Goal: Task Accomplishment & Management: Manage account settings

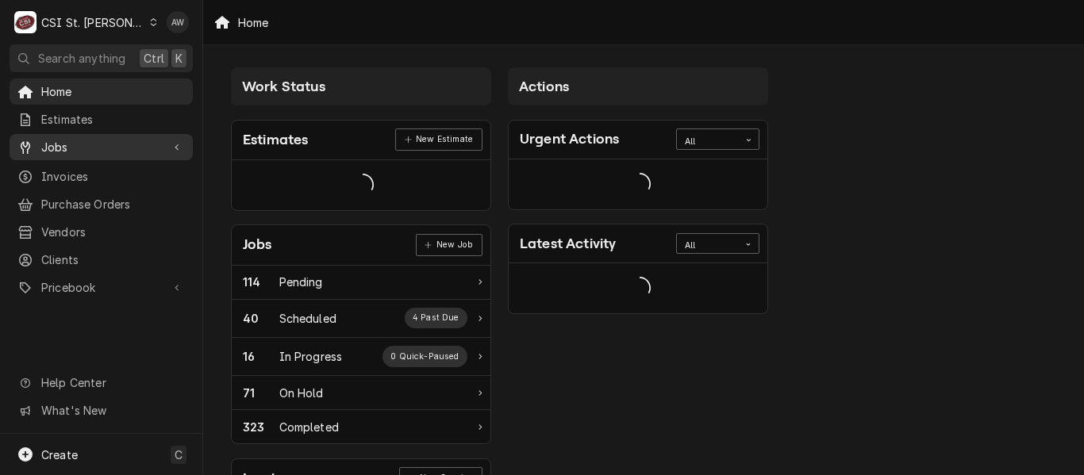
click at [97, 152] on link "Jobs" at bounding box center [101, 147] width 183 height 26
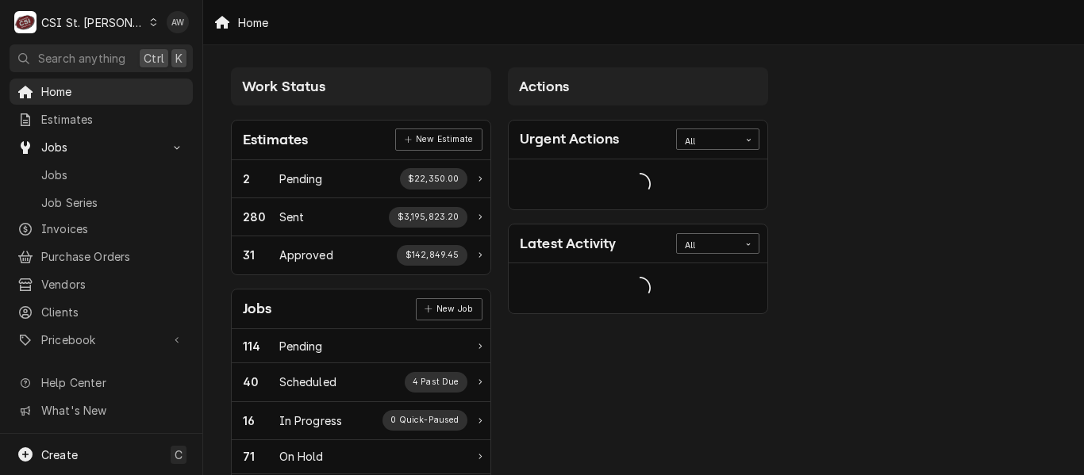
click at [90, 183] on div "Jobs Job Series" at bounding box center [101, 188] width 183 height 52
click at [90, 179] on div "Jobs" at bounding box center [101, 175] width 177 height 20
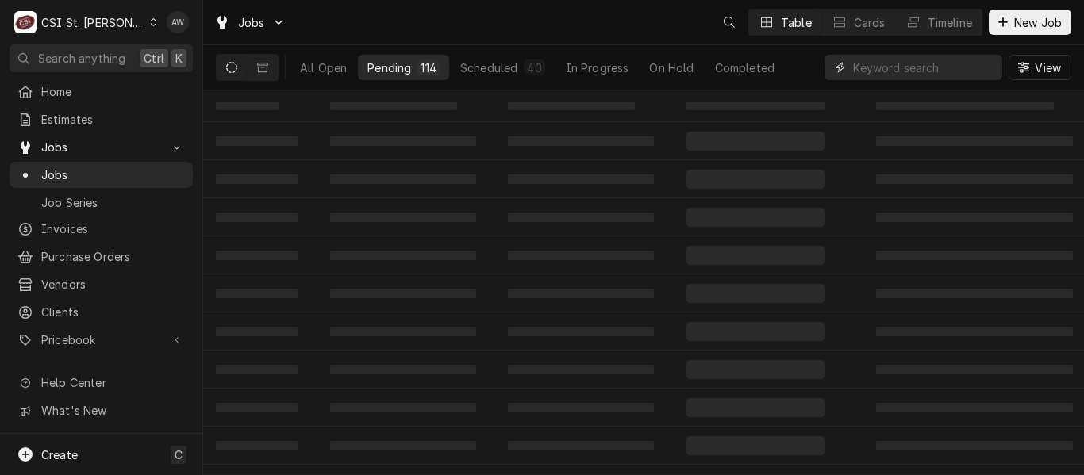
click at [859, 71] on input "Dynamic Content Wrapper" at bounding box center [923, 67] width 141 height 25
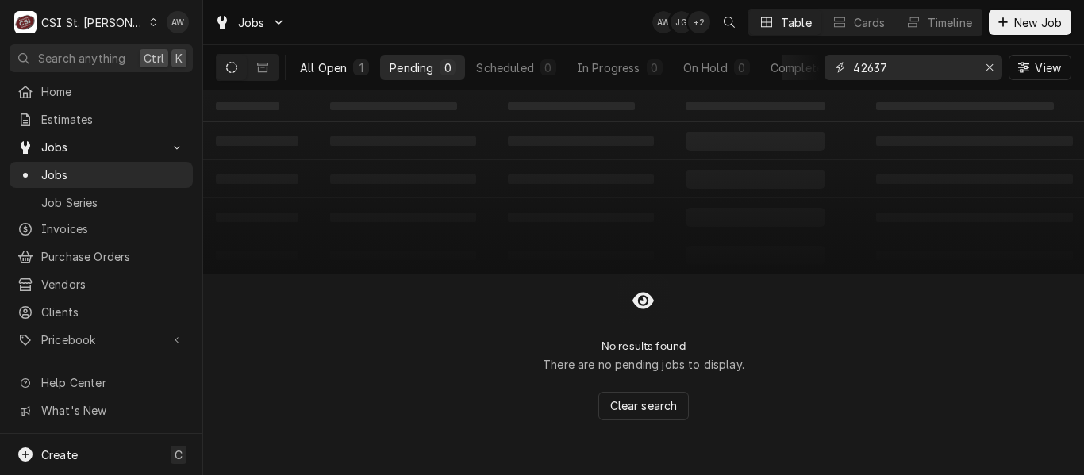
type input "42637"
click at [312, 77] on button "All Open 1" at bounding box center [334, 67] width 88 height 25
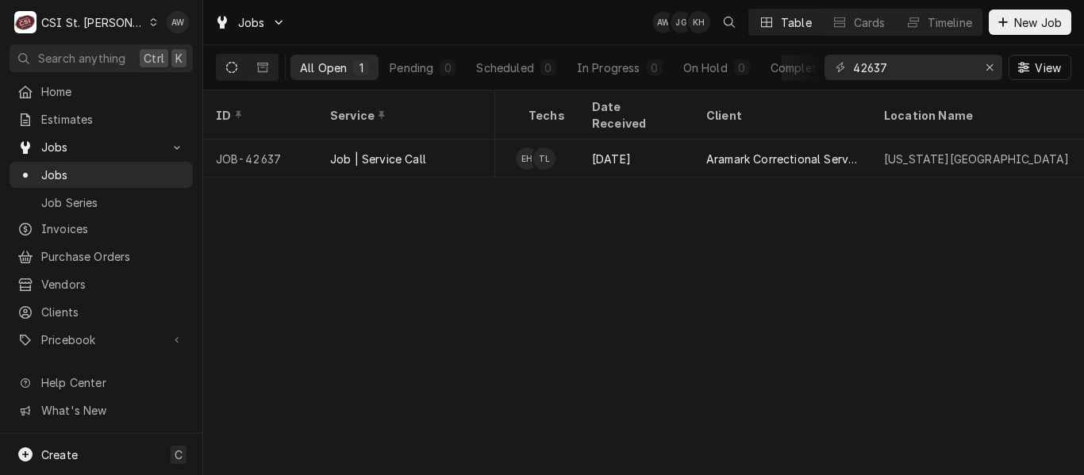
scroll to position [0, 857]
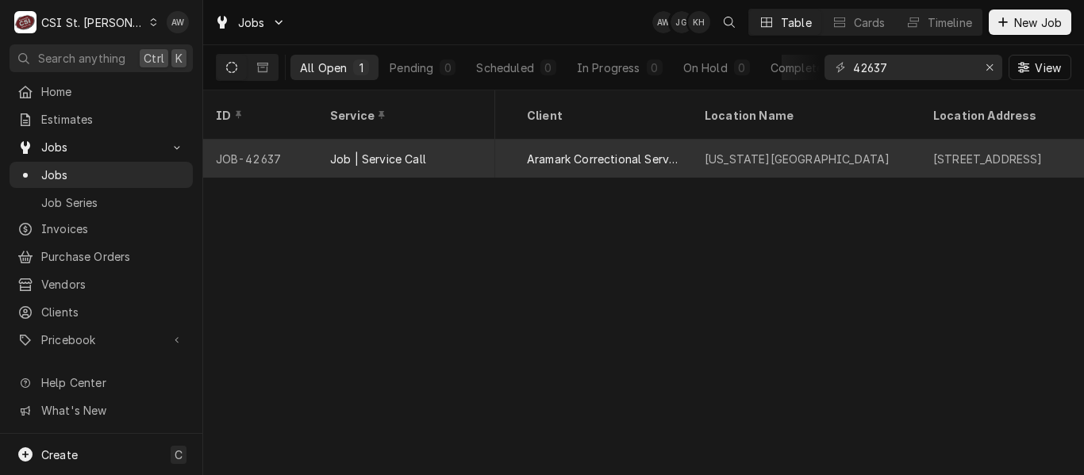
click at [676, 148] on div "Aramark Correctional Services" at bounding box center [603, 159] width 178 height 38
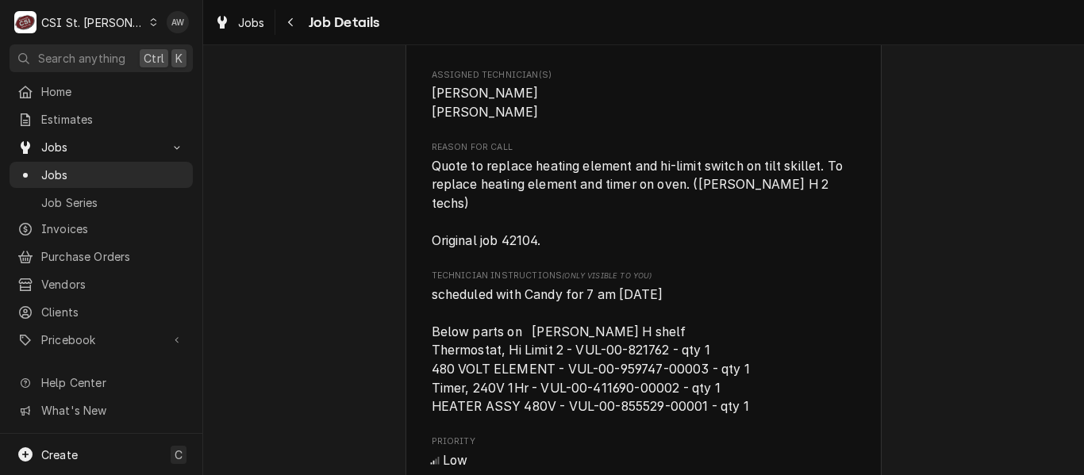
scroll to position [1010, 0]
click at [248, 24] on span "Jobs" at bounding box center [251, 22] width 27 height 17
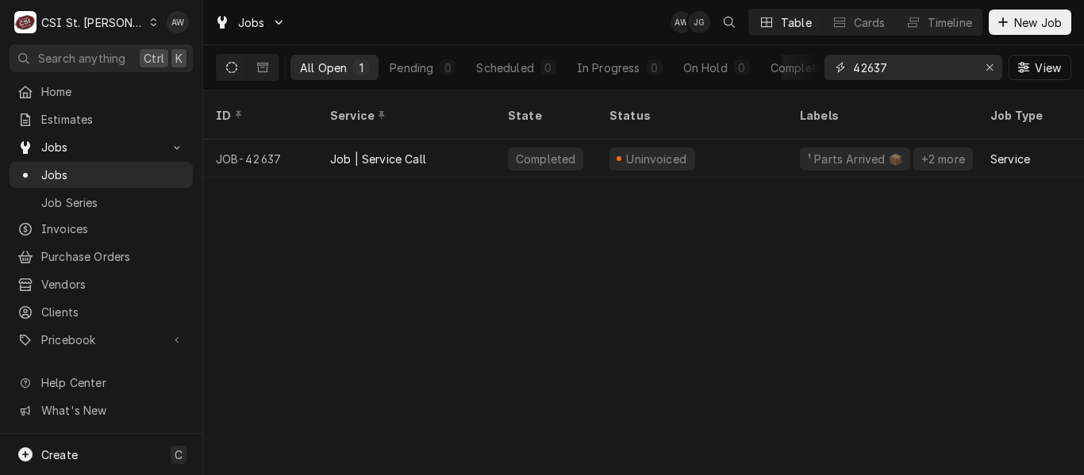
drag, startPoint x: 919, startPoint y: 62, endPoint x: 806, endPoint y: 45, distance: 113.9
click at [806, 45] on div "All Open 1 Pending 0 Scheduled 0 In Progress 0 On Hold 0 Completed 42637 View" at bounding box center [643, 67] width 855 height 44
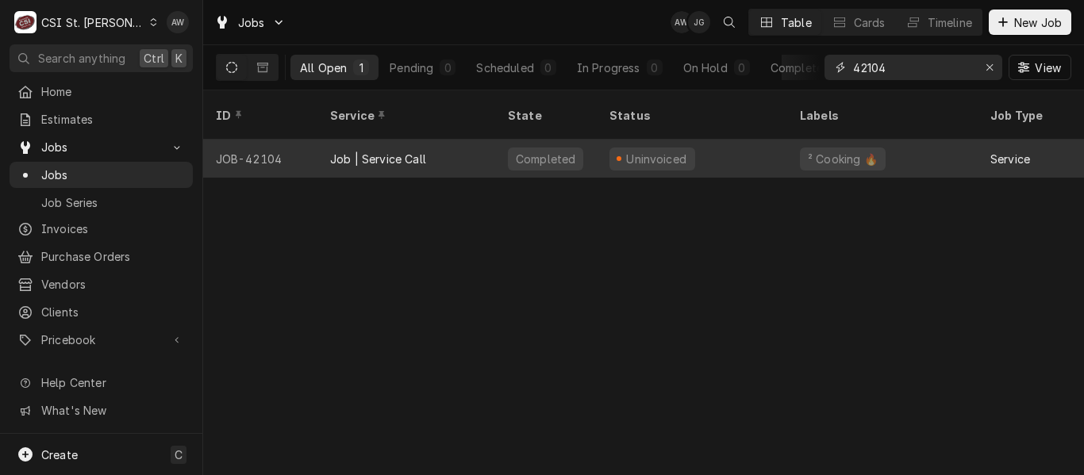
type input "42104"
click at [459, 144] on div "Job | Service Call" at bounding box center [406, 159] width 178 height 38
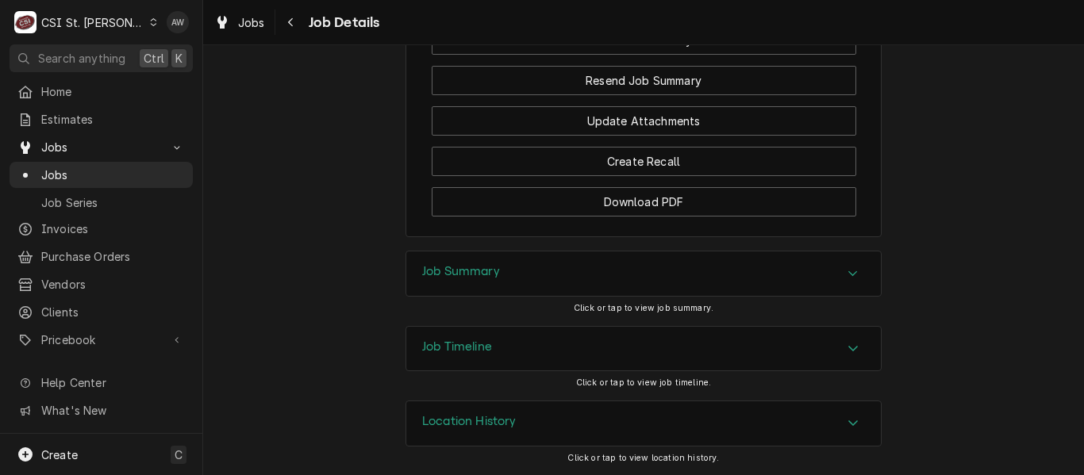
scroll to position [2362, 0]
click at [545, 275] on div "Job Summary" at bounding box center [643, 274] width 475 height 44
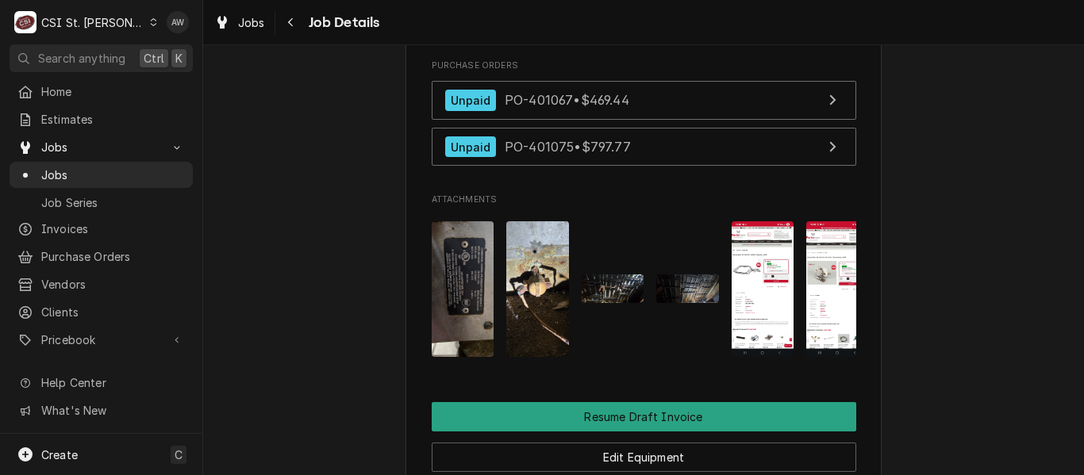
scroll to position [1777, 0]
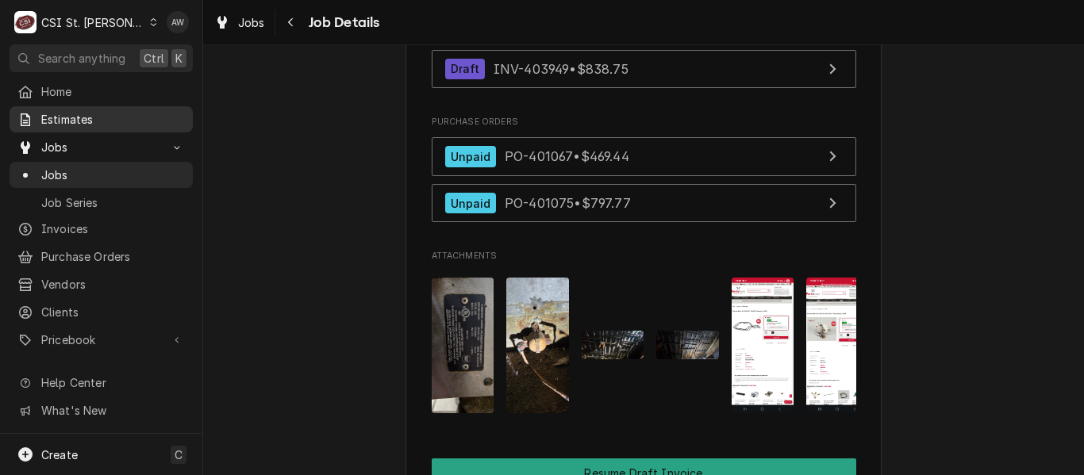
click at [93, 113] on span "Estimates" at bounding box center [113, 119] width 144 height 17
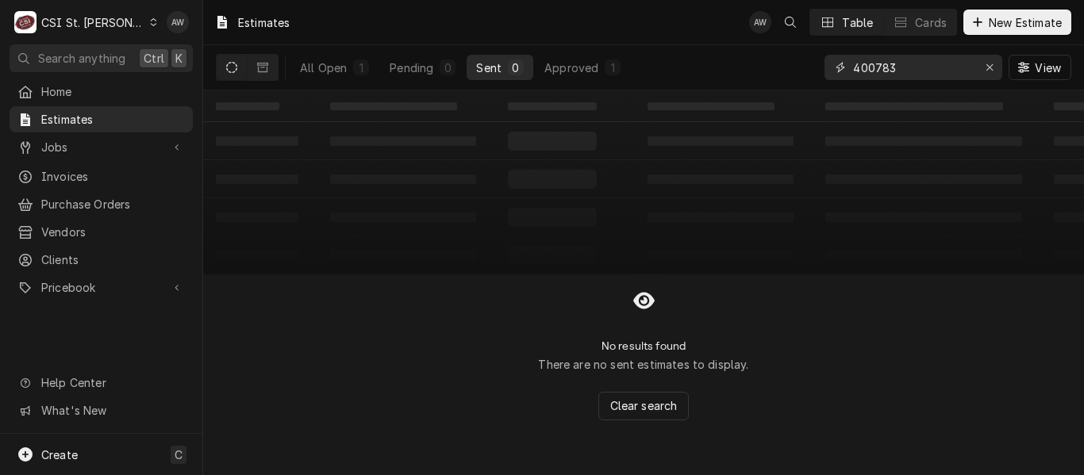
drag, startPoint x: 905, startPoint y: 59, endPoint x: 882, endPoint y: 58, distance: 23.8
click at [882, 58] on input "400783" at bounding box center [912, 67] width 119 height 25
type input "400737"
click at [267, 62] on icon "Dynamic Content Wrapper" at bounding box center [262, 67] width 11 height 11
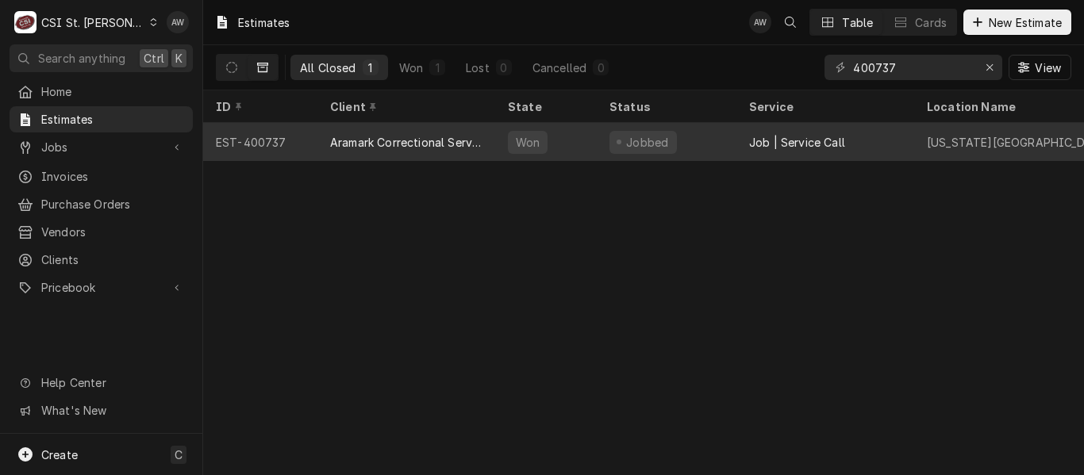
click at [425, 144] on div "Aramark Correctional Services" at bounding box center [406, 142] width 152 height 17
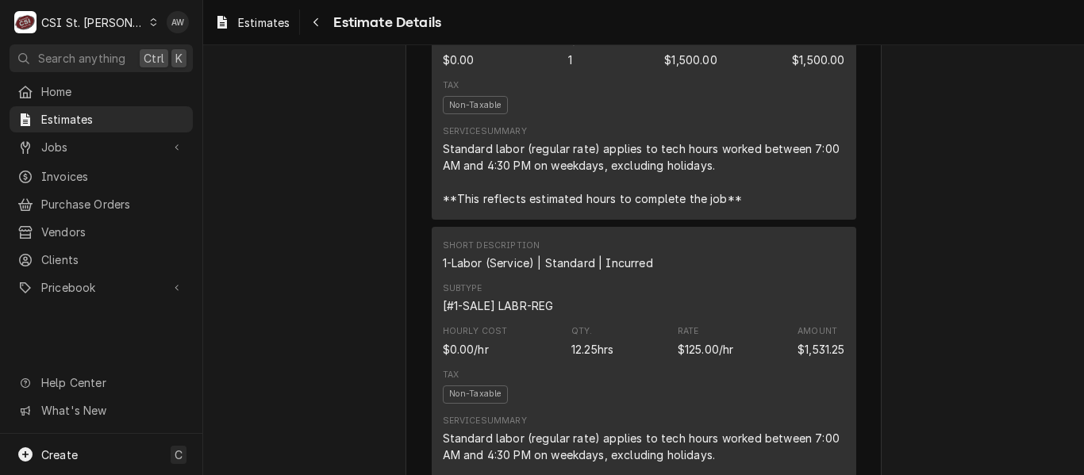
scroll to position [1116, 0]
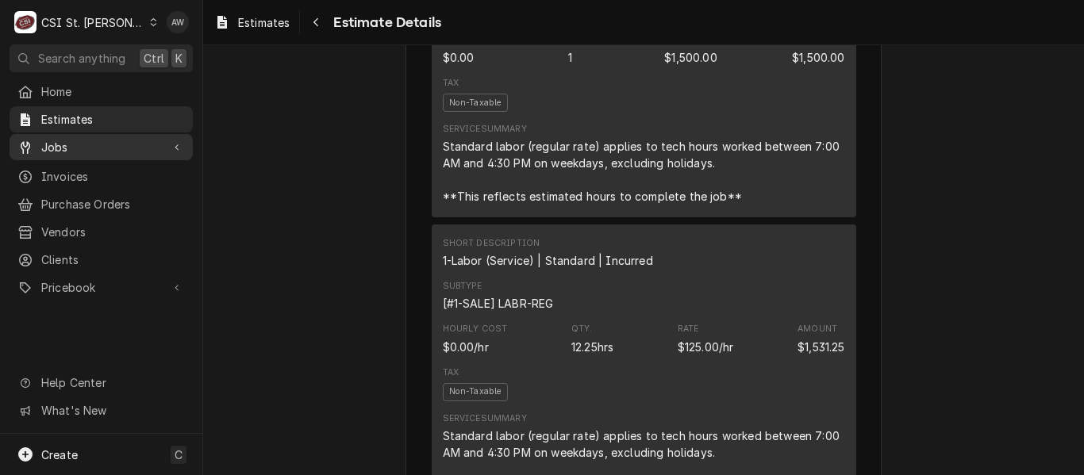
click at [117, 143] on span "Jobs" at bounding box center [101, 147] width 120 height 17
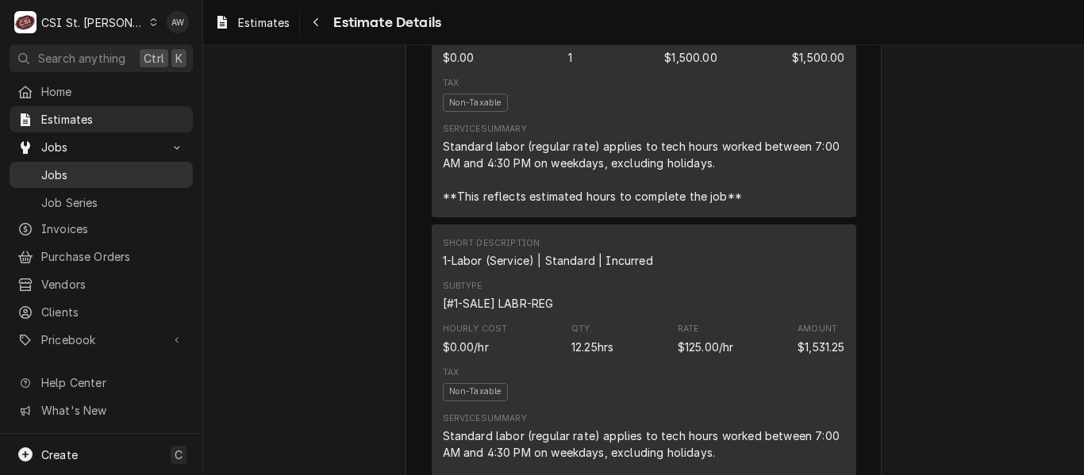
click at [106, 167] on span "Jobs" at bounding box center [113, 175] width 144 height 17
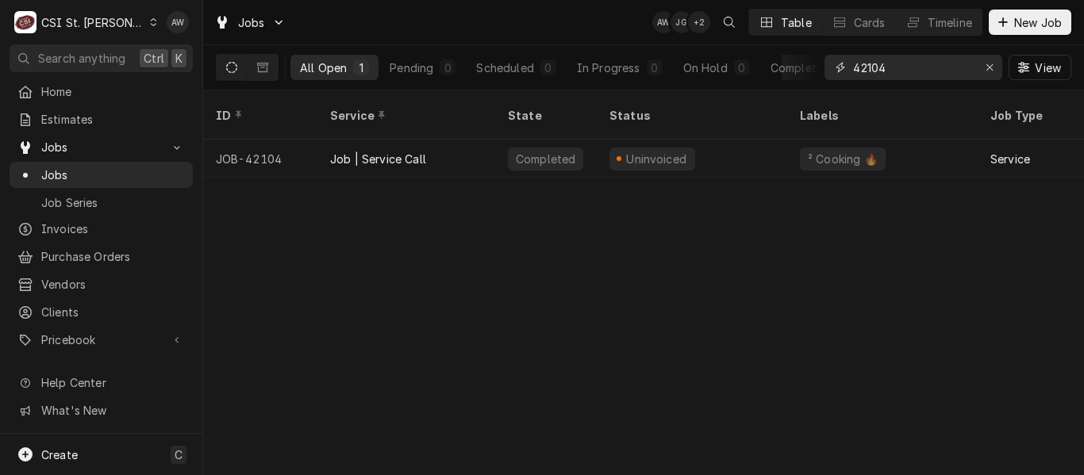
drag, startPoint x: 910, startPoint y: 77, endPoint x: 808, endPoint y: 54, distance: 104.9
click at [808, 54] on div "All Open 1 Pending 0 Scheduled 0 In Progress 0 On Hold 0 Completed 1 42104 View" at bounding box center [643, 67] width 855 height 44
type input "42783"
click at [106, 223] on span "Invoices" at bounding box center [113, 229] width 144 height 17
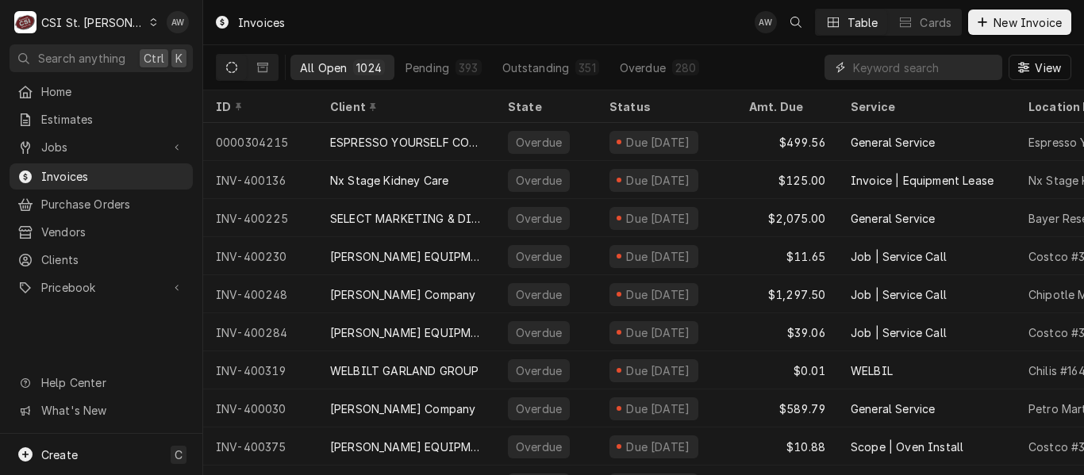
click at [887, 75] on input "Dynamic Content Wrapper" at bounding box center [923, 67] width 141 height 25
paste input "403886"
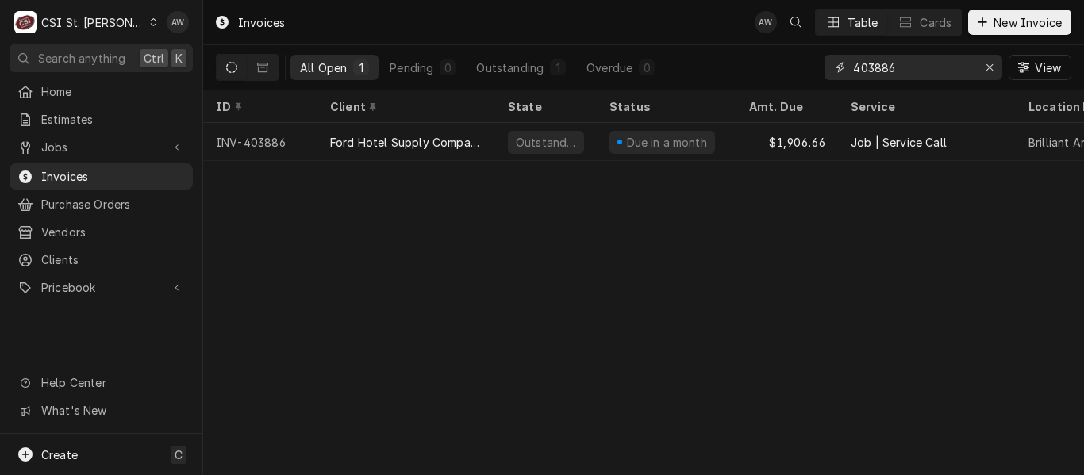
click at [858, 68] on input "403886" at bounding box center [912, 67] width 119 height 25
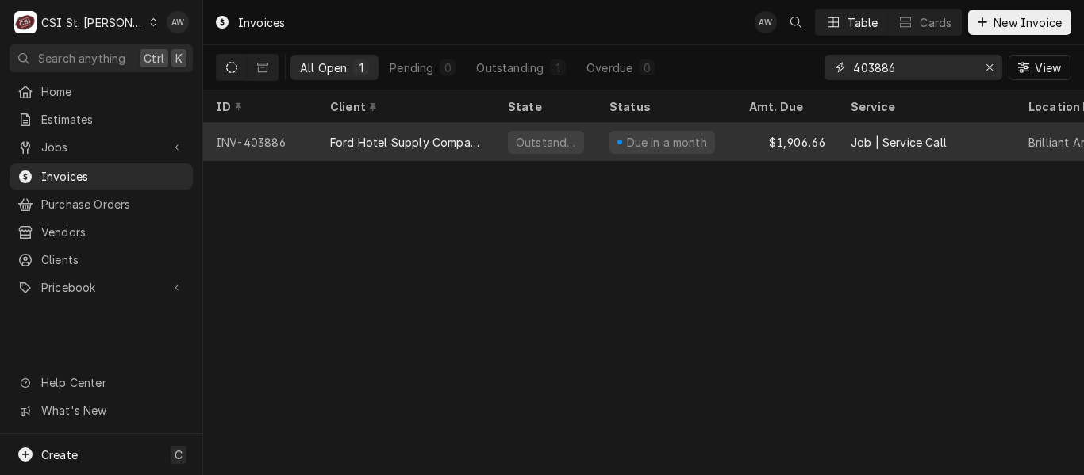
type input "403886"
click at [508, 143] on div "Outstanding" at bounding box center [546, 142] width 76 height 23
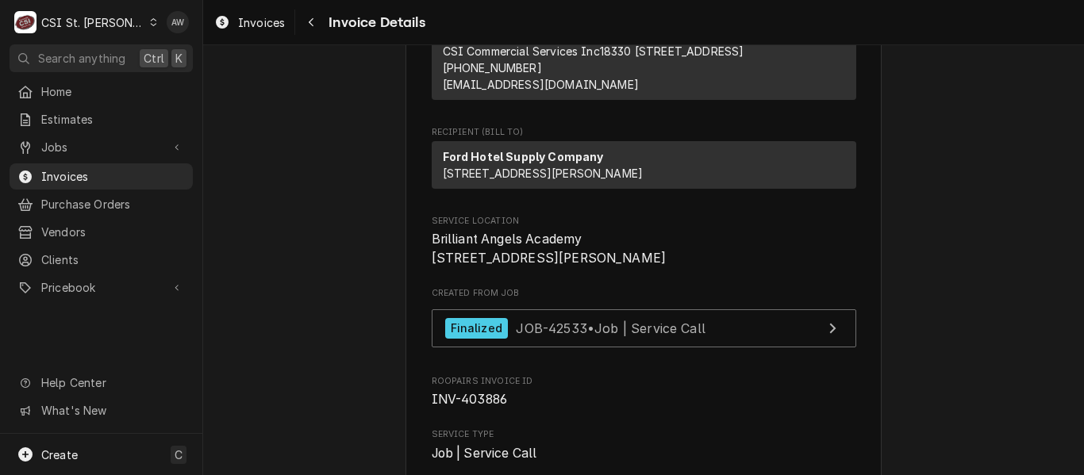
scroll to position [317, 0]
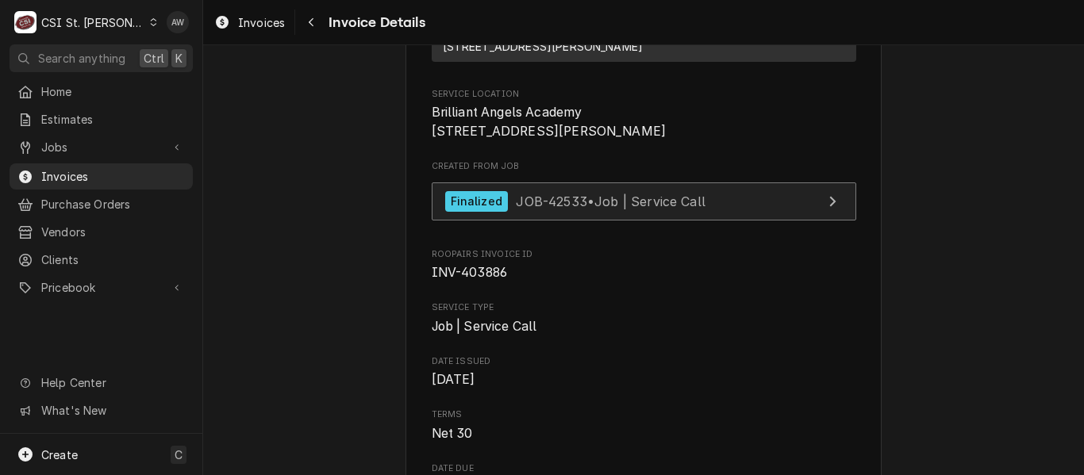
click at [559, 213] on div "Finalized JOB-42533 • Job | Service Call" at bounding box center [575, 201] width 260 height 21
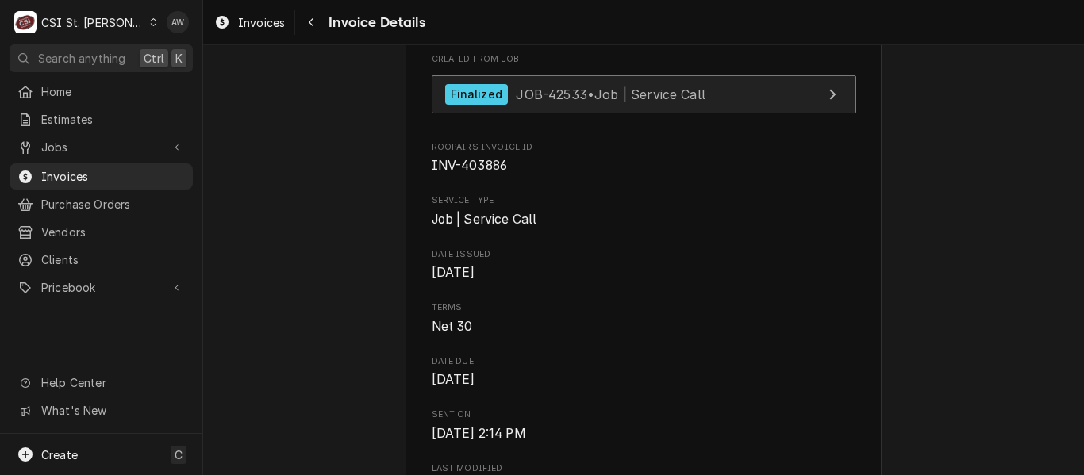
scroll to position [397, 0]
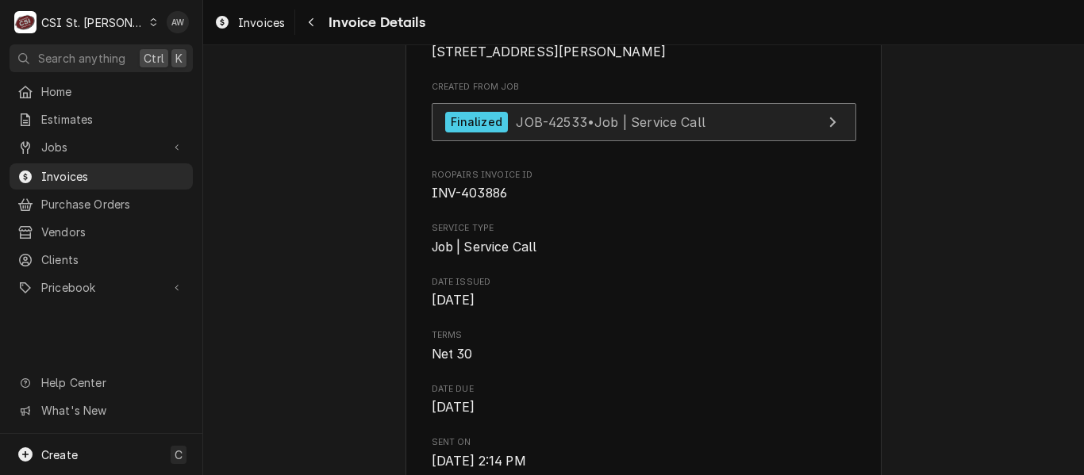
click at [651, 133] on div "Finalized JOB-42533 • Job | Service Call" at bounding box center [575, 122] width 260 height 21
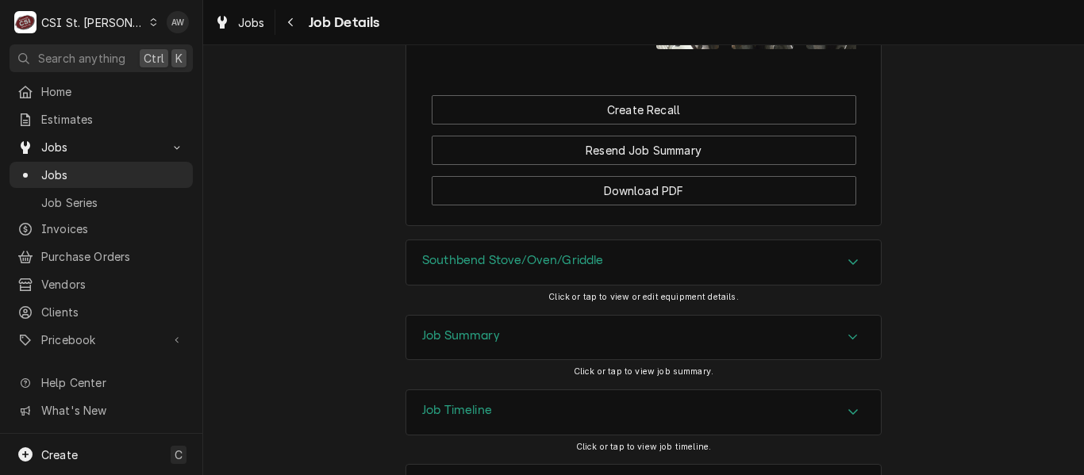
scroll to position [1825, 0]
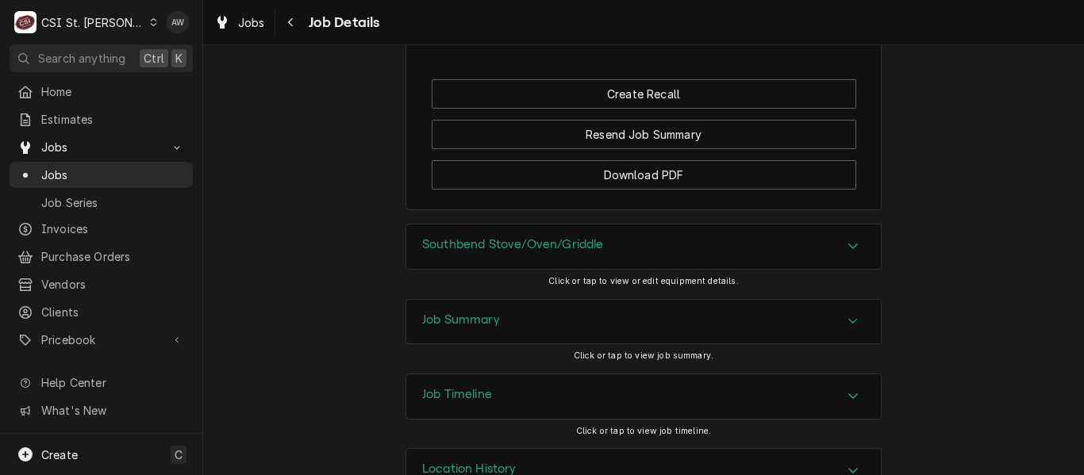
click at [606, 344] on div "Job Summary" at bounding box center [643, 322] width 475 height 44
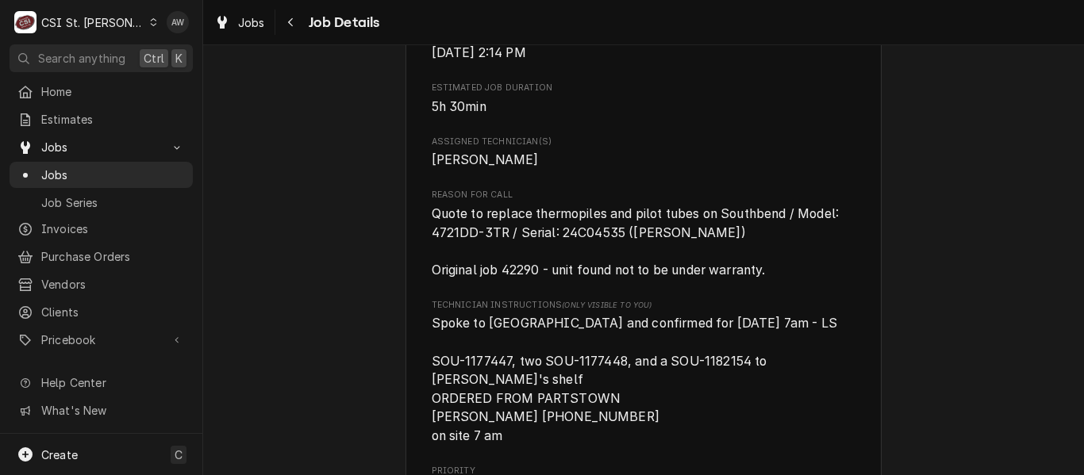
scroll to position [793, 0]
click at [292, 21] on icon "Navigate back" at bounding box center [290, 22] width 7 height 11
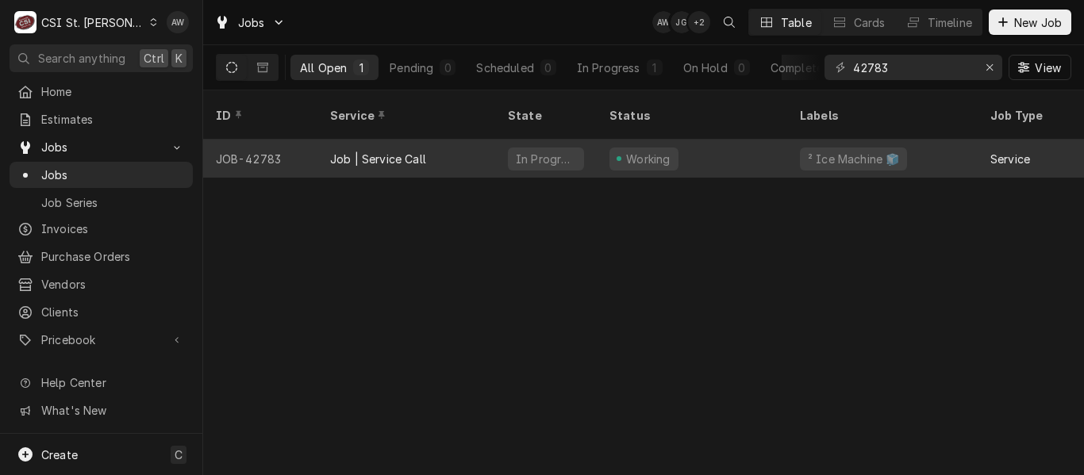
click at [582, 140] on div "In Progress" at bounding box center [546, 159] width 102 height 38
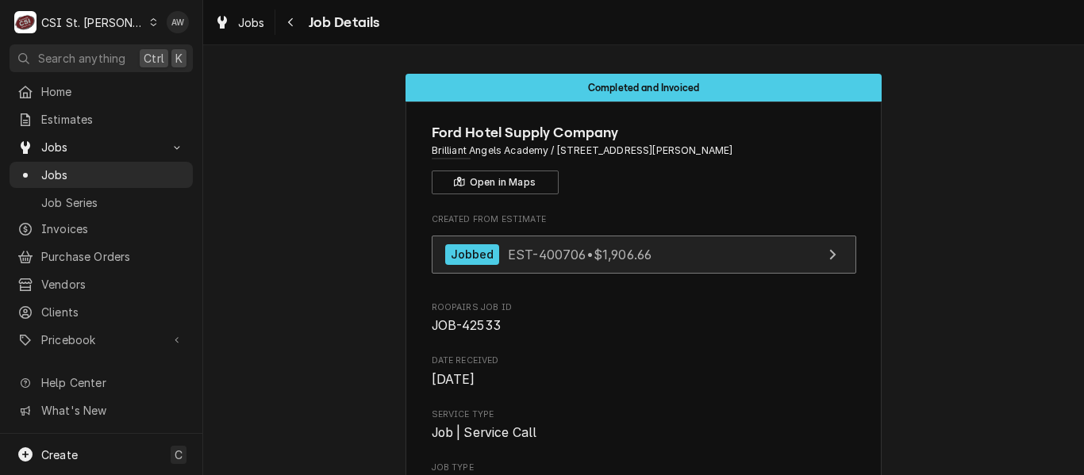
click at [627, 262] on span "EST-400706 • $1,906.66" at bounding box center [580, 254] width 144 height 16
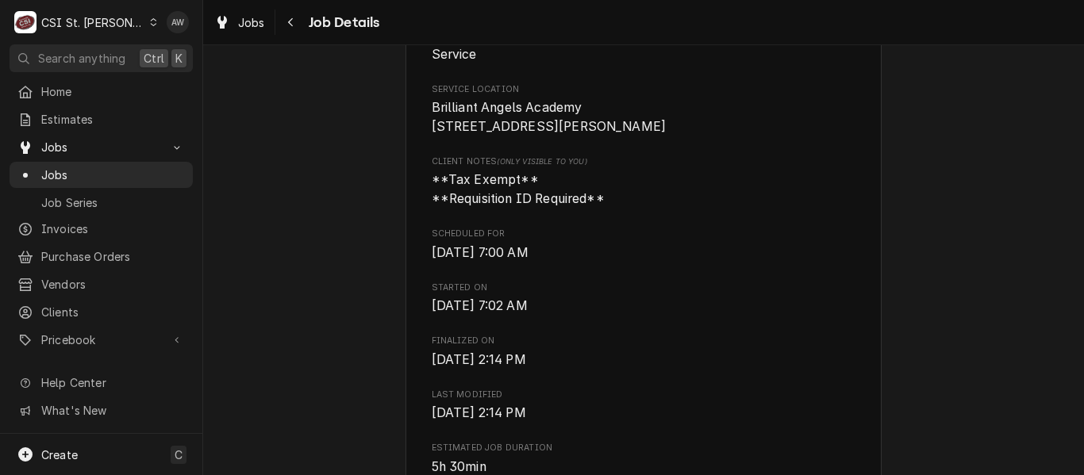
scroll to position [397, 0]
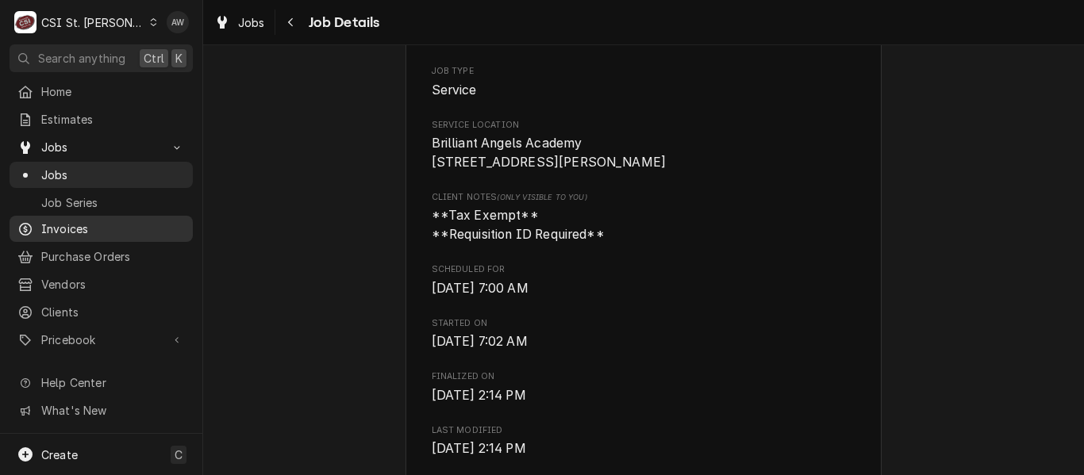
click at [72, 221] on span "Invoices" at bounding box center [113, 229] width 144 height 17
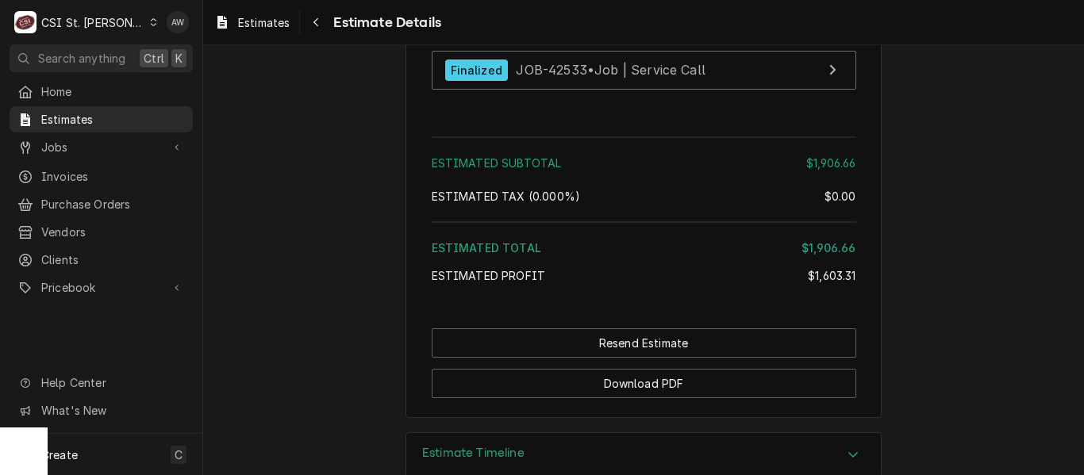
scroll to position [3978, 0]
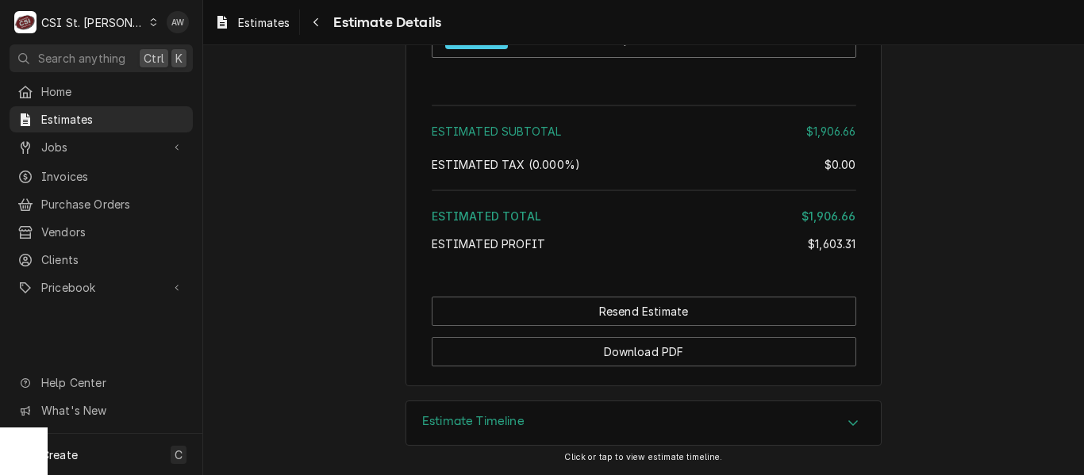
click at [649, 421] on div "Estimate Timeline" at bounding box center [643, 424] width 475 height 44
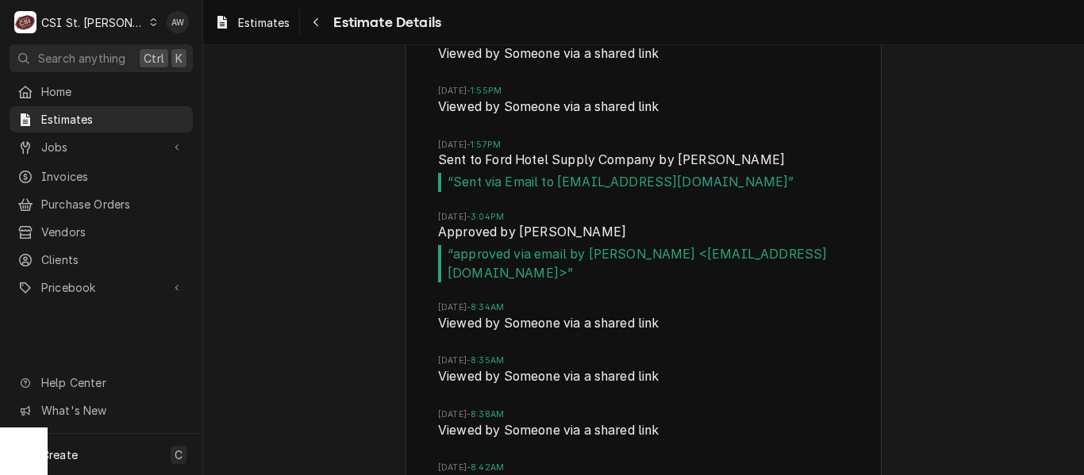
scroll to position [4613, 0]
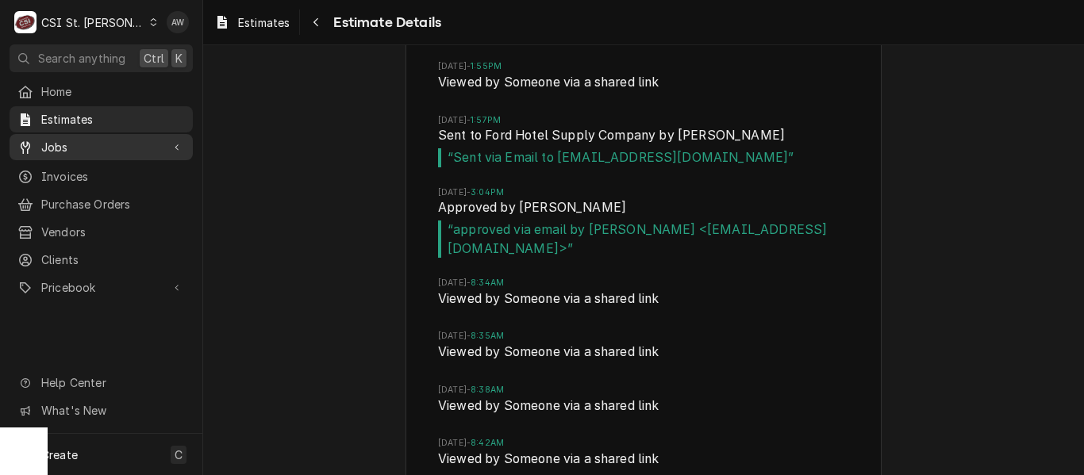
click at [97, 140] on span "Jobs" at bounding box center [101, 147] width 120 height 17
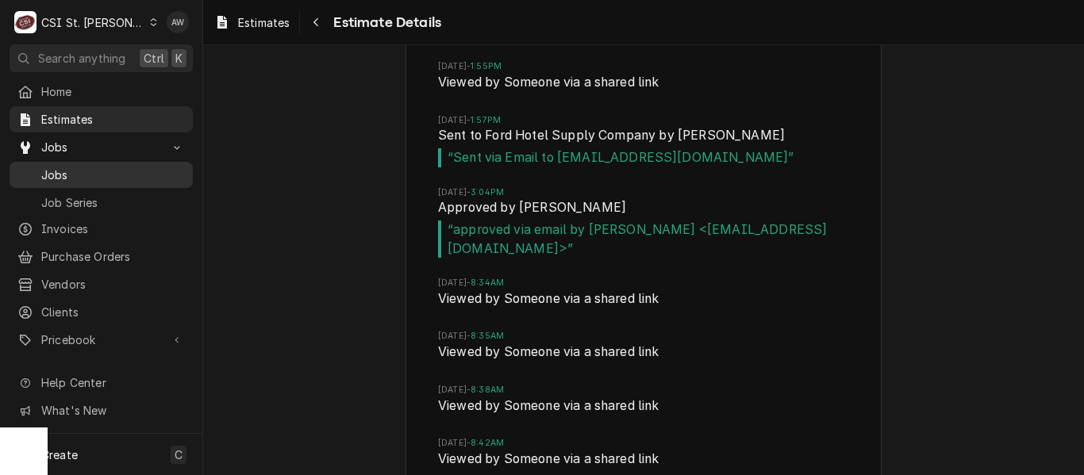
click at [96, 167] on span "Jobs" at bounding box center [113, 175] width 144 height 17
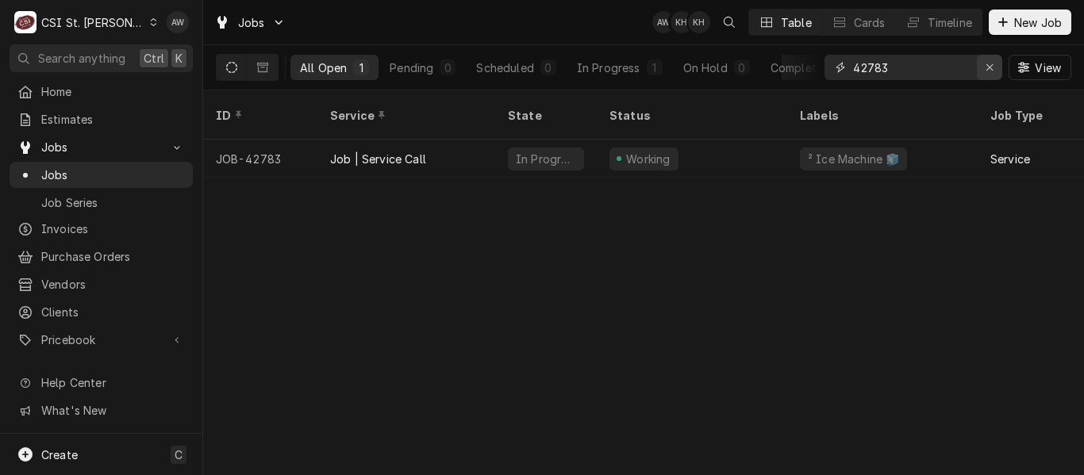
click at [993, 68] on div "Erase input" at bounding box center [990, 68] width 16 height 16
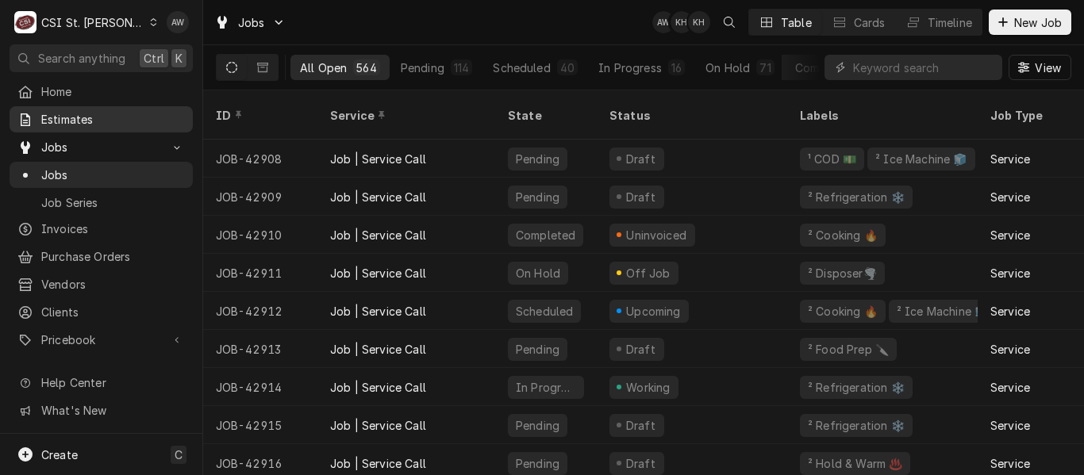
click at [139, 106] on link "Estimates" at bounding box center [101, 119] width 183 height 26
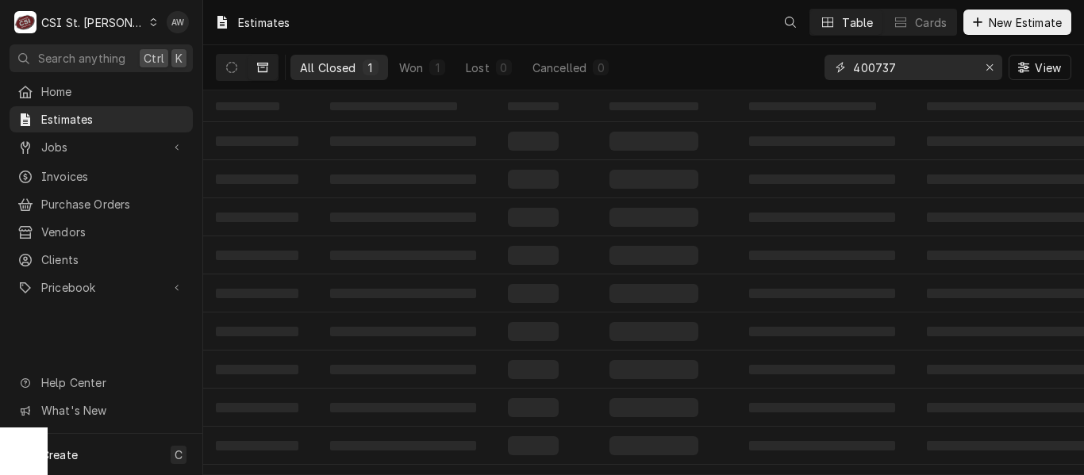
click at [907, 65] on input "400737" at bounding box center [912, 67] width 119 height 25
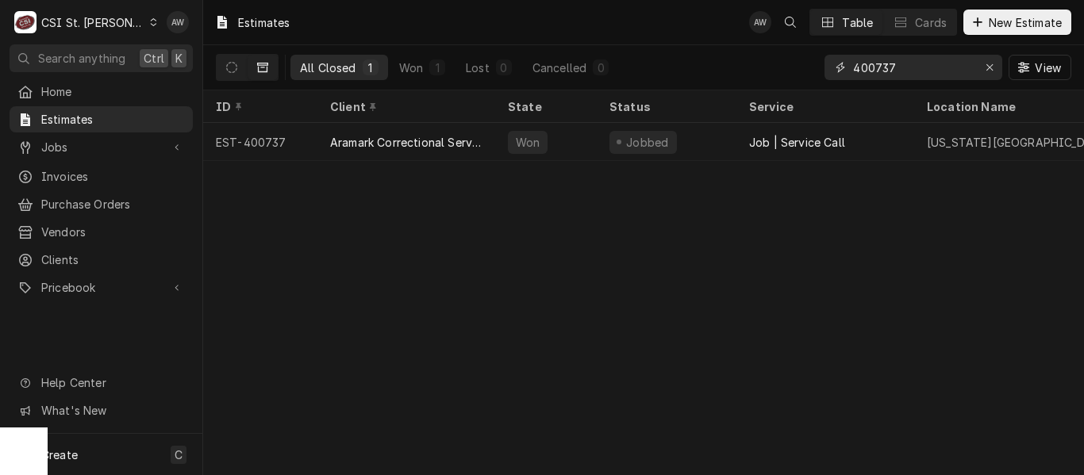
drag, startPoint x: 912, startPoint y: 65, endPoint x: 843, endPoint y: 60, distance: 68.5
click at [843, 60] on div "400737" at bounding box center [913, 67] width 178 height 25
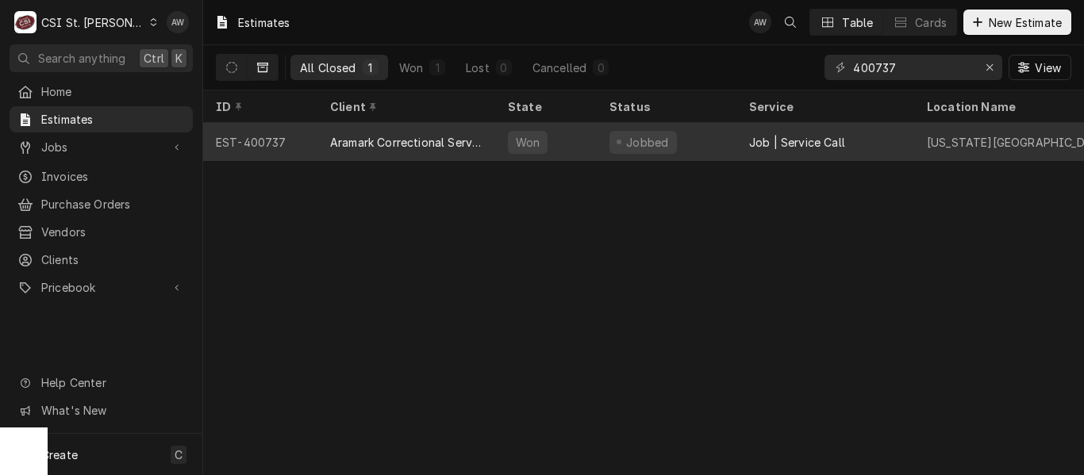
click at [713, 134] on div "Jobbed" at bounding box center [667, 142] width 140 height 38
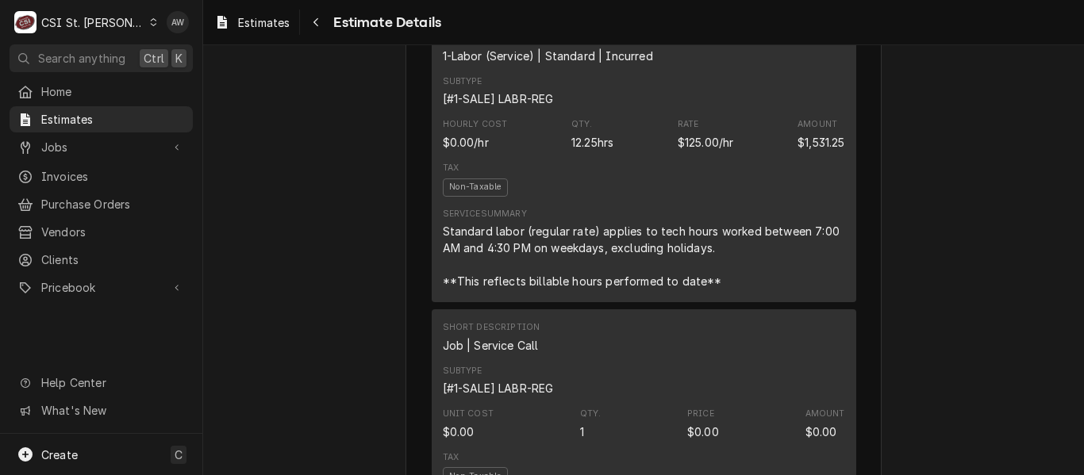
scroll to position [1349, 0]
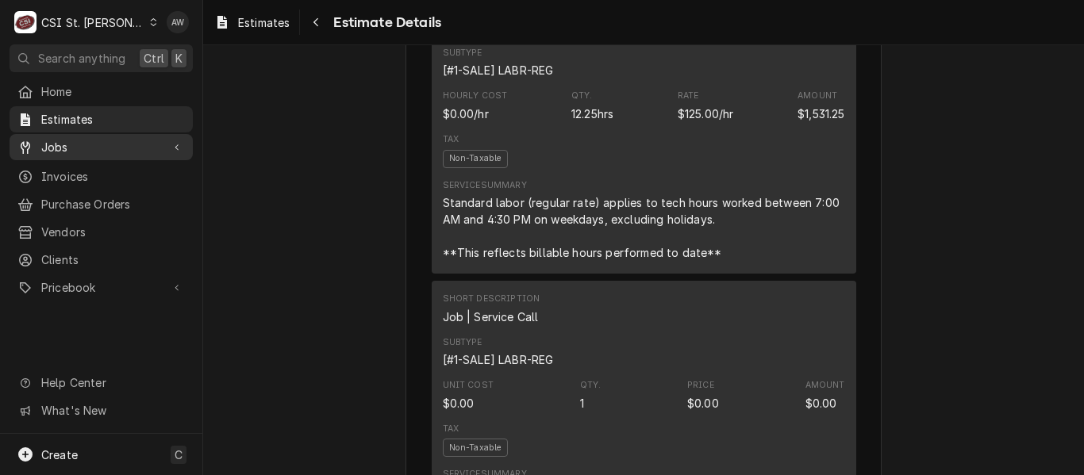
click at [143, 145] on span "Jobs" at bounding box center [101, 147] width 120 height 17
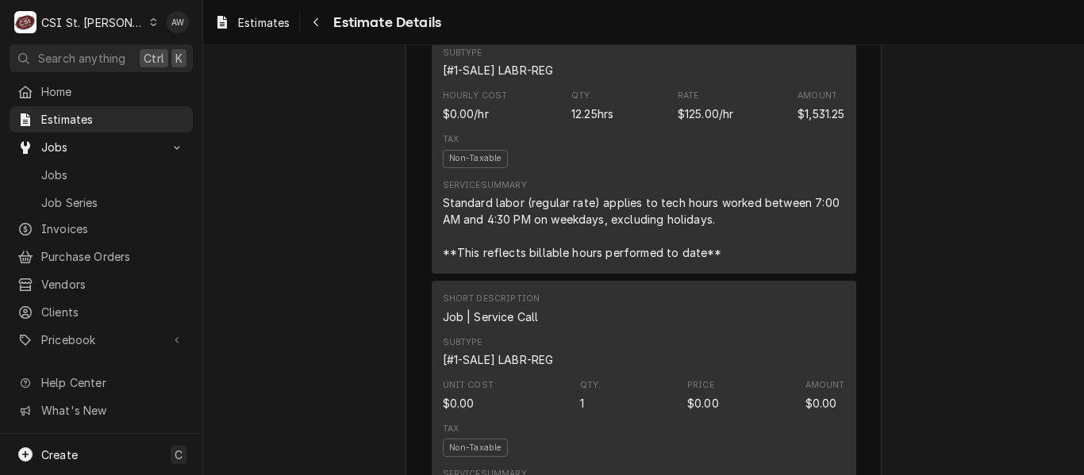
click at [121, 156] on div "Jobs Jobs Job Series" at bounding box center [101, 174] width 183 height 80
click at [120, 167] on span "Jobs" at bounding box center [113, 175] width 144 height 17
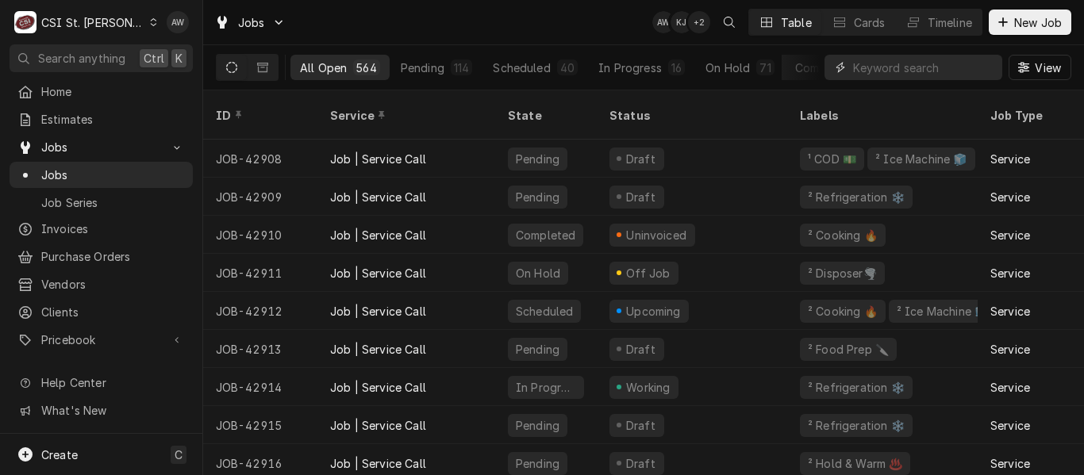
click at [859, 67] on input "Dynamic Content Wrapper" at bounding box center [923, 67] width 141 height 25
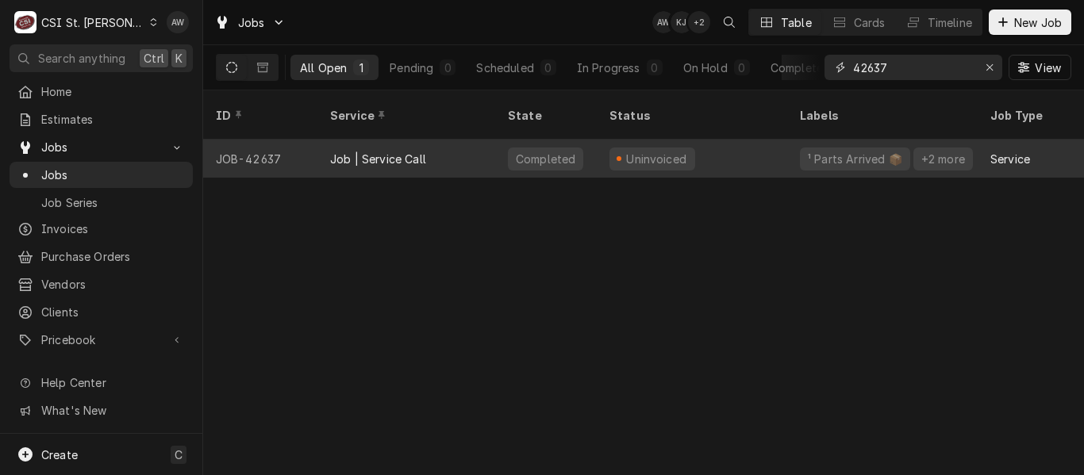
type input "42637"
click at [436, 140] on div "Job | Service Call" at bounding box center [406, 159] width 178 height 38
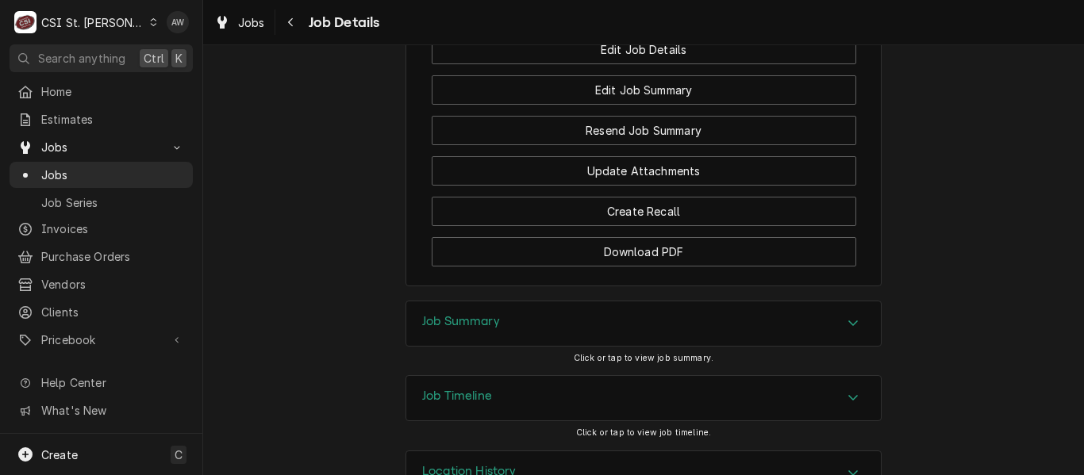
click at [507, 302] on div "Job Summary" at bounding box center [643, 324] width 475 height 44
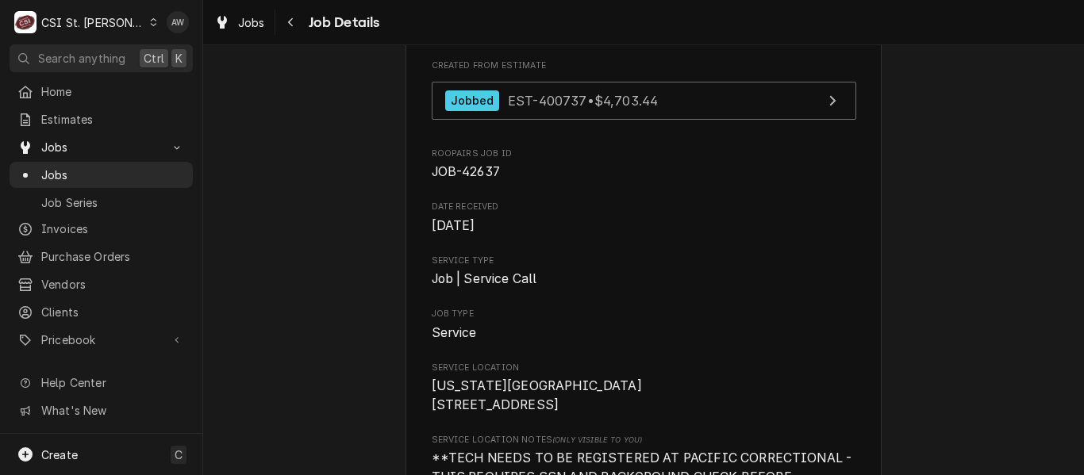
scroll to position [317, 0]
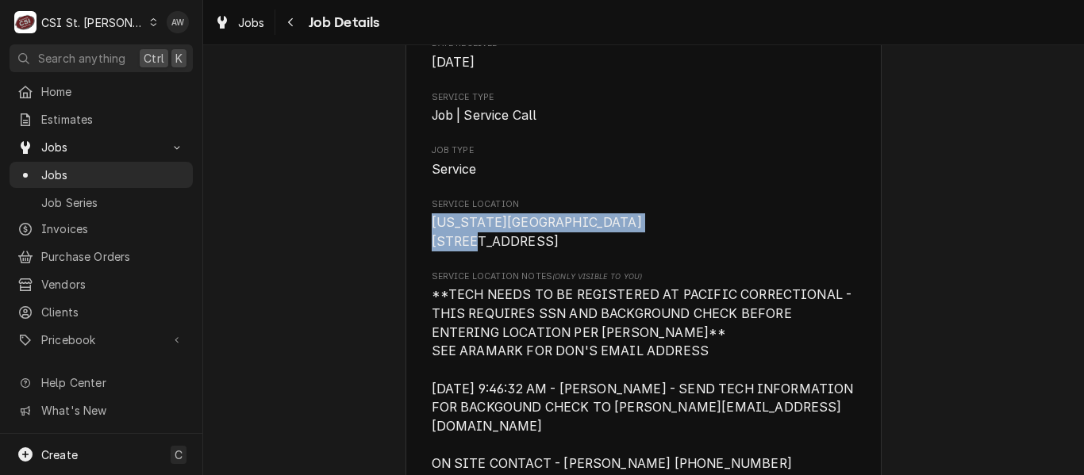
drag, startPoint x: 651, startPoint y: 222, endPoint x: 428, endPoint y: 218, distance: 222.2
click at [432, 218] on span "[US_STATE][GEOGRAPHIC_DATA] [STREET_ADDRESS]" at bounding box center [644, 231] width 425 height 37
copy span "[US_STATE][GEOGRAPHIC_DATA]"
click at [248, 17] on span "Jobs" at bounding box center [251, 22] width 27 height 17
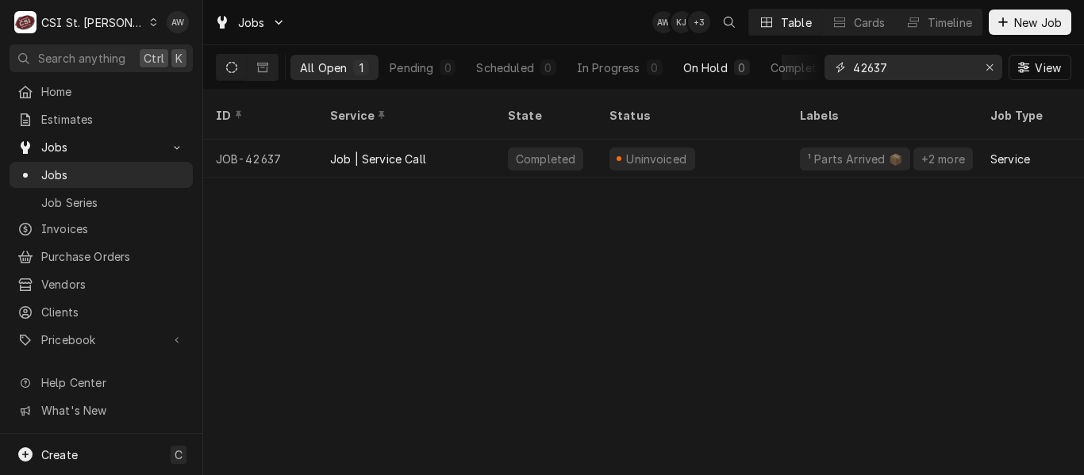
drag, startPoint x: 898, startPoint y: 67, endPoint x: 744, endPoint y: 56, distance: 154.3
click at [744, 56] on div "All Open 1 Pending 0 Scheduled 0 In Progress 0 On Hold 0 Completed 1 42637 View" at bounding box center [643, 67] width 855 height 44
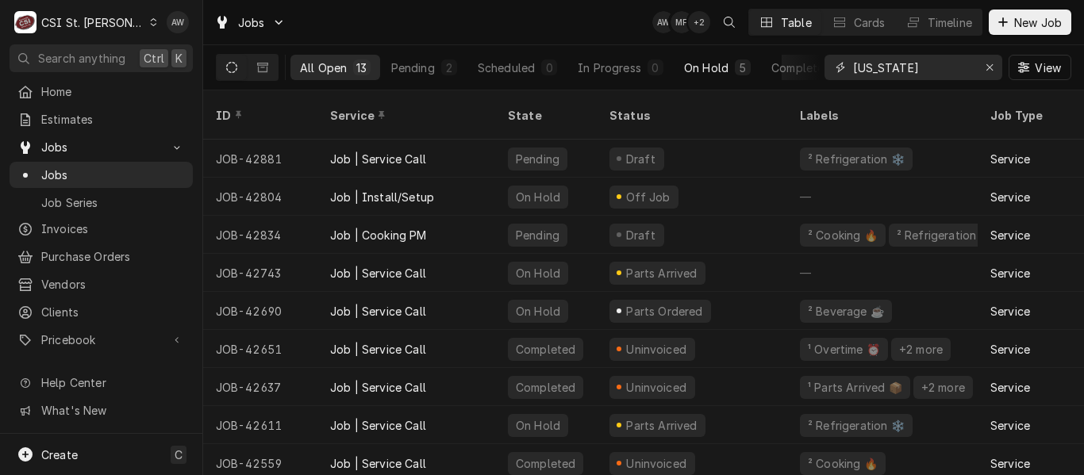
type input "[US_STATE]"
click at [709, 69] on div "On Hold" at bounding box center [706, 68] width 44 height 17
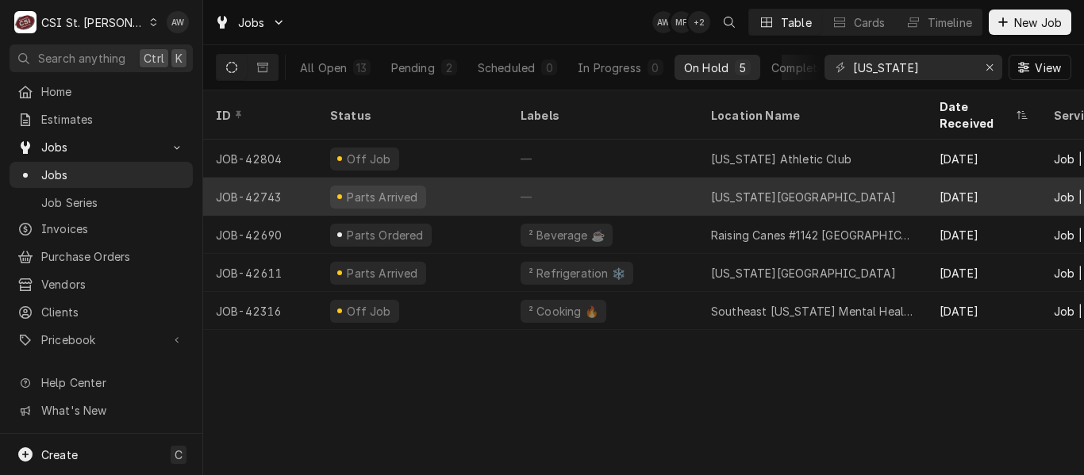
click at [509, 178] on div "—" at bounding box center [603, 197] width 190 height 38
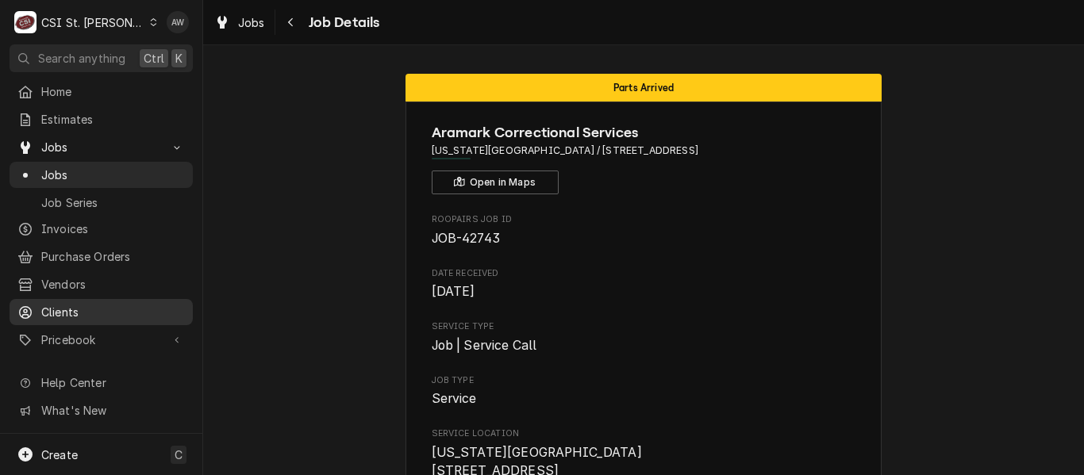
click at [70, 304] on span "Clients" at bounding box center [113, 312] width 144 height 17
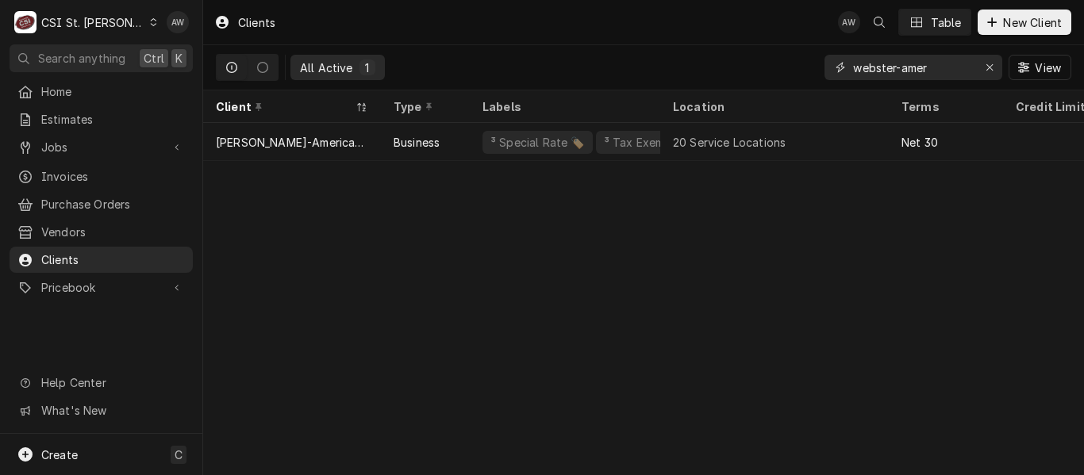
drag, startPoint x: 939, startPoint y: 67, endPoint x: 827, endPoint y: 52, distance: 113.8
click at [827, 52] on div "webster-amer View" at bounding box center [947, 67] width 247 height 44
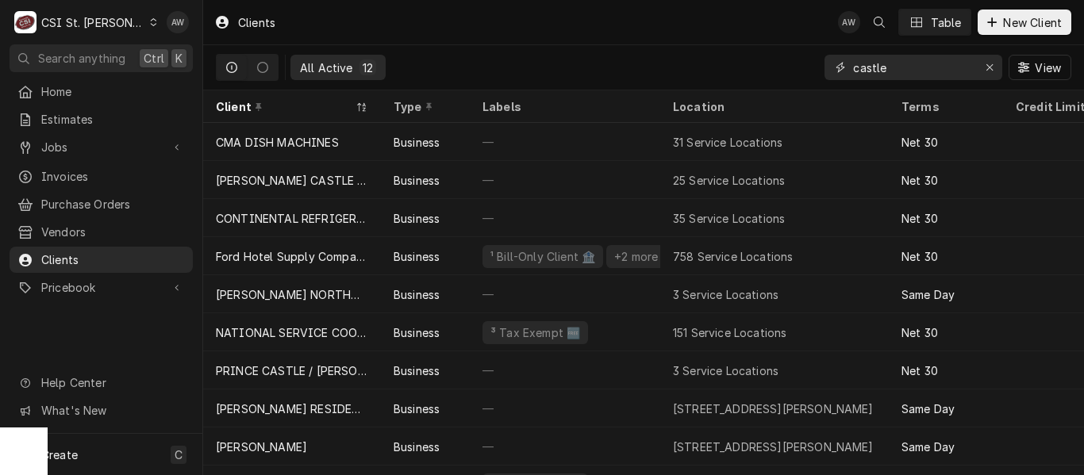
type input "castle"
click at [103, 150] on span "Jobs" at bounding box center [101, 147] width 120 height 17
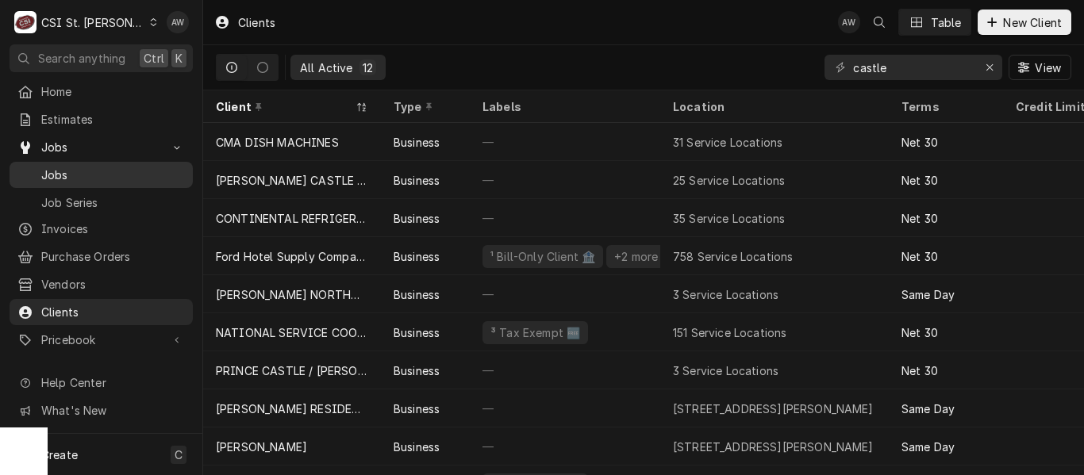
click at [101, 169] on span "Jobs" at bounding box center [113, 175] width 144 height 17
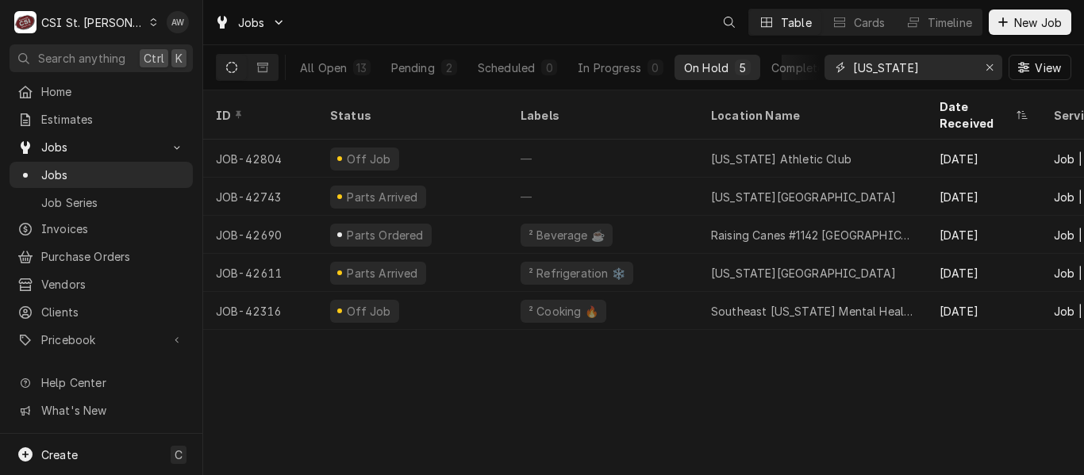
drag, startPoint x: 900, startPoint y: 65, endPoint x: 759, endPoint y: 46, distance: 142.5
click at [759, 46] on div "All Open 13 Pending 2 Scheduled 0 In Progress 0 On Hold 5 Completed 6 [US_STATE…" at bounding box center [643, 67] width 855 height 44
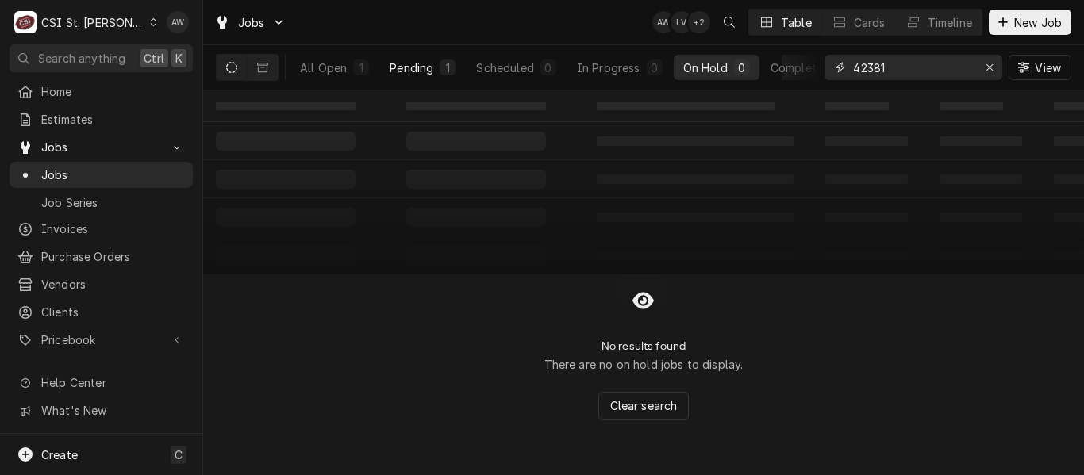
type input "42381"
click at [417, 69] on div "Pending" at bounding box center [412, 68] width 44 height 17
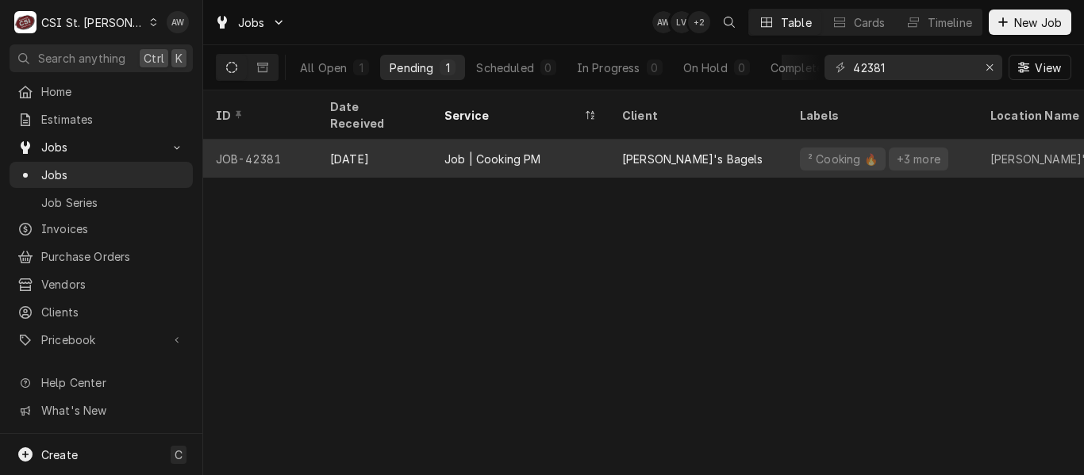
click at [463, 151] on div "Job | Cooking PM" at bounding box center [492, 159] width 97 height 17
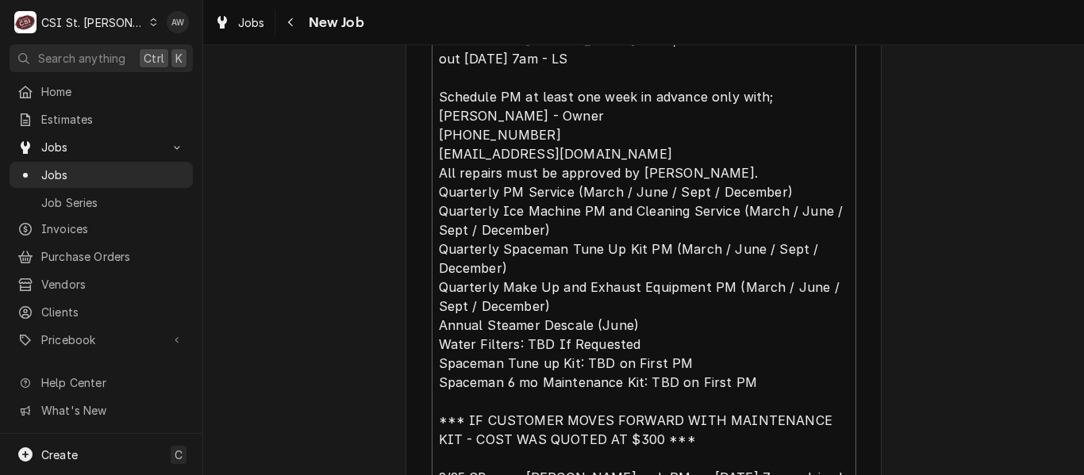
scroll to position [1111, 0]
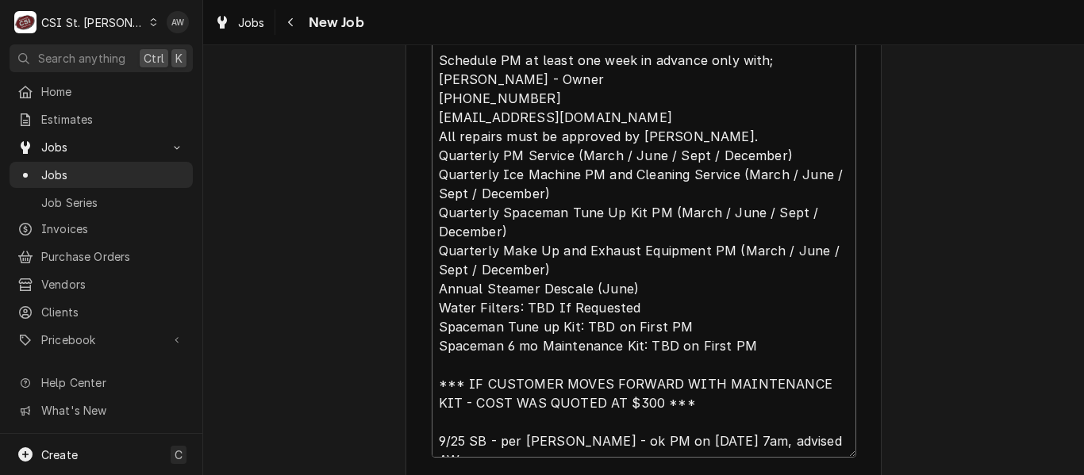
drag, startPoint x: 769, startPoint y: 440, endPoint x: 428, endPoint y: 442, distance: 340.4
click at [432, 442] on textarea "Left a vm for Doug to cb, asked if we could come out Monday 9/22 at 7am - LS Sc…" at bounding box center [644, 222] width 425 height 471
type textarea "x"
type textarea "Left a vm for Doug to cb, asked if we could come out Monday 9/22 at 7am - LS Sc…"
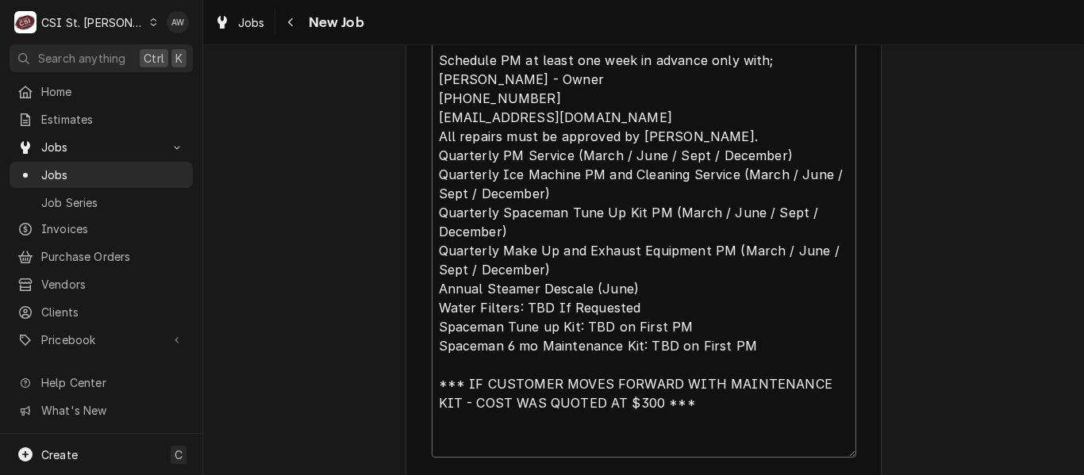
type textarea "x"
type textarea "Left a vm for Doug to cb, asked if we could come out Monday 9/22 at 7am - LS Sc…"
type textarea "x"
type textarea "Left a vm for Doug to cb, asked if we could come out Monday 9/22 at 7am - LS Sc…"
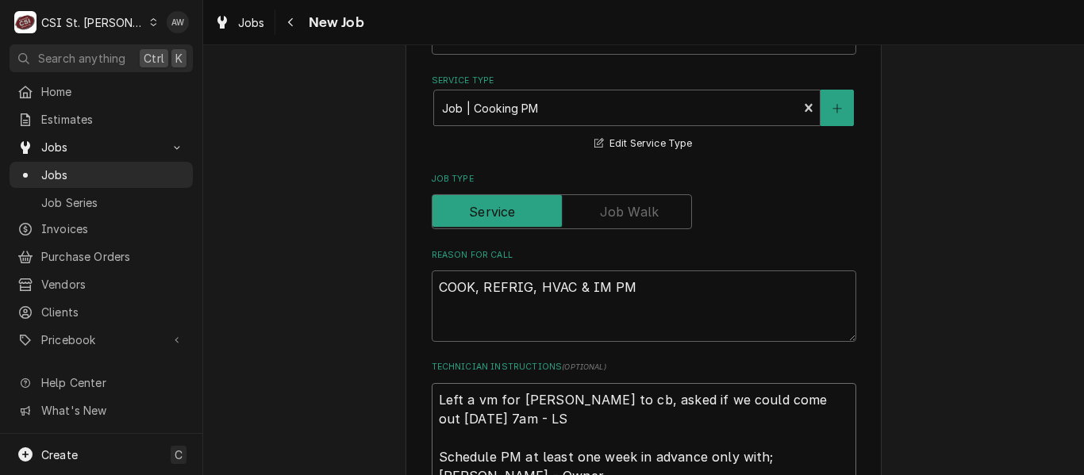
scroll to position [793, 0]
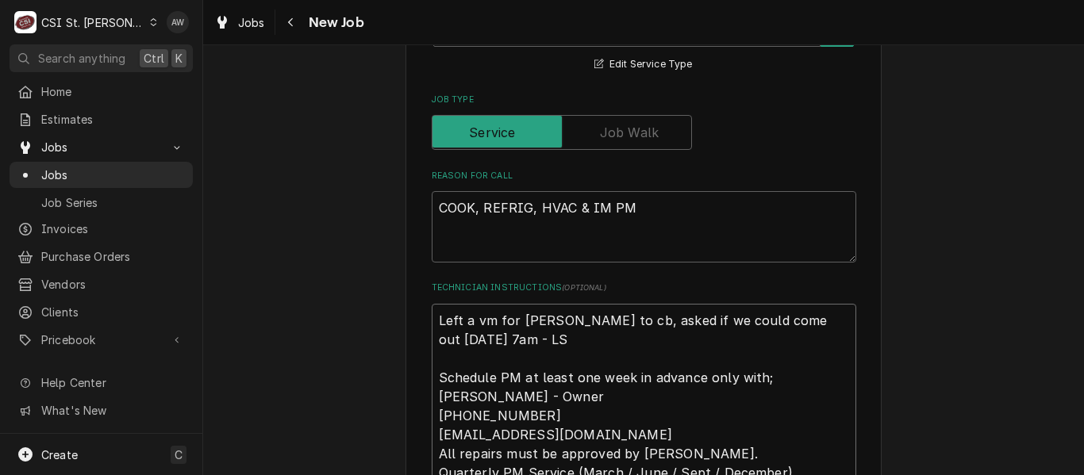
drag, startPoint x: 538, startPoint y: 347, endPoint x: 417, endPoint y: 305, distance: 128.2
click at [417, 305] on div "Use the fields below to edit this job: Client Details Client Lefty's Bagels Edi…" at bounding box center [643, 469] width 476 height 2373
paste textarea "9/25 SB - per Doug - ok PM on 9/26 7am, advised AW"
type textarea "x"
type textarea "9/25 SB - per Doug - ok PM on 9/26 7am, advised AW Schedule PM at least one wee…"
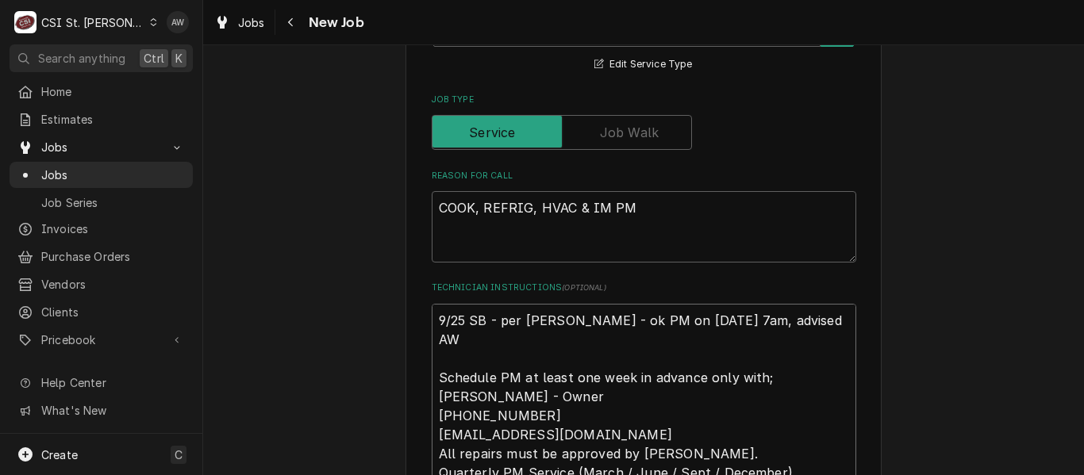
type textarea "x"
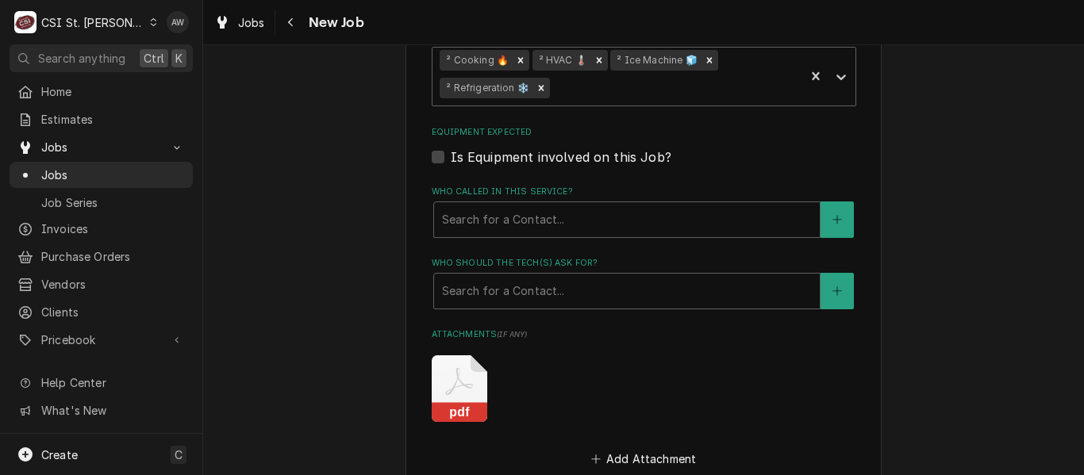
scroll to position [1587, 0]
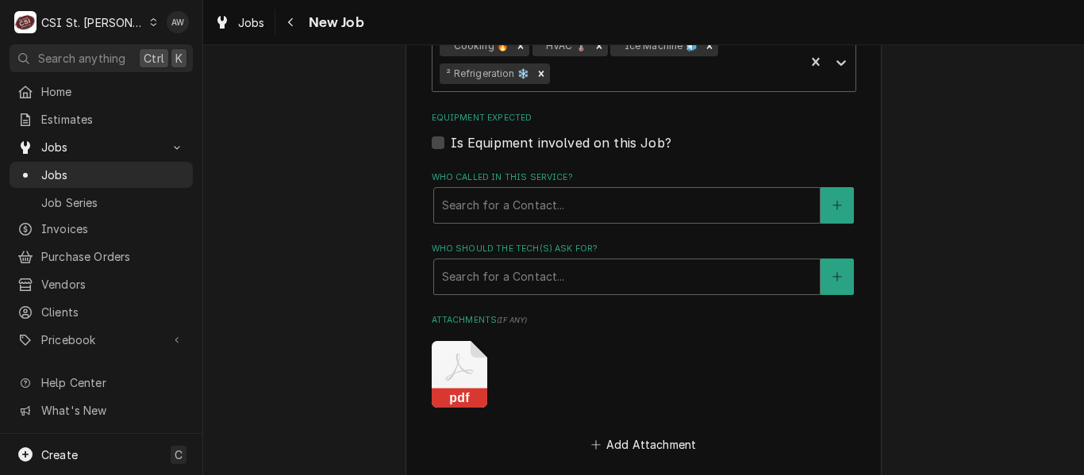
type textarea "9/25 SB - per Doug - ok PM on 9/26 7am, advised AW Schedule PM at least one wee…"
click at [436, 364] on icon "Attachments" at bounding box center [460, 374] width 56 height 67
type textarea "x"
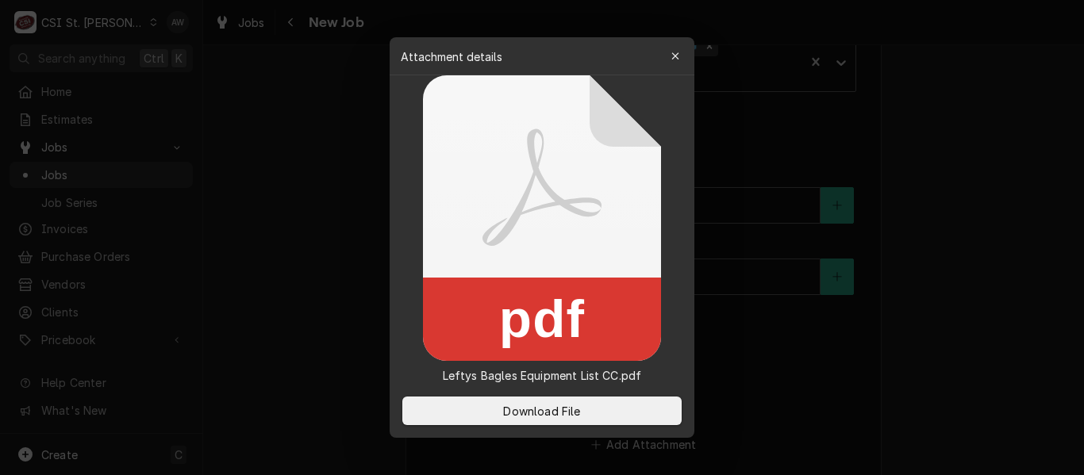
click at [949, 298] on div at bounding box center [542, 237] width 1084 height 475
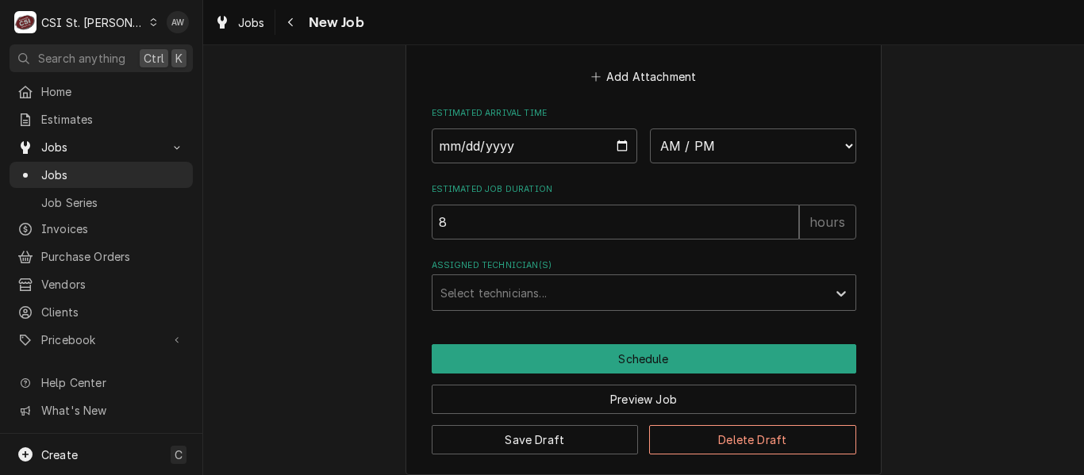
scroll to position [1969, 0]
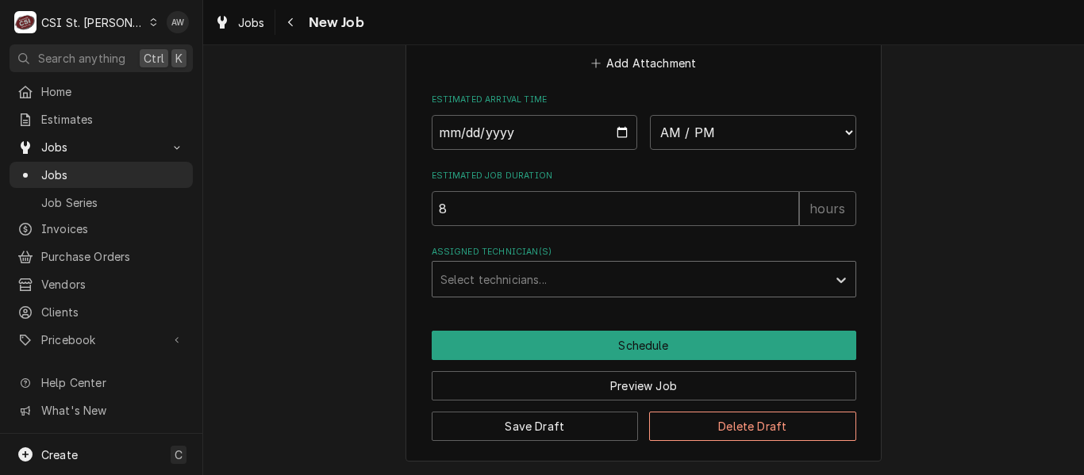
click at [616, 274] on div "Assigned Technician(s)" at bounding box center [629, 279] width 378 height 29
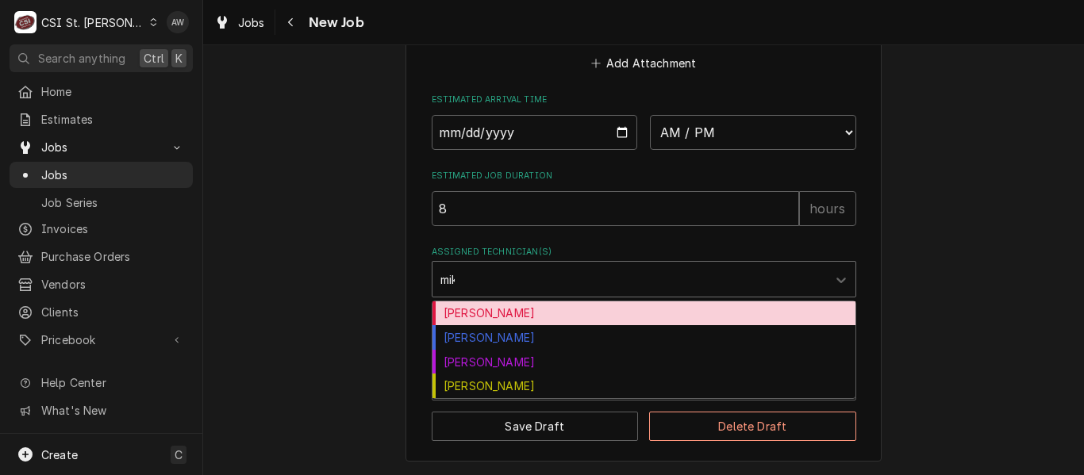
type input "mike"
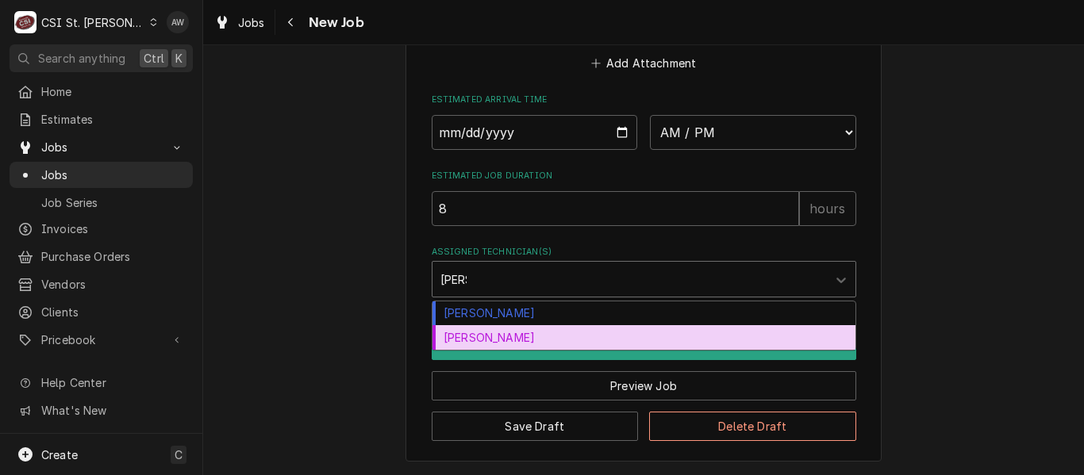
type textarea "x"
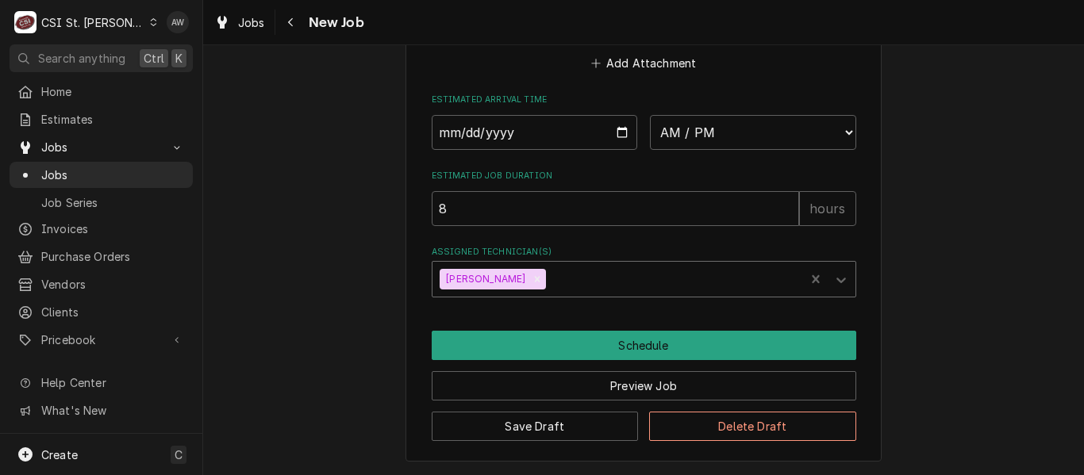
type textarea "x"
type input "kr"
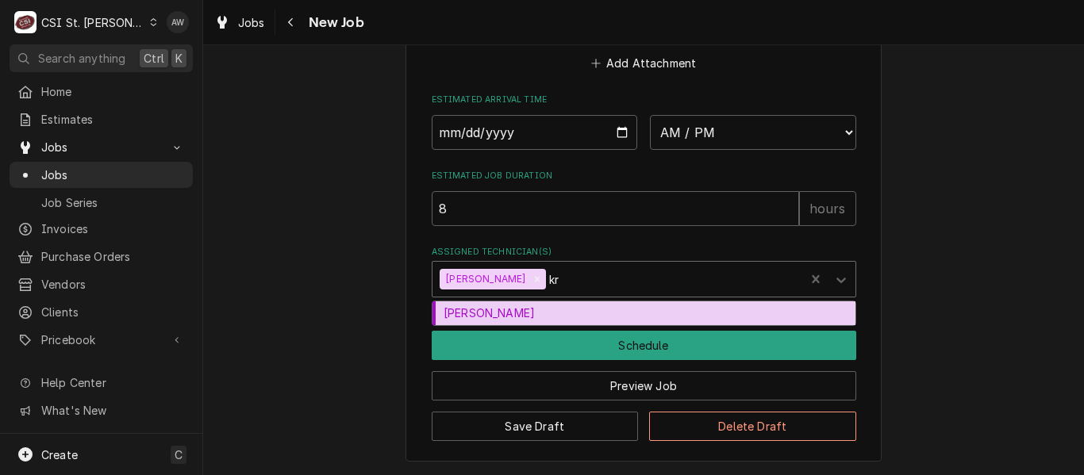
type textarea "x"
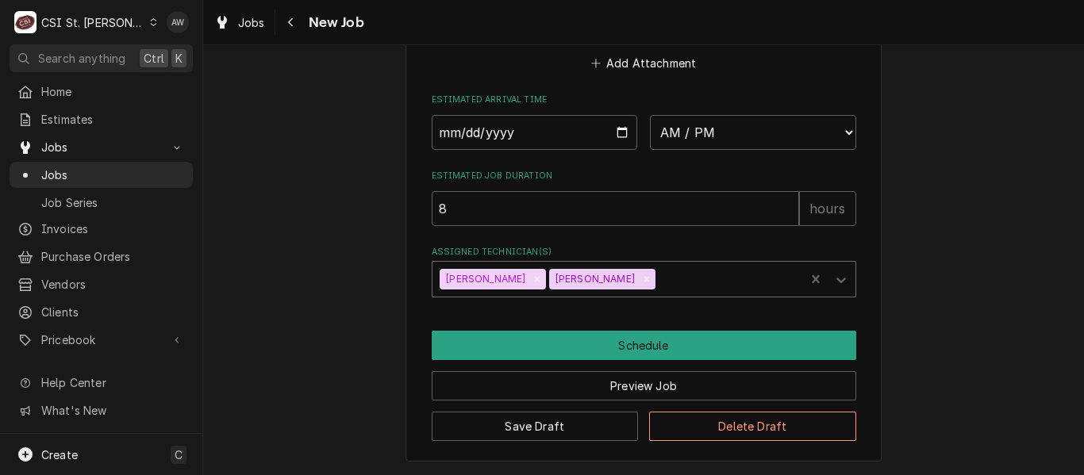
type textarea "x"
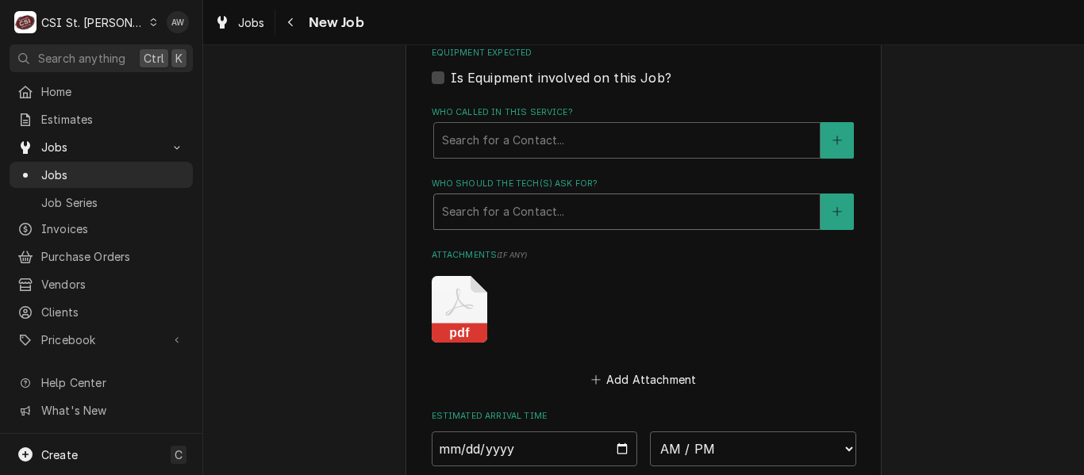
scroll to position [1651, 0]
click at [475, 312] on icon "Attachments" at bounding box center [460, 310] width 56 height 67
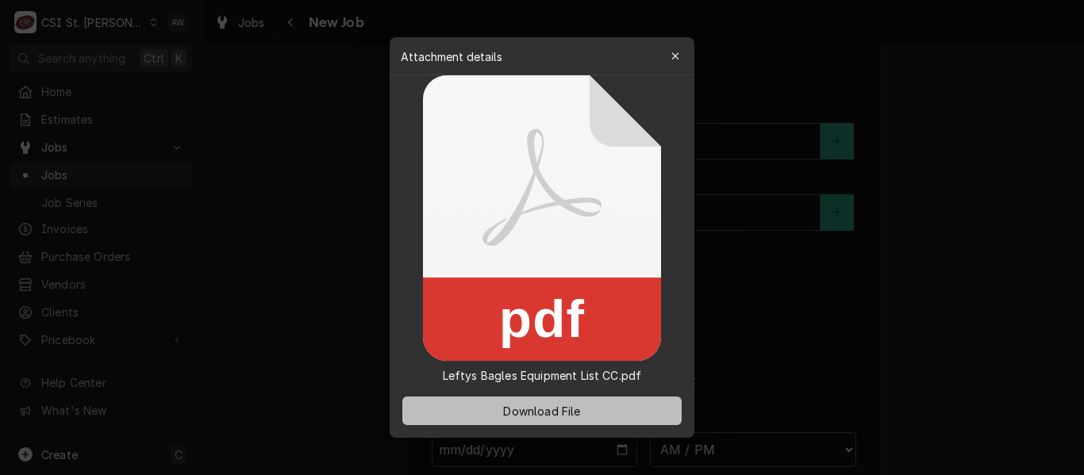
click at [525, 405] on span "Download File" at bounding box center [541, 411] width 83 height 17
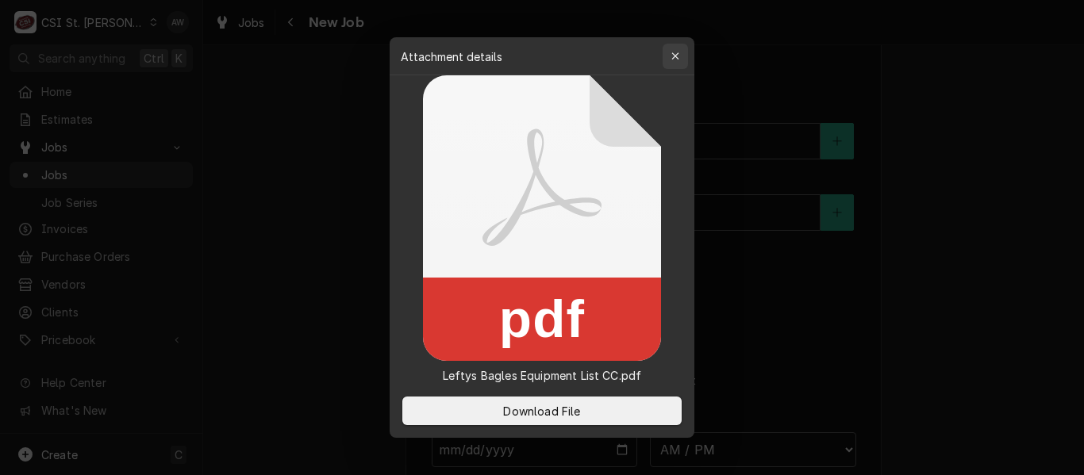
click at [674, 49] on div "button" at bounding box center [675, 56] width 16 height 16
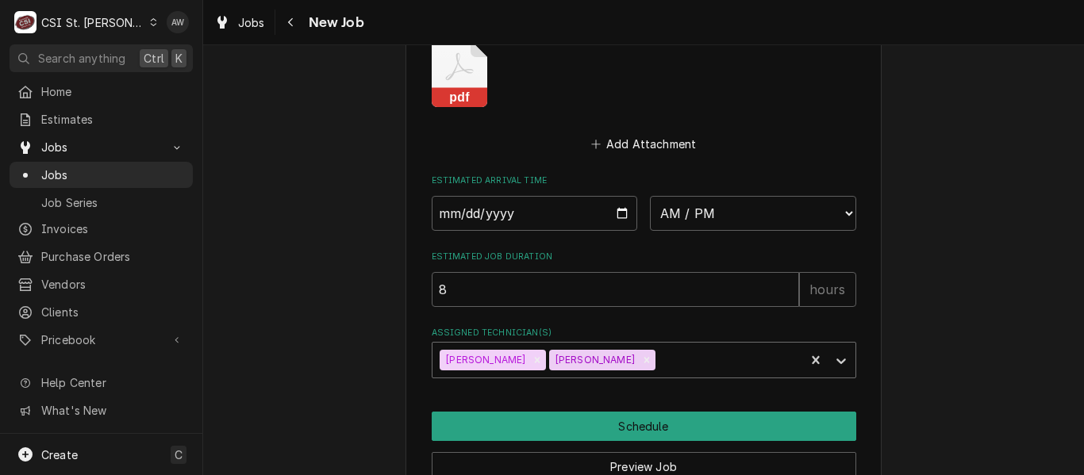
scroll to position [1889, 0]
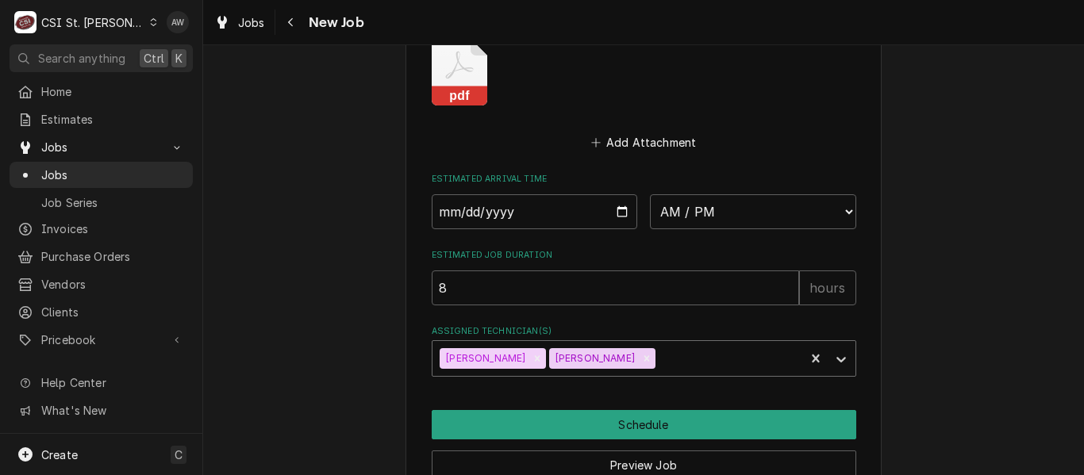
click at [659, 365] on div "Assigned Technician(s)" at bounding box center [728, 358] width 139 height 29
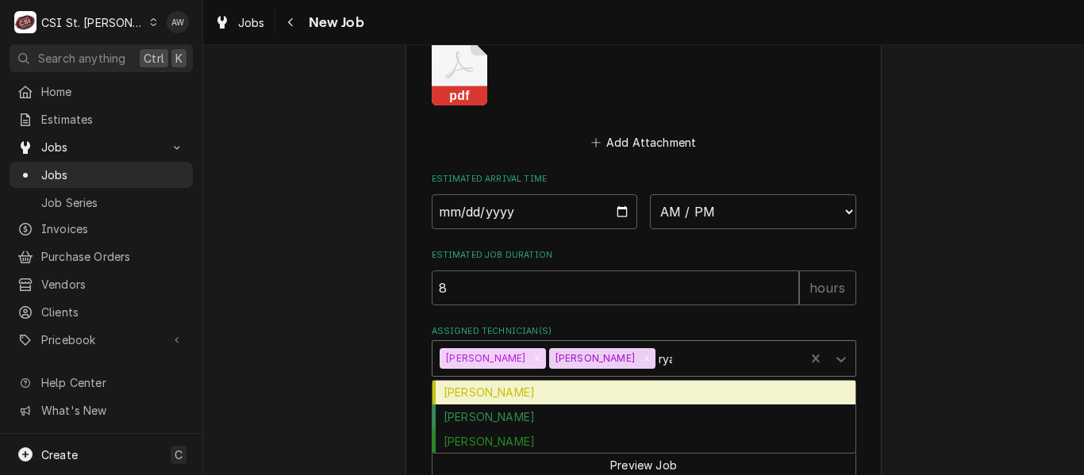
type input "ryan"
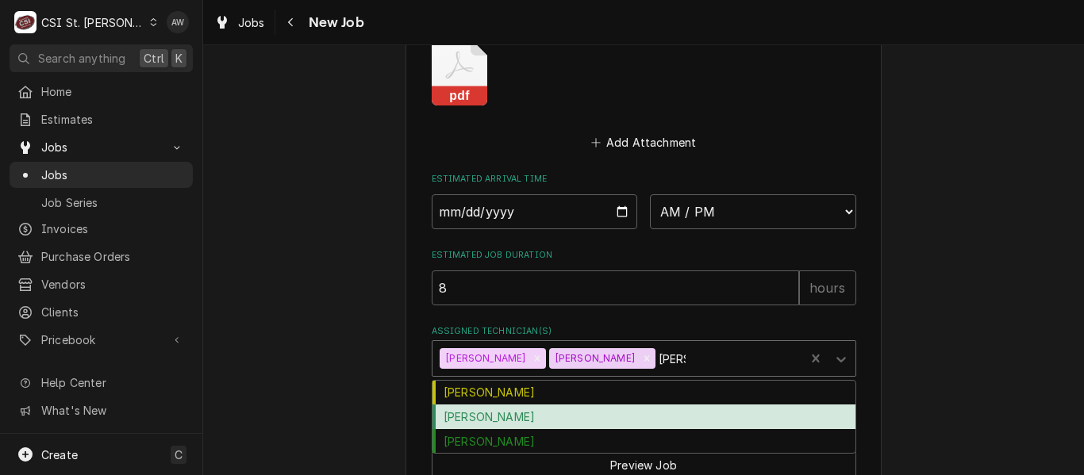
click at [595, 412] on div "Ryan Bietchert" at bounding box center [643, 417] width 423 height 25
type textarea "x"
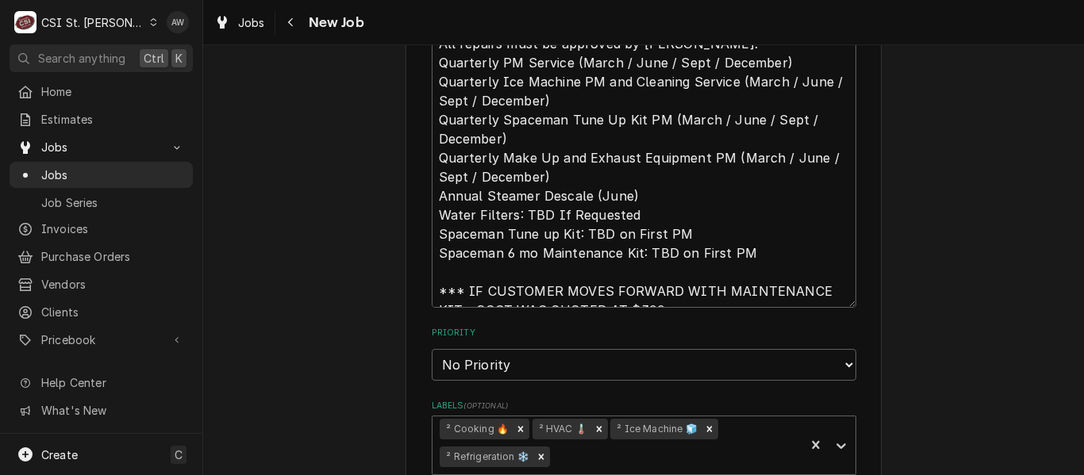
scroll to position [1016, 0]
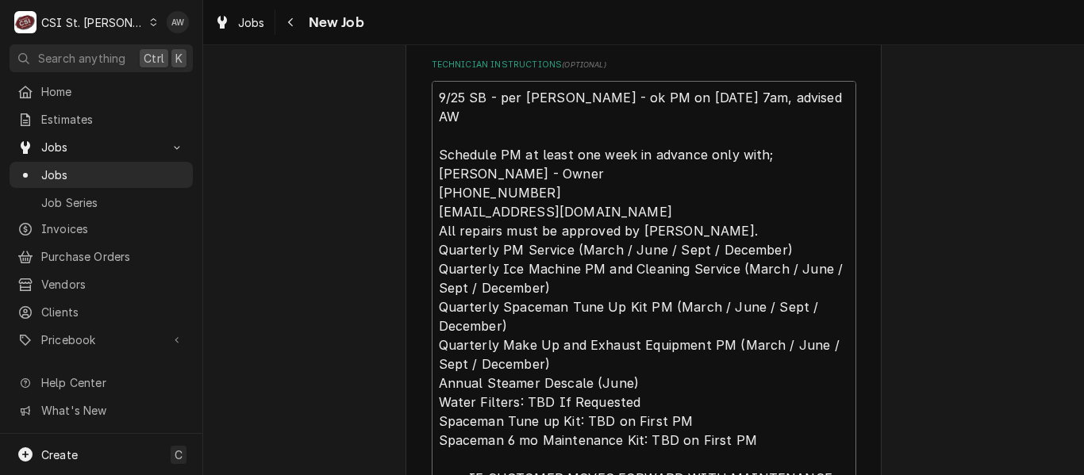
click at [432, 99] on textarea "9/25 SB - per Doug - ok PM on 9/26 7am, advised AW Schedule PM at least one wee…" at bounding box center [644, 288] width 425 height 414
type textarea "x"
type textarea "9/25 SB - per Doug - ok PM on 9/26 7am, advised AW Schedule PM at least one wee…"
click at [440, 98] on textarea "9/25 SB - per Doug - ok PM on 9/26 7am, advised AW Schedule PM at least one wee…" at bounding box center [644, 297] width 425 height 433
type textarea "x"
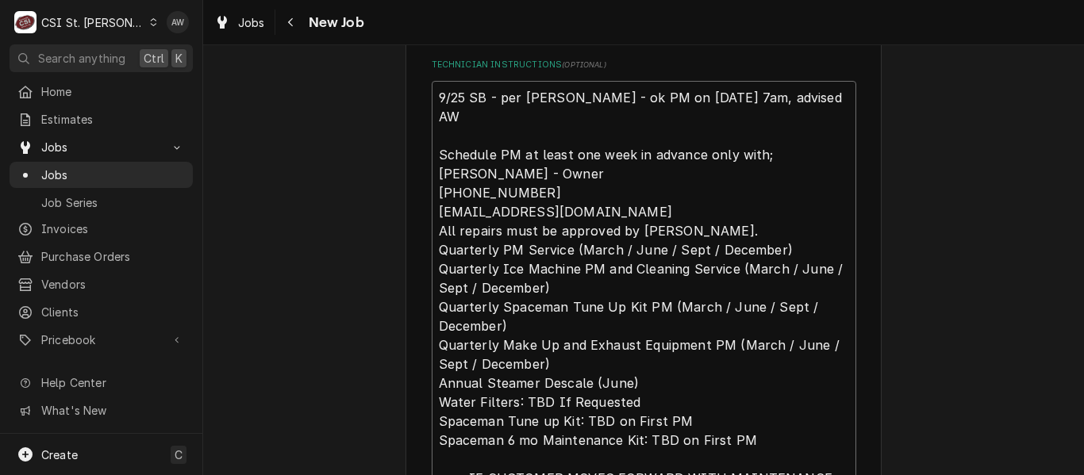
type textarea "R 9/25 SB - per Doug - ok PM on 9/26 7am, advised AW Schedule PM at least one w…"
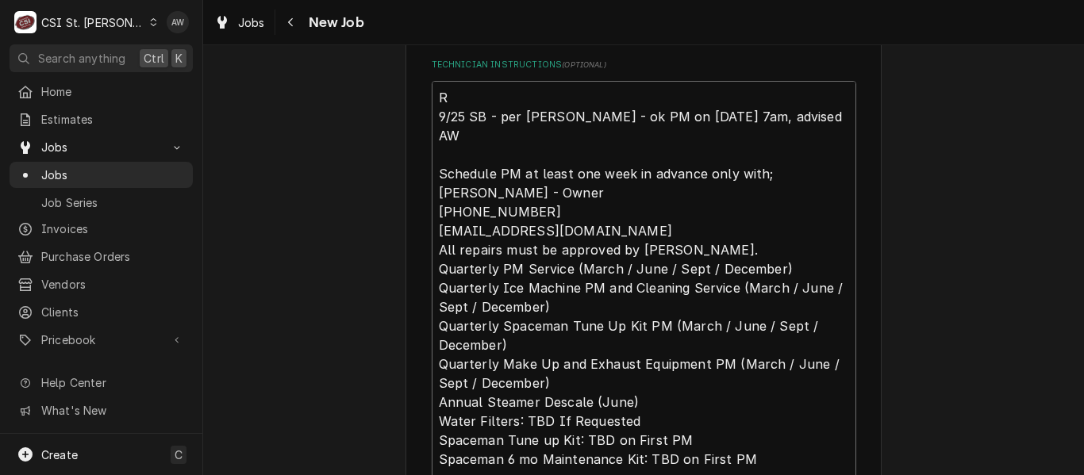
type textarea "x"
type textarea "RY 9/25 SB - per Doug - ok PM on 9/26 7am, advised AW Schedule PM at least one …"
type textarea "x"
type textarea "RYA 9/25 SB - per Doug - ok PM on 9/26 7am, advised AW Schedule PM at least one…"
type textarea "x"
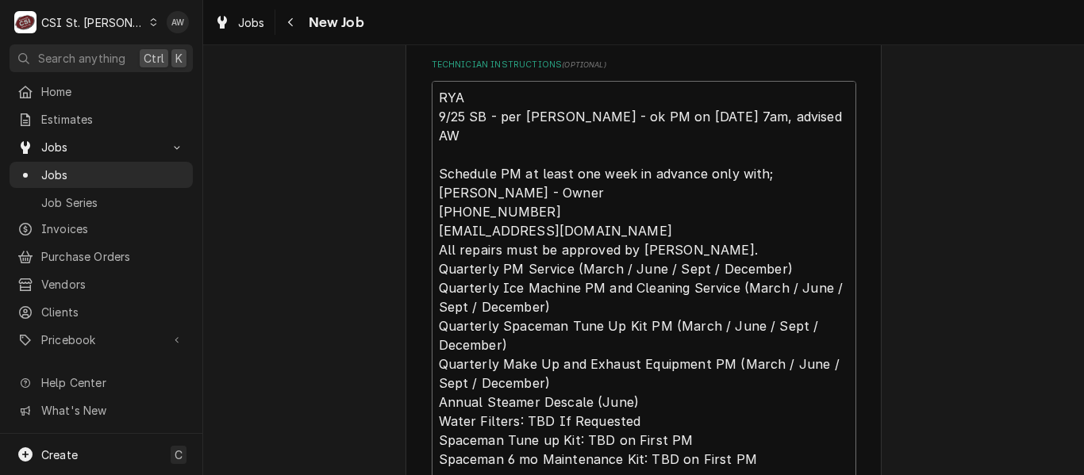
type textarea "RYAN 9/25 SB - per Doug - ok PM on 9/26 7am, advised AW Schedule PM at least on…"
type textarea "x"
type textarea "RYAN 9/25 SB - per Doug - ok PM on 9/26 7am, advised AW Schedule PM at least on…"
type textarea "x"
type textarea "RYAN B 9/25 SB - per Doug - ok PM on 9/26 7am, advised AW Schedule PM at least …"
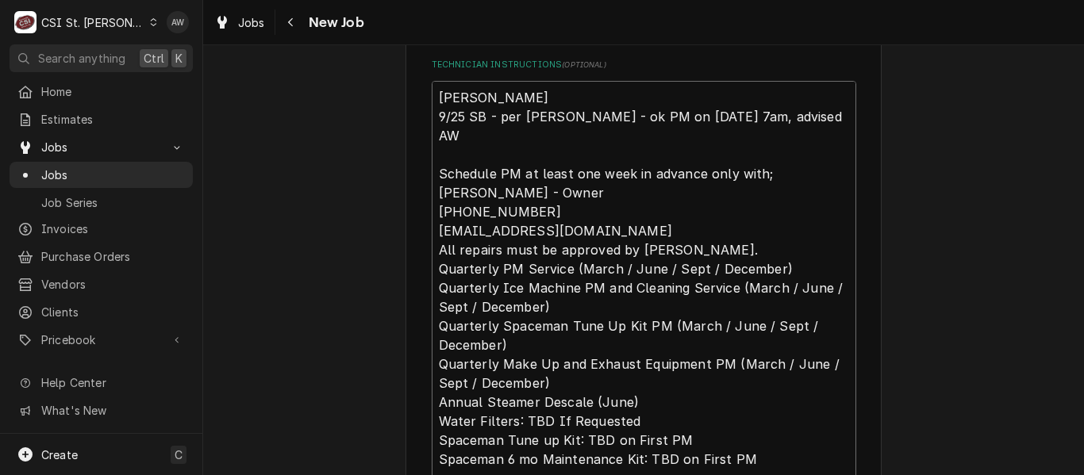
type textarea "x"
type textarea "RYAN B 9/25 SB - per Doug - ok PM on 9/26 7am, advised AW Schedule PM at least …"
type textarea "x"
type textarea "RYAN B T 9/25 SB - per Doug - ok PM on 9/26 7am, advised AW Schedule PM at leas…"
type textarea "x"
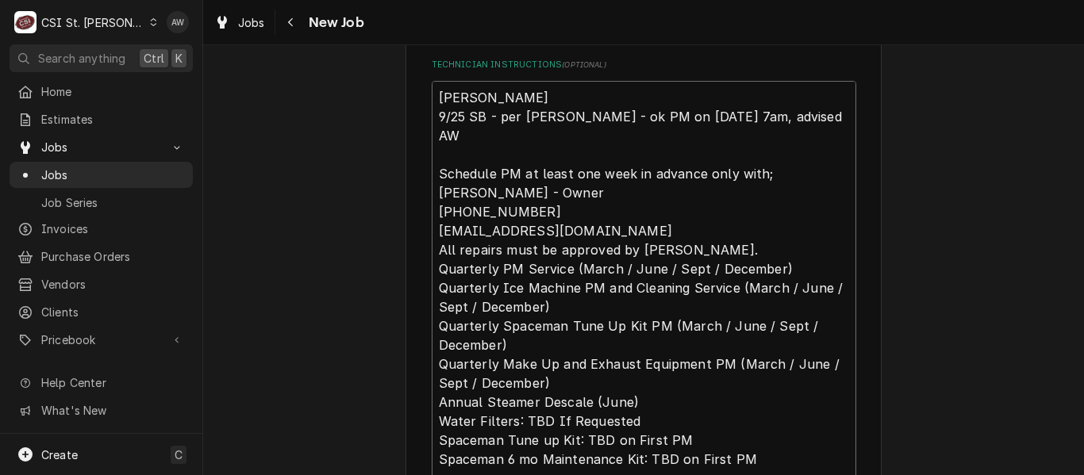
type textarea "RYAN B TO 9/25 SB - per Doug - ok PM on 9/26 7am, advised AW Schedule PM at lea…"
type textarea "x"
type textarea "RYAN B TO 9/25 SB - per Doug - ok PM on 9/26 7am, advised AW Schedule PM at lea…"
type textarea "x"
type textarea "RYAN B TO DO 9/25 SB - per Doug - ok PM on 9/26 7am, advised AW Schedule PM at …"
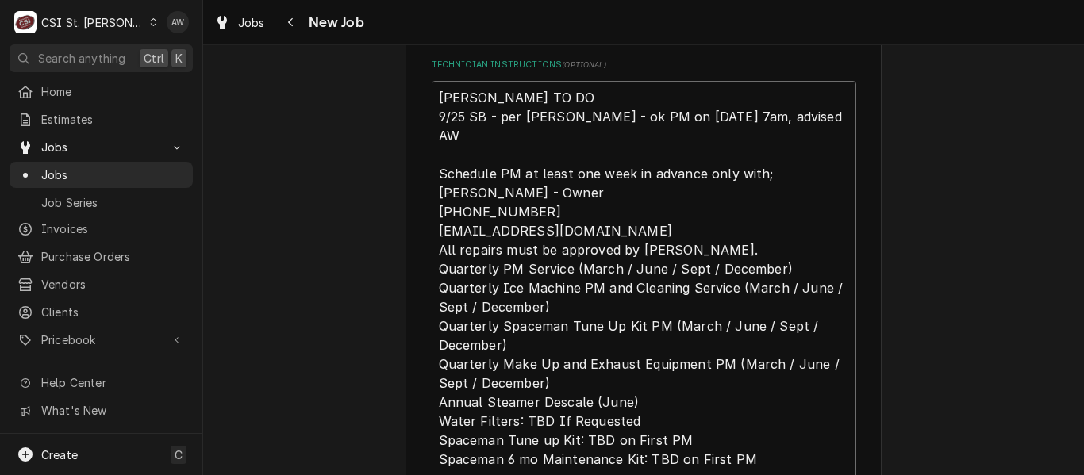
type textarea "x"
type textarea "RYAN B TO DO 9/25 SB - per Doug - ok PM on 9/26 7am, advised AW Schedule PM at …"
type textarea "x"
type textarea "RYAN B TO DO H 9/25 SB - per Doug - ok PM on 9/26 7am, advised AW Schedule PM a…"
type textarea "x"
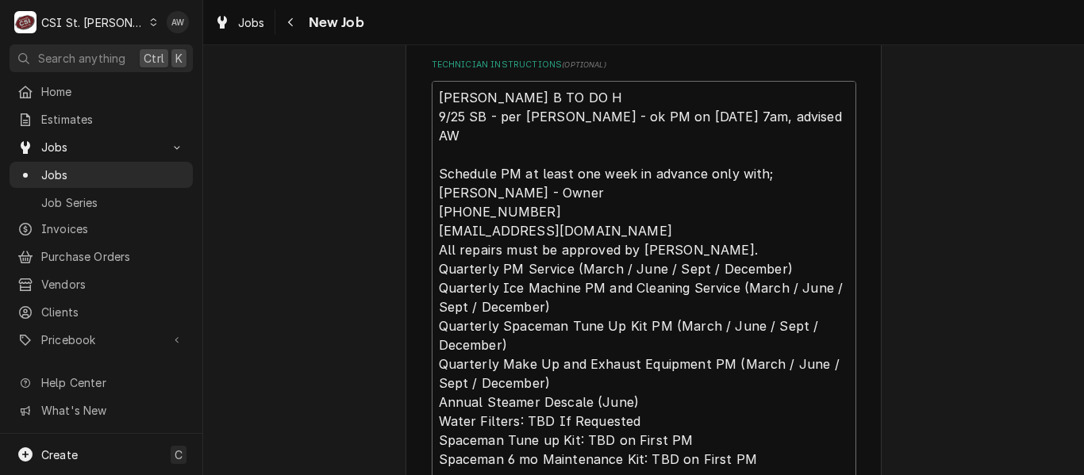
type textarea "RYAN B TO DO HO 9/25 SB - per Doug - ok PM on 9/26 7am, advised AW Schedule PM …"
type textarea "x"
type textarea "RYAN B TO DO HOT 9/25 SB - per Doug - ok PM on 9/26 7am, advised AW Schedule PM…"
type textarea "x"
type textarea "RYAN B TO DO HOT S 9/25 SB - per Doug - ok PM on 9/26 7am, advised AW Schedule …"
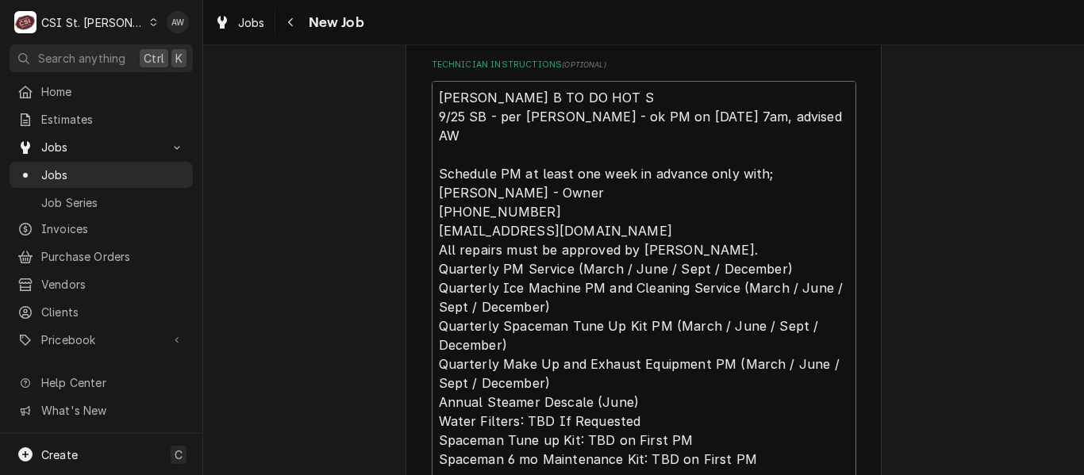
type textarea "x"
type textarea "RYAN B TO DO HOT SI 9/25 SB - per Doug - ok PM on 9/26 7am, advised AW Schedule…"
type textarea "x"
type textarea "RYAN B TO DO HOT SID 9/25 SB - per Doug - ok PM on 9/26 7am, advised AW Schedul…"
type textarea "x"
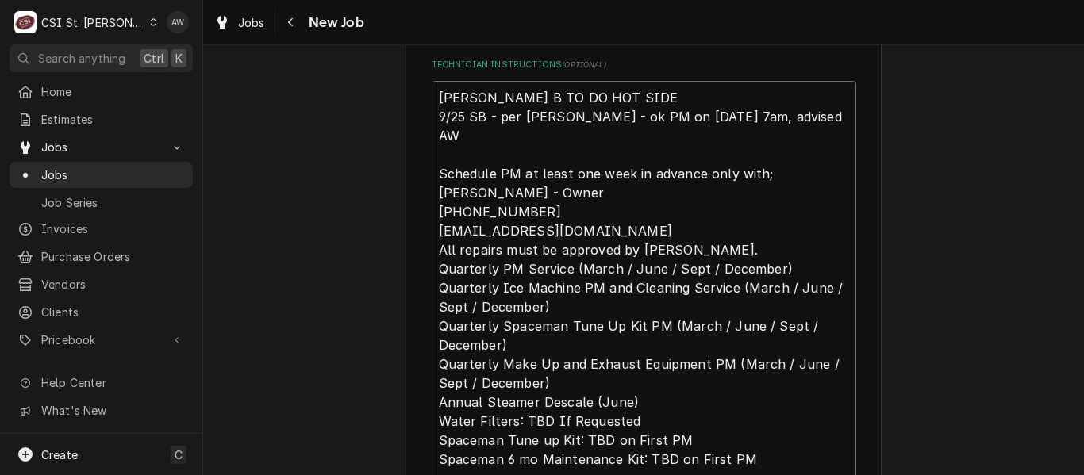
type textarea "RYAN B TO DO HOT SIDE 9/25 SB - per Doug - ok PM on 9/26 7am, advised AW Schedu…"
type textarea "x"
type textarea "RYAN B TO DO HOT SIDE 9/25 SB - per Doug - ok PM on 9/26 7am, advised AW Schedu…"
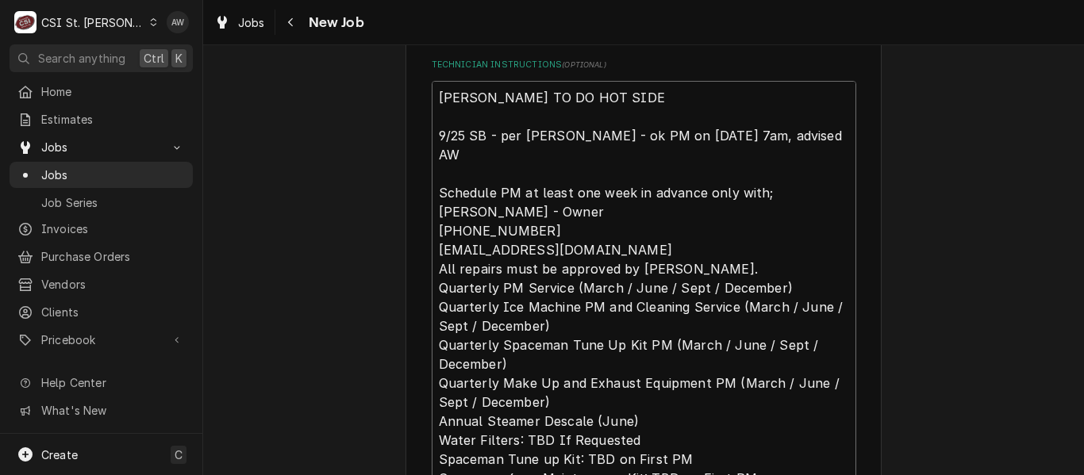
type textarea "x"
type textarea "RYAN B TO DO HOT SIDE M 9/25 SB - per Doug - ok PM on 9/26 7am, advised AW Sche…"
type textarea "x"
type textarea "RYAN B TO DO HOT SIDE MI 9/25 SB - per Doug - ok PM on 9/26 7am, advised AW Sch…"
type textarea "x"
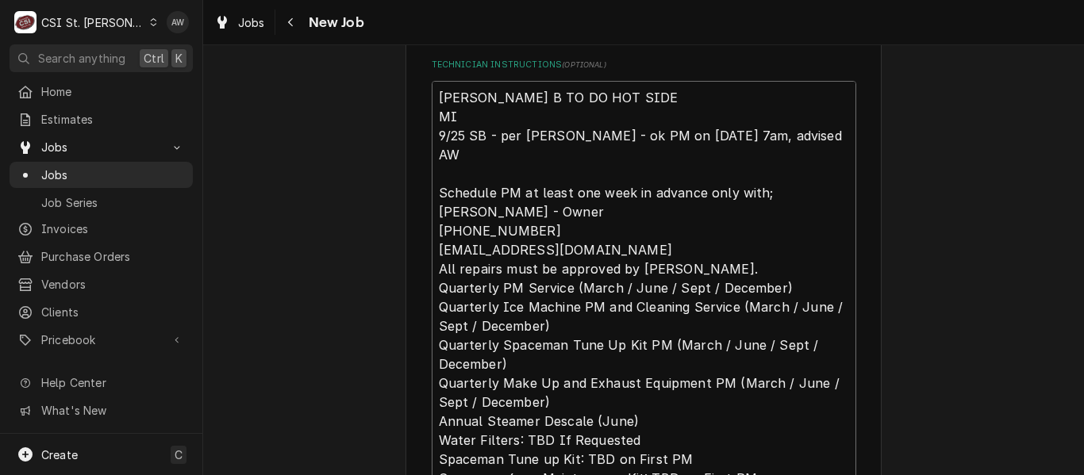
type textarea "RYAN B TO DO HOT SIDE MIK 9/25 SB - per Doug - ok PM on 9/26 7am, advised AW Sc…"
type textarea "x"
type textarea "RYAN B TO DO HOT SIDE MIKE 9/25 SB - per Doug - ok PM on 9/26 7am, advised AW S…"
type textarea "x"
type textarea "RYAN B TO DO HOT SIDE MIKE 9/25 SB - per Doug - ok PM on 9/26 7am, advised AW S…"
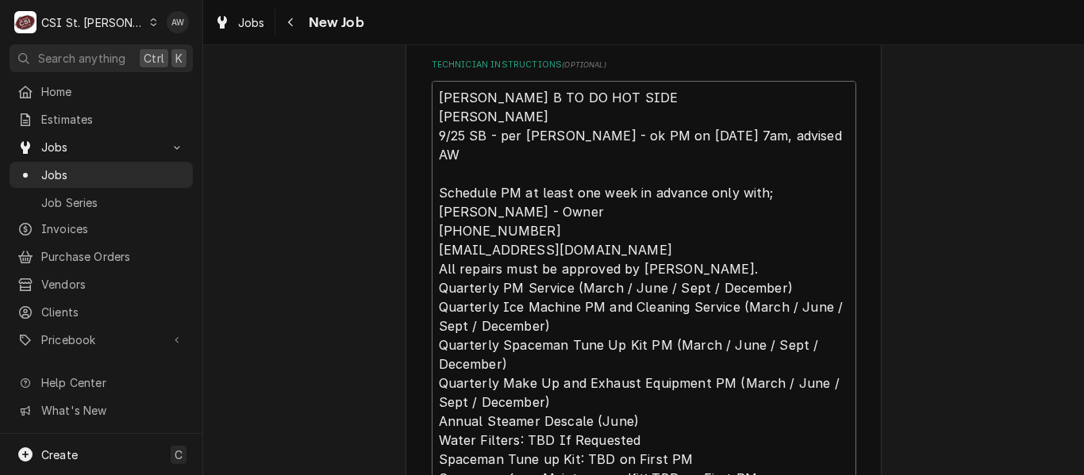
type textarea "x"
type textarea "RYAN B TO DO HOT SIDE MIKE T 9/25 SB - per Doug - ok PM on 9/26 7am, advised AW…"
type textarea "x"
type textarea "RYAN B TO DO HOT SIDE MIKE TO 9/25 SB - per Doug - ok PM on 9/26 7am, advised A…"
type textarea "x"
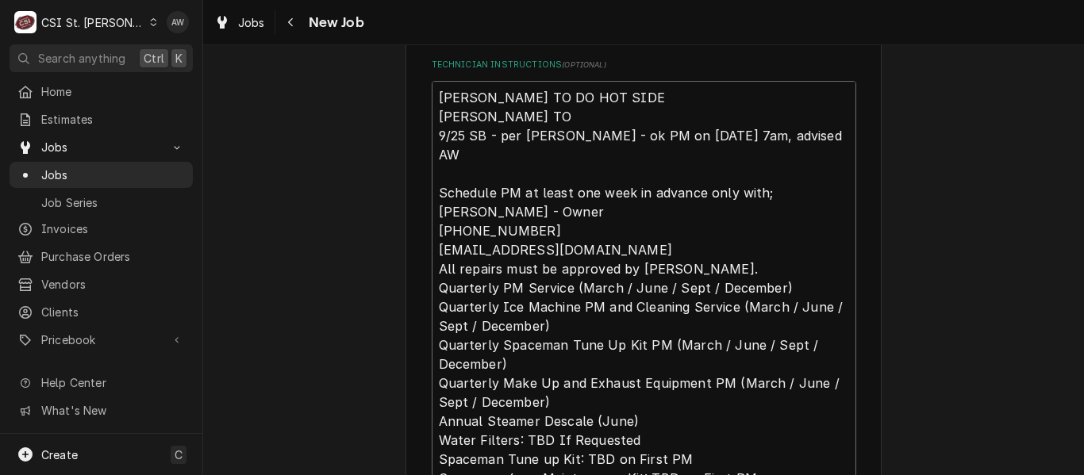
type textarea "RYAN B TO DO HOT SIDE MIKE TO D 9/25 SB - per Doug - ok PM on 9/26 7am, advised…"
type textarea "x"
type textarea "RYAN B TO DO HOT SIDE MIKE TO DO 9/25 SB - per Doug - ok PM on 9/26 7am, advise…"
type textarea "x"
type textarea "RYAN B TO DO HOT SIDE MIKE TO DO 9/25 SB - per Doug - ok PM on 9/26 7am, advise…"
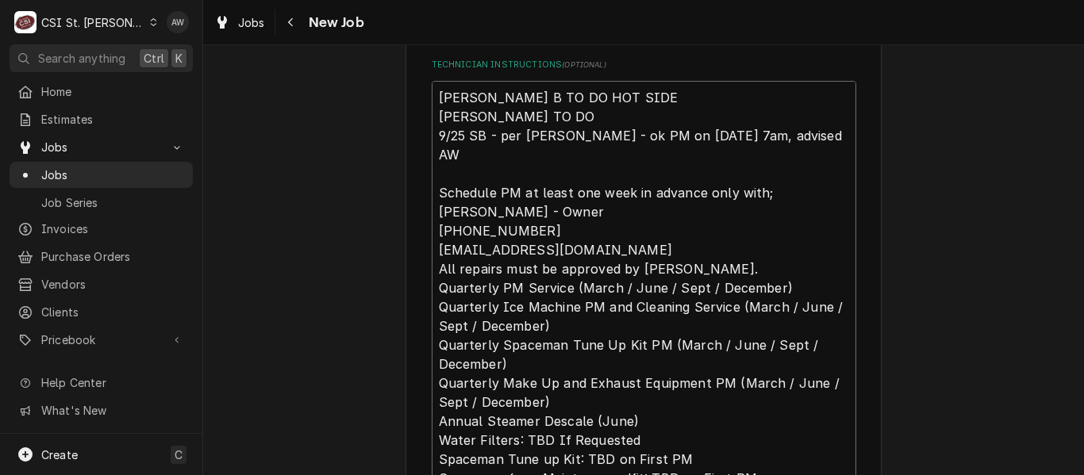
type textarea "x"
type textarea "RYAN B TO DO HOT SIDE MIKE TO DO C 9/25 SB - per Doug - ok PM on 9/26 7am, advi…"
type textarea "x"
type textarea "RYAN B TO DO HOT SIDE MIKE TO DO CO 9/25 SB - per Doug - ok PM on 9/26 7am, adv…"
type textarea "x"
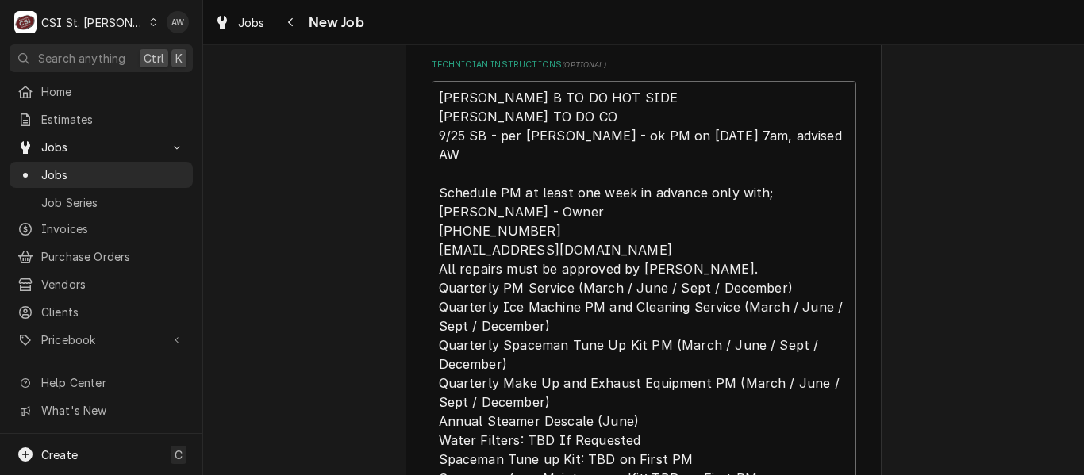
type textarea "RYAN B TO DO HOT SIDE MIKE TO DO COL 9/25 SB - per Doug - ok PM on 9/26 7am, ad…"
type textarea "x"
type textarea "RYAN B TO DO HOT SIDE MIKE TO DO COLD 9/25 SB - per Doug - ok PM on 9/26 7am, a…"
type textarea "x"
type textarea "RYAN B TO DO HOT SIDE MIKE TO DO COLD/ 9/25 SB - per Doug - ok PM on 9/26 7am, …"
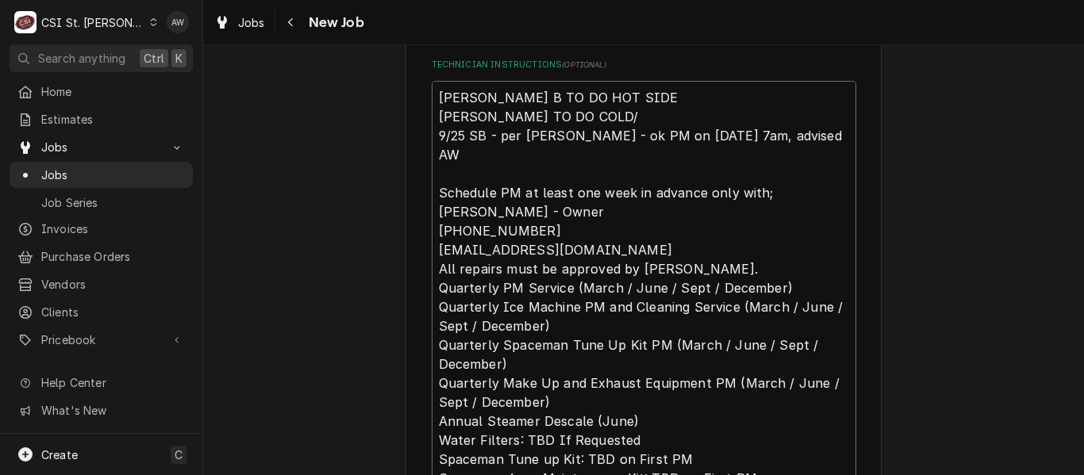
type textarea "x"
type textarea "RYAN B TO DO HOT SIDE MIKE TO DO COLD/H 9/25 SB - per Doug - ok PM on 9/26 7am,…"
type textarea "x"
type textarea "RYAN B TO DO HOT SIDE MIKE TO DO COLD/HA 9/25 SB - per Doug - ok PM on 9/26 7am…"
type textarea "x"
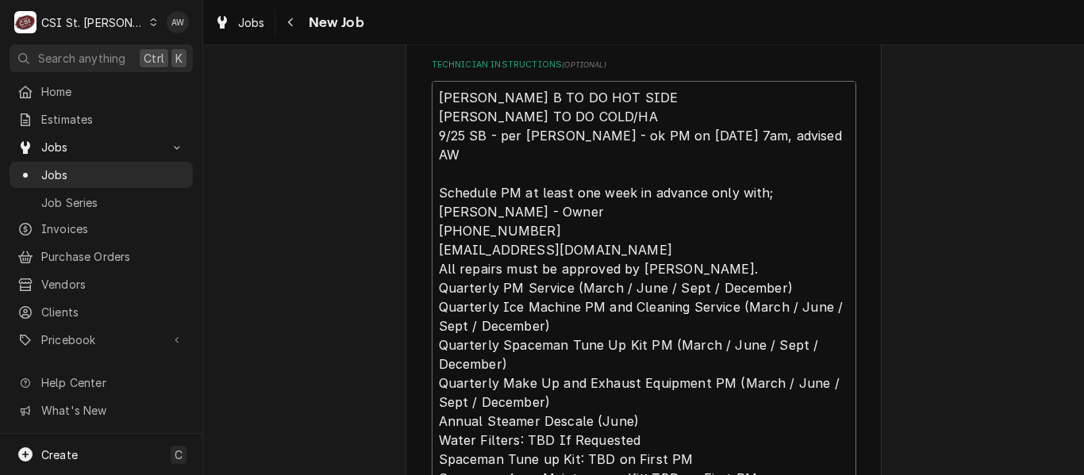
type textarea "RYAN B TO DO HOT SIDE MIKE TO DO COLD/H 9/25 SB - per Doug - ok PM on 9/26 7am,…"
type textarea "x"
type textarea "RYAN B TO DO HOT SIDE MIKE TO DO COLD/HV 9/25 SB - per Doug - ok PM on 9/26 7am…"
type textarea "x"
type textarea "RYAN B TO DO HOT SIDE MIKE TO DO COLD/HVA 9/25 SB - per Doug - ok PM on 9/26 7a…"
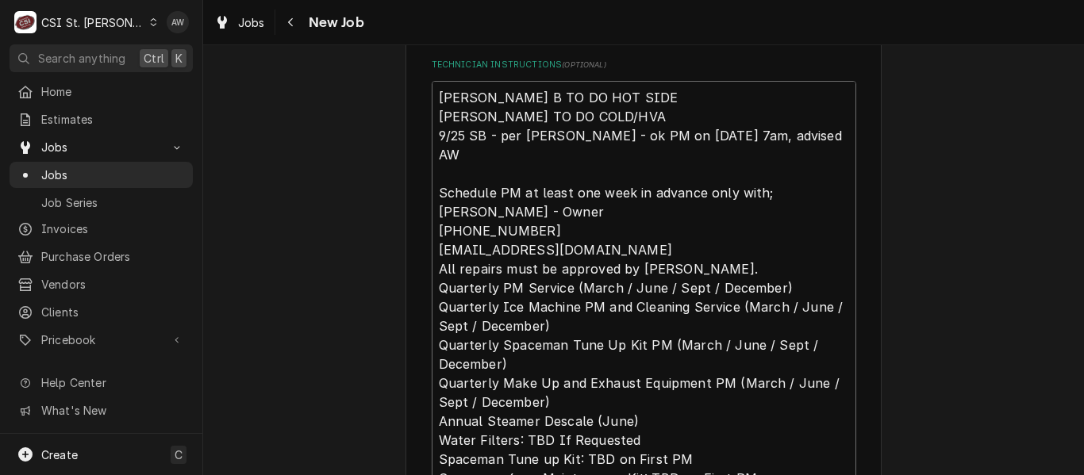
type textarea "x"
type textarea "RYAN B TO DO HOT SIDE MIKE TO DO COLD/HV 9/25 SB - per Doug - ok PM on 9/26 7am…"
type textarea "x"
type textarea "RYAN B TO DO HOT SIDE MIKE TO DO COLD/HVA 9/25 SB - per Doug - ok PM on 9/26 7a…"
type textarea "x"
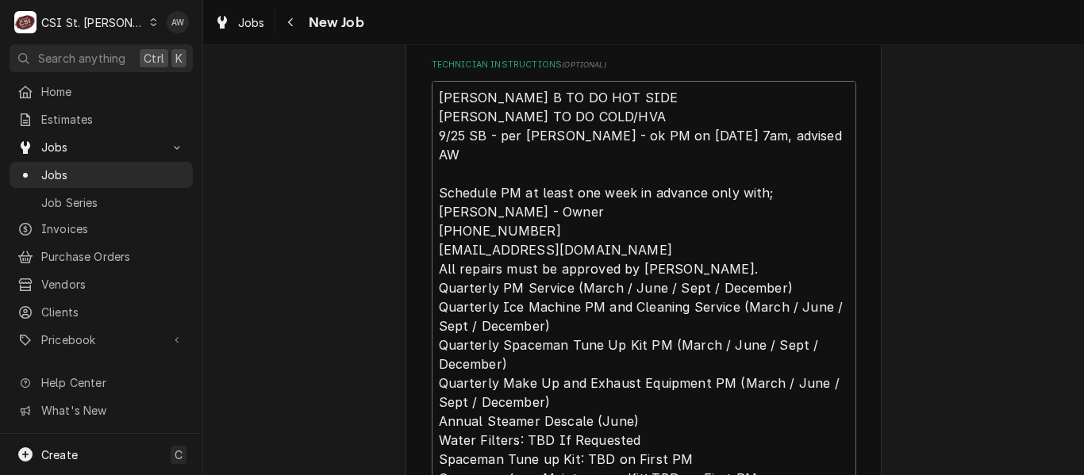
type textarea "RYAN B TO DO HOT SIDE MIKE TO DO COLD/HVAC 9/25 SB - per Doug - ok PM on 9/26 7…"
type textarea "x"
type textarea "RYAN B TO DO HOT SIDE MIKE TO DO COLD/HVAC 9/25 SB - per Doug - ok PM on 9/26 7…"
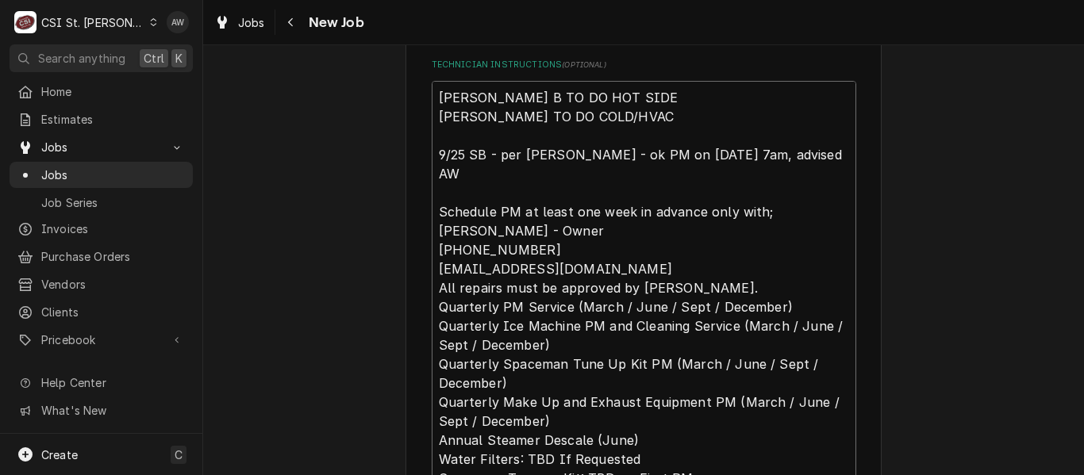
type textarea "x"
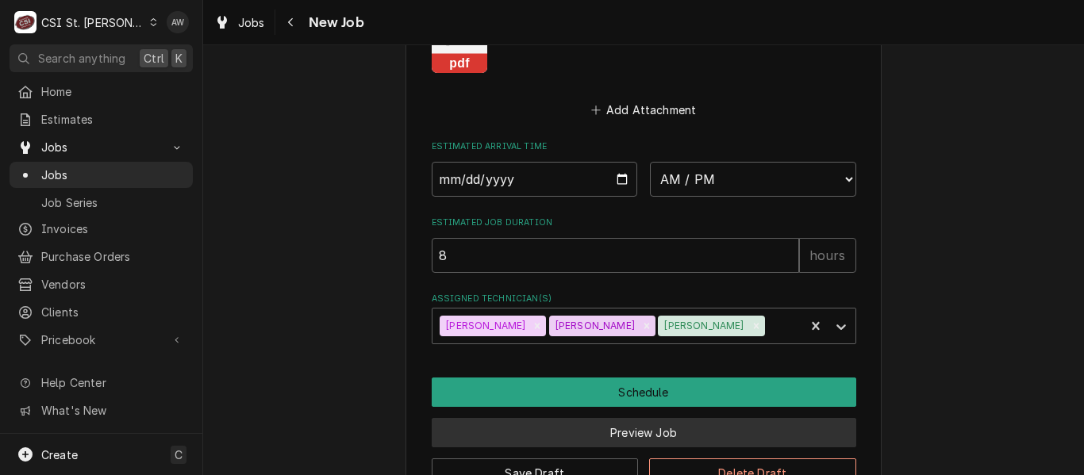
scroll to position [2026, 0]
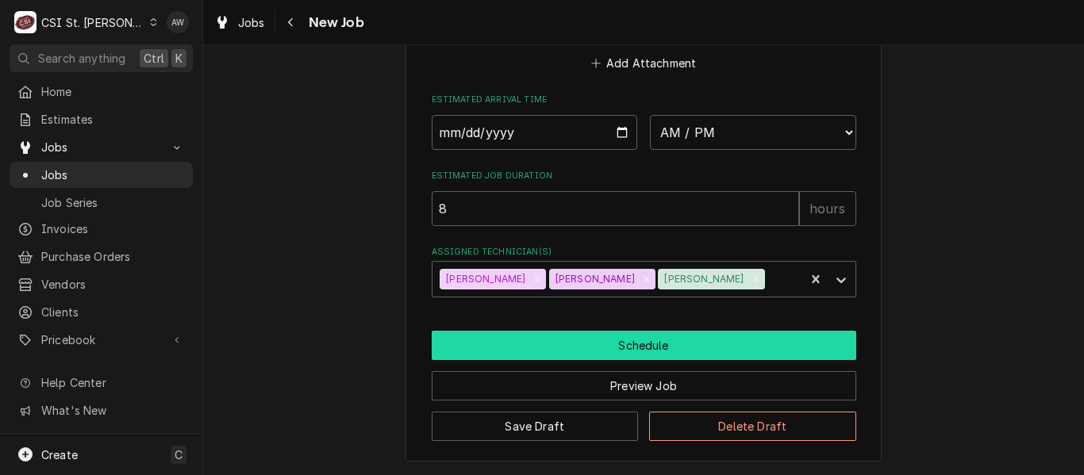
type textarea "RYAN B TO DO HOT SIDE MIKE TO DO COLD/HVAC 9/25 SB - per Doug - ok PM on 9/26 7…"
click at [651, 342] on button "Schedule" at bounding box center [644, 345] width 425 height 29
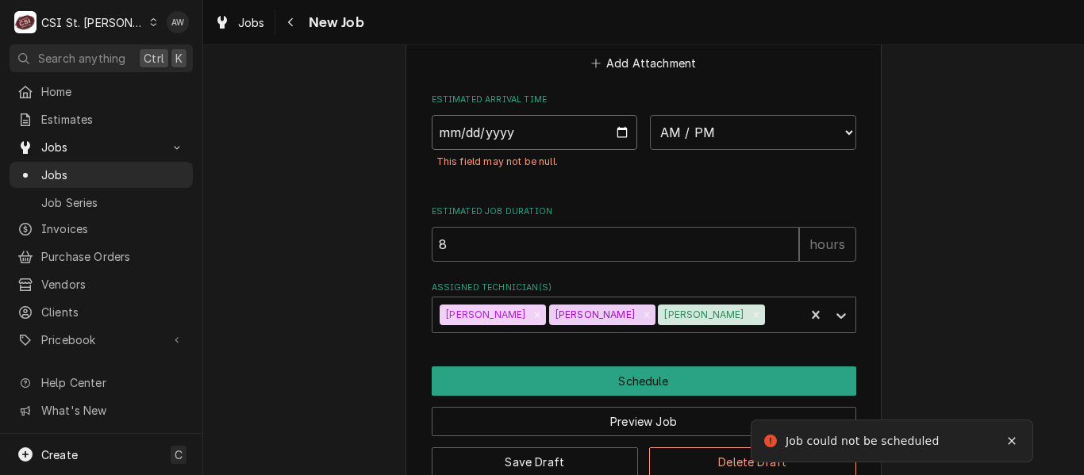
click at [613, 135] on input "Date" at bounding box center [535, 132] width 206 height 35
type textarea "x"
type input "[DATE]"
type textarea "x"
click at [670, 133] on select "AM / PM 6:00 AM 6:15 AM 6:30 AM 6:45 AM 7:00 AM 7:15 AM 7:30 AM 7:45 AM 8:00 AM…" at bounding box center [753, 132] width 206 height 35
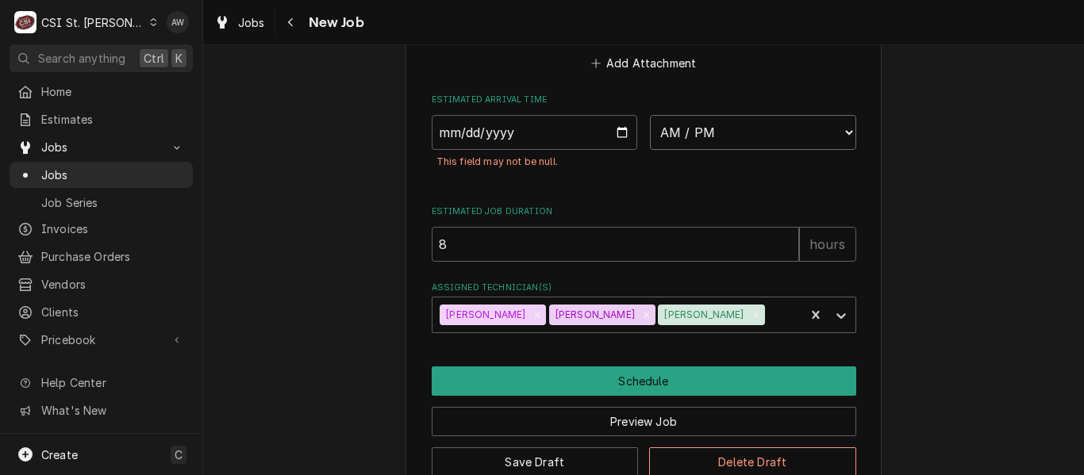
select select "07:00:00"
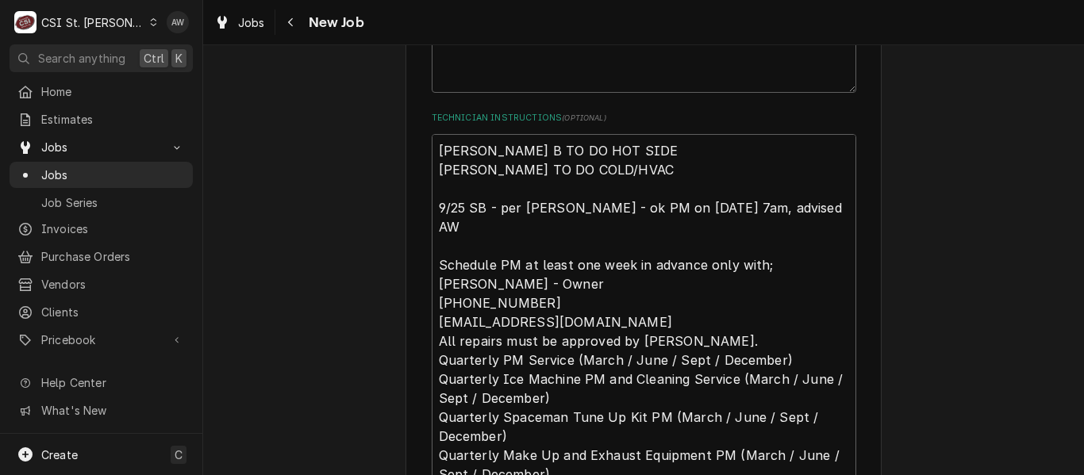
scroll to position [840, 0]
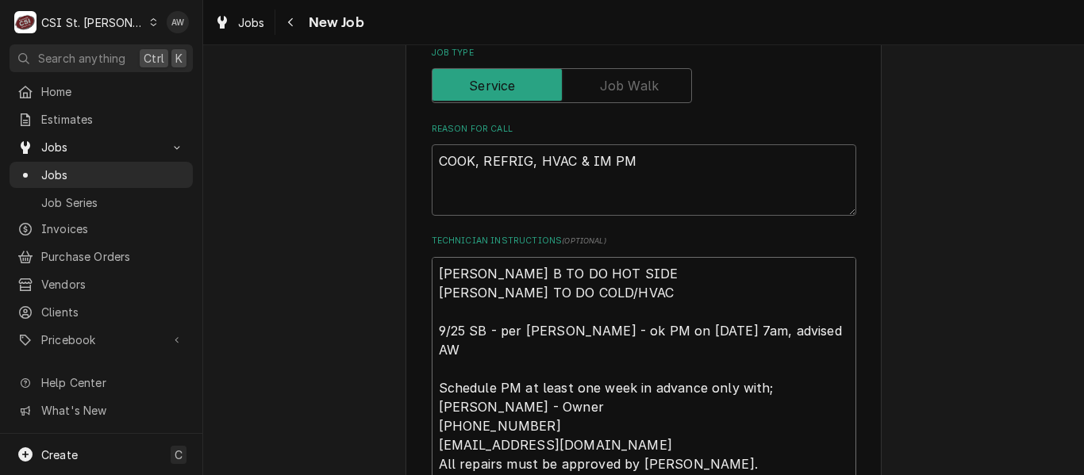
type textarea "x"
type textarea "RYAN B TO DO HOT SIDE MIKE TO DO COLD/HVAC 9/25 SB - per Doug - ok PM on 9/26 7…"
type textarea "x"
type textarea "RYAN B TO DO HOT SIDE MIKE TO DO COLD/HVAC A 9/25 SB - per Doug - ok PM on 9/26…"
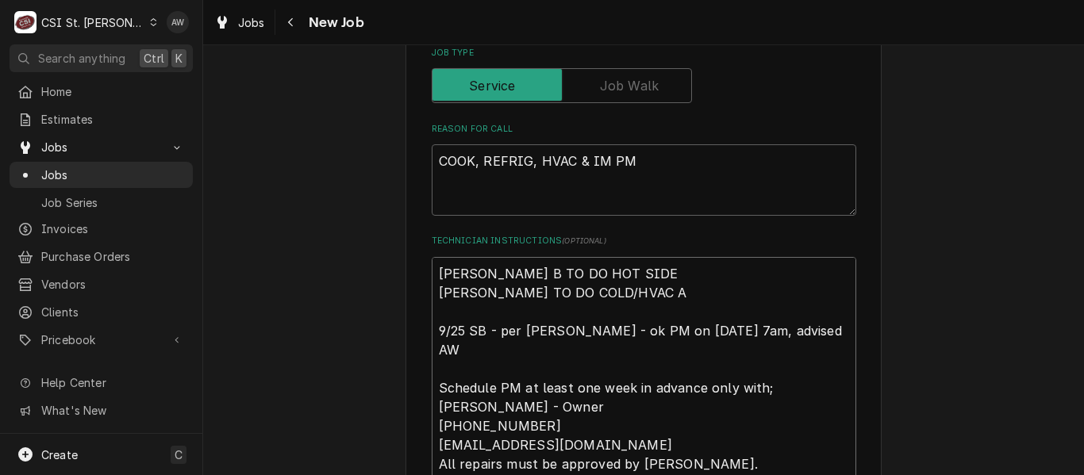
type textarea "x"
type textarea "RYAN B TO DO HOT SIDE MIKE TO DO COLD/HVAC AT 9/25 SB - per Doug - ok PM on 9/2…"
type textarea "x"
type textarea "RYAN B TO DO HOT SIDE MIKE TO DO COLD/HVAC AT 9/25 SB - per Doug - ok PM on 9/2…"
type textarea "x"
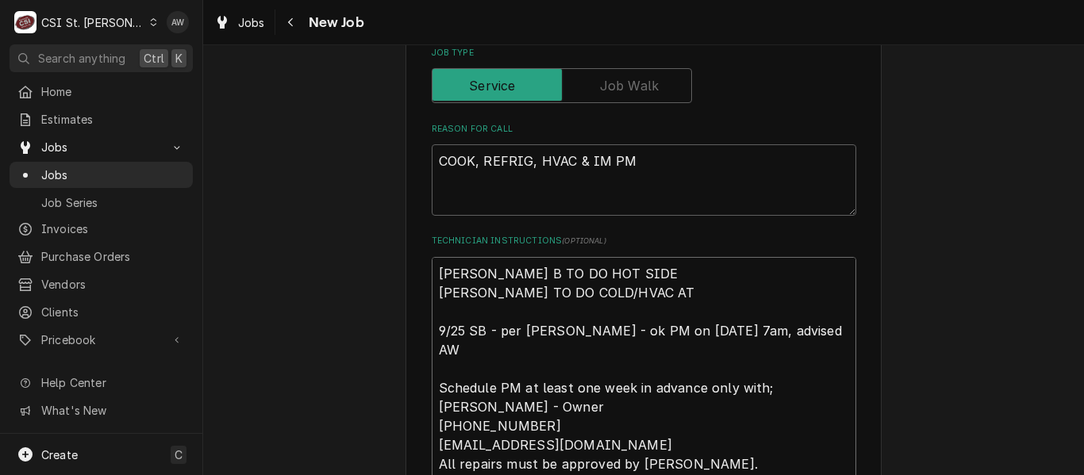
type textarea "RYAN B TO DO HOT SIDE MIKE TO DO COLD/HVAC AT 8 9/25 SB - per Doug - ok PM on 9…"
type textarea "x"
type textarea "RYAN B TO DO HOT SIDE MIKE TO DO COLD/HVAC AT 8 9/25 SB - per Doug - ok PM on 9…"
type textarea "x"
type textarea "RYAN B TO DO HOT SIDE MIKE TO DO COLD/HVAC AT 8 A 9/25 SB - per Doug - ok PM on…"
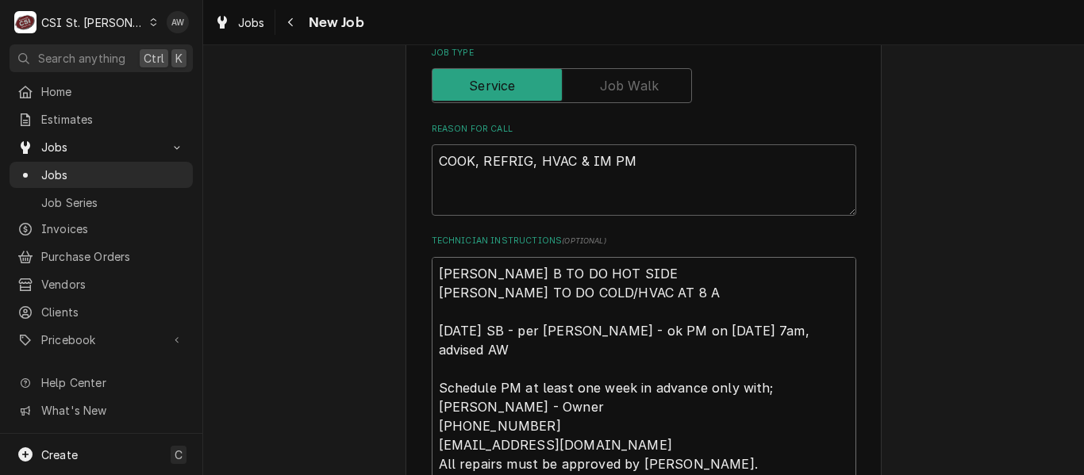
type textarea "x"
type textarea "RYAN B TO DO HOT SIDE MIKE TO DO COLD/HVAC AT 8 AM 9/25 SB - per Doug - ok PM o…"
type textarea "x"
type textarea "RYAN B TO DO HOT SIDE MIKE TO DO COLD/HVAC AT 8 AM 9/25 SB - per Doug - ok PM o…"
type textarea "x"
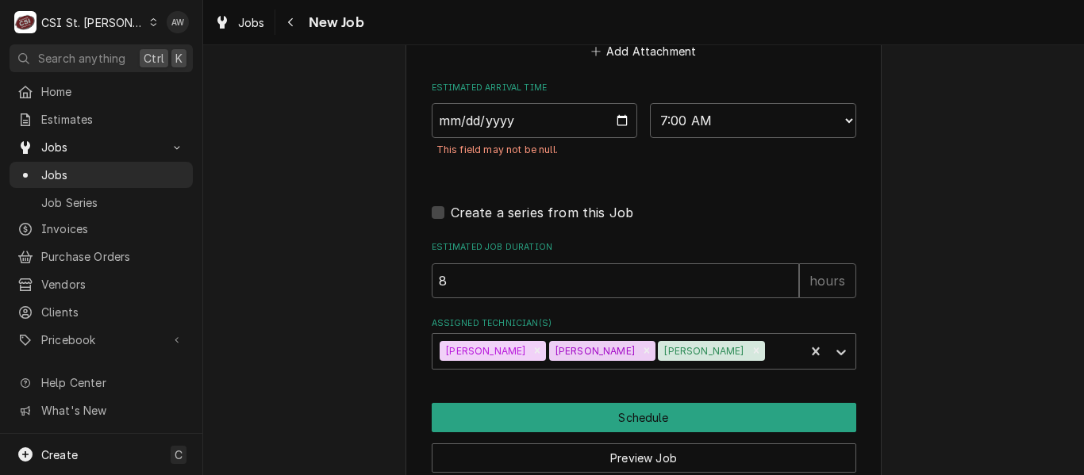
scroll to position [2110, 0]
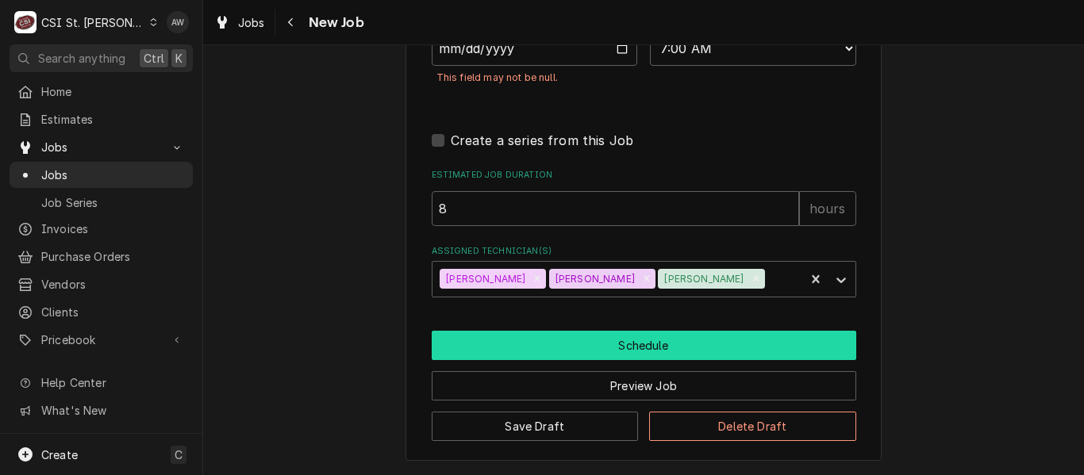
type textarea "RYAN B TO DO HOT SIDE MIKE TO DO COLD/HVAC AT 8 AM 9/25 SB - per Doug - ok PM o…"
click at [605, 335] on button "Schedule" at bounding box center [644, 345] width 425 height 29
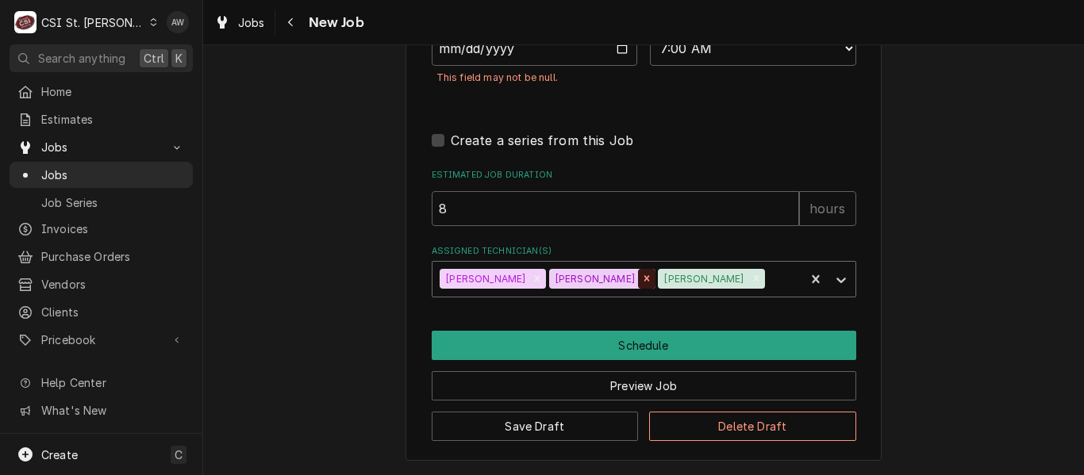
scroll to position [2019, 0]
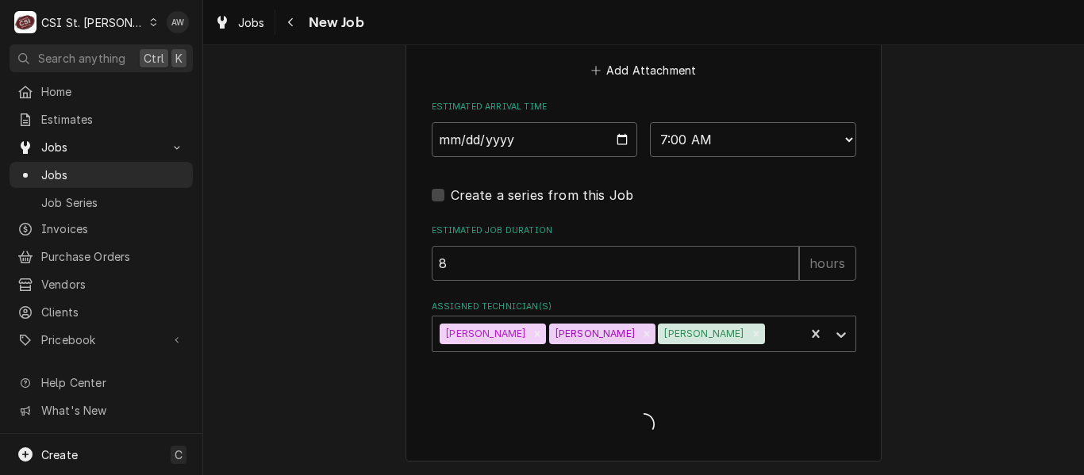
type textarea "x"
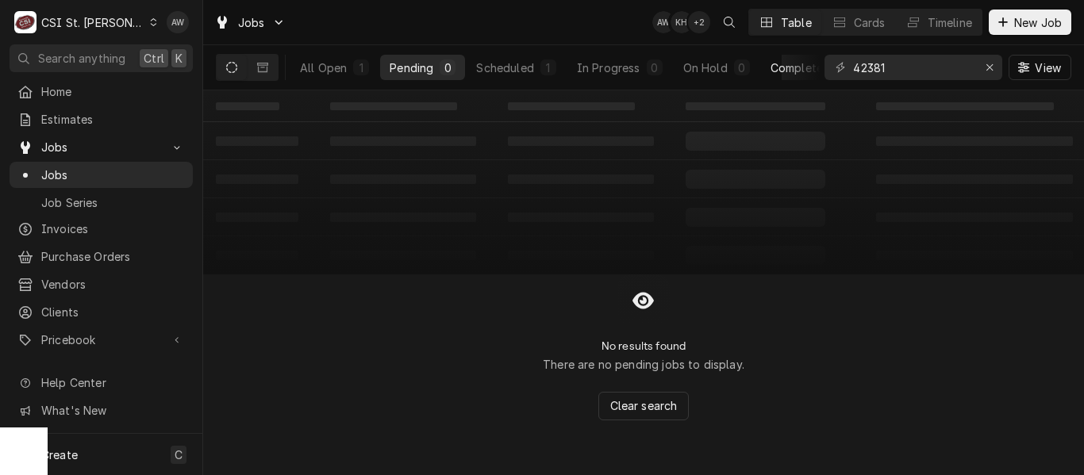
drag, startPoint x: 905, startPoint y: 80, endPoint x: 804, endPoint y: 56, distance: 104.3
click at [804, 56] on div "All Open 1 Pending 0 Scheduled 1 In Progress 0 On Hold 0 Completed 0 42381 View" at bounding box center [643, 67] width 855 height 44
drag, startPoint x: 891, startPoint y: 56, endPoint x: 886, endPoint y: 68, distance: 12.8
click at [886, 68] on input "42381" at bounding box center [912, 67] width 119 height 25
drag, startPoint x: 897, startPoint y: 67, endPoint x: 809, endPoint y: 60, distance: 89.2
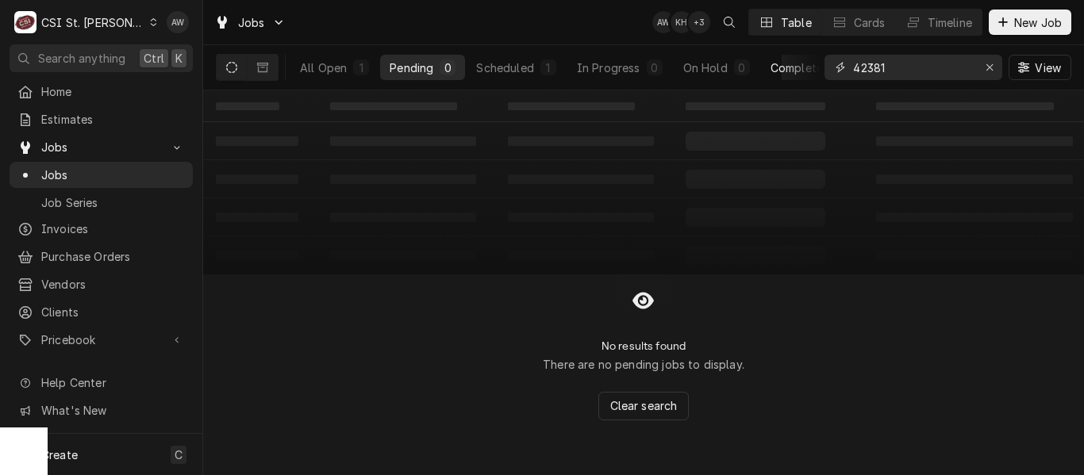
click at [809, 60] on div "All Open 1 Pending 0 Scheduled 1 In Progress 0 On Hold 0 Completed 0 42381 View" at bounding box center [643, 67] width 855 height 44
type input "42733"
click at [706, 73] on div "On Hold" at bounding box center [705, 68] width 44 height 17
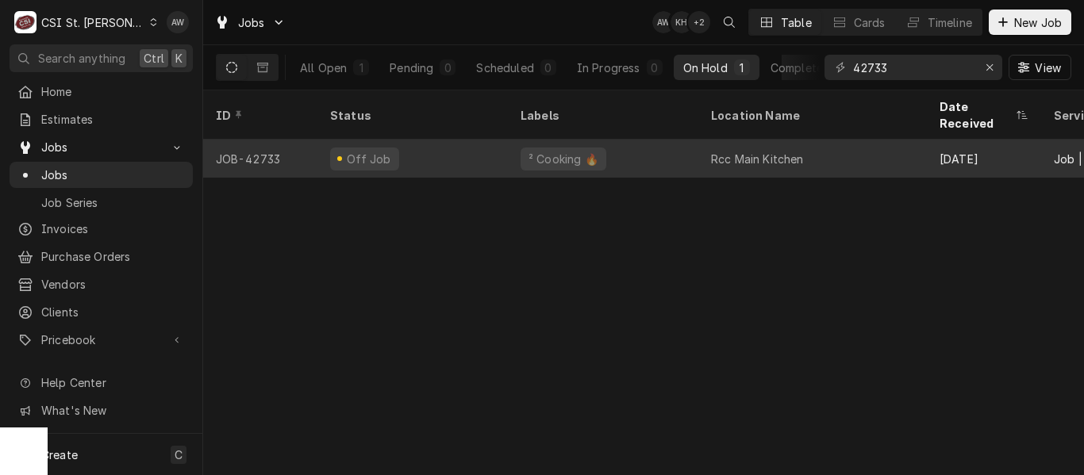
click at [613, 140] on div "² Cooking 🔥" at bounding box center [603, 159] width 190 height 38
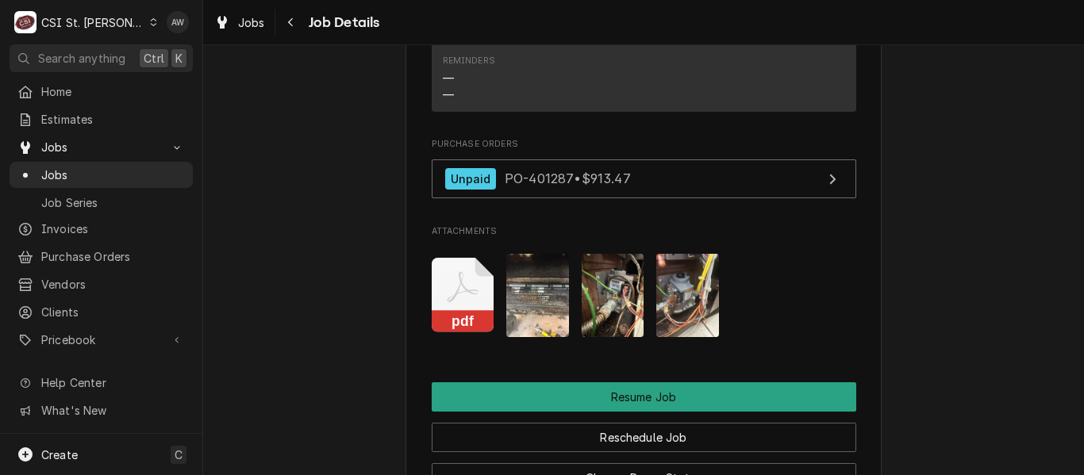
scroll to position [2063, 0]
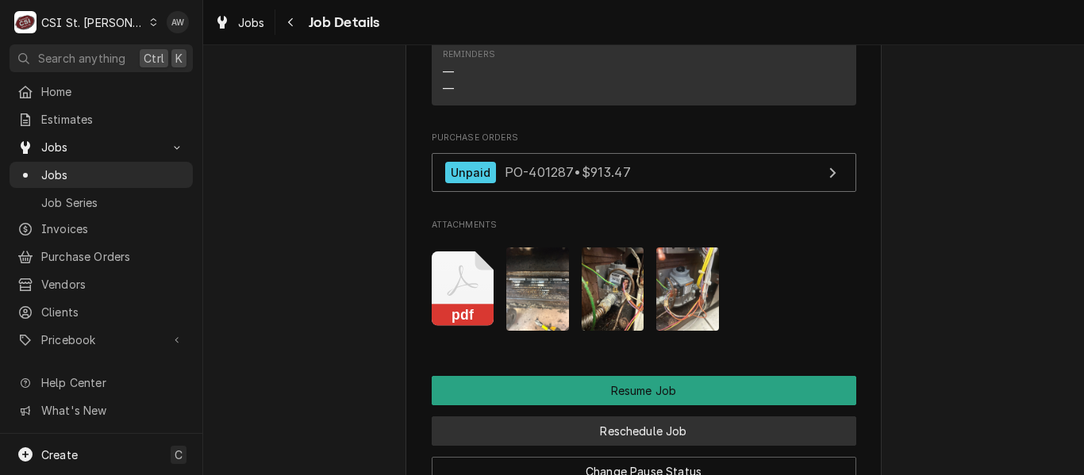
click at [644, 417] on button "Reschedule Job" at bounding box center [644, 431] width 425 height 29
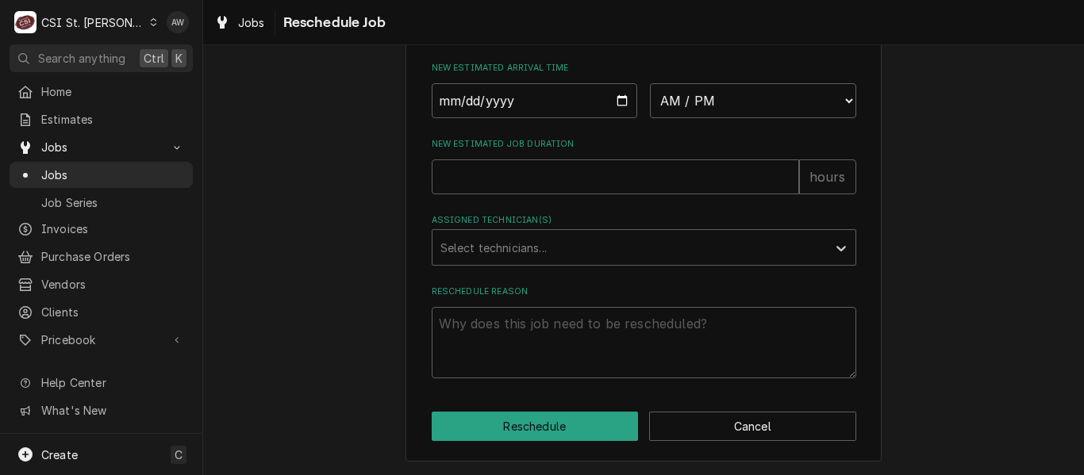
scroll to position [822, 0]
click at [676, 107] on select "AM / PM 6:00 AM 6:15 AM 6:30 AM 6:45 AM 7:00 AM 7:15 AM 7:30 AM 7:45 AM 8:00 AM…" at bounding box center [753, 100] width 206 height 35
select select "07:00:00"
click at [650, 83] on select "AM / PM 6:00 AM 6:15 AM 6:30 AM 6:45 AM 7:00 AM 7:15 AM 7:30 AM 7:45 AM 8:00 AM…" at bounding box center [753, 100] width 206 height 35
click at [614, 97] on input "Date" at bounding box center [535, 100] width 206 height 35
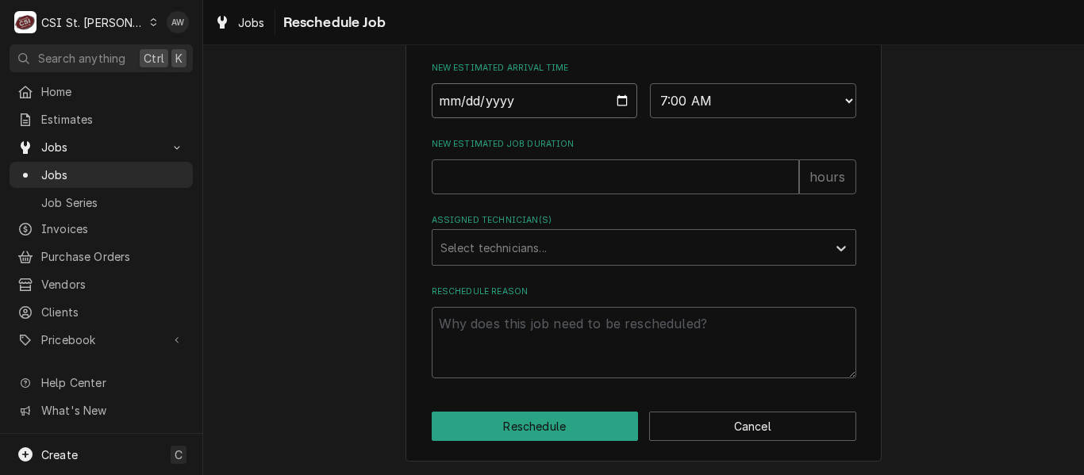
type textarea "x"
type input "2025-09-26"
click at [551, 183] on input "New Estimated Job Duration" at bounding box center [615, 176] width 367 height 35
type textarea "x"
type input "2"
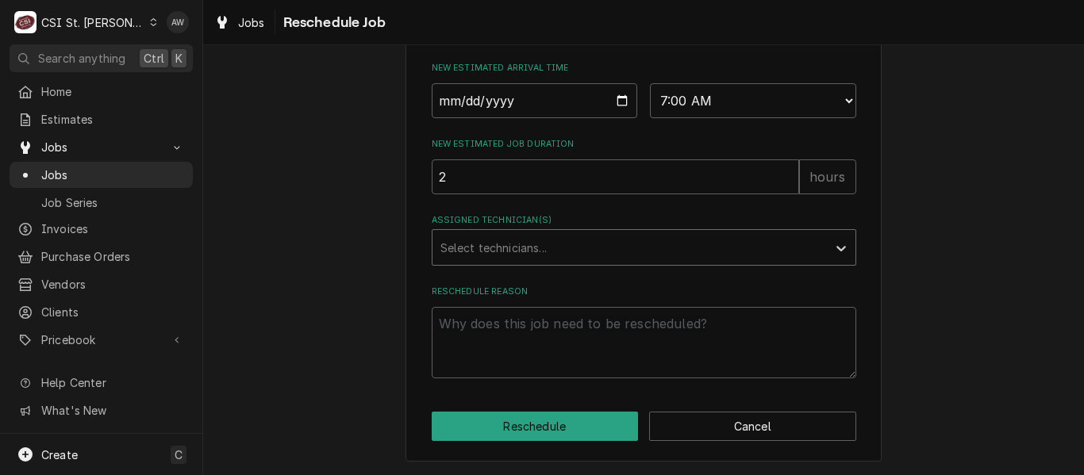
click at [570, 242] on div "Assigned Technician(s)" at bounding box center [629, 247] width 378 height 29
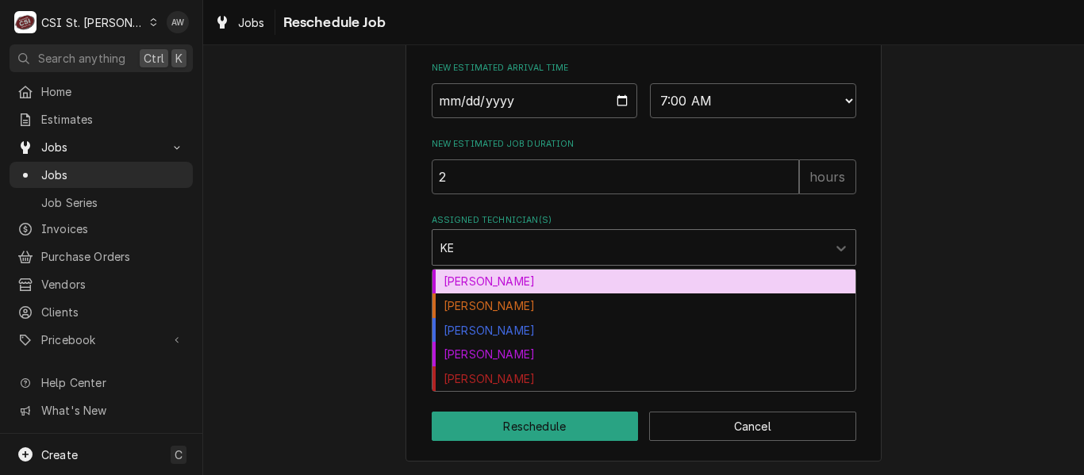
type input "KEV"
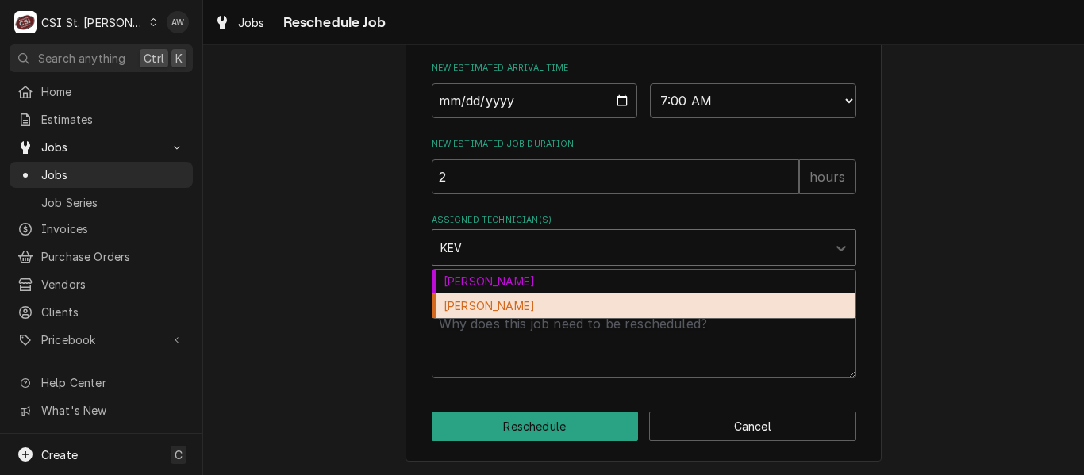
click at [567, 304] on div "Kevin Floyd" at bounding box center [643, 306] width 423 height 25
type textarea "x"
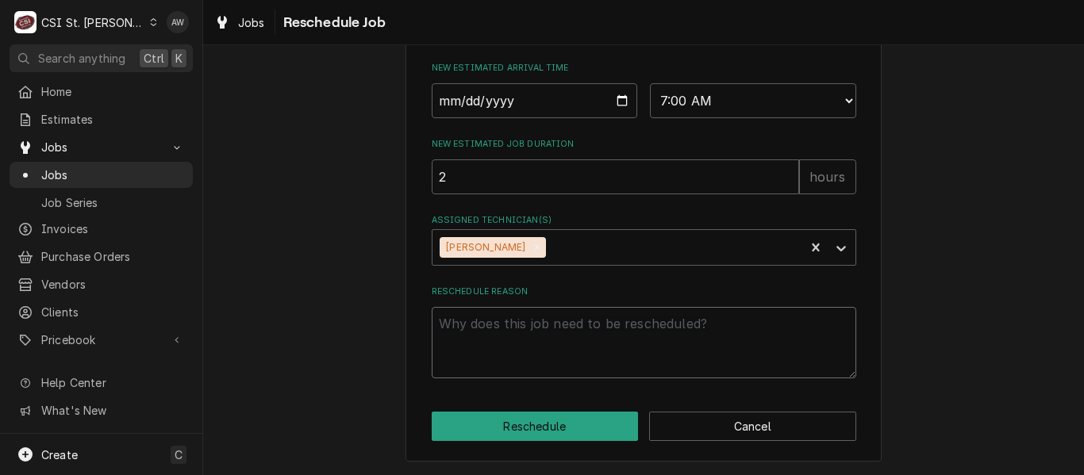
click at [560, 317] on textarea "Reschedule Reason" at bounding box center [644, 342] width 425 height 71
type textarea "x"
type textarea "R"
type textarea "x"
type textarea "RE"
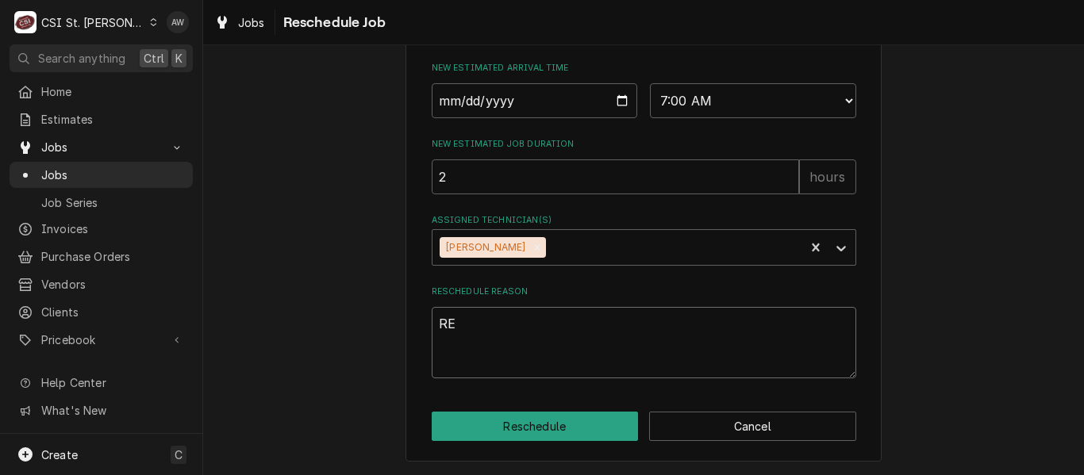
type textarea "x"
type textarea "RET"
type textarea "x"
type textarea "RETU"
type textarea "x"
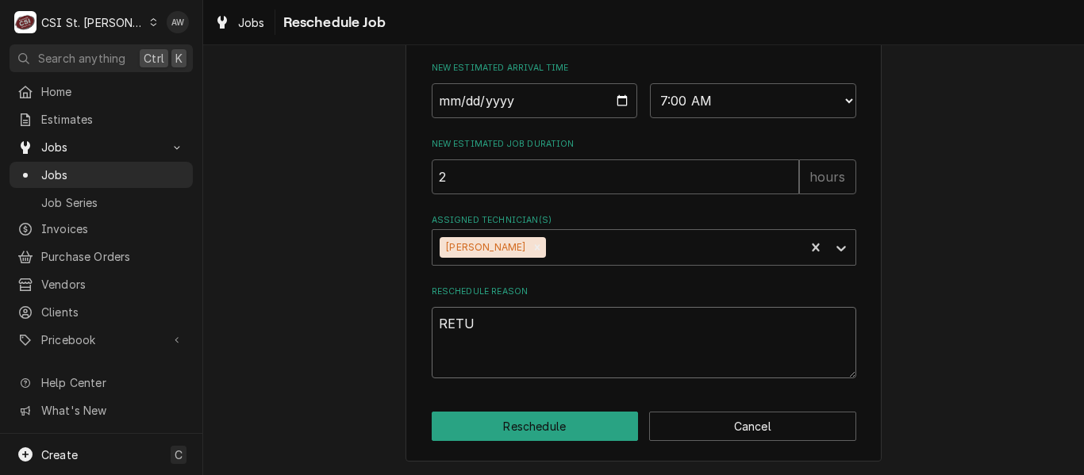
type textarea "RETUR"
type textarea "x"
type textarea "RETURNI"
type textarea "x"
type textarea "RETURNIN"
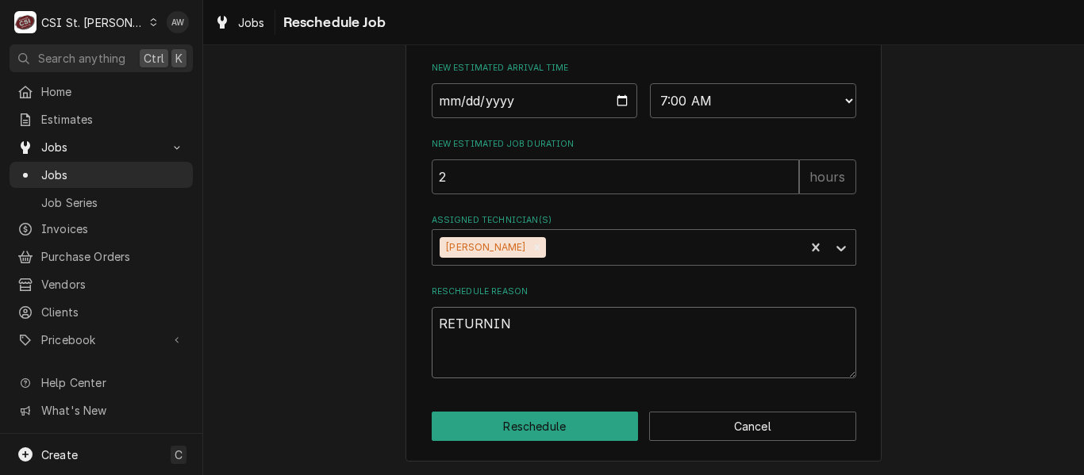
type textarea "x"
type textarea "RETURNING"
type textarea "x"
type textarea "RETURNING"
type textarea "x"
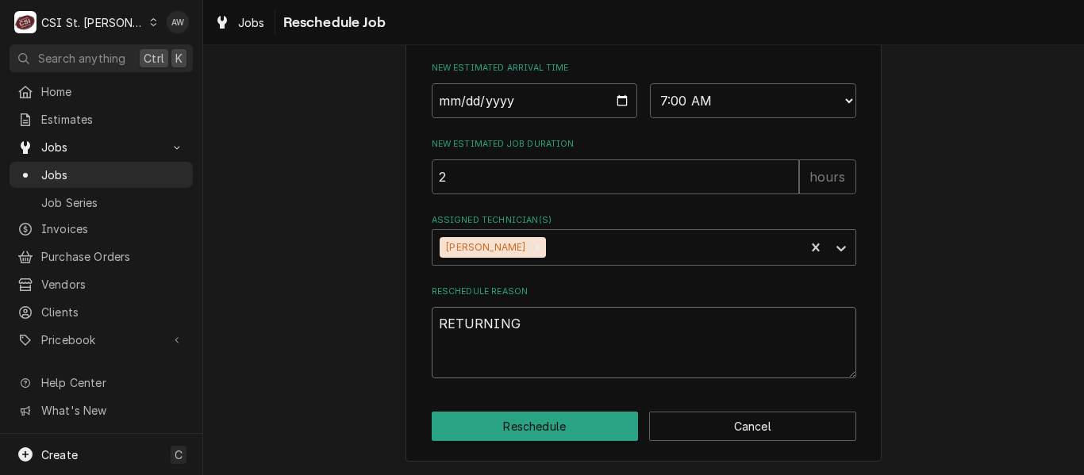
type textarea "RETURNING W"
type textarea "x"
type textarea "RETURNING WI"
type textarea "x"
type textarea "RETURNING WIT"
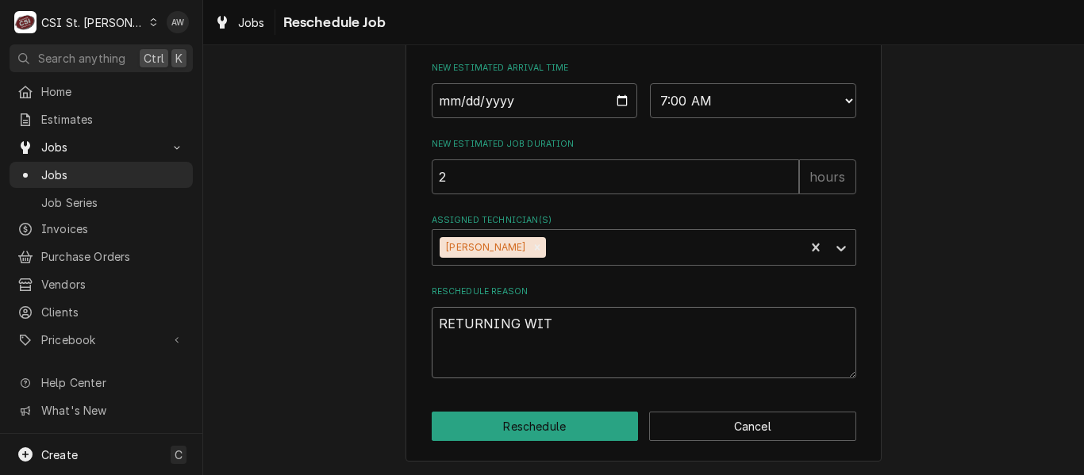
type textarea "x"
type textarea "RETURNING WITH"
type textarea "x"
type textarea "RETURNING WITH"
type textarea "x"
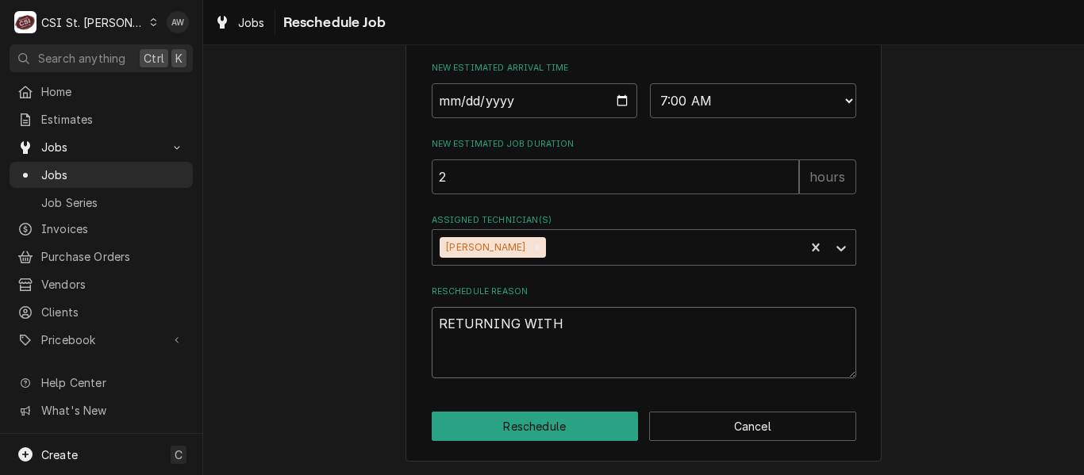
type textarea "RETURNING WITH P"
type textarea "x"
type textarea "RETURNING WITH PA"
type textarea "x"
type textarea "RETURNING WITH PAR"
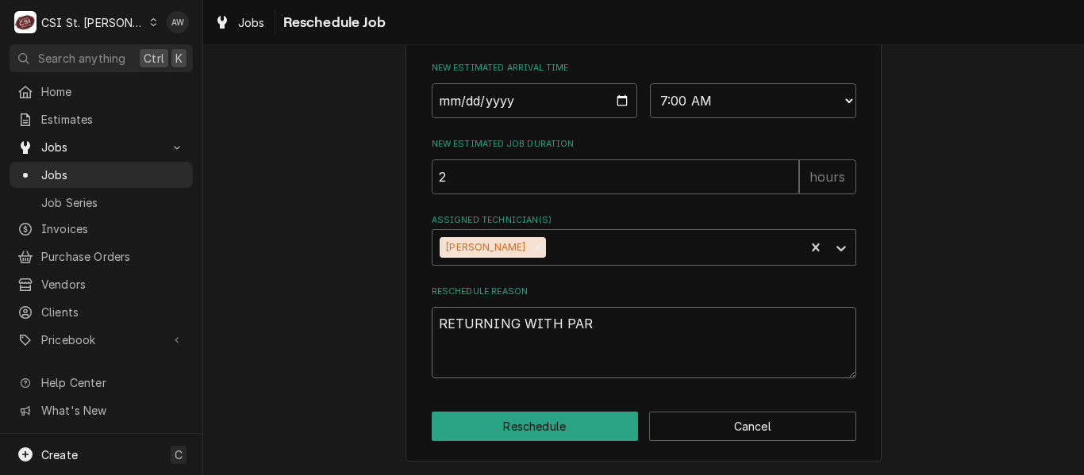
type textarea "x"
type textarea "RETURNING WITH PART"
type textarea "x"
type textarea "RETURNING WITH PARTS"
click at [502, 425] on button "Reschedule" at bounding box center [535, 426] width 207 height 29
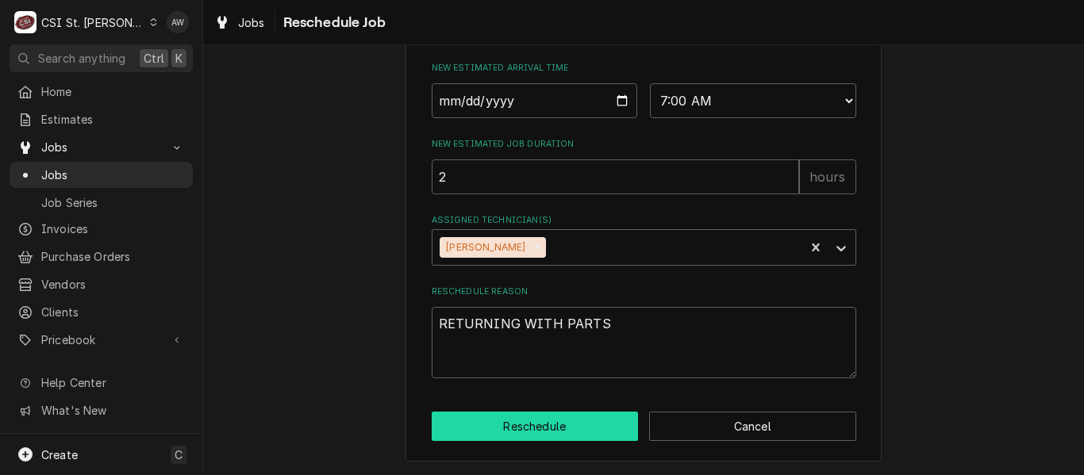
type textarea "x"
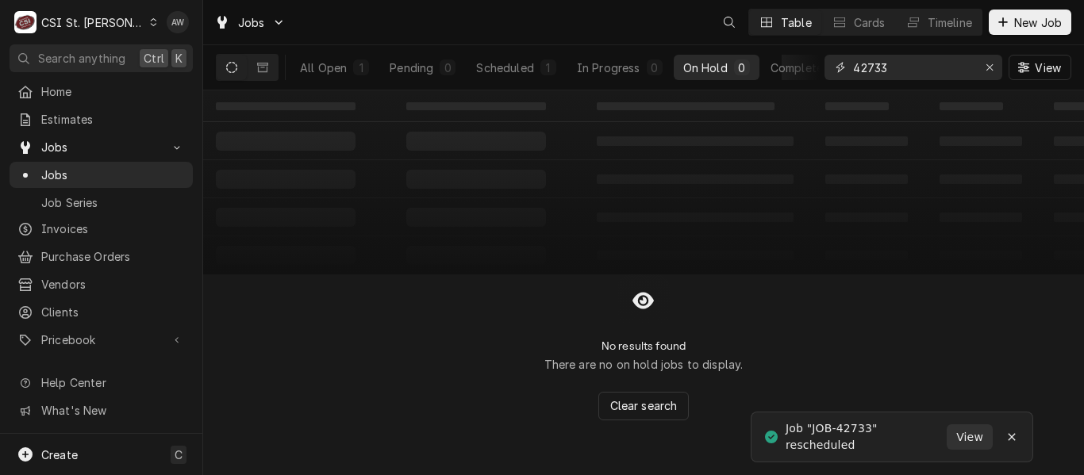
click at [888, 69] on input "42733" at bounding box center [912, 67] width 119 height 25
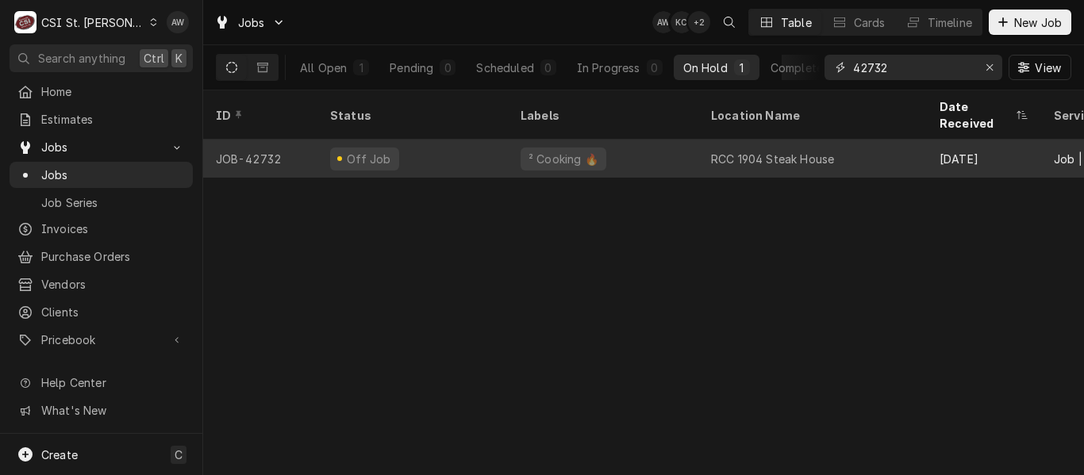
type input "42732"
click at [710, 140] on div "RCC 1904 Steak House" at bounding box center [812, 159] width 229 height 38
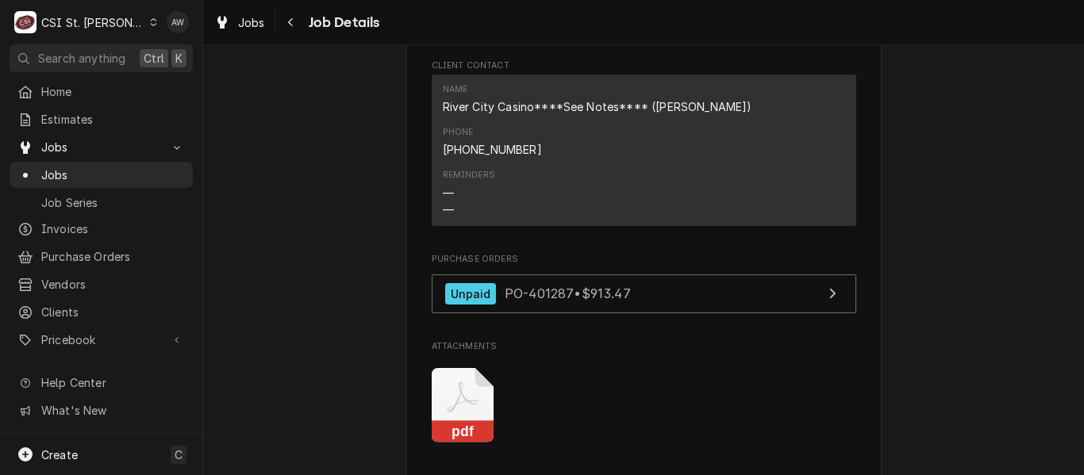
scroll to position [2301, 0]
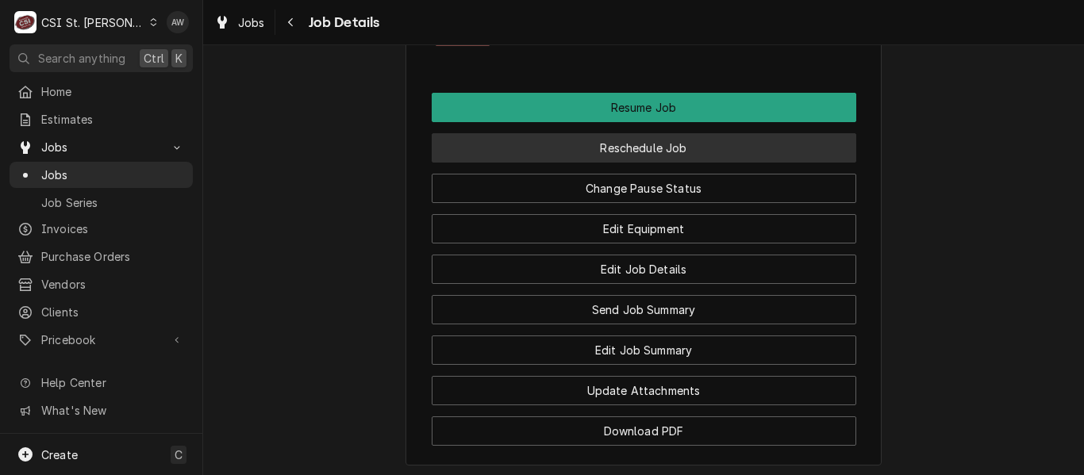
click at [609, 133] on button "Reschedule Job" at bounding box center [644, 147] width 425 height 29
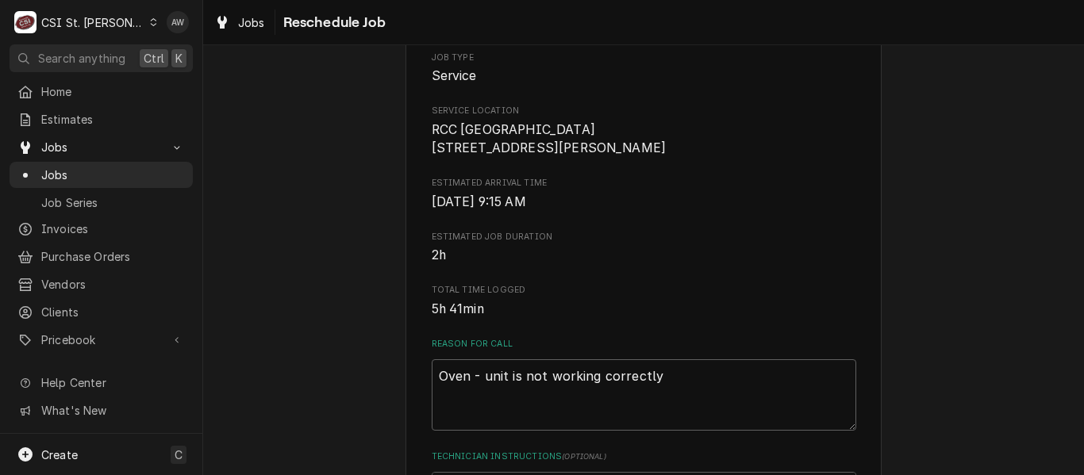
scroll to position [555, 0]
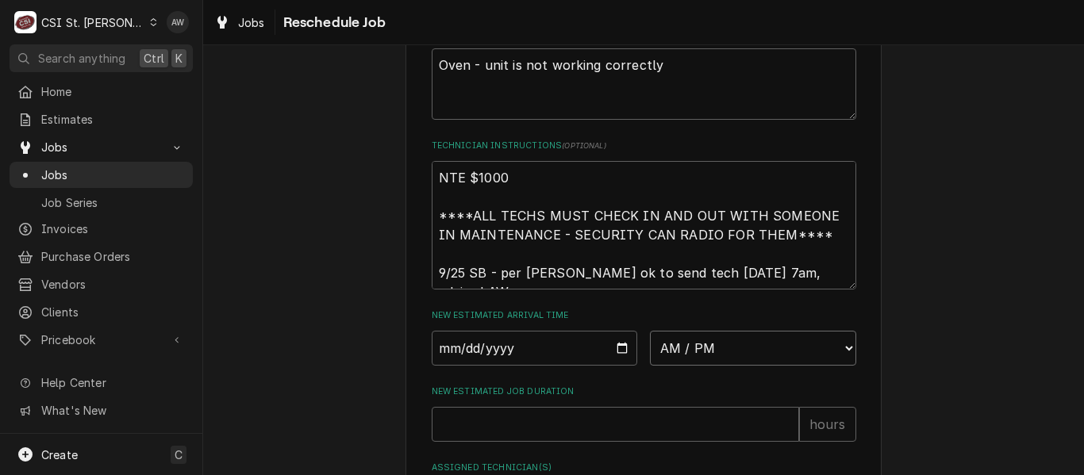
drag, startPoint x: 764, startPoint y: 369, endPoint x: 763, endPoint y: 361, distance: 8.0
click at [764, 366] on select "AM / PM 6:00 AM 6:15 AM 6:30 AM 6:45 AM 7:00 AM 7:15 AM 7:30 AM 7:45 AM 8:00 AM…" at bounding box center [753, 348] width 206 height 35
select select "08:00:00"
click at [650, 349] on select "AM / PM 6:00 AM 6:15 AM 6:30 AM 6:45 AM 7:00 AM 7:15 AM 7:30 AM 7:45 AM 8:00 AM…" at bounding box center [753, 348] width 206 height 35
type textarea "x"
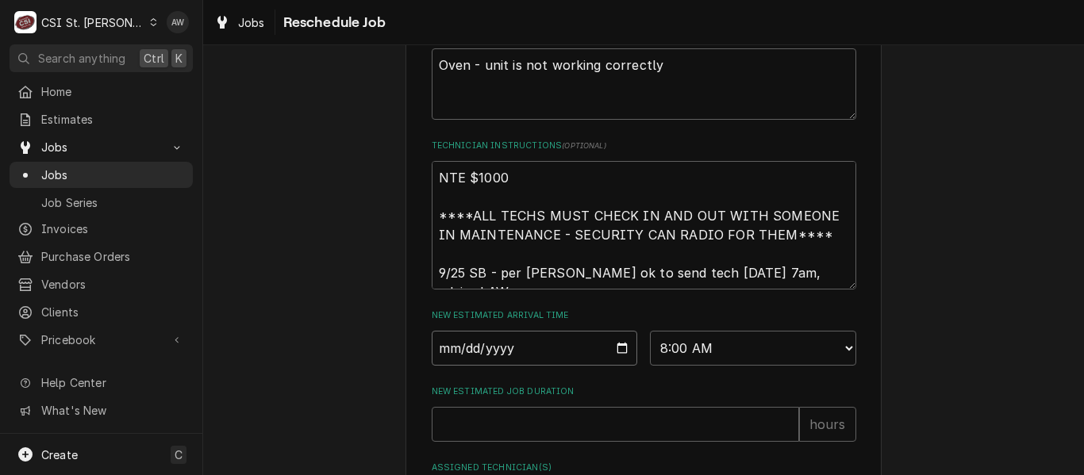
click at [617, 366] on input "Date" at bounding box center [535, 348] width 206 height 35
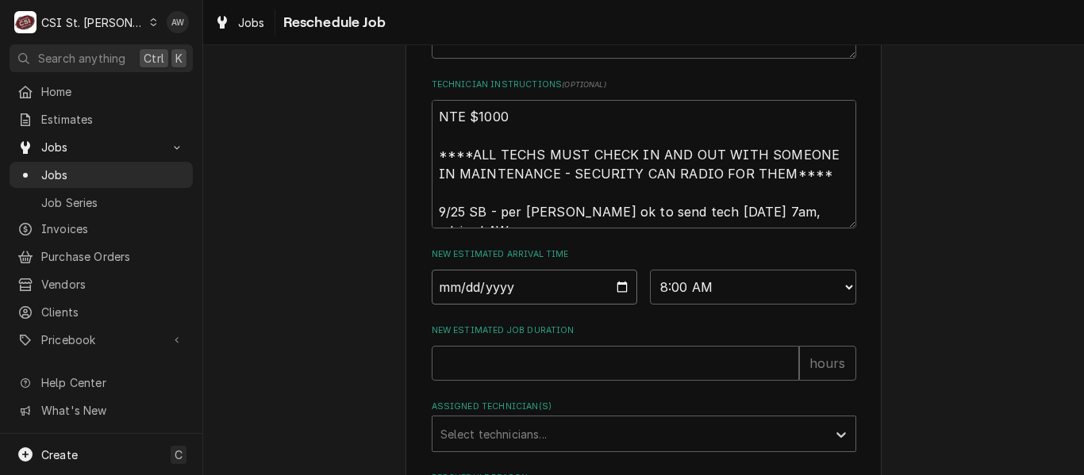
scroll to position [635, 0]
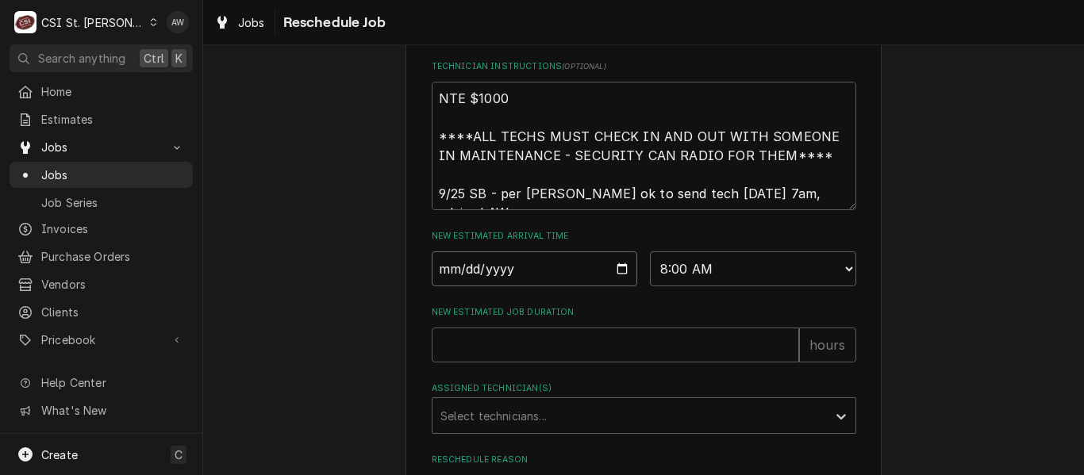
click at [615, 282] on input "Date" at bounding box center [535, 269] width 206 height 35
type input "2025-09-26"
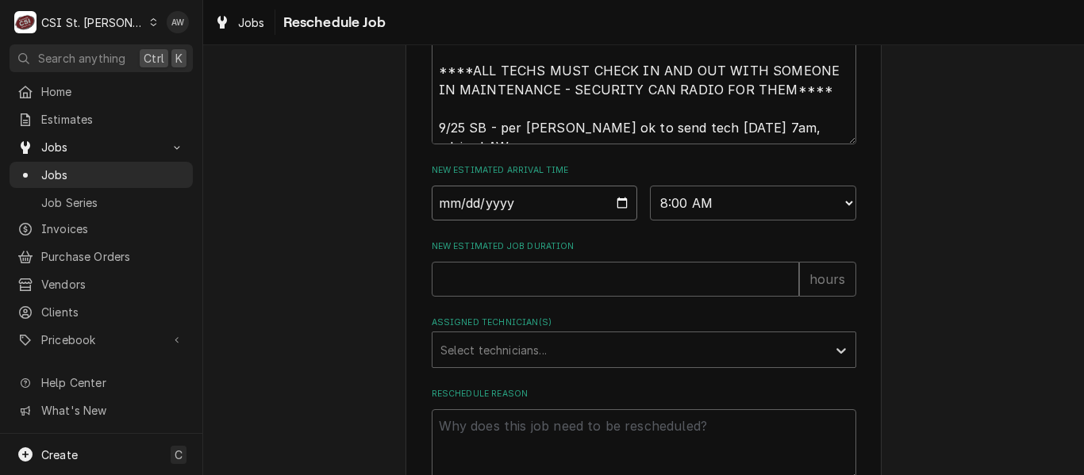
scroll to position [793, 0]
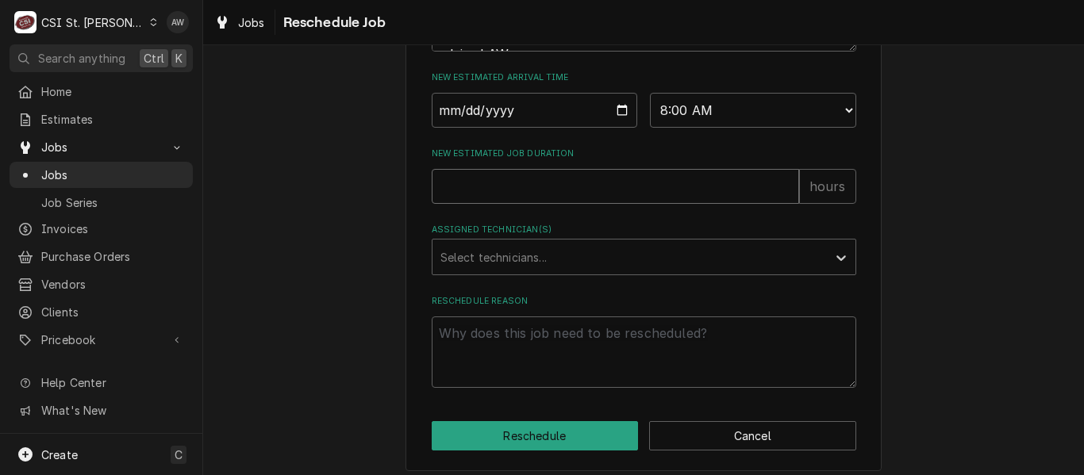
click at [571, 204] on input "New Estimated Job Duration" at bounding box center [615, 186] width 367 height 35
type textarea "x"
type input "2"
click at [587, 268] on div "Assigned Technician(s)" at bounding box center [629, 257] width 378 height 29
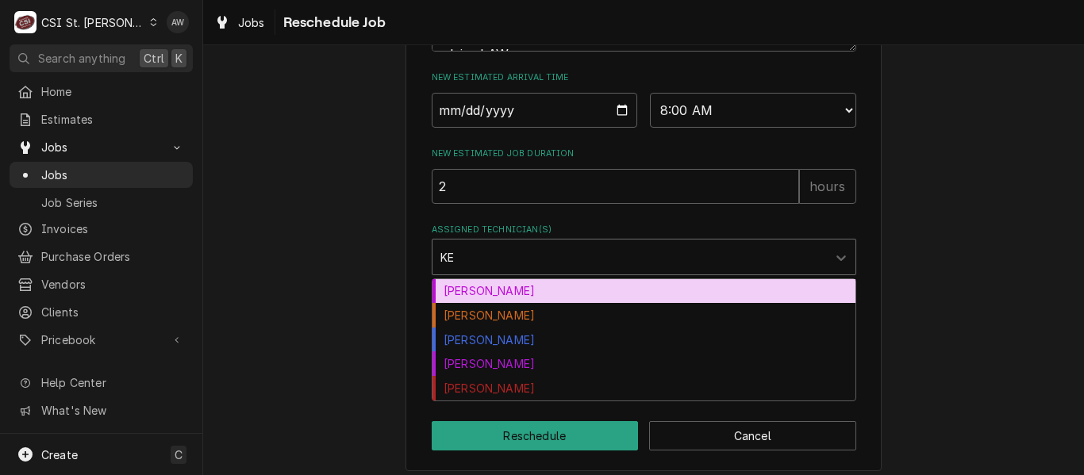
type input "KEV"
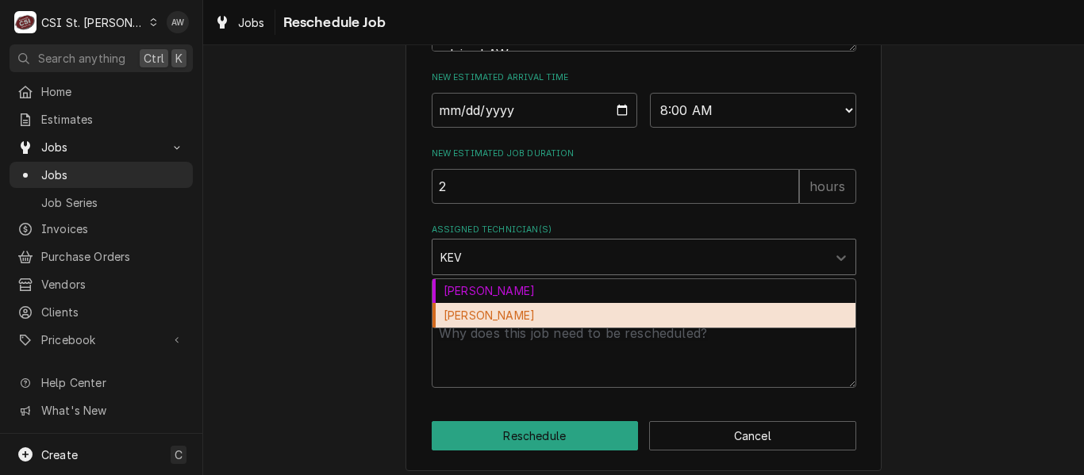
click at [569, 328] on div "Kevin Floyd" at bounding box center [643, 315] width 423 height 25
type textarea "x"
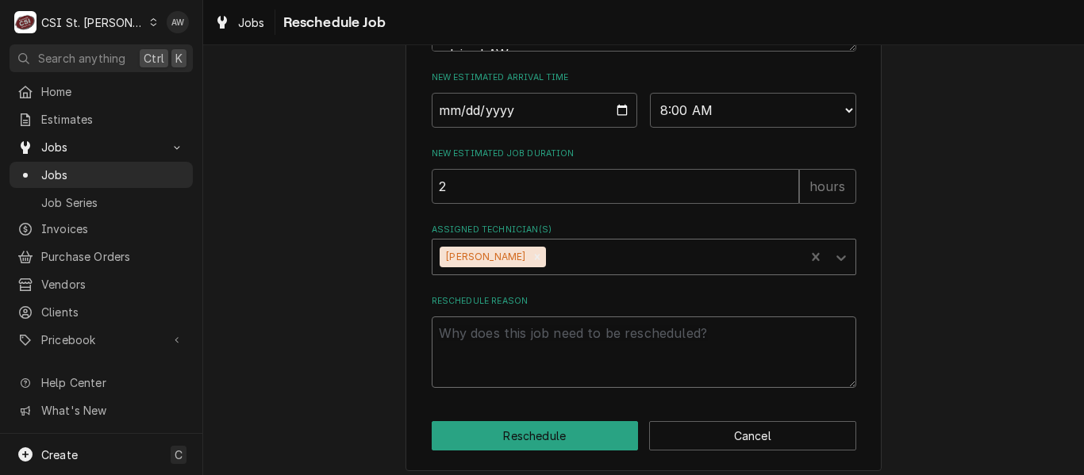
click at [562, 351] on textarea "Reschedule Reason" at bounding box center [644, 352] width 425 height 71
type textarea "x"
type textarea "R"
type textarea "x"
type textarea "RE"
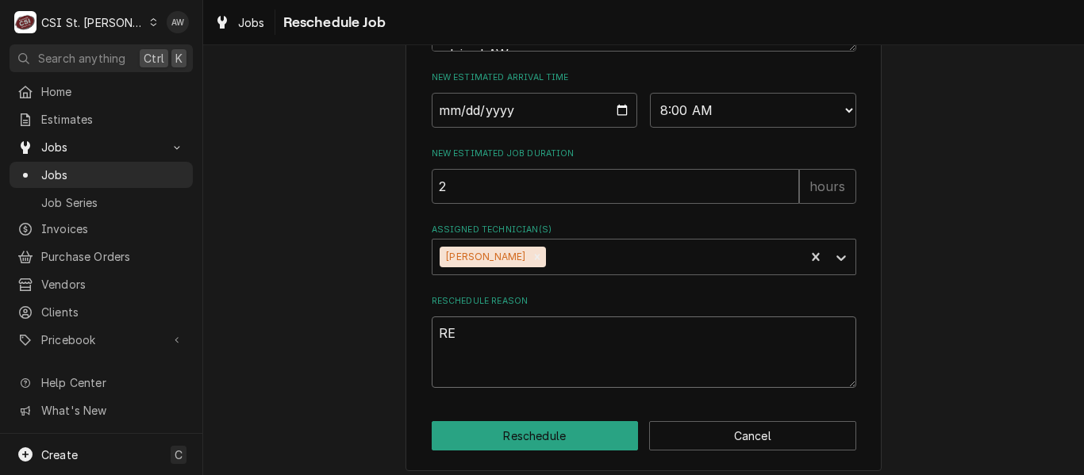
type textarea "x"
type textarea "RET"
type textarea "x"
type textarea "RETUR"
type textarea "x"
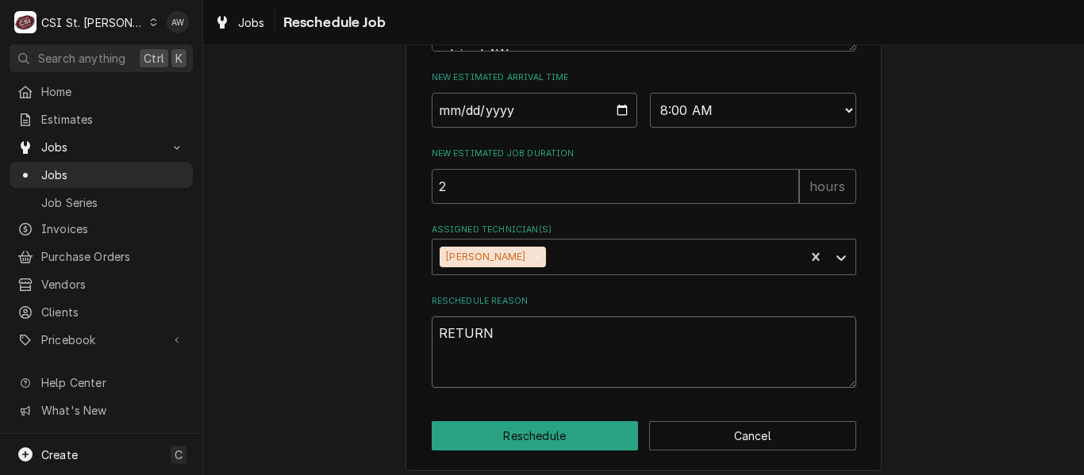
type textarea "RETURNI"
type textarea "x"
type textarea "RETURNIN"
type textarea "x"
type textarea "RETURNING"
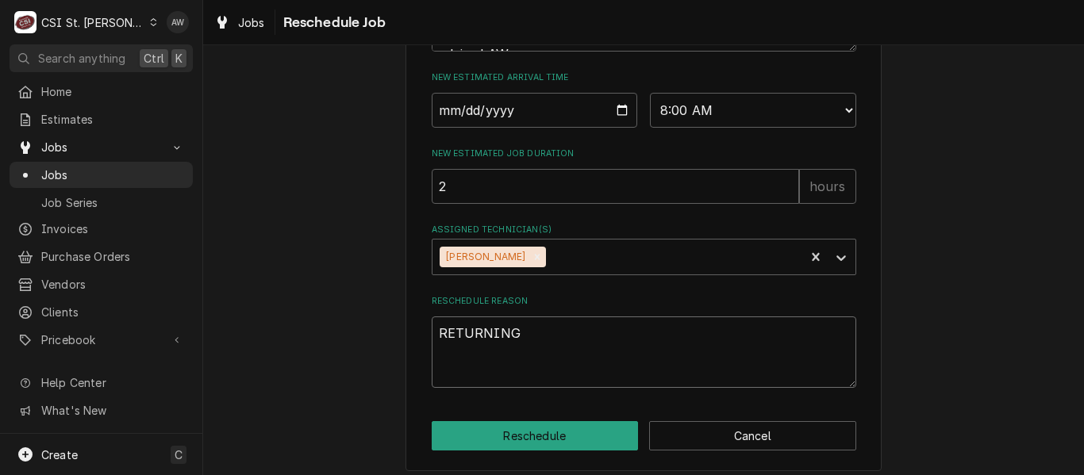
type textarea "x"
type textarea "RETURNING"
type textarea "x"
type textarea "RETURNING W"
type textarea "x"
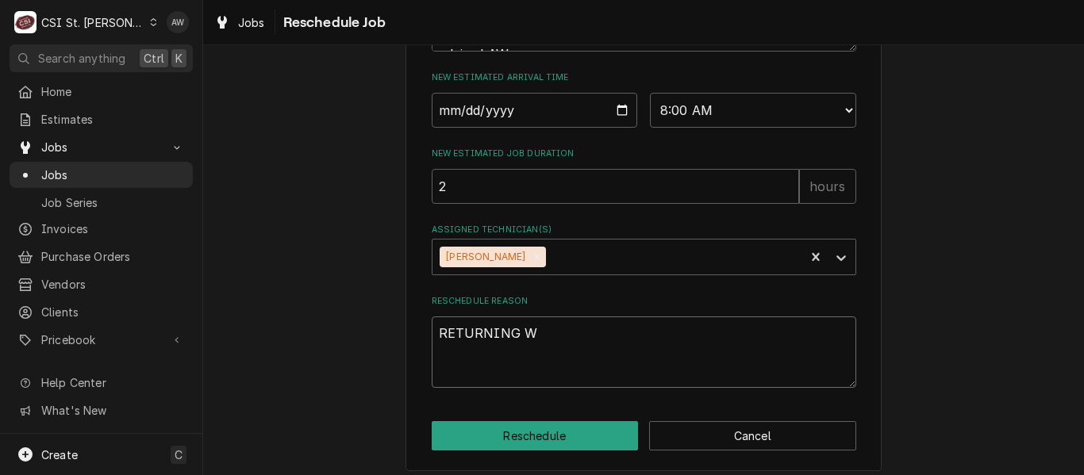
type textarea "RETURNING WI"
type textarea "x"
type textarea "RETURNING WITH"
type textarea "x"
type textarea "RETURNING WITH"
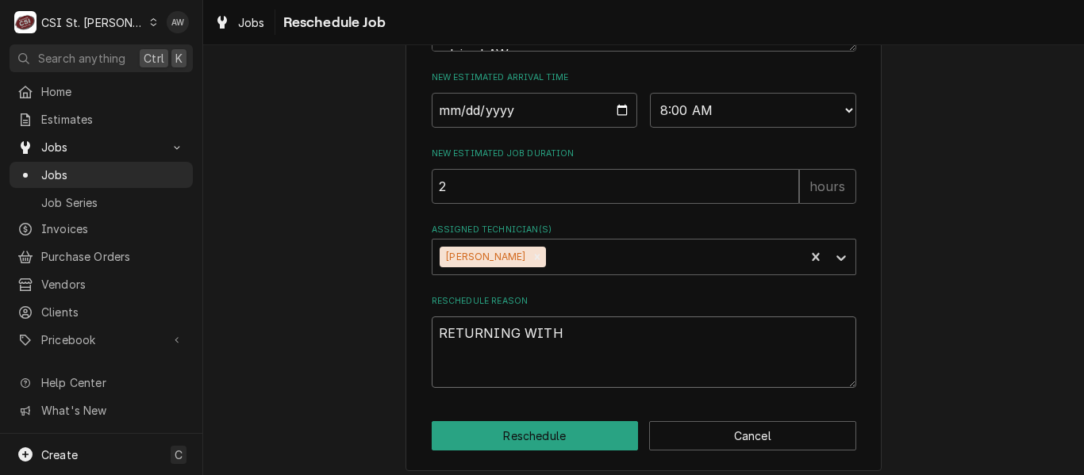
type textarea "x"
type textarea "RETURNING WITH PA"
type textarea "x"
type textarea "RETURNING WITH PAR"
type textarea "x"
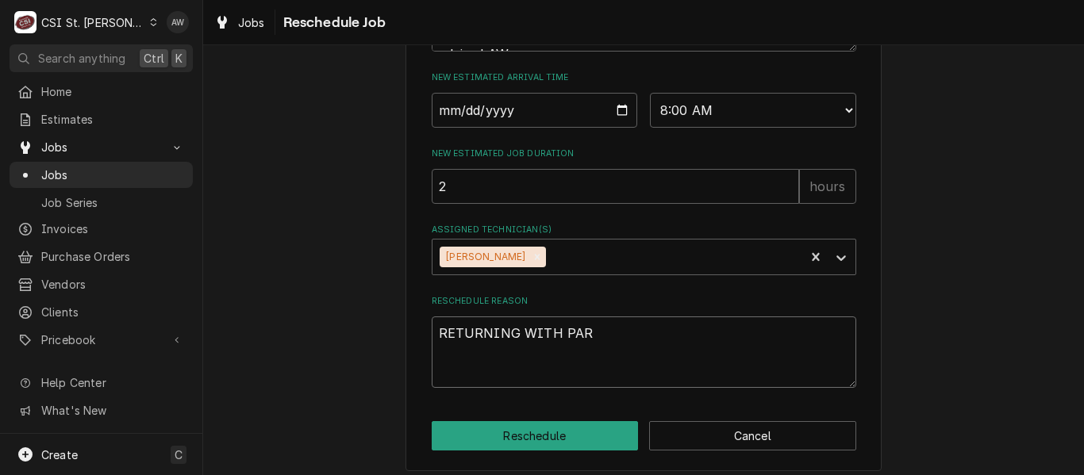
type textarea "RETURNING WITH PART"
type textarea "x"
type textarea "RETURNING WITH PARTS"
click at [551, 451] on button "Reschedule" at bounding box center [535, 435] width 207 height 29
type textarea "x"
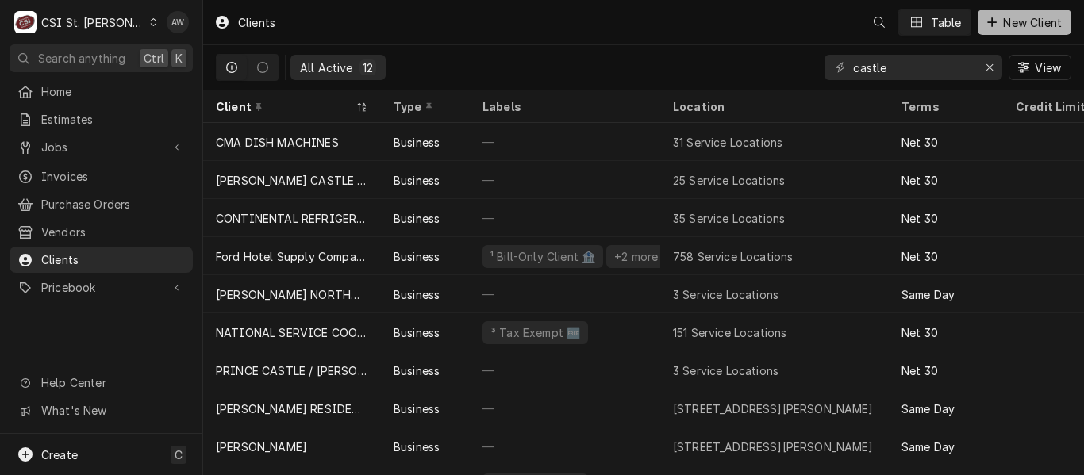
click at [1032, 21] on span "New Client" at bounding box center [1032, 22] width 65 height 17
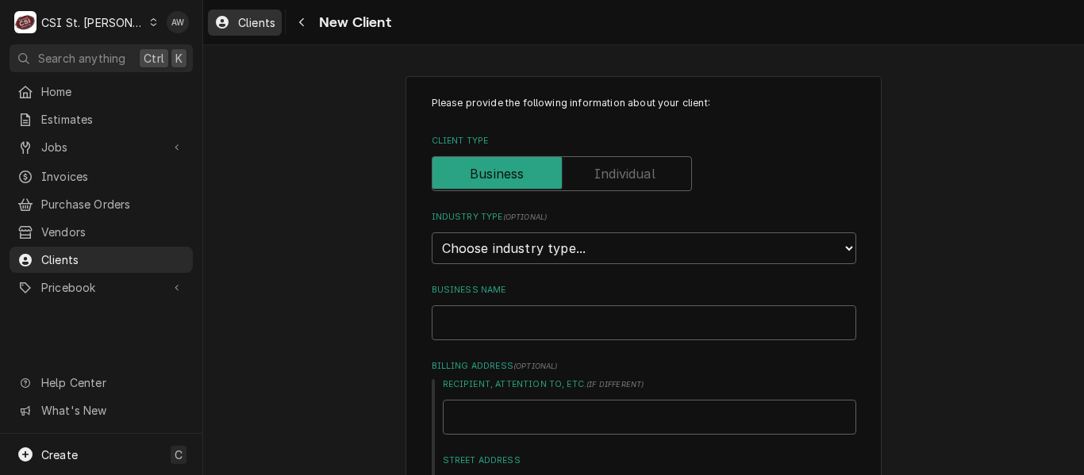
click at [243, 25] on span "Clients" at bounding box center [256, 22] width 37 height 17
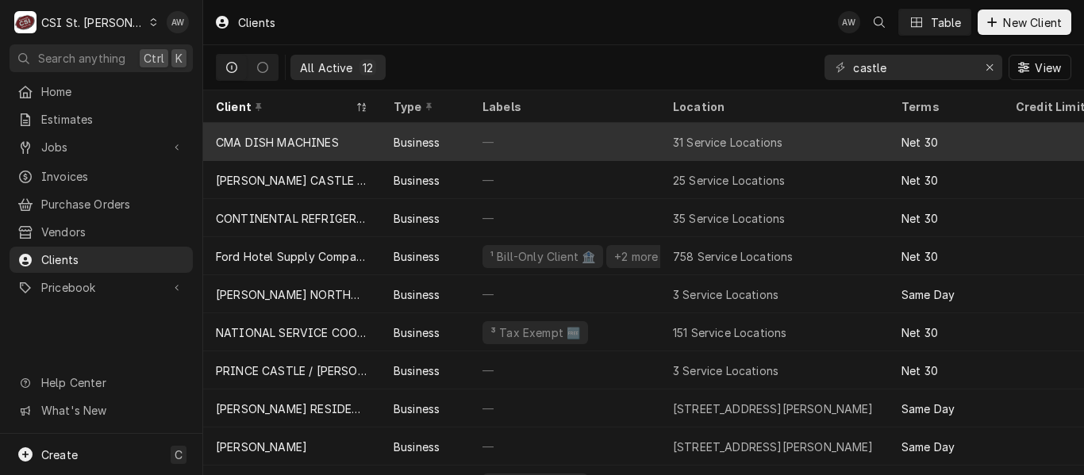
click at [529, 142] on div "—" at bounding box center [565, 142] width 190 height 38
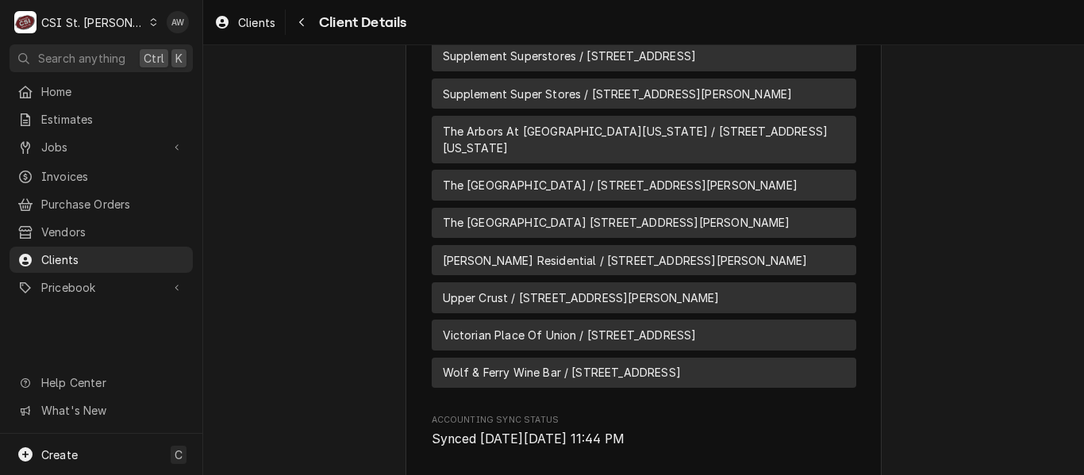
scroll to position [2217, 0]
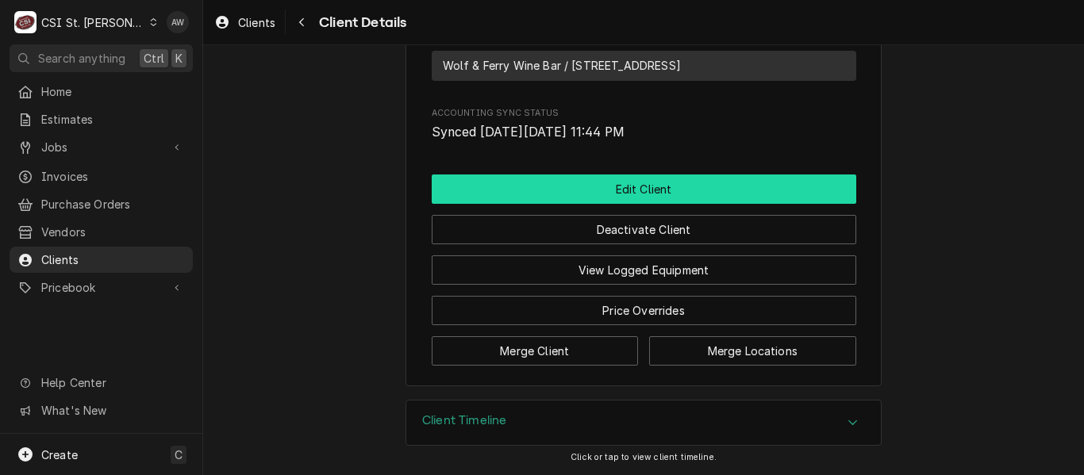
click at [624, 198] on button "Edit Client" at bounding box center [644, 189] width 425 height 29
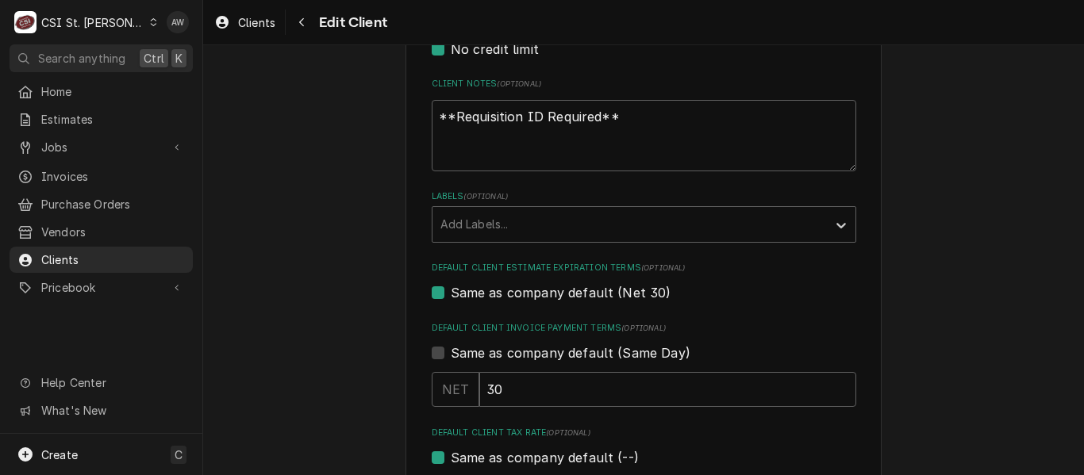
scroll to position [793, 0]
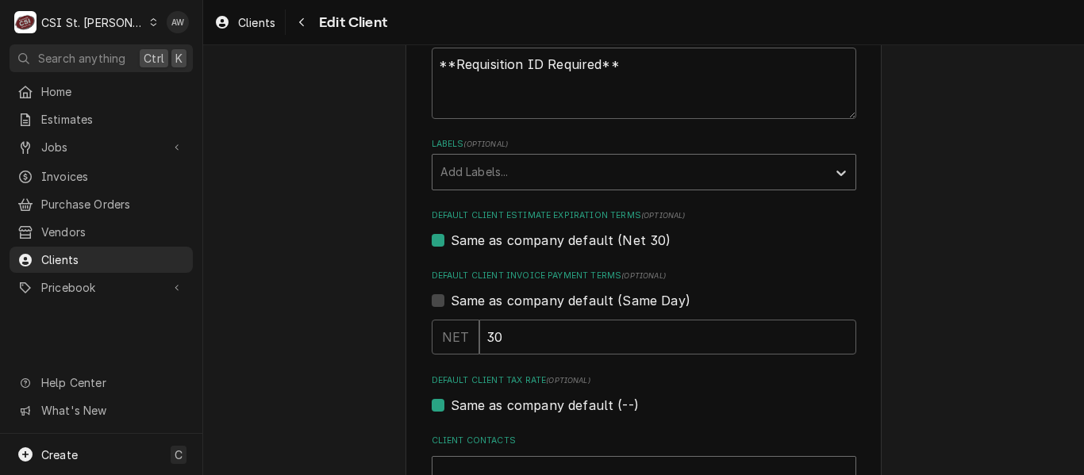
click at [520, 167] on div "Labels" at bounding box center [629, 172] width 378 height 29
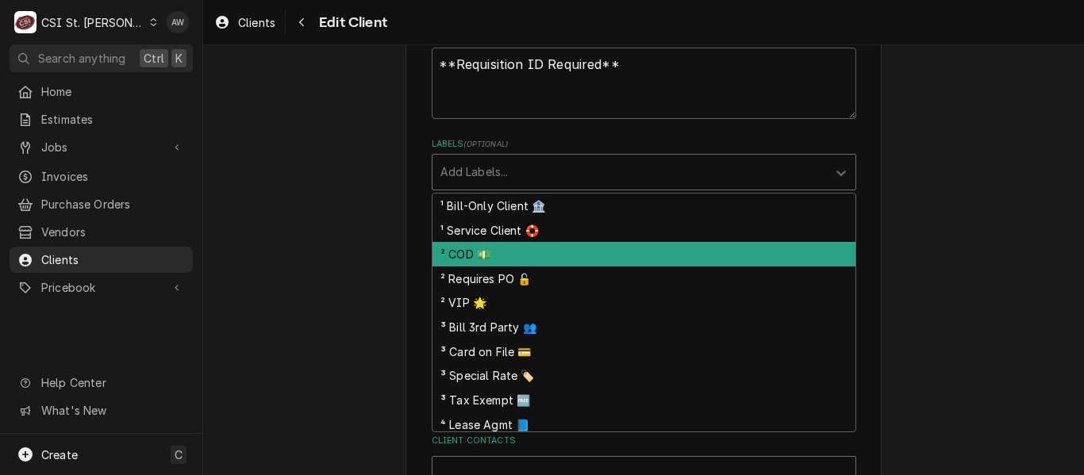
scroll to position [102, 0]
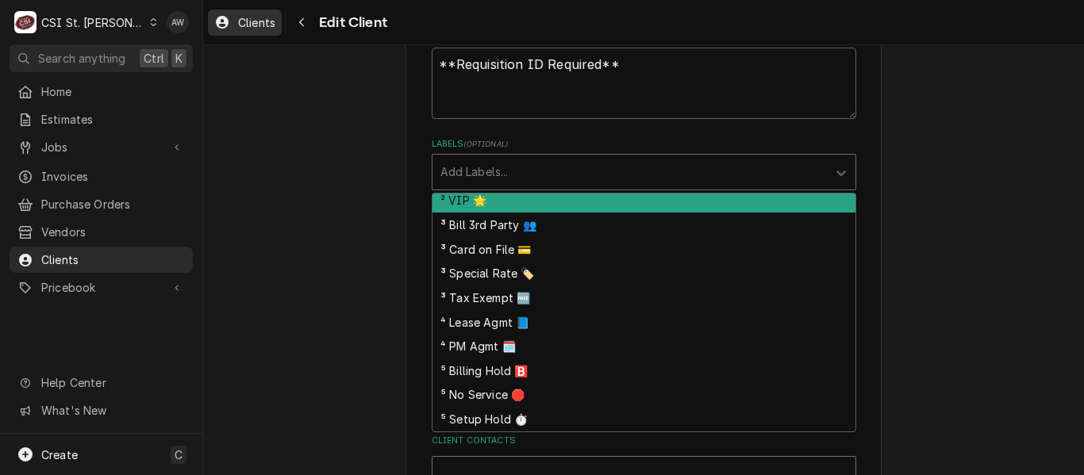
click at [262, 19] on span "Clients" at bounding box center [256, 22] width 37 height 17
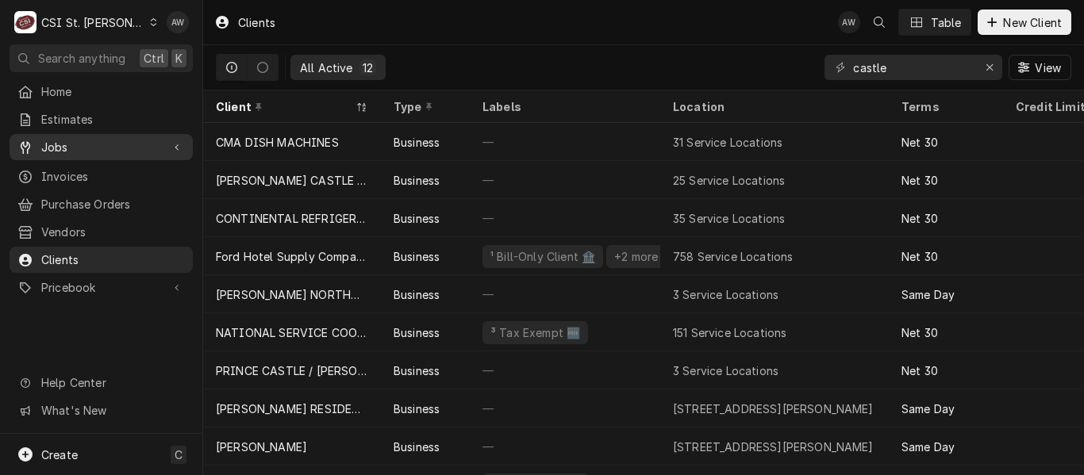
drag, startPoint x: 114, startPoint y: 133, endPoint x: 109, endPoint y: 149, distance: 16.8
click at [114, 137] on div "Jobs" at bounding box center [101, 147] width 177 height 20
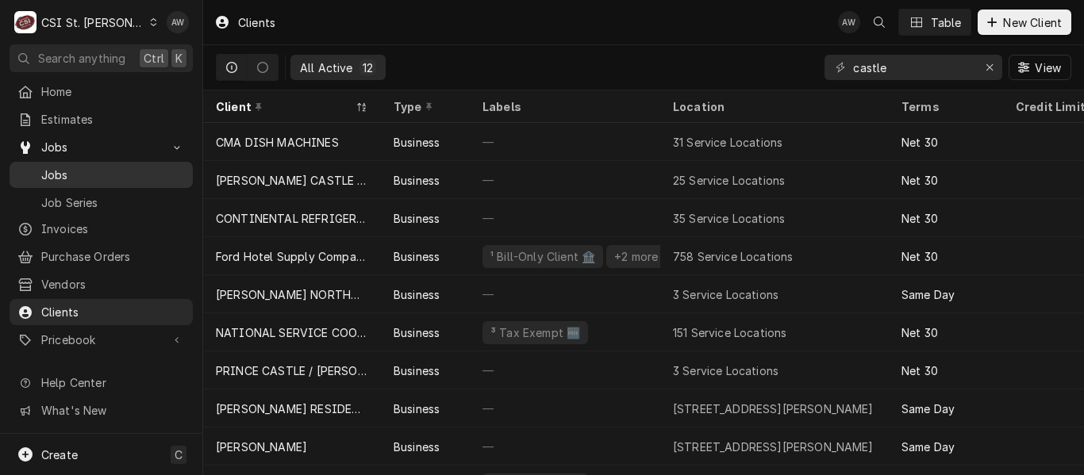
click at [100, 167] on span "Jobs" at bounding box center [113, 175] width 144 height 17
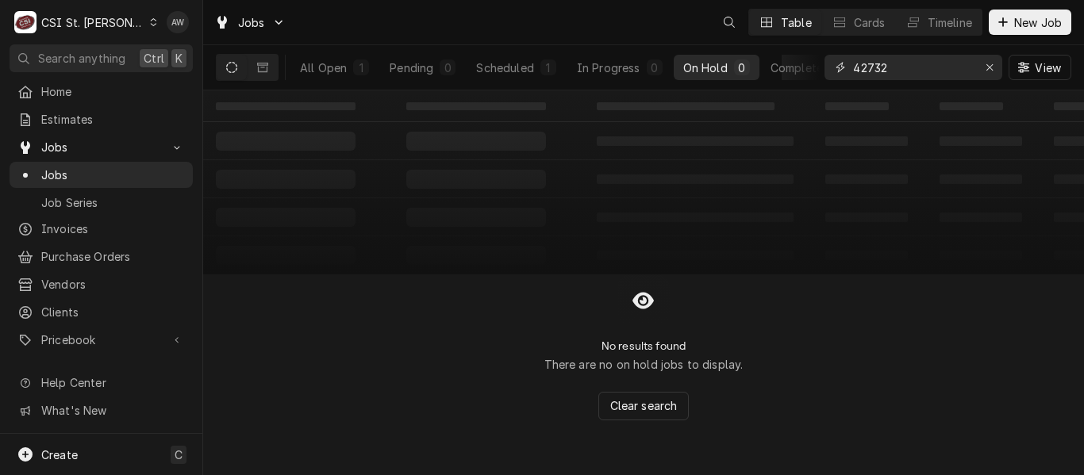
drag, startPoint x: 917, startPoint y: 56, endPoint x: 814, endPoint y: 52, distance: 103.3
click at [814, 52] on div "All Open 1 Pending 0 Scheduled 1 In Progress 0 On Hold 0 Completed 0 42732 View" at bounding box center [643, 67] width 855 height 44
type input "42520"
click at [500, 62] on div "Scheduled" at bounding box center [504, 68] width 57 height 17
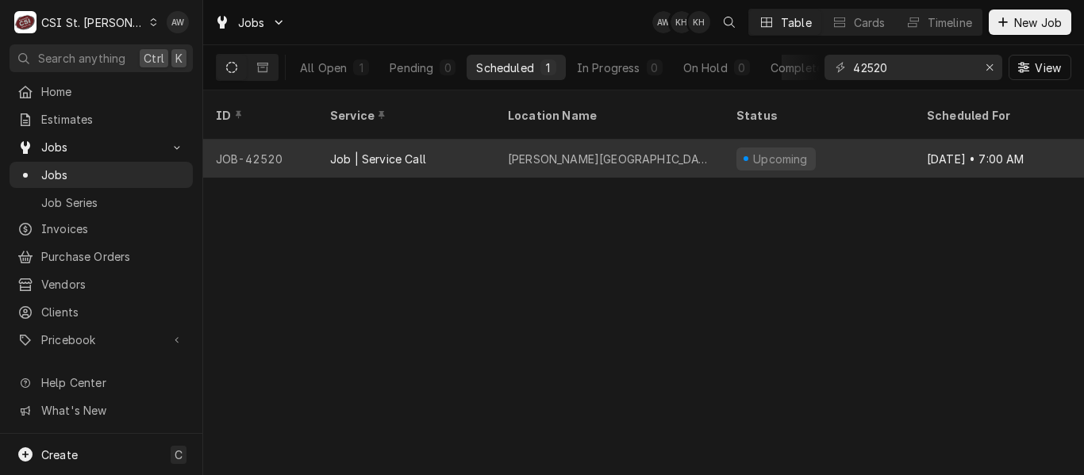
click at [569, 151] on div "[PERSON_NAME][GEOGRAPHIC_DATA]" at bounding box center [609, 159] width 203 height 17
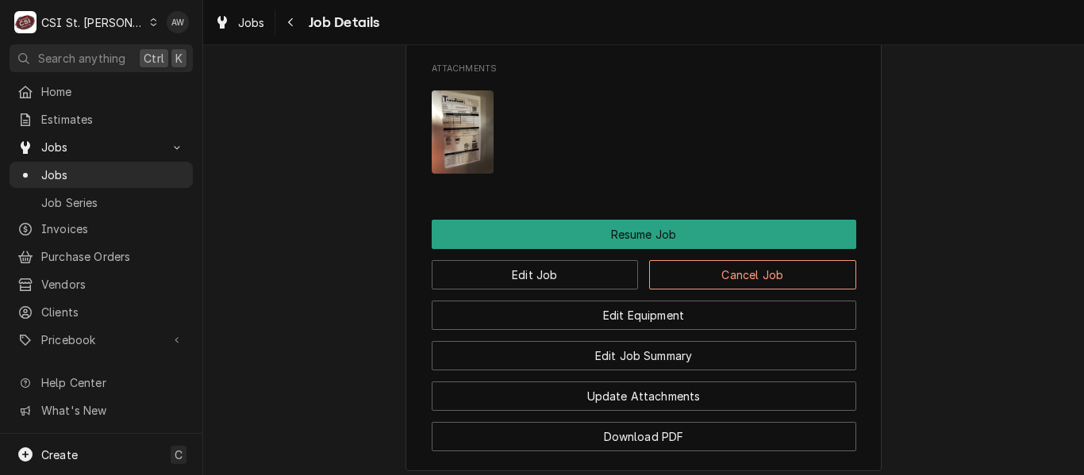
scroll to position [1825, 0]
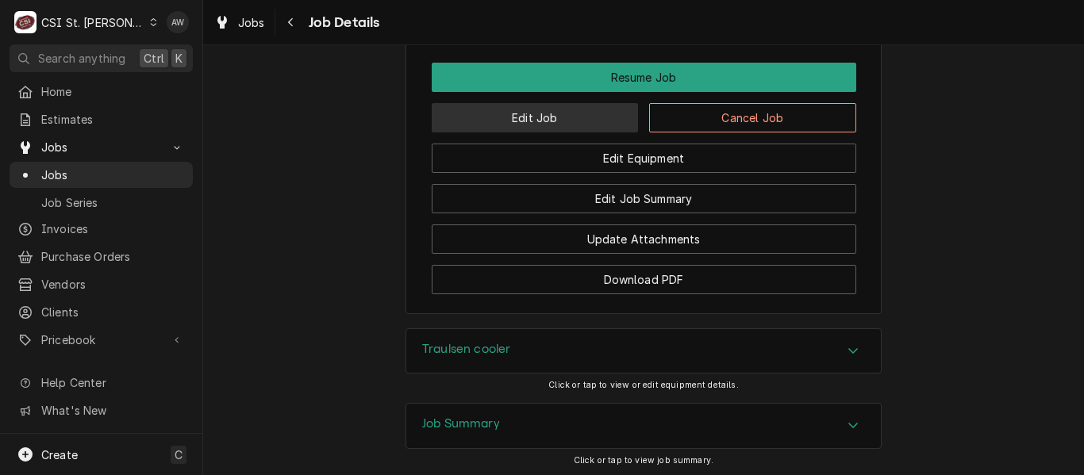
click at [578, 123] on button "Edit Job" at bounding box center [535, 117] width 207 height 29
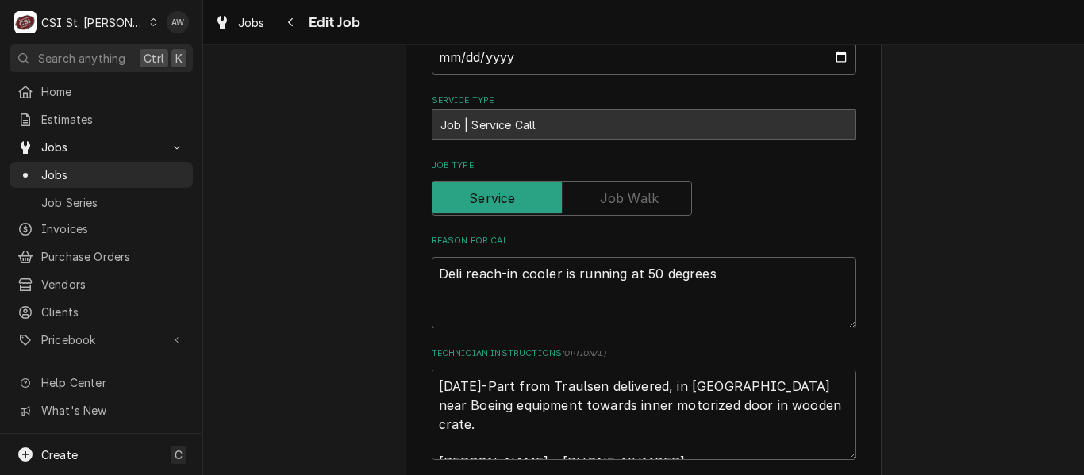
type textarea "x"
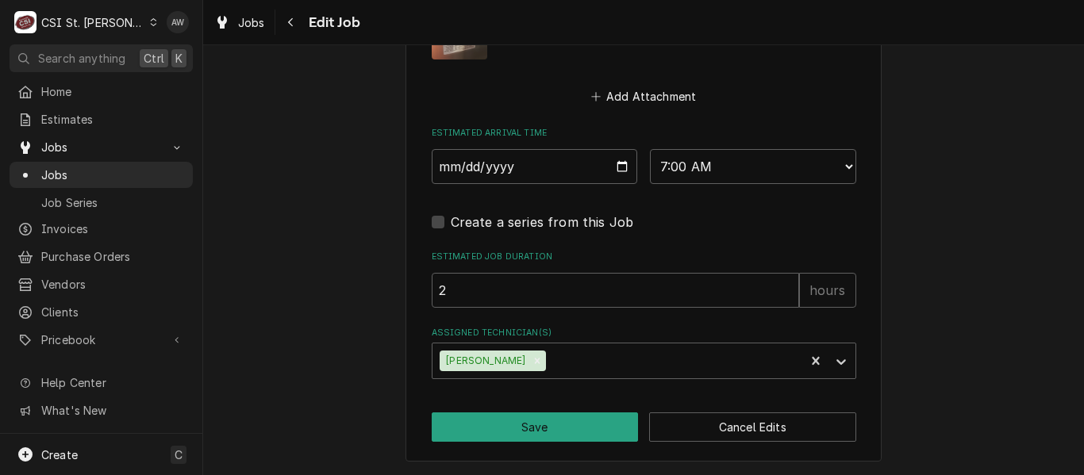
scroll to position [1462, 0]
click at [616, 359] on div "Assigned Technician(s)" at bounding box center [673, 360] width 248 height 29
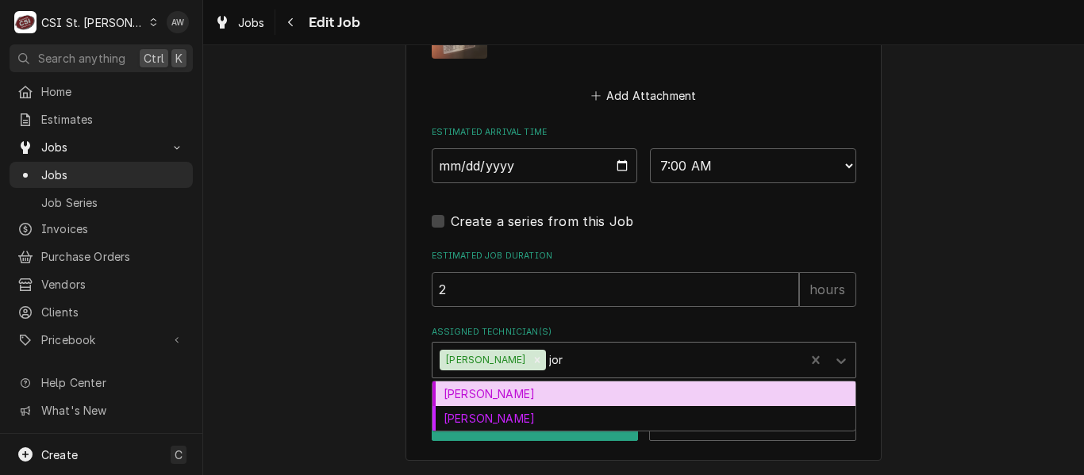
type input "jord"
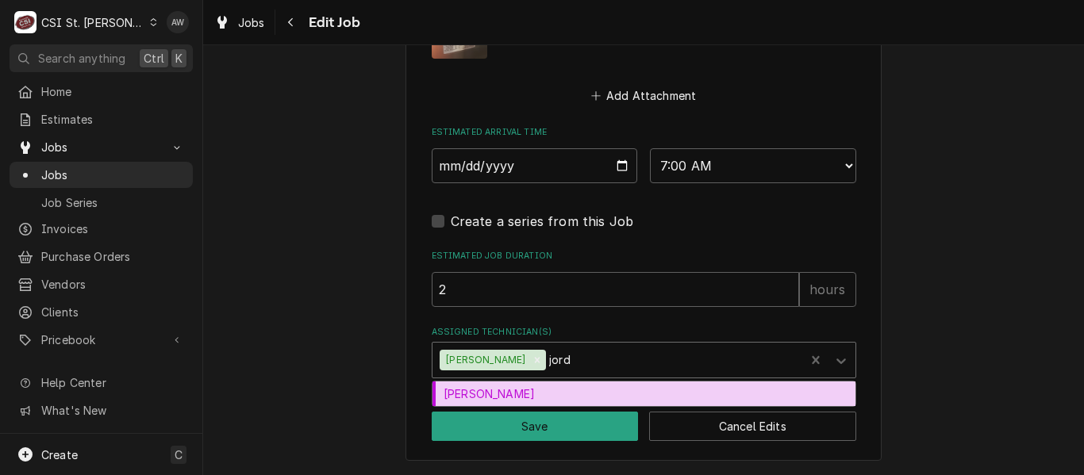
click at [633, 385] on div "[PERSON_NAME]" at bounding box center [643, 394] width 423 height 25
type textarea "x"
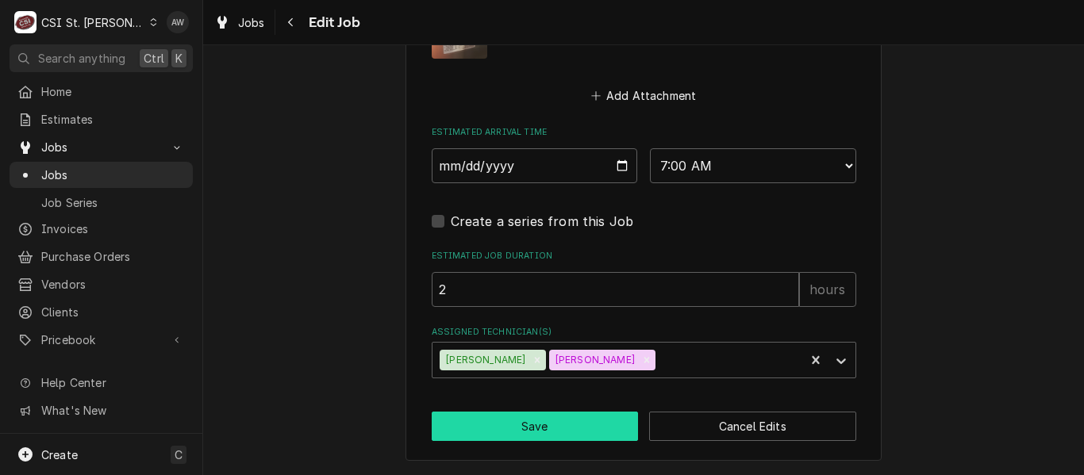
click at [603, 418] on button "Save" at bounding box center [535, 426] width 207 height 29
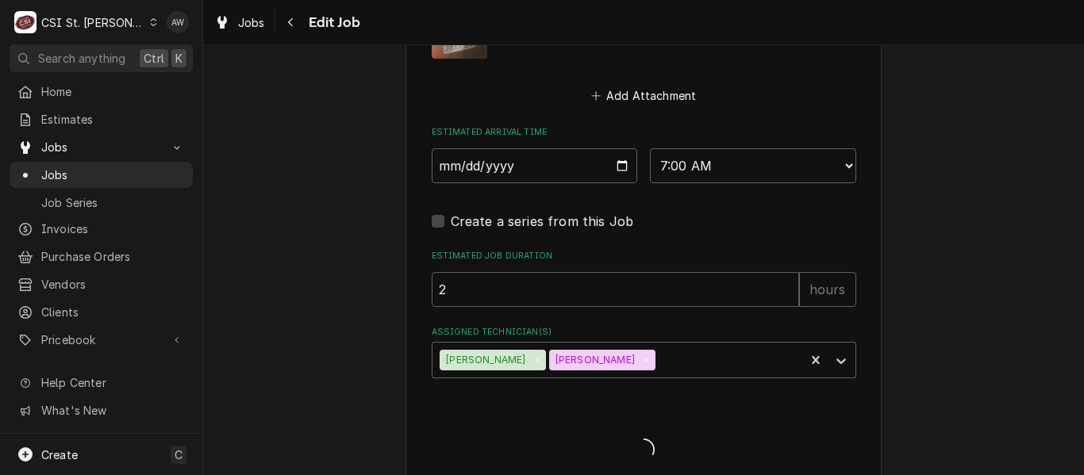
type textarea "x"
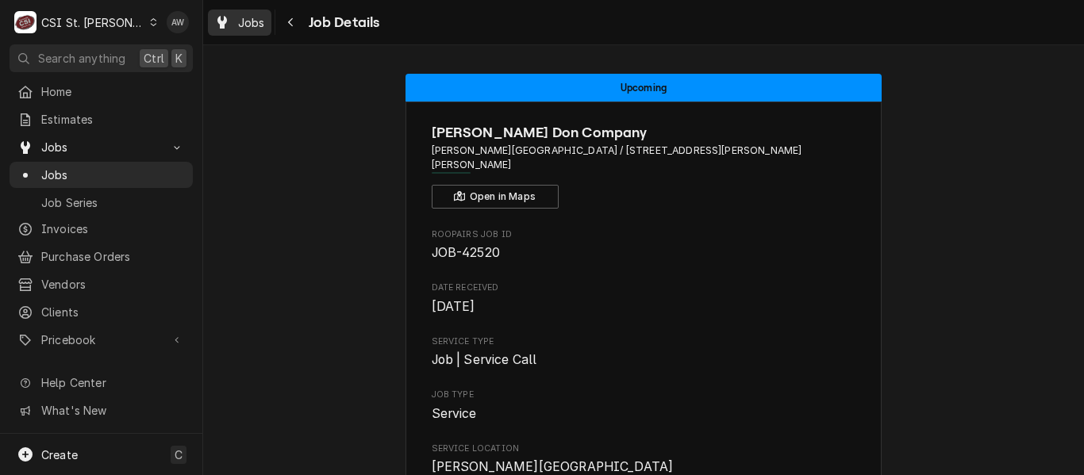
click at [245, 17] on span "Jobs" at bounding box center [251, 22] width 27 height 17
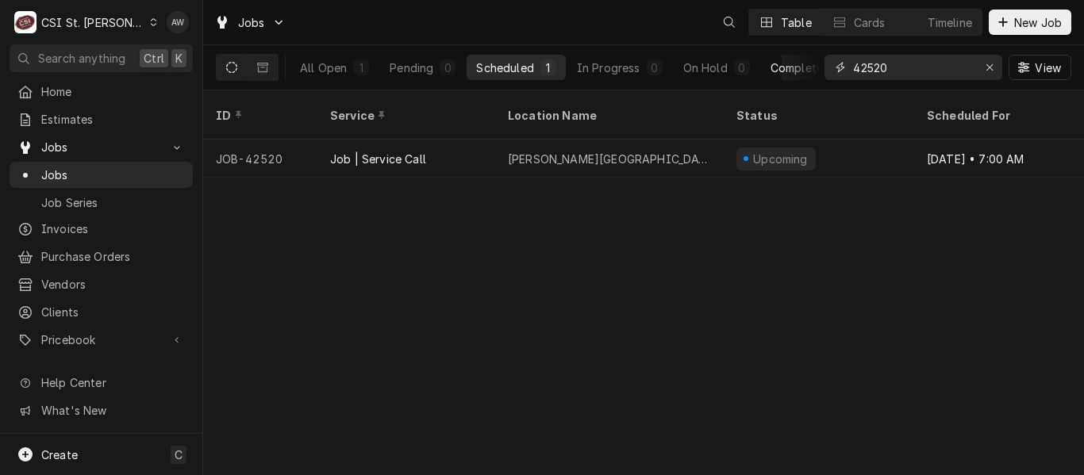
drag, startPoint x: 916, startPoint y: 60, endPoint x: 778, endPoint y: 54, distance: 137.4
click at [775, 56] on div "All Open 1 Pending 0 Scheduled 1 In Progress 0 On Hold 0 Completed 0 42520 View" at bounding box center [643, 67] width 855 height 44
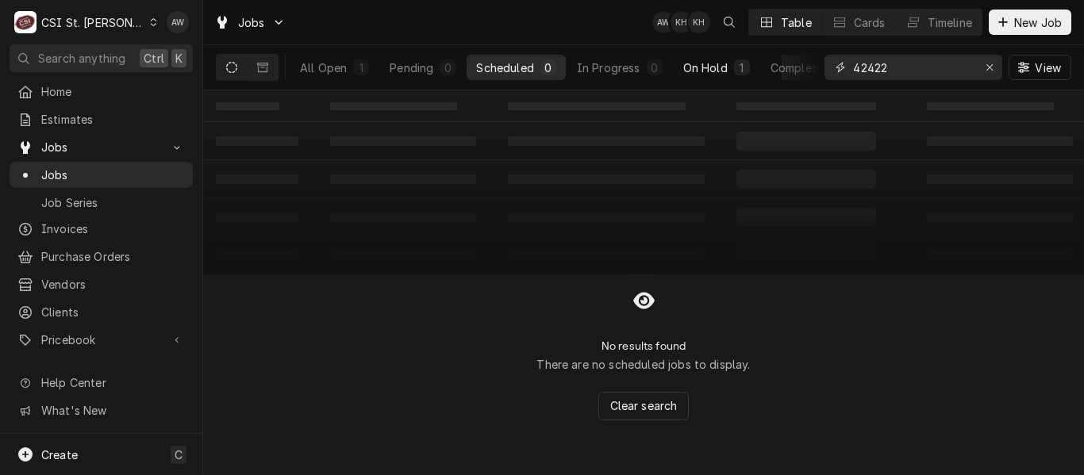
type input "42422"
click at [686, 71] on div "On Hold" at bounding box center [705, 68] width 44 height 17
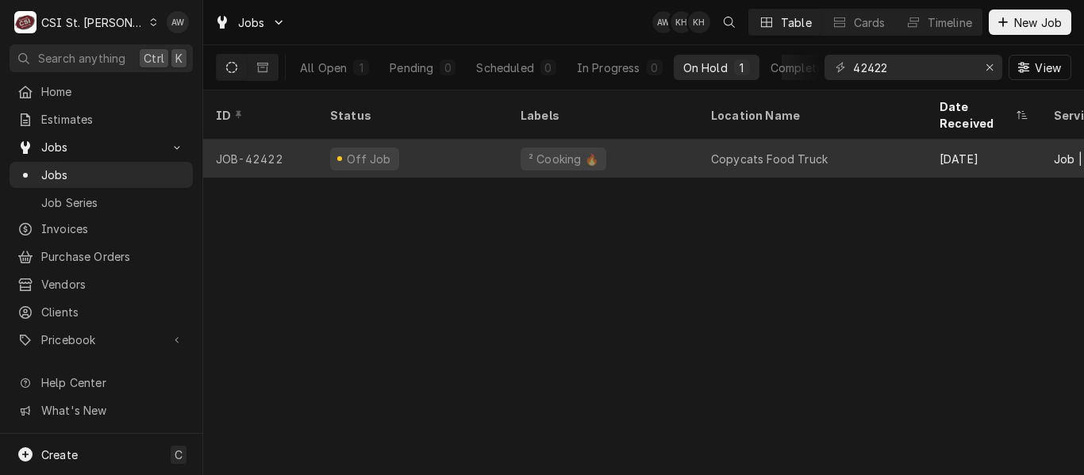
click at [678, 140] on div "² Cooking 🔥" at bounding box center [603, 159] width 190 height 38
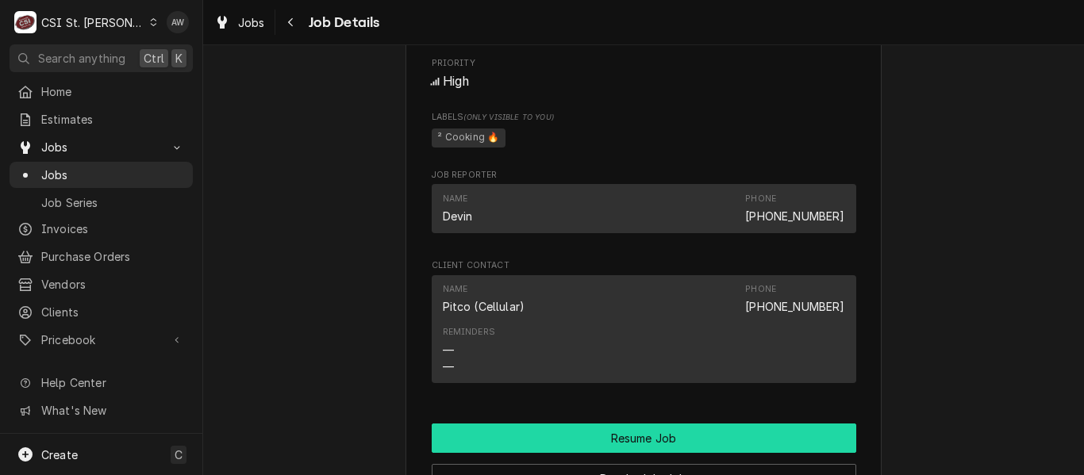
scroll to position [1666, 0]
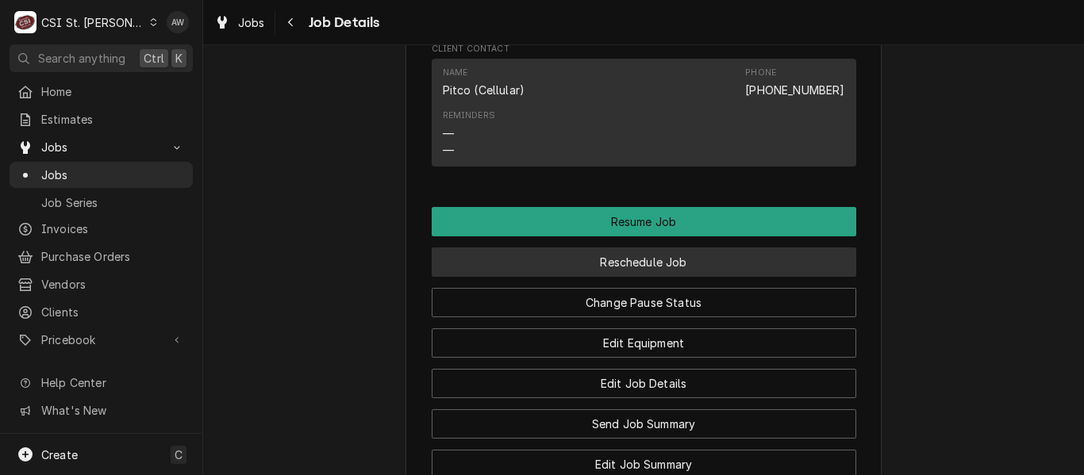
click at [647, 259] on button "Reschedule Job" at bounding box center [644, 262] width 425 height 29
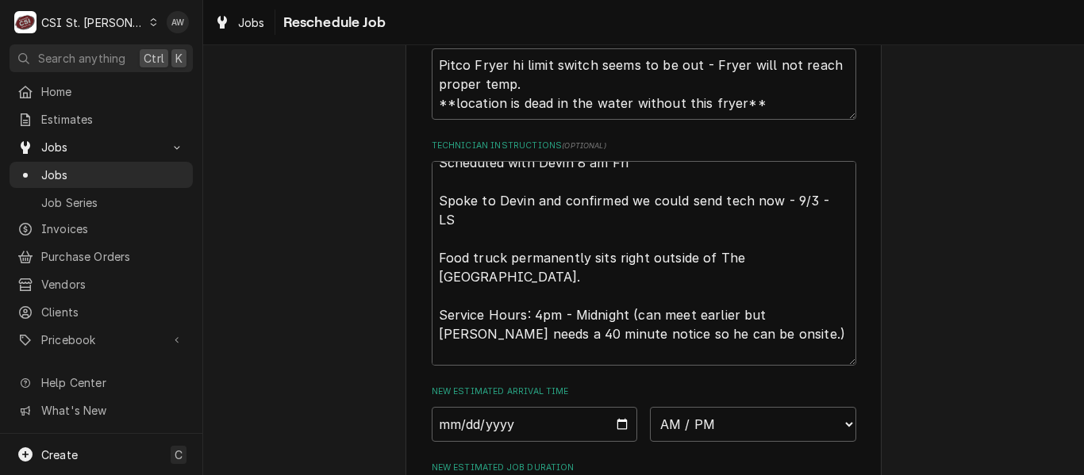
scroll to position [19, 0]
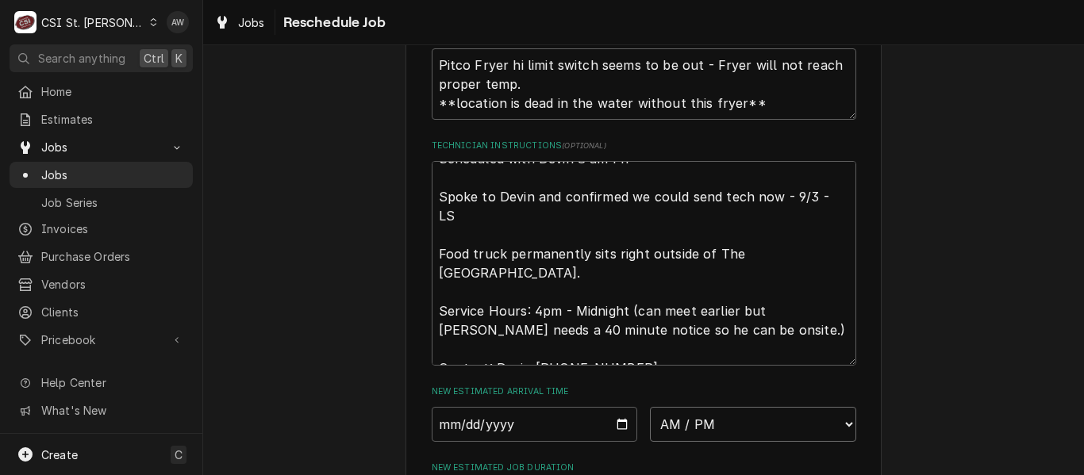
drag, startPoint x: 711, startPoint y: 440, endPoint x: 711, endPoint y: 428, distance: 11.9
click at [711, 440] on select "AM / PM 6:00 AM 6:15 AM 6:30 AM 6:45 AM 7:00 AM 7:15 AM 7:30 AM 7:45 AM 8:00 AM…" at bounding box center [753, 424] width 206 height 35
select select "08:00:00"
click at [650, 425] on select "AM / PM 6:00 AM 6:15 AM 6:30 AM 6:45 AM 7:00 AM 7:15 AM 7:30 AM 7:45 AM 8:00 AM…" at bounding box center [753, 424] width 206 height 35
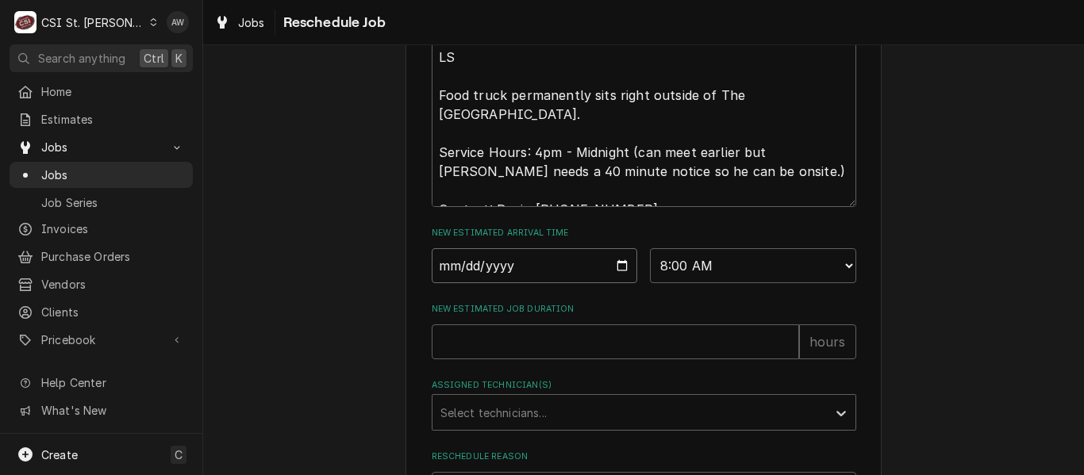
click at [617, 283] on input "Date" at bounding box center [535, 265] width 206 height 35
type textarea "x"
type input "2025-09-26"
click at [550, 359] on input "New Estimated Job Duration" at bounding box center [615, 342] width 367 height 35
type textarea "x"
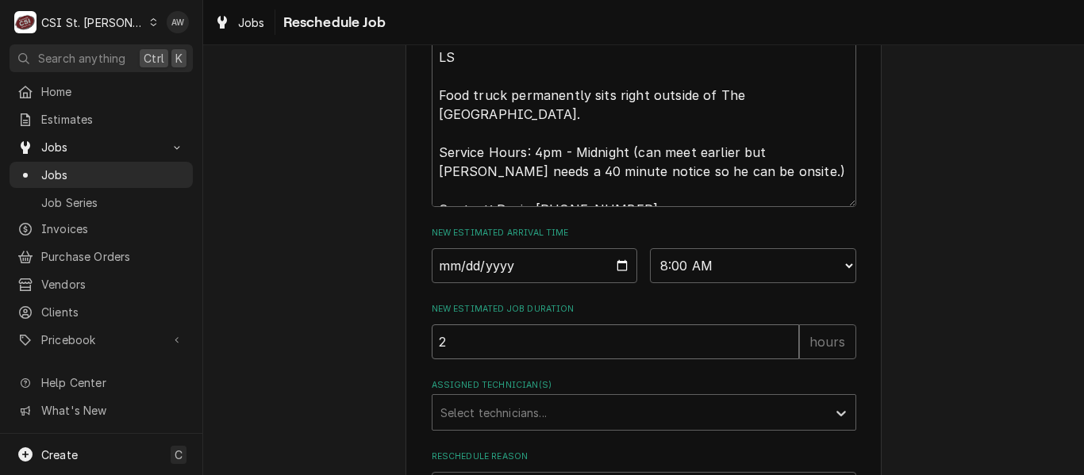
type input "2"
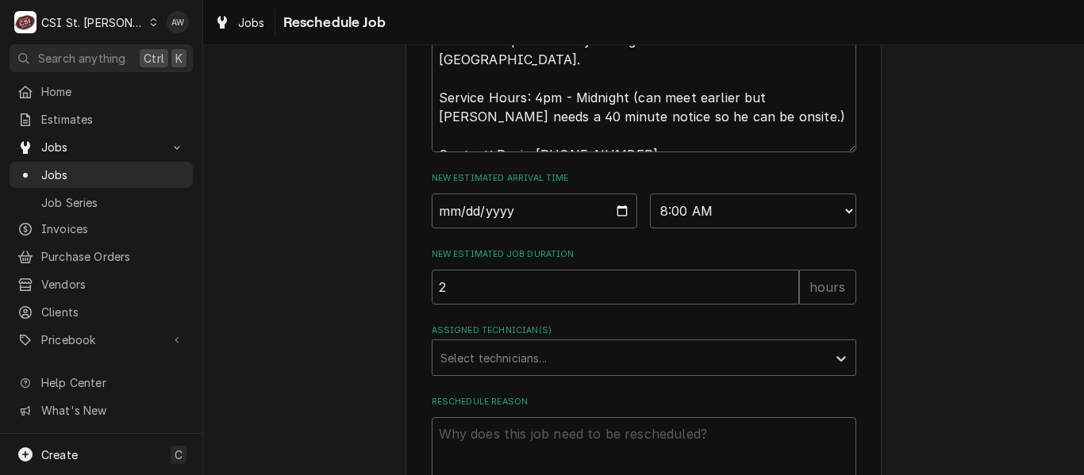
scroll to position [793, 0]
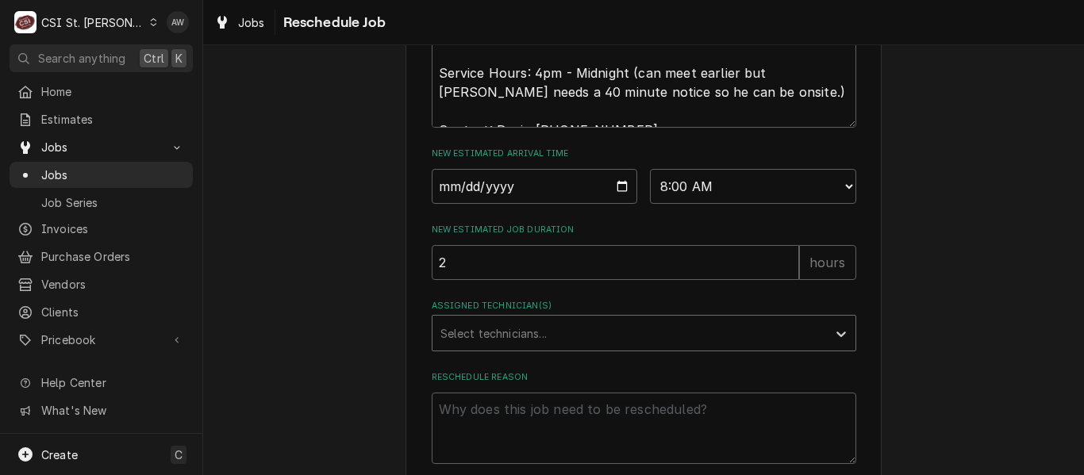
click at [546, 348] on div "Assigned Technician(s)" at bounding box center [629, 333] width 378 height 29
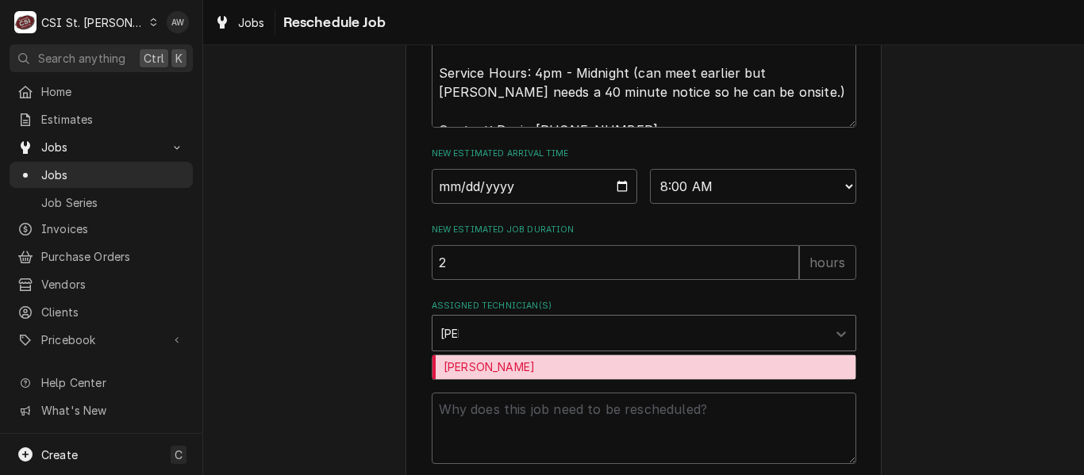
type input "kyle"
click at [566, 380] on div "Kyle Smith" at bounding box center [643, 367] width 423 height 25
type textarea "x"
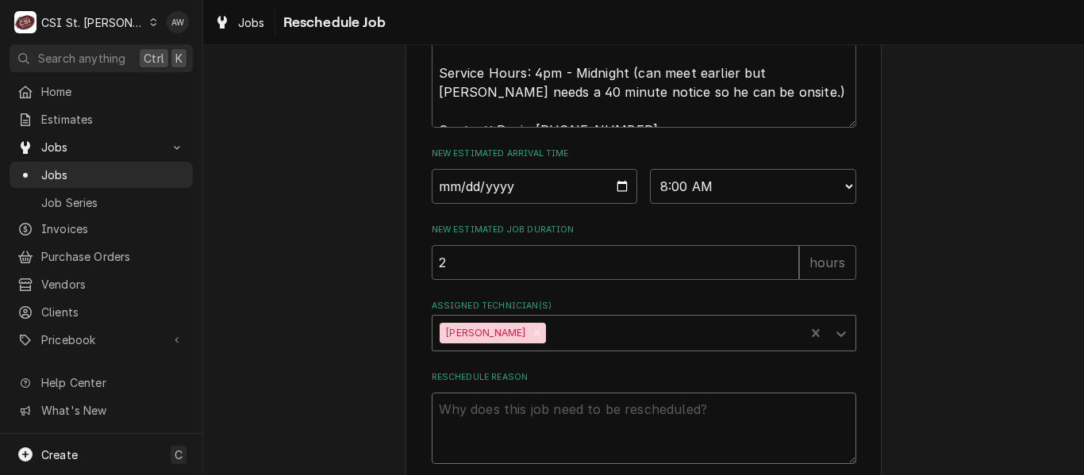
click at [554, 436] on textarea "Reschedule Reason" at bounding box center [644, 428] width 425 height 71
type textarea "x"
type textarea "r"
type textarea "x"
type textarea "re"
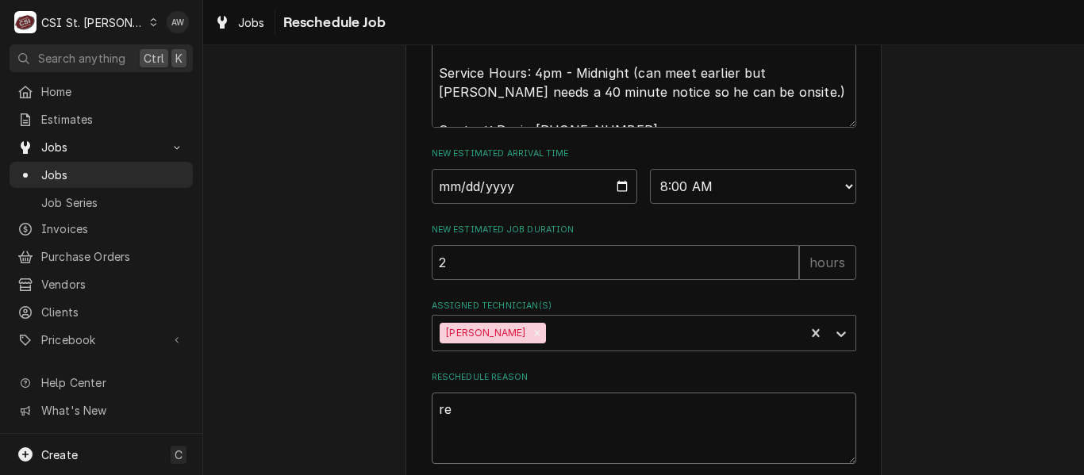
type textarea "x"
type textarea "ret"
type textarea "x"
type textarea "retu"
type textarea "x"
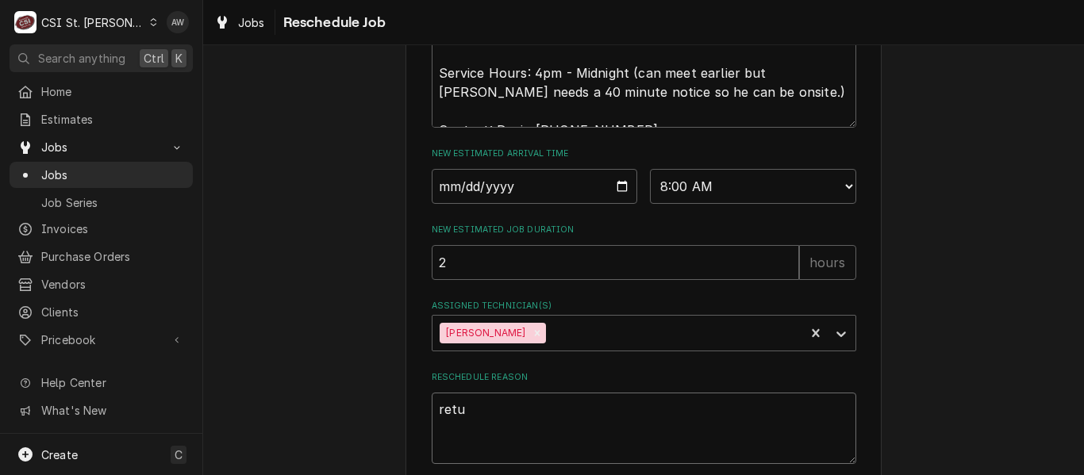
type textarea "retur"
type textarea "x"
type textarea "returni"
type textarea "x"
type textarea "returnin"
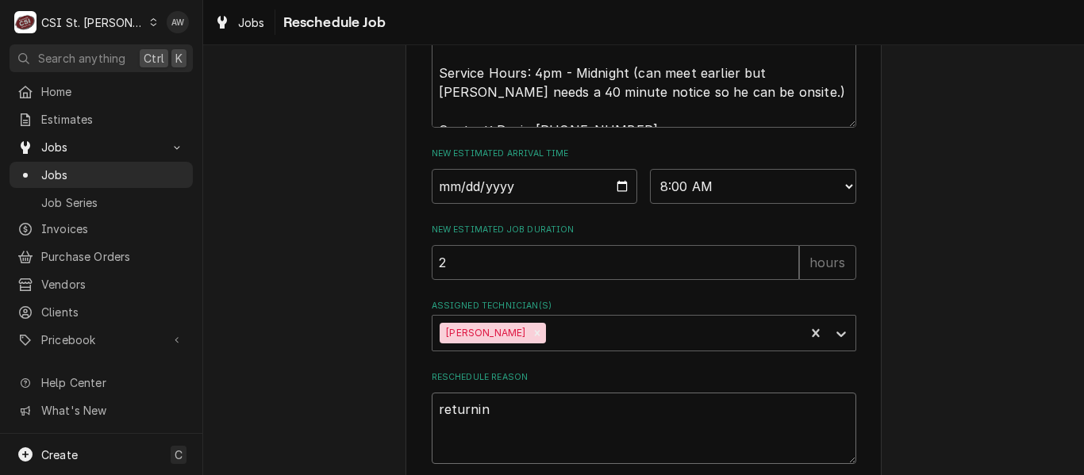
type textarea "x"
type textarea "returning"
type textarea "x"
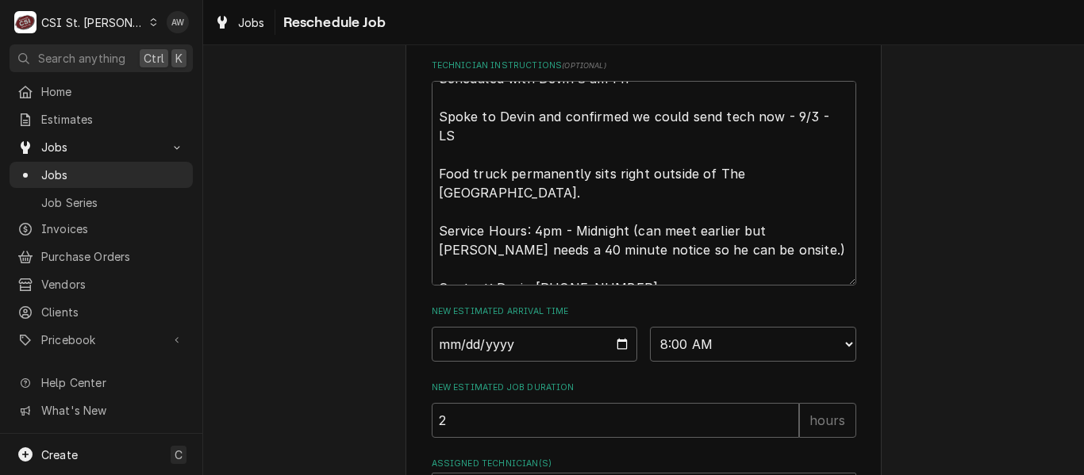
scroll to position [898, 0]
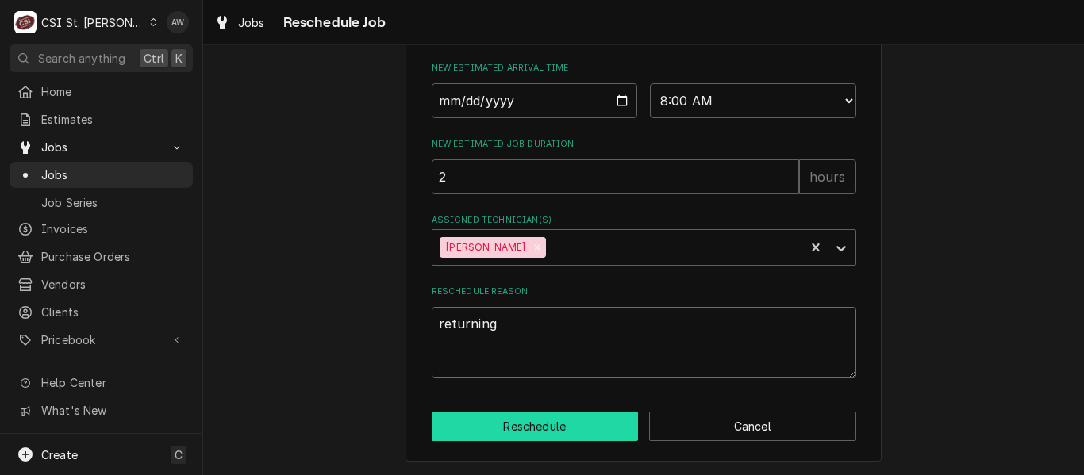
type textarea "returning"
click at [542, 423] on button "Reschedule" at bounding box center [535, 426] width 207 height 29
type textarea "x"
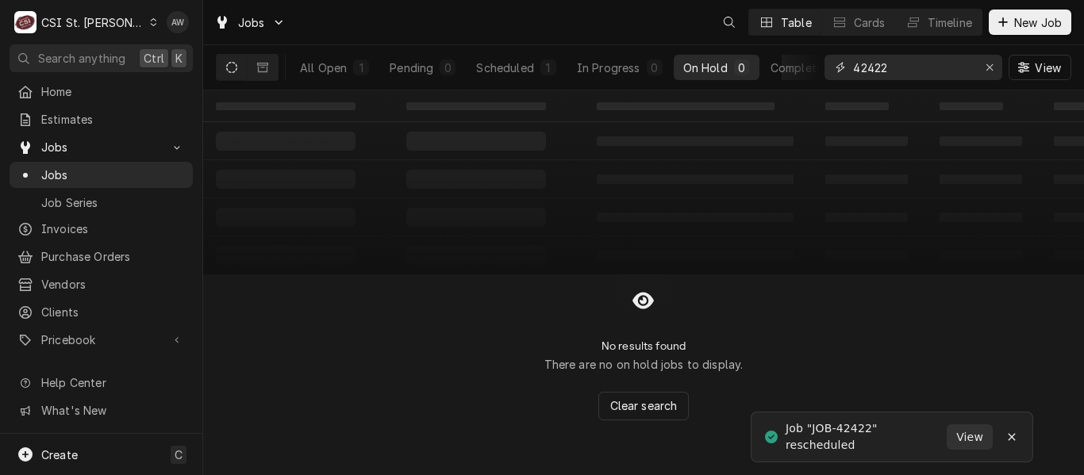
drag, startPoint x: 904, startPoint y: 68, endPoint x: 828, endPoint y: 70, distance: 75.4
click at [828, 70] on div "42422" at bounding box center [913, 67] width 178 height 25
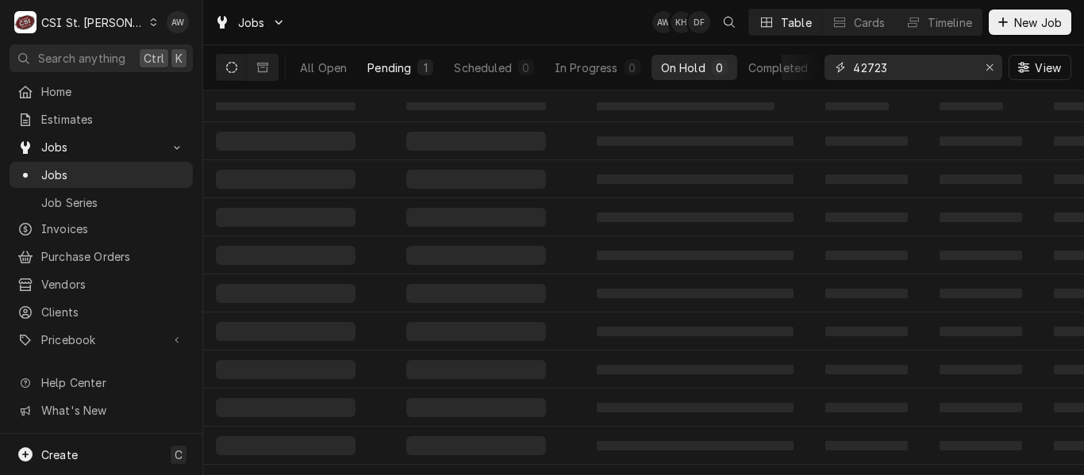
type input "42723"
click at [411, 71] on div "Pending" at bounding box center [389, 68] width 44 height 17
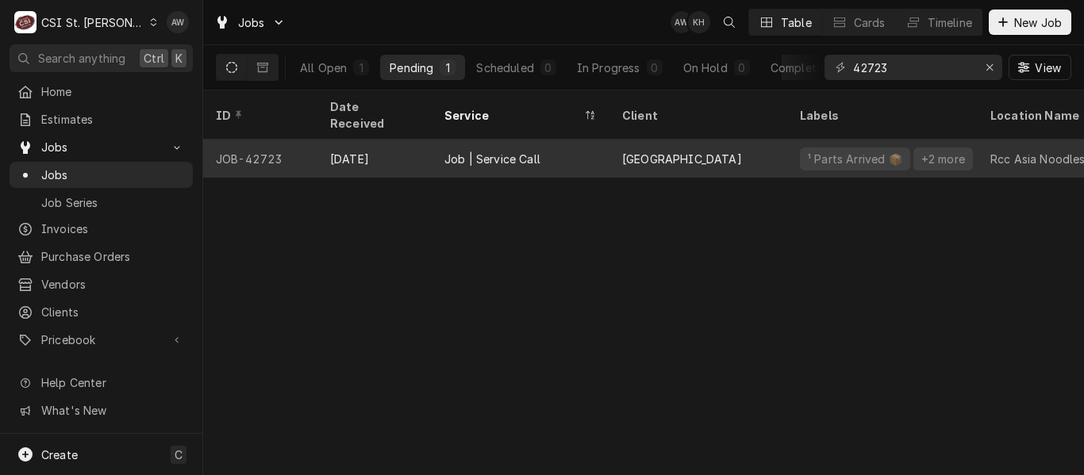
click at [503, 140] on div "Job | Service Call" at bounding box center [521, 159] width 178 height 38
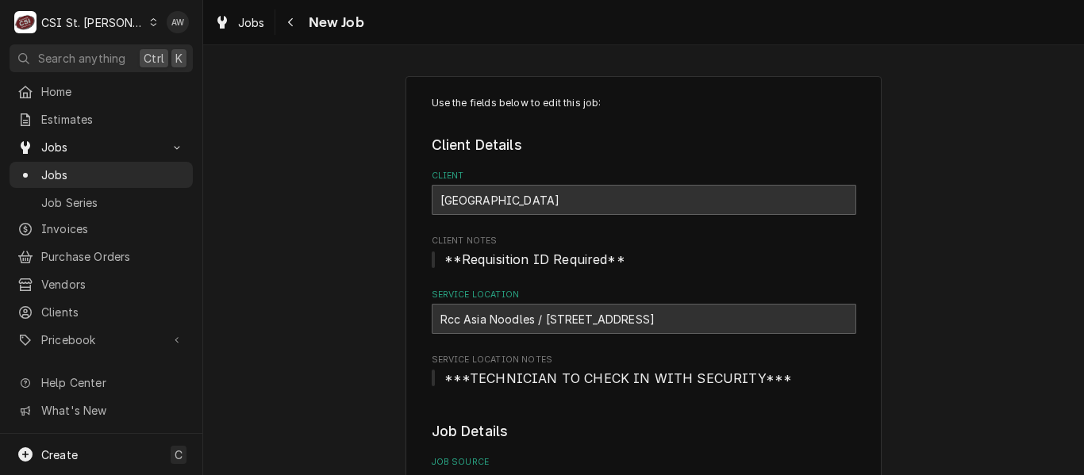
type textarea "x"
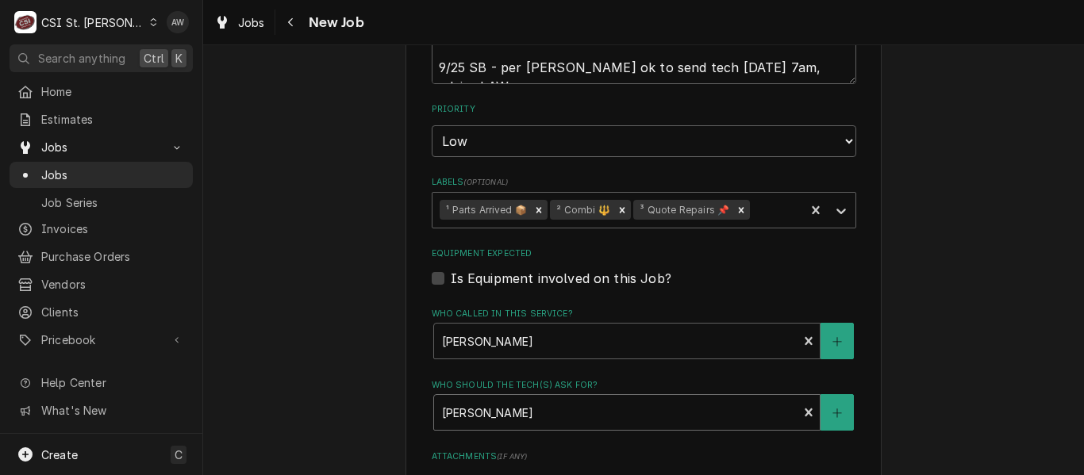
scroll to position [1270, 0]
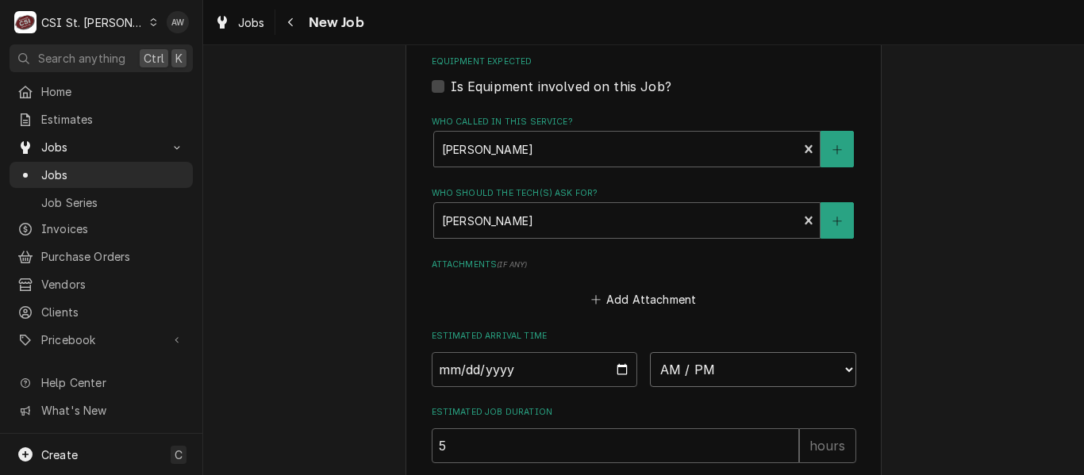
drag, startPoint x: 693, startPoint y: 362, endPoint x: 693, endPoint y: 352, distance: 9.5
click at [693, 362] on select "AM / PM 6:00 AM 6:15 AM 6:30 AM 6:45 AM 7:00 AM 7:15 AM 7:30 AM 7:45 AM 8:00 AM…" at bounding box center [753, 369] width 206 height 35
select select "07:00:00"
click at [650, 352] on select "AM / PM 6:00 AM 6:15 AM 6:30 AM 6:45 AM 7:00 AM 7:15 AM 7:30 AM 7:45 AM 8:00 AM…" at bounding box center [753, 369] width 206 height 35
type textarea "x"
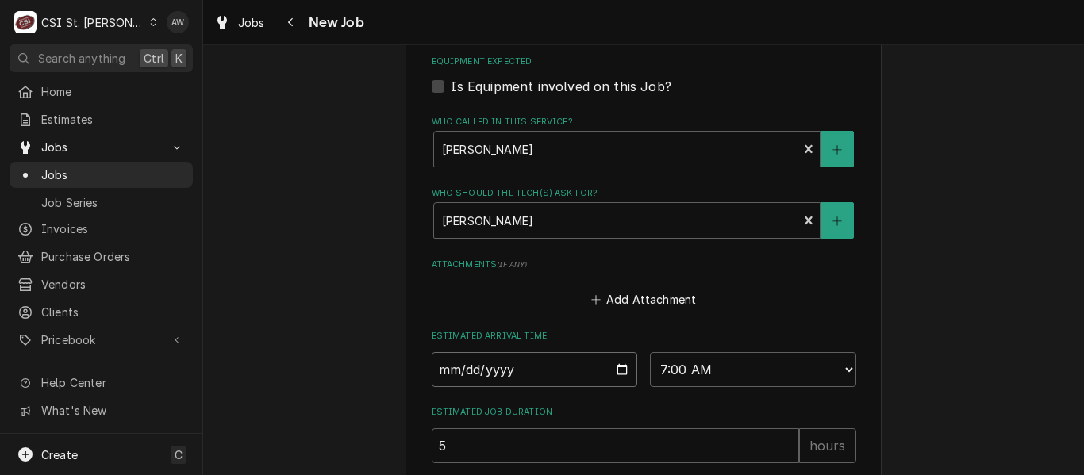
click at [618, 371] on input "Date" at bounding box center [535, 369] width 206 height 35
type input "2025-09-26"
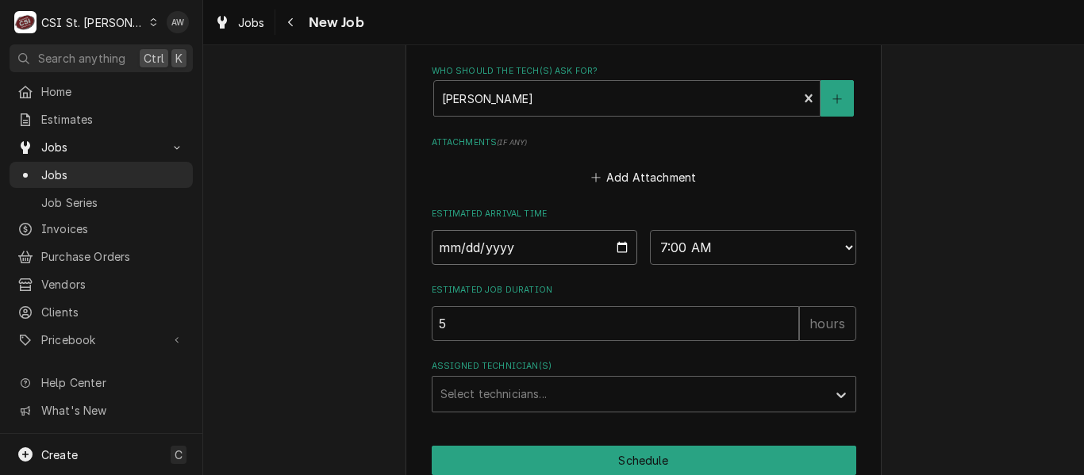
scroll to position [1507, 0]
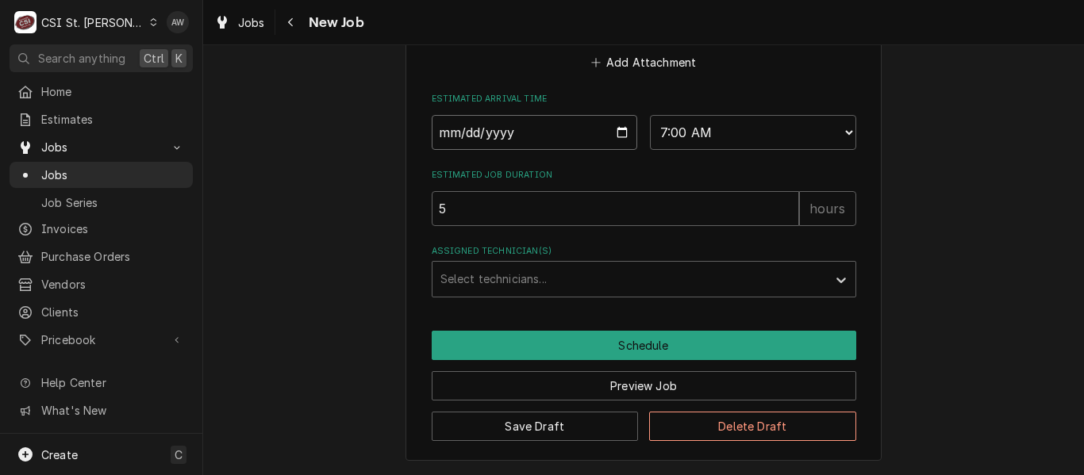
type textarea "x"
click at [531, 277] on div "Assigned Technician(s)" at bounding box center [629, 279] width 378 height 29
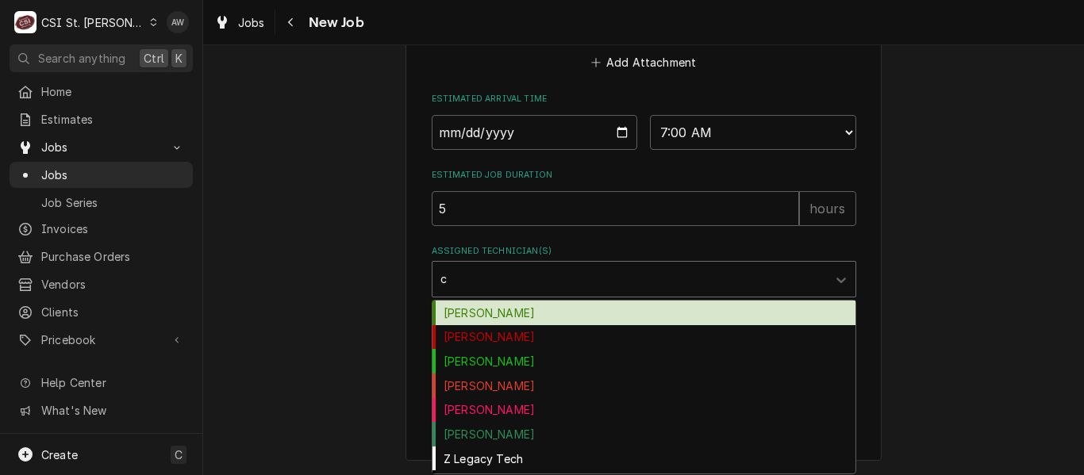
type input "ch"
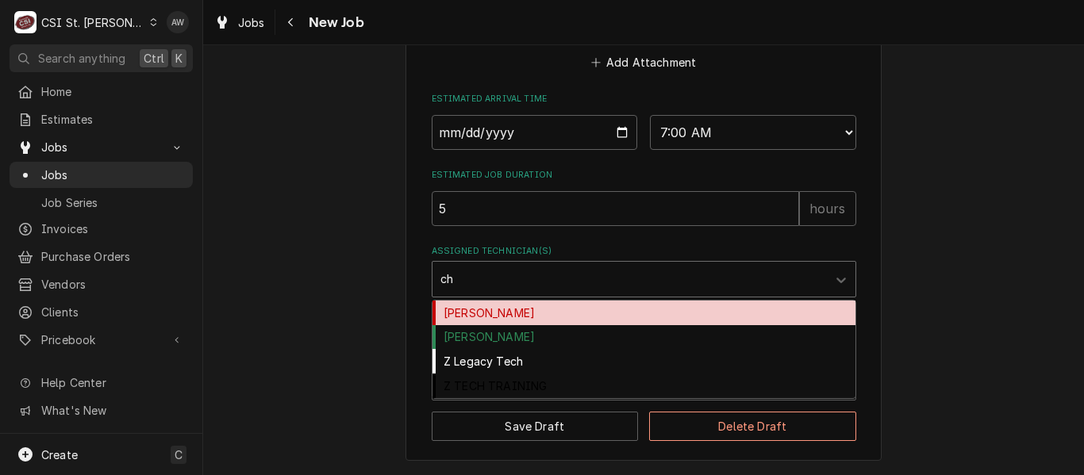
click at [537, 310] on div "Chuck Wamboldt" at bounding box center [643, 313] width 423 height 25
type textarea "x"
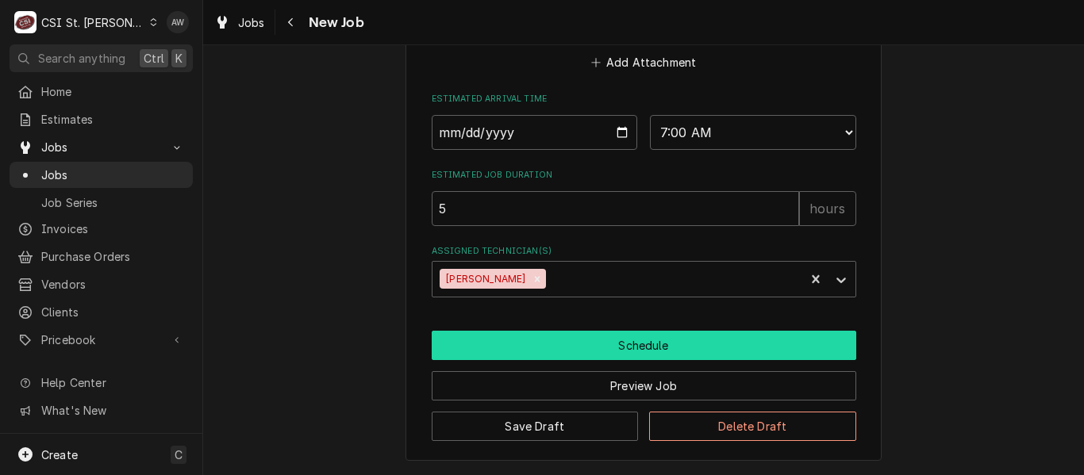
click at [537, 340] on button "Schedule" at bounding box center [644, 345] width 425 height 29
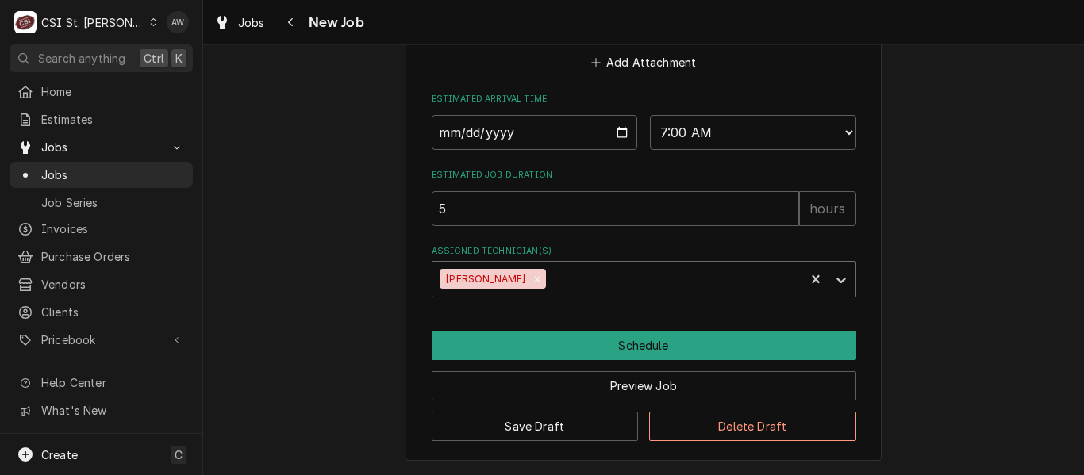
scroll to position [1452, 0]
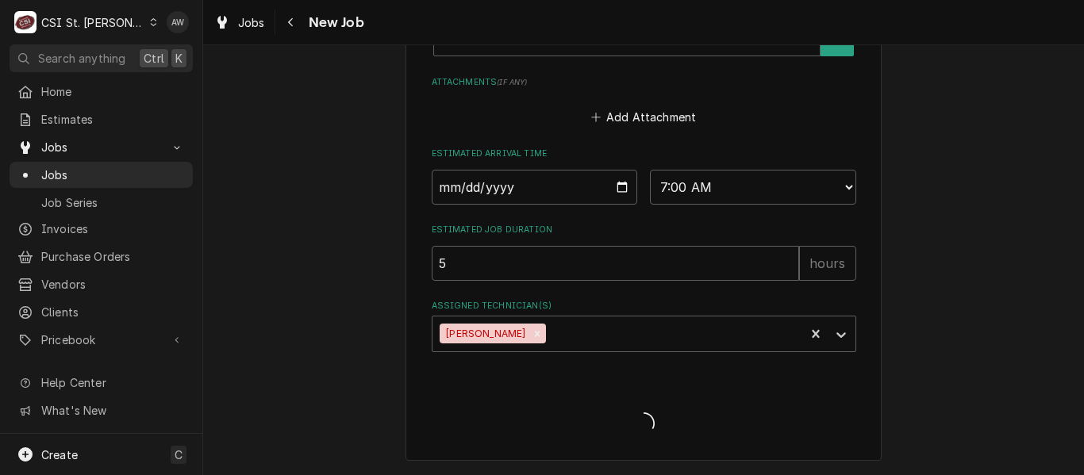
type textarea "x"
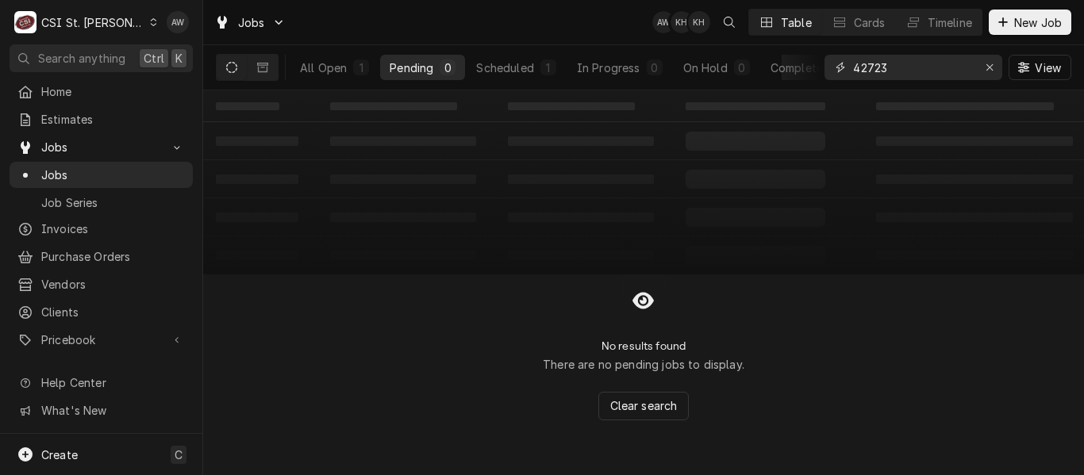
drag, startPoint x: 918, startPoint y: 64, endPoint x: 797, endPoint y: 81, distance: 122.5
click at [797, 81] on div "All Open 1 Pending 0 Scheduled 1 In Progress 0 On Hold 0 Completed 0 42723 View" at bounding box center [643, 67] width 855 height 44
type input "dab"
click at [687, 68] on div "On Hold" at bounding box center [705, 68] width 44 height 17
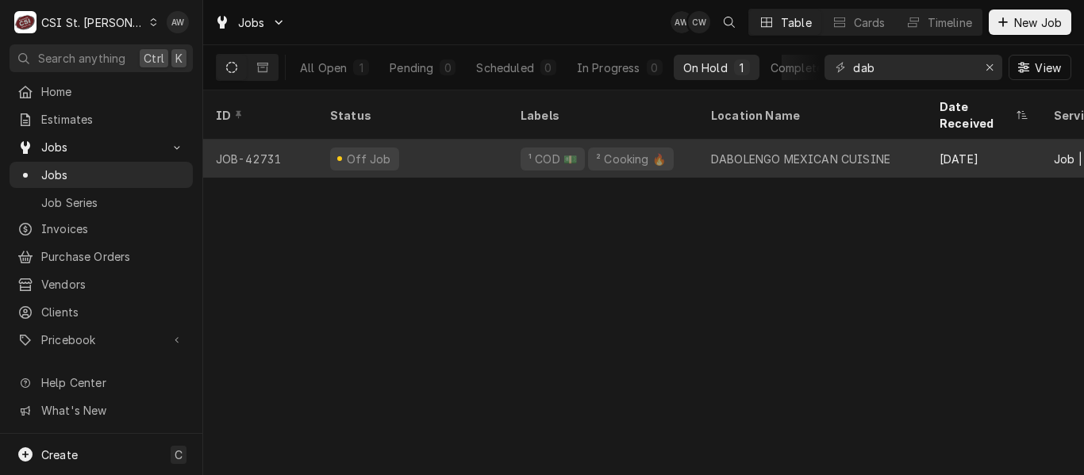
click at [673, 140] on div "¹ COD 💵 ² Cooking 🔥" at bounding box center [603, 159] width 190 height 38
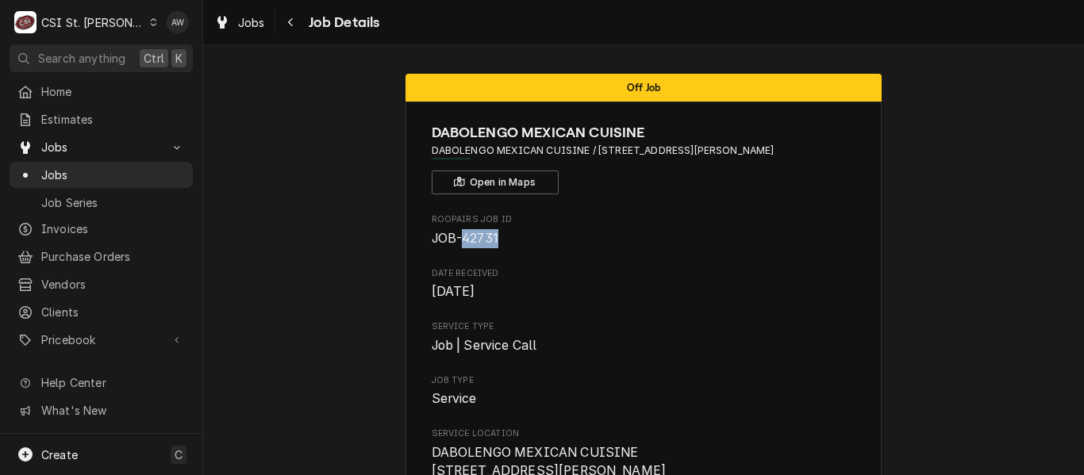
drag, startPoint x: 494, startPoint y: 233, endPoint x: 457, endPoint y: 232, distance: 36.5
click at [457, 232] on span "JOB-42731" at bounding box center [644, 238] width 425 height 19
copy span "42731"
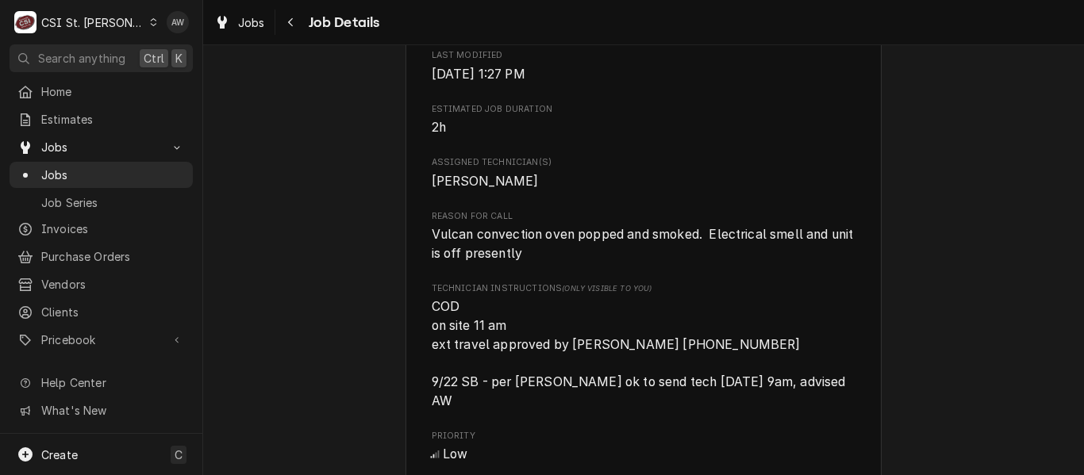
scroll to position [1111, 0]
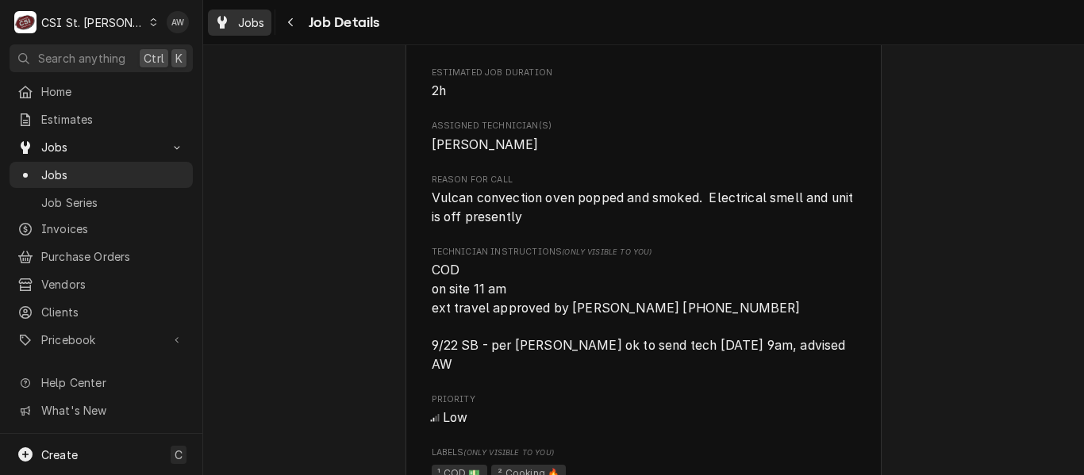
click at [263, 22] on span "Jobs" at bounding box center [251, 22] width 27 height 17
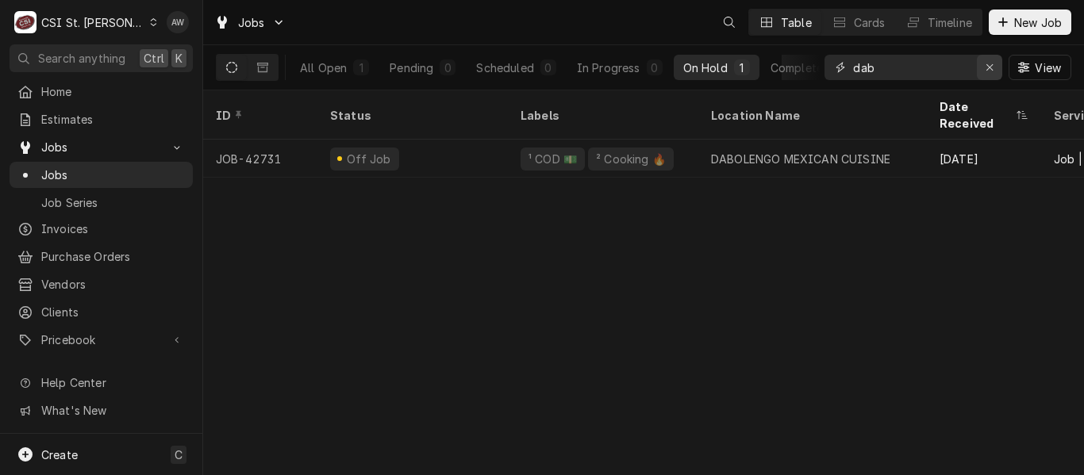
click at [989, 63] on icon "Erase input" at bounding box center [990, 67] width 9 height 11
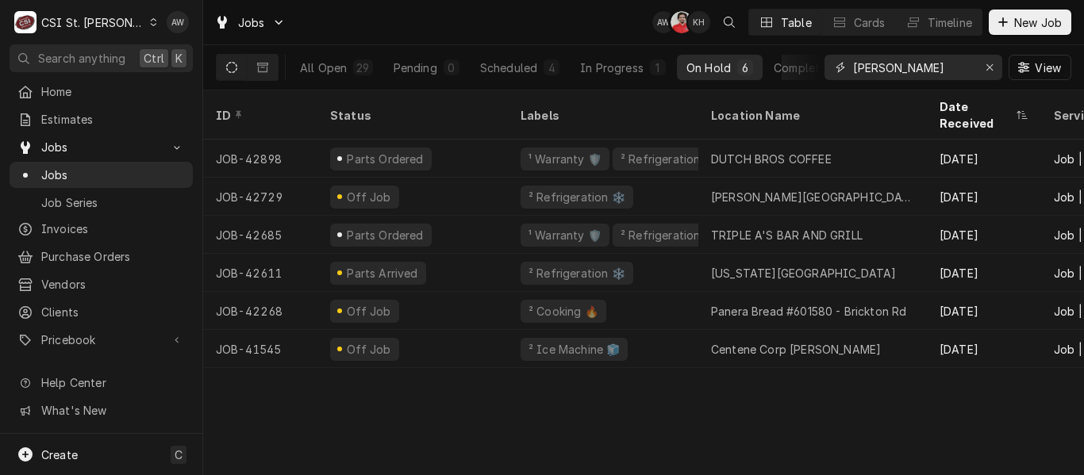
type input "david"
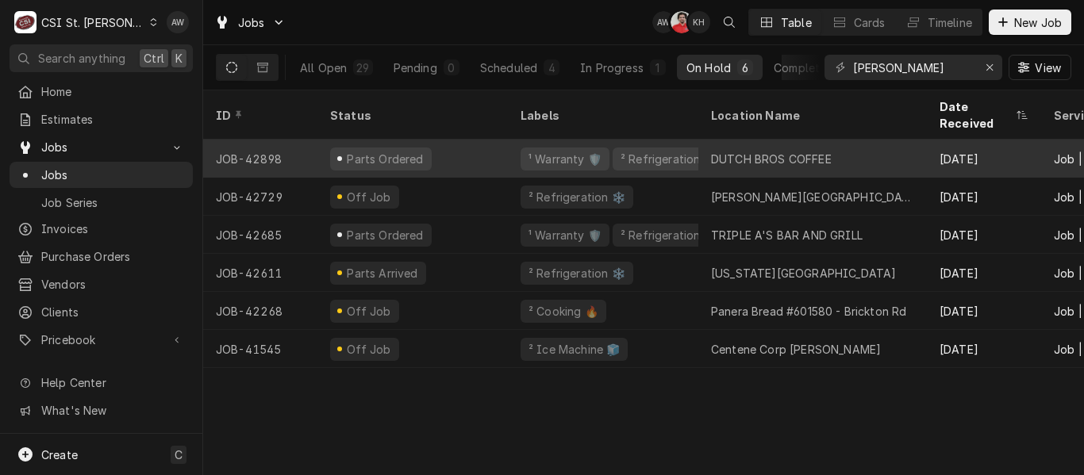
click at [435, 140] on div "Parts Ordered" at bounding box center [412, 159] width 190 height 38
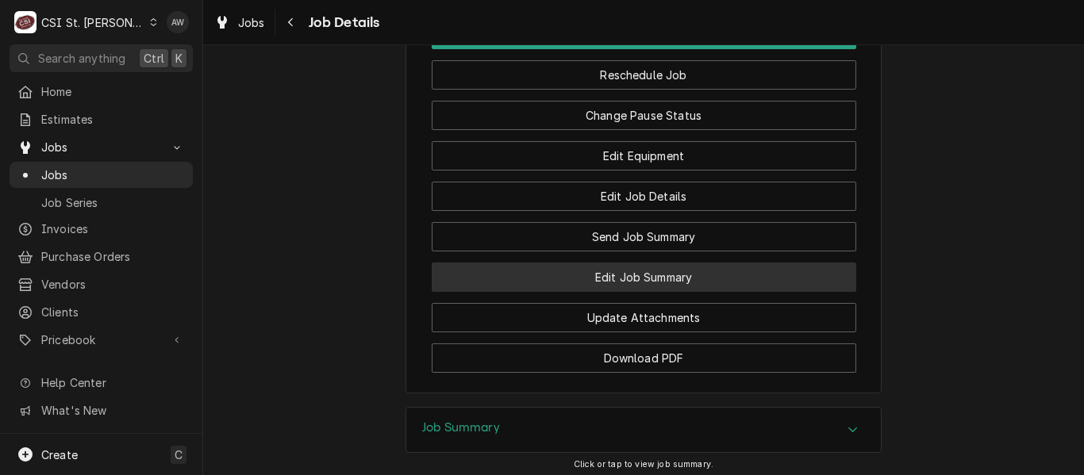
scroll to position [2145, 0]
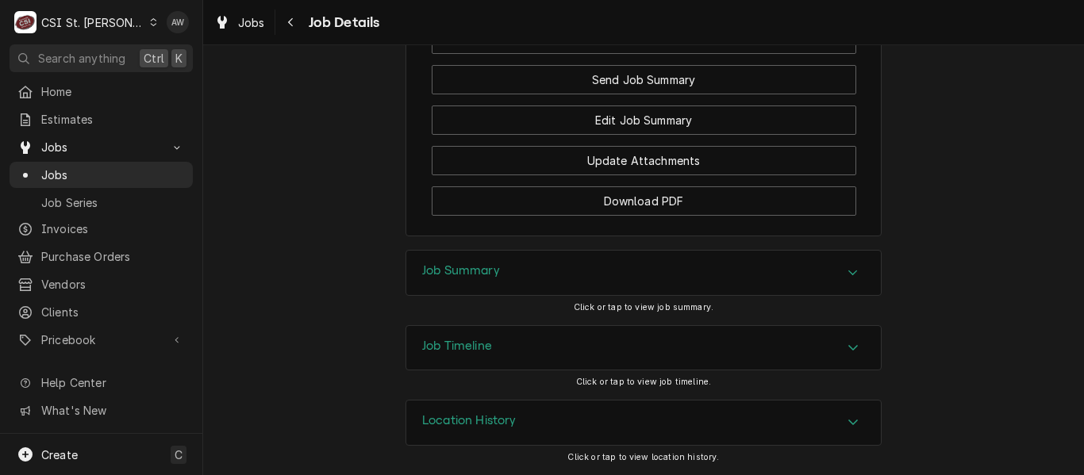
click at [620, 349] on div "Job Timeline" at bounding box center [643, 348] width 475 height 44
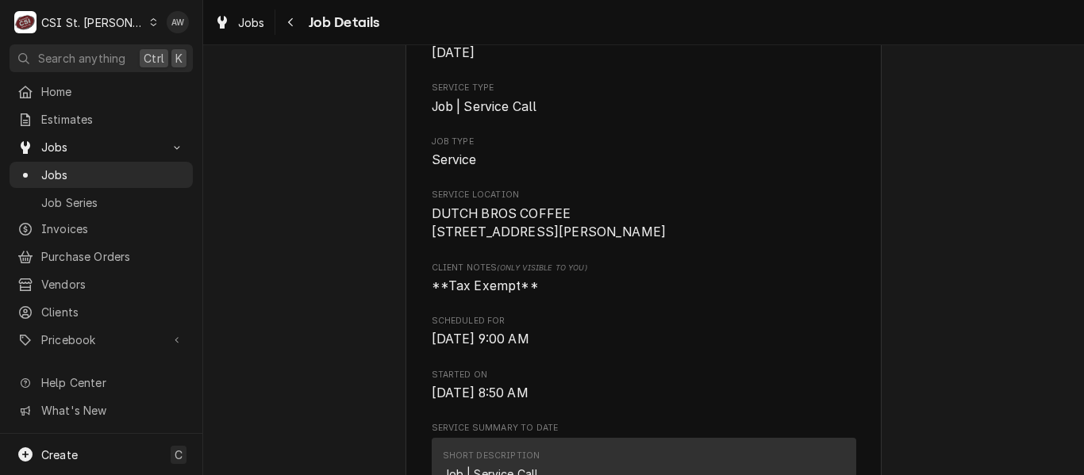
scroll to position [317, 0]
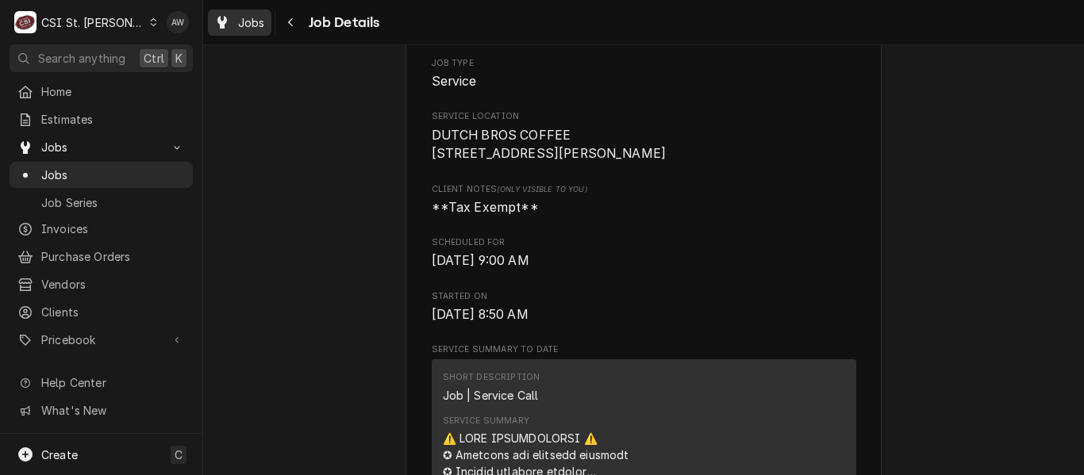
click at [219, 27] on icon "Dynamic Content Wrapper" at bounding box center [222, 22] width 10 height 13
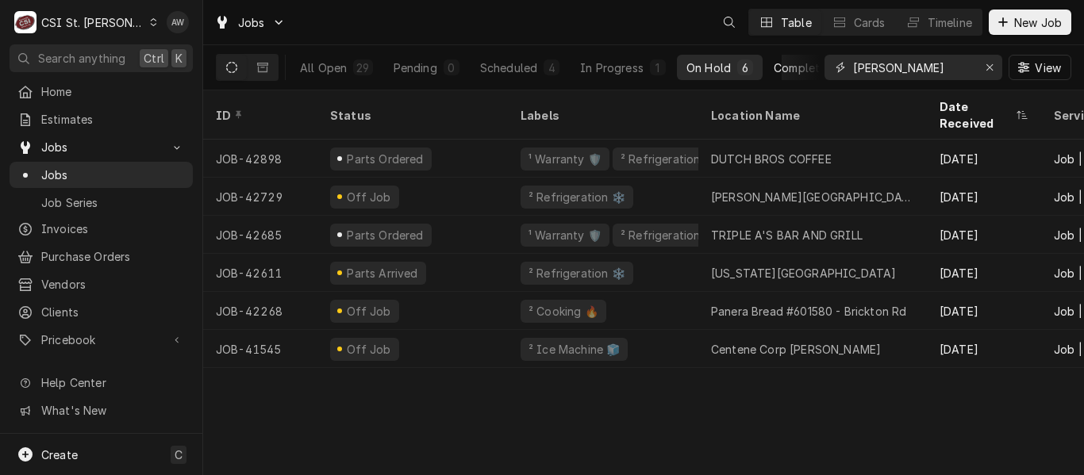
drag, startPoint x: 906, startPoint y: 68, endPoint x: 763, endPoint y: 60, distance: 143.1
click at [763, 60] on div "All Open 29 Pending 0 Scheduled 4 In Progress 1 On Hold 6 Completed 18 david Vi…" at bounding box center [643, 67] width 855 height 44
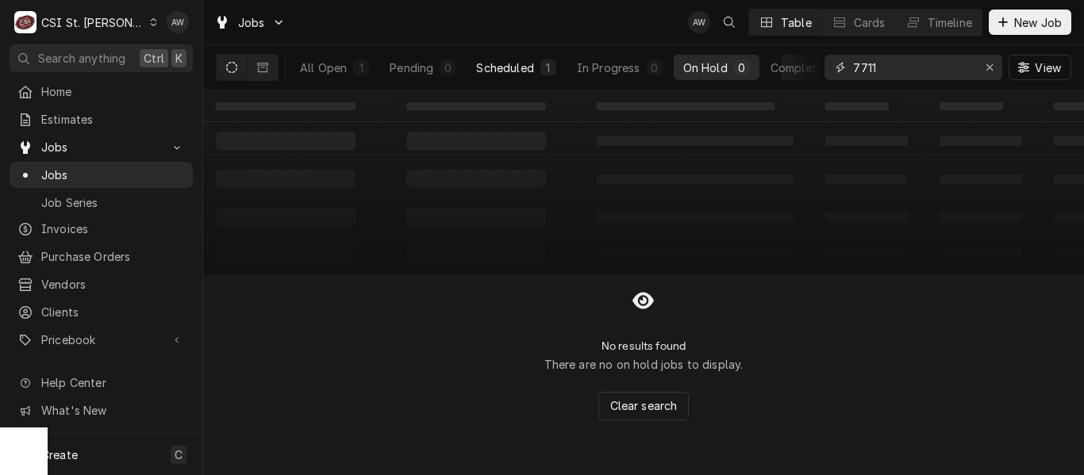
type input "7711"
click at [544, 70] on div "1" at bounding box center [549, 68] width 10 height 17
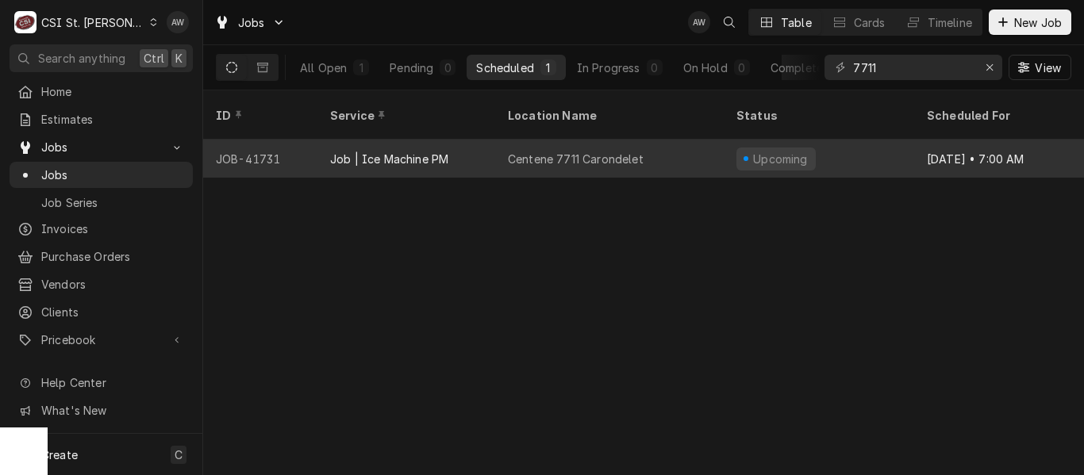
click at [563, 151] on div "Centene 7711 Carondelet" at bounding box center [576, 159] width 136 height 17
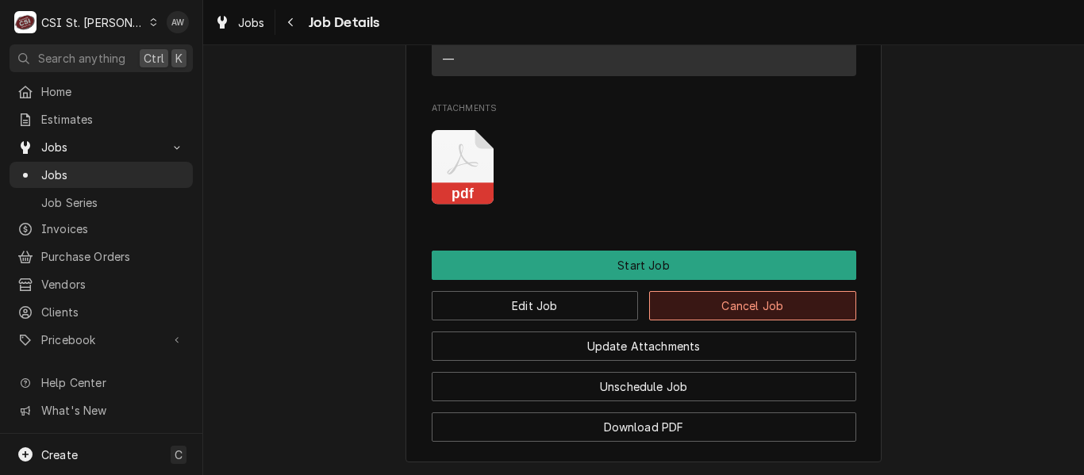
scroll to position [1428, 0]
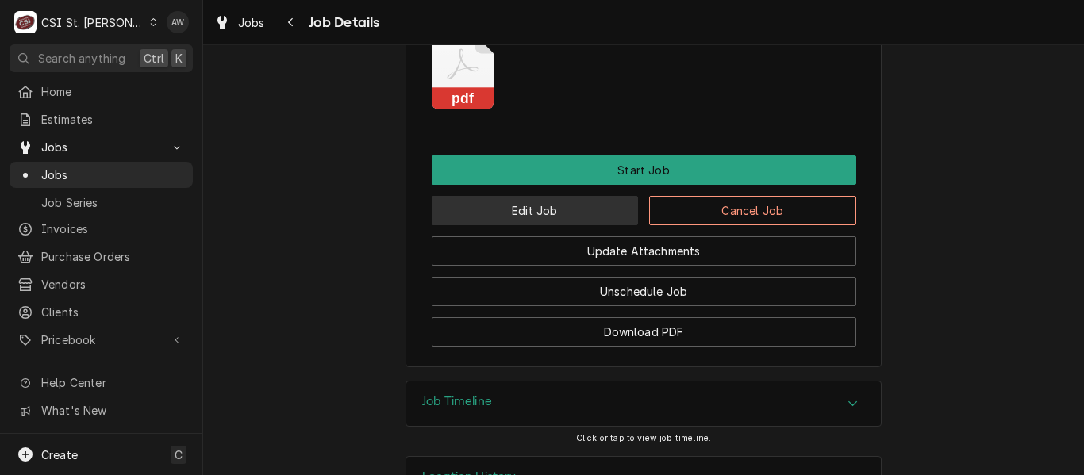
click at [587, 225] on button "Edit Job" at bounding box center [535, 210] width 207 height 29
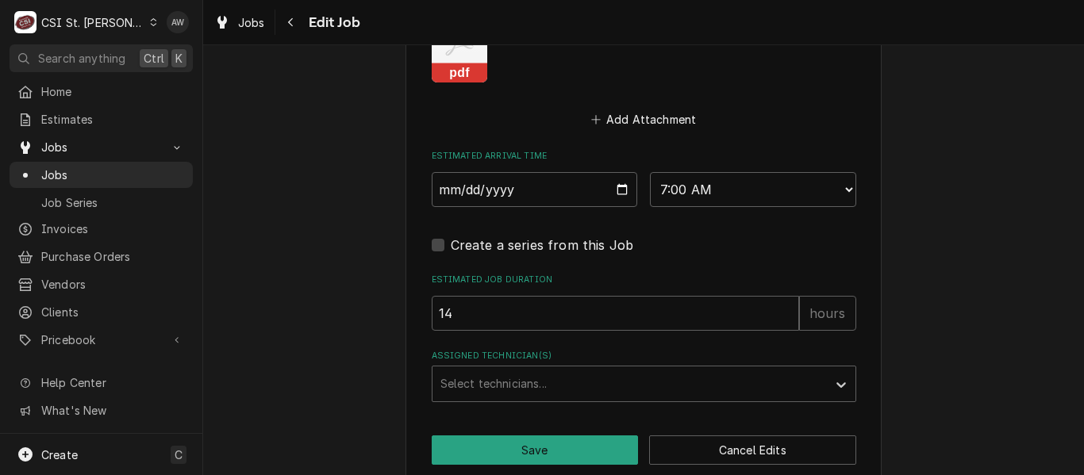
scroll to position [1508, 0]
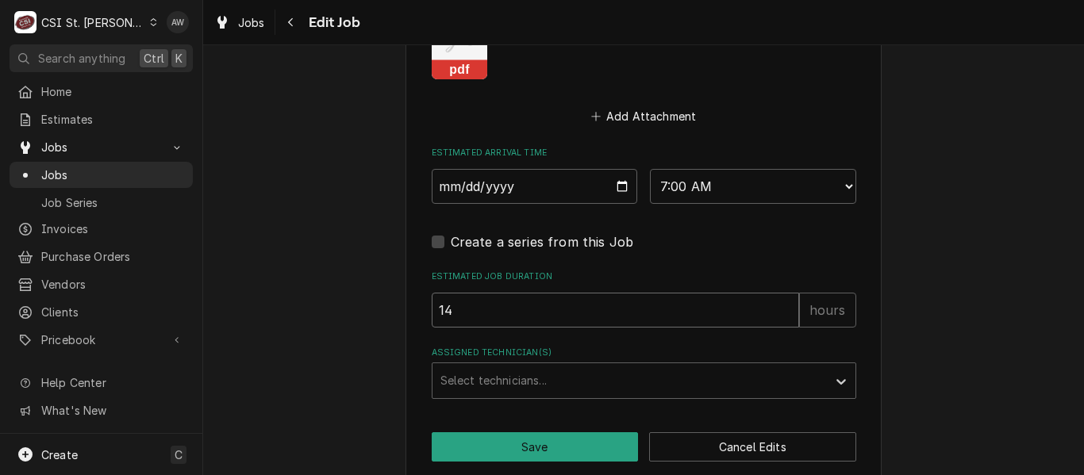
drag, startPoint x: 500, startPoint y: 312, endPoint x: 431, endPoint y: 308, distance: 69.1
click at [432, 308] on input "14" at bounding box center [615, 310] width 367 height 35
type textarea "x"
type input "7"
type textarea "x"
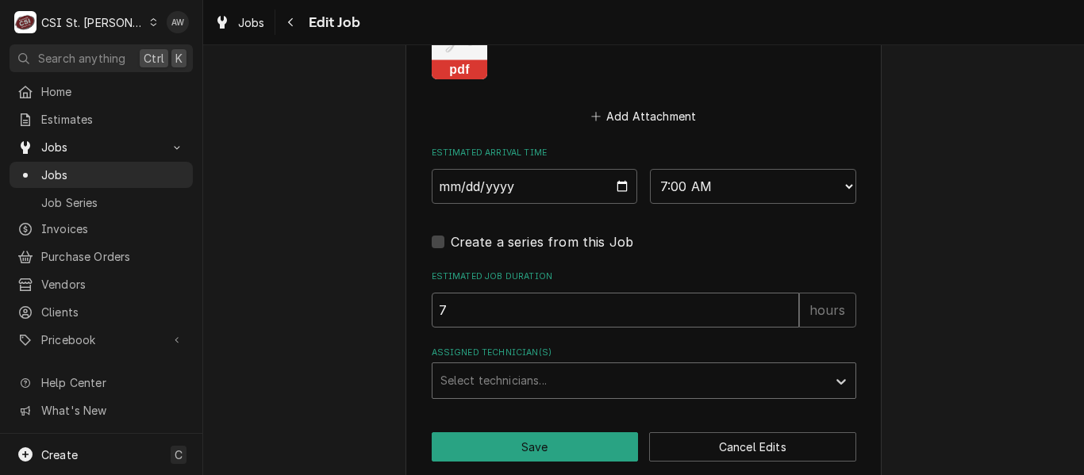
type input "7"
click at [471, 388] on div "Assigned Technician(s)" at bounding box center [629, 381] width 378 height 29
type input "eri"
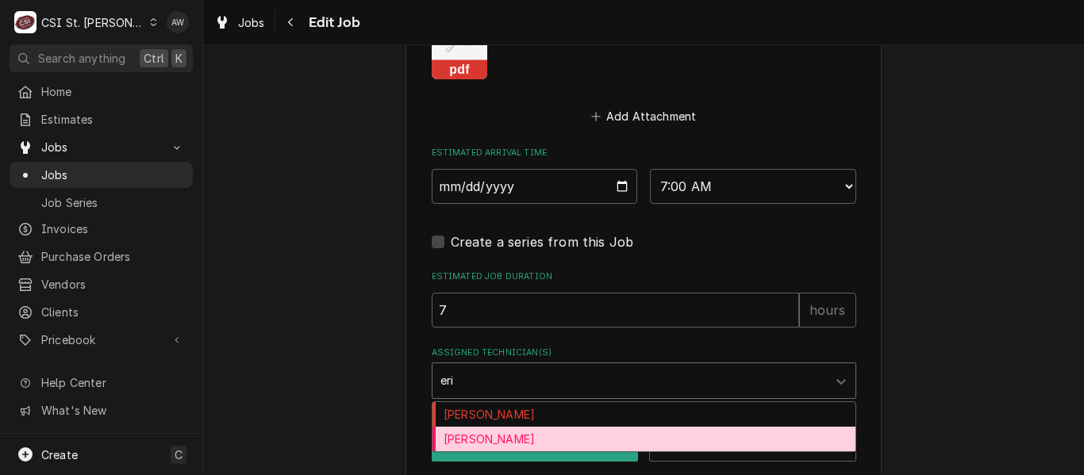
type textarea "x"
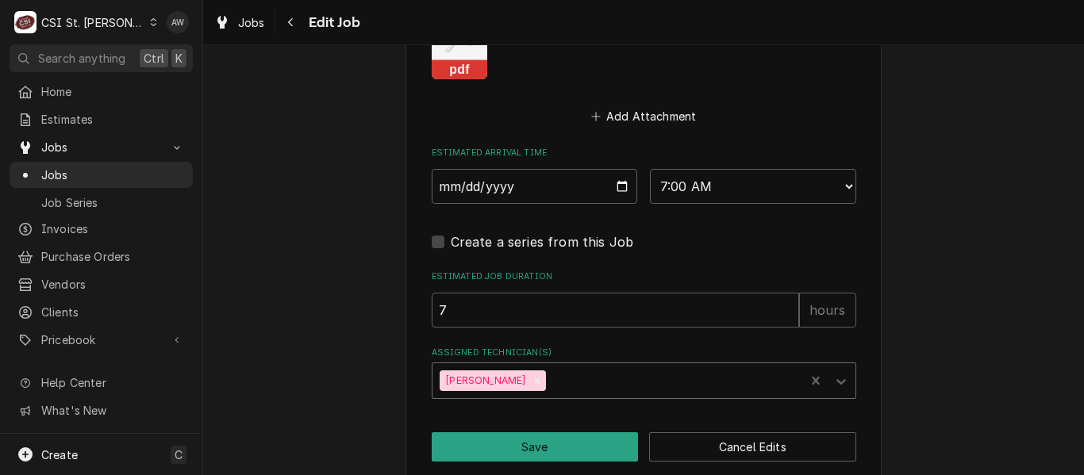
type textarea "x"
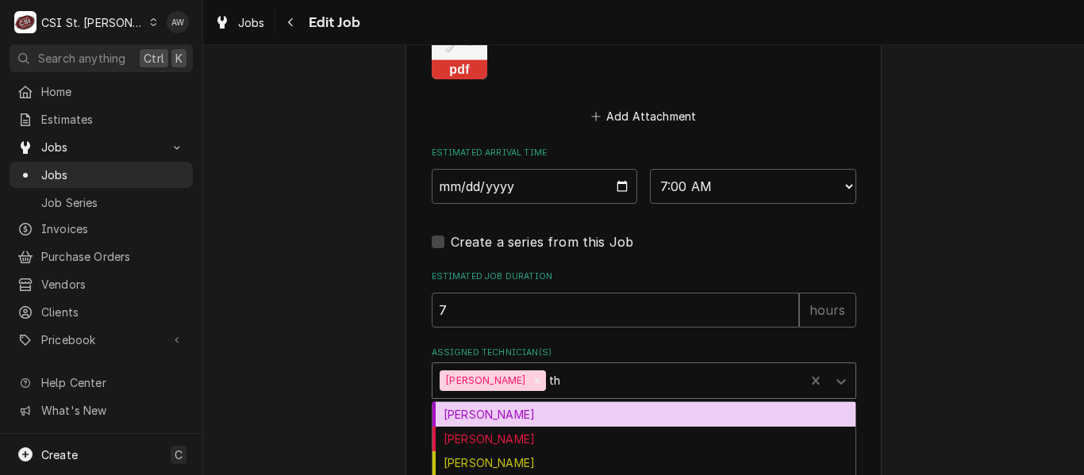
type input "tho"
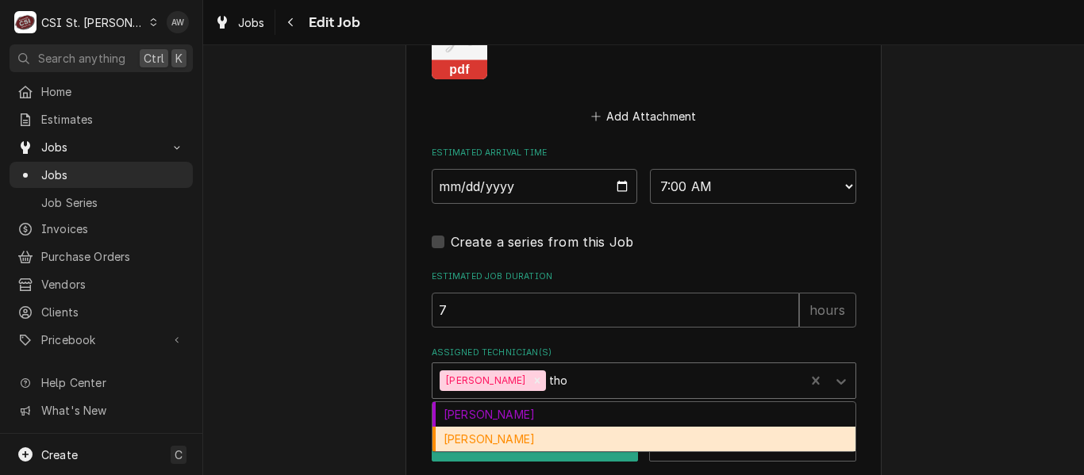
click at [482, 434] on div "Thomas Fonte" at bounding box center [643, 439] width 423 height 25
type textarea "x"
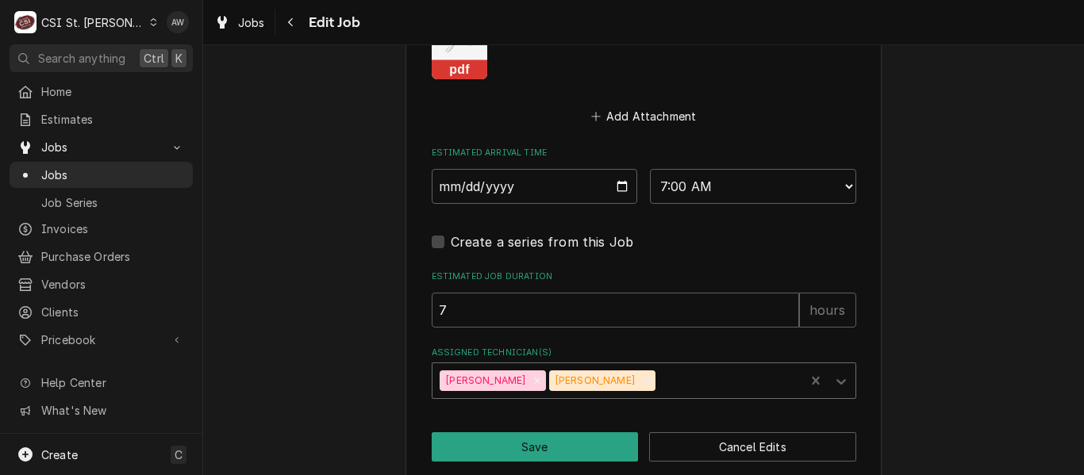
type textarea "x"
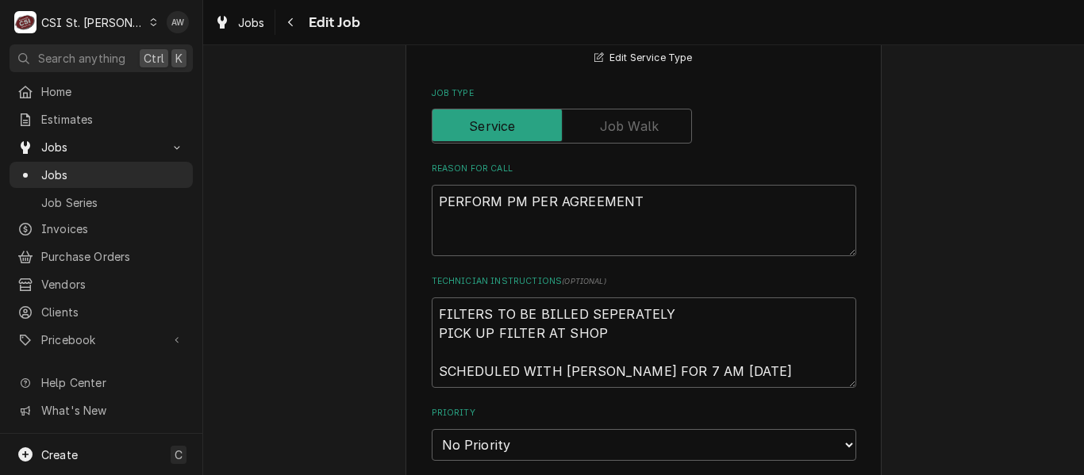
scroll to position [714, 0]
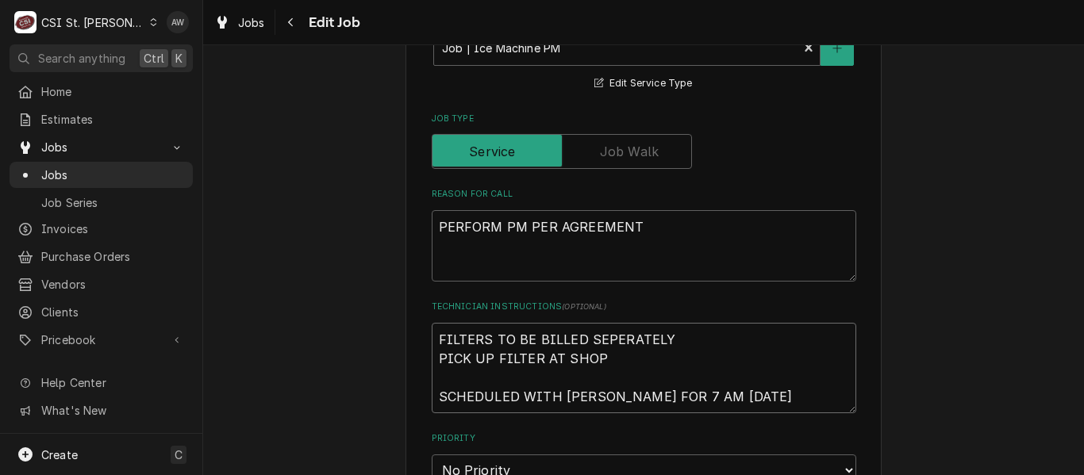
click at [432, 336] on textarea "FILTERS TO BE BILLED SEPERATELY PICK UP FILTER AT SHOP SCHEDULED WITH MEREDITH …" at bounding box center [644, 368] width 425 height 90
type textarea "x"
type textarea "FILTERS TO BE BILLED SEPERATELY PICK UP FILTER AT SHOP SCHEDULED WITH MEREDITH …"
type textarea "x"
type textarea "e FILTERS TO BE BILLED SEPERATELY PICK UP FILTER AT SHOP SCHEDULED WITH MEREDIT…"
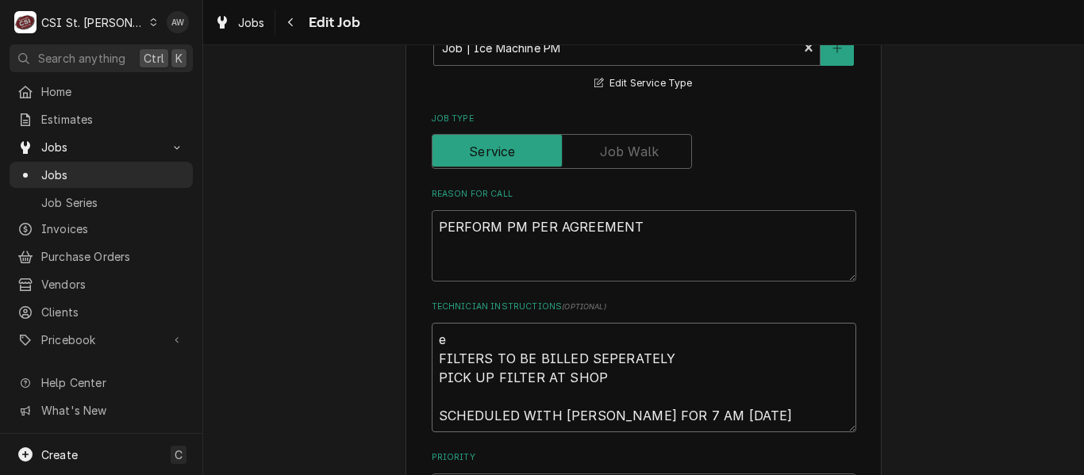
type textarea "x"
type textarea "er FILTERS TO BE BILLED SEPERATELY PICK UP FILTER AT SHOP SCHEDULED WITH MEREDI…"
type textarea "x"
type textarea "eric FILTERS TO BE BILLED SEPERATELY PICK UP FILTER AT SHOP SCHEDULED WITH MERE…"
type textarea "x"
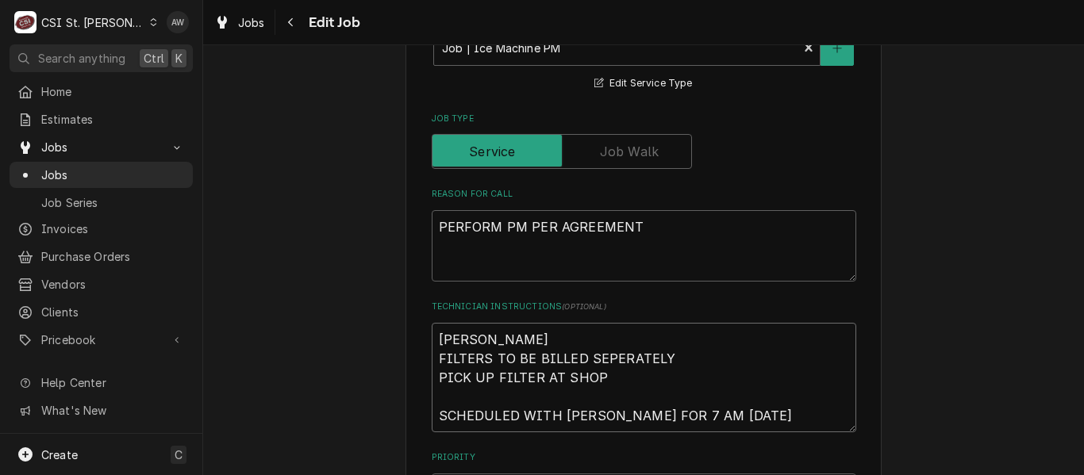
type textarea "erick FILTERS TO BE BILLED SEPERATELY PICK UP FILTER AT SHOP SCHEDULED WITH MER…"
type textarea "x"
type textarea "erick FILTERS TO BE BILLED SEPERATELY PICK UP FILTER AT SHOP SCHEDULED WITH MER…"
type textarea "x"
type textarea "erick FILTERS TO BE BILLED SEPERATELY PICK UP FILTER AT SHOP SCHEDULED WITH MER…"
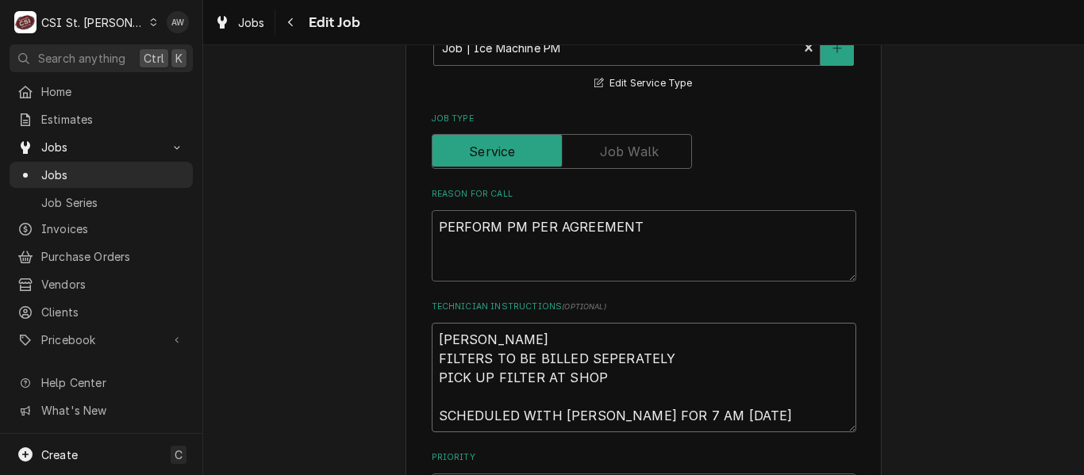
type textarea "x"
type textarea "eric FILTERS TO BE BILLED SEPERATELY PICK UP FILTER AT SHOP SCHEDULED WITH MERE…"
type textarea "x"
type textarea "eri FILTERS TO BE BILLED SEPERATELY PICK UP FILTER AT SHOP SCHEDULED WITH MERED…"
type textarea "x"
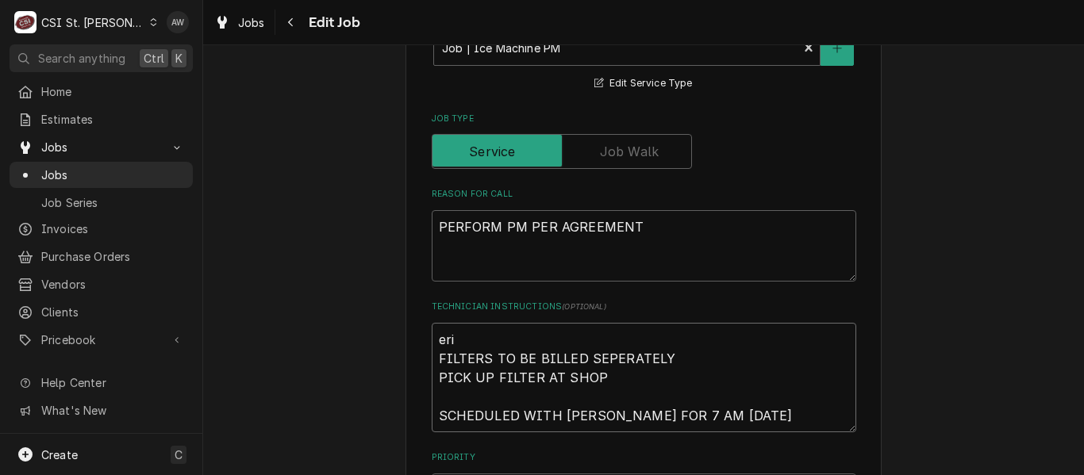
type textarea "er FILTERS TO BE BILLED SEPERATELY PICK UP FILTER AT SHOP SCHEDULED WITH MEREDI…"
type textarea "x"
type textarea "e FILTERS TO BE BILLED SEPERATELY PICK UP FILTER AT SHOP SCHEDULED WITH MEREDIT…"
type textarea "x"
type textarea "FILTERS TO BE BILLED SEPERATELY PICK UP FILTER AT SHOP SCHEDULED WITH MEREDITH …"
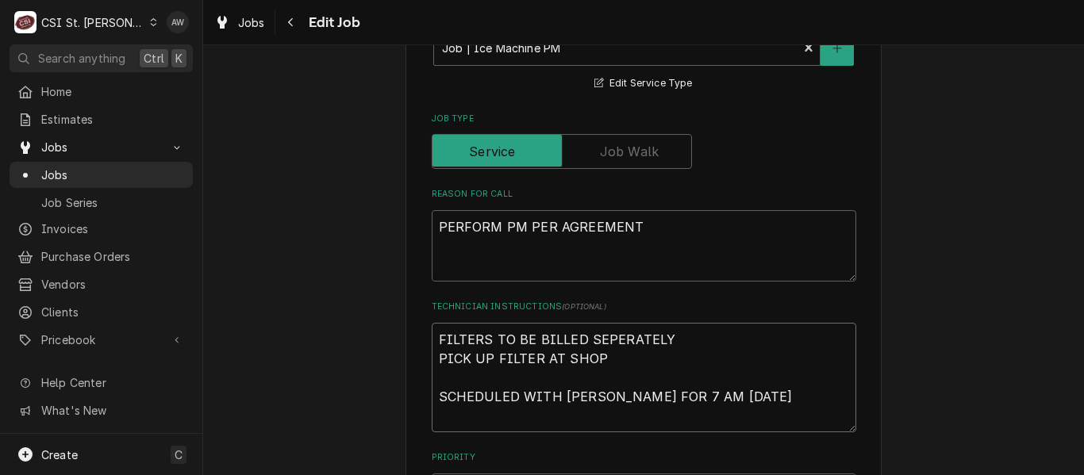
type textarea "x"
type textarea "E FILTERS TO BE BILLED SEPERATELY PICK UP FILTER AT SHOP SCHEDULED WITH MEREDIT…"
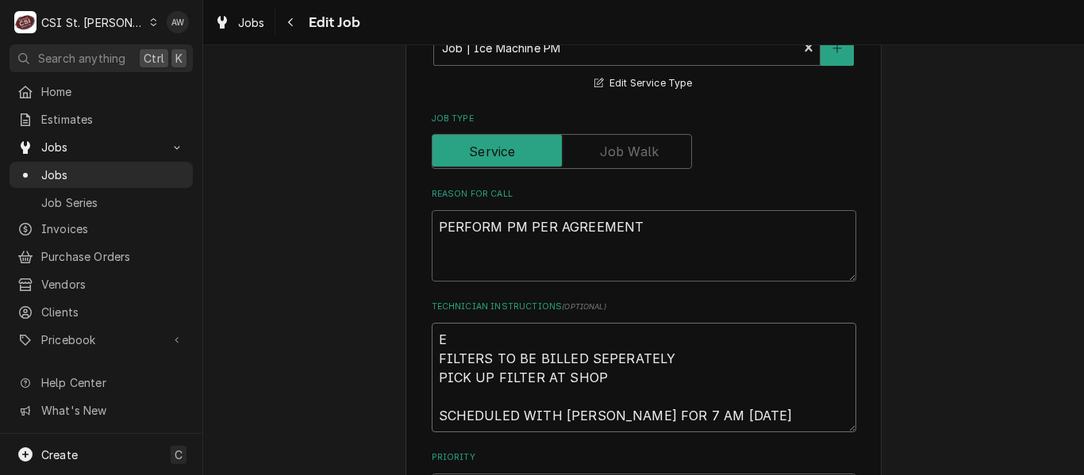
type textarea "x"
type textarea "ER FILTERS TO BE BILLED SEPERATELY PICK UP FILTER AT SHOP SCHEDULED WITH MEREDI…"
type textarea "x"
type textarea "ERI FILTERS TO BE BILLED SEPERATELY PICK UP FILTER AT SHOP SCHEDULED WITH MERED…"
type textarea "x"
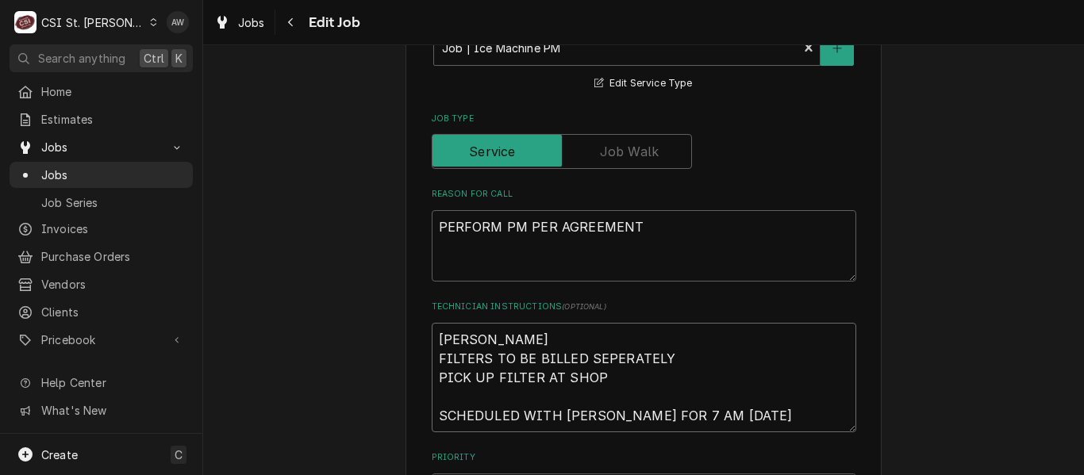
type textarea "ERICJ FILTERS TO BE BILLED SEPERATELY PICK UP FILTER AT SHOP SCHEDULED WITH MER…"
type textarea "x"
type textarea "ERICJK FILTERS TO BE BILLED SEPERATELY PICK UP FILTER AT SHOP SCHEDULED WITH ME…"
type textarea "x"
type textarea "ERICJ FILTERS TO BE BILLED SEPERATELY PICK UP FILTER AT SHOP SCHEDULED WITH MER…"
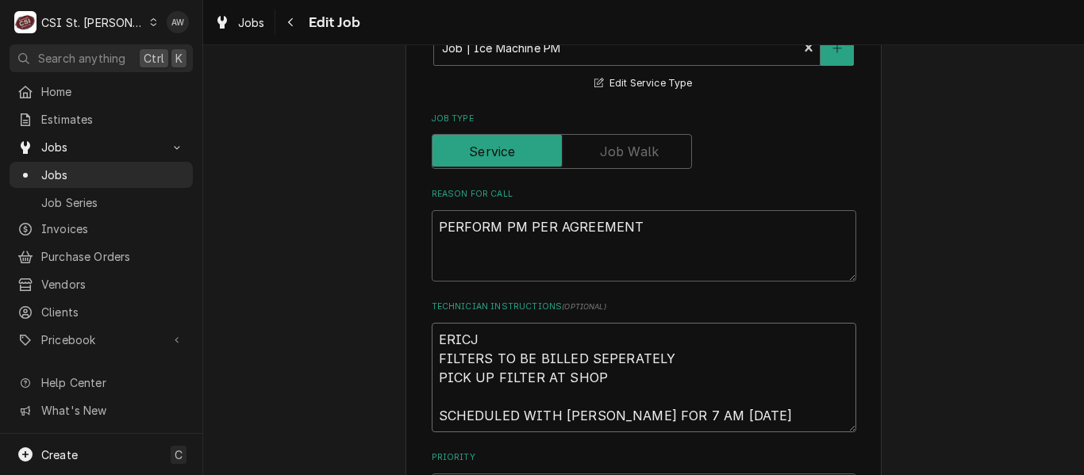
type textarea "x"
type textarea "ERICJK FILTERS TO BE BILLED SEPERATELY PICK UP FILTER AT SHOP SCHEDULED WITH ME…"
type textarea "x"
type textarea "ERICJK G FILTERS TO BE BILLED SEPERATELY PICK UP FILTER AT SHOP SCHEDULED WITH …"
type textarea "x"
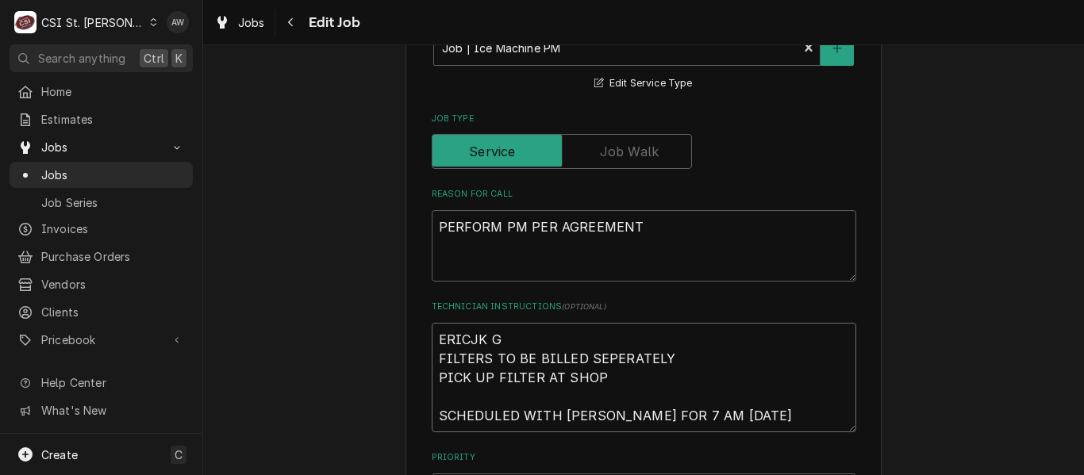
type textarea "ERICJK FILTERS TO BE BILLED SEPERATELY PICK UP FILTER AT SHOP SCHEDULED WITH ME…"
type textarea "x"
type textarea "ERICJK H FILTERS TO BE BILLED SEPERATELY PICK UP FILTER AT SHOP SCHEDULED WITH …"
type textarea "x"
type textarea "ERICJK FILTERS TO BE BILLED SEPERATELY PICK UP FILTER AT SHOP SCHEDULED WITH ME…"
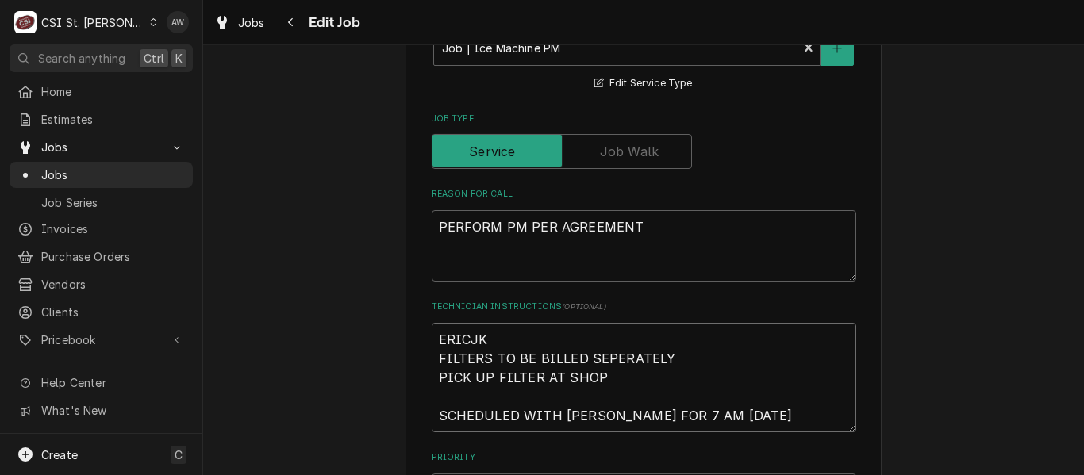
type textarea "x"
type textarea "ERICJK FILTERS TO BE BILLED SEPERATELY PICK UP FILTER AT SHOP SCHEDULED WITH ME…"
type textarea "x"
type textarea "ERICJ FILTERS TO BE BILLED SEPERATELY PICK UP FILTER AT SHOP SCHEDULED WITH MER…"
type textarea "x"
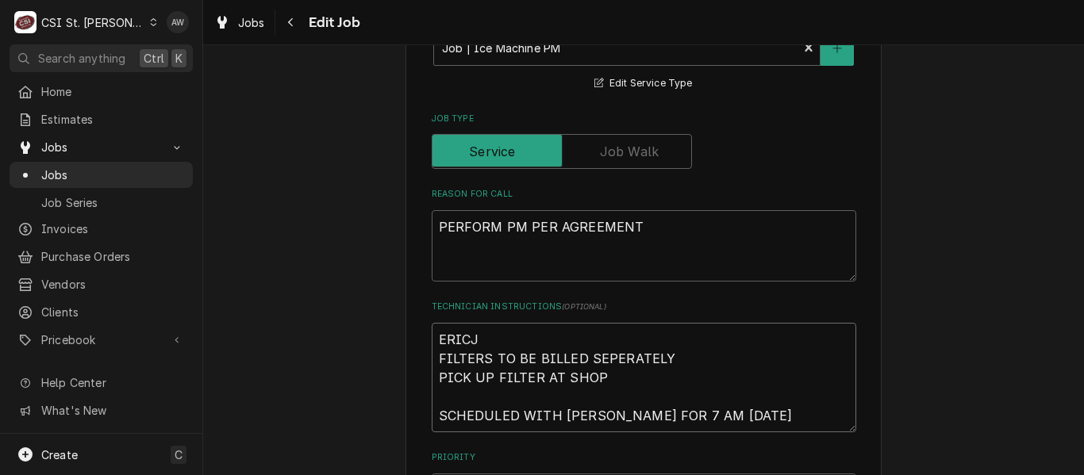
type textarea "ERIC FILTERS TO BE BILLED SEPERATELY PICK UP FILTER AT SHOP SCHEDULED WITH MERE…"
type textarea "x"
type textarea "ERICK FILTERS TO BE BILLED SEPERATELY PICK UP FILTER AT SHOP SCHEDULED WITH MER…"
type textarea "x"
type textarea "ERICK FILTERS TO BE BILLED SEPERATELY PICK UP FILTER AT SHOP SCHEDULED WITH MER…"
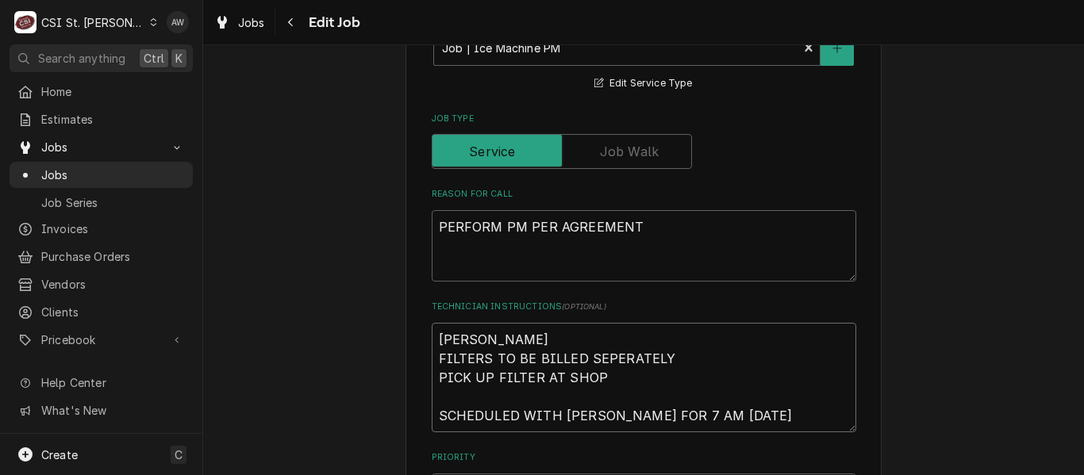
type textarea "x"
type textarea "ERICK H FILTERS TO BE BILLED SEPERATELY PICK UP FILTER AT SHOP SCHEDULED WITH M…"
type textarea "x"
type textarea "ERICK H FILTERS TO BE BILLED SEPERATELY PICK UP FILTER AT SHOP SCHEDULED WITH M…"
type textarea "x"
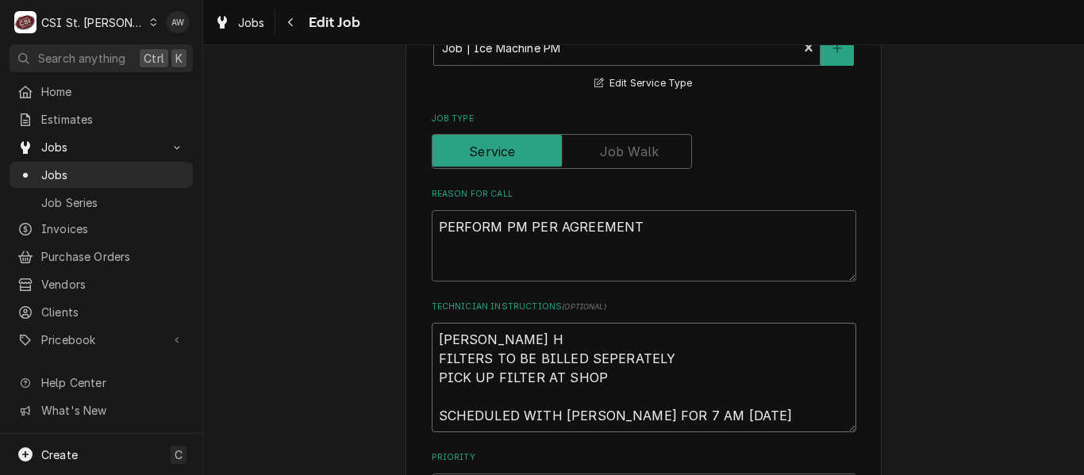
type textarea "ERICK H T FILTERS TO BE BILLED SEPERATELY PICK UP FILTER AT SHOP SCHEDULED WITH…"
type textarea "x"
type textarea "ERICK H TO FILTERS TO BE BILLED SEPERATELY PICK UP FILTER AT SHOP SCHEDULED WIT…"
type textarea "x"
type textarea "ERICK H TO FILTERS TO BE BILLED SEPERATELY PICK UP FILTER AT SHOP SCHEDULED WIT…"
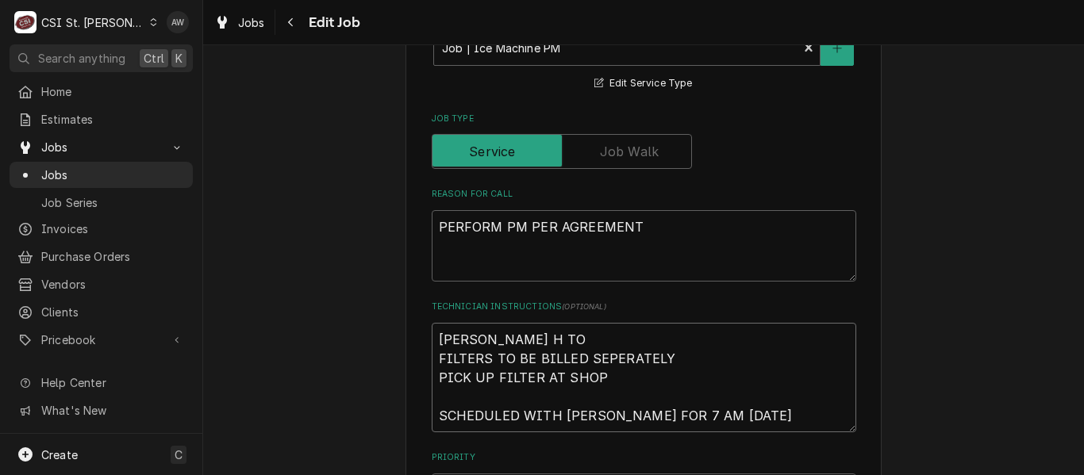
type textarea "x"
type textarea "ERICK H TO P FILTERS TO BE BILLED SEPERATELY PICK UP FILTER AT SHOP SCHEDULED W…"
type textarea "x"
type textarea "ERICK H TO PI FILTERS TO BE BILLED SEPERATELY PICK UP FILTER AT SHOP SCHEDULED …"
type textarea "x"
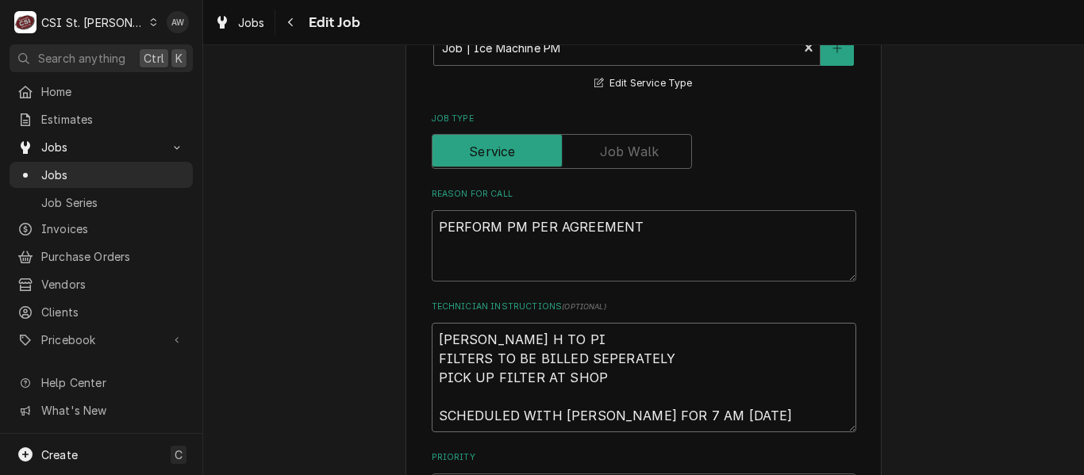
type textarea "ERICK H TO PIC FILTERS TO BE BILLED SEPERATELY PICK UP FILTER AT SHOP SCHEDULED…"
type textarea "x"
type textarea "ERICK H TO PICK FILTERS TO BE BILLED SEPERATELY PICK UP FILTER AT SHOP SCHEDULE…"
type textarea "x"
type textarea "ERICK H TO PICK U FILTERS TO BE BILLED SEPERATELY PICK UP FILTER AT SHOP SCHEDU…"
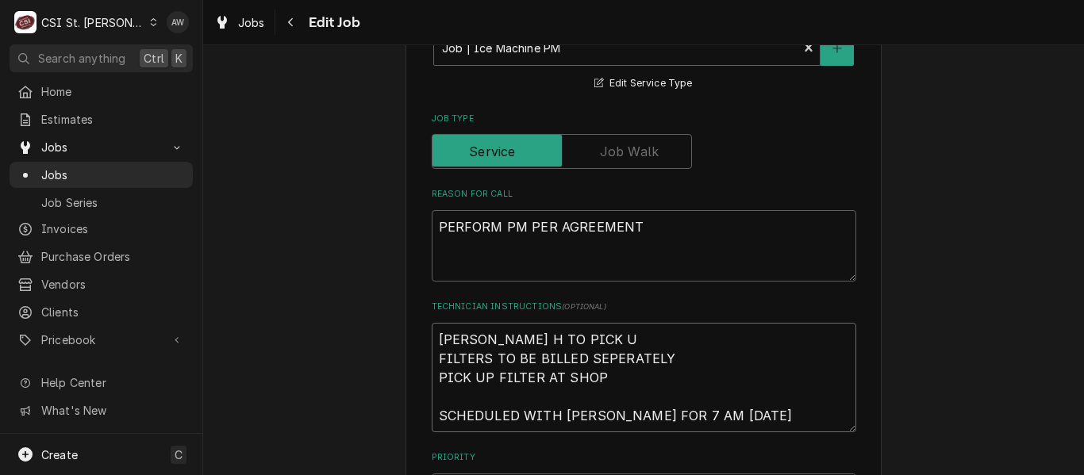
type textarea "x"
type textarea "ERICK H TO PICK UP FILTERS TO BE BILLED SEPERATELY PICK UP FILTER AT SHOP SCHED…"
type textarea "x"
type textarea "ERICK H TO PICK UP FILTERS TO BE BILLED SEPERATELY PICK UP FILTER AT SHOP SCHED…"
type textarea "x"
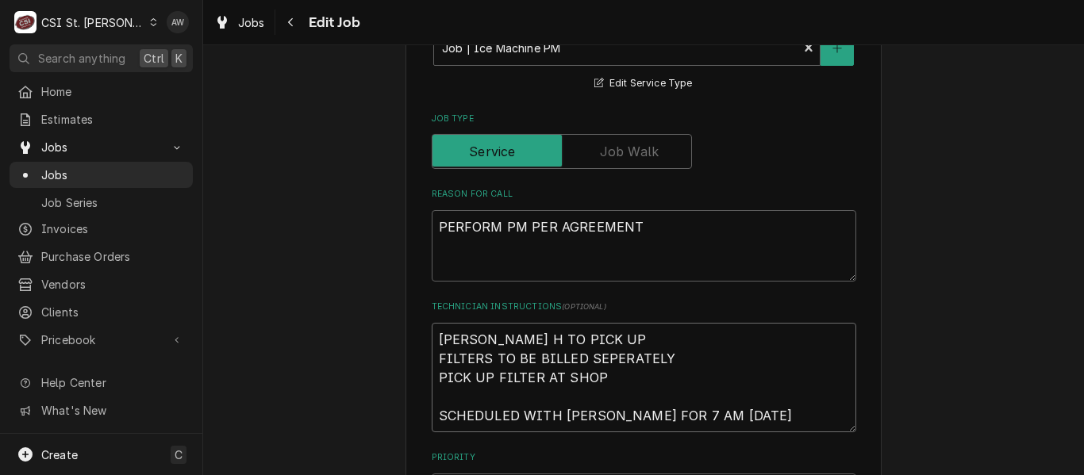
type textarea "ERICK H TO PICK UP F FILTERS TO BE BILLED SEPERATELY PICK UP FILTER AT SHOP SCH…"
type textarea "x"
type textarea "ERICK H TO PICK UP FI FILTERS TO BE BILLED SEPERATELY PICK UP FILTER AT SHOP SC…"
type textarea "x"
type textarea "ERICK H TO PICK UP FILT FILTERS TO BE BILLED SEPERATELY PICK UP FILTER AT SHOP …"
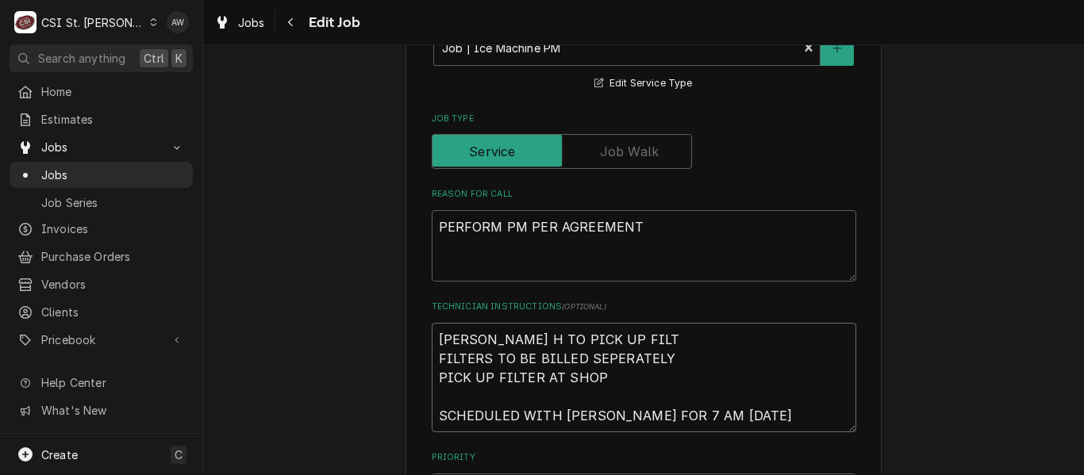
type textarea "x"
type textarea "ERICK H TO PICK UP FILTE FILTERS TO BE BILLED SEPERATELY PICK UP FILTER AT SHOP…"
type textarea "x"
type textarea "ERICK H TO PICK UP FILTER FILTERS TO BE BILLED SEPERATELY PICK UP FILTER AT SHO…"
type textarea "x"
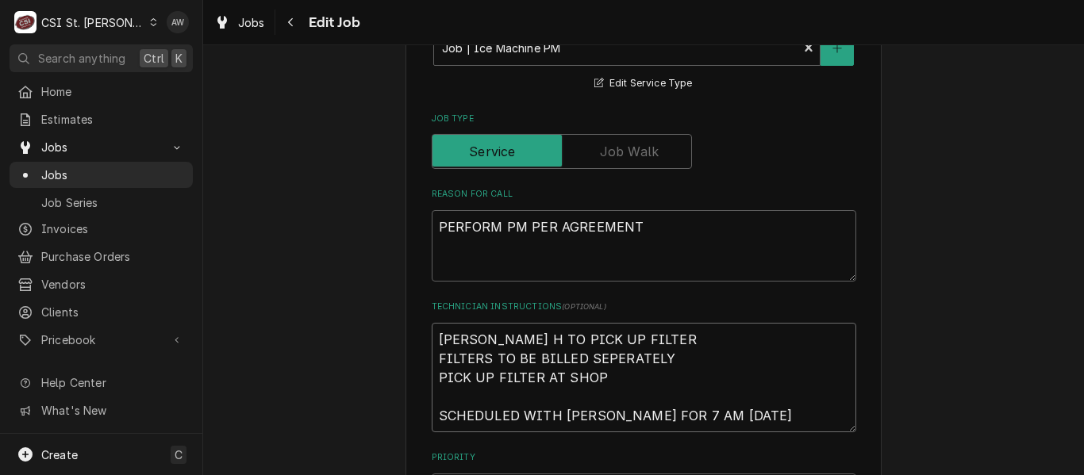
type textarea "ERICK H TO PICK UP FILTERS FILTERS TO BE BILLED SEPERATELY PICK UP FILTER AT SH…"
type textarea "x"
type textarea "ERICK H TO PICK UP FILTERS FILTERS TO BE BILLED SEPERATELY PICK UP FILTER AT SH…"
type textarea "x"
type textarea "ERICK H TO PICK UP FILTERS FILTERS TO BE BILLED SEPERATELY PICK UP FILTER AT SH…"
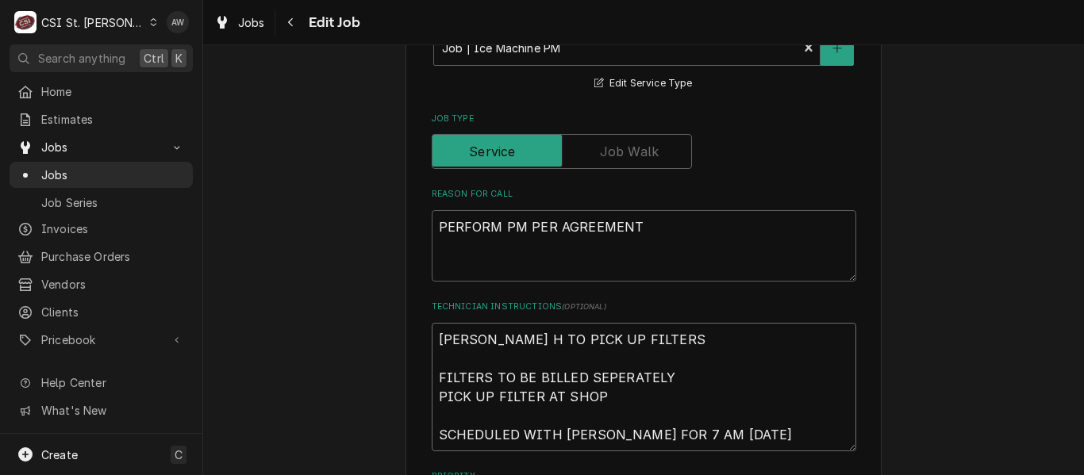
type textarea "x"
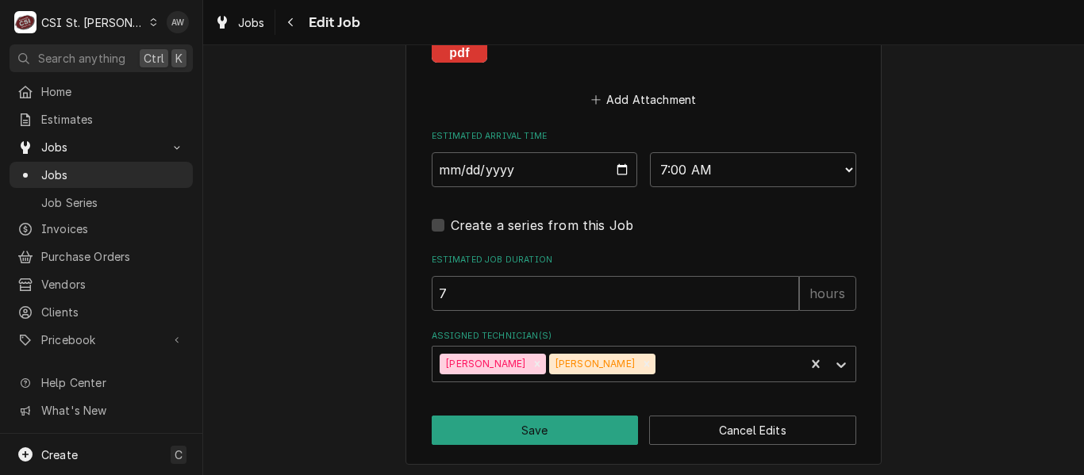
scroll to position [1566, 0]
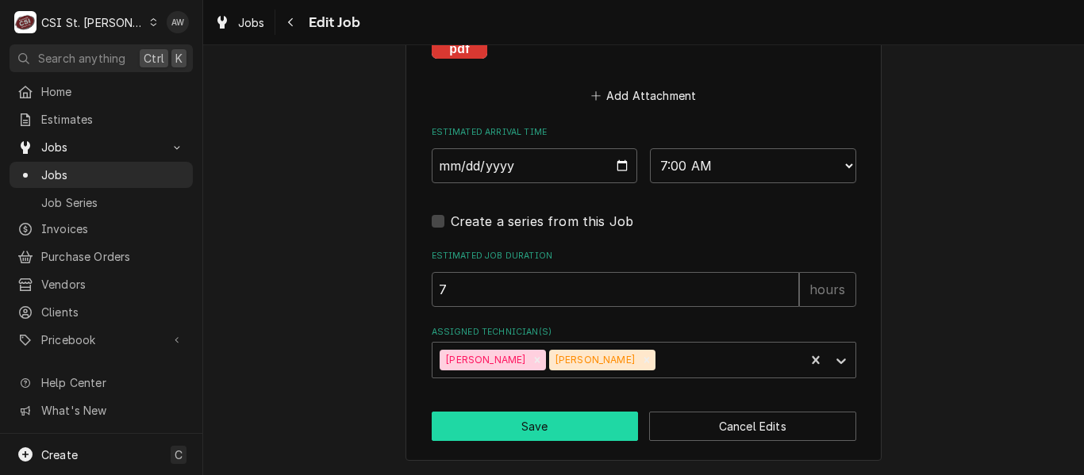
type textarea "ERICK H TO PICK UP FILTERS FILTERS TO BE BILLED SEPERATELY PICK UP FILTER AT SH…"
click at [577, 428] on button "Save" at bounding box center [535, 426] width 207 height 29
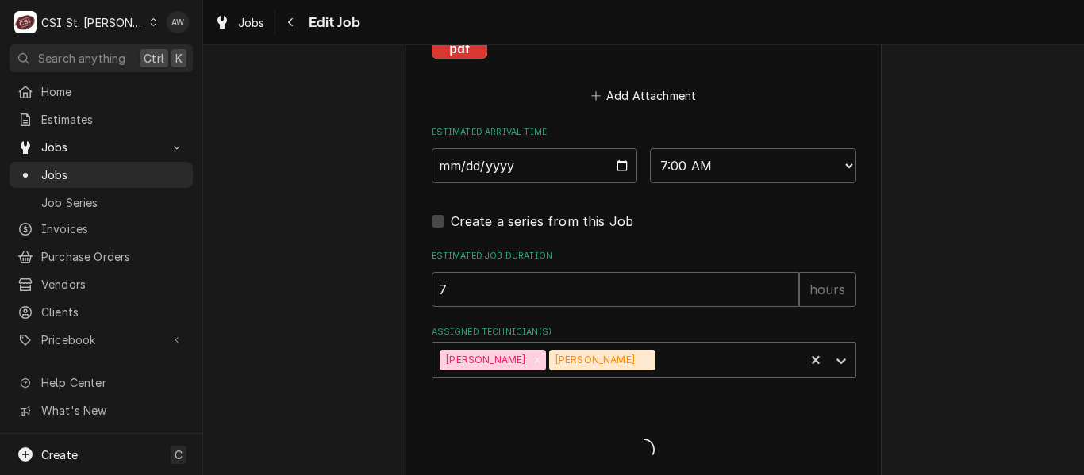
type textarea "x"
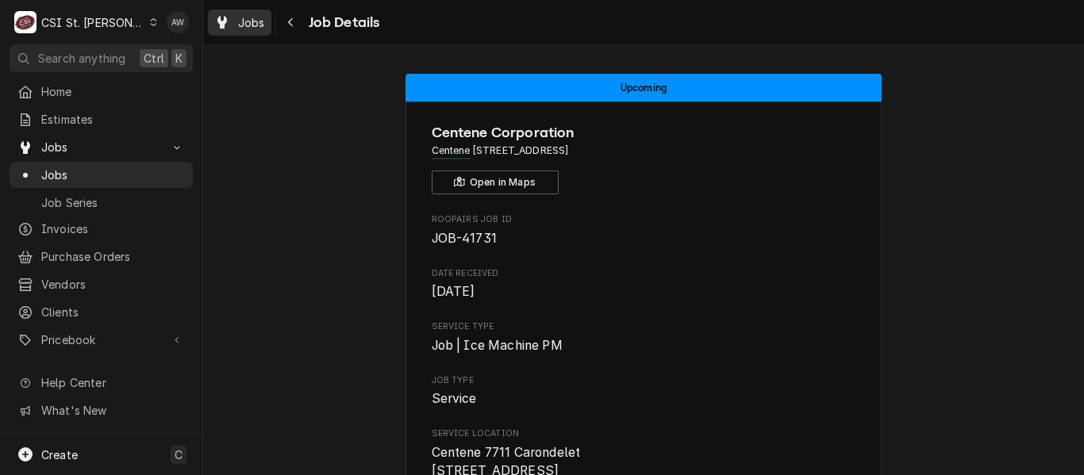
click at [225, 12] on link "Jobs" at bounding box center [239, 23] width 63 height 26
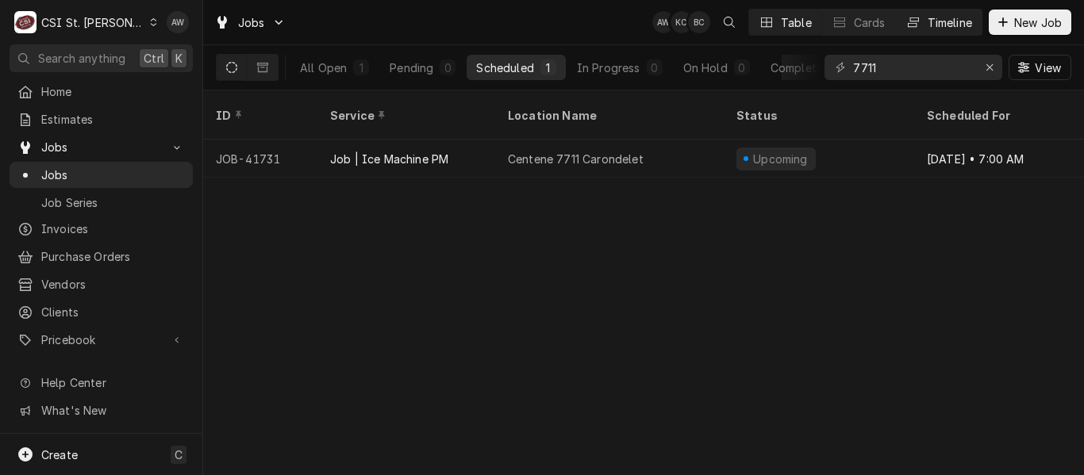
click at [923, 26] on button "Timeline" at bounding box center [939, 22] width 86 height 25
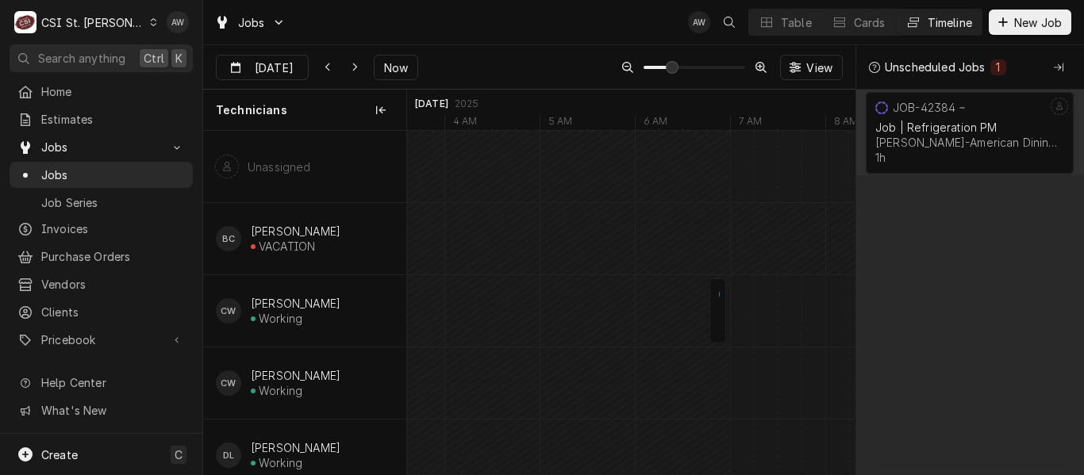
scroll to position [0, 9052]
click at [294, 65] on div "Dynamic Content Wrapper" at bounding box center [297, 68] width 22 height 25
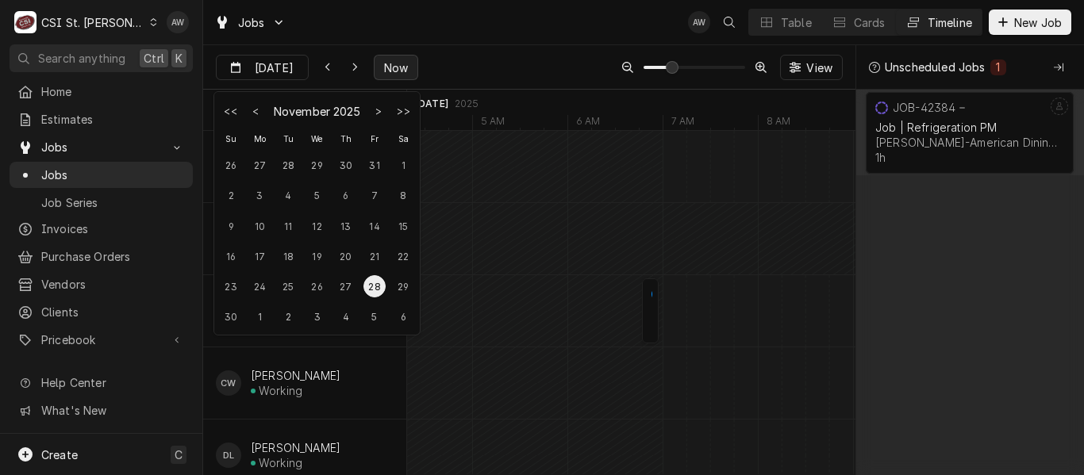
click at [391, 63] on span "Now" at bounding box center [396, 68] width 30 height 17
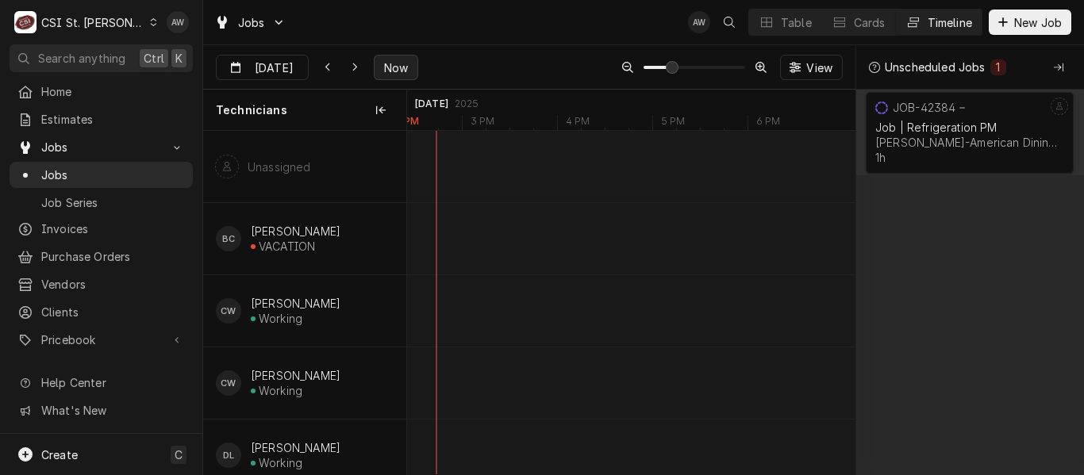
scroll to position [0, 8374]
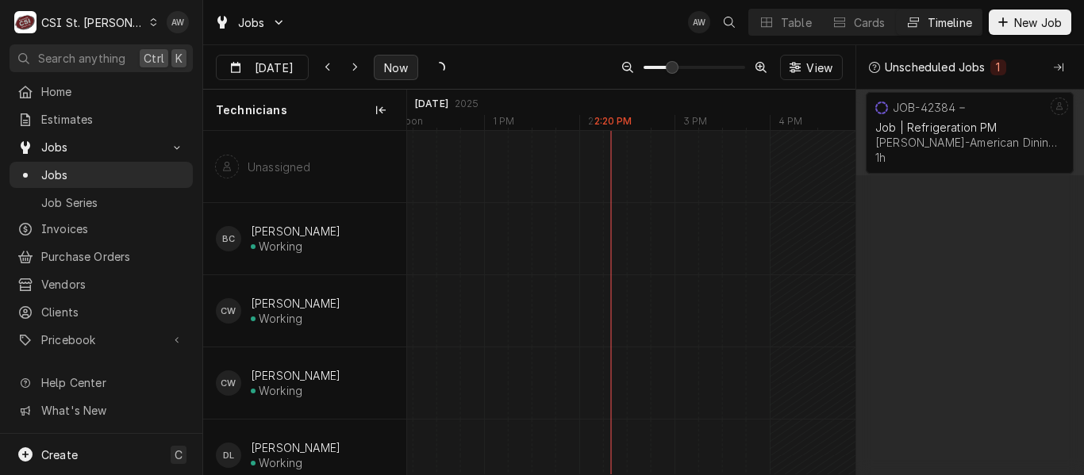
type input "Sep 25"
click at [1052, 71] on div "Collapse Unscheduled Jobs" at bounding box center [1059, 68] width 16 height 16
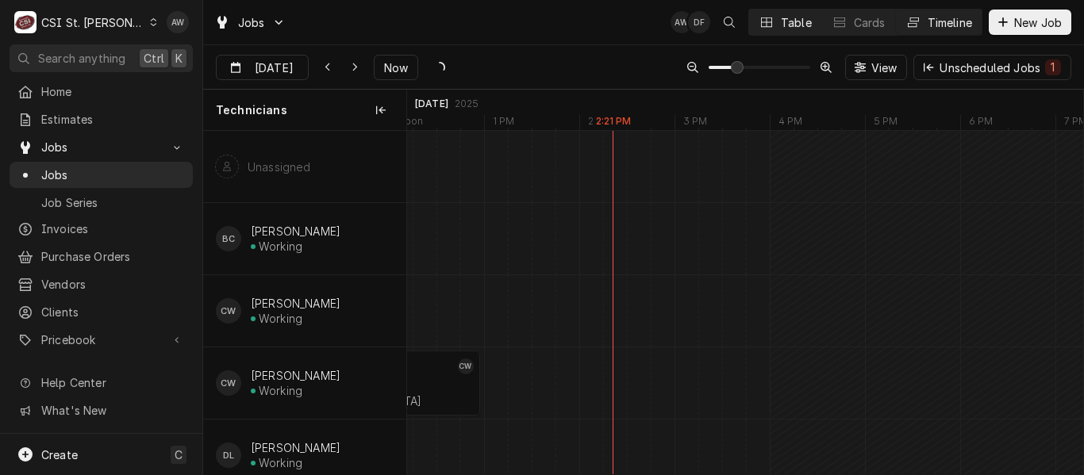
click at [810, 18] on button "Table" at bounding box center [785, 22] width 72 height 25
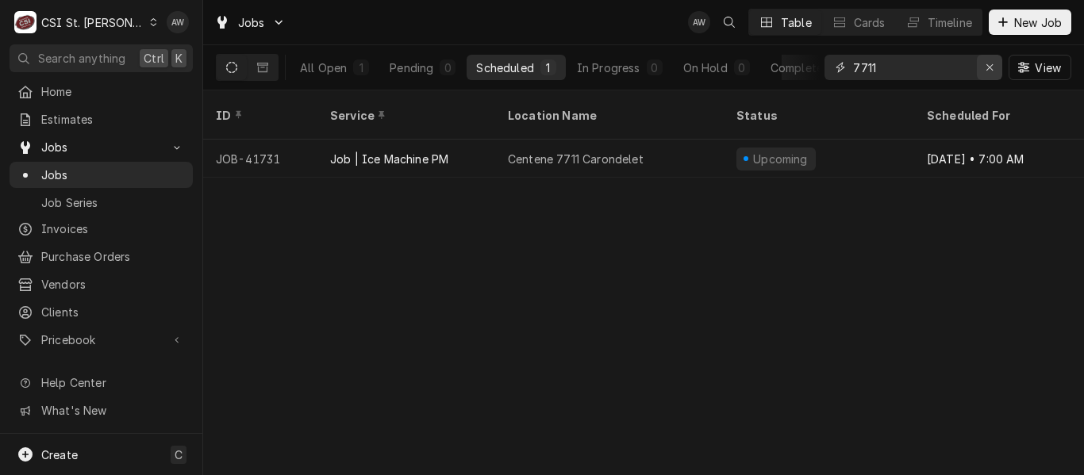
click at [990, 67] on icon "Erase input" at bounding box center [990, 67] width 9 height 11
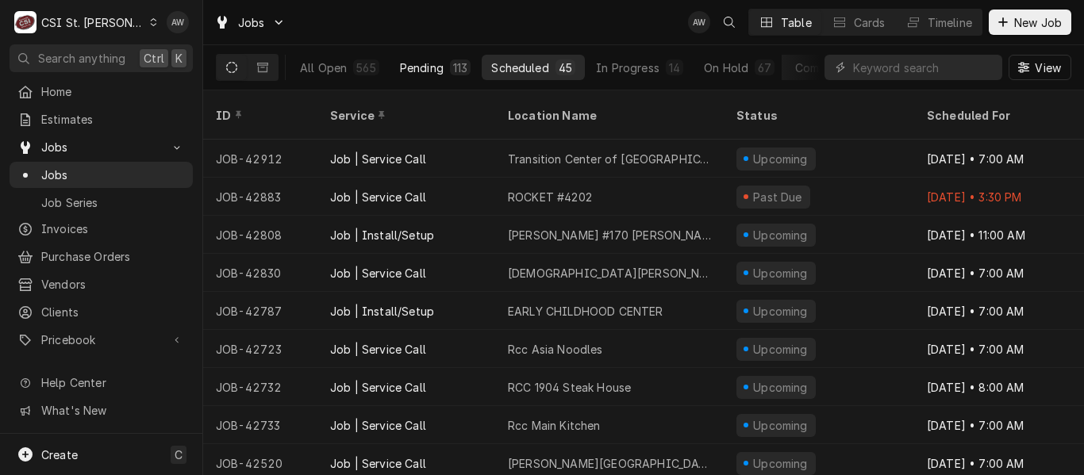
click at [402, 65] on div "Pending" at bounding box center [422, 68] width 44 height 17
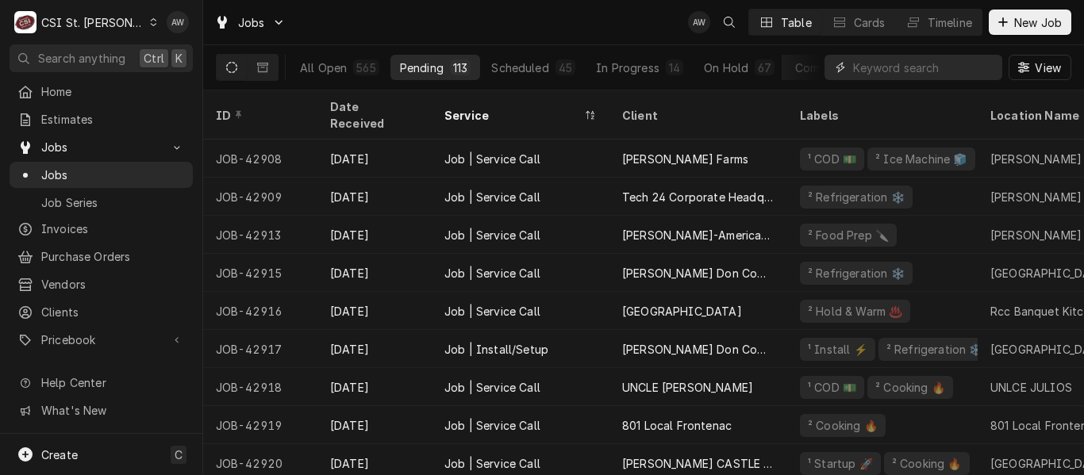
click at [897, 75] on input "Dynamic Content Wrapper" at bounding box center [923, 67] width 141 height 25
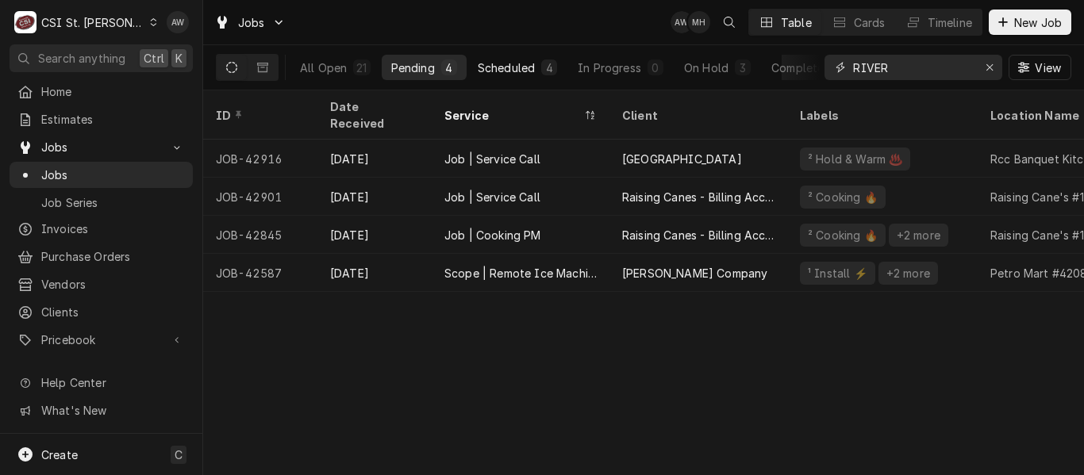
type input "RIVER"
click at [548, 73] on div "4" at bounding box center [549, 68] width 10 height 17
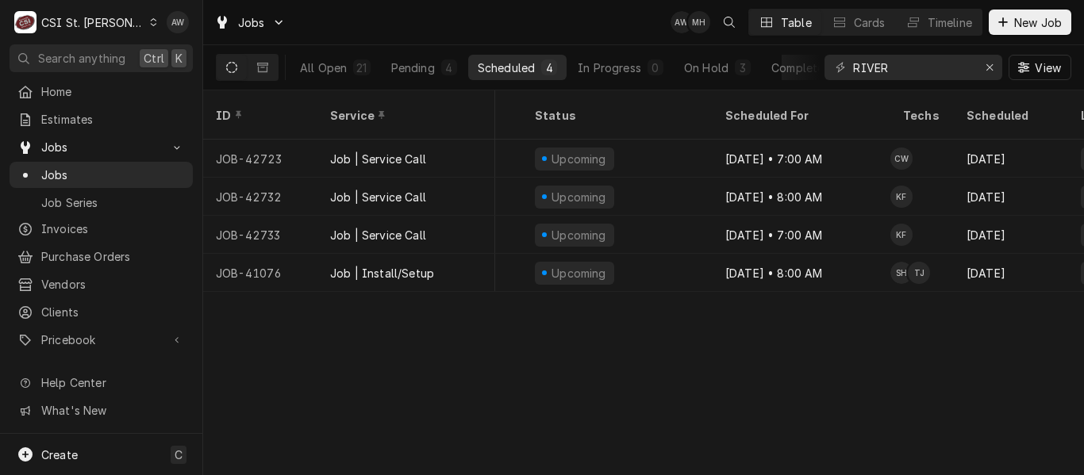
scroll to position [0, 220]
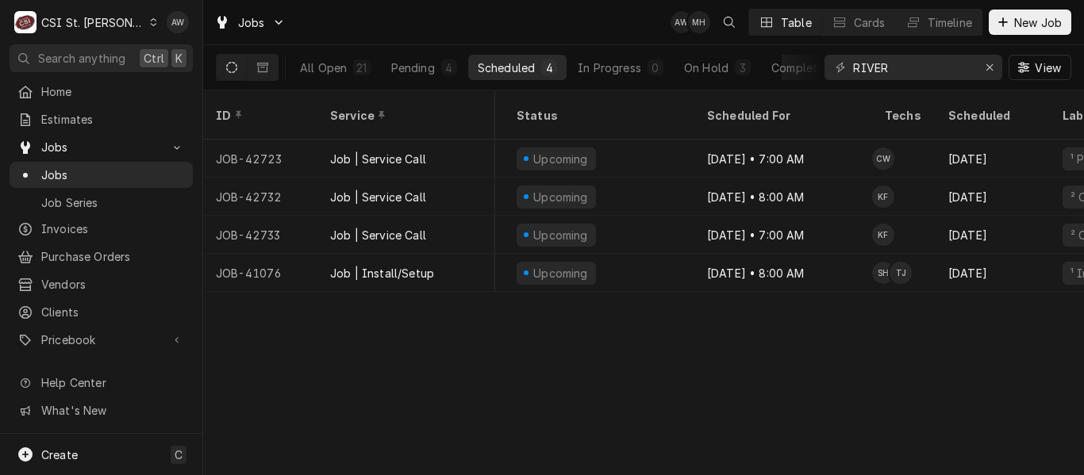
click at [544, 19] on div "Jobs AW MH Table Cards Timeline New Job" at bounding box center [643, 22] width 881 height 44
click at [991, 68] on icon "Erase input" at bounding box center [990, 67] width 9 height 11
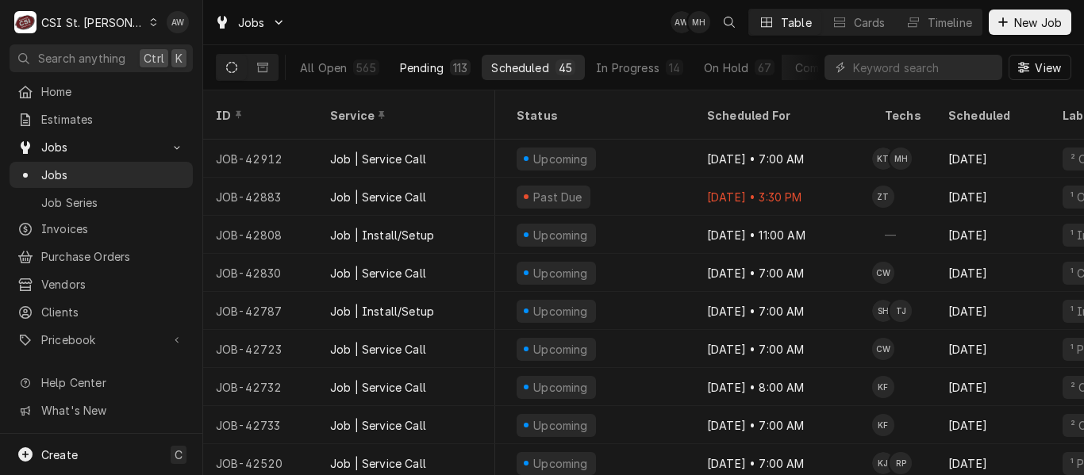
click at [432, 63] on div "Pending" at bounding box center [422, 68] width 44 height 17
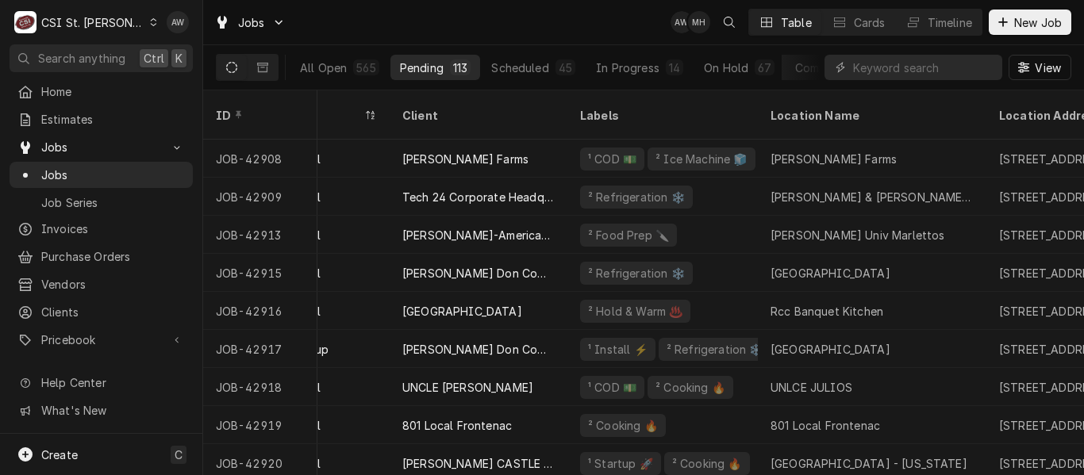
scroll to position [0, 0]
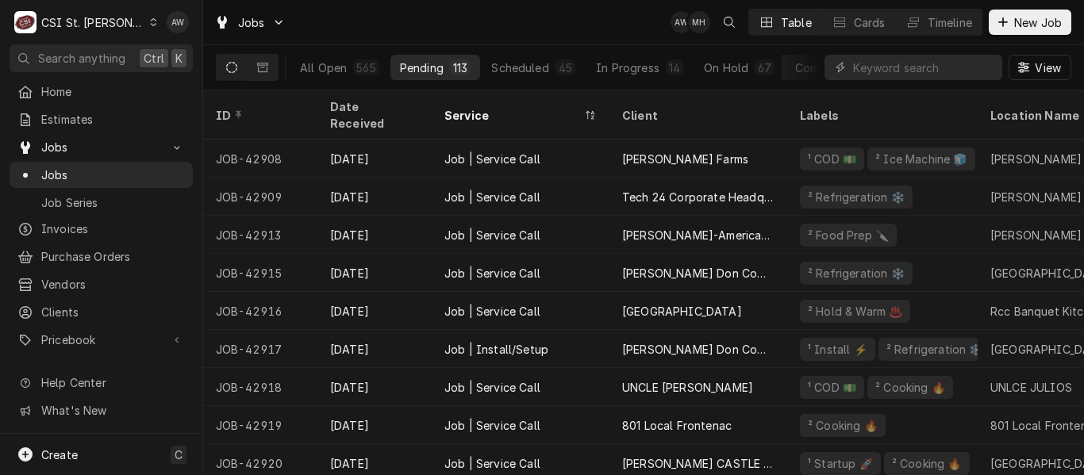
click at [468, 18] on div "Jobs AW MH Table Cards Timeline New Job" at bounding box center [643, 22] width 881 height 44
click at [525, 23] on div "Jobs AW MH Table Cards Timeline New Job" at bounding box center [643, 22] width 881 height 44
click at [567, 36] on div "Jobs AW MH EH Table Cards Timeline New Job" at bounding box center [643, 22] width 881 height 44
click at [906, 62] on input "Dynamic Content Wrapper" at bounding box center [923, 67] width 141 height 25
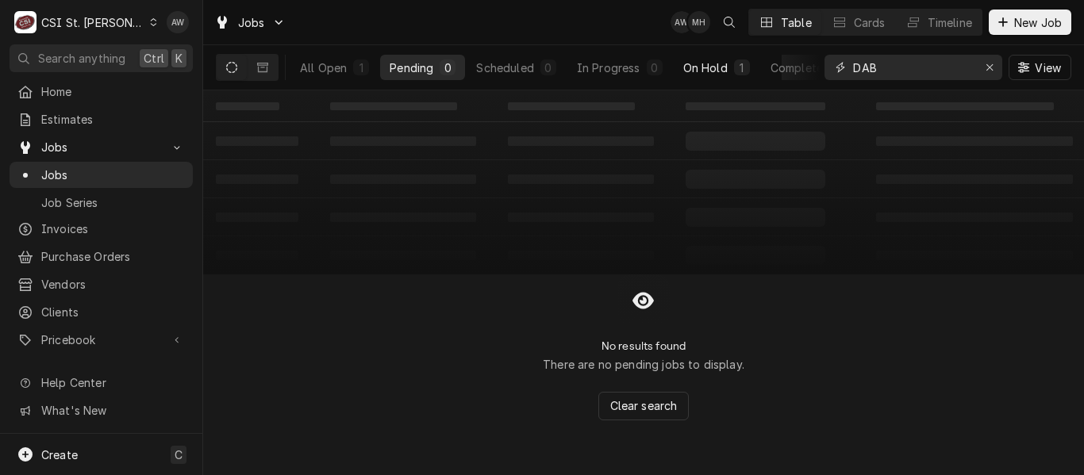
type input "DAB"
click at [698, 68] on div "On Hold" at bounding box center [705, 68] width 44 height 17
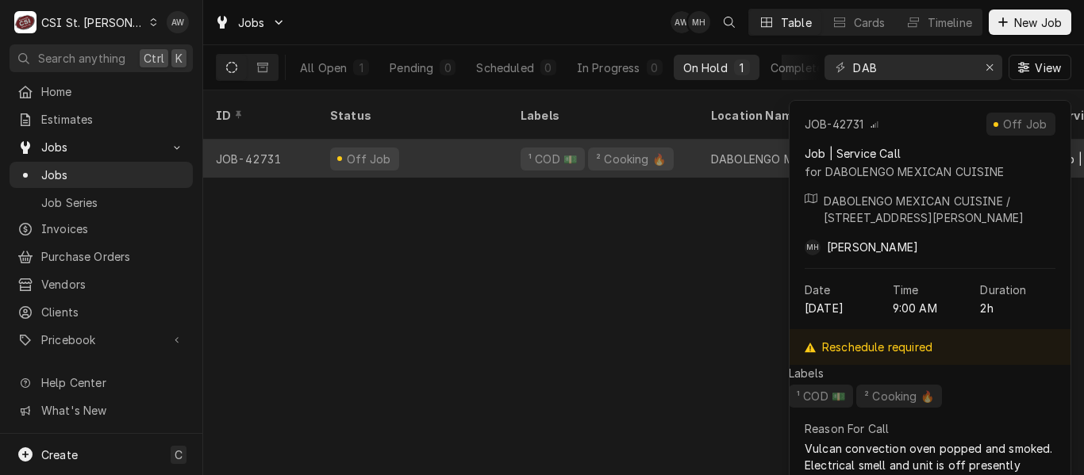
click at [713, 151] on div "DABOLENGO MEXICAN CUISINE" at bounding box center [800, 159] width 179 height 17
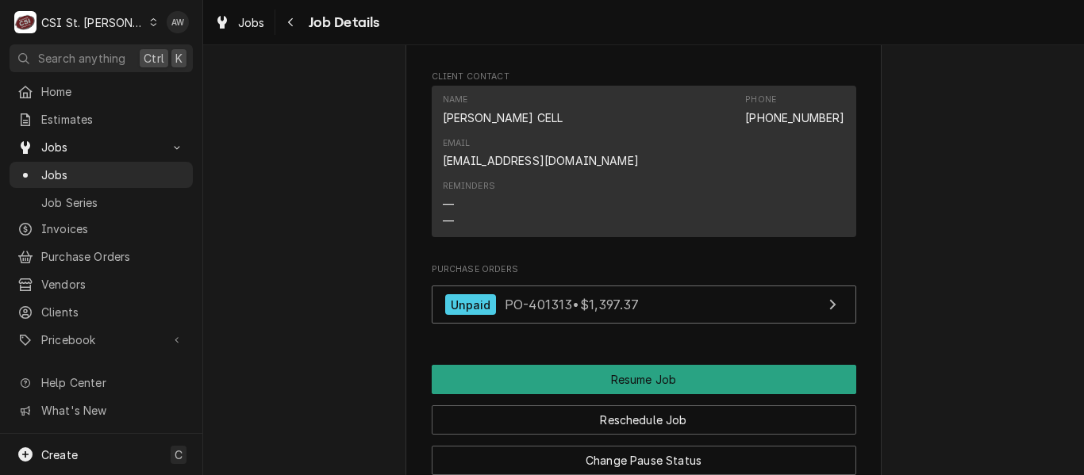
scroll to position [1904, 0]
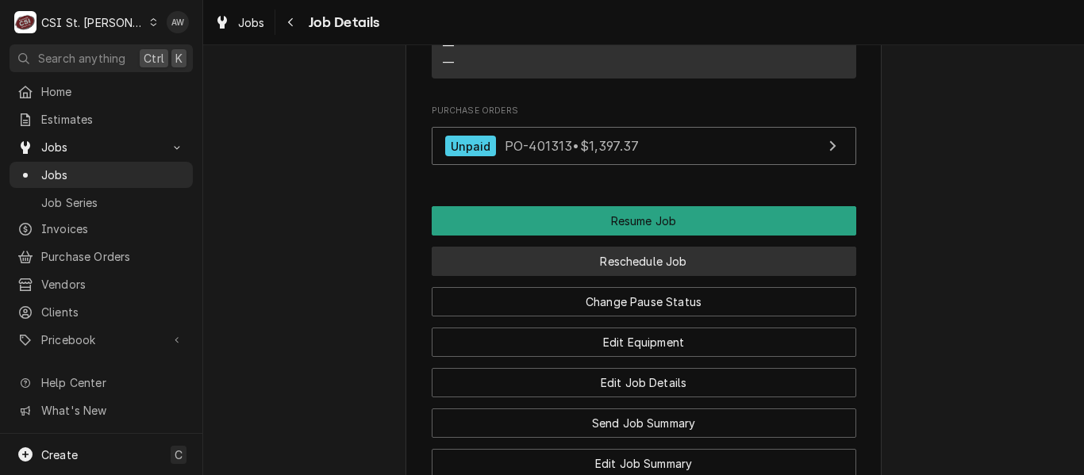
click at [744, 276] on button "Reschedule Job" at bounding box center [644, 261] width 425 height 29
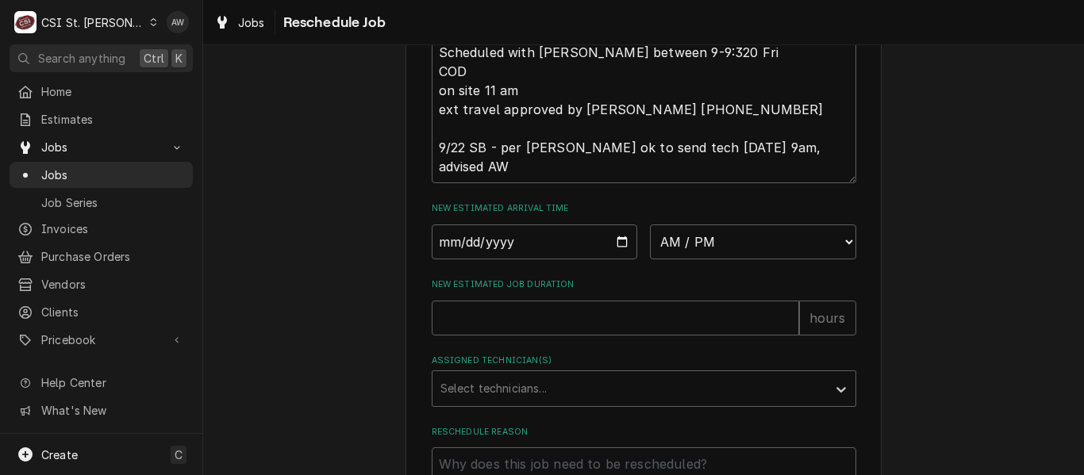
scroll to position [635, 0]
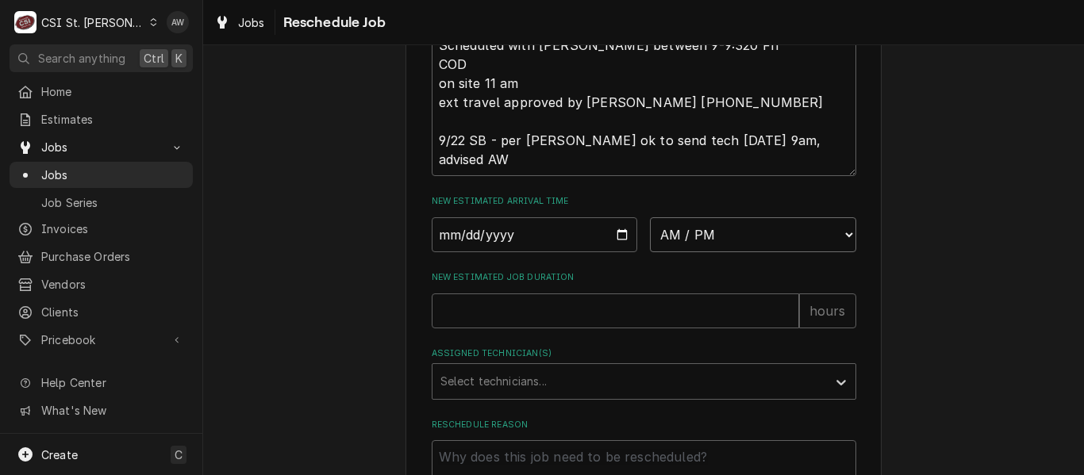
click at [720, 252] on select "AM / PM 6:00 AM 6:15 AM 6:30 AM 6:45 AM 7:00 AM 7:15 AM 7:30 AM 7:45 AM 8:00 AM…" at bounding box center [753, 234] width 206 height 35
select select "09:30:00"
click at [650, 236] on select "AM / PM 6:00 AM 6:15 AM 6:30 AM 6:45 AM 7:00 AM 7:15 AM 7:30 AM 7:45 AM 8:00 AM…" at bounding box center [753, 234] width 206 height 35
click at [616, 246] on input "Date" at bounding box center [535, 234] width 206 height 35
type textarea "x"
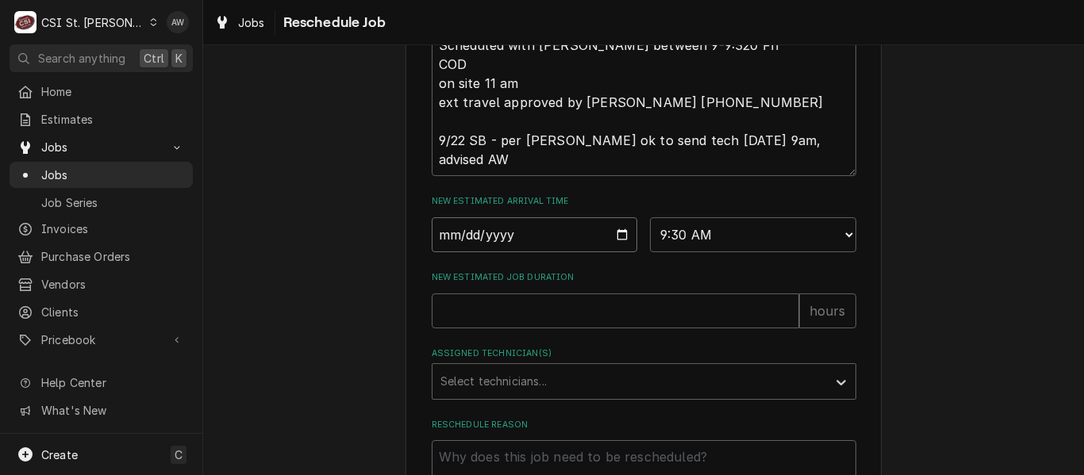
type input "[DATE]"
click at [551, 329] on input "New Estimated Job Duration" at bounding box center [615, 311] width 367 height 35
type textarea "x"
type input "2"
click at [568, 396] on div "Assigned Technician(s)" at bounding box center [629, 381] width 378 height 29
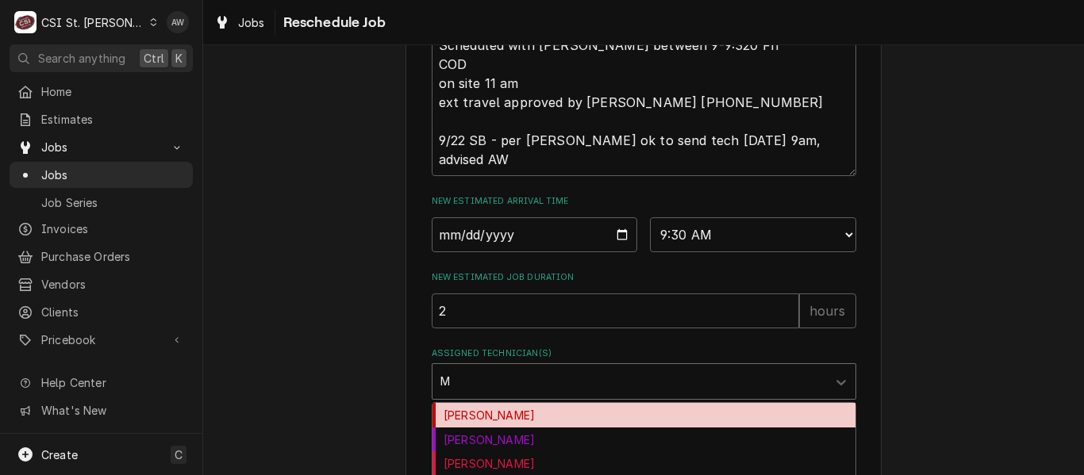
type input "MO"
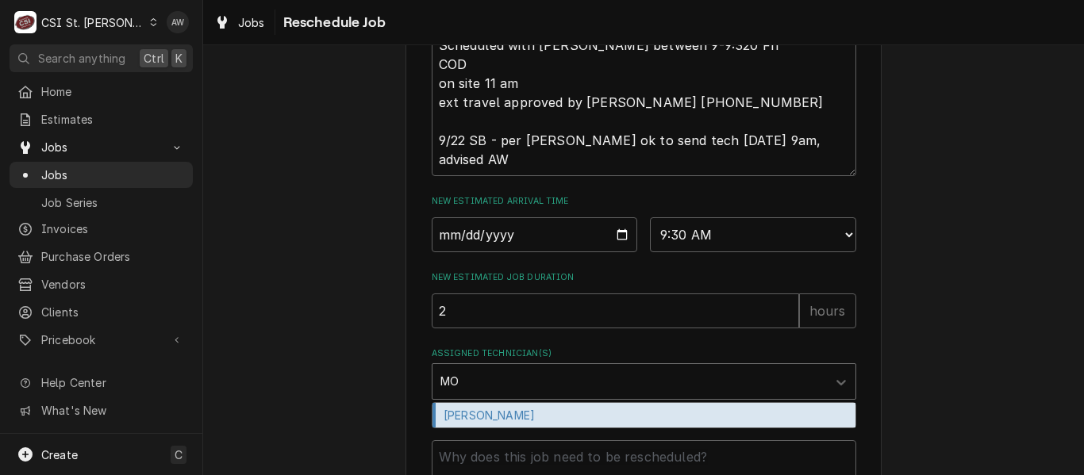
click at [572, 427] on div "[PERSON_NAME]" at bounding box center [643, 415] width 423 height 25
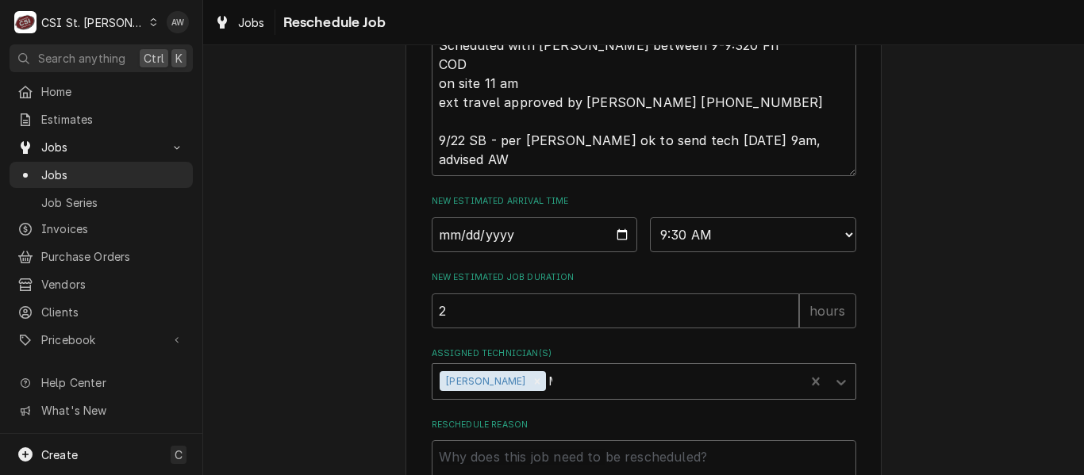
type textarea "x"
drag, startPoint x: 700, startPoint y: 248, endPoint x: 701, endPoint y: 239, distance: 9.6
click at [700, 248] on select "AM / PM 6:00 AM 6:15 AM 6:30 AM 6:45 AM 7:00 AM 7:15 AM 7:30 AM 7:45 AM 8:00 AM…" at bounding box center [753, 234] width 206 height 35
select select "09:00:00"
click at [650, 236] on select "AM / PM 6:00 AM 6:15 AM 6:30 AM 6:45 AM 7:00 AM 7:15 AM 7:30 AM 7:45 AM 8:00 AM…" at bounding box center [753, 234] width 206 height 35
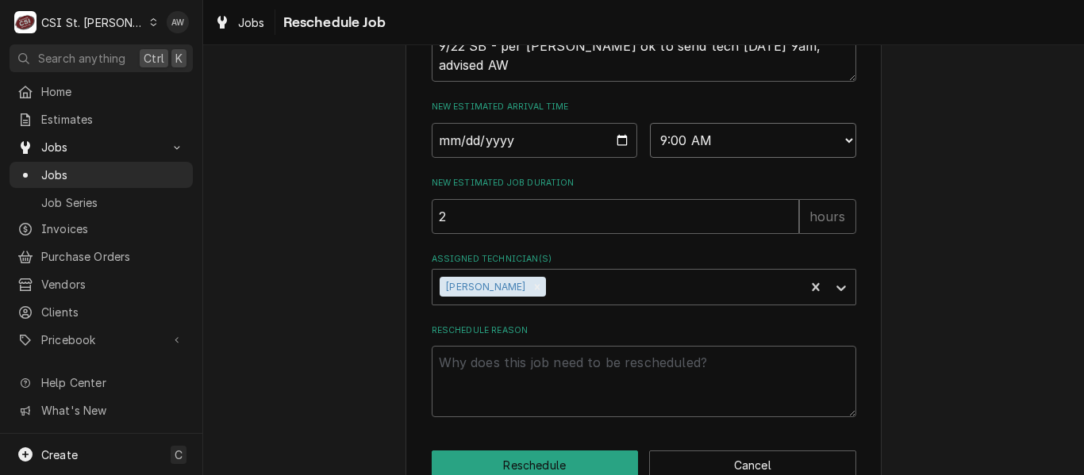
scroll to position [787, 0]
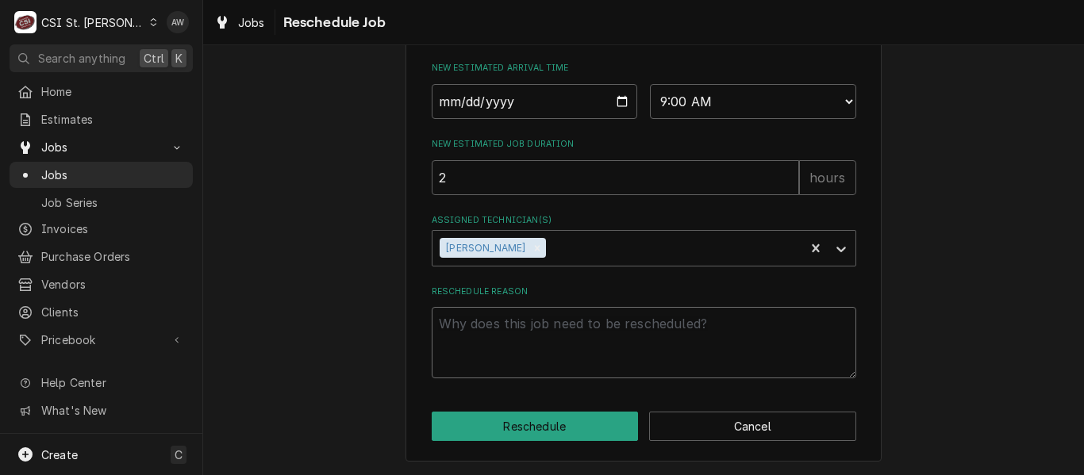
click at [604, 349] on textarea "Reschedule Reason" at bounding box center [644, 342] width 425 height 71
type textarea "x"
type textarea "R"
type textarea "x"
type textarea "RE"
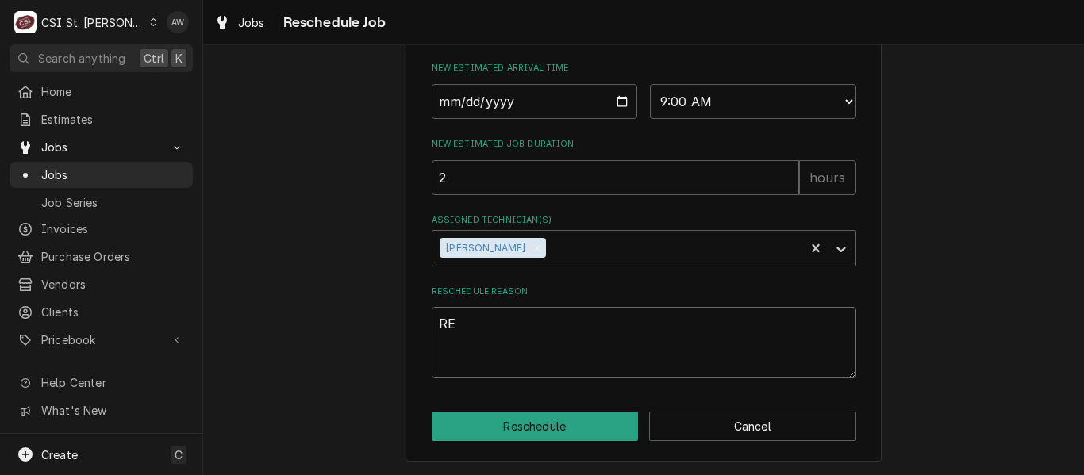
type textarea "x"
type textarea "RET"
type textarea "x"
type textarea "RETU"
type textarea "x"
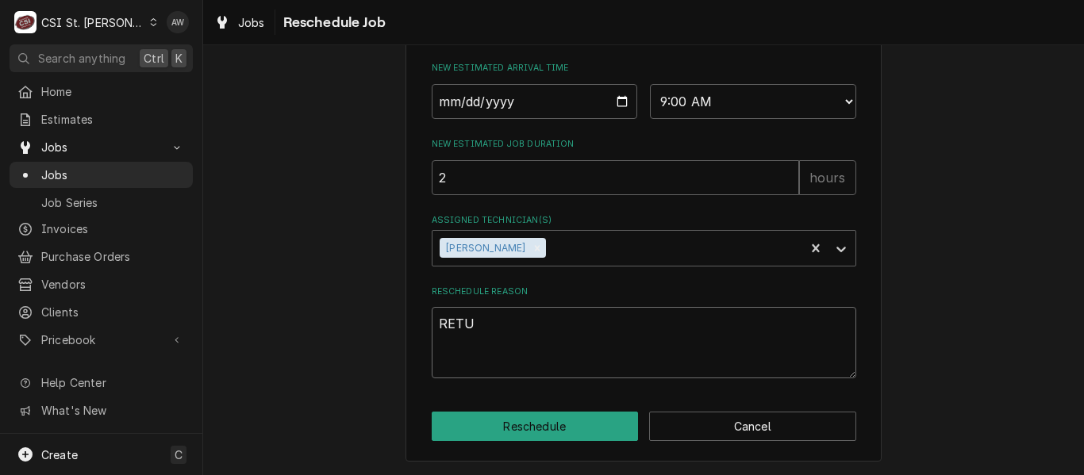
type textarea "RETUR"
type textarea "x"
type textarea "RETURN"
type textarea "x"
type textarea "RETURNI"
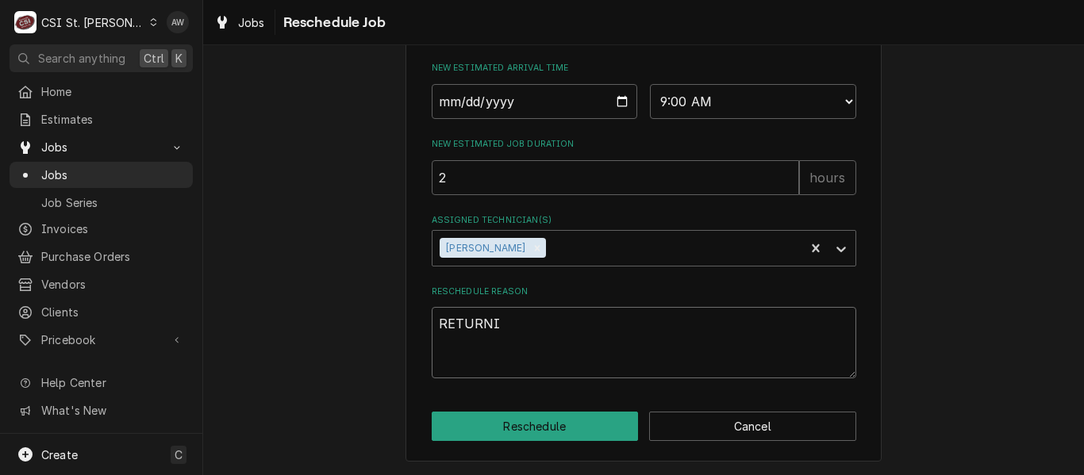
type textarea "x"
type textarea "RETURNIN"
type textarea "x"
type textarea "RETURNING"
type textarea "x"
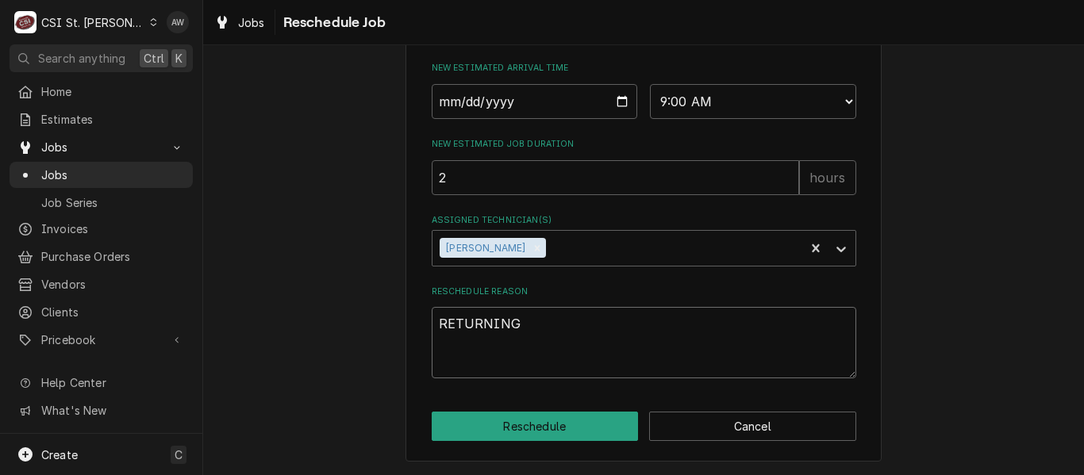
type textarea "RETURNING"
type textarea "x"
type textarea "RETURNING W"
type textarea "x"
type textarea "RETURNING [GEOGRAPHIC_DATA]"
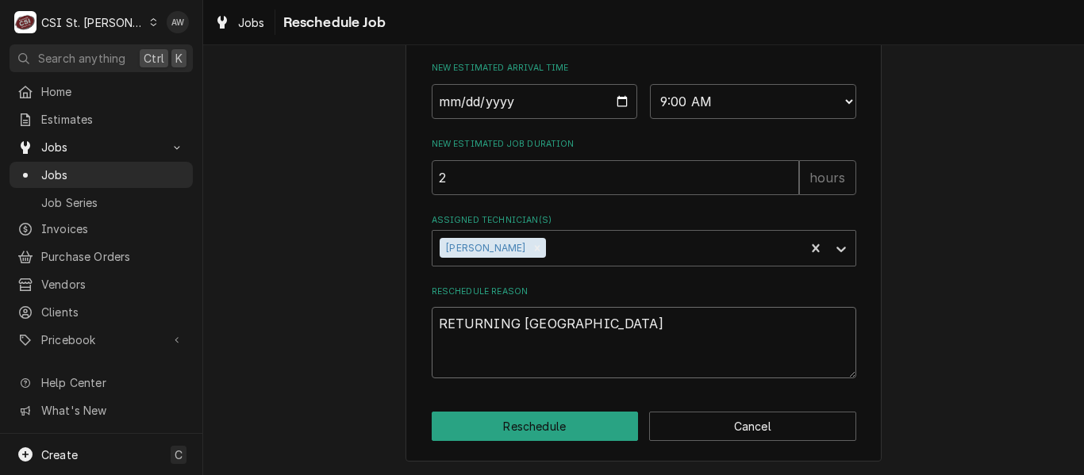
type textarea "x"
type textarea "RETURNING WIT"
type textarea "x"
type textarea "RETURNING WITH"
type textarea "x"
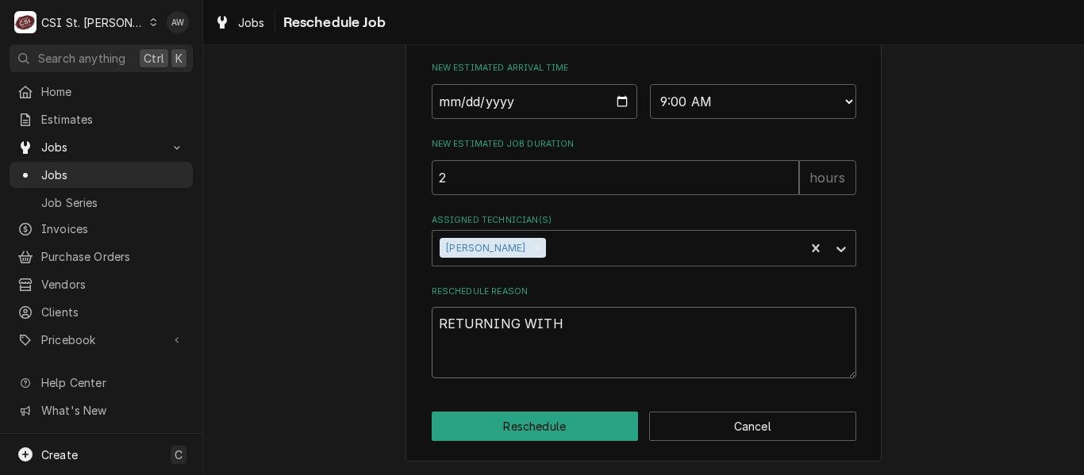
type textarea "RETURNING WITH"
type textarea "x"
type textarea "RETURNING WITH PA"
type textarea "x"
type textarea "RETURNING WITH PAR"
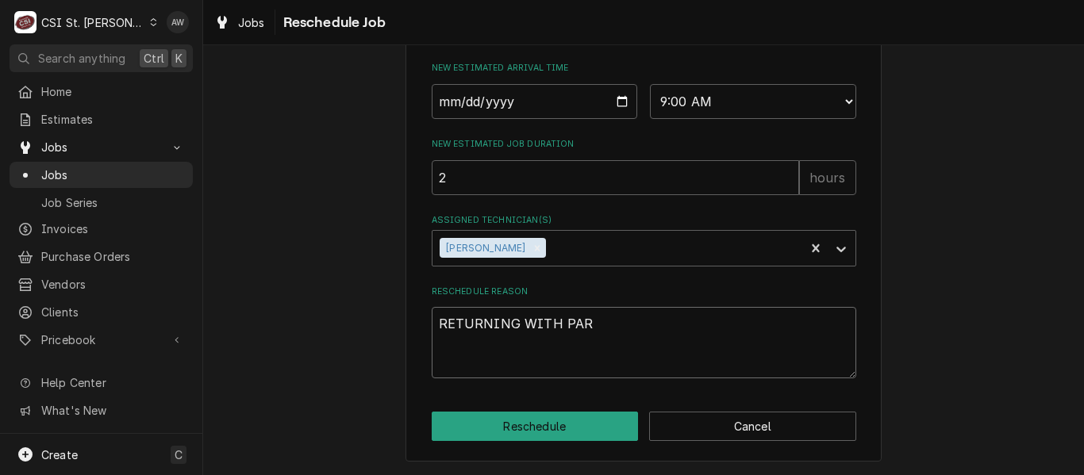
type textarea "x"
type textarea "RETURNING WITH PART"
type textarea "x"
type textarea "RETURNING WITH PARTS"
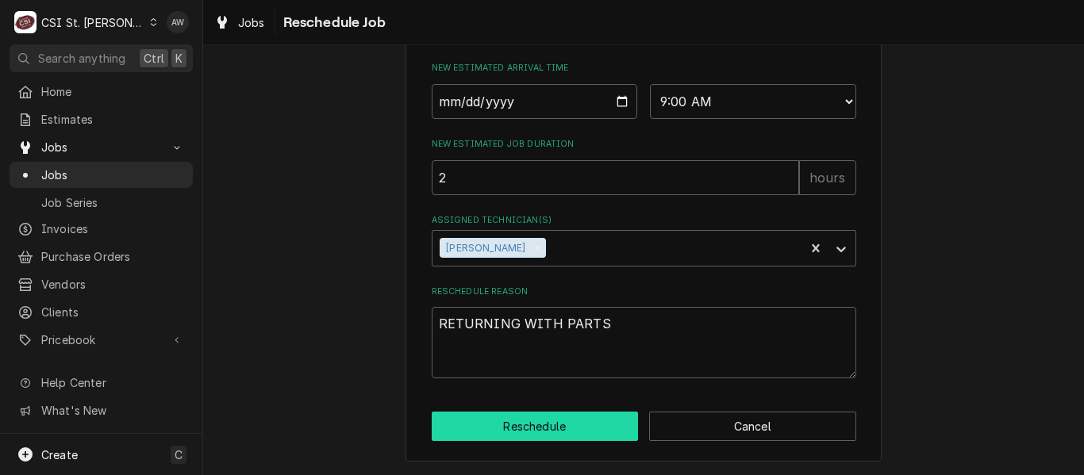
click at [548, 415] on button "Reschedule" at bounding box center [535, 426] width 207 height 29
type textarea "x"
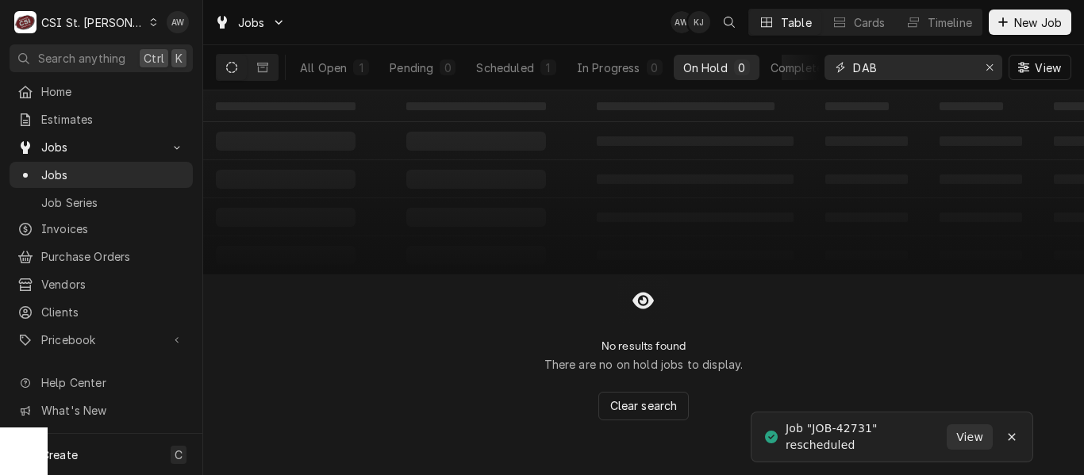
drag, startPoint x: 909, startPoint y: 71, endPoint x: 856, endPoint y: 67, distance: 52.6
click at [856, 67] on input "DAB" at bounding box center [912, 67] width 119 height 25
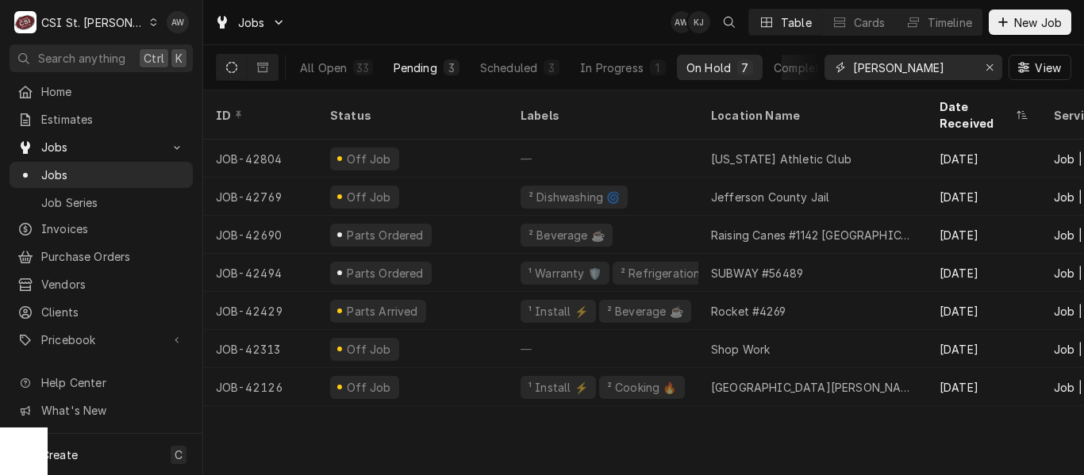
type input "JEFF"
click at [412, 78] on button "Pending 3" at bounding box center [426, 67] width 85 height 25
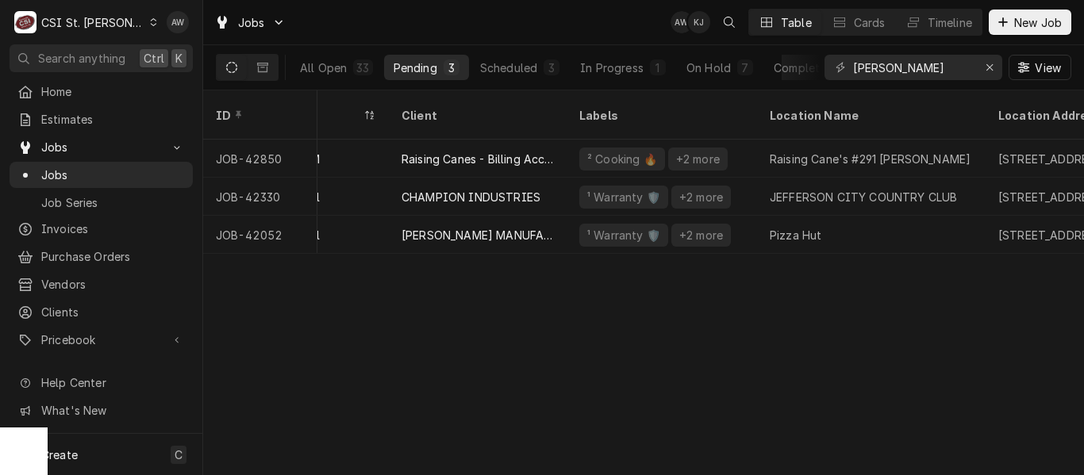
scroll to position [0, 247]
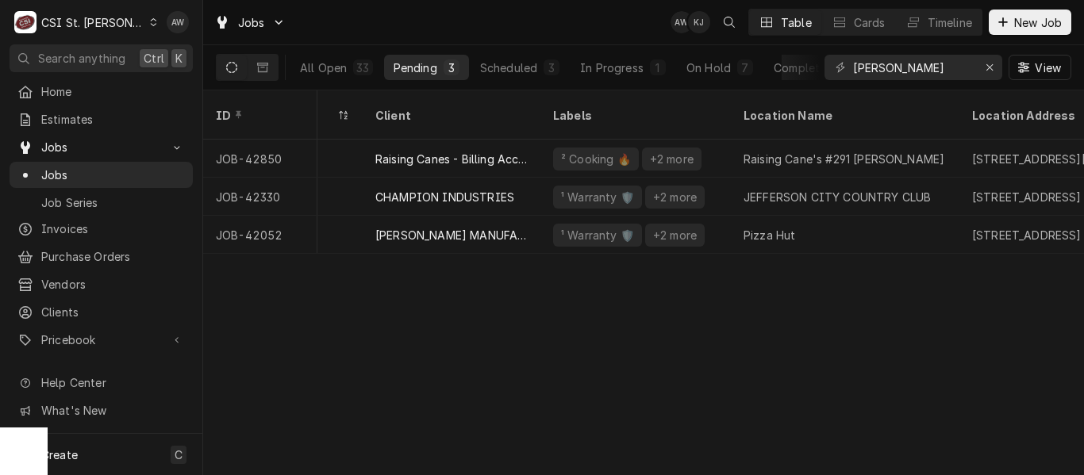
click at [974, 71] on div "JEFF" at bounding box center [913, 67] width 178 height 25
click at [986, 74] on button "Erase input" at bounding box center [989, 67] width 25 height 25
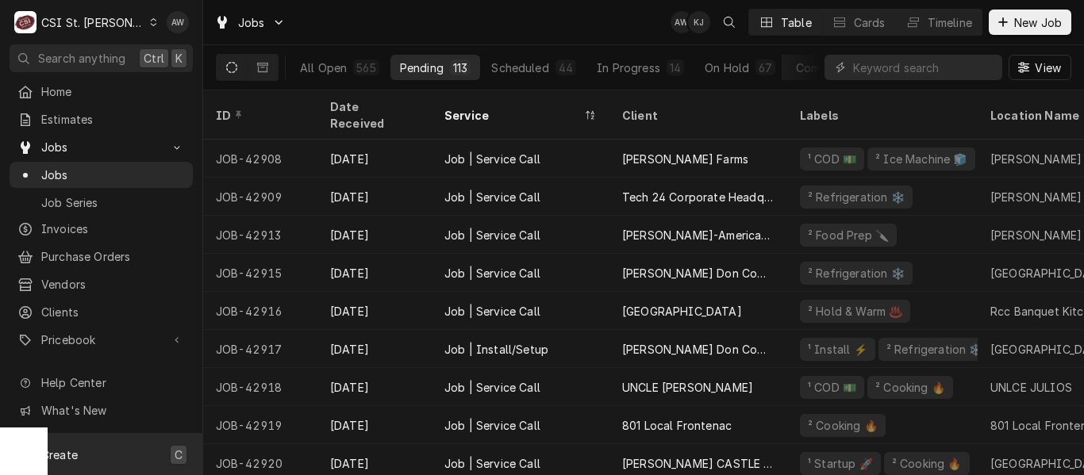
click at [149, 448] on div "Create C" at bounding box center [101, 454] width 202 height 41
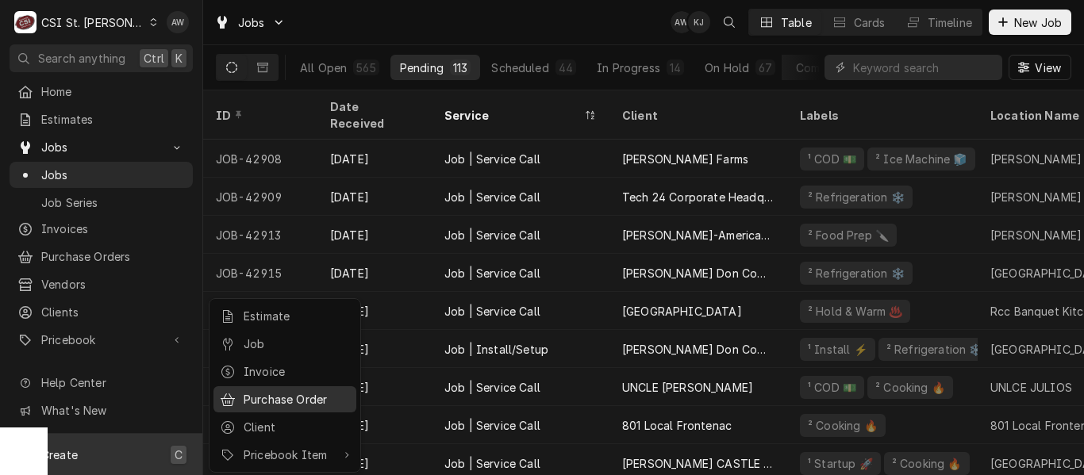
click at [245, 394] on div "Purchase Order" at bounding box center [297, 399] width 106 height 17
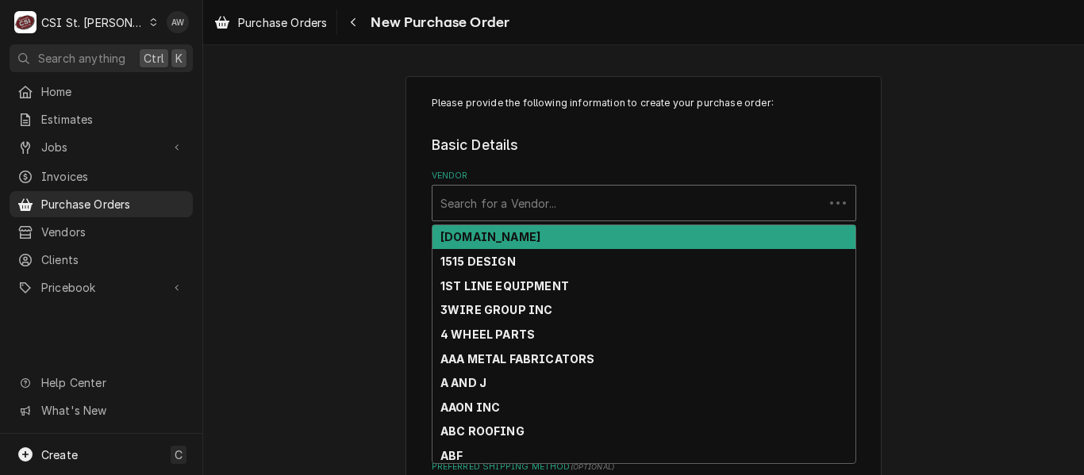
click at [468, 192] on div "Vendor" at bounding box center [627, 203] width 375 height 29
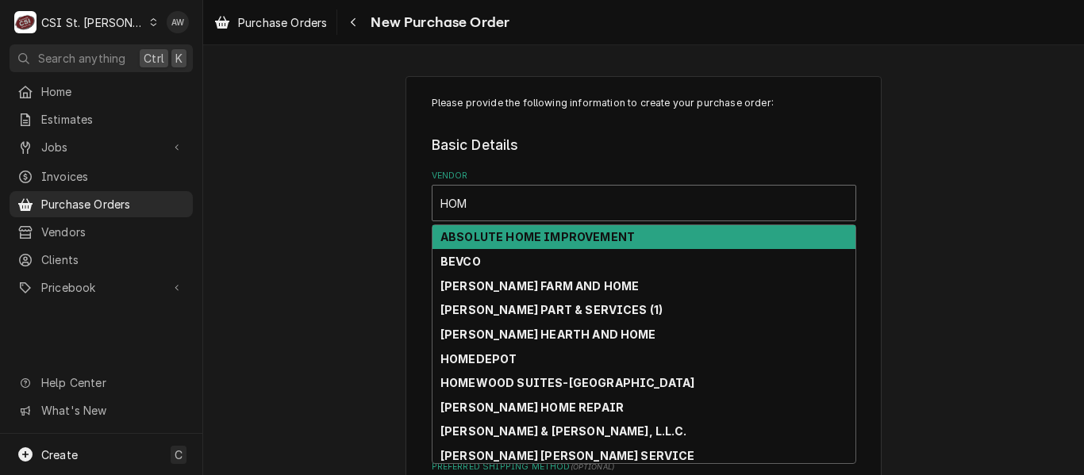
type input "HOME"
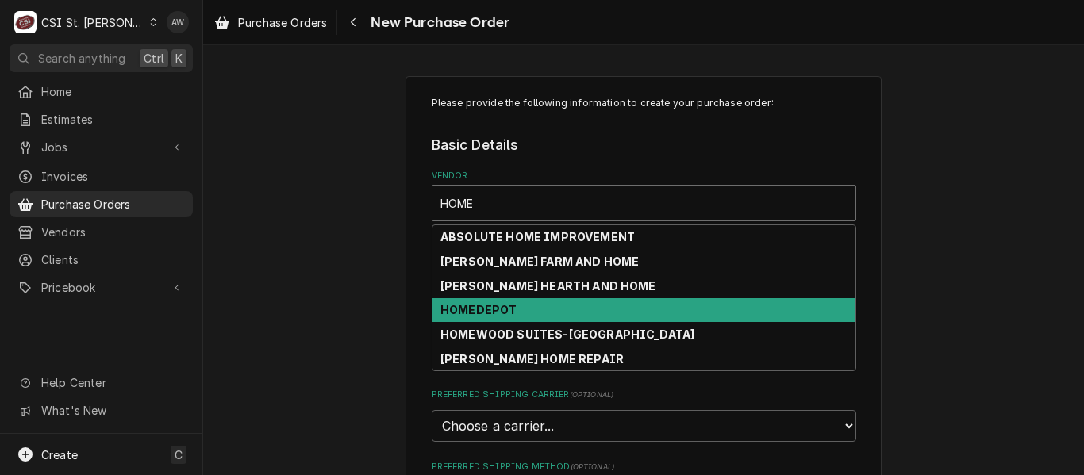
click at [470, 309] on strong "HOMEDEPOT" at bounding box center [478, 309] width 76 height 13
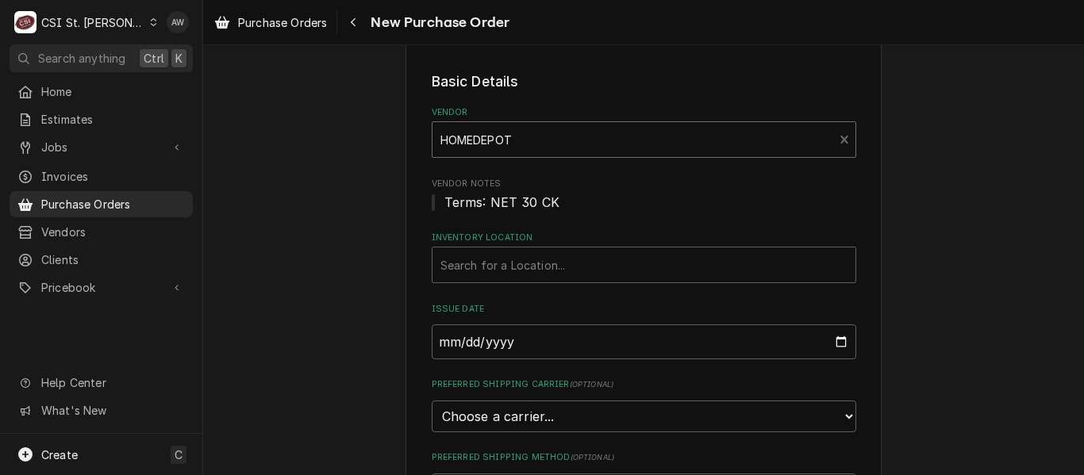
scroll to position [69, 0]
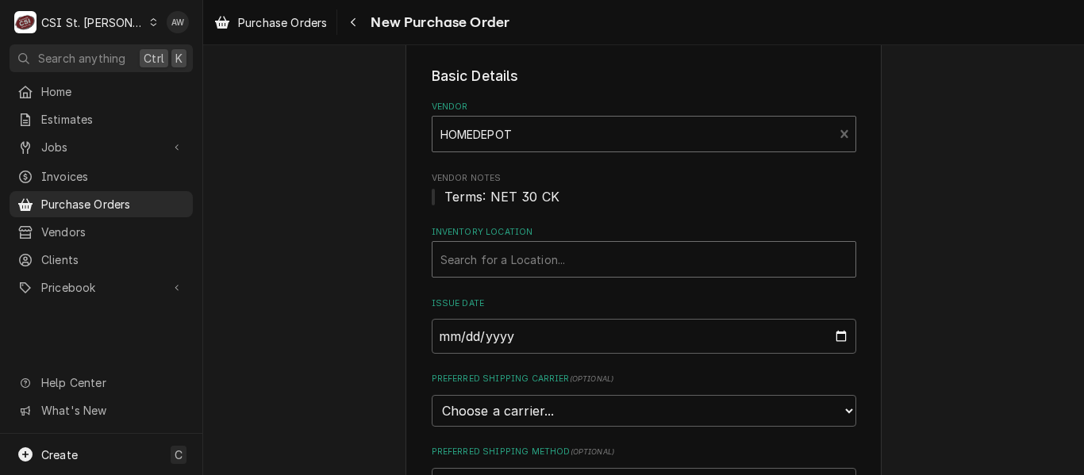
click at [455, 268] on div "Inventory Location" at bounding box center [643, 259] width 407 height 29
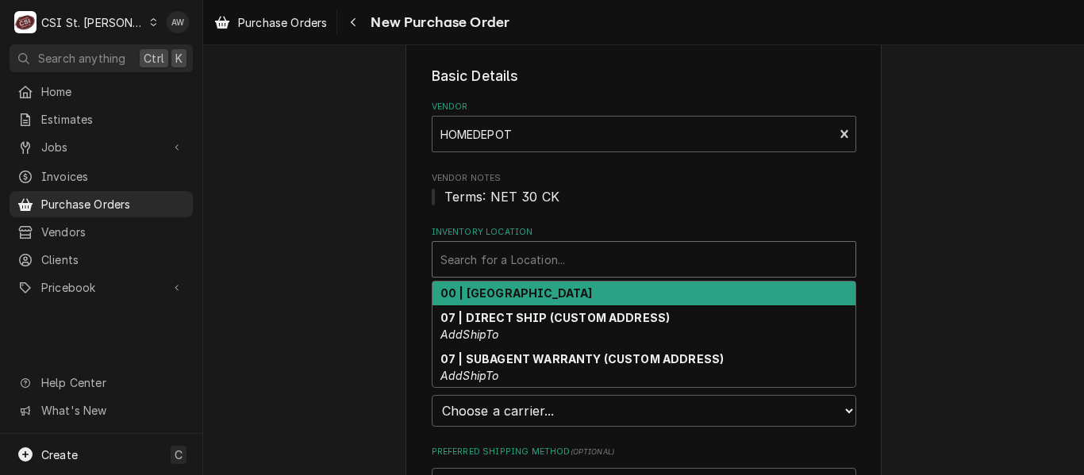
click at [463, 292] on strong "00 | [GEOGRAPHIC_DATA]" at bounding box center [516, 292] width 152 height 13
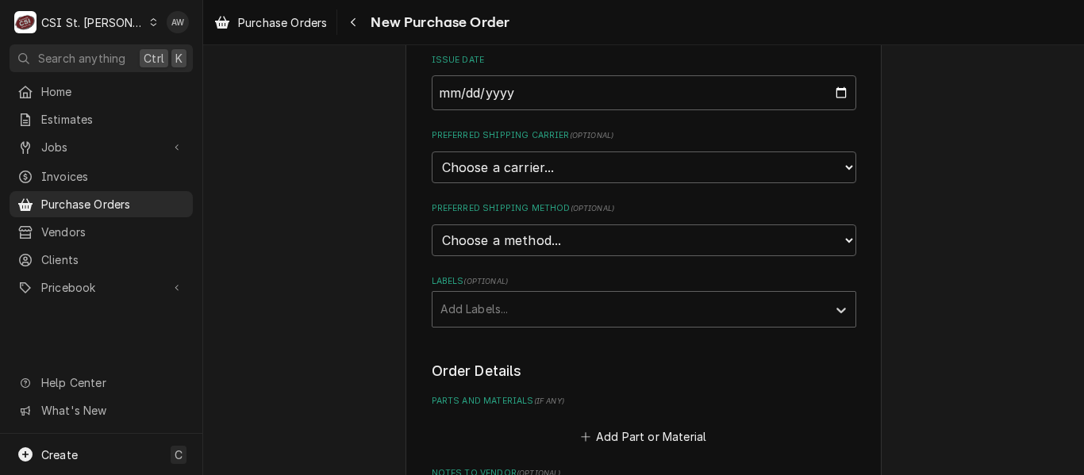
scroll to position [386, 0]
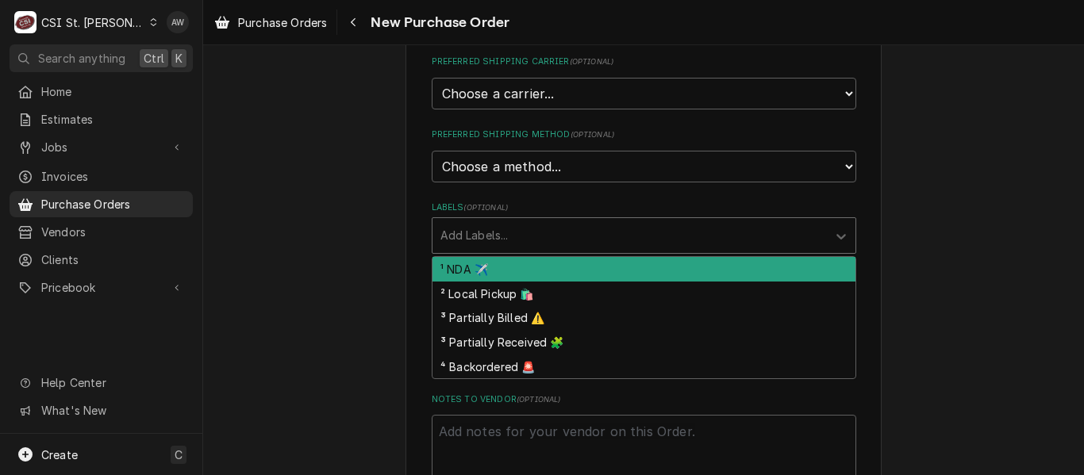
click at [452, 242] on div "Labels" at bounding box center [629, 235] width 378 height 29
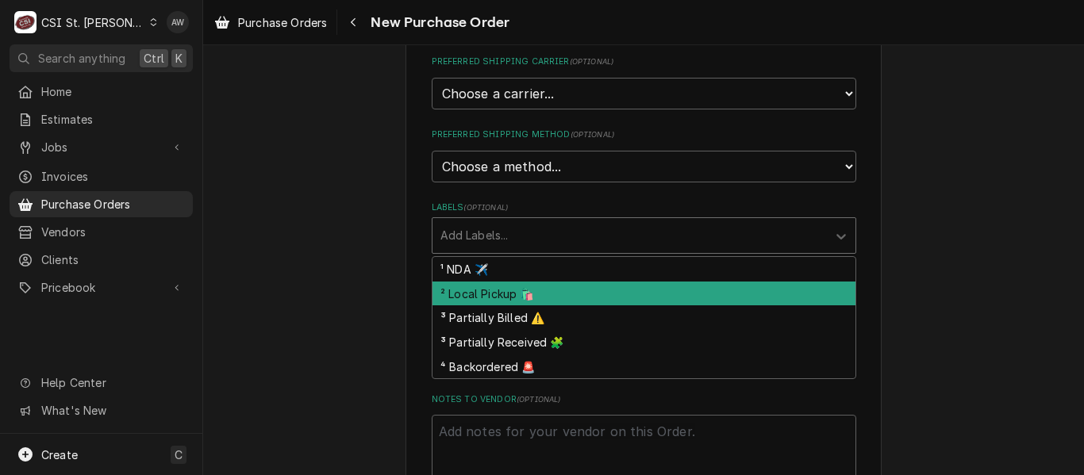
click at [463, 287] on div "² Local Pickup 🛍️" at bounding box center [643, 294] width 423 height 25
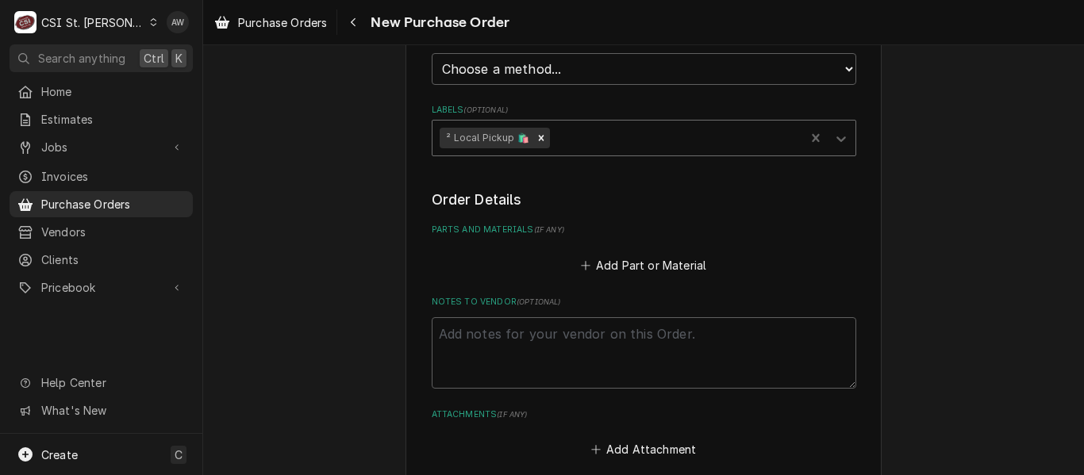
scroll to position [486, 0]
click at [464, 331] on textarea "Notes to Vendor ( optional )" at bounding box center [644, 351] width 425 height 71
type textarea "x"
type textarea "T"
type textarea "x"
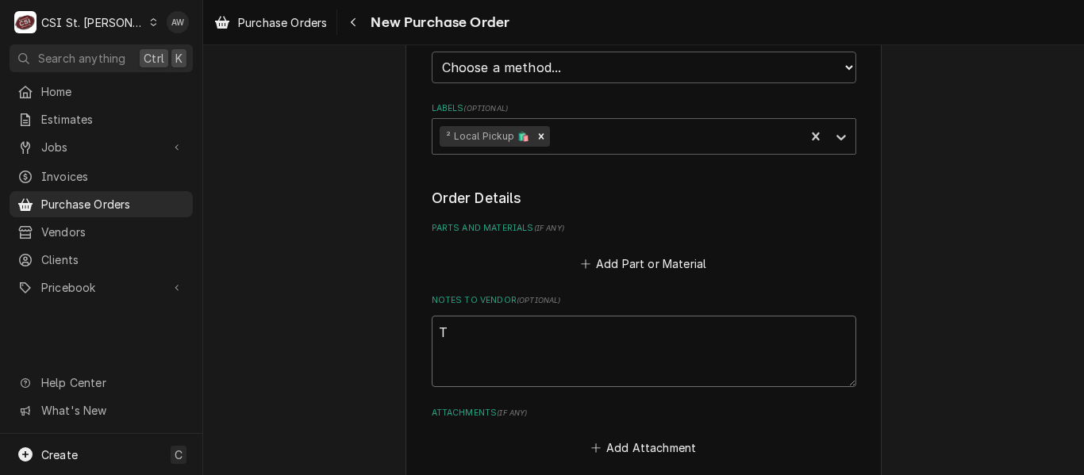
type textarea "TH"
type textarea "x"
type textarea "THO"
type textarea "x"
type textarea "[PERSON_NAME]"
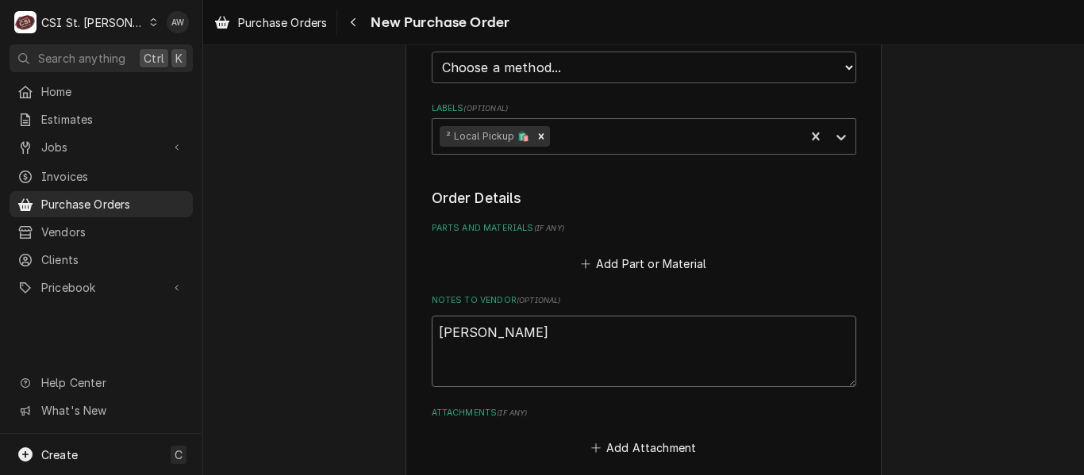
type textarea "x"
type textarea "[PERSON_NAME]"
type textarea "x"
type textarea "[PERSON_NAME]"
type textarea "x"
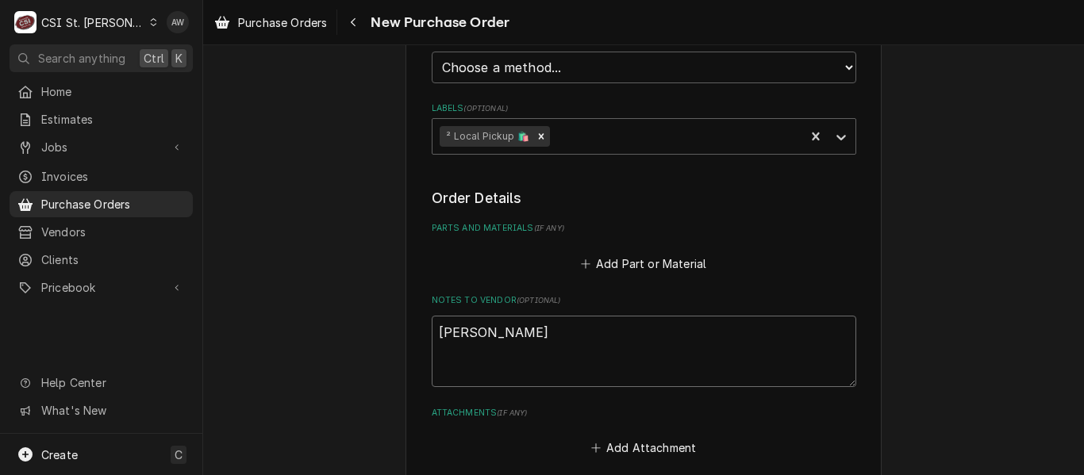
type textarea "[PERSON_NAME]"
type textarea "x"
type textarea "[PERSON_NAME]"
type textarea "x"
type textarea "[PERSON_NAME]"
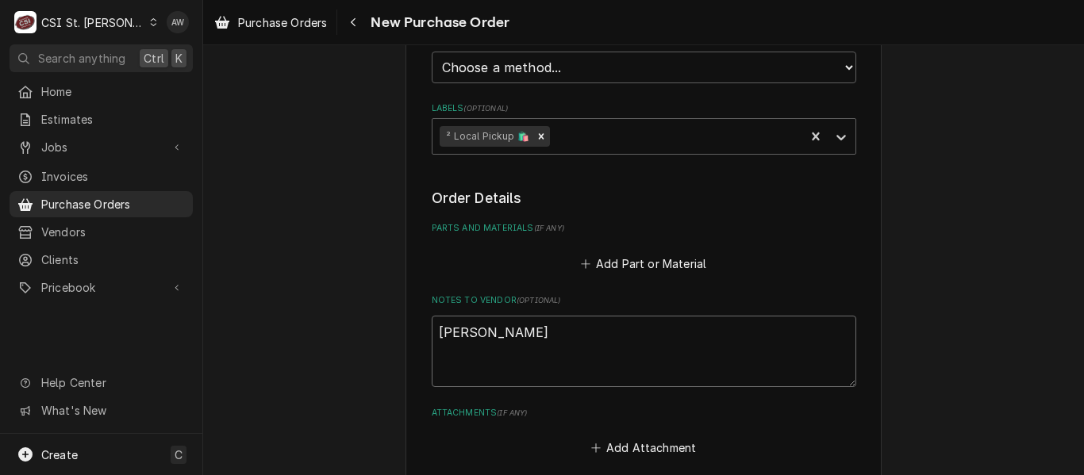
type textarea "x"
type textarea "[PERSON_NAME]"
type textarea "x"
type textarea "[PERSON_NAME]"
type textarea "x"
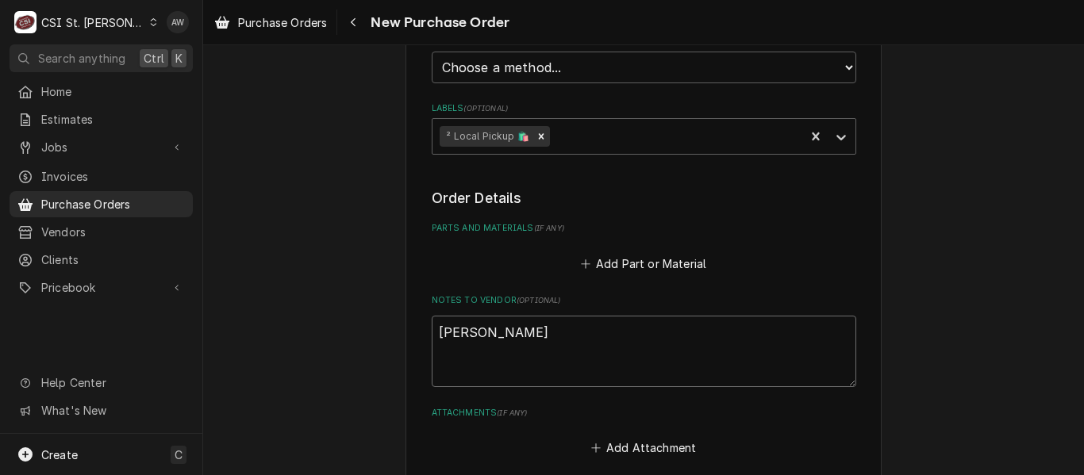
type textarea "[PERSON_NAME]"
type textarea "x"
type textarea "[PERSON_NAME]"
type textarea "x"
type textarea "[PERSON_NAME] TO"
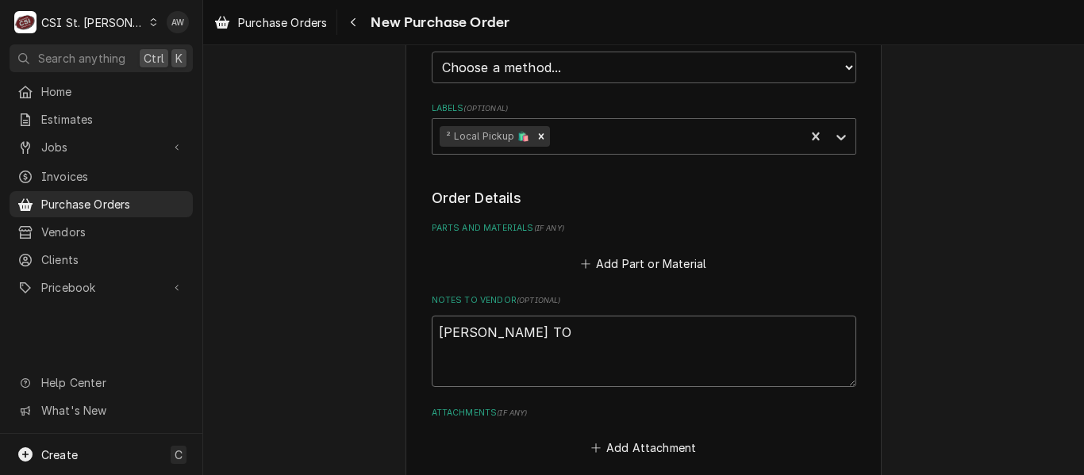
type textarea "x"
type textarea "[PERSON_NAME] TOO"
type textarea "x"
type textarea "[PERSON_NAME] TOOL"
type textarea "x"
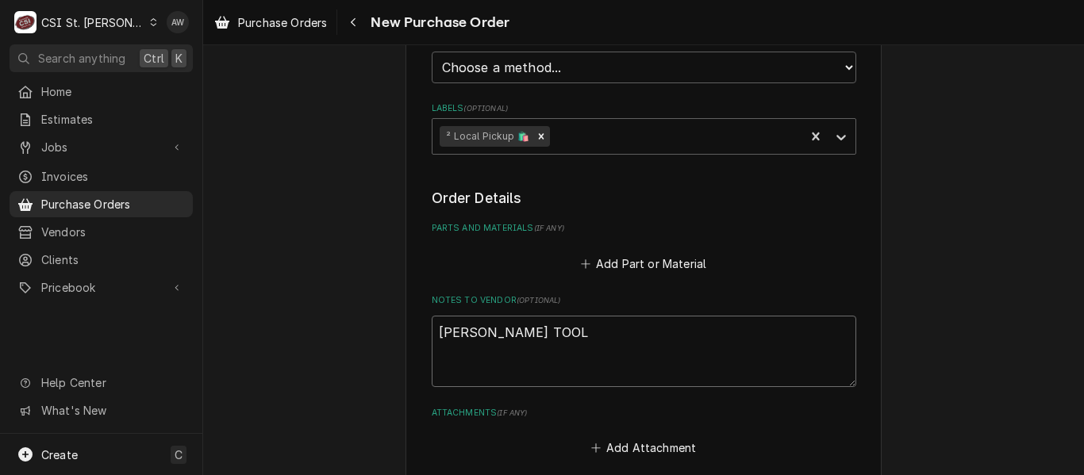
type textarea "[PERSON_NAME] TOOL"
type textarea "x"
type textarea "[PERSON_NAME] TOOL R"
type textarea "x"
type textarea "[PERSON_NAME] TOOL RE"
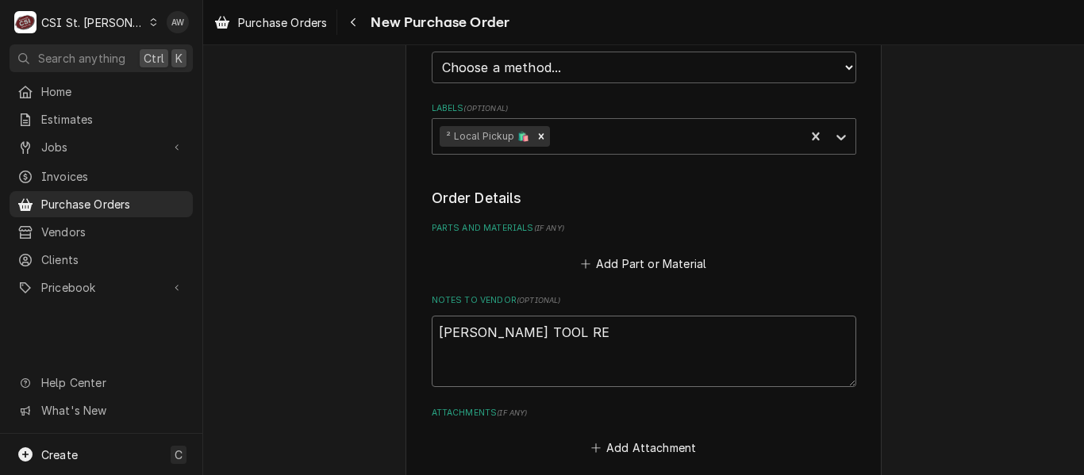
type textarea "x"
type textarea "[PERSON_NAME] TOOL REP"
type textarea "x"
type textarea "[PERSON_NAME] TOOL REPL"
type textarea "x"
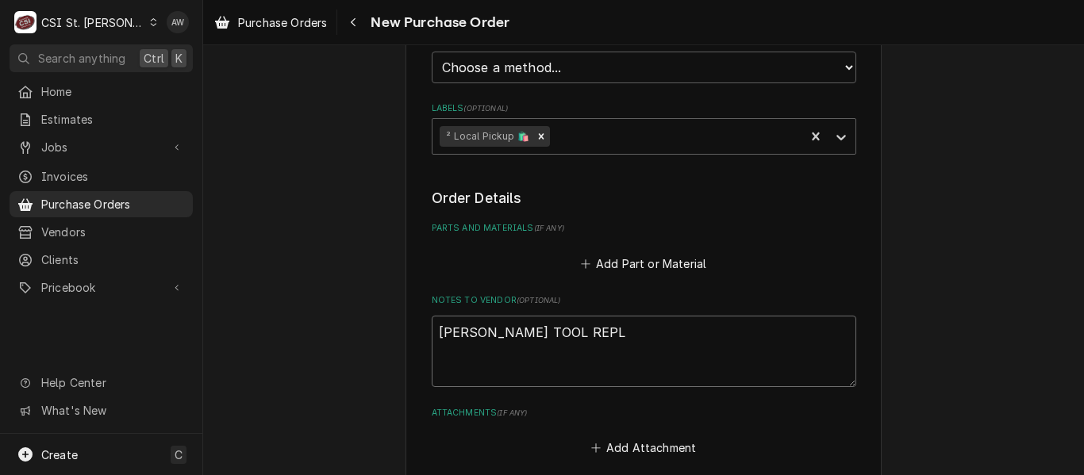
type textarea "[PERSON_NAME] TOOL REPLC"
type textarea "x"
type textarea "[PERSON_NAME] TOOL REPL"
type textarea "x"
type textarea "[PERSON_NAME] TOOL REPLA"
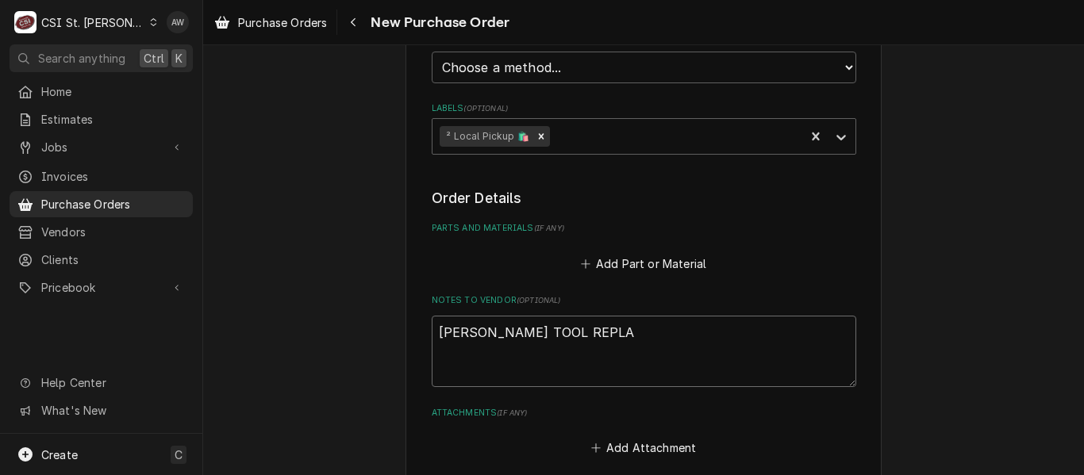
type textarea "x"
type textarea "[PERSON_NAME] TOOL REPLACE"
type textarea "x"
type textarea "[PERSON_NAME] TOOL REPLACEM"
type textarea "x"
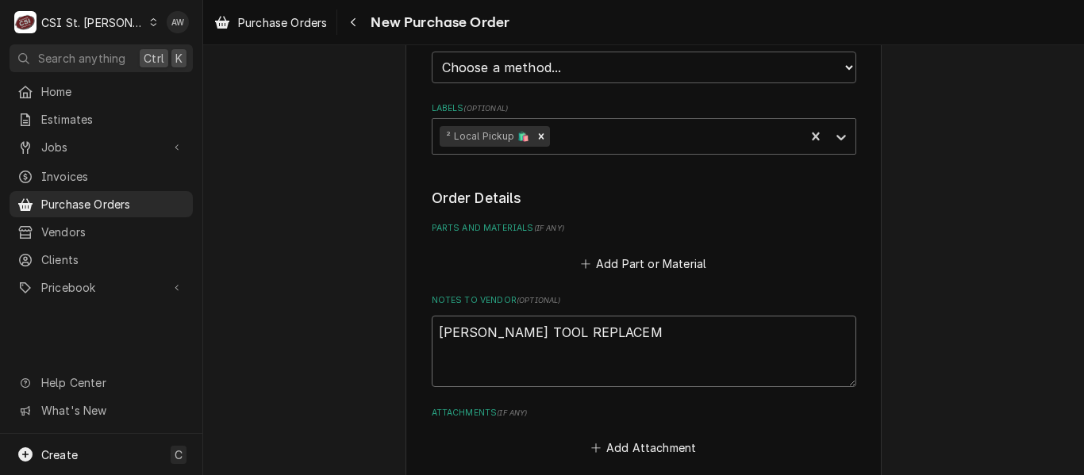
type textarea "[PERSON_NAME] TOOL REPLACEME"
type textarea "x"
type textarea "[PERSON_NAME] TOOL REPLACEMEN"
type textarea "x"
type textarea "[PERSON_NAME] TOOL REPLACEMENT"
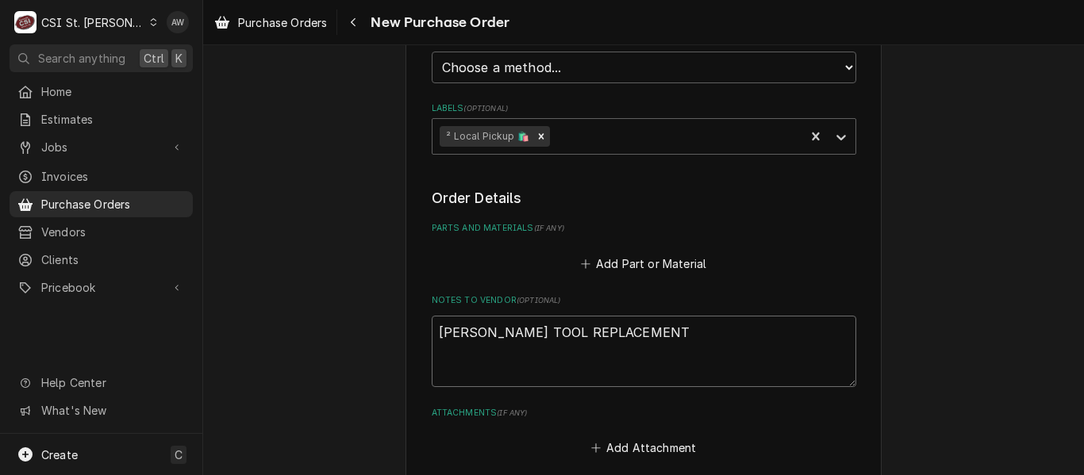
type textarea "x"
type textarea "[PERSON_NAME] TOOL REPLACEMENT"
type textarea "x"
type textarea "[PERSON_NAME] TOOL REPLACEMENT A"
type textarea "x"
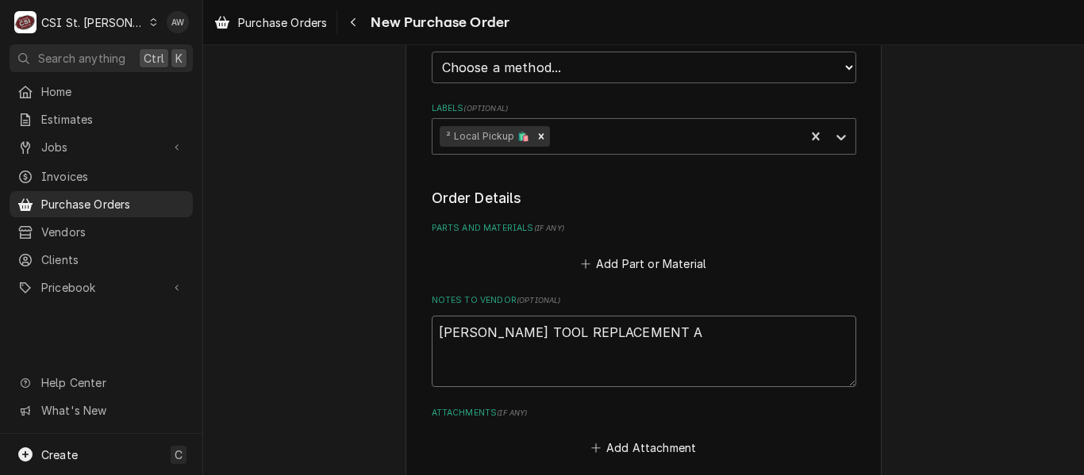
type textarea "[PERSON_NAME] TOOL REPLACEMENT AP"
type textarea "x"
type textarea "[PERSON_NAME] TOOL REPLACEMENT APP"
type textarea "x"
type textarea "[PERSON_NAME] TOOL REPLACEMENT APPR"
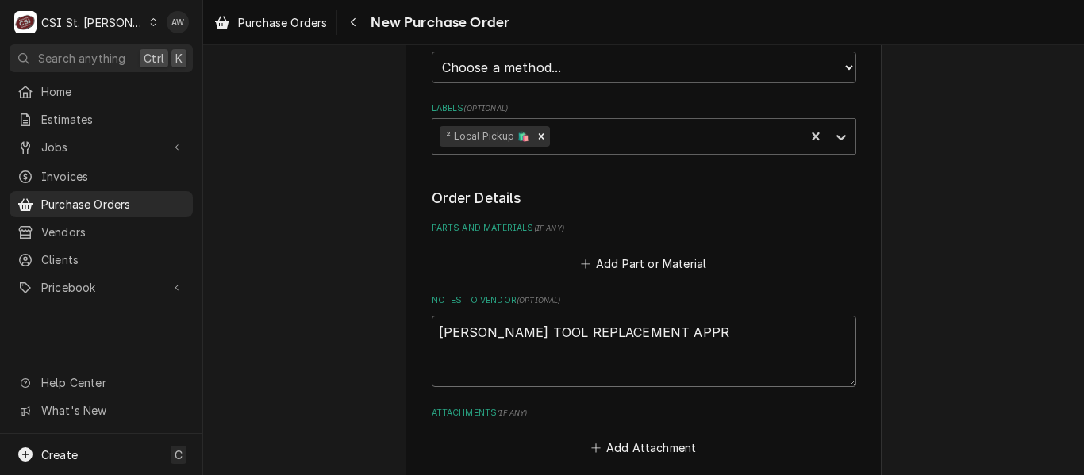
type textarea "x"
type textarea "[PERSON_NAME] TOOL REPLACEMENT APPROV"
type textarea "x"
type textarea "[PERSON_NAME] TOOL REPLACEMENT APPROVE"
type textarea "x"
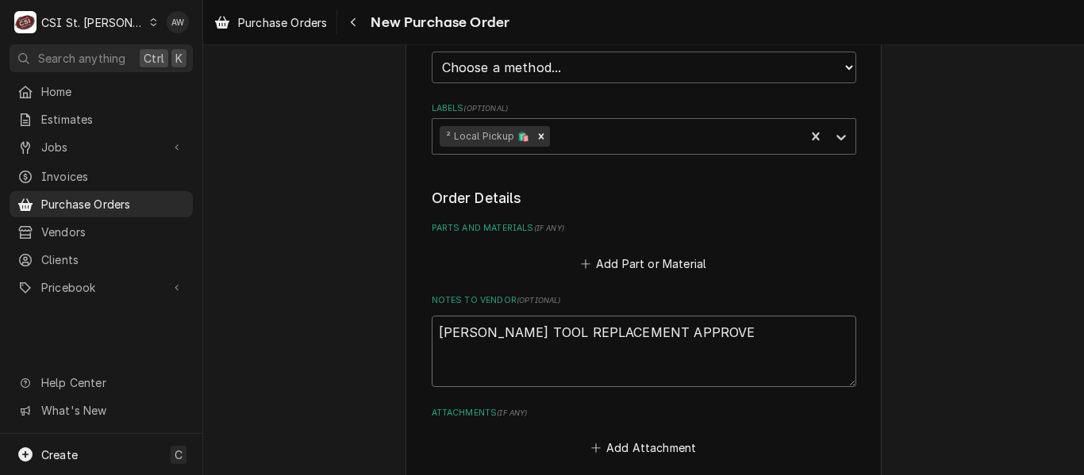
type textarea "[PERSON_NAME] TOOL REPLACEMENT APPROVED"
type textarea "x"
type textarea "[PERSON_NAME] TOOL REPLACEMENT APPROVED"
type textarea "x"
type textarea "[PERSON_NAME] TOOL REPLACEMENT APPROVED B"
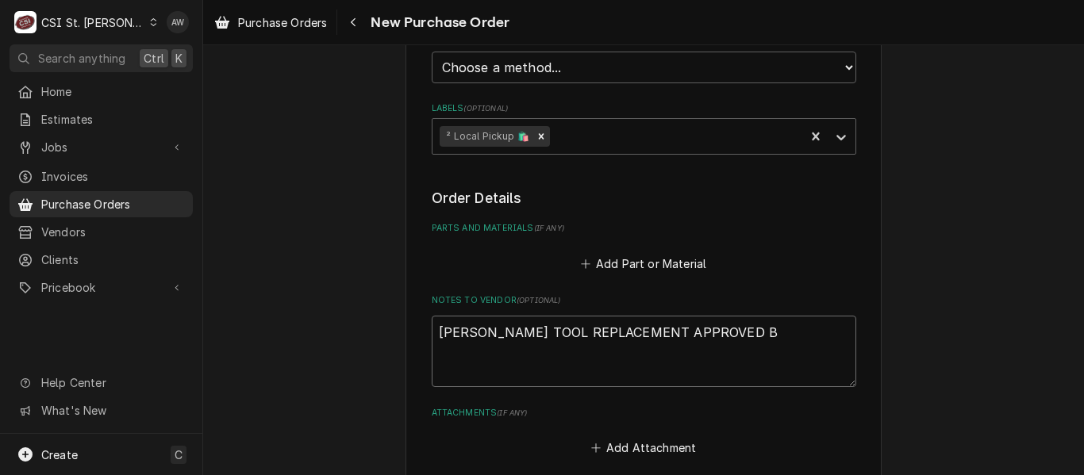
type textarea "x"
type textarea "[PERSON_NAME] TOOL REPLACEMENT APPROVED BY"
type textarea "x"
type textarea "[PERSON_NAME] TOOL REPLACEMENT APPROVED BY"
type textarea "x"
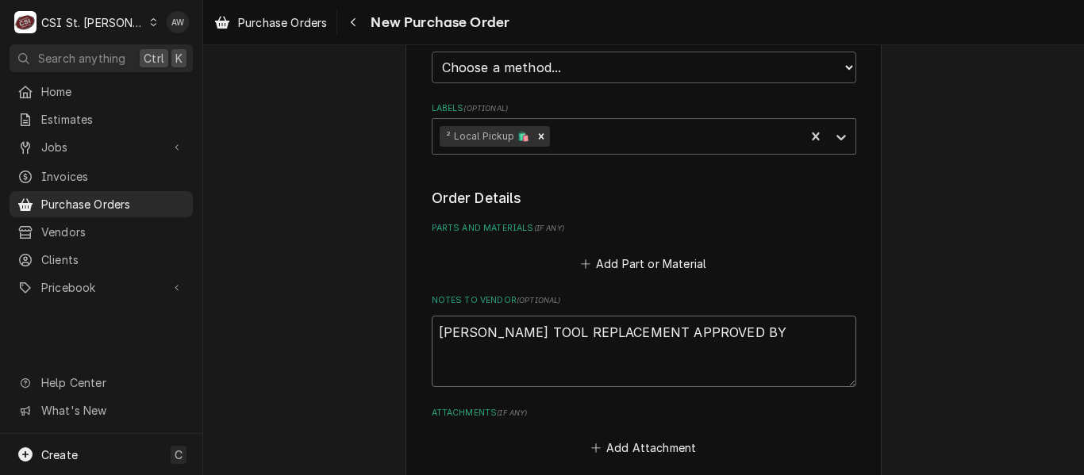
type textarea "[PERSON_NAME] TOOL REPLACEMENT APPROVED BY B"
type textarea "x"
type textarea "[PERSON_NAME] TOOL REPLACEMENT APPROVED BY BR"
type textarea "x"
type textarea "[PERSON_NAME] TOOL REPLACEMENT APPROVED BY BRA"
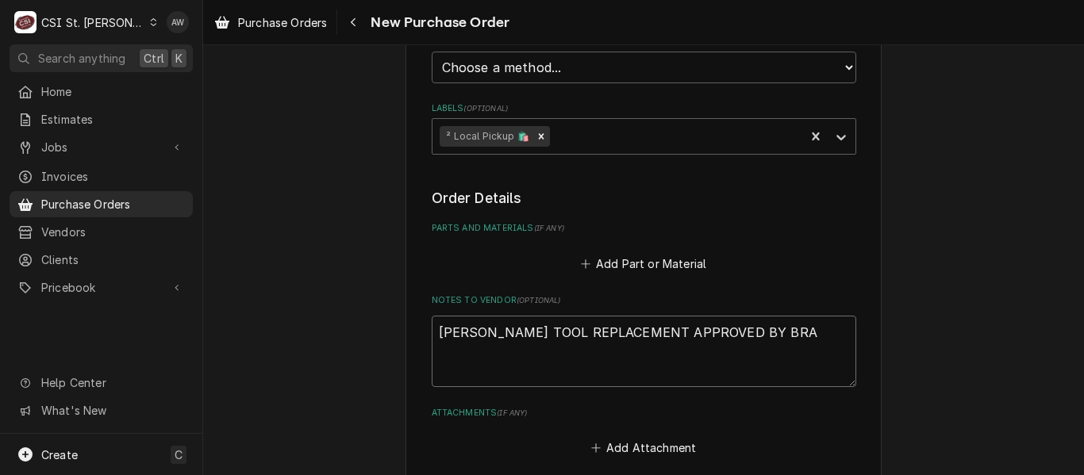
type textarea "x"
type textarea "THOMAS FONTE TOOL REPLACEMENT APPROVED BY BRAD"
type textarea "x"
type textarea "THOMAS FONTE TOOL REPLACEMENT APPROVED BY BRAD"
type textarea "x"
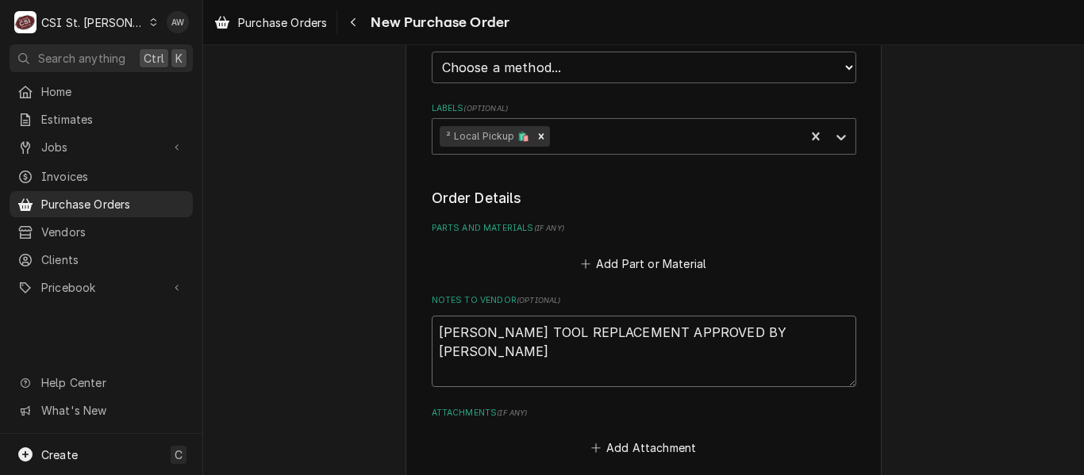
type textarea "THOMAS FONTE TOOL REPLACEMENT APPROVED BY BRAD E"
type textarea "x"
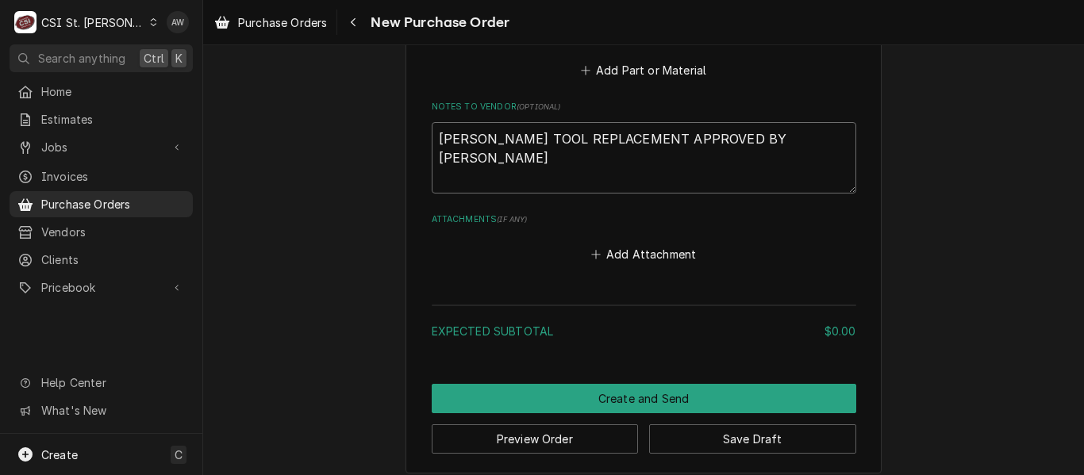
scroll to position [680, 0]
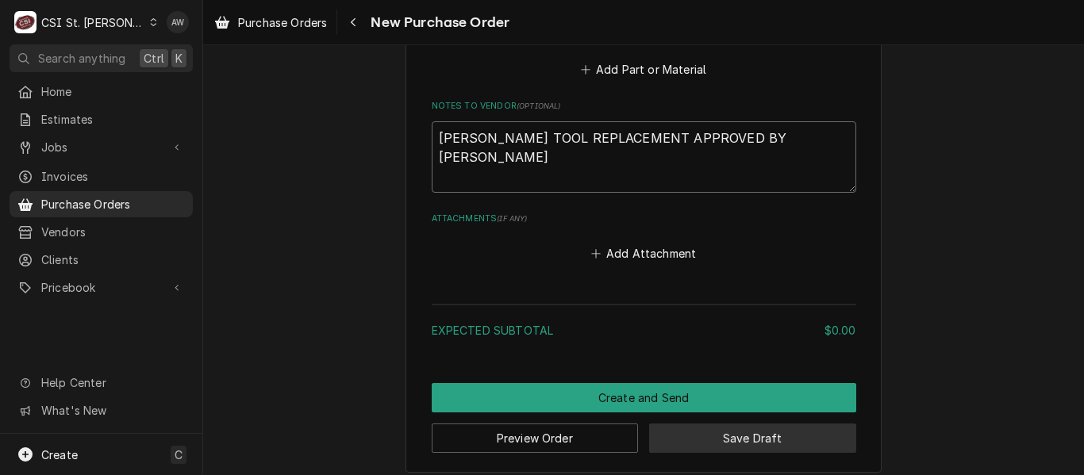
type textarea "THOMAS FONTE TOOL REPLACEMENT APPROVED BY BRAD E"
click at [667, 440] on button "Save Draft" at bounding box center [752, 438] width 207 height 29
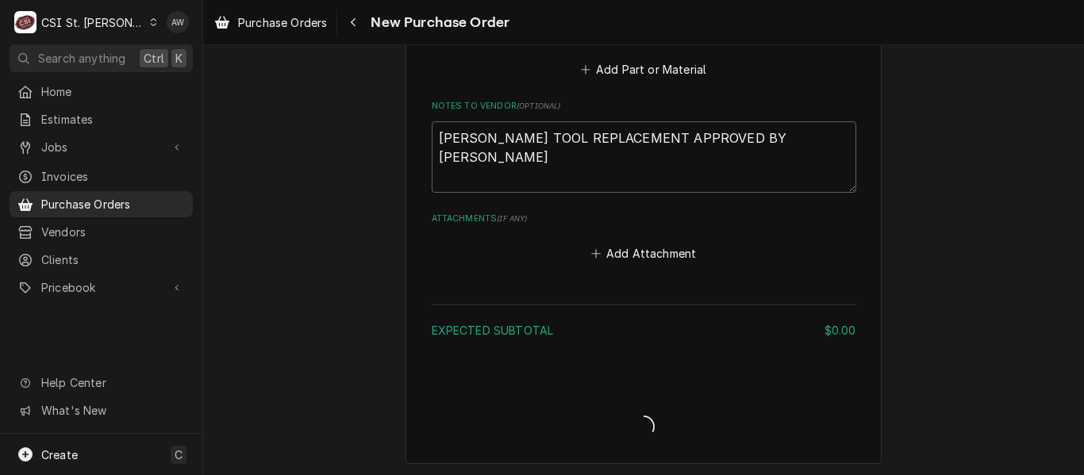
type textarea "x"
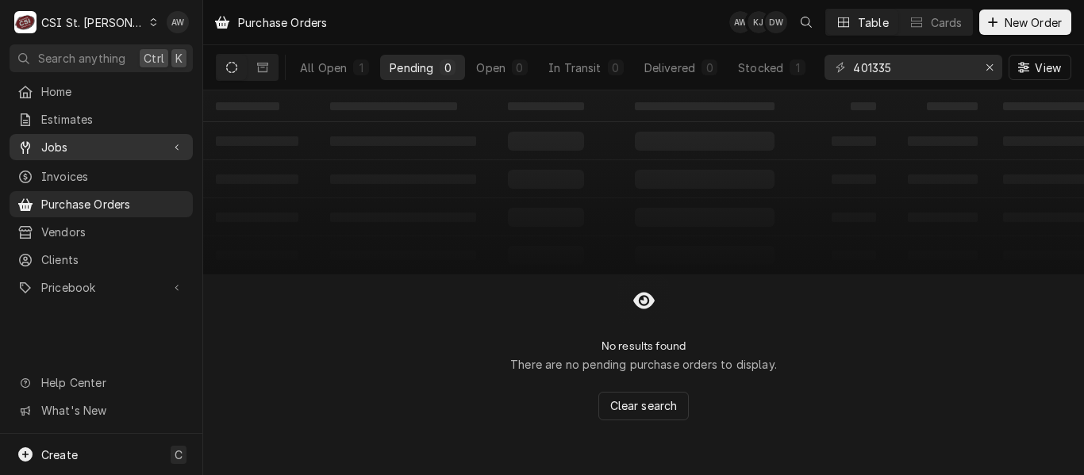
click at [149, 145] on span "Jobs" at bounding box center [101, 147] width 120 height 17
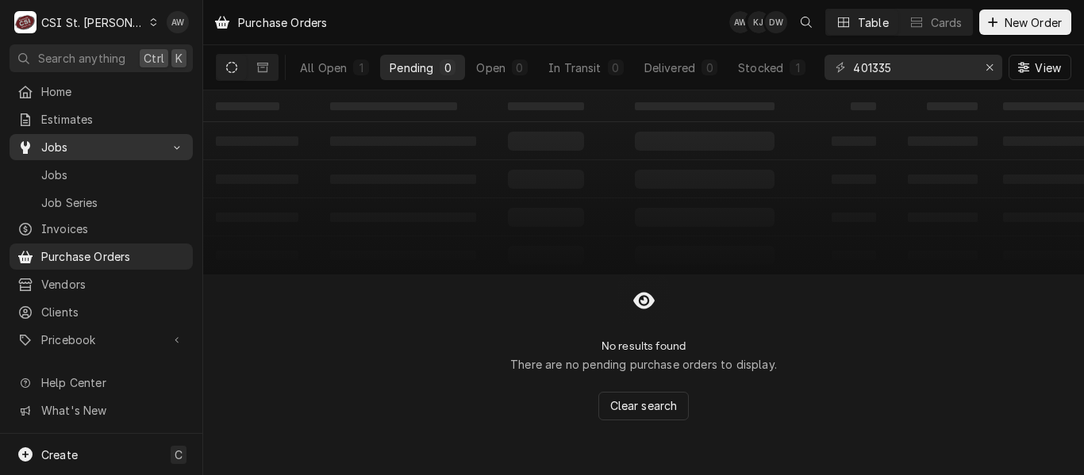
click at [140, 165] on div "Jobs" at bounding box center [101, 175] width 177 height 20
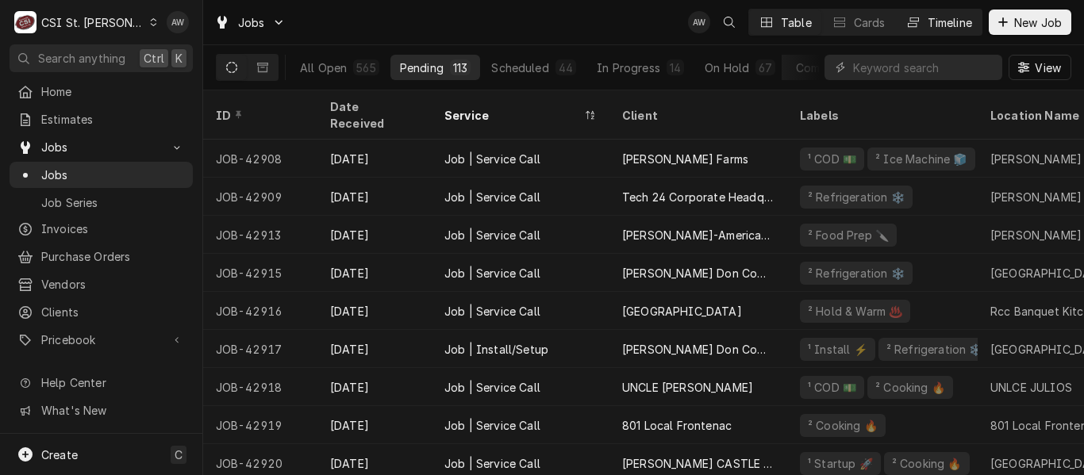
click at [931, 27] on div "Timeline" at bounding box center [950, 22] width 44 height 17
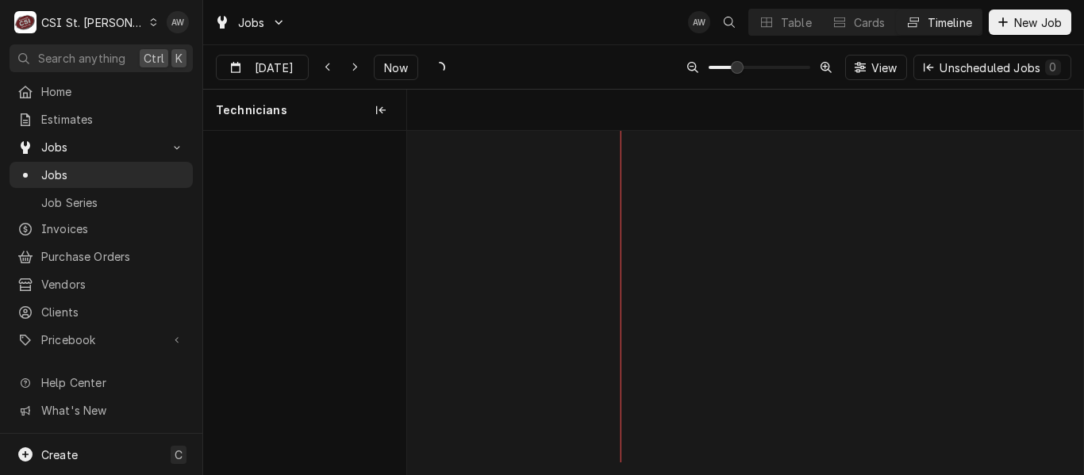
scroll to position [0, 13396]
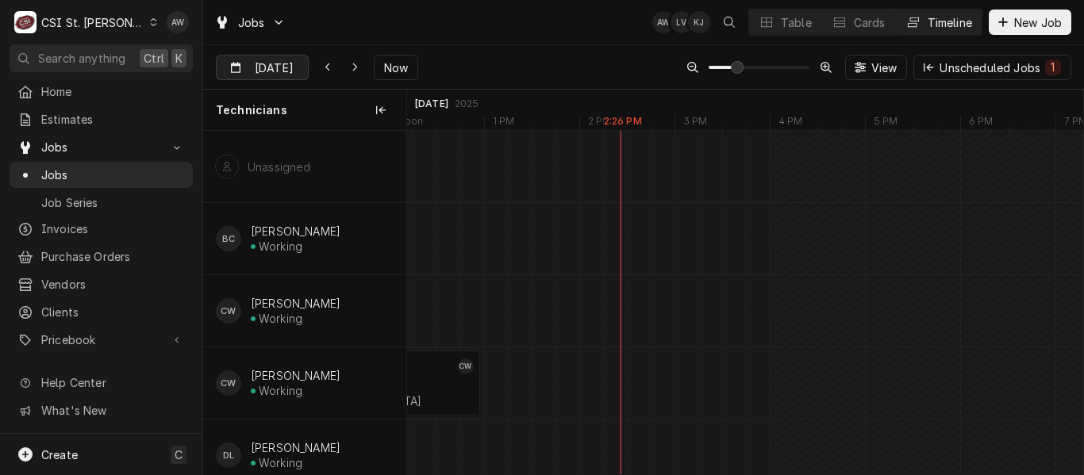
click at [269, 67] on input "Sep 25" at bounding box center [251, 71] width 69 height 31
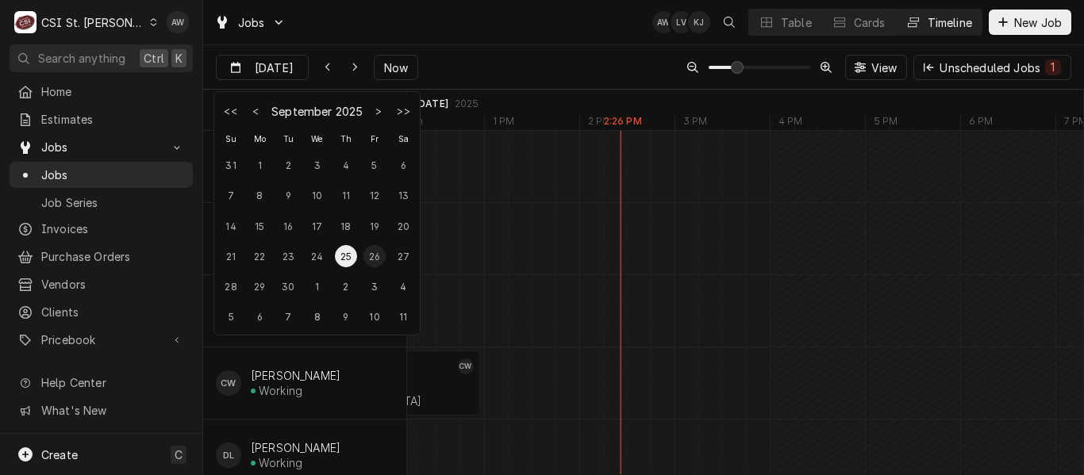
click at [368, 252] on div "26" at bounding box center [374, 256] width 22 height 22
type input "Sep 26"
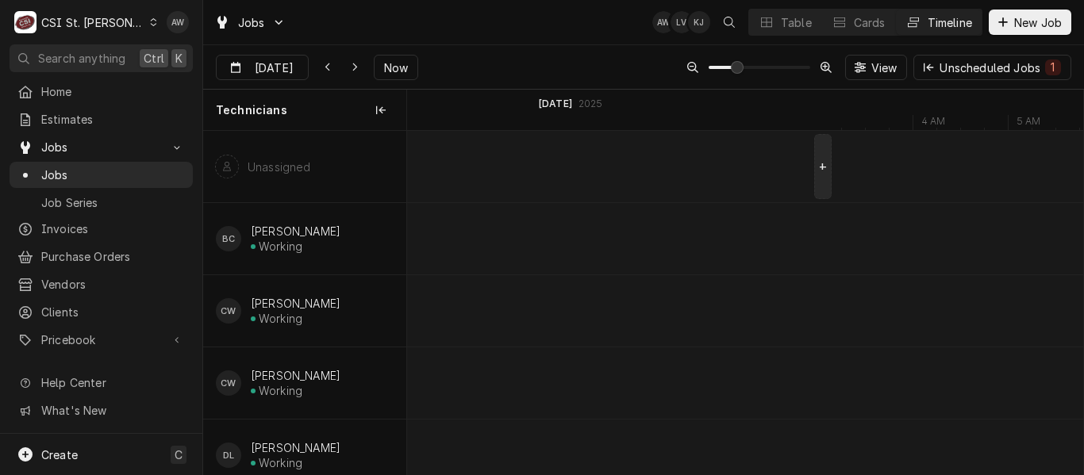
scroll to position [0, 14869]
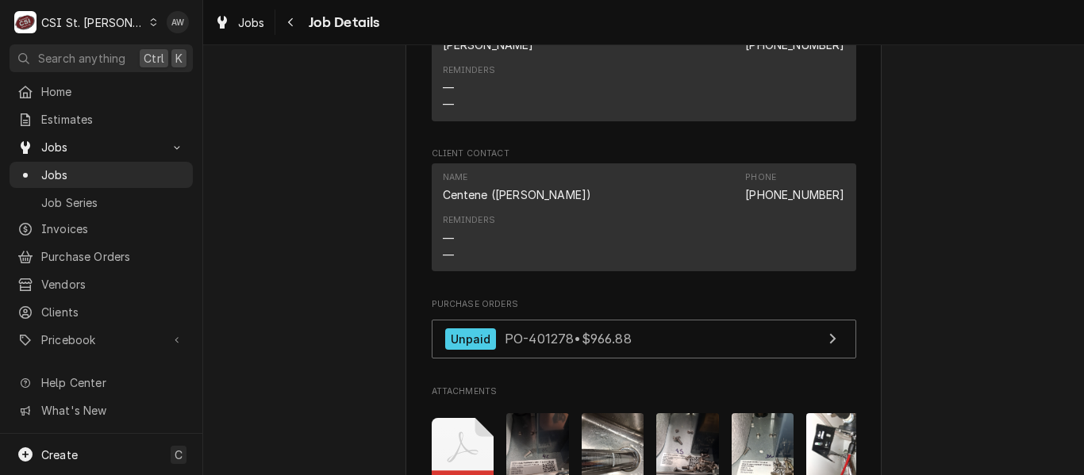
scroll to position [2142, 0]
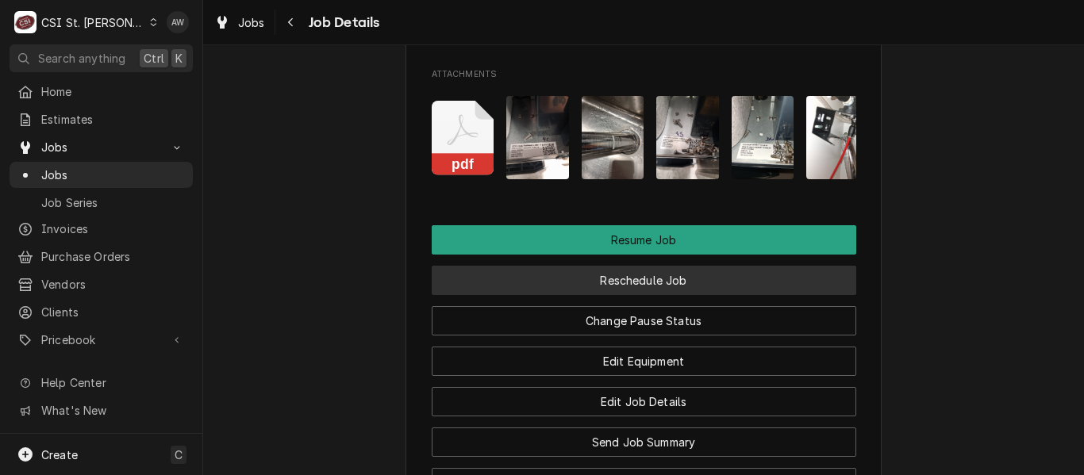
click at [670, 295] on button "Reschedule Job" at bounding box center [644, 280] width 425 height 29
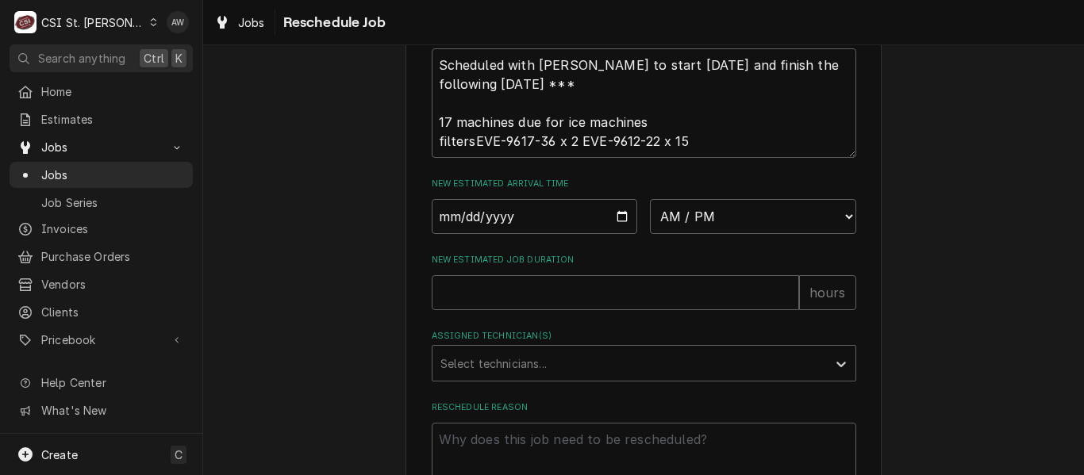
scroll to position [635, 0]
click at [693, 224] on select "AM / PM 6:00 AM 6:15 AM 6:30 AM 6:45 AM 7:00 AM 7:15 AM 7:30 AM 7:45 AM 8:00 AM…" at bounding box center [753, 215] width 206 height 35
select select "07:00:00"
click at [650, 198] on select "AM / PM 6:00 AM 6:15 AM 6:30 AM 6:45 AM 7:00 AM 7:15 AM 7:30 AM 7:45 AM 8:00 AM…" at bounding box center [753, 215] width 206 height 35
type textarea "x"
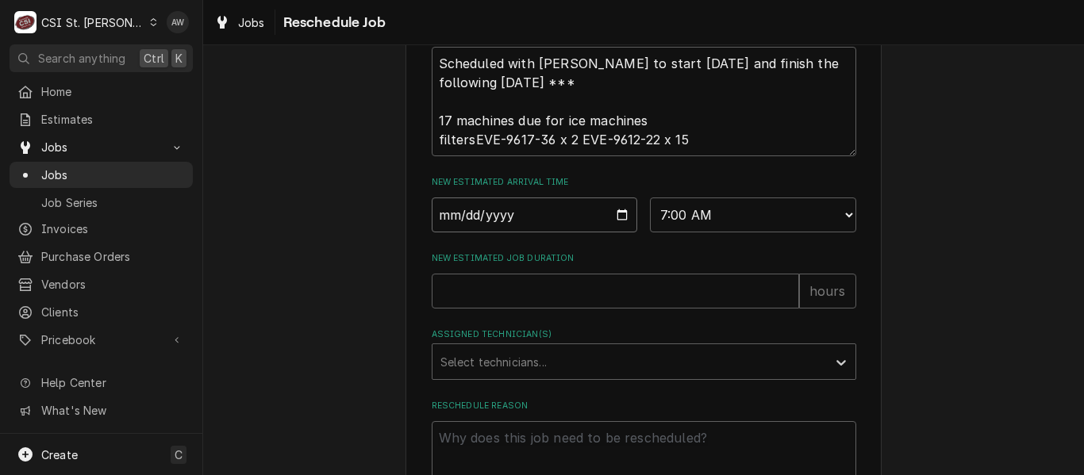
click at [613, 218] on input "Date" at bounding box center [535, 215] width 206 height 35
type input "2025-09-26"
click at [551, 294] on input "New Estimated Job Duration" at bounding box center [615, 291] width 367 height 35
type textarea "x"
type input "8"
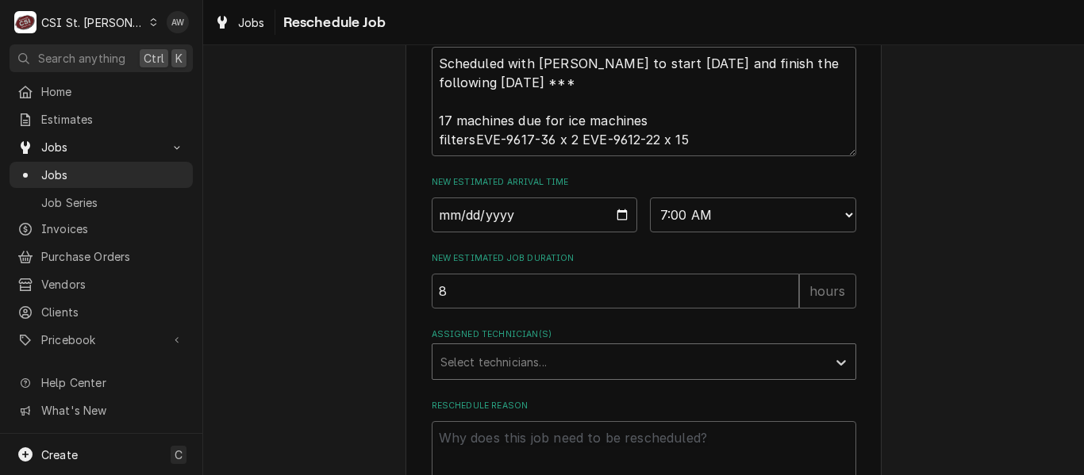
click at [486, 370] on div "Assigned Technician(s)" at bounding box center [629, 362] width 378 height 29
drag, startPoint x: 485, startPoint y: 369, endPoint x: 565, endPoint y: 461, distance: 122.0
type input "DA"
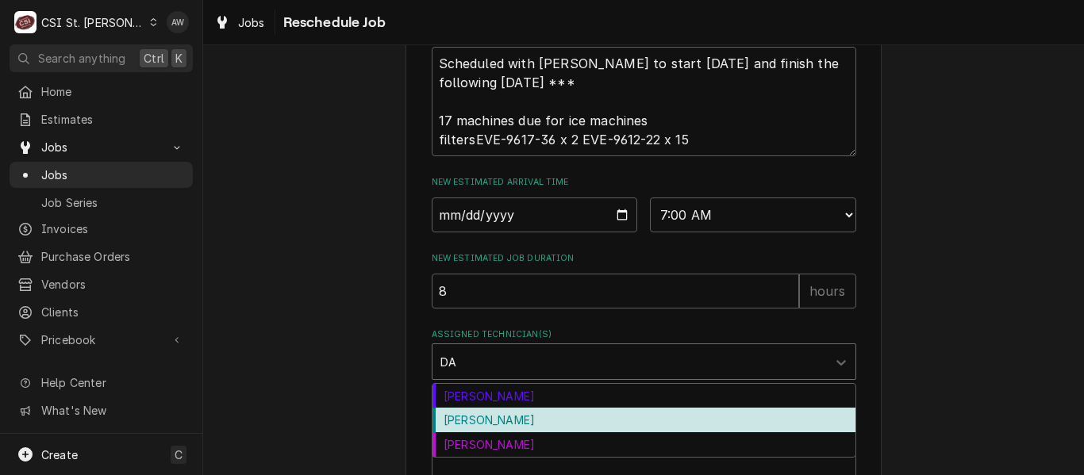
type textarea "x"
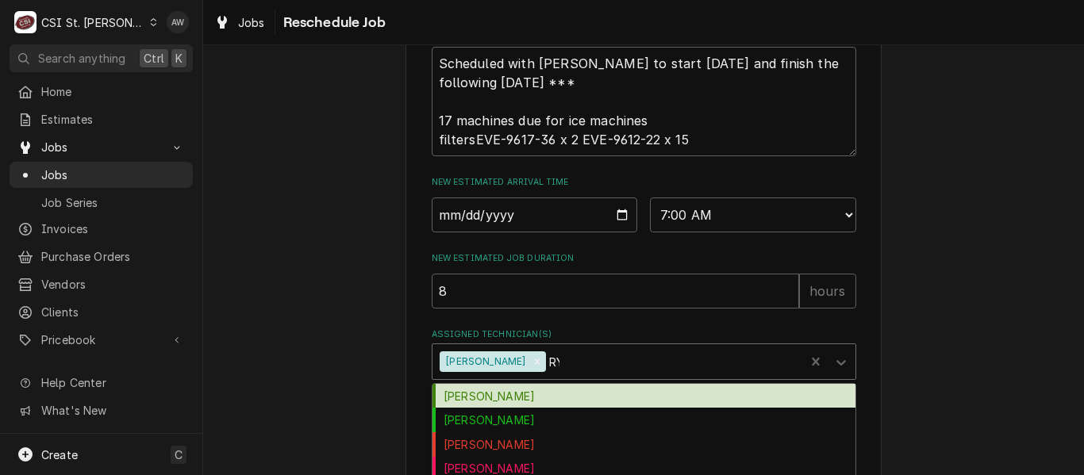
type input "RYAN"
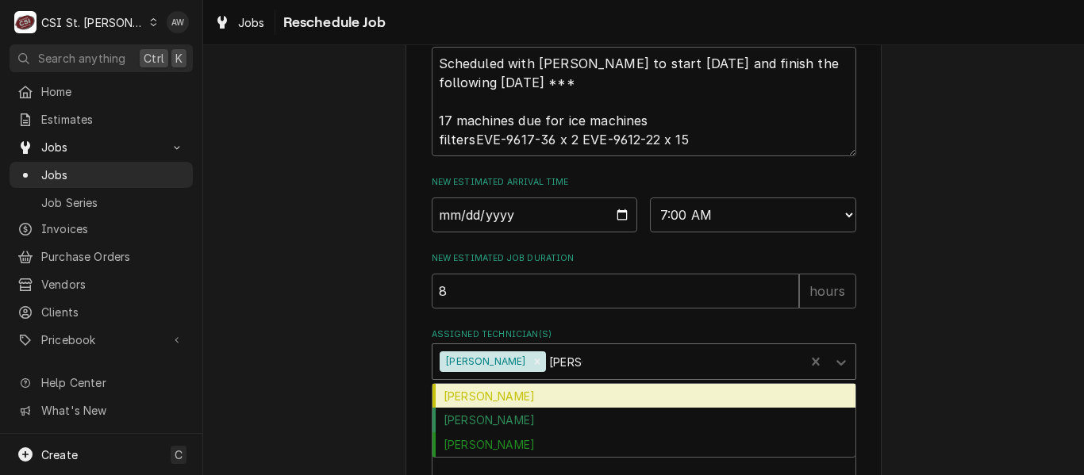
type textarea "x"
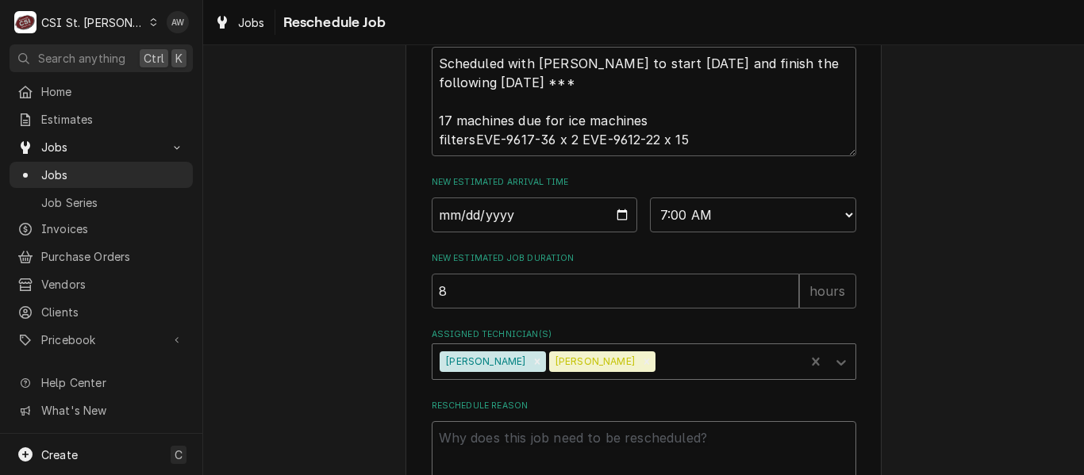
click at [540, 440] on textarea "Reschedule Reason" at bounding box center [644, 456] width 425 height 71
type textarea "x"
type textarea "R"
type textarea "x"
type textarea "RE"
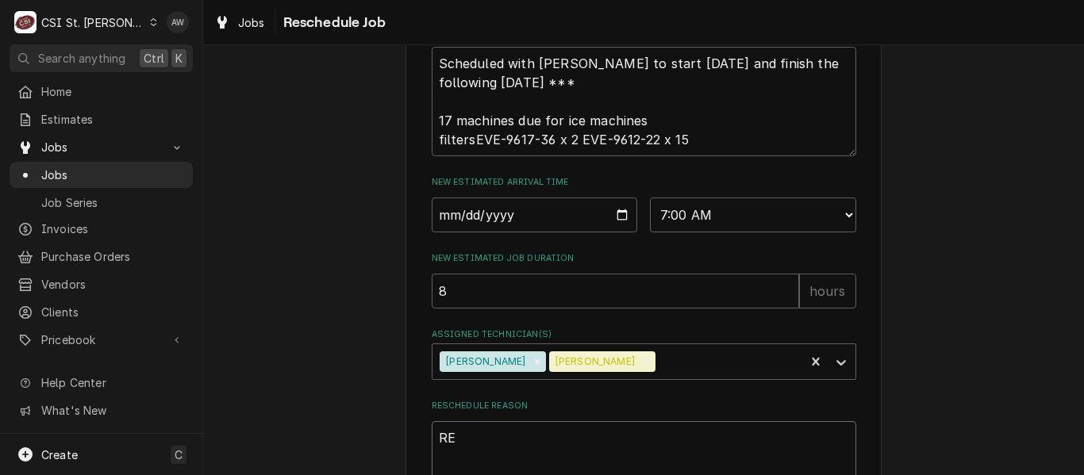
type textarea "x"
type textarea "RET"
type textarea "x"
type textarea "RETU"
type textarea "x"
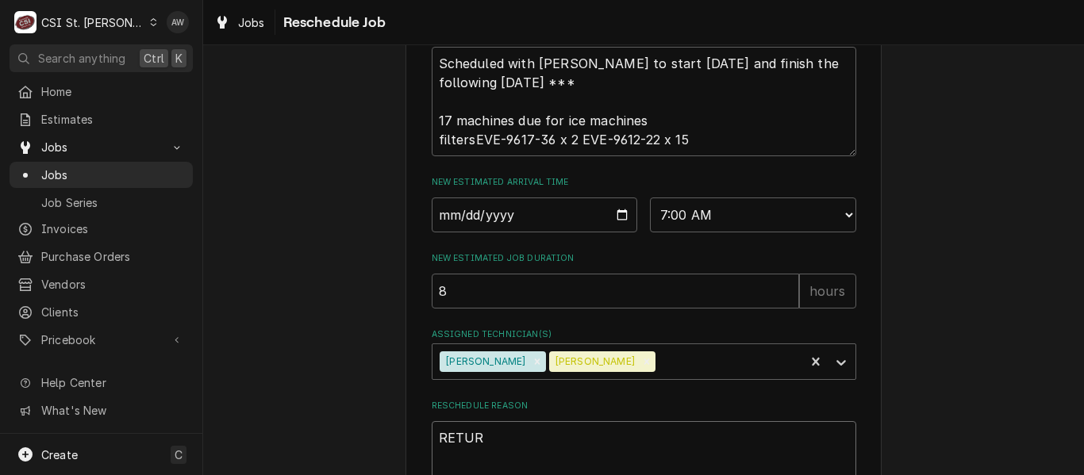
type textarea "RETURN"
type textarea "x"
type textarea "RETURNI"
type textarea "x"
type textarea "RETURNIN"
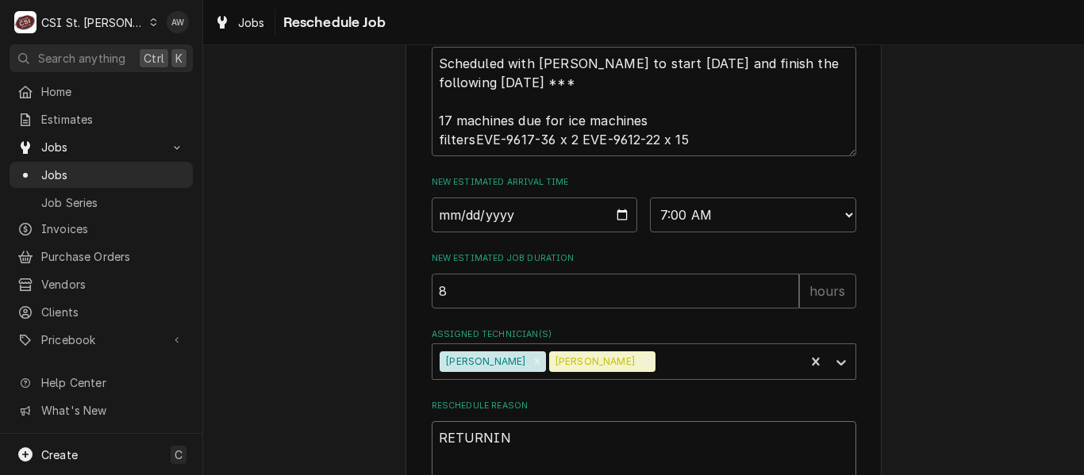
type textarea "x"
type textarea "RETURNING"
type textarea "x"
type textarea "RETURNING"
type textarea "x"
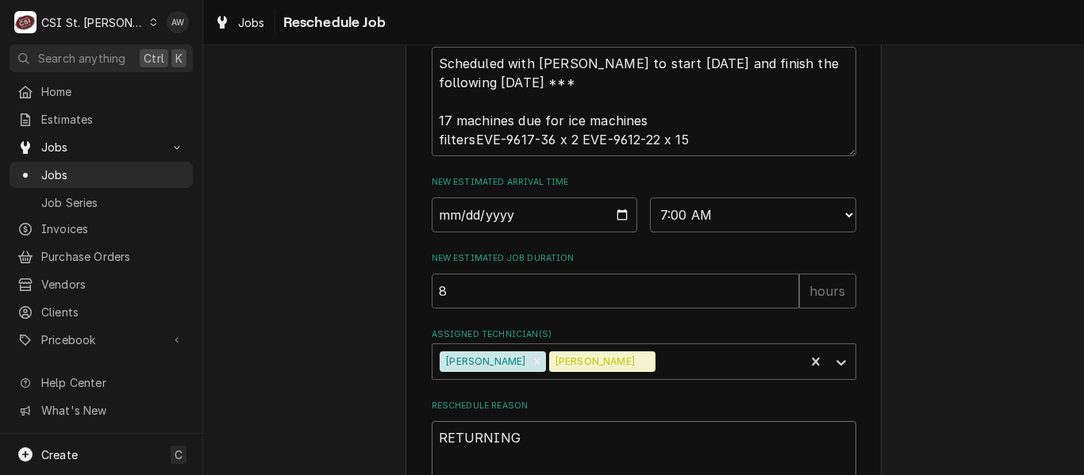
type textarea "RETURNING T"
type textarea "x"
type textarea "RETURNING TO"
type textarea "x"
type textarea "RETURNING TO"
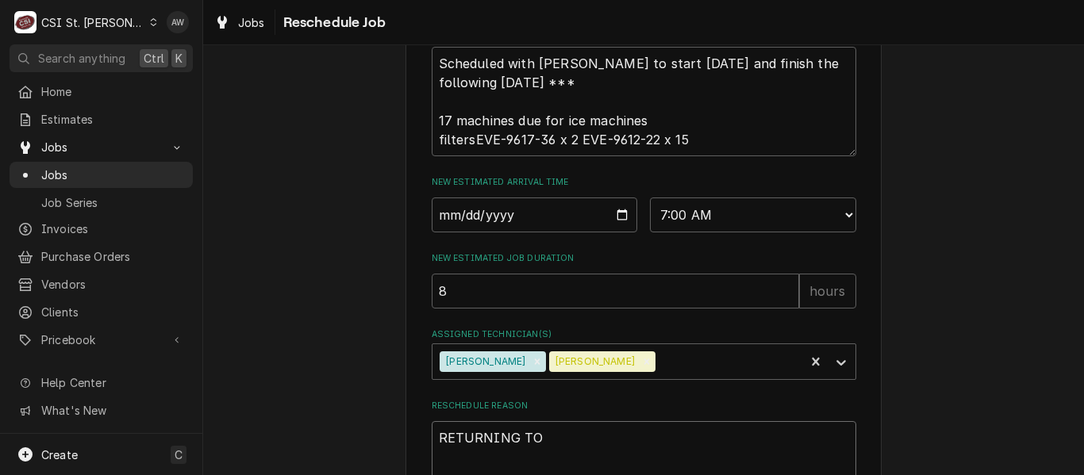
type textarea "x"
type textarea "RETURNING TO F"
type textarea "x"
type textarea "RETURNING TO"
type textarea "x"
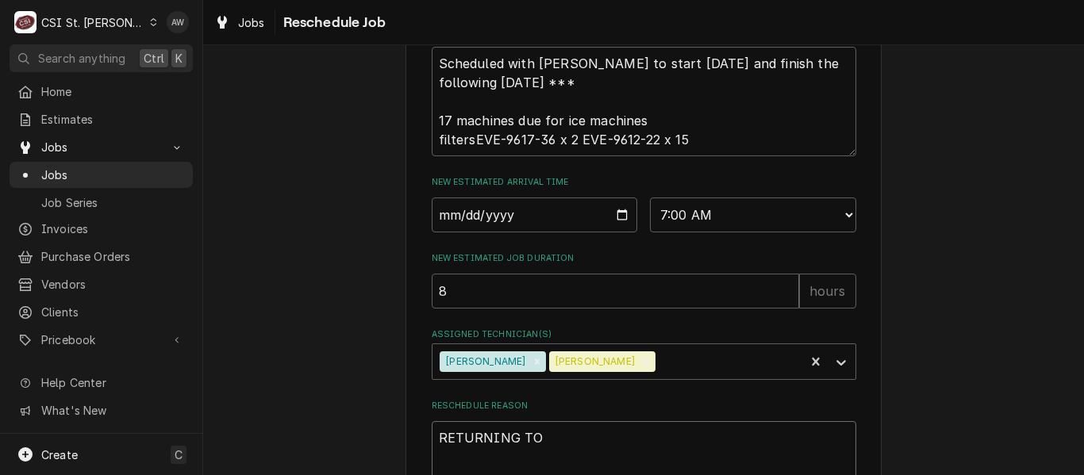
type textarea "RETURNING TO I"
type textarea "x"
type textarea "RETURNING TO IN"
type textarea "x"
type textarea "RETURNING TO INI"
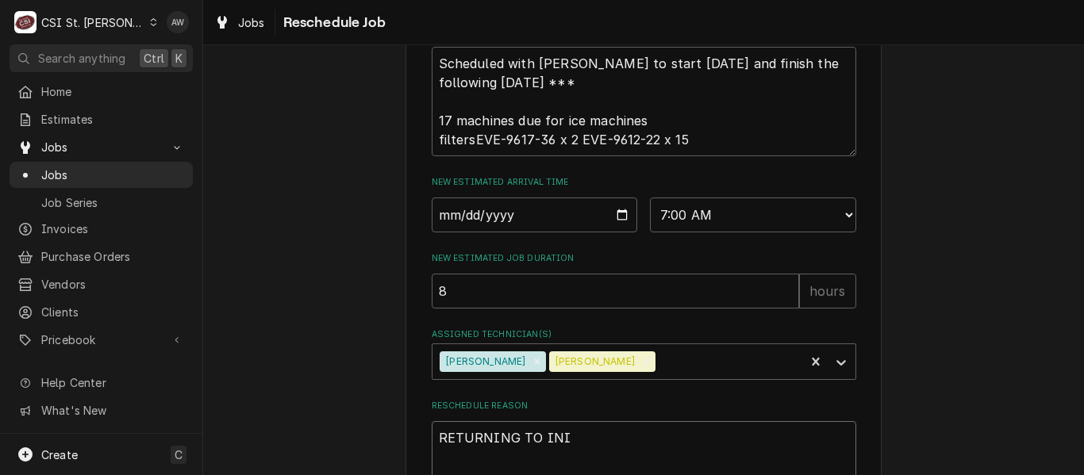
type textarea "x"
type textarea "RETURNING TO IN"
type textarea "x"
type textarea "RETURNING TO I"
type textarea "x"
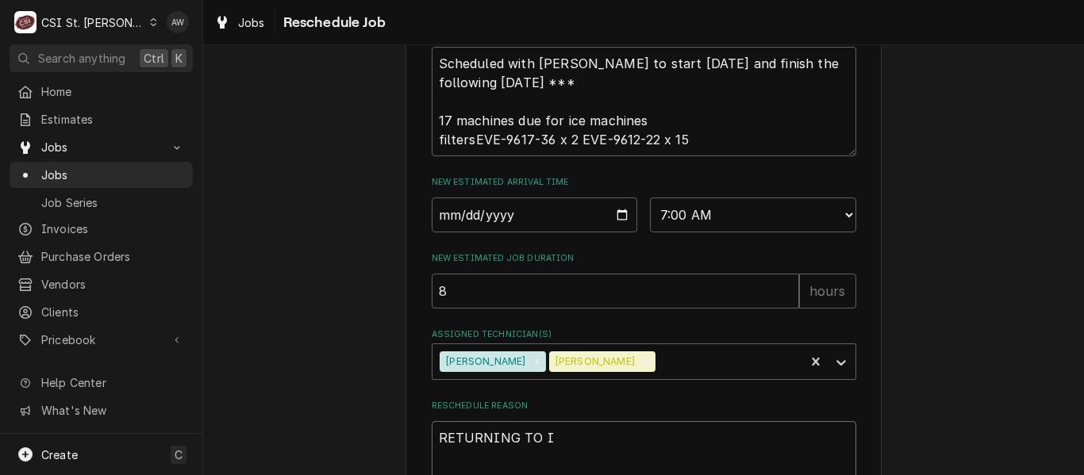
type textarea "RETURNING TO"
type textarea "x"
type textarea "RETURNING TO F"
type textarea "x"
type textarea "RETURNING TO FI"
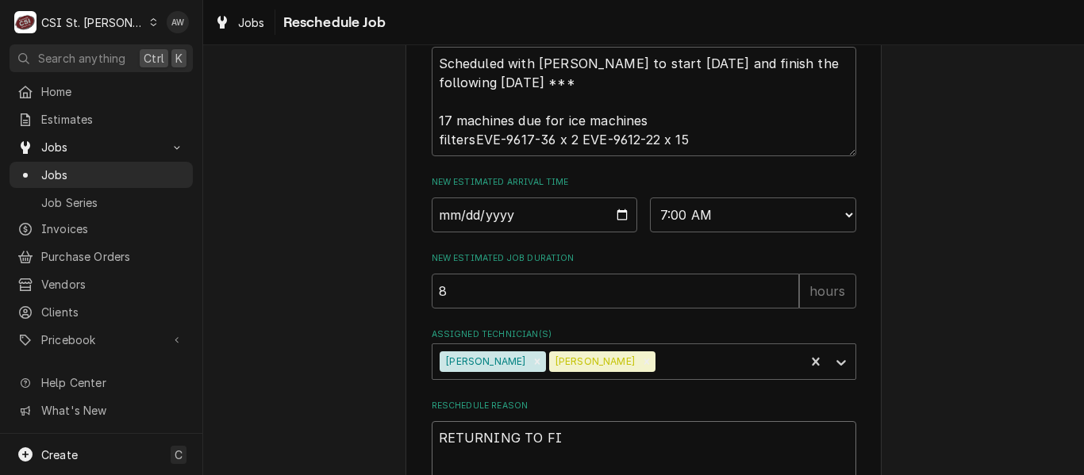
type textarea "x"
type textarea "RETURNING TO FIN"
type textarea "x"
type textarea "RETURNING TO FINI"
type textarea "x"
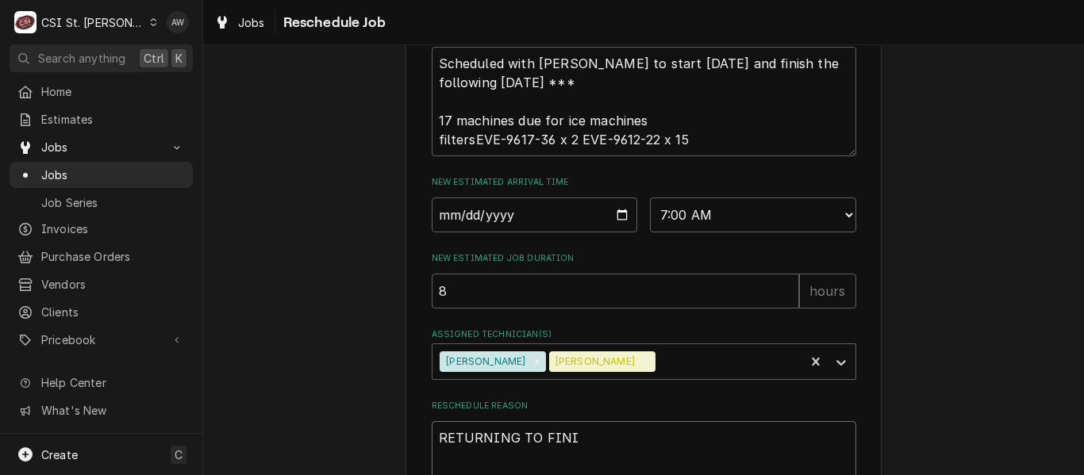
type textarea "RETURNING TO FINIH"
type textarea "x"
type textarea "RETURNING TO FINIHS"
type textarea "x"
type textarea "RETURNING TO FINIHS"
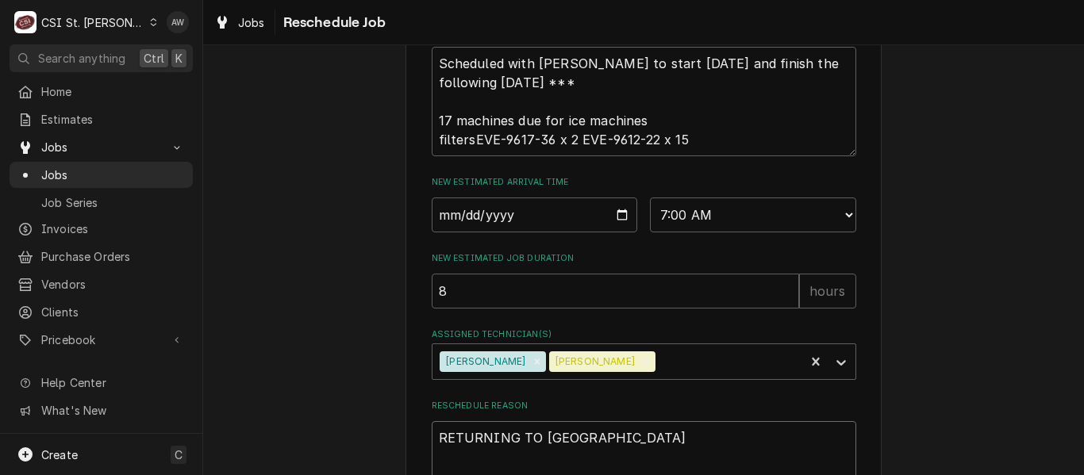
type textarea "x"
type textarea "RETURNING TO FINIHS P"
type textarea "x"
type textarea "RETURNING TO FINIHS PM"
type textarea "x"
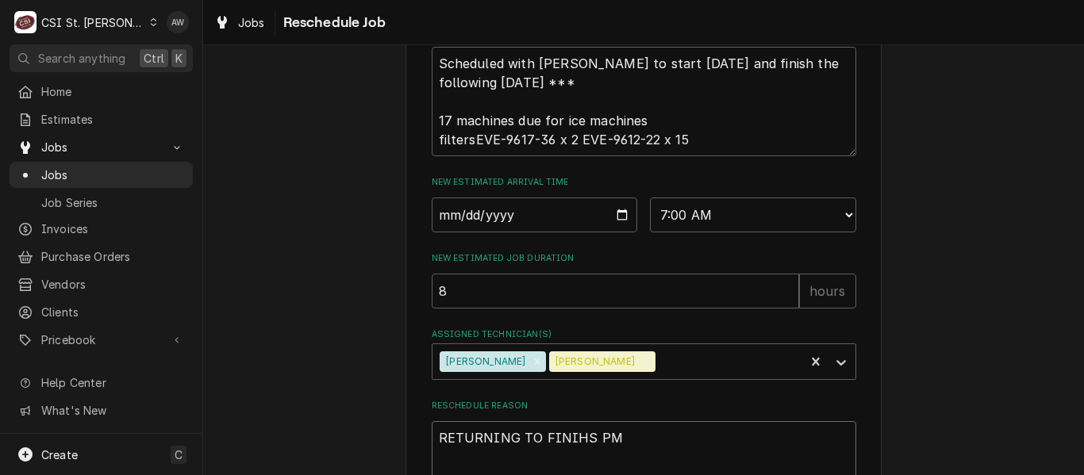
type textarea "RETURNING TO FINIHS PM"
click at [579, 435] on textarea "RETURNING TO FINIHS PM" at bounding box center [644, 456] width 425 height 71
type textarea "x"
type textarea "RETURNING TO FINIH PM"
type textarea "x"
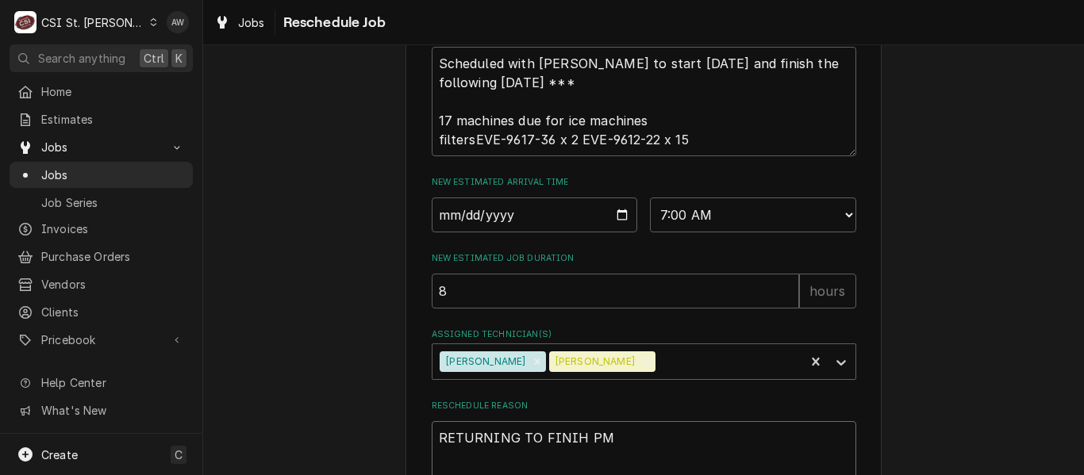
type textarea "RETURNING TO FINI PM"
type textarea "x"
type textarea "RETURNING TO FINISH PM"
type textarea "x"
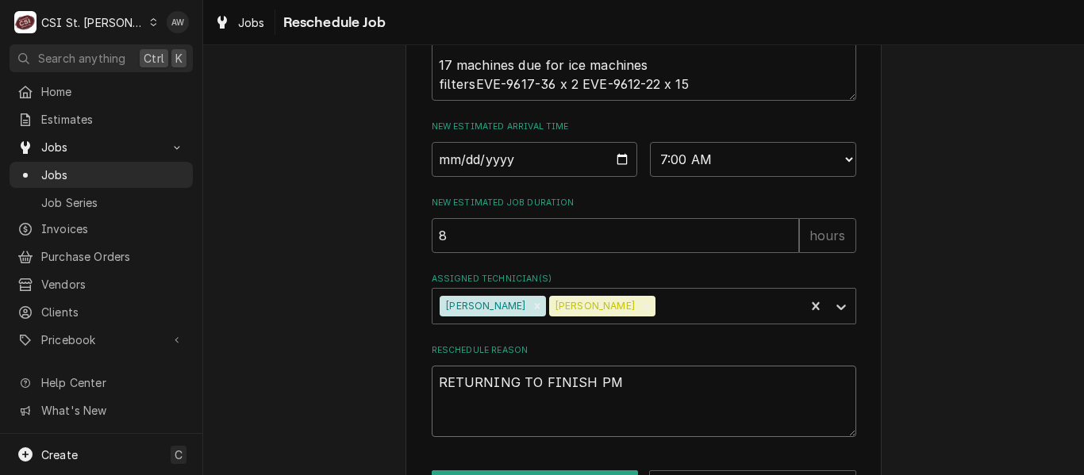
scroll to position [749, 0]
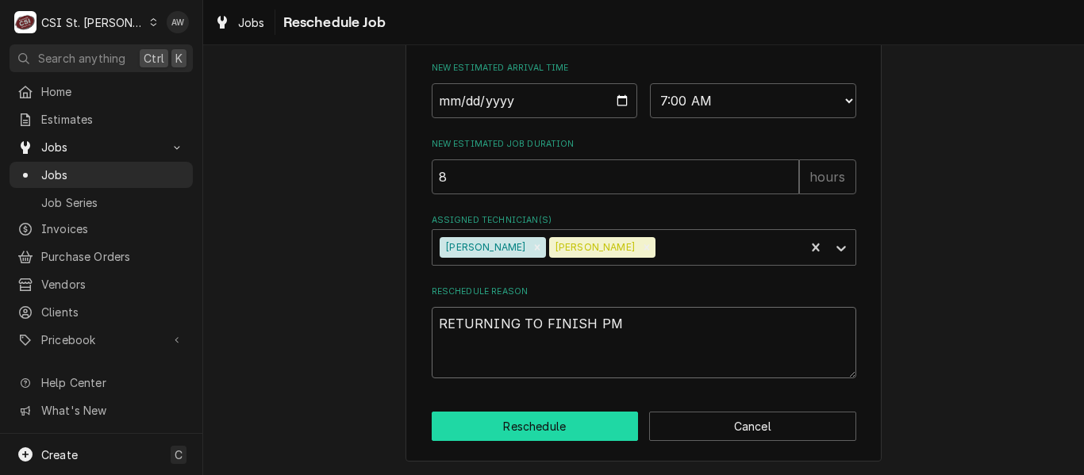
type textarea "RETURNING TO FINISH PM"
click at [589, 425] on button "Reschedule" at bounding box center [535, 426] width 207 height 29
type textarea "x"
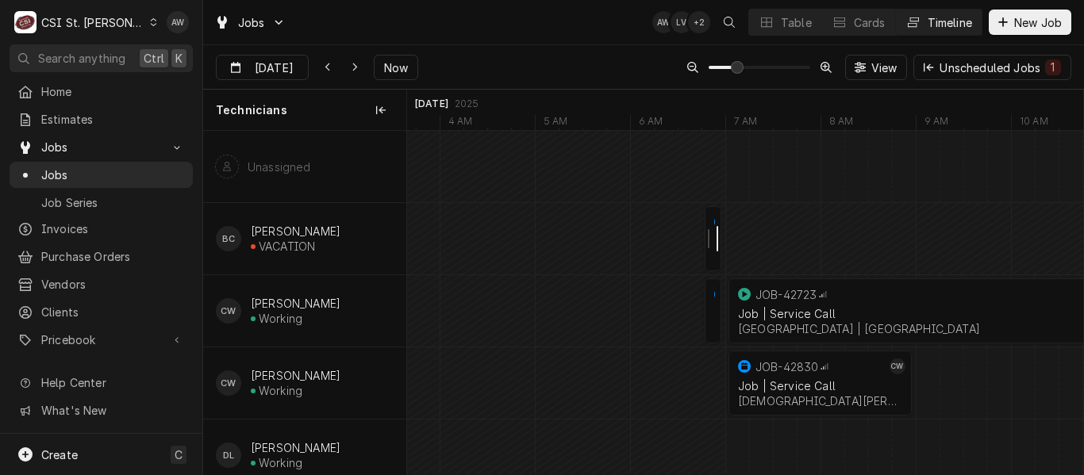
click at [715, 235] on div "Dynamic Content Wrapper" at bounding box center [711, 238] width 19 height 65
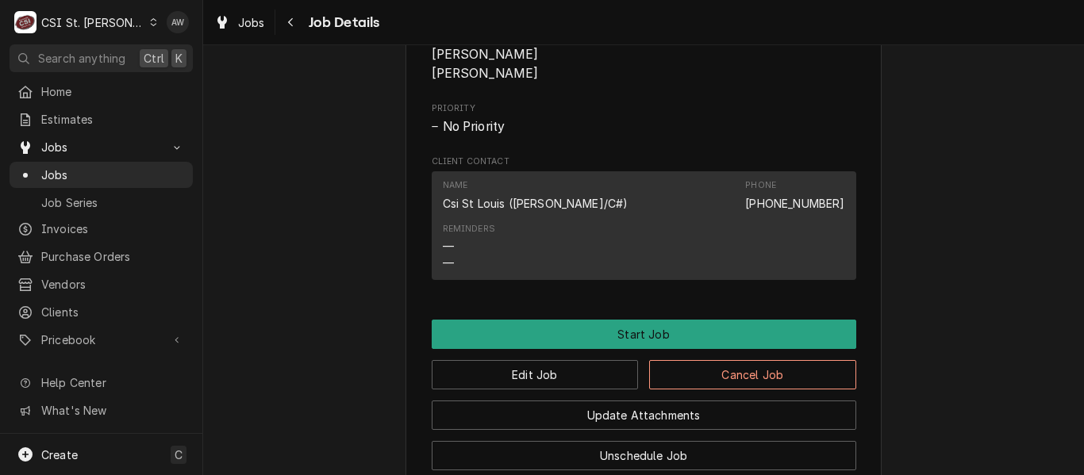
scroll to position [1085, 0]
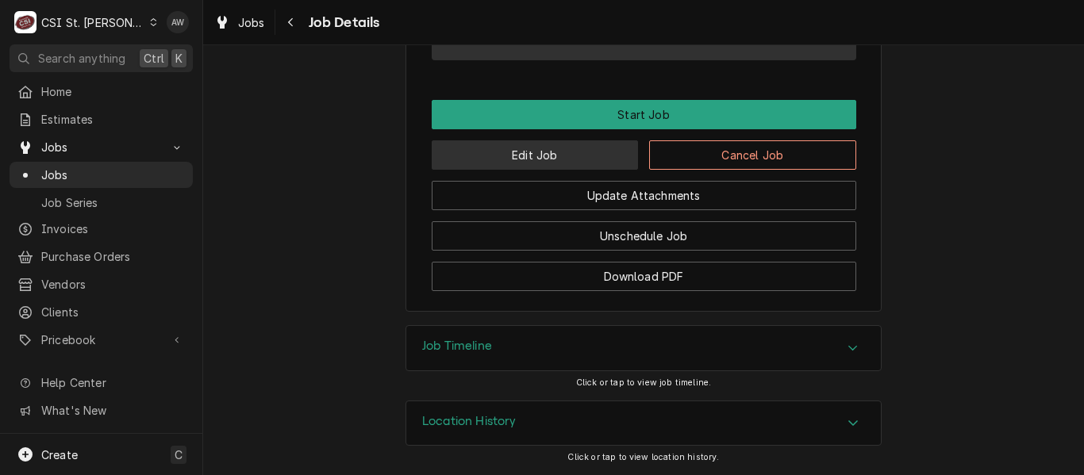
click at [531, 162] on button "Edit Job" at bounding box center [535, 154] width 207 height 29
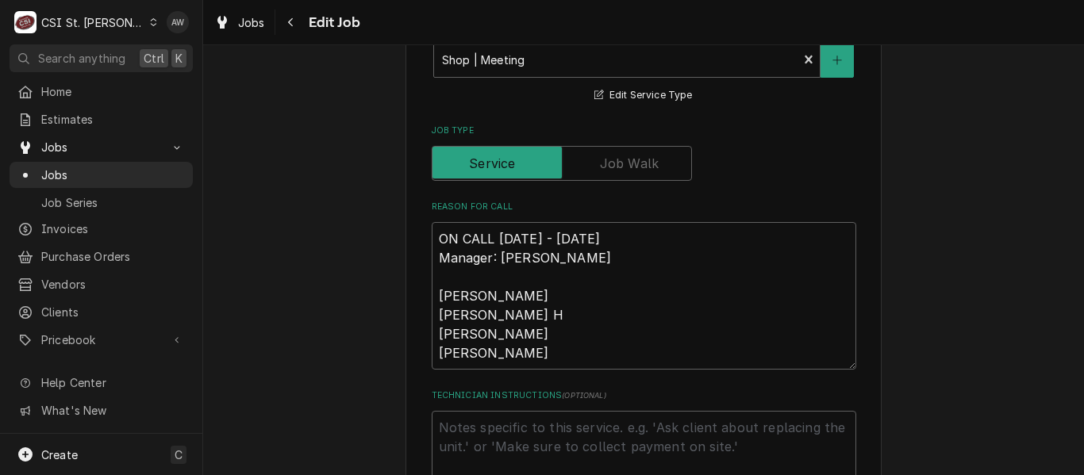
scroll to position [635, 0]
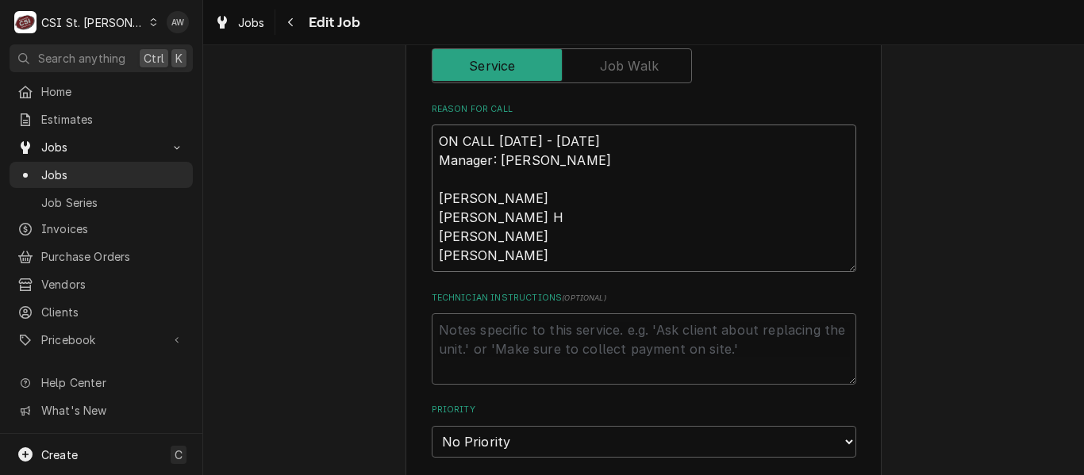
click at [579, 166] on textarea "ON CALL [DATE] - [DATE] Manager: [PERSON_NAME] [PERSON_NAME] [PERSON_NAME] H [P…" at bounding box center [644, 199] width 425 height 148
type textarea "x"
type textarea "ON CALL [DATE] - [DATE] Manager: [PERSON_NAME] [PERSON_NAME] [PERSON_NAME] H [P…"
type textarea "x"
type textarea "ON CALL Sept 26th - Oct 2nd Manager: Brad Wics Ryan Smith Erick H Chuck Brad"
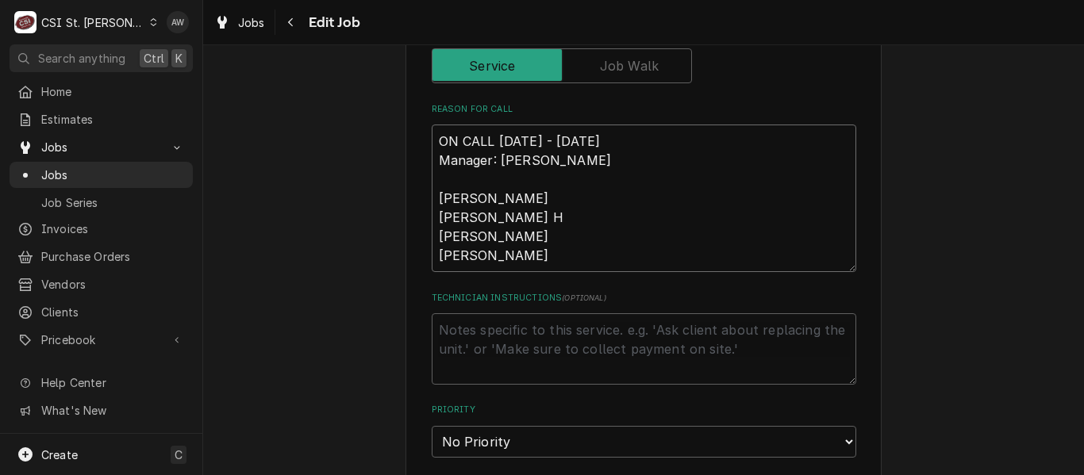
type textarea "x"
type textarea "ON CALL Sept 26th - Oct 2nd Manager: Brad WicKs Ryan Smith Erick H Chuck Brad"
type textarea "x"
type textarea "ON CALL Sept 26th - Oct 2nd Manager: Brad WicK Ryan Smith Erick H Chuck Brad"
type textarea "x"
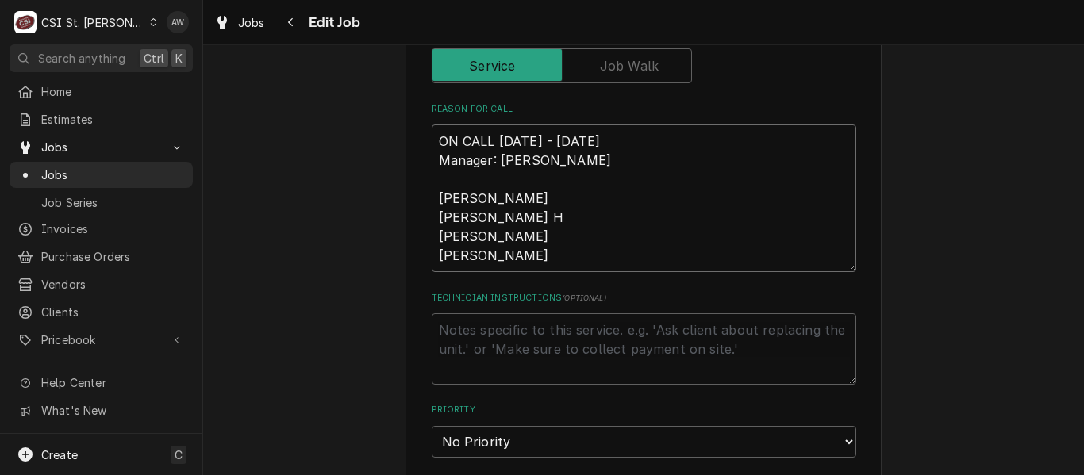
type textarea "ON CALL Sept 26th - Oct 2nd Manager: Brad Wic Ryan Smith Erick H Chuck Brad"
type textarea "x"
type textarea "ON CALL Sept 26th - Oct 2nd Manager: Brad Wick Ryan Smith Erick H Chuck Brad"
type textarea "x"
type textarea "ON CALL Sept 26th - Oct 2nd Manager: Brad Wicks Ryan Smith Erick H Chuck Brad"
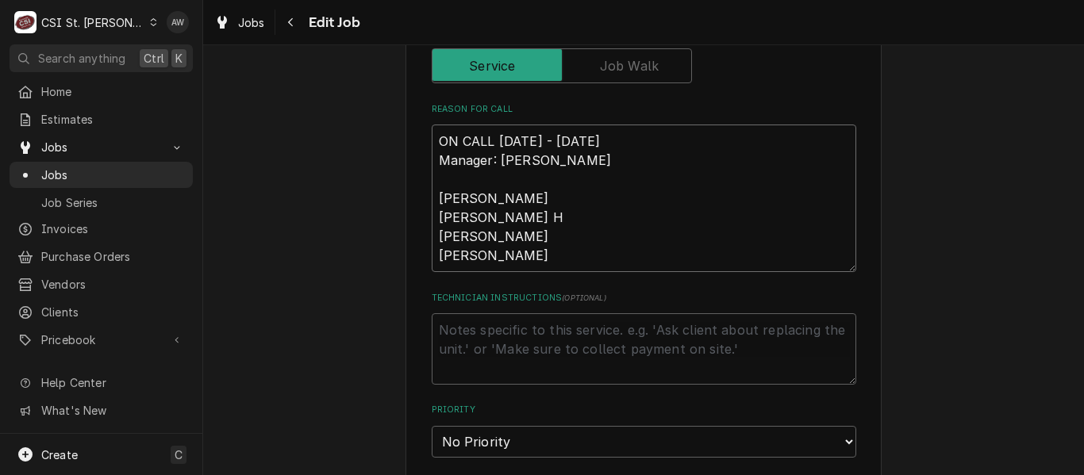
type textarea "x"
type textarea "ON CALL Sept 26th - Oct 2nd Manager: Brad Wicks/ Ryan Smith Erick H Chuck Brad"
type textarea "x"
type textarea "ON CALL Sept 26th - Oct 2nd Manager: Brad Wicks/ Ryan Smith Erick H Chuck Brad"
type textarea "x"
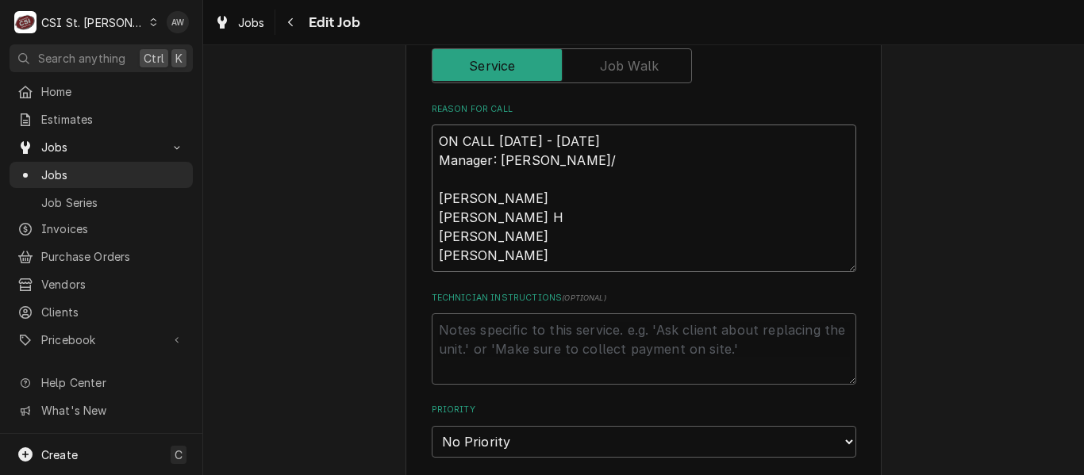
type textarea "ON CALL Sept 26th - Oct 2nd Manager: Brad Wicks/ N Ryan Smith Erick H Chuck Brad"
type textarea "x"
type textarea "ON CALL Sept 26th - Oct 2nd Manager: Brad Wicks/ Ni Ryan Smith Erick H Chuck Br…"
type textarea "x"
type textarea "ON CALL Sept 26th - Oct 2nd Manager: Brad Wicks/ Nic Ryan Smith Erick H Chuck B…"
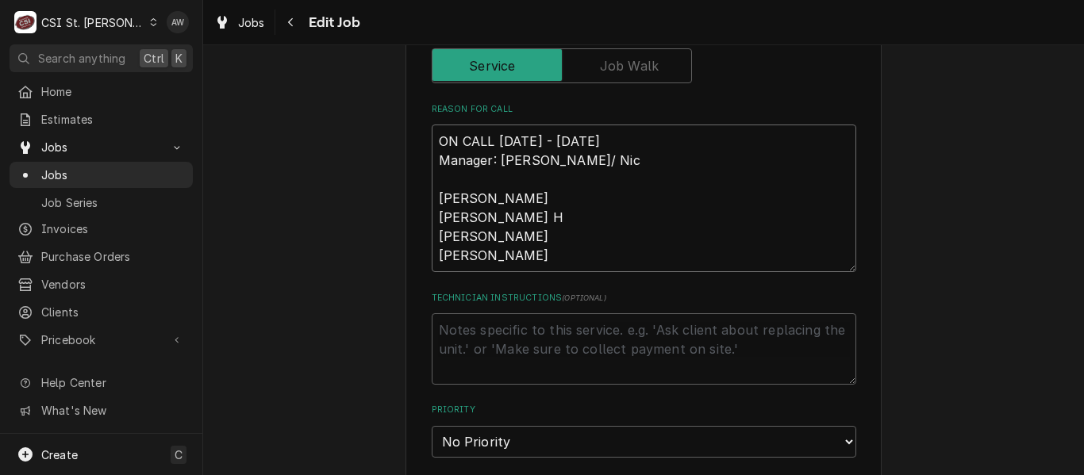
type textarea "x"
type textarea "ON CALL Sept 26th - Oct 2nd Manager: Brad Wicks/ Nick Ryan Smith Erick H Chuck …"
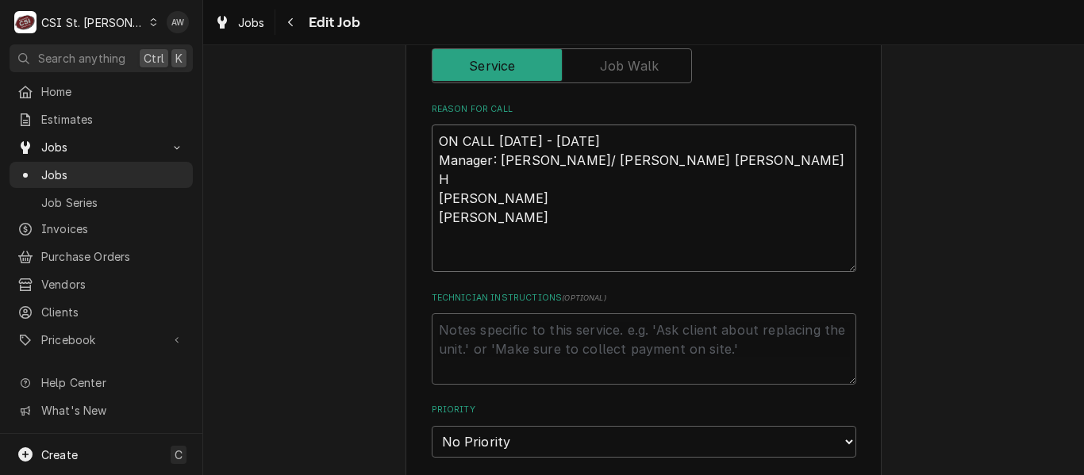
type textarea "x"
type textarea "ON CALL Sept 26th - Oct 2nd Manager: Brad Wicks/ Nick Ryan Smith Erick H Chuck …"
type textarea "x"
type textarea "ON CALL Sept 26th - Oct 2nd Manager: Brad Wicks/ Nick B Ryan Smith Erick H Chuc…"
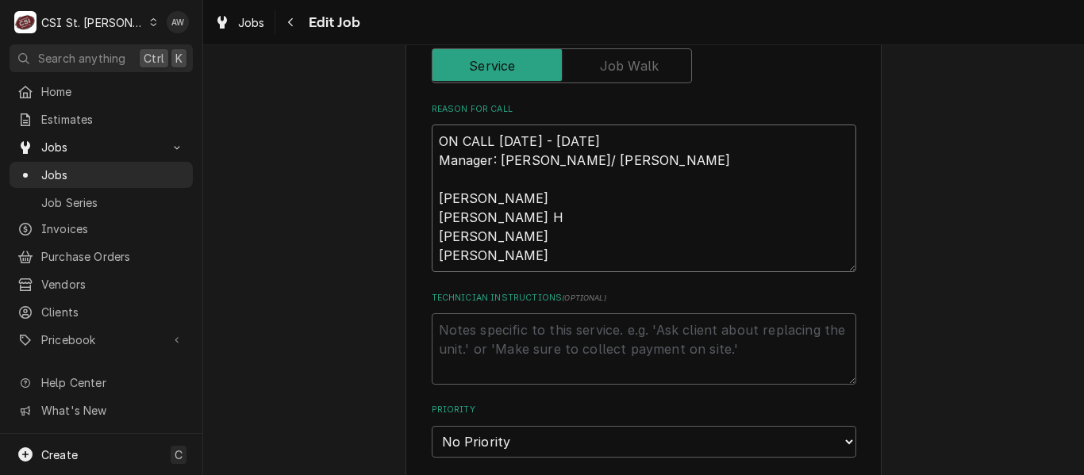
type textarea "x"
type textarea "ON CALL Sept 26th - Oct 2nd Manager: Brad Wicks/ Nick Ba Ryan Smith Erick H Chu…"
type textarea "x"
type textarea "ON CALL Sept 26th - Oct 2nd Manager: Brad Wicks/ Nick Bad Ryan Smith Erick H Ch…"
type textarea "x"
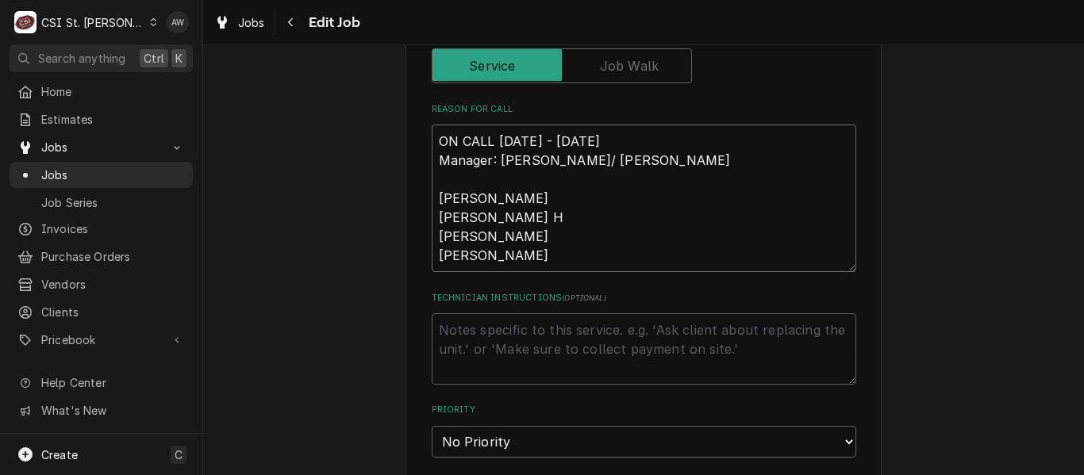
type textarea "ON CALL Sept 26th - Oct 2nd Manager: Brad Wicks/ Nick Bado Ryan Smith Erick H C…"
type textarea "x"
type textarea "ON CALL Sept 26th - Oct 2nd Manager: Brad Wicks/ Nick Badol Ryan Smith Erick H …"
type textarea "x"
type textarea "ON CALL Sept 26th - Oct 2nd Manager: Brad Wicks/ Nick Bado Ryan Smith Erick H C…"
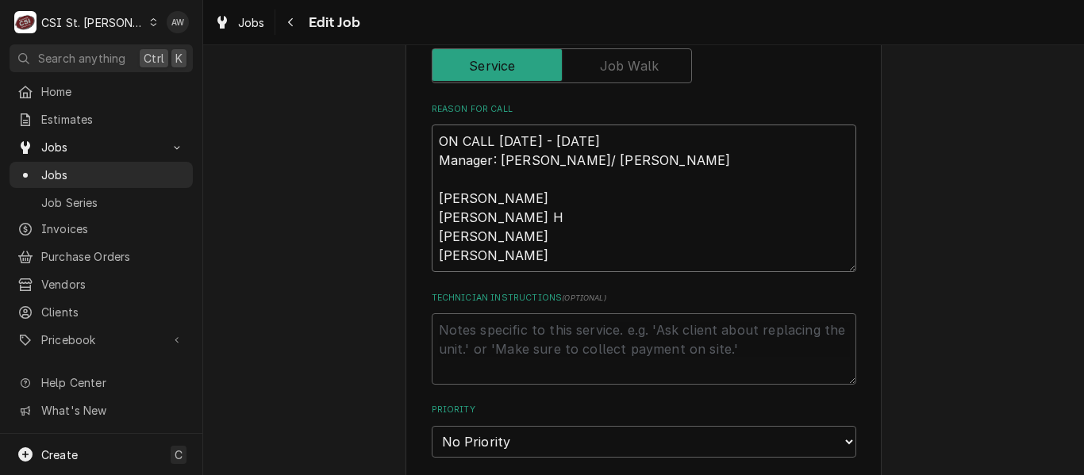
type textarea "x"
type textarea "ON CALL Sept 26th - Oct 2nd Manager: Brad Wicks/ Nick Bad Ryan Smith Erick H Ch…"
type textarea "x"
type textarea "ON CALL Sept 26th - Oct 2nd Manager: Brad Wicks/ Nick Ba Ryan Smith Erick H Chu…"
type textarea "x"
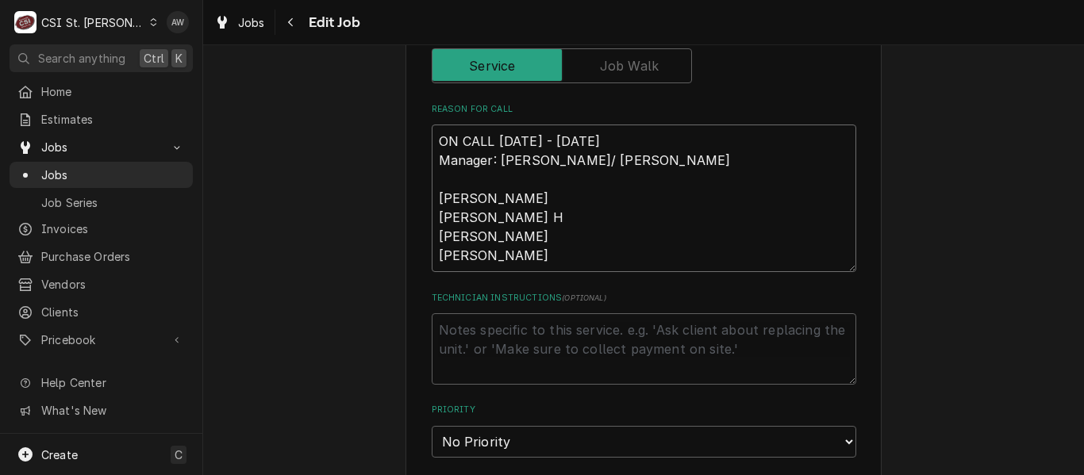
type textarea "ON CALL Sept 26th - Oct 2nd Manager: Brad Wicks/ Nick B Ryan Smith Erick H Chuc…"
type textarea "x"
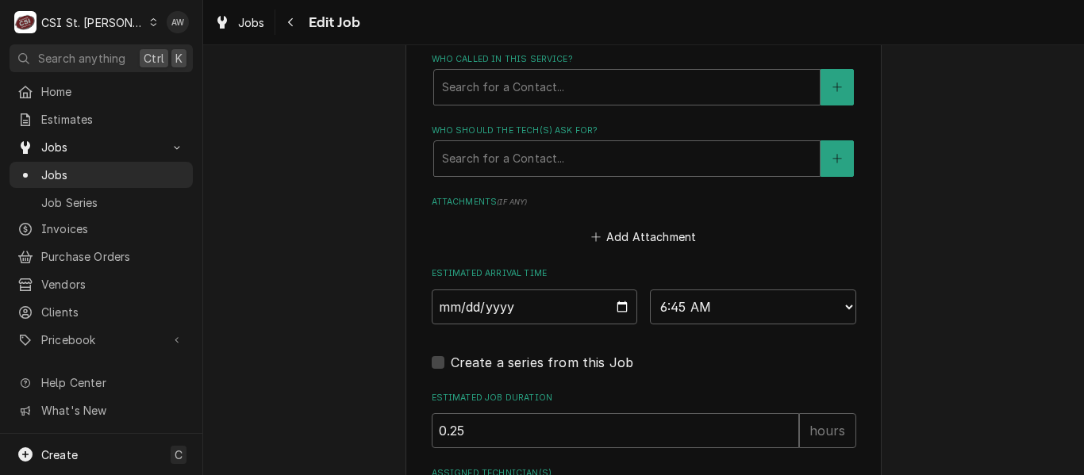
scroll to position [1354, 0]
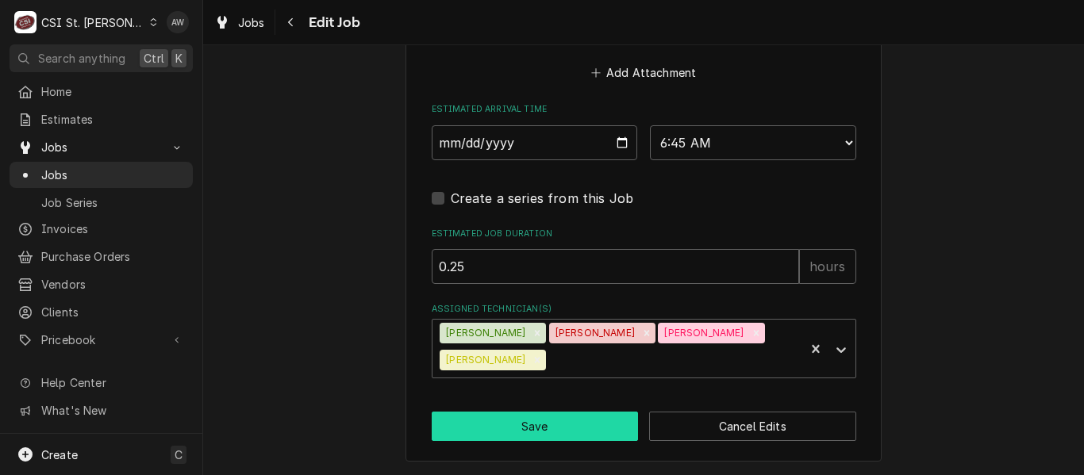
type textarea "ON CALL Sept 26th - Oct 2nd Manager: Brad Wicks/ Nick B Ryan Smith Erick H Chuc…"
click at [469, 432] on button "Save" at bounding box center [535, 426] width 207 height 29
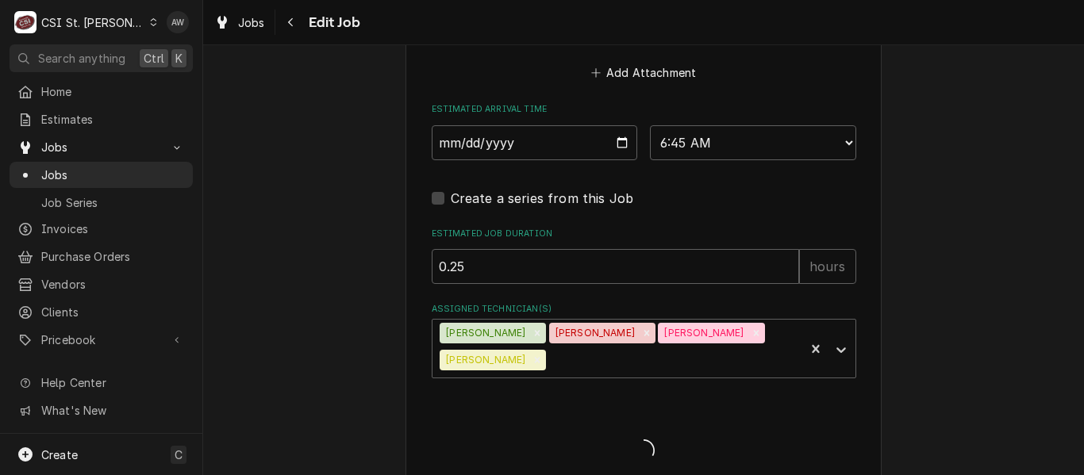
type textarea "x"
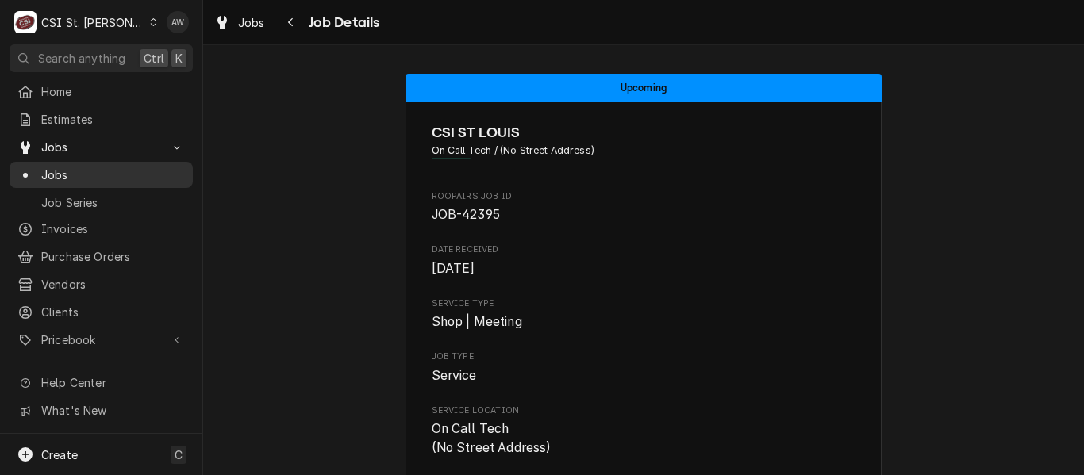
click at [109, 174] on span "Jobs" at bounding box center [113, 175] width 144 height 17
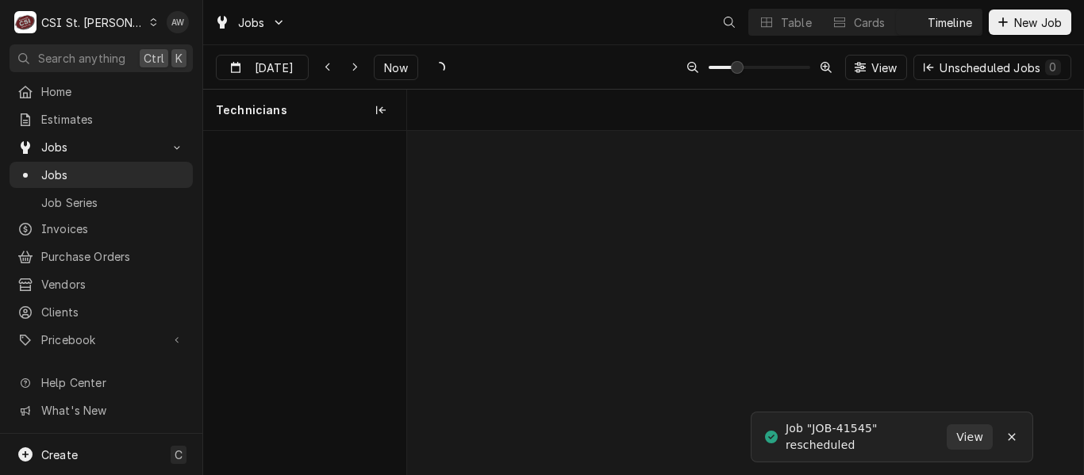
scroll to position [0, 13393]
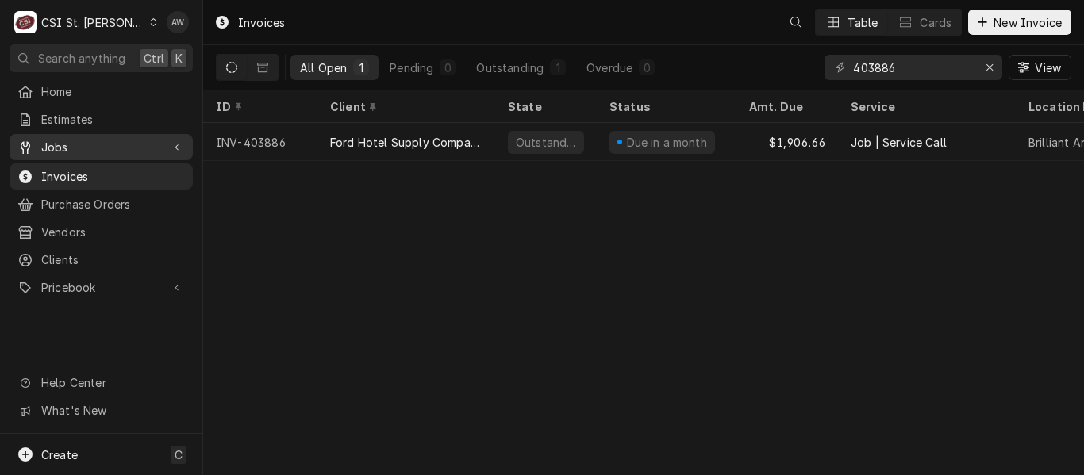
click at [78, 143] on span "Jobs" at bounding box center [101, 147] width 120 height 17
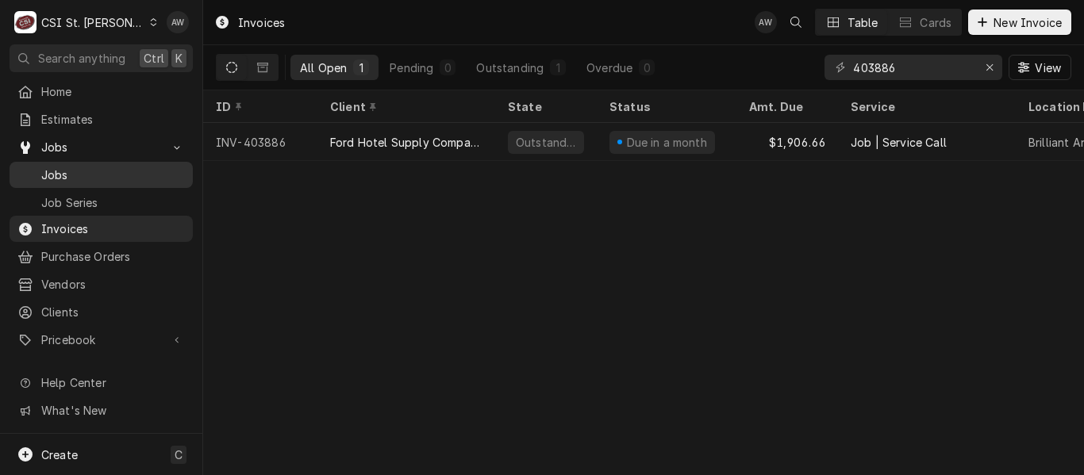
click at [79, 165] on div "Jobs" at bounding box center [101, 175] width 177 height 20
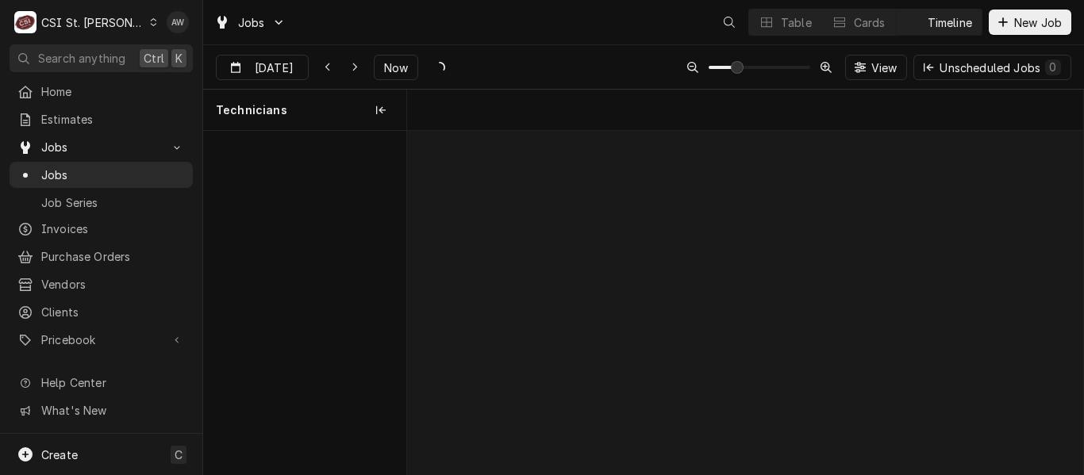
scroll to position [0, 13393]
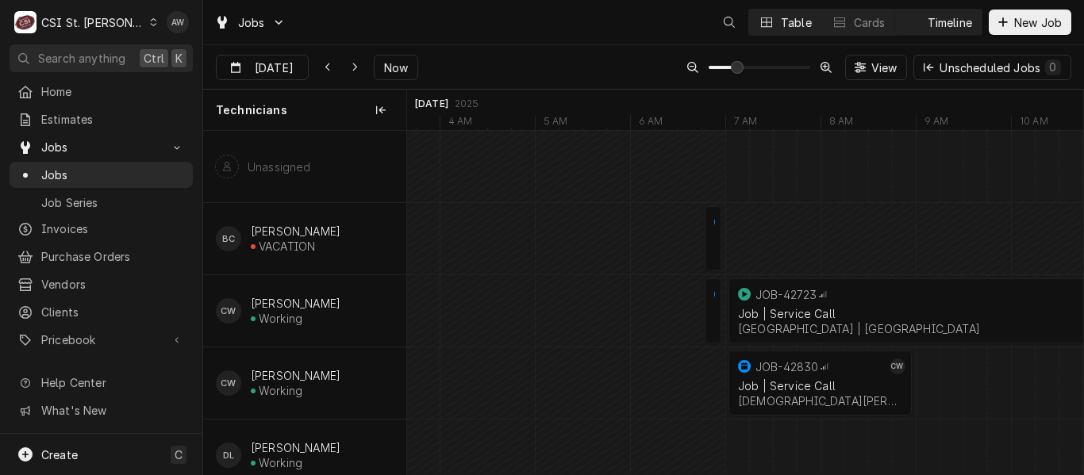
click at [775, 25] on button "Table" at bounding box center [785, 22] width 72 height 25
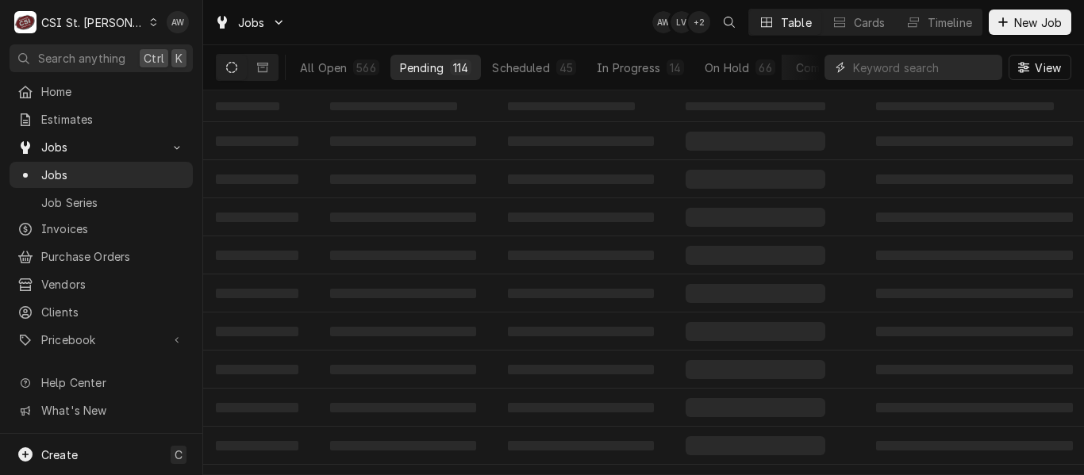
click at [853, 67] on input "Dynamic Content Wrapper" at bounding box center [923, 67] width 141 height 25
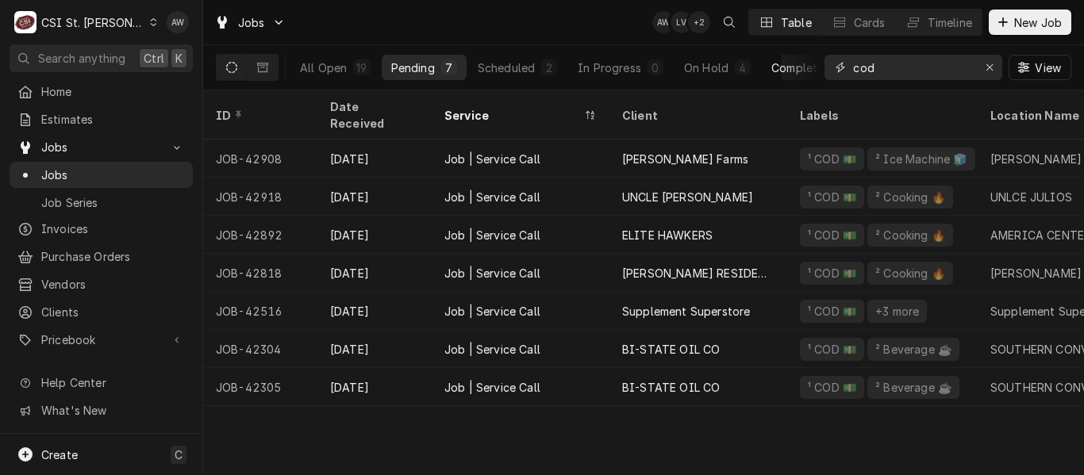
type input "cod"
click at [770, 63] on button "Completed 6" at bounding box center [812, 67] width 101 height 25
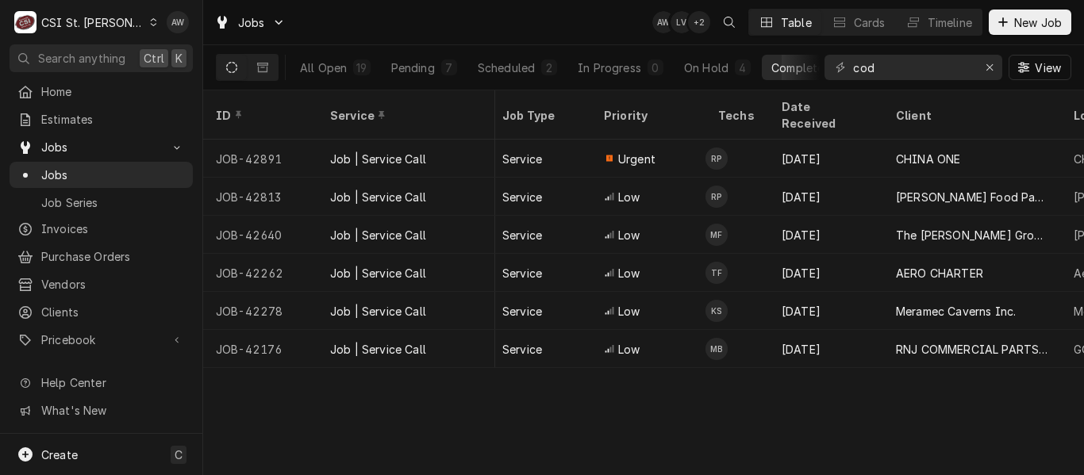
scroll to position [0, 510]
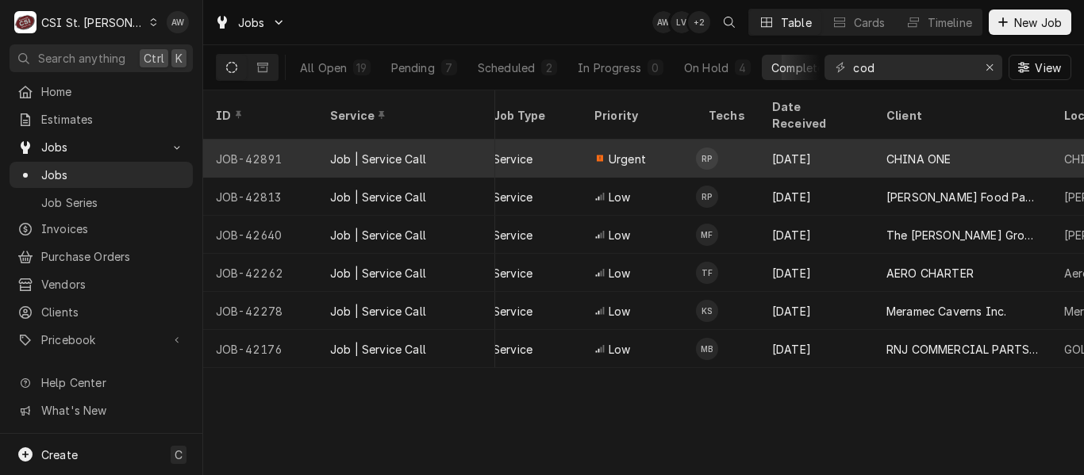
click at [794, 143] on div "Sep 24" at bounding box center [816, 159] width 114 height 38
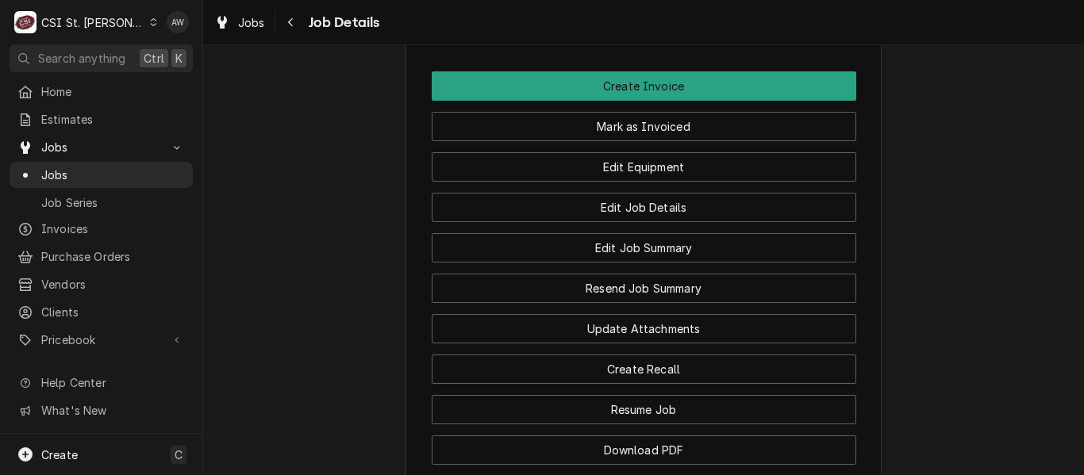
scroll to position [1508, 0]
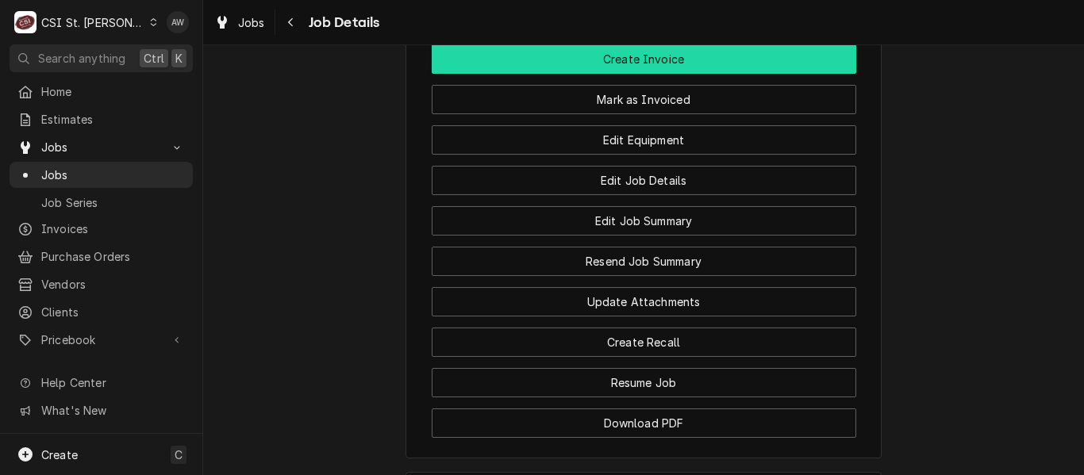
click at [636, 74] on button "Create Invoice" at bounding box center [644, 58] width 425 height 29
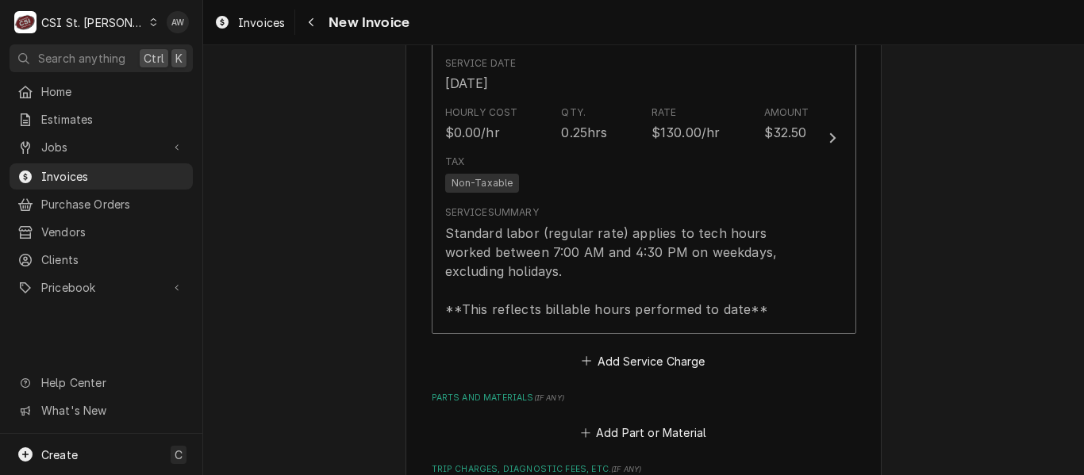
scroll to position [2222, 0]
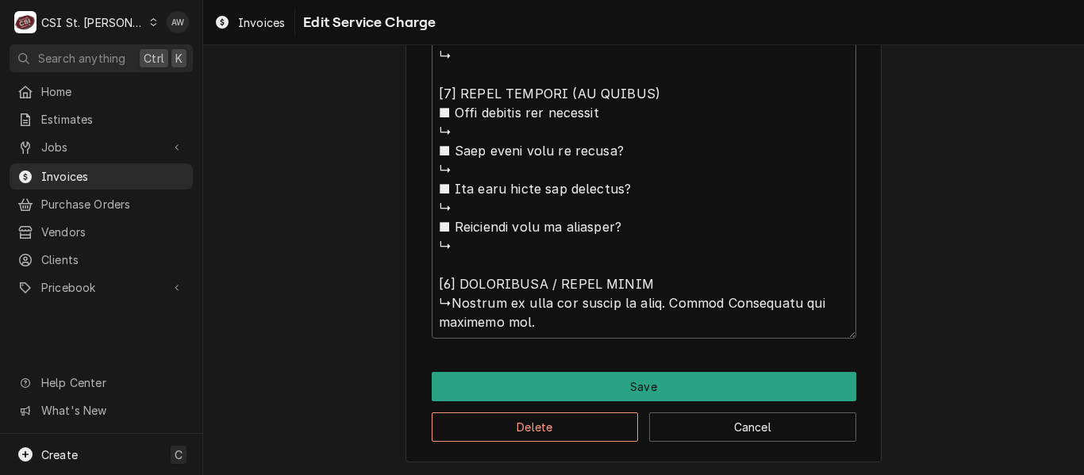
scroll to position [1504, 0]
type textarea "x"
type textarea "⚠️ LORE IPSUMDOLORSI ⚠️ ✪ Ametcons adi elitsedd eiusmodt ✪ Incidid utlabore etd…"
type textarea "x"
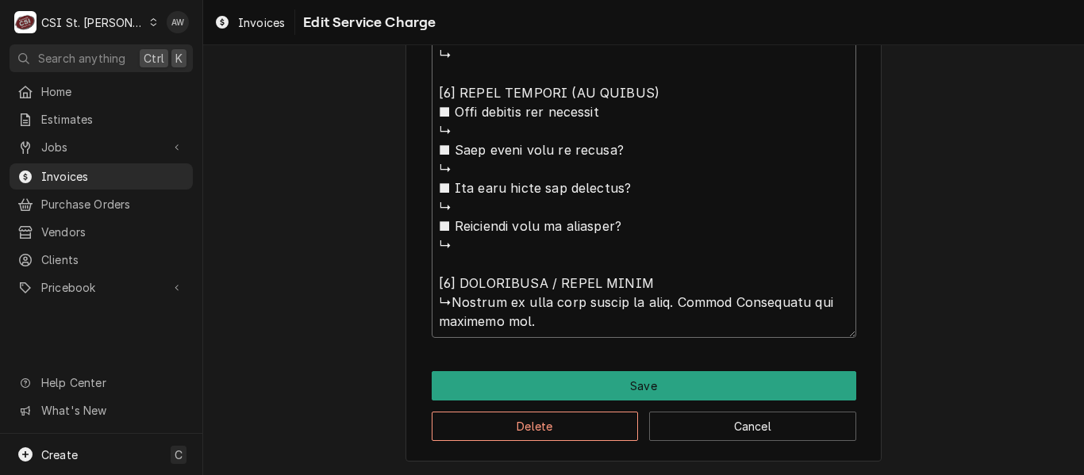
type textarea "⚠️ 𝗙𝗢𝗥𝗠 𝗜𝗡𝗦𝗧𝗥𝗨𝗖𝗧𝗜𝗢𝗡𝗦 ⚠️ ✪ 𝗖𝗼𝗺𝗽𝗹𝗲𝘁𝗲 𝗮𝗹𝗹 𝗿𝗲𝗹𝗲𝘃𝗮𝗻𝘁 𝘀𝗲𝗰𝘁𝗶𝗼𝗻𝘀 ✪ 𝗣𝗿𝗼𝘃𝗶𝗱𝗲 𝗱𝗲𝘁𝗮𝗶𝗹𝗲𝗱 𝗮𝗻𝘀…"
type textarea "x"
type textarea "⚠️ 𝗙𝗢𝗥𝗠 𝗜𝗡𝗦𝗧𝗥𝗨𝗖𝗧𝗜𝗢𝗡𝗦 ⚠️ ✪ 𝗖𝗼𝗺𝗽𝗹𝗲𝘁𝗲 𝗮𝗹𝗹 𝗿𝗲𝗹𝗲𝘃𝗮𝗻𝘁 𝘀𝗲𝗰𝘁𝗶𝗼𝗻𝘀 ✪ 𝗣𝗿𝗼𝘃𝗶𝗱𝗲 𝗱𝗲𝘁𝗮𝗶𝗹𝗲𝗱 𝗮𝗻𝘀…"
type textarea "x"
type textarea "⚠️ 𝗙𝗢𝗥𝗠 𝗜𝗡𝗦𝗧𝗥𝗨𝗖𝗧𝗜𝗢𝗡𝗦 ⚠️ ✪ 𝗖𝗼𝗺𝗽𝗹𝗲𝘁𝗲 𝗮𝗹𝗹 𝗿𝗲𝗹𝗲𝘃𝗮𝗻𝘁 𝘀𝗲𝗰𝘁𝗶𝗼𝗻𝘀 ✪ 𝗣𝗿𝗼𝘃𝗶𝗱𝗲 𝗱𝗲𝘁𝗮𝗶𝗹𝗲𝗱 𝗮𝗻𝘀…"
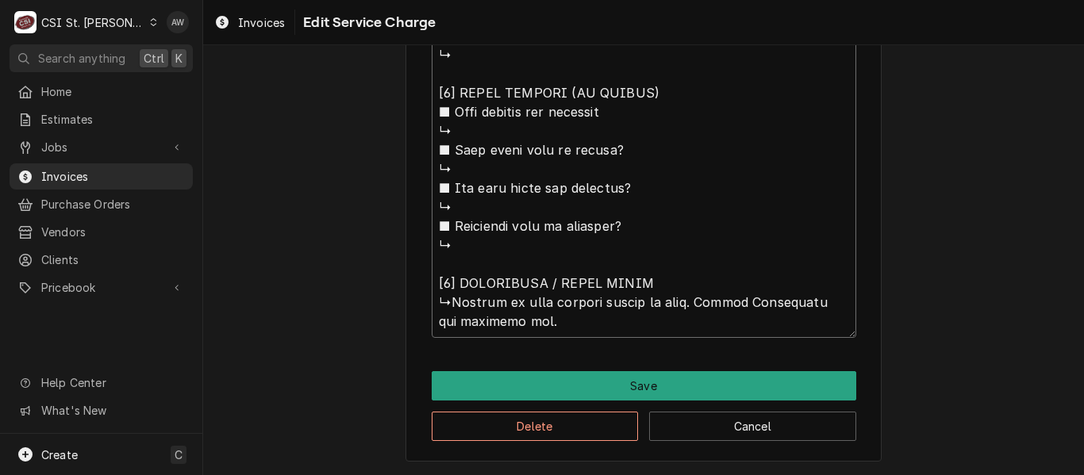
type textarea "x"
type textarea "⚠️ 𝗙𝗢𝗥𝗠 𝗜𝗡𝗦𝗧𝗥𝗨𝗖𝗧𝗜𝗢𝗡𝗦 ⚠️ ✪ 𝗖𝗼𝗺𝗽𝗹𝗲𝘁𝗲 𝗮𝗹𝗹 𝗿𝗲𝗹𝗲𝘃𝗮𝗻𝘁 𝘀𝗲𝗰𝘁𝗶𝗼𝗻𝘀 ✪ 𝗣𝗿𝗼𝘃𝗶𝗱𝗲 𝗱𝗲𝘁𝗮𝗶𝗹𝗲𝗱 𝗮𝗻𝘀…"
drag, startPoint x: 524, startPoint y: 324, endPoint x: 698, endPoint y: 299, distance: 175.5
type textarea "x"
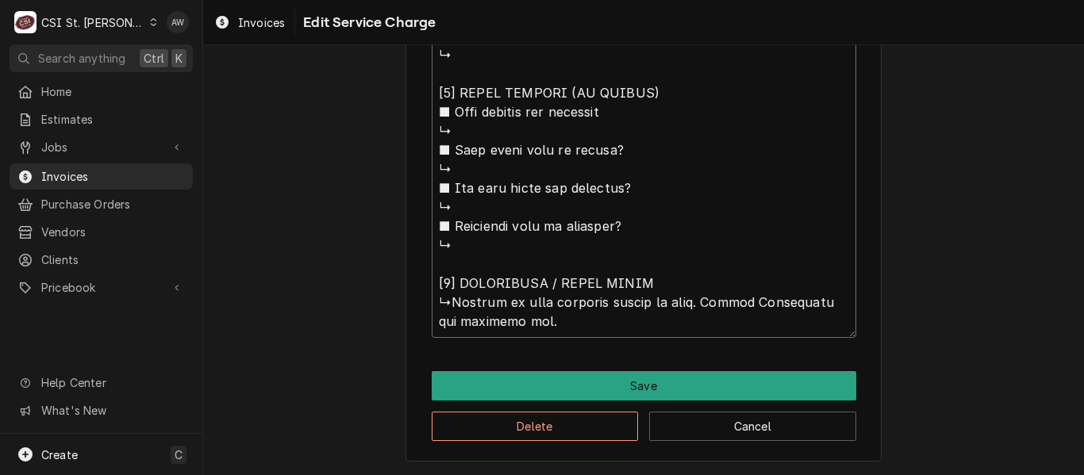
type textarea "⚠️ 𝗙𝗢𝗥𝗠 𝗜𝗡𝗦𝗧𝗥𝗨𝗖𝗧𝗜𝗢𝗡𝗦 ⚠️ ✪ 𝗖𝗼𝗺𝗽𝗹𝗲𝘁𝗲 𝗮𝗹𝗹 𝗿𝗲𝗹𝗲𝘃𝗮𝗻𝘁 𝘀𝗲𝗰𝘁𝗶𝗼𝗻𝘀 ✪ 𝗣𝗿𝗼𝘃𝗶𝗱𝗲 𝗱𝗲𝘁𝗮𝗶𝗹𝗲𝗱 𝗮𝗻𝘀…"
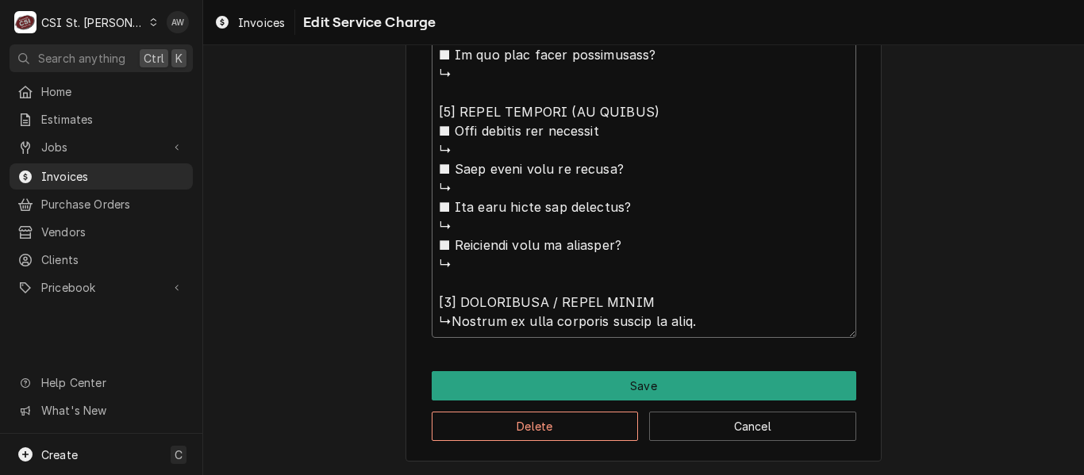
scroll to position [1485, 0]
type textarea "x"
type textarea "⚠️ 𝗙𝗢𝗥𝗠 𝗜𝗡𝗦𝗧𝗥𝗨𝗖𝗧𝗜𝗢𝗡𝗦 ⚠️ ✪ 𝗖𝗼𝗺𝗽𝗹𝗲𝘁𝗲 𝗮𝗹𝗹 𝗿𝗲𝗹𝗲𝘃𝗮𝗻𝘁 𝘀𝗲𝗰𝘁𝗶𝗼𝗻𝘀 ✪ 𝗣𝗿𝗼𝘃𝗶𝗱𝗲 𝗱𝗲𝘁𝗮𝗶𝗹𝗲𝗱 𝗮𝗻𝘀…"
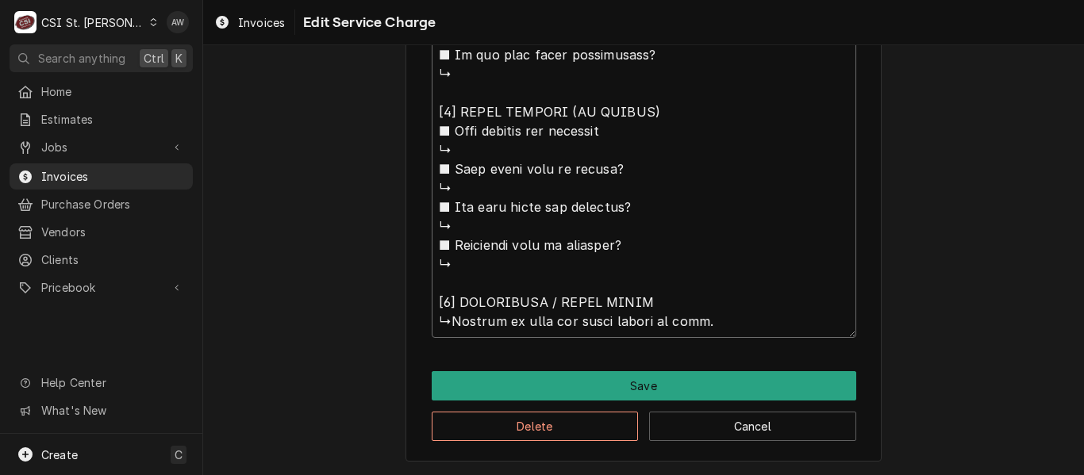
type textarea "x"
type textarea "⚠️ 𝗙𝗢𝗥𝗠 𝗜𝗡𝗦𝗧𝗥𝗨𝗖𝗧𝗜𝗢𝗡𝗦 ⚠️ ✪ 𝗖𝗼𝗺𝗽𝗹𝗲𝘁𝗲 𝗮𝗹𝗹 𝗿𝗲𝗹𝗲𝘃𝗮𝗻𝘁 𝘀𝗲𝗰𝘁𝗶𝗼𝗻𝘀 ✪ 𝗣𝗿𝗼𝘃𝗶𝗱𝗲 𝗱𝗲𝘁𝗮𝗶𝗹𝗲𝗱 𝗮𝗻𝘀…"
type textarea "x"
type textarea "⚠️ 𝗙𝗢𝗥𝗠 𝗜𝗡𝗦𝗧𝗥𝗨𝗖𝗧𝗜𝗢𝗡𝗦 ⚠️ ✪ 𝗖𝗼𝗺𝗽𝗹𝗲𝘁𝗲 𝗮𝗹𝗹 𝗿𝗲𝗹𝗲𝘃𝗮𝗻𝘁 𝘀𝗲𝗰𝘁𝗶𝗼𝗻𝘀 ✪ 𝗣𝗿𝗼𝘃𝗶𝗱𝗲 𝗱𝗲𝘁𝗮𝗶𝗹𝗲𝗱 𝗮𝗻𝘀…"
type textarea "x"
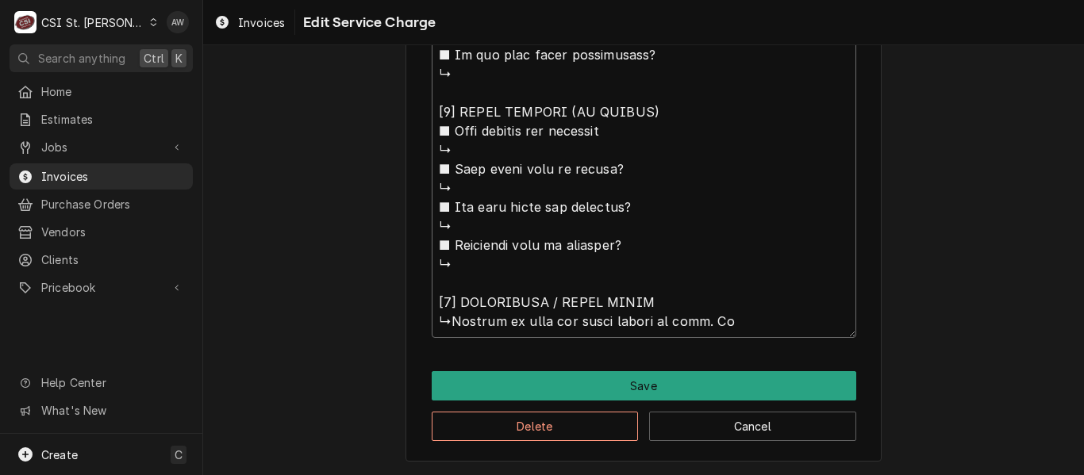
type textarea "⚠️ 𝗙𝗢𝗥𝗠 𝗜𝗡𝗦𝗧𝗥𝗨𝗖𝗧𝗜𝗢𝗡𝗦 ⚠️ ✪ 𝗖𝗼𝗺𝗽𝗹𝗲𝘁𝗲 𝗮𝗹𝗹 𝗿𝗲𝗹𝗲𝘃𝗮𝗻𝘁 𝘀𝗲𝗰𝘁𝗶𝗼𝗻𝘀 ✪ 𝗣𝗿𝗼𝘃𝗶𝗱𝗲 𝗱𝗲𝘁𝗮𝗶𝗹𝗲𝗱 𝗮𝗻𝘀…"
type textarea "x"
type textarea "⚠️ 𝗙𝗢𝗥𝗠 𝗜𝗡𝗦𝗧𝗥𝗨𝗖𝗧𝗜𝗢𝗡𝗦 ⚠️ ✪ 𝗖𝗼𝗺𝗽𝗹𝗲𝘁𝗲 𝗮𝗹𝗹 𝗿𝗲𝗹𝗲𝘃𝗮𝗻𝘁 𝘀𝗲𝗰𝘁𝗶𝗼𝗻𝘀 ✪ 𝗣𝗿𝗼𝘃𝗶𝗱𝗲 𝗱𝗲𝘁𝗮𝗶𝗹𝗲𝗱 𝗮𝗻𝘀…"
type textarea "x"
type textarea "⚠️ 𝗙𝗢𝗥𝗠 𝗜𝗡𝗦𝗧𝗥𝗨𝗖𝗧𝗜𝗢𝗡𝗦 ⚠️ ✪ 𝗖𝗼𝗺𝗽𝗹𝗲𝘁𝗲 𝗮𝗹𝗹 𝗿𝗲𝗹𝗲𝘃𝗮𝗻𝘁 𝘀𝗲𝗰𝘁𝗶𝗼𝗻𝘀 ✪ 𝗣𝗿𝗼𝘃𝗶𝗱𝗲 𝗱𝗲𝘁𝗮𝗶𝗹𝗲𝗱 𝗮𝗻𝘀…"
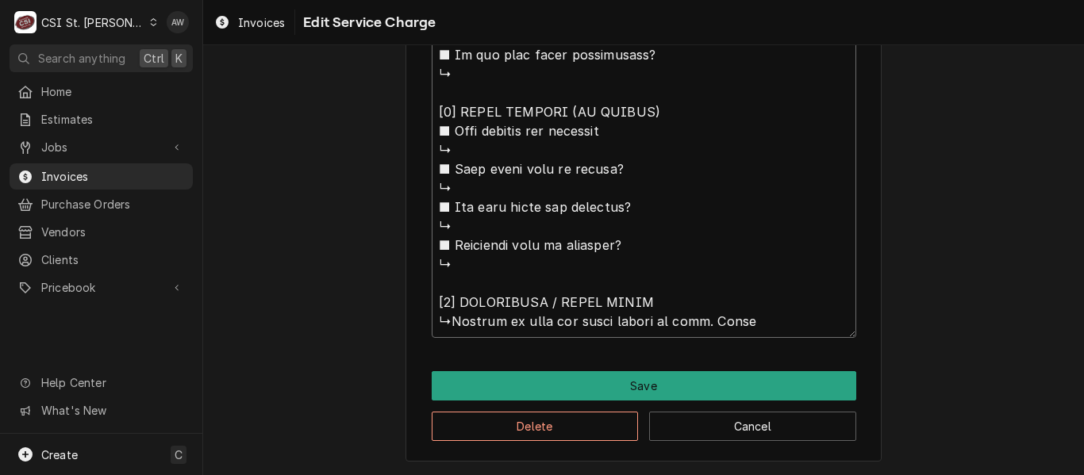
type textarea "x"
type textarea "⚠️ 𝗙𝗢𝗥𝗠 𝗜𝗡𝗦𝗧𝗥𝗨𝗖𝗧𝗜𝗢𝗡𝗦 ⚠️ ✪ 𝗖𝗼𝗺𝗽𝗹𝗲𝘁𝗲 𝗮𝗹𝗹 𝗿𝗲𝗹𝗲𝘃𝗮𝗻𝘁 𝘀𝗲𝗰𝘁𝗶𝗼𝗻𝘀 ✪ 𝗣𝗿𝗼𝘃𝗶𝗱𝗲 𝗱𝗲𝘁𝗮𝗶𝗹𝗲𝗱 𝗮𝗻𝘀…"
type textarea "x"
type textarea "⚠️ 𝗙𝗢𝗥𝗠 𝗜𝗡𝗦𝗧𝗥𝗨𝗖𝗧𝗜𝗢𝗡𝗦 ⚠️ ✪ 𝗖𝗼𝗺𝗽𝗹𝗲𝘁𝗲 𝗮𝗹𝗹 𝗿𝗲𝗹𝗲𝘃𝗮𝗻𝘁 𝘀𝗲𝗰𝘁𝗶𝗼𝗻𝘀 ✪ 𝗣𝗿𝗼𝘃𝗶𝗱𝗲 𝗱𝗲𝘁𝗮𝗶𝗹𝗲𝗱 𝗮𝗻𝘀…"
type textarea "x"
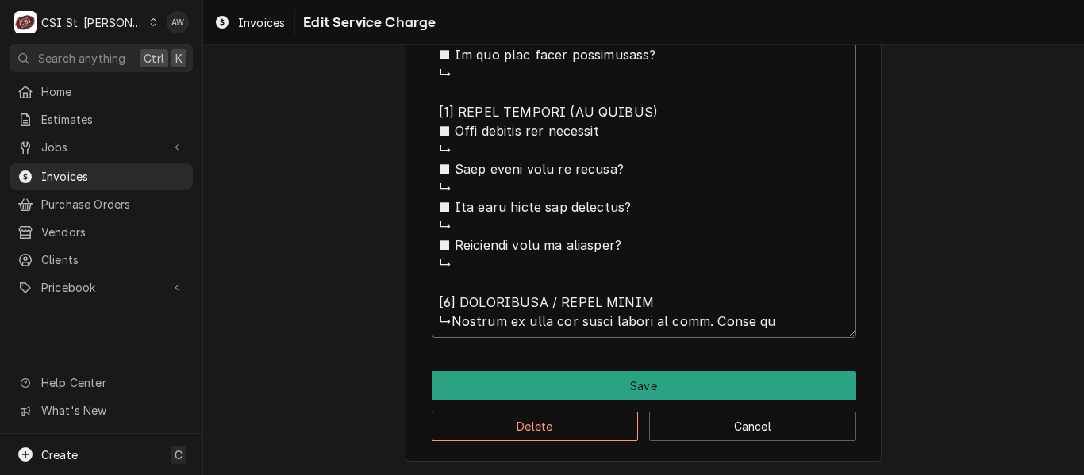
type textarea "⚠️ 𝗙𝗢𝗥𝗠 𝗜𝗡𝗦𝗧𝗥𝗨𝗖𝗧𝗜𝗢𝗡𝗦 ⚠️ ✪ 𝗖𝗼𝗺𝗽𝗹𝗲𝘁𝗲 𝗮𝗹𝗹 𝗿𝗲𝗹𝗲𝘃𝗮𝗻𝘁 𝘀𝗲𝗰𝘁𝗶𝗼𝗻𝘀 ✪ 𝗣𝗿𝗼𝘃𝗶𝗱𝗲 𝗱𝗲𝘁𝗮𝗶𝗹𝗲𝗱 𝗮𝗻𝘀…"
type textarea "x"
type textarea "⚠️ 𝗙𝗢𝗥𝗠 𝗜𝗡𝗦𝗧𝗥𝗨𝗖𝗧𝗜𝗢𝗡𝗦 ⚠️ ✪ 𝗖𝗼𝗺𝗽𝗹𝗲𝘁𝗲 𝗮𝗹𝗹 𝗿𝗲𝗹𝗲𝘃𝗮𝗻𝘁 𝘀𝗲𝗰𝘁𝗶𝗼𝗻𝘀 ✪ 𝗣𝗿𝗼𝘃𝗶𝗱𝗲 𝗱𝗲𝘁𝗮𝗶𝗹𝗲𝗱 𝗮𝗻𝘀…"
type textarea "x"
type textarea "⚠️ 𝗙𝗢𝗥𝗠 𝗜𝗡𝗦𝗧𝗥𝗨𝗖𝗧𝗜𝗢𝗡𝗦 ⚠️ ✪ 𝗖𝗼𝗺𝗽𝗹𝗲𝘁𝗲 𝗮𝗹𝗹 𝗿𝗲𝗹𝗲𝘃𝗮𝗻𝘁 𝘀𝗲𝗰𝘁𝗶𝗼𝗻𝘀 ✪ 𝗣𝗿𝗼𝘃𝗶𝗱𝗲 𝗱𝗲𝘁𝗮𝗶𝗹𝗲𝗱 𝗮𝗻𝘀…"
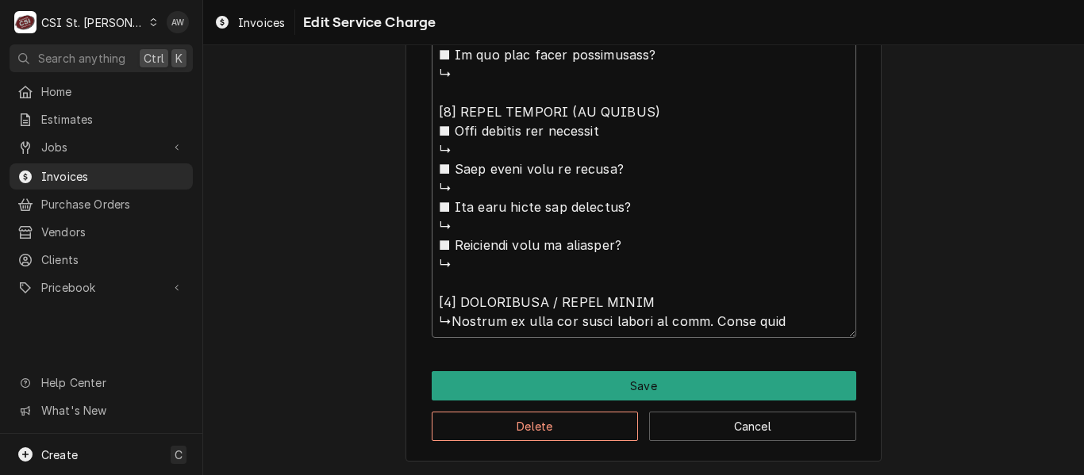
type textarea "x"
type textarea "⚠️ 𝗙𝗢𝗥𝗠 𝗜𝗡𝗦𝗧𝗥𝗨𝗖𝗧𝗜𝗢𝗡𝗦 ⚠️ ✪ 𝗖𝗼𝗺𝗽𝗹𝗲𝘁𝗲 𝗮𝗹𝗹 𝗿𝗲𝗹𝗲𝘃𝗮𝗻𝘁 𝘀𝗲𝗰𝘁𝗶𝗼𝗻𝘀 ✪ 𝗣𝗿𝗼𝘃𝗶𝗱𝗲 𝗱𝗲𝘁𝗮𝗶𝗹𝗲𝗱 𝗮𝗻𝘀…"
type textarea "x"
type textarea "⚠️ 𝗙𝗢𝗥𝗠 𝗜𝗡𝗦𝗧𝗥𝗨𝗖𝗧𝗜𝗢𝗡𝗦 ⚠️ ✪ 𝗖𝗼𝗺𝗽𝗹𝗲𝘁𝗲 𝗮𝗹𝗹 𝗿𝗲𝗹𝗲𝘃𝗮𝗻𝘁 𝘀𝗲𝗰𝘁𝗶𝗼𝗻𝘀 ✪ 𝗣𝗿𝗼𝘃𝗶𝗱𝗲 𝗱𝗲𝘁𝗮𝗶𝗹𝗲𝗱 𝗮𝗻𝘀…"
type textarea "x"
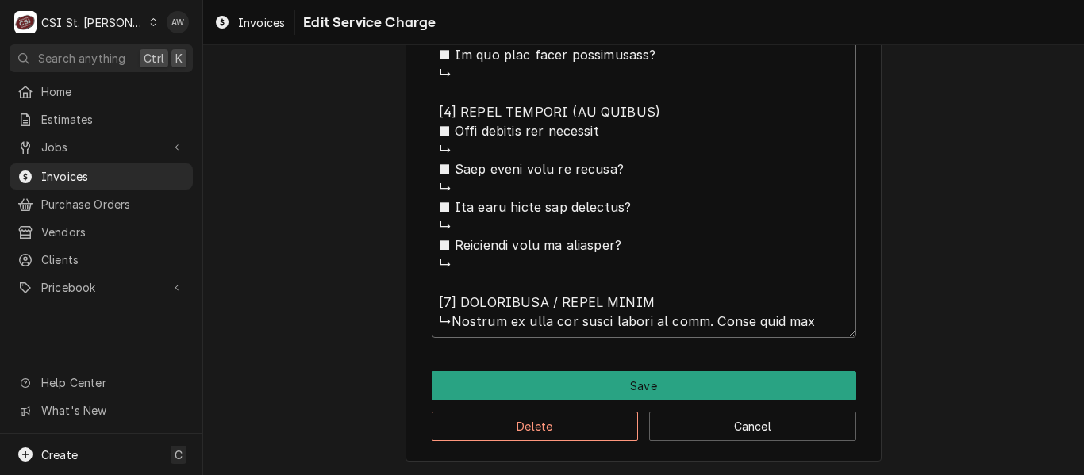
type textarea "⚠️ 𝗙𝗢𝗥𝗠 𝗜𝗡𝗦𝗧𝗥𝗨𝗖𝗧𝗜𝗢𝗡𝗦 ⚠️ ✪ 𝗖𝗼𝗺𝗽𝗹𝗲𝘁𝗲 𝗮𝗹𝗹 𝗿𝗲𝗹𝗲𝘃𝗮𝗻𝘁 𝘀𝗲𝗰𝘁𝗶𝗼𝗻𝘀 ✪ 𝗣𝗿𝗼𝘃𝗶𝗱𝗲 𝗱𝗲𝘁𝗮𝗶𝗹𝗲𝗱 𝗮𝗻𝘀…"
type textarea "x"
type textarea "⚠️ 𝗙𝗢𝗥𝗠 𝗜𝗡𝗦𝗧𝗥𝗨𝗖𝗧𝗜𝗢𝗡𝗦 ⚠️ ✪ 𝗖𝗼𝗺𝗽𝗹𝗲𝘁𝗲 𝗮𝗹𝗹 𝗿𝗲𝗹𝗲𝘃𝗮𝗻𝘁 𝘀𝗲𝗰𝘁𝗶𝗼𝗻𝘀 ✪ 𝗣𝗿𝗼𝘃𝗶𝗱𝗲 𝗱𝗲𝘁𝗮𝗶𝗹𝗲𝗱 𝗮𝗻𝘀…"
type textarea "x"
type textarea "⚠️ 𝗙𝗢𝗥𝗠 𝗜𝗡𝗦𝗧𝗥𝗨𝗖𝗧𝗜𝗢𝗡𝗦 ⚠️ ✪ 𝗖𝗼𝗺𝗽𝗹𝗲𝘁𝗲 𝗮𝗹𝗹 𝗿𝗲𝗹𝗲𝘃𝗮𝗻𝘁 𝘀𝗲𝗰𝘁𝗶𝗼𝗻𝘀 ✪ 𝗣𝗿𝗼𝘃𝗶𝗱𝗲 𝗱𝗲𝘁𝗮𝗶𝗹𝗲𝗱 𝗮𝗻𝘀…"
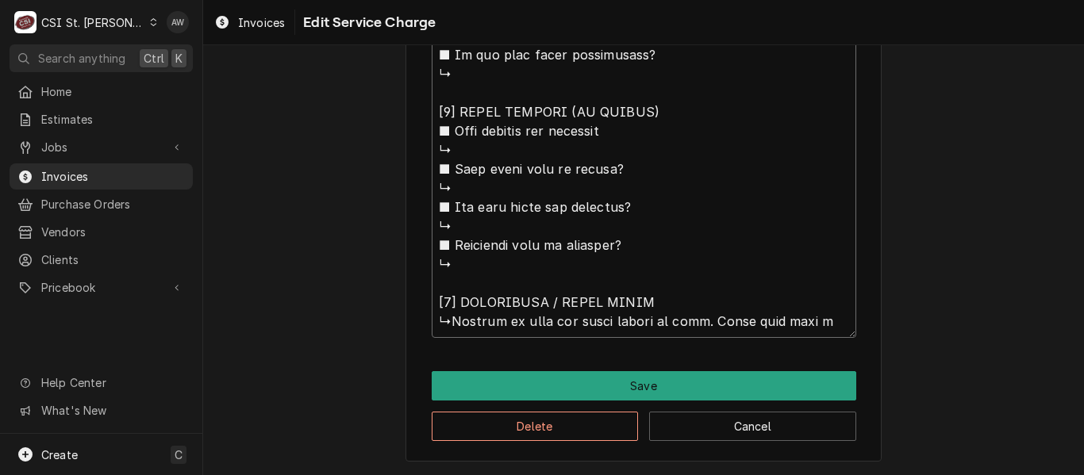
type textarea "x"
type textarea "⚠️ 𝗙𝗢𝗥𝗠 𝗜𝗡𝗦𝗧𝗥𝗨𝗖𝗧𝗜𝗢𝗡𝗦 ⚠️ ✪ 𝗖𝗼𝗺𝗽𝗹𝗲𝘁𝗲 𝗮𝗹𝗹 𝗿𝗲𝗹𝗲𝘃𝗮𝗻𝘁 𝘀𝗲𝗰𝘁𝗶𝗼𝗻𝘀 ✪ 𝗣𝗿𝗼𝘃𝗶𝗱𝗲 𝗱𝗲𝘁𝗮𝗶𝗹𝗲𝗱 𝗮𝗻𝘀…"
type textarea "x"
type textarea "⚠️ 𝗙𝗢𝗥𝗠 𝗜𝗡𝗦𝗧𝗥𝗨𝗖𝗧𝗜𝗢𝗡𝗦 ⚠️ ✪ 𝗖𝗼𝗺𝗽𝗹𝗲𝘁𝗲 𝗮𝗹𝗹 𝗿𝗲𝗹𝗲𝘃𝗮𝗻𝘁 𝘀𝗲𝗰𝘁𝗶𝗼𝗻𝘀 ✪ 𝗣𝗿𝗼𝘃𝗶𝗱𝗲 𝗱𝗲𝘁𝗮𝗶𝗹𝗲𝗱 𝗮𝗻𝘀…"
type textarea "x"
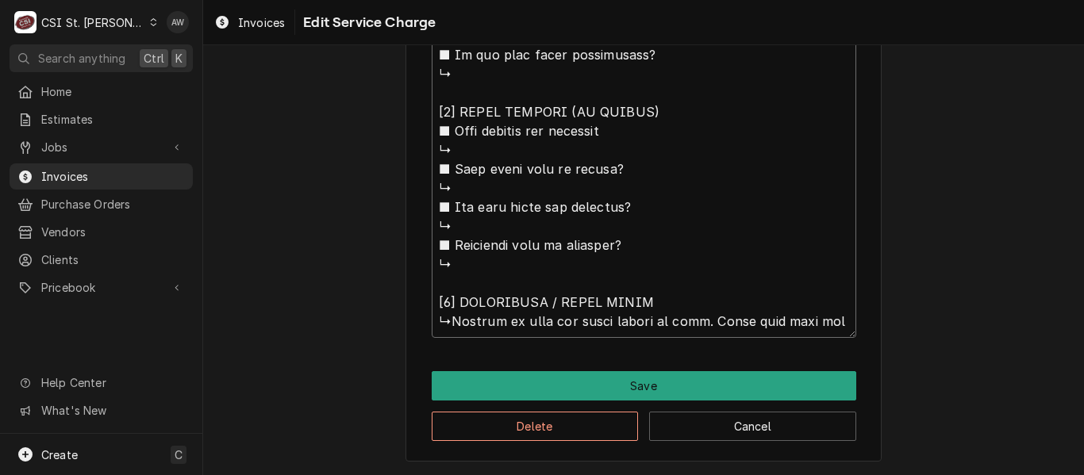
type textarea "⚠️ 𝗙𝗢𝗥𝗠 𝗜𝗡𝗦𝗧𝗥𝗨𝗖𝗧𝗜𝗢𝗡𝗦 ⚠️ ✪ 𝗖𝗼𝗺𝗽𝗹𝗲𝘁𝗲 𝗮𝗹𝗹 𝗿𝗲𝗹𝗲𝘃𝗮𝗻𝘁 𝘀𝗲𝗰𝘁𝗶𝗼𝗻𝘀 ✪ 𝗣𝗿𝗼𝘃𝗶𝗱𝗲 𝗱𝗲𝘁𝗮𝗶𝗹𝗲𝗱 𝗮𝗻𝘀…"
type textarea "x"
type textarea "⚠️ 𝗙𝗢𝗥𝗠 𝗜𝗡𝗦𝗧𝗥𝗨𝗖𝗧𝗜𝗢𝗡𝗦 ⚠️ ✪ 𝗖𝗼𝗺𝗽𝗹𝗲𝘁𝗲 𝗮𝗹𝗹 𝗿𝗲𝗹𝗲𝘃𝗮𝗻𝘁 𝘀𝗲𝗰𝘁𝗶𝗼𝗻𝘀 ✪ 𝗣𝗿𝗼𝘃𝗶𝗱𝗲 𝗱𝗲𝘁𝗮𝗶𝗹𝗲𝗱 𝗮𝗻𝘀…"
type textarea "x"
type textarea "⚠️ 𝗙𝗢𝗥𝗠 𝗜𝗡𝗦𝗧𝗥𝗨𝗖𝗧𝗜𝗢𝗡𝗦 ⚠️ ✪ 𝗖𝗼𝗺𝗽𝗹𝗲𝘁𝗲 𝗮𝗹𝗹 𝗿𝗲𝗹𝗲𝘃𝗮𝗻𝘁 𝘀𝗲𝗰𝘁𝗶𝗼𝗻𝘀 ✪ 𝗣𝗿𝗼𝘃𝗶𝗱𝗲 𝗱𝗲𝘁𝗮𝗶𝗹𝗲𝗱 𝗮𝗻𝘀…"
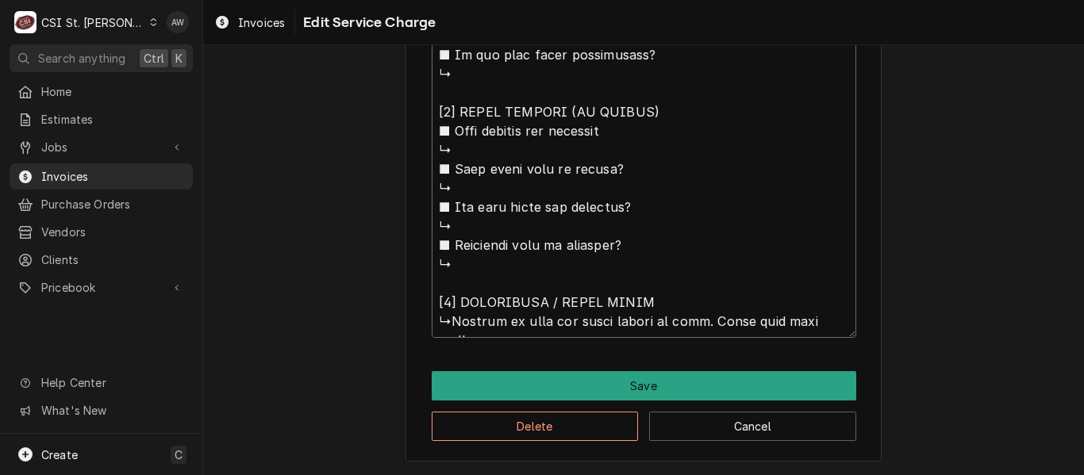
type textarea "x"
type textarea "⚠️ 𝗙𝗢𝗥𝗠 𝗜𝗡𝗦𝗧𝗥𝗨𝗖𝗧𝗜𝗢𝗡𝗦 ⚠️ ✪ 𝗖𝗼𝗺𝗽𝗹𝗲𝘁𝗲 𝗮𝗹𝗹 𝗿𝗲𝗹𝗲𝘃𝗮𝗻𝘁 𝘀𝗲𝗰𝘁𝗶𝗼𝗻𝘀 ✪ 𝗣𝗿𝗼𝘃𝗶𝗱𝗲 𝗱𝗲𝘁𝗮𝗶𝗹𝗲𝗱 𝗮𝗻𝘀…"
type textarea "x"
type textarea "⚠️ 𝗙𝗢𝗥𝗠 𝗜𝗡𝗦𝗧𝗥𝗨𝗖𝗧𝗜𝗢𝗡𝗦 ⚠️ ✪ 𝗖𝗼𝗺𝗽𝗹𝗲𝘁𝗲 𝗮𝗹𝗹 𝗿𝗲𝗹𝗲𝘃𝗮𝗻𝘁 𝘀𝗲𝗰𝘁𝗶𝗼𝗻𝘀 ✪ 𝗣𝗿𝗼𝘃𝗶𝗱𝗲 𝗱𝗲𝘁𝗮𝗶𝗹𝗲𝗱 𝗮𝗻𝘀…"
type textarea "x"
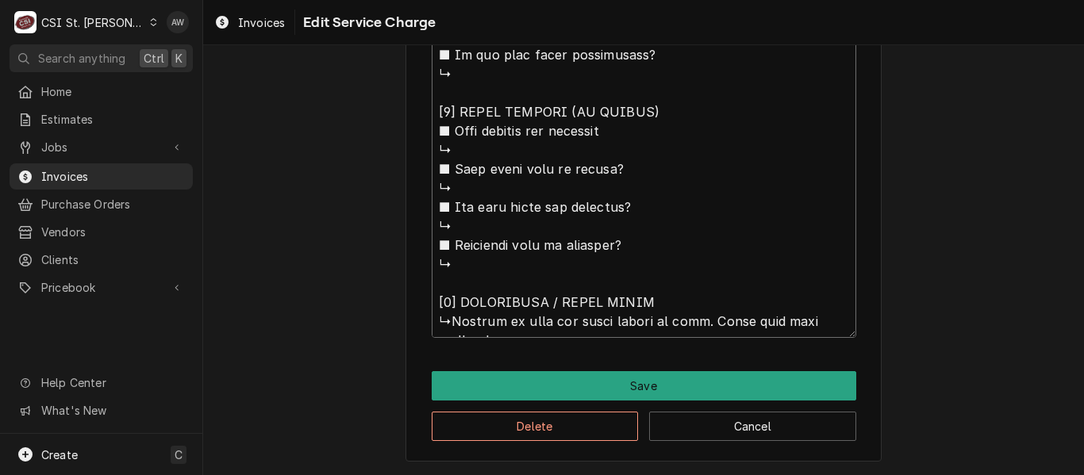
type textarea "⚠️ 𝗙𝗢𝗥𝗠 𝗜𝗡𝗦𝗧𝗥𝗨𝗖𝗧𝗜𝗢𝗡𝗦 ⚠️ ✪ 𝗖𝗼𝗺𝗽𝗹𝗲𝘁𝗲 𝗮𝗹𝗹 𝗿𝗲𝗹𝗲𝘃𝗮𝗻𝘁 𝘀𝗲𝗰𝘁𝗶𝗼𝗻𝘀 ✪ 𝗣𝗿𝗼𝘃𝗶𝗱𝗲 𝗱𝗲𝘁𝗮𝗶𝗹𝗲𝗱 𝗮𝗻𝘀…"
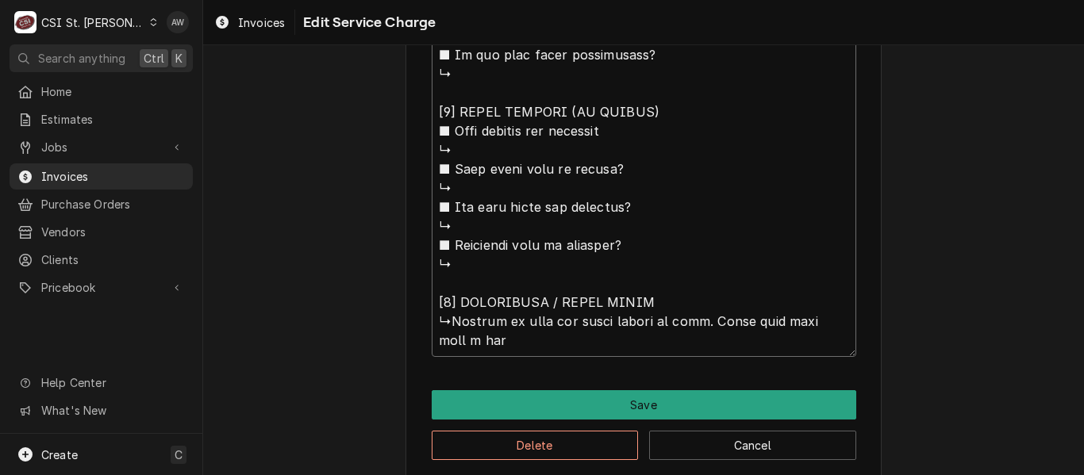
type textarea "x"
type textarea "⚠️ 𝗙𝗢𝗥𝗠 𝗜𝗡𝗦𝗧𝗥𝗨𝗖𝗧𝗜𝗢𝗡𝗦 ⚠️ ✪ 𝗖𝗼𝗺𝗽𝗹𝗲𝘁𝗲 𝗮𝗹𝗹 𝗿𝗲𝗹𝗲𝘃𝗮𝗻𝘁 𝘀𝗲𝗰𝘁𝗶𝗼𝗻𝘀 ✪ 𝗣𝗿𝗼𝘃𝗶𝗱𝗲 𝗱𝗲𝘁𝗮𝗶𝗹𝗲𝗱 𝗮𝗻𝘀…"
type textarea "x"
type textarea "⚠️ 𝗙𝗢𝗥𝗠 𝗜𝗡𝗦𝗧𝗥𝗨𝗖𝗧𝗜𝗢𝗡𝗦 ⚠️ ✪ 𝗖𝗼𝗺𝗽𝗹𝗲𝘁𝗲 𝗮𝗹𝗹 𝗿𝗲𝗹𝗲𝘃𝗮𝗻𝘁 𝘀𝗲𝗰𝘁𝗶𝗼𝗻𝘀 ✪ 𝗣𝗿𝗼𝘃𝗶𝗱𝗲 𝗱𝗲𝘁𝗮𝗶𝗹𝗲𝗱 𝗮𝗻𝘀…"
type textarea "x"
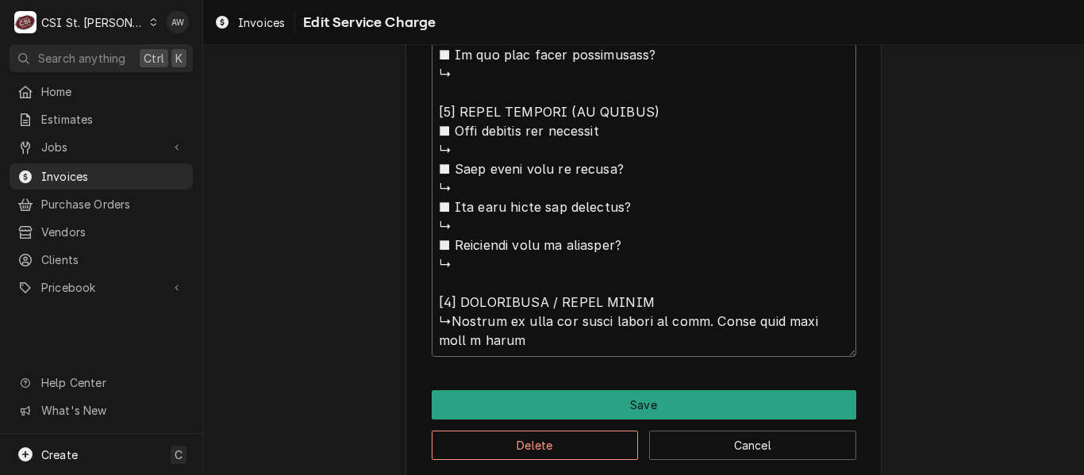
type textarea "⚠️ 𝗙𝗢𝗥𝗠 𝗜𝗡𝗦𝗧𝗥𝗨𝗖𝗧𝗜𝗢𝗡𝗦 ⚠️ ✪ 𝗖𝗼𝗺𝗽𝗹𝗲𝘁𝗲 𝗮𝗹𝗹 𝗿𝗲𝗹𝗲𝘃𝗮𝗻𝘁 𝘀𝗲𝗰𝘁𝗶𝗼𝗻𝘀 ✪ 𝗣𝗿𝗼𝘃𝗶𝗱𝗲 𝗱𝗲𝘁𝗮𝗶𝗹𝗲𝗱 𝗮𝗻𝘀…"
type textarea "x"
type textarea "⚠️ 𝗙𝗢𝗥𝗠 𝗜𝗡𝗦𝗧𝗥𝗨𝗖𝗧𝗜𝗢𝗡𝗦 ⚠️ ✪ 𝗖𝗼𝗺𝗽𝗹𝗲𝘁𝗲 𝗮𝗹𝗹 𝗿𝗲𝗹𝗲𝘃𝗮𝗻𝘁 𝘀𝗲𝗰𝘁𝗶𝗼𝗻𝘀 ✪ 𝗣𝗿𝗼𝘃𝗶𝗱𝗲 𝗱𝗲𝘁𝗮𝗶𝗹𝗲𝗱 𝗮𝗻𝘀…"
type textarea "x"
type textarea "⚠️ 𝗙𝗢𝗥𝗠 𝗜𝗡𝗦𝗧𝗥𝗨𝗖𝗧𝗜𝗢𝗡𝗦 ⚠️ ✪ 𝗖𝗼𝗺𝗽𝗹𝗲𝘁𝗲 𝗮𝗹𝗹 𝗿𝗲𝗹𝗲𝘃𝗮𝗻𝘁 𝘀𝗲𝗰𝘁𝗶𝗼𝗻𝘀 ✪ 𝗣𝗿𝗼𝘃𝗶𝗱𝗲 𝗱𝗲𝘁𝗮𝗶𝗹𝗲𝗱 𝗮𝗻𝘀…"
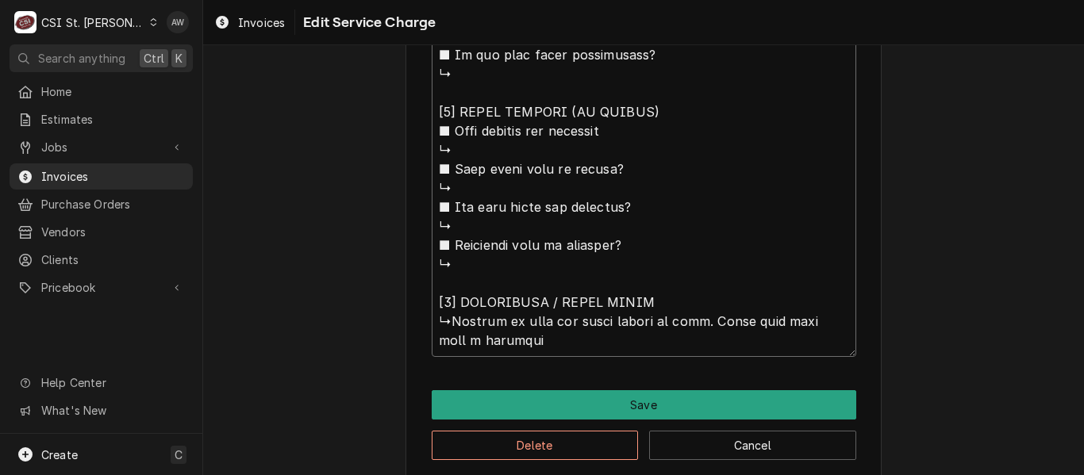
type textarea "x"
type textarea "⚠️ 𝗙𝗢𝗥𝗠 𝗜𝗡𝗦𝗧𝗥𝗨𝗖𝗧𝗜𝗢𝗡𝗦 ⚠️ ✪ 𝗖𝗼𝗺𝗽𝗹𝗲𝘁𝗲 𝗮𝗹𝗹 𝗿𝗲𝗹𝗲𝘃𝗮𝗻𝘁 𝘀𝗲𝗰𝘁𝗶𝗼𝗻𝘀 ✪ 𝗣𝗿𝗼𝘃𝗶𝗱𝗲 𝗱𝗲𝘁𝗮𝗶𝗹𝗲𝗱 𝗮𝗻𝘀…"
type textarea "x"
type textarea "⚠️ 𝗙𝗢𝗥𝗠 𝗜𝗡𝗦𝗧𝗥𝗨𝗖𝗧𝗜𝗢𝗡𝗦 ⚠️ ✪ 𝗖𝗼𝗺𝗽𝗹𝗲𝘁𝗲 𝗮𝗹𝗹 𝗿𝗲𝗹𝗲𝘃𝗮𝗻𝘁 𝘀𝗲𝗰𝘁𝗶𝗼𝗻𝘀 ✪ 𝗣𝗿𝗼𝘃𝗶𝗱𝗲 𝗱𝗲𝘁𝗮𝗶𝗹𝗲𝗱 𝗮𝗻𝘀…"
type textarea "x"
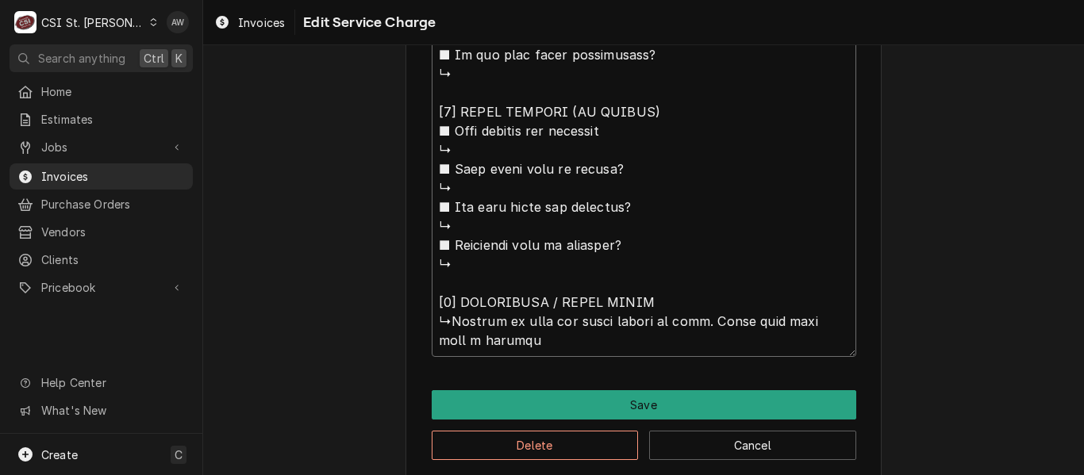
type textarea "⚠️ 𝗙𝗢𝗥𝗠 𝗜𝗡𝗦𝗧𝗥𝗨𝗖𝗧𝗜𝗢𝗡𝗦 ⚠️ ✪ 𝗖𝗼𝗺𝗽𝗹𝗲𝘁𝗲 𝗮𝗹𝗹 𝗿𝗲𝗹𝗲𝘃𝗮𝗻𝘁 𝘀𝗲𝗰𝘁𝗶𝗼𝗻𝘀 ✪ 𝗣𝗿𝗼𝘃𝗶𝗱𝗲 𝗱𝗲𝘁𝗮𝗶𝗹𝗲𝗱 𝗮𝗻𝘀…"
type textarea "x"
type textarea "⚠️ 𝗙𝗢𝗥𝗠 𝗜𝗡𝗦𝗧𝗥𝗨𝗖𝗧𝗜𝗢𝗡𝗦 ⚠️ ✪ 𝗖𝗼𝗺𝗽𝗹𝗲𝘁𝗲 𝗮𝗹𝗹 𝗿𝗲𝗹𝗲𝘃𝗮𝗻𝘁 𝘀𝗲𝗰𝘁𝗶𝗼𝗻𝘀 ✪ 𝗣𝗿𝗼𝘃𝗶𝗱𝗲 𝗱𝗲𝘁𝗮𝗶𝗹𝗲𝗱 𝗮𝗻𝘀…"
type textarea "x"
type textarea "⚠️ 𝗙𝗢𝗥𝗠 𝗜𝗡𝗦𝗧𝗥𝗨𝗖𝗧𝗜𝗢𝗡𝗦 ⚠️ ✪ 𝗖𝗼𝗺𝗽𝗹𝗲𝘁𝗲 𝗮𝗹𝗹 𝗿𝗲𝗹𝗲𝘃𝗮𝗻𝘁 𝘀𝗲𝗰𝘁𝗶𝗼𝗻𝘀 ✪ 𝗣𝗿𝗼𝘃𝗶𝗱𝗲 𝗱𝗲𝘁𝗮𝗶𝗹𝗲𝗱 𝗮𝗻𝘀…"
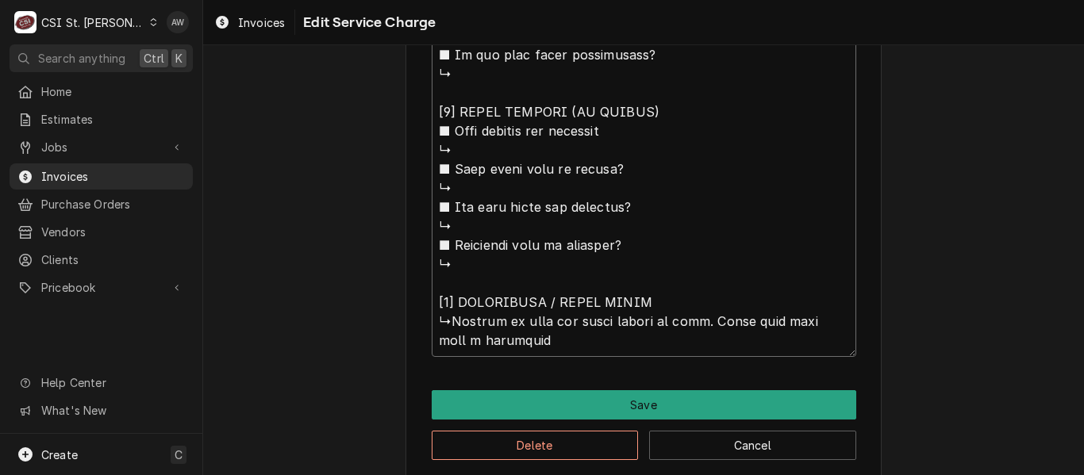
type textarea "x"
type textarea "⚠️ 𝗙𝗢𝗥𝗠 𝗜𝗡𝗦𝗧𝗥𝗨𝗖𝗧𝗜𝗢𝗡𝗦 ⚠️ ✪ 𝗖𝗼𝗺𝗽𝗹𝗲𝘁𝗲 𝗮𝗹𝗹 𝗿𝗲𝗹𝗲𝘃𝗮𝗻𝘁 𝘀𝗲𝗰𝘁𝗶𝗼𝗻𝘀 ✪ 𝗣𝗿𝗼𝘃𝗶𝗱𝗲 𝗱𝗲𝘁𝗮𝗶𝗹𝗲𝗱 𝗮𝗻𝘀…"
type textarea "x"
type textarea "⚠️ 𝗙𝗢𝗥𝗠 𝗜𝗡𝗦𝗧𝗥𝗨𝗖𝗧𝗜𝗢𝗡𝗦 ⚠️ ✪ 𝗖𝗼𝗺𝗽𝗹𝗲𝘁𝗲 𝗮𝗹𝗹 𝗿𝗲𝗹𝗲𝘃𝗮𝗻𝘁 𝘀𝗲𝗰𝘁𝗶𝗼𝗻𝘀 ✪ 𝗣𝗿𝗼𝘃𝗶𝗱𝗲 𝗱𝗲𝘁𝗮𝗶𝗹𝗲𝗱 𝗮𝗻𝘀…"
type textarea "x"
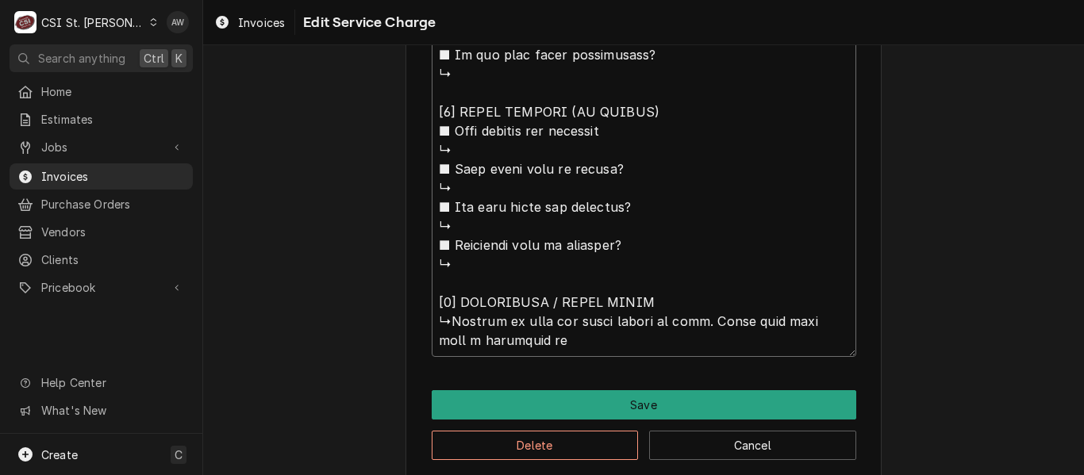
type textarea "⚠️ 𝗙𝗢𝗥𝗠 𝗜𝗡𝗦𝗧𝗥𝗨𝗖𝗧𝗜𝗢𝗡𝗦 ⚠️ ✪ 𝗖𝗼𝗺𝗽𝗹𝗲𝘁𝗲 𝗮𝗹𝗹 𝗿𝗲𝗹𝗲𝘃𝗮𝗻𝘁 𝘀𝗲𝗰𝘁𝗶𝗼𝗻𝘀 ✪ 𝗣𝗿𝗼𝘃𝗶𝗱𝗲 𝗱𝗲𝘁𝗮𝗶𝗹𝗲𝗱 𝗮𝗻𝘀…"
type textarea "x"
type textarea "⚠️ 𝗙𝗢𝗥𝗠 𝗜𝗡𝗦𝗧𝗥𝗨𝗖𝗧𝗜𝗢𝗡𝗦 ⚠️ ✪ 𝗖𝗼𝗺𝗽𝗹𝗲𝘁𝗲 𝗮𝗹𝗹 𝗿𝗲𝗹𝗲𝘃𝗮𝗻𝘁 𝘀𝗲𝗰𝘁𝗶𝗼𝗻𝘀 ✪ 𝗣𝗿𝗼𝘃𝗶𝗱𝗲 𝗱𝗲𝘁𝗮𝗶𝗹𝗲𝗱 𝗮𝗻𝘀…"
type textarea "x"
type textarea "⚠️ 𝗙𝗢𝗥𝗠 𝗜𝗡𝗦𝗧𝗥𝗨𝗖𝗧𝗜𝗢𝗡𝗦 ⚠️ ✪ 𝗖𝗼𝗺𝗽𝗹𝗲𝘁𝗲 𝗮𝗹𝗹 𝗿𝗲𝗹𝗲𝘃𝗮𝗻𝘁 𝘀𝗲𝗰𝘁𝗶𝗼𝗻𝘀 ✪ 𝗣𝗿𝗼𝘃𝗶𝗱𝗲 𝗱𝗲𝘁𝗮𝗶𝗹𝗲𝗱 𝗮𝗻𝘀…"
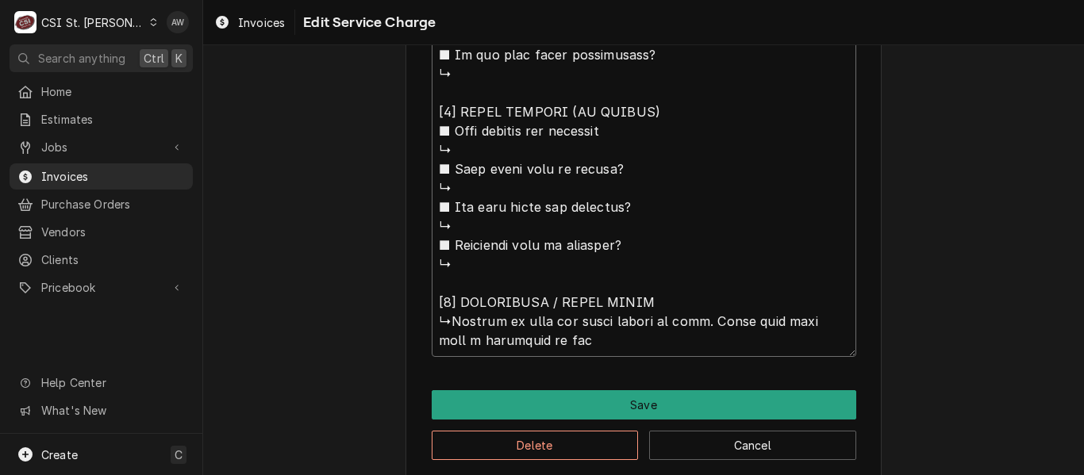
type textarea "x"
type textarea "⚠️ 𝗙𝗢𝗥𝗠 𝗜𝗡𝗦𝗧𝗥𝗨𝗖𝗧𝗜𝗢𝗡𝗦 ⚠️ ✪ 𝗖𝗼𝗺𝗽𝗹𝗲𝘁𝗲 𝗮𝗹𝗹 𝗿𝗲𝗹𝗲𝘃𝗮𝗻𝘁 𝘀𝗲𝗰𝘁𝗶𝗼𝗻𝘀 ✪ 𝗣𝗿𝗼𝘃𝗶𝗱𝗲 𝗱𝗲𝘁𝗮𝗶𝗹𝗲𝗱 𝗮𝗻𝘀…"
type textarea "x"
type textarea "⚠️ 𝗙𝗢𝗥𝗠 𝗜𝗡𝗦𝗧𝗥𝗨𝗖𝗧𝗜𝗢𝗡𝗦 ⚠️ ✪ 𝗖𝗼𝗺𝗽𝗹𝗲𝘁𝗲 𝗮𝗹𝗹 𝗿𝗲𝗹𝗲𝘃𝗮𝗻𝘁 𝘀𝗲𝗰𝘁𝗶𝗼𝗻𝘀 ✪ 𝗣𝗿𝗼𝘃𝗶𝗱𝗲 𝗱𝗲𝘁𝗮𝗶𝗹𝗲𝗱 𝗮𝗻𝘀…"
type textarea "x"
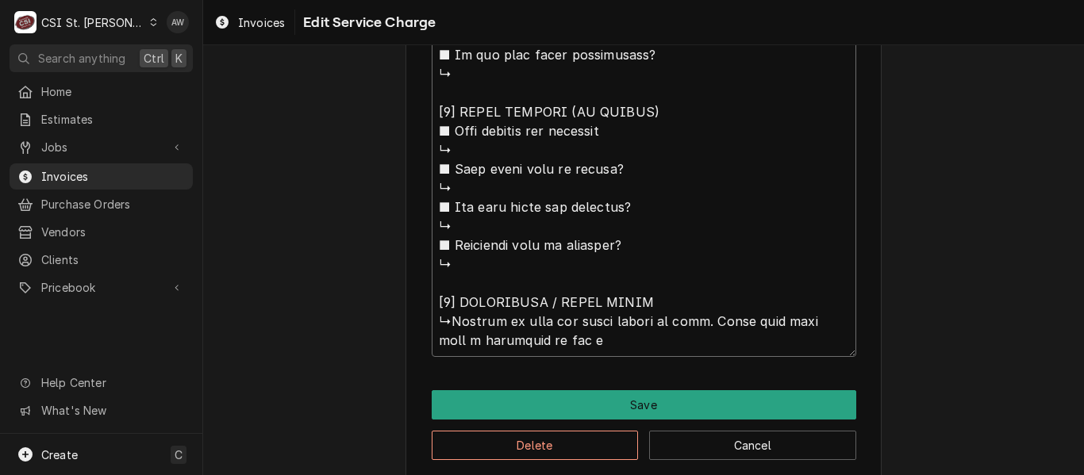
type textarea "⚠️ 𝗙𝗢𝗥𝗠 𝗜𝗡𝗦𝗧𝗥𝗨𝗖𝗧𝗜𝗢𝗡𝗦 ⚠️ ✪ 𝗖𝗼𝗺𝗽𝗹𝗲𝘁𝗲 𝗮𝗹𝗹 𝗿𝗲𝗹𝗲𝘃𝗮𝗻𝘁 𝘀𝗲𝗰𝘁𝗶𝗼𝗻𝘀 ✪ 𝗣𝗿𝗼𝘃𝗶𝗱𝗲 𝗱𝗲𝘁𝗮𝗶𝗹𝗲𝗱 𝗮𝗻𝘀…"
type textarea "x"
type textarea "⚠️ 𝗙𝗢𝗥𝗠 𝗜𝗡𝗦𝗧𝗥𝗨𝗖𝗧𝗜𝗢𝗡𝗦 ⚠️ ✪ 𝗖𝗼𝗺𝗽𝗹𝗲𝘁𝗲 𝗮𝗹𝗹 𝗿𝗲𝗹𝗲𝘃𝗮𝗻𝘁 𝘀𝗲𝗰𝘁𝗶𝗼𝗻𝘀 ✪ 𝗣𝗿𝗼𝘃𝗶𝗱𝗲 𝗱𝗲𝘁𝗮𝗶𝗹𝗲𝗱 𝗮𝗻𝘀…"
type textarea "x"
type textarea "⚠️ 𝗙𝗢𝗥𝗠 𝗜𝗡𝗦𝗧𝗥𝗨𝗖𝗧𝗜𝗢𝗡𝗦 ⚠️ ✪ 𝗖𝗼𝗺𝗽𝗹𝗲𝘁𝗲 𝗮𝗹𝗹 𝗿𝗲𝗹𝗲𝘃𝗮𝗻𝘁 𝘀𝗲𝗰𝘁𝗶𝗼𝗻𝘀 ✪ 𝗣𝗿𝗼𝘃𝗶𝗱𝗲 𝗱𝗲𝘁𝗮𝗶𝗹𝗲𝗱 𝗮𝗻𝘀…"
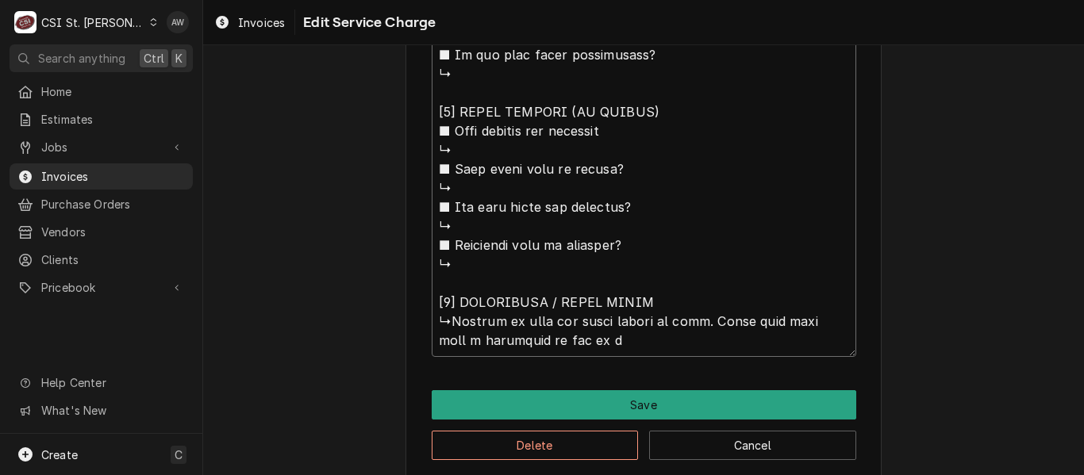
type textarea "x"
type textarea "⚠️ 𝗙𝗢𝗥𝗠 𝗜𝗡𝗦𝗧𝗥𝗨𝗖𝗧𝗜𝗢𝗡𝗦 ⚠️ ✪ 𝗖𝗼𝗺𝗽𝗹𝗲𝘁𝗲 𝗮𝗹𝗹 𝗿𝗲𝗹𝗲𝘃𝗮𝗻𝘁 𝘀𝗲𝗰𝘁𝗶𝗼𝗻𝘀 ✪ 𝗣𝗿𝗼𝘃𝗶𝗱𝗲 𝗱𝗲𝘁𝗮𝗶𝗹𝗲𝗱 𝗮𝗻𝘀…"
type textarea "x"
type textarea "⚠️ 𝗙𝗢𝗥𝗠 𝗜𝗡𝗦𝗧𝗥𝗨𝗖𝗧𝗜𝗢𝗡𝗦 ⚠️ ✪ 𝗖𝗼𝗺𝗽𝗹𝗲𝘁𝗲 𝗮𝗹𝗹 𝗿𝗲𝗹𝗲𝘃𝗮𝗻𝘁 𝘀𝗲𝗰𝘁𝗶𝗼𝗻𝘀 ✪ 𝗣𝗿𝗼𝘃𝗶𝗱𝗲 𝗱𝗲𝘁𝗮𝗶𝗹𝗲𝗱 𝗮𝗻𝘀…"
type textarea "x"
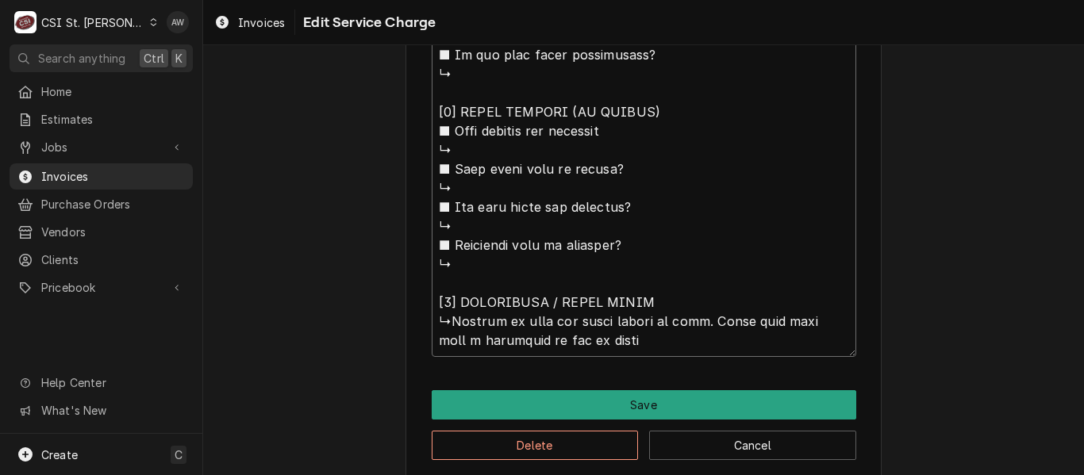
type textarea "⚠️ 𝗙𝗢𝗥𝗠 𝗜𝗡𝗦𝗧𝗥𝗨𝗖𝗧𝗜𝗢𝗡𝗦 ⚠️ ✪ 𝗖𝗼𝗺𝗽𝗹𝗲𝘁𝗲 𝗮𝗹𝗹 𝗿𝗲𝗹𝗲𝘃𝗮𝗻𝘁 𝘀𝗲𝗰𝘁𝗶𝗼𝗻𝘀 ✪ 𝗣𝗿𝗼𝘃𝗶𝗱𝗲 𝗱𝗲𝘁𝗮𝗶𝗹𝗲𝗱 𝗮𝗻𝘀…"
type textarea "x"
type textarea "⚠️ 𝗙𝗢𝗥𝗠 𝗜𝗡𝗦𝗧𝗥𝗨𝗖𝗧𝗜𝗢𝗡𝗦 ⚠️ ✪ 𝗖𝗼𝗺𝗽𝗹𝗲𝘁𝗲 𝗮𝗹𝗹 𝗿𝗲𝗹𝗲𝘃𝗮𝗻𝘁 𝘀𝗲𝗰𝘁𝗶𝗼𝗻𝘀 ✪ 𝗣𝗿𝗼𝘃𝗶𝗱𝗲 𝗱𝗲𝘁𝗮𝗶𝗹𝗲𝗱 𝗮𝗻𝘀…"
type textarea "x"
type textarea "⚠️ 𝗙𝗢𝗥𝗠 𝗜𝗡𝗦𝗧𝗥𝗨𝗖𝗧𝗜𝗢𝗡𝗦 ⚠️ ✪ 𝗖𝗼𝗺𝗽𝗹𝗲𝘁𝗲 𝗮𝗹𝗹 𝗿𝗲𝗹𝗲𝘃𝗮𝗻𝘁 𝘀𝗲𝗰𝘁𝗶𝗼𝗻𝘀 ✪ 𝗣𝗿𝗼𝘃𝗶𝗱𝗲 𝗱𝗲𝘁𝗮𝗶𝗹𝗲𝗱 𝗮𝗻𝘀…"
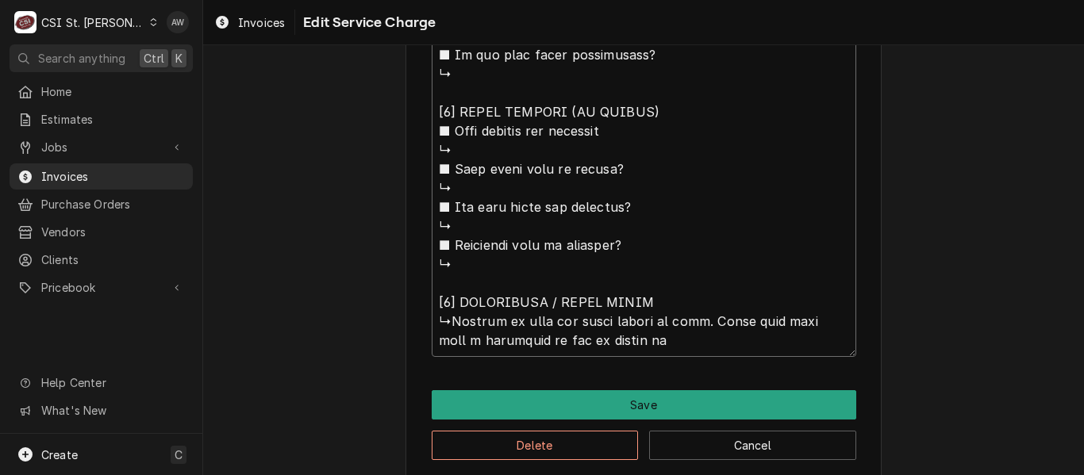
type textarea "x"
type textarea "⚠️ 𝗙𝗢𝗥𝗠 𝗜𝗡𝗦𝗧𝗥𝗨𝗖𝗧𝗜𝗢𝗡𝗦 ⚠️ ✪ 𝗖𝗼𝗺𝗽𝗹𝗲𝘁𝗲 𝗮𝗹𝗹 𝗿𝗲𝗹𝗲𝘃𝗮𝗻𝘁 𝘀𝗲𝗰𝘁𝗶𝗼𝗻𝘀 ✪ 𝗣𝗿𝗼𝘃𝗶𝗱𝗲 𝗱𝗲𝘁𝗮𝗶𝗹𝗲𝗱 𝗮𝗻𝘀…"
type textarea "x"
type textarea "⚠️ 𝗙𝗢𝗥𝗠 𝗜𝗡𝗦𝗧𝗥𝗨𝗖𝗧𝗜𝗢𝗡𝗦 ⚠️ ✪ 𝗖𝗼𝗺𝗽𝗹𝗲𝘁𝗲 𝗮𝗹𝗹 𝗿𝗲𝗹𝗲𝘃𝗮𝗻𝘁 𝘀𝗲𝗰𝘁𝗶𝗼𝗻𝘀 ✪ 𝗣𝗿𝗼𝘃𝗶𝗱𝗲 𝗱𝗲𝘁𝗮𝗶𝗹𝗲𝗱 𝗮𝗻𝘀…"
type textarea "x"
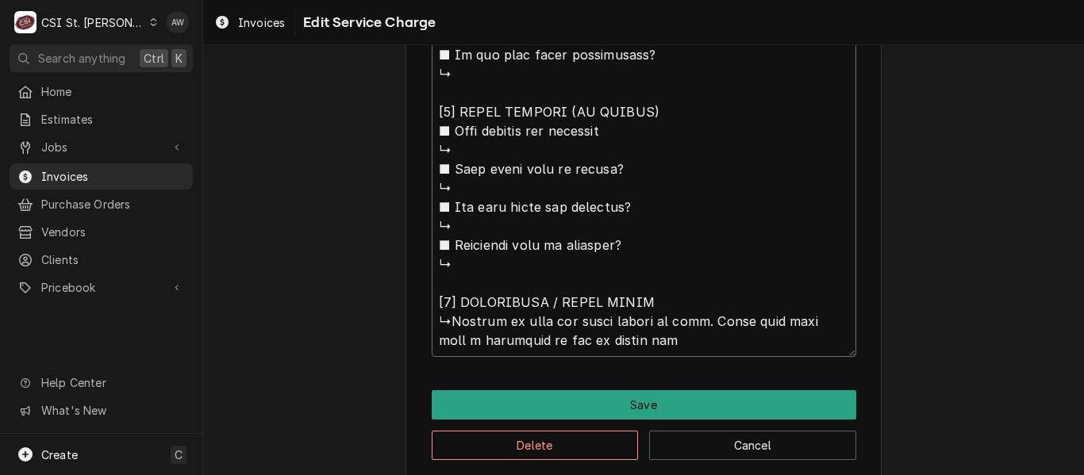
type textarea "⚠️ 𝗙𝗢𝗥𝗠 𝗜𝗡𝗦𝗧𝗥𝗨𝗖𝗧𝗜𝗢𝗡𝗦 ⚠️ ✪ 𝗖𝗼𝗺𝗽𝗹𝗲𝘁𝗲 𝗮𝗹𝗹 𝗿𝗲𝗹𝗲𝘃𝗮𝗻𝘁 𝘀𝗲𝗰𝘁𝗶𝗼𝗻𝘀 ✪ 𝗣𝗿𝗼𝘃𝗶𝗱𝗲 𝗱𝗲𝘁𝗮𝗶𝗹𝗲𝗱 𝗮𝗻𝘀…"
type textarea "x"
type textarea "⚠️ 𝗙𝗢𝗥𝗠 𝗜𝗡𝗦𝗧𝗥𝗨𝗖𝗧𝗜𝗢𝗡𝗦 ⚠️ ✪ 𝗖𝗼𝗺𝗽𝗹𝗲𝘁𝗲 𝗮𝗹𝗹 𝗿𝗲𝗹𝗲𝘃𝗮𝗻𝘁 𝘀𝗲𝗰𝘁𝗶𝗼𝗻𝘀 ✪ 𝗣𝗿𝗼𝘃𝗶𝗱𝗲 𝗱𝗲𝘁𝗮𝗶𝗹𝗲𝗱 𝗮𝗻𝘀…"
type textarea "x"
type textarea "⚠️ 𝗙𝗢𝗥𝗠 𝗜𝗡𝗦𝗧𝗥𝗨𝗖𝗧𝗜𝗢𝗡𝗦 ⚠️ ✪ 𝗖𝗼𝗺𝗽𝗹𝗲𝘁𝗲 𝗮𝗹𝗹 𝗿𝗲𝗹𝗲𝘃𝗮𝗻𝘁 𝘀𝗲𝗰𝘁𝗶𝗼𝗻𝘀 ✪ 𝗣𝗿𝗼𝘃𝗶𝗱𝗲 𝗱𝗲𝘁𝗮𝗶𝗹𝗲𝗱 𝗮𝗻𝘀…"
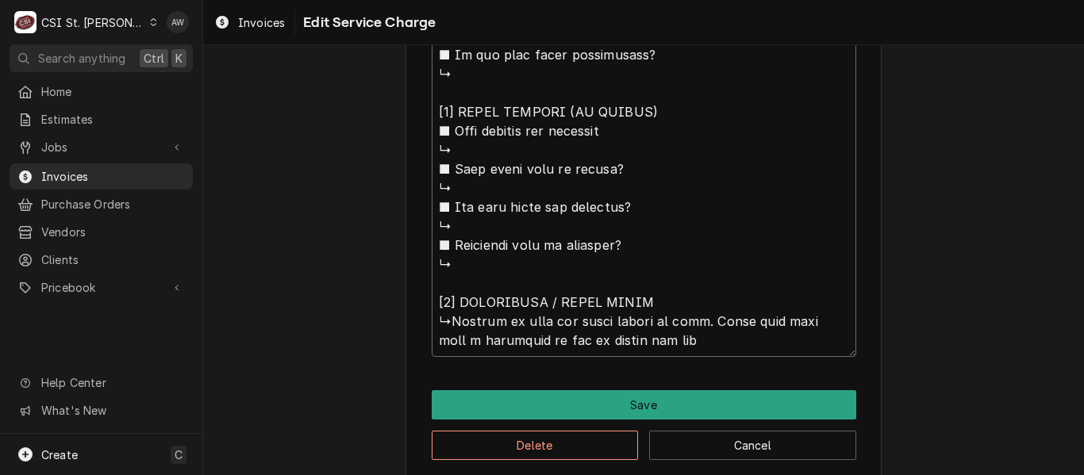
type textarea "x"
type textarea "⚠️ 𝗙𝗢𝗥𝗠 𝗜𝗡𝗦𝗧𝗥𝗨𝗖𝗧𝗜𝗢𝗡𝗦 ⚠️ ✪ 𝗖𝗼𝗺𝗽𝗹𝗲𝘁𝗲 𝗮𝗹𝗹 𝗿𝗲𝗹𝗲𝘃𝗮𝗻𝘁 𝘀𝗲𝗰𝘁𝗶𝗼𝗻𝘀 ✪ 𝗣𝗿𝗼𝘃𝗶𝗱𝗲 𝗱𝗲𝘁𝗮𝗶𝗹𝗲𝗱 𝗮𝗻𝘀…"
type textarea "x"
type textarea "⚠️ 𝗙𝗢𝗥𝗠 𝗜𝗡𝗦𝗧𝗥𝗨𝗖𝗧𝗜𝗢𝗡𝗦 ⚠️ ✪ 𝗖𝗼𝗺𝗽𝗹𝗲𝘁𝗲 𝗮𝗹𝗹 𝗿𝗲𝗹𝗲𝘃𝗮𝗻𝘁 𝘀𝗲𝗰𝘁𝗶𝗼𝗻𝘀 ✪ 𝗣𝗿𝗼𝘃𝗶𝗱𝗲 𝗱𝗲𝘁𝗮𝗶𝗹𝗲𝗱 𝗮𝗻𝘀…"
type textarea "x"
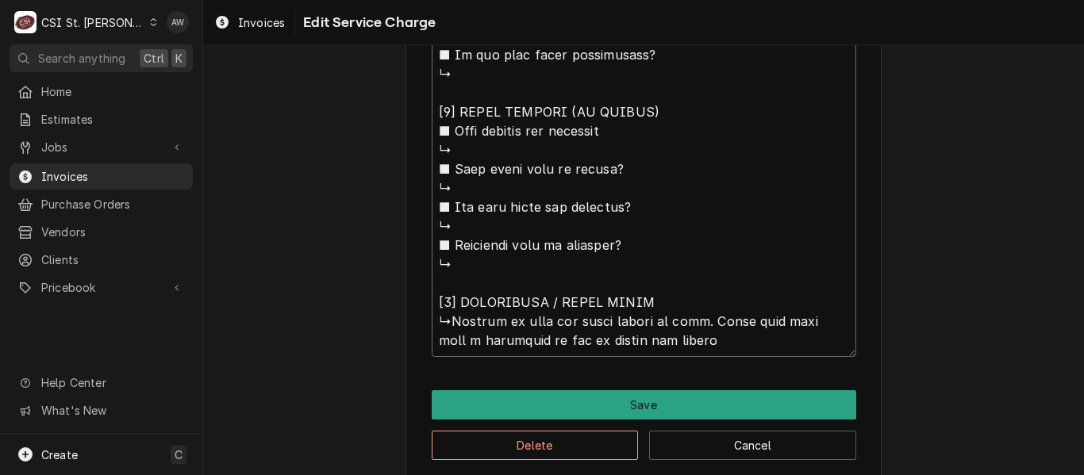
type textarea "⚠️ 𝗙𝗢𝗥𝗠 𝗜𝗡𝗦𝗧𝗥𝗨𝗖𝗧𝗜𝗢𝗡𝗦 ⚠️ ✪ 𝗖𝗼𝗺𝗽𝗹𝗲𝘁𝗲 𝗮𝗹𝗹 𝗿𝗲𝗹𝗲𝘃𝗮𝗻𝘁 𝘀𝗲𝗰𝘁𝗶𝗼𝗻𝘀 ✪ 𝗣𝗿𝗼𝘃𝗶𝗱𝗲 𝗱𝗲𝘁𝗮𝗶𝗹𝗲𝗱 𝗮𝗻𝘀…"
type textarea "x"
type textarea "⚠️ 𝗙𝗢𝗥𝗠 𝗜𝗡𝗦𝗧𝗥𝗨𝗖𝗧𝗜𝗢𝗡𝗦 ⚠️ ✪ 𝗖𝗼𝗺𝗽𝗹𝗲𝘁𝗲 𝗮𝗹𝗹 𝗿𝗲𝗹𝗲𝘃𝗮𝗻𝘁 𝘀𝗲𝗰𝘁𝗶𝗼𝗻𝘀 ✪ 𝗣𝗿𝗼𝘃𝗶𝗱𝗲 𝗱𝗲𝘁𝗮𝗶𝗹𝗲𝗱 𝗮𝗻𝘀…"
type textarea "x"
type textarea "⚠️ 𝗙𝗢𝗥𝗠 𝗜𝗡𝗦𝗧𝗥𝗨𝗖𝗧𝗜𝗢𝗡𝗦 ⚠️ ✪ 𝗖𝗼𝗺𝗽𝗹𝗲𝘁𝗲 𝗮𝗹𝗹 𝗿𝗲𝗹𝗲𝘃𝗮𝗻𝘁 𝘀𝗲𝗰𝘁𝗶𝗼𝗻𝘀 ✪ 𝗣𝗿𝗼𝘃𝗶𝗱𝗲 𝗱𝗲𝘁𝗮𝗶𝗹𝗲𝗱 𝗮𝗻𝘀…"
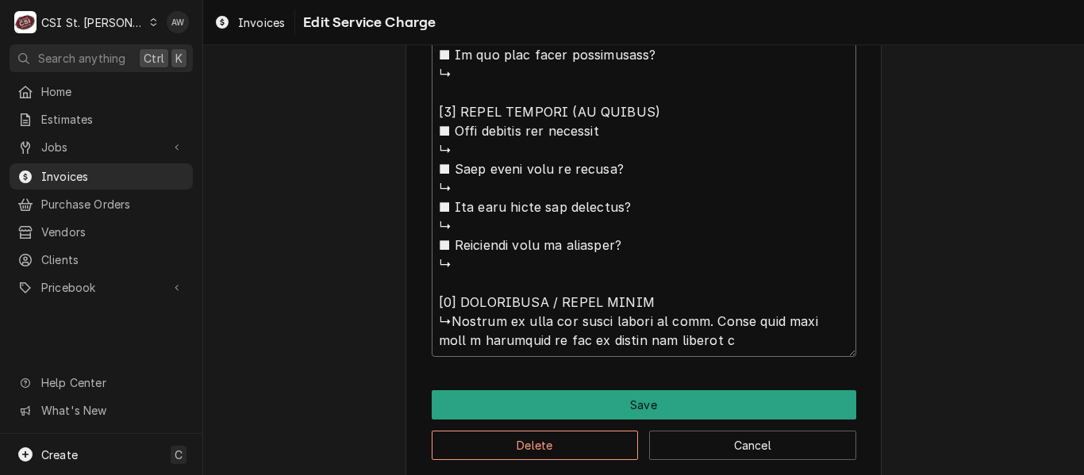
type textarea "x"
type textarea "⚠️ 𝗙𝗢𝗥𝗠 𝗜𝗡𝗦𝗧𝗥𝗨𝗖𝗧𝗜𝗢𝗡𝗦 ⚠️ ✪ 𝗖𝗼𝗺𝗽𝗹𝗲𝘁𝗲 𝗮𝗹𝗹 𝗿𝗲𝗹𝗲𝘃𝗮𝗻𝘁 𝘀𝗲𝗰𝘁𝗶𝗼𝗻𝘀 ✪ 𝗣𝗿𝗼𝘃𝗶𝗱𝗲 𝗱𝗲𝘁𝗮𝗶𝗹𝗲𝗱 𝗮𝗻𝘀…"
type textarea "x"
type textarea "⚠️ 𝗙𝗢𝗥𝗠 𝗜𝗡𝗦𝗧𝗥𝗨𝗖𝗧𝗜𝗢𝗡𝗦 ⚠️ ✪ 𝗖𝗼𝗺𝗽𝗹𝗲𝘁𝗲 𝗮𝗹𝗹 𝗿𝗲𝗹𝗲𝘃𝗮𝗻𝘁 𝘀𝗲𝗰𝘁𝗶𝗼𝗻𝘀 ✪ 𝗣𝗿𝗼𝘃𝗶𝗱𝗲 𝗱𝗲𝘁𝗮𝗶𝗹𝗲𝗱 𝗮𝗻𝘀…"
type textarea "x"
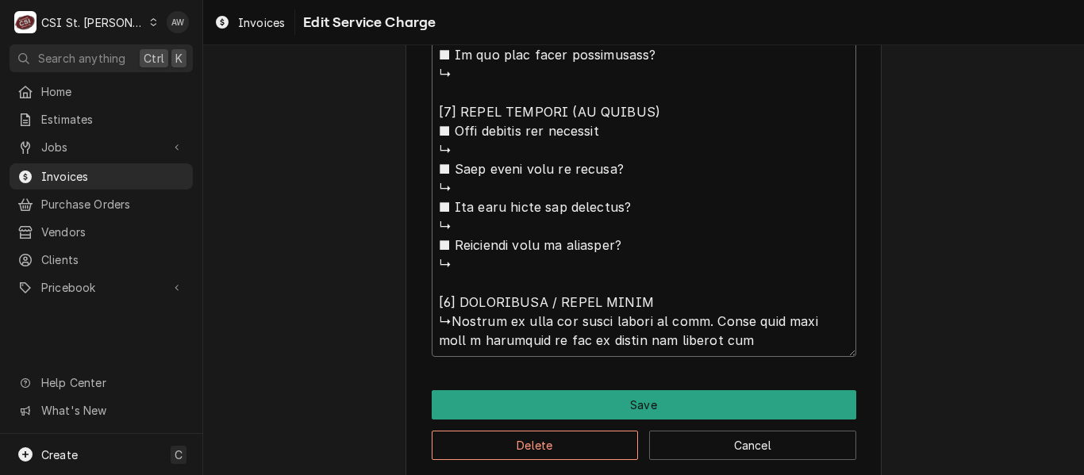
type textarea "⚠️ 𝗙𝗢𝗥𝗠 𝗜𝗡𝗦𝗧𝗥𝗨𝗖𝗧𝗜𝗢𝗡𝗦 ⚠️ ✪ 𝗖𝗼𝗺𝗽𝗹𝗲𝘁𝗲 𝗮𝗹𝗹 𝗿𝗲𝗹𝗲𝘃𝗮𝗻𝘁 𝘀𝗲𝗰𝘁𝗶𝗼𝗻𝘀 ✪ 𝗣𝗿𝗼𝘃𝗶𝗱𝗲 𝗱𝗲𝘁𝗮𝗶𝗹𝗲𝗱 𝗮𝗻𝘀…"
type textarea "x"
type textarea "⚠️ 𝗙𝗢𝗥𝗠 𝗜𝗡𝗦𝗧𝗥𝗨𝗖𝗧𝗜𝗢𝗡𝗦 ⚠️ ✪ 𝗖𝗼𝗺𝗽𝗹𝗲𝘁𝗲 𝗮𝗹𝗹 𝗿𝗲𝗹𝗲𝘃𝗮𝗻𝘁 𝘀𝗲𝗰𝘁𝗶𝗼𝗻𝘀 ✪ 𝗣𝗿𝗼𝘃𝗶𝗱𝗲 𝗱𝗲𝘁𝗮𝗶𝗹𝗲𝗱 𝗮𝗻𝘀…"
type textarea "x"
type textarea "⚠️ 𝗙𝗢𝗥𝗠 𝗜𝗡𝗦𝗧𝗥𝗨𝗖𝗧𝗜𝗢𝗡𝗦 ⚠️ ✪ 𝗖𝗼𝗺𝗽𝗹𝗲𝘁𝗲 𝗮𝗹𝗹 𝗿𝗲𝗹𝗲𝘃𝗮𝗻𝘁 𝘀𝗲𝗰𝘁𝗶𝗼𝗻𝘀 ✪ 𝗣𝗿𝗼𝘃𝗶𝗱𝗲 𝗱𝗲𝘁𝗮𝗶𝗹𝗲𝗱 𝗮𝗻𝘀…"
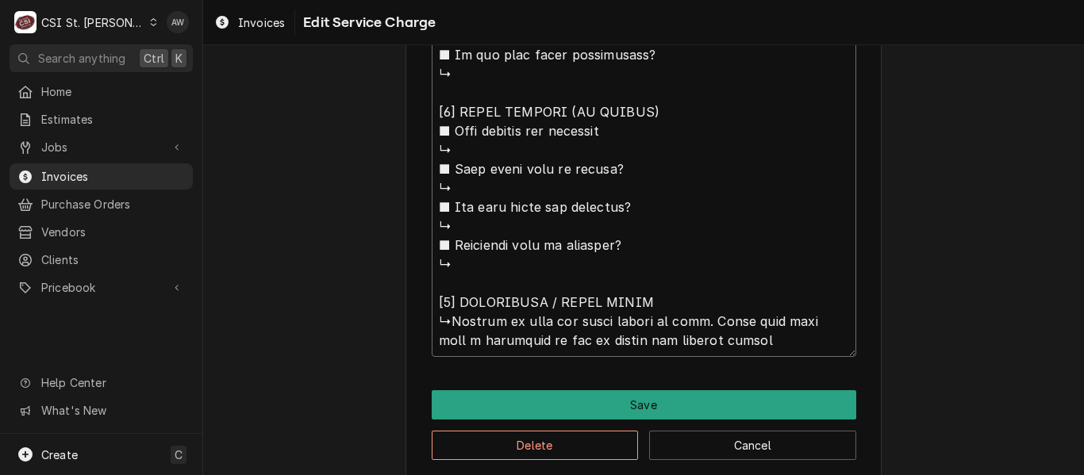
type textarea "x"
type textarea "⚠️ 𝗙𝗢𝗥𝗠 𝗜𝗡𝗦𝗧𝗥𝗨𝗖𝗧𝗜𝗢𝗡𝗦 ⚠️ ✪ 𝗖𝗼𝗺𝗽𝗹𝗲𝘁𝗲 𝗮𝗹𝗹 𝗿𝗲𝗹𝗲𝘃𝗮𝗻𝘁 𝘀𝗲𝗰𝘁𝗶𝗼𝗻𝘀 ✪ 𝗣𝗿𝗼𝘃𝗶𝗱𝗲 𝗱𝗲𝘁𝗮𝗶𝗹𝗲𝗱 𝗮𝗻𝘀…"
type textarea "x"
type textarea "⚠️ 𝗙𝗢𝗥𝗠 𝗜𝗡𝗦𝗧𝗥𝗨𝗖𝗧𝗜𝗢𝗡𝗦 ⚠️ ✪ 𝗖𝗼𝗺𝗽𝗹𝗲𝘁𝗲 𝗮𝗹𝗹 𝗿𝗲𝗹𝗲𝘃𝗮𝗻𝘁 𝘀𝗲𝗰𝘁𝗶𝗼𝗻𝘀 ✪ 𝗣𝗿𝗼𝘃𝗶𝗱𝗲 𝗱𝗲𝘁𝗮𝗶𝗹𝗲𝗱 𝗮𝗻𝘀…"
type textarea "x"
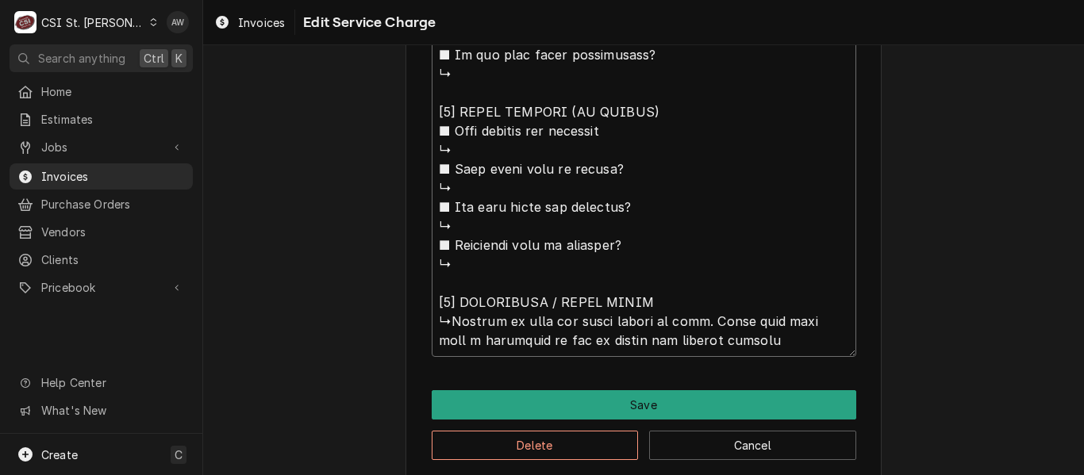
type textarea "⚠️ 𝗙𝗢𝗥𝗠 𝗜𝗡𝗦𝗧𝗥𝗨𝗖𝗧𝗜𝗢𝗡𝗦 ⚠️ ✪ 𝗖𝗼𝗺𝗽𝗹𝗲𝘁𝗲 𝗮𝗹𝗹 𝗿𝗲𝗹𝗲𝘃𝗮𝗻𝘁 𝘀𝗲𝗰𝘁𝗶𝗼𝗻𝘀 ✪ 𝗣𝗿𝗼𝘃𝗶𝗱𝗲 𝗱𝗲𝘁𝗮𝗶𝗹𝗲𝗱 𝗮𝗻𝘀…"
type textarea "x"
type textarea "⚠️ 𝗙𝗢𝗥𝗠 𝗜𝗡𝗦𝗧𝗥𝗨𝗖𝗧𝗜𝗢𝗡𝗦 ⚠️ ✪ 𝗖𝗼𝗺𝗽𝗹𝗲𝘁𝗲 𝗮𝗹𝗹 𝗿𝗲𝗹𝗲𝘃𝗮𝗻𝘁 𝘀𝗲𝗰𝘁𝗶𝗼𝗻𝘀 ✪ 𝗣𝗿𝗼𝘃𝗶𝗱𝗲 𝗱𝗲𝘁𝗮𝗶𝗹𝗲𝗱 𝗮𝗻𝘀…"
type textarea "x"
type textarea "⚠️ 𝗙𝗢𝗥𝗠 𝗜𝗡𝗦𝗧𝗥𝗨𝗖𝗧𝗜𝗢𝗡𝗦 ⚠️ ✪ 𝗖𝗼𝗺𝗽𝗹𝗲𝘁𝗲 𝗮𝗹𝗹 𝗿𝗲𝗹𝗲𝘃𝗮𝗻𝘁 𝘀𝗲𝗰𝘁𝗶𝗼𝗻𝘀 ✪ 𝗣𝗿𝗼𝘃𝗶𝗱𝗲 𝗱𝗲𝘁𝗮𝗶𝗹𝗲𝗱 𝗮𝗻𝘀…"
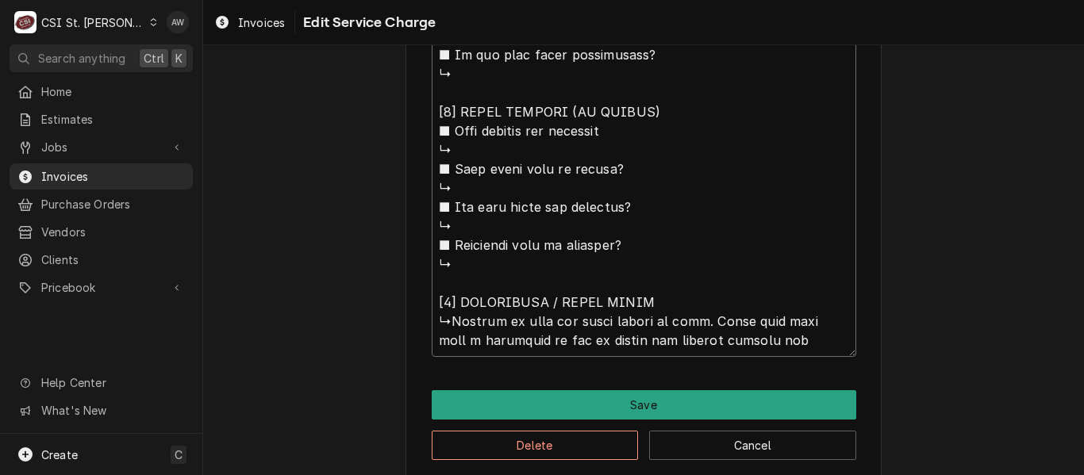
type textarea "x"
type textarea "⚠️ 𝗙𝗢𝗥𝗠 𝗜𝗡𝗦𝗧𝗥𝗨𝗖𝗧𝗜𝗢𝗡𝗦 ⚠️ ✪ 𝗖𝗼𝗺𝗽𝗹𝗲𝘁𝗲 𝗮𝗹𝗹 𝗿𝗲𝗹𝗲𝘃𝗮𝗻𝘁 𝘀𝗲𝗰𝘁𝗶𝗼𝗻𝘀 ✪ 𝗣𝗿𝗼𝘃𝗶𝗱𝗲 𝗱𝗲𝘁𝗮𝗶𝗹𝗲𝗱 𝗮𝗻𝘀…"
type textarea "x"
type textarea "⚠️ 𝗙𝗢𝗥𝗠 𝗜𝗡𝗦𝗧𝗥𝗨𝗖𝗧𝗜𝗢𝗡𝗦 ⚠️ ✪ 𝗖𝗼𝗺𝗽𝗹𝗲𝘁𝗲 𝗮𝗹𝗹 𝗿𝗲𝗹𝗲𝘃𝗮𝗻𝘁 𝘀𝗲𝗰𝘁𝗶𝗼𝗻𝘀 ✪ 𝗣𝗿𝗼𝘃𝗶𝗱𝗲 𝗱𝗲𝘁𝗮𝗶𝗹𝗲𝗱 𝗮𝗻𝘀…"
type textarea "x"
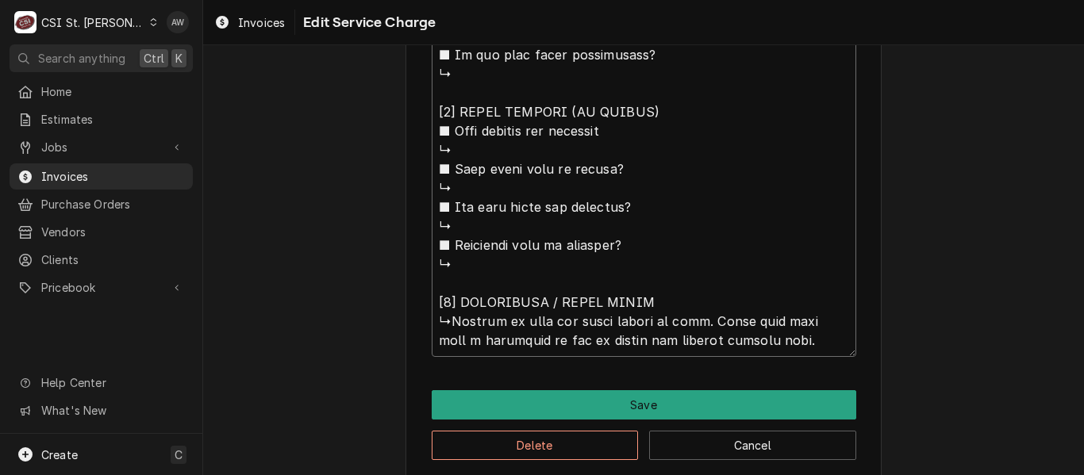
type textarea "⚠️ 𝗙𝗢𝗥𝗠 𝗜𝗡𝗦𝗧𝗥𝗨𝗖𝗧𝗜𝗢𝗡𝗦 ⚠️ ✪ 𝗖𝗼𝗺𝗽𝗹𝗲𝘁𝗲 𝗮𝗹𝗹 𝗿𝗲𝗹𝗲𝘃𝗮𝗻𝘁 𝘀𝗲𝗰𝘁𝗶𝗼𝗻𝘀 ✪ 𝗣𝗿𝗼𝘃𝗶𝗱𝗲 𝗱𝗲𝘁𝗮𝗶𝗹𝗲𝗱 𝗮𝗻𝘀…"
type textarea "x"
drag, startPoint x: 758, startPoint y: 346, endPoint x: 447, endPoint y: 322, distance: 312.0
type textarea "⚠️ 𝗙𝗢𝗥𝗠 𝗜𝗡𝗦𝗧𝗥𝗨𝗖𝗧𝗜𝗢𝗡𝗦 ⚠️ ✪ 𝗖𝗼𝗺𝗽𝗹𝗲𝘁𝗲 𝗮𝗹𝗹 𝗿𝗲𝗹𝗲𝘃𝗮𝗻𝘁 𝘀𝗲𝗰𝘁𝗶𝗼𝗻𝘀 ✪ 𝗣𝗿𝗼𝘃𝗶𝗱𝗲 𝗱𝗲𝘁𝗮𝗶𝗹𝗲𝗱 𝗮𝗻𝘀…"
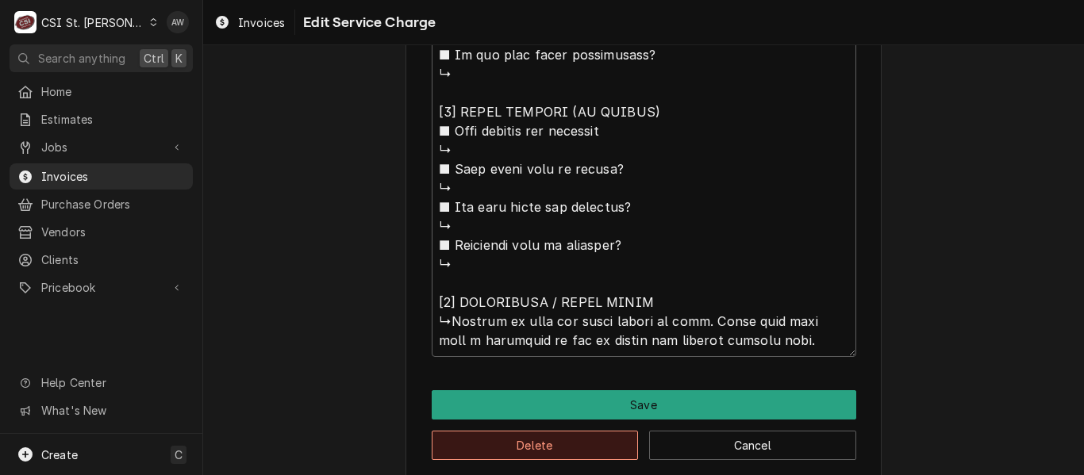
click at [524, 435] on button "Delete" at bounding box center [535, 445] width 207 height 29
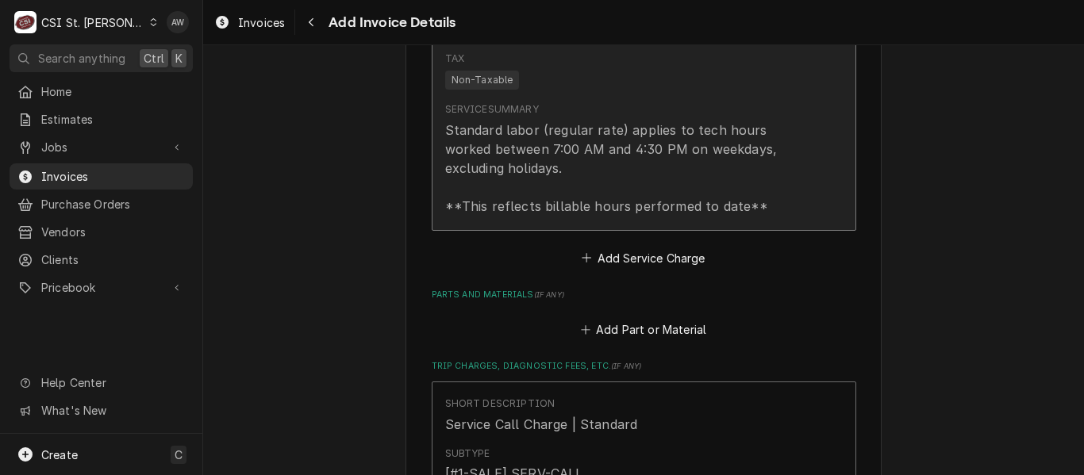
click at [602, 211] on div "Standard labor (regular rate) applies to tech hours worked between 7:00 AM and …" at bounding box center [627, 168] width 364 height 95
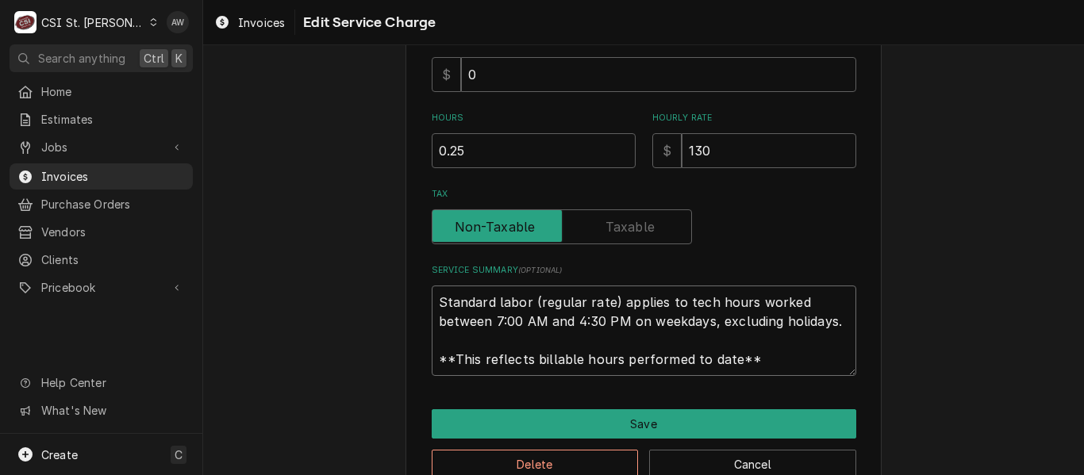
scroll to position [19, 0]
drag, startPoint x: 432, startPoint y: 294, endPoint x: 811, endPoint y: 368, distance: 385.8
click at [811, 368] on textarea "Standard labor (regular rate) applies to tech hours worked between 7:00 AM and …" at bounding box center [644, 331] width 425 height 90
paste textarea "Arrived on site and found nobody is here. Found that they left a voicemail to t…"
type textarea "x"
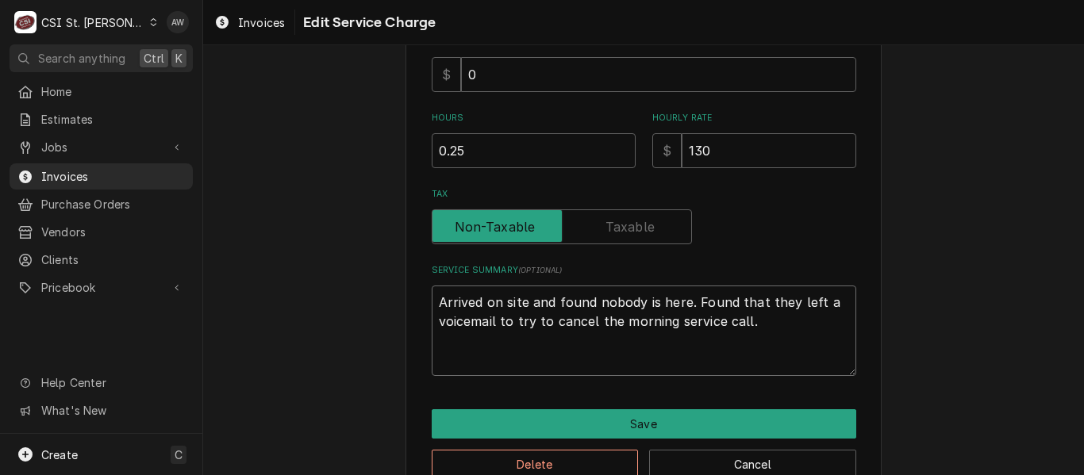
scroll to position [0, 0]
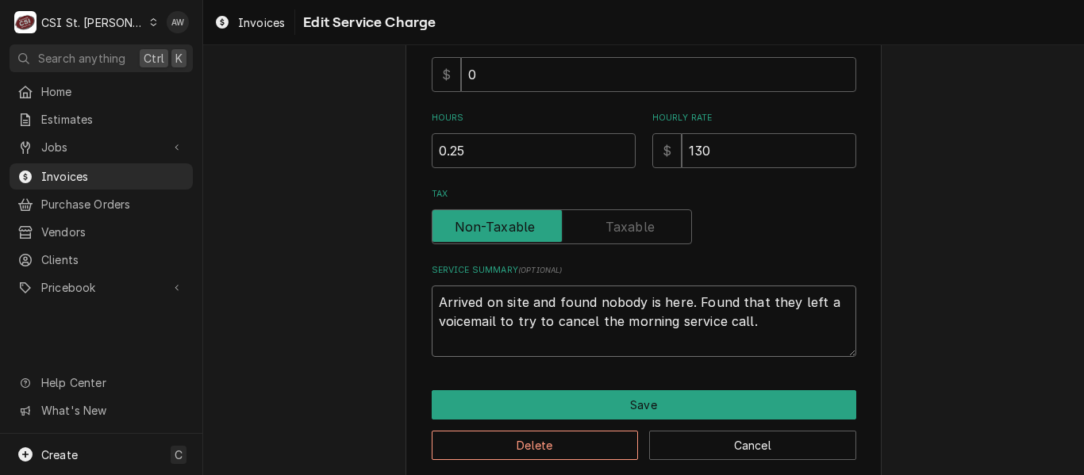
click at [660, 344] on textarea "Arrived on site and found nobody is here. Found that they left a voicemail to t…" at bounding box center [644, 321] width 425 height 71
click at [516, 351] on textarea "Arrived on site and found nobody is here. Found that they left a voicemail to t…" at bounding box center [644, 321] width 425 height 71
click at [469, 344] on textarea "Arrived on site and found nobody is here. Found that they left a voicemail to t…" at bounding box center [644, 321] width 425 height 71
click at [432, 344] on textarea "Arrived on site and found nobody is here. Found that they left a voicemail to t…" at bounding box center [644, 321] width 425 height 71
click at [770, 317] on textarea "Arrived on site and found nobody is here. Found that they left a voicemail to t…" at bounding box center [644, 321] width 425 height 71
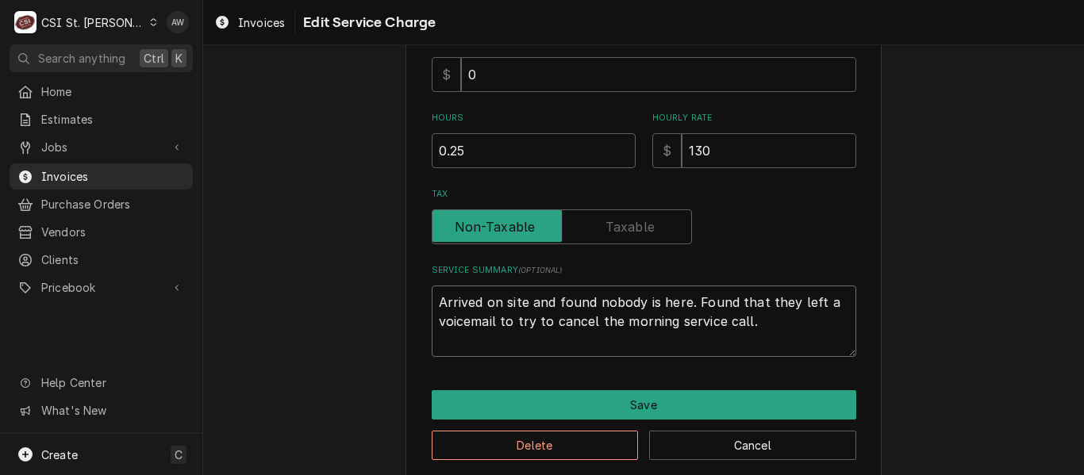
click at [494, 324] on textarea "Arrived on site and found nobody is here. Found that they left a voicemail to t…" at bounding box center [644, 321] width 425 height 71
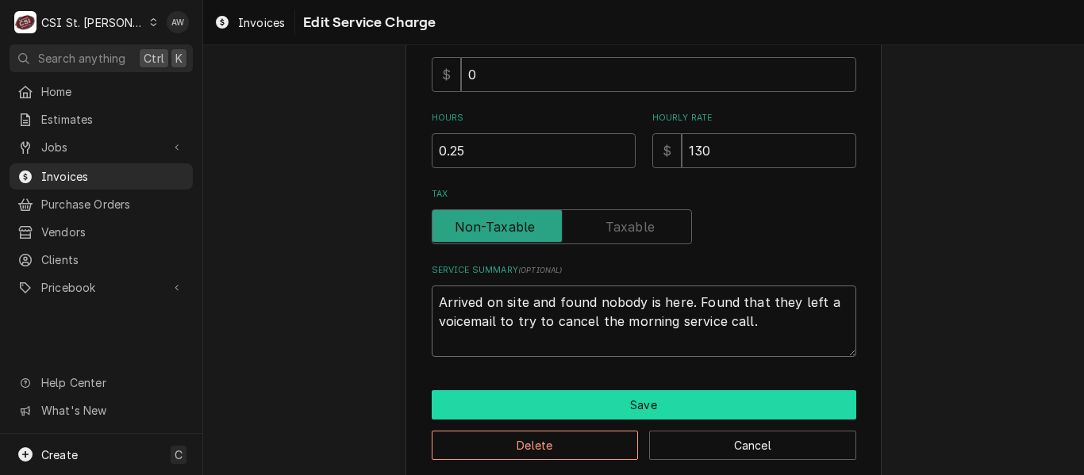
type textarea "Arrived on site and found nobody is here. Found that they left a voicemail to t…"
click at [480, 413] on button "Save" at bounding box center [644, 404] width 425 height 29
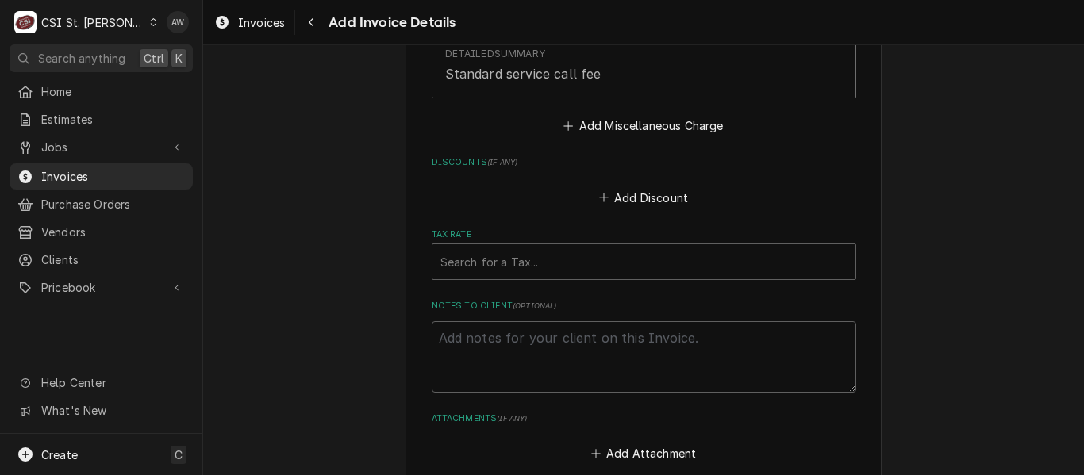
scroll to position [1734, 0]
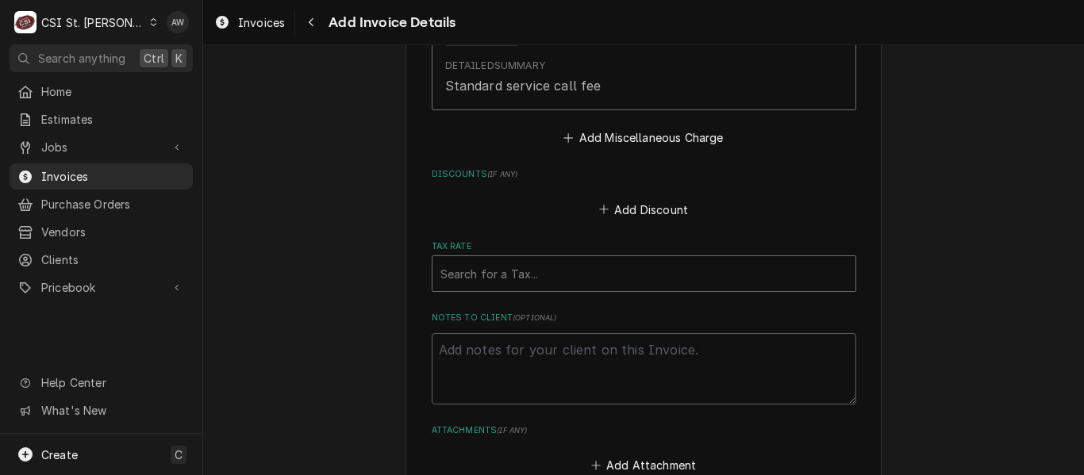
click at [625, 259] on div "Tax Rate" at bounding box center [643, 273] width 407 height 29
click at [620, 259] on div "Tax Rate" at bounding box center [643, 273] width 407 height 29
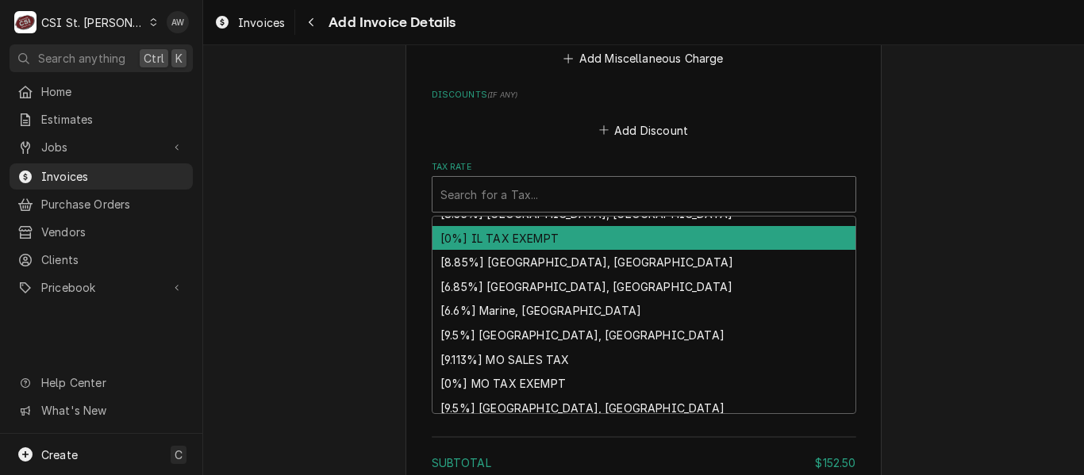
scroll to position [528, 0]
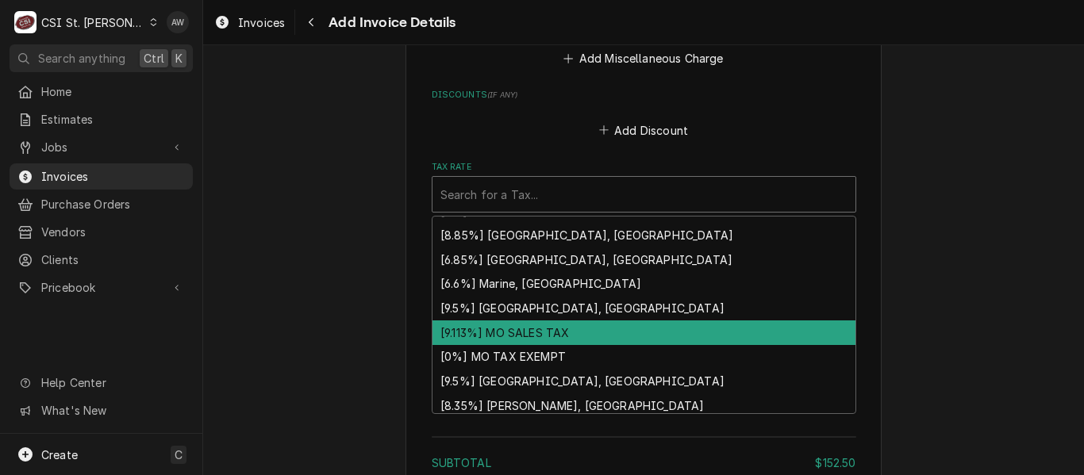
click at [646, 321] on div "[9.113%] MO SALES TAX" at bounding box center [643, 333] width 423 height 25
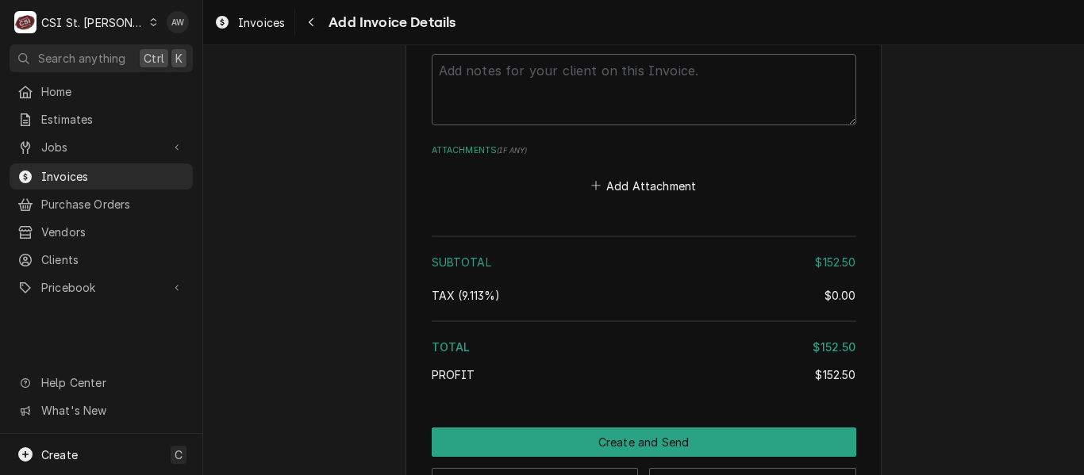
scroll to position [2077, 0]
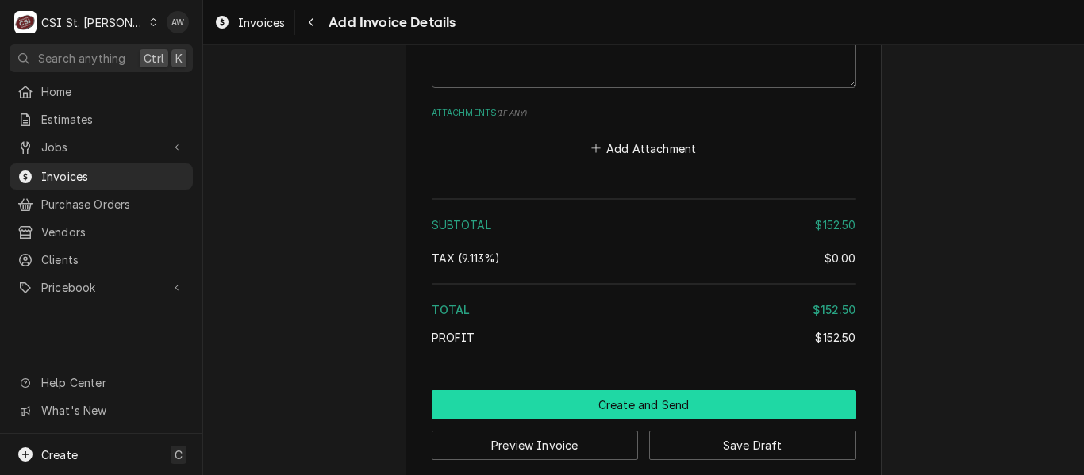
click at [706, 390] on button "Create and Send" at bounding box center [644, 404] width 425 height 29
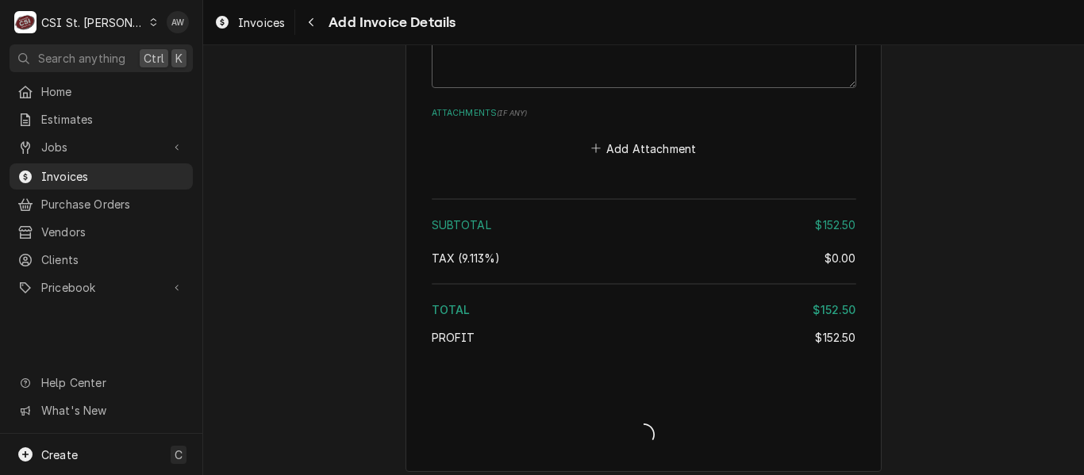
scroll to position [2069, 0]
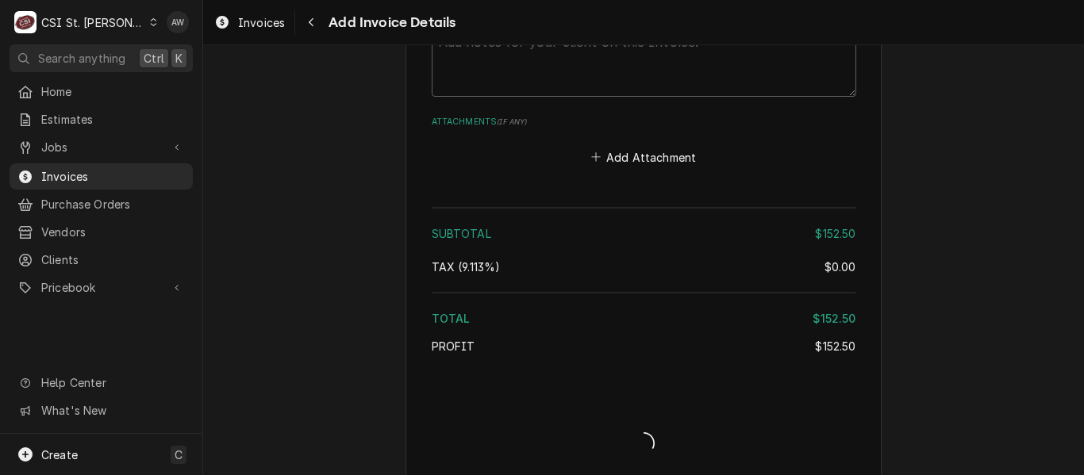
type textarea "x"
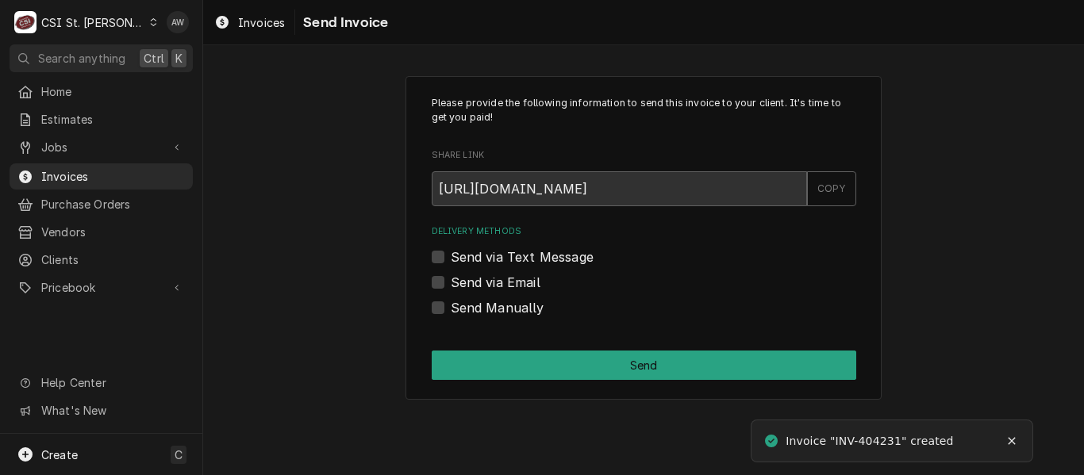
click at [529, 306] on label "Send Manually" at bounding box center [498, 307] width 94 height 19
click at [529, 306] on input "Send Manually" at bounding box center [663, 315] width 425 height 35
checkbox input "true"
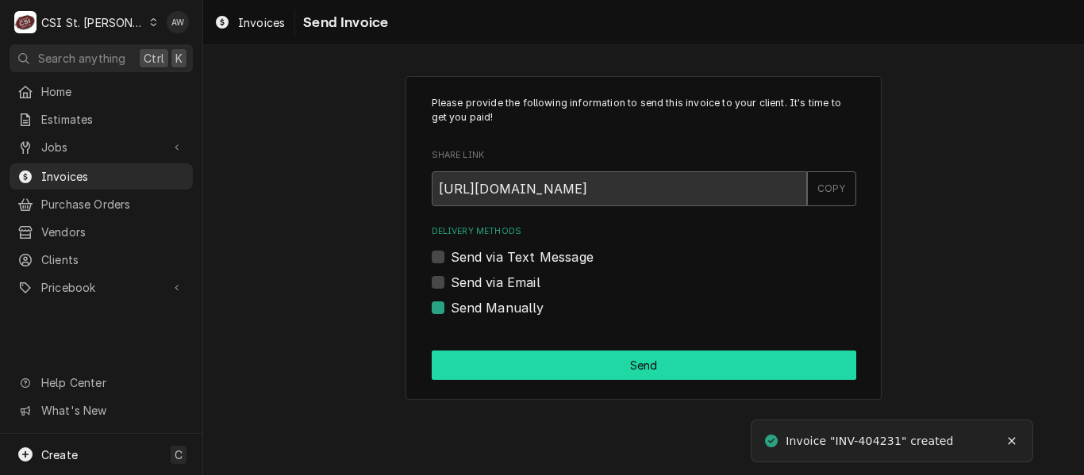
click at [537, 364] on button "Send" at bounding box center [644, 365] width 425 height 29
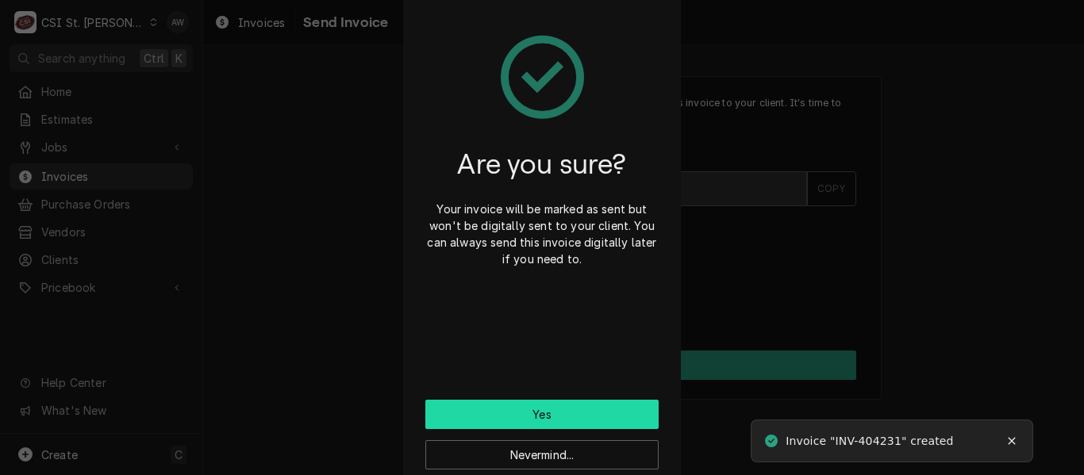
click at [524, 415] on button "Yes" at bounding box center [541, 414] width 233 height 29
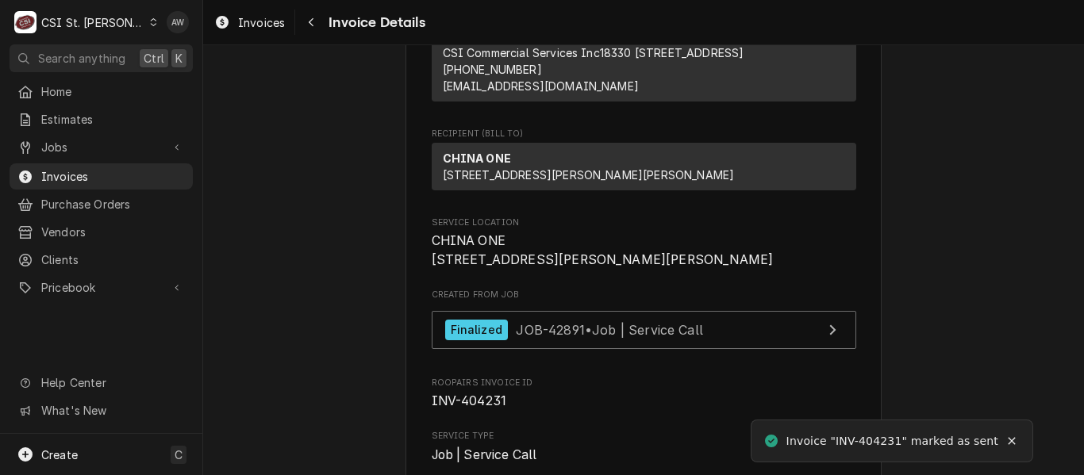
scroll to position [238, 0]
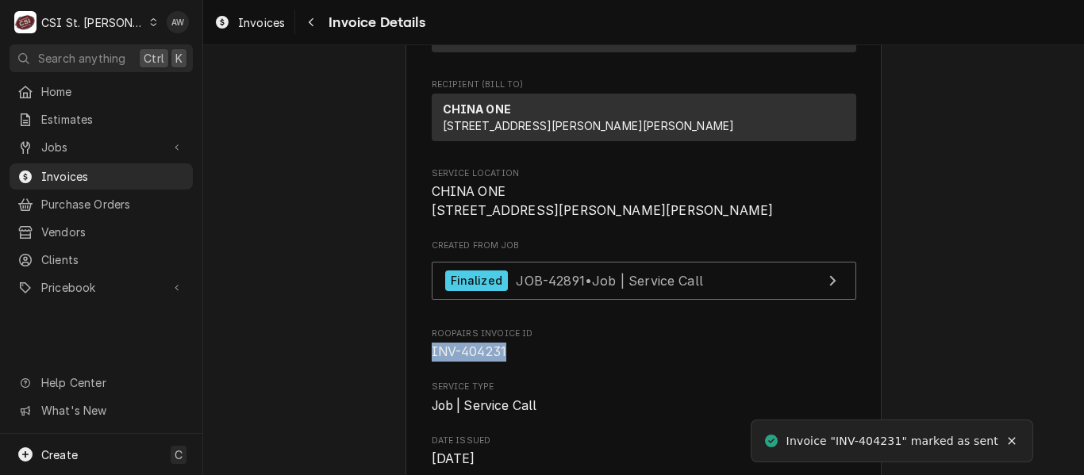
drag, startPoint x: 498, startPoint y: 400, endPoint x: 407, endPoint y: 412, distance: 92.0
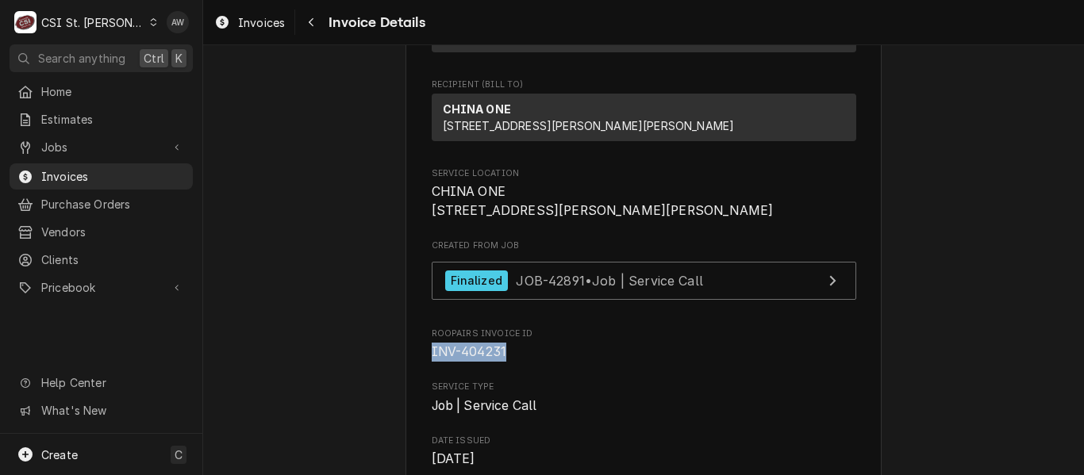
copy span "INV-404231"
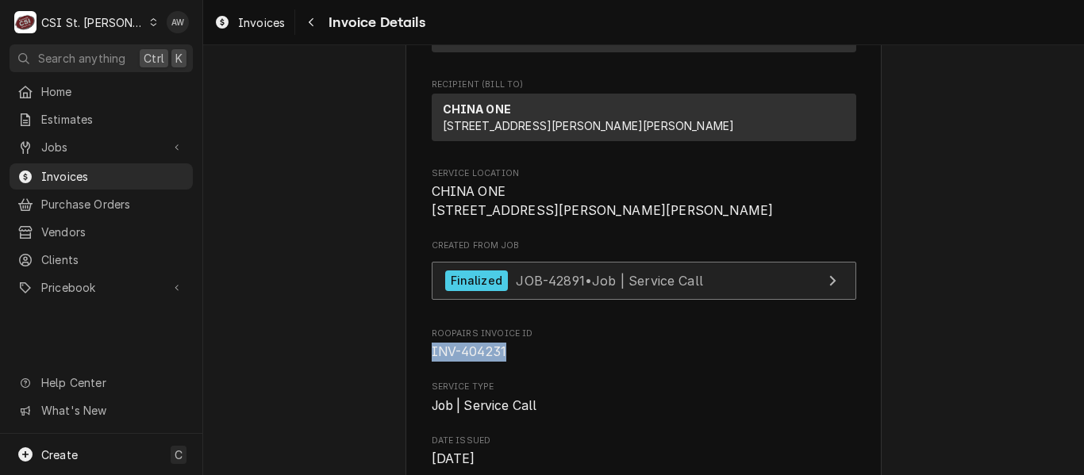
copy span "INV-404231"
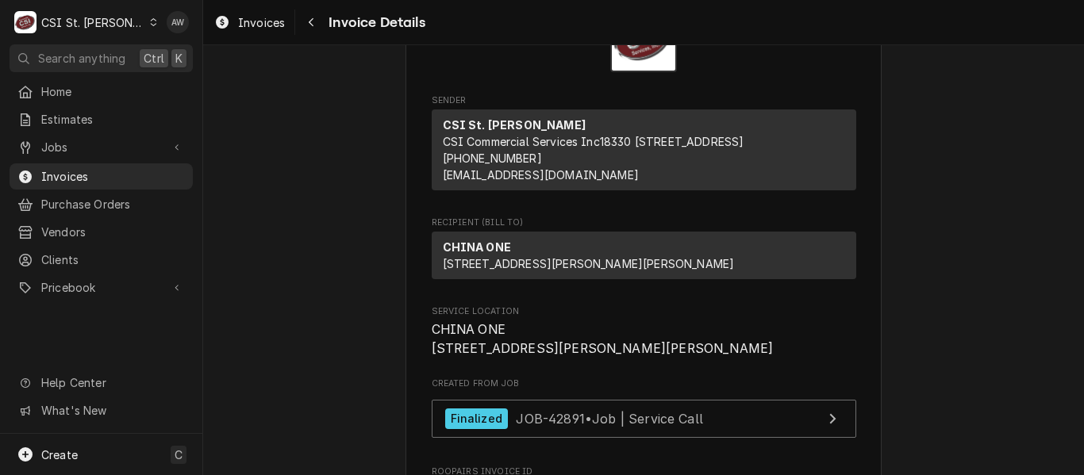
scroll to position [0, 0]
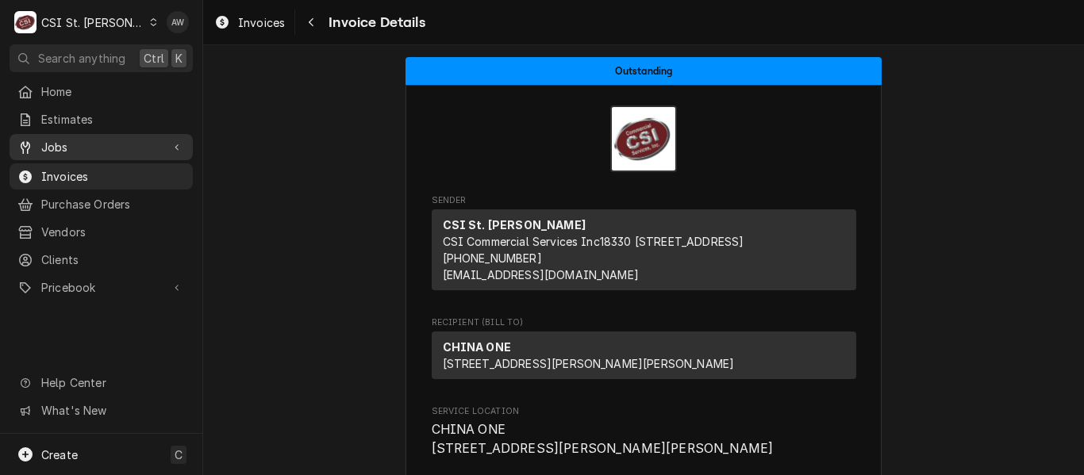
click at [94, 139] on span "Jobs" at bounding box center [101, 147] width 120 height 17
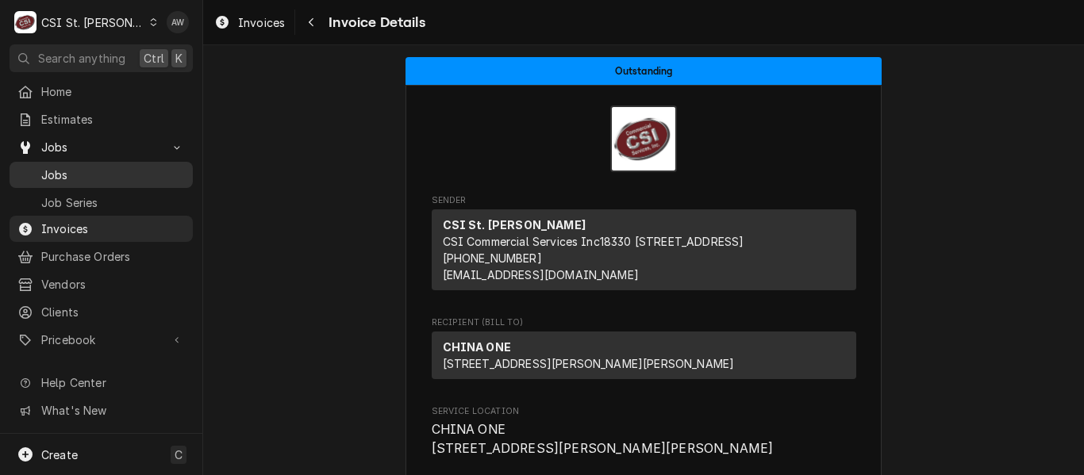
click at [87, 167] on span "Jobs" at bounding box center [113, 175] width 144 height 17
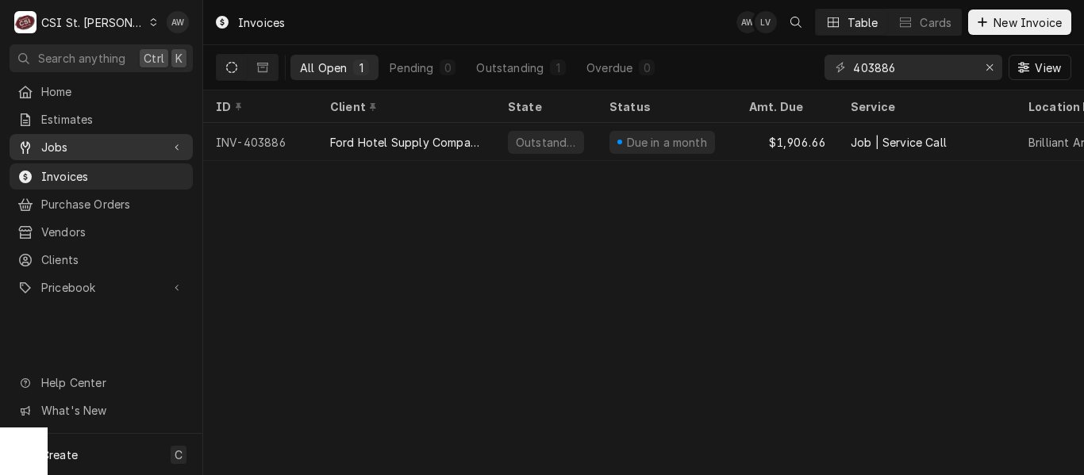
click at [38, 149] on div "Jobs" at bounding box center [89, 147] width 144 height 17
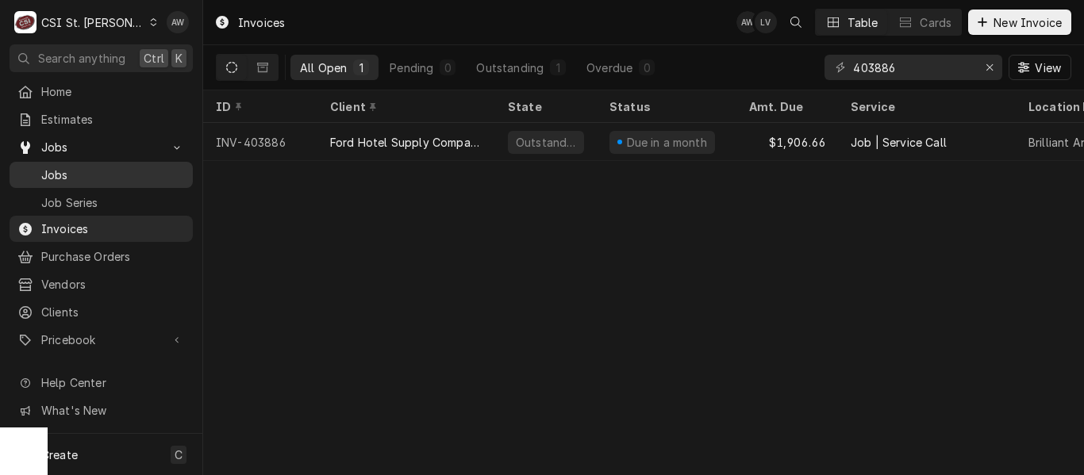
click at [63, 173] on span "Jobs" at bounding box center [113, 175] width 144 height 17
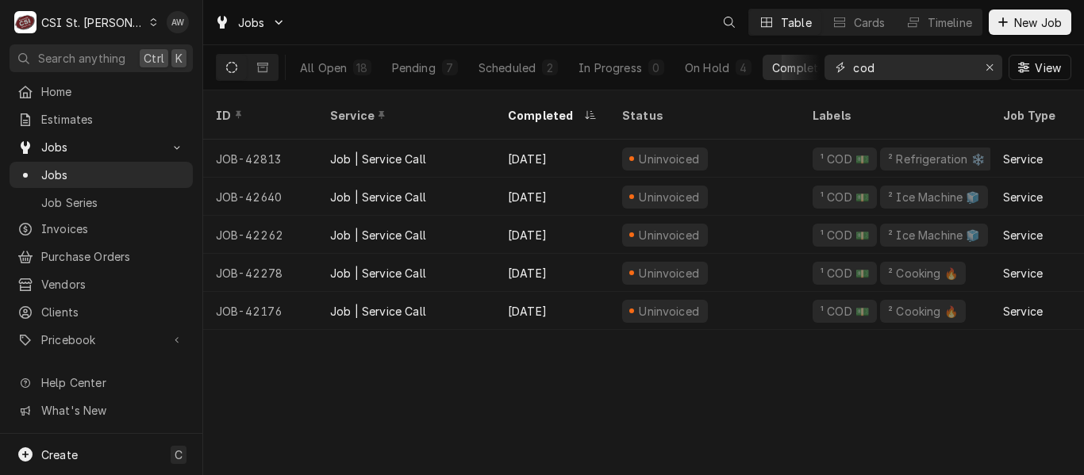
drag, startPoint x: 851, startPoint y: 64, endPoint x: 833, endPoint y: 63, distance: 18.3
click at [833, 63] on div "cod" at bounding box center [913, 67] width 178 height 25
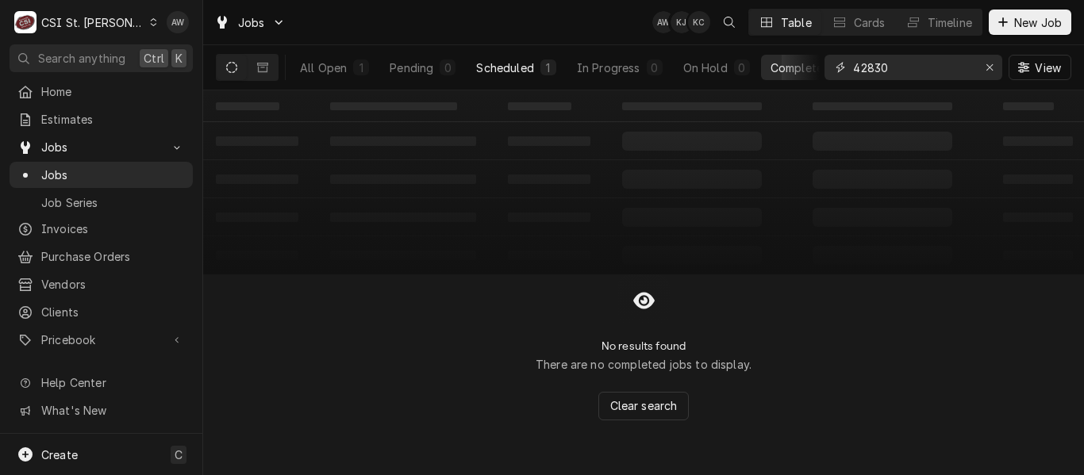
type input "42830"
click at [537, 75] on button "Scheduled 1" at bounding box center [516, 67] width 98 height 25
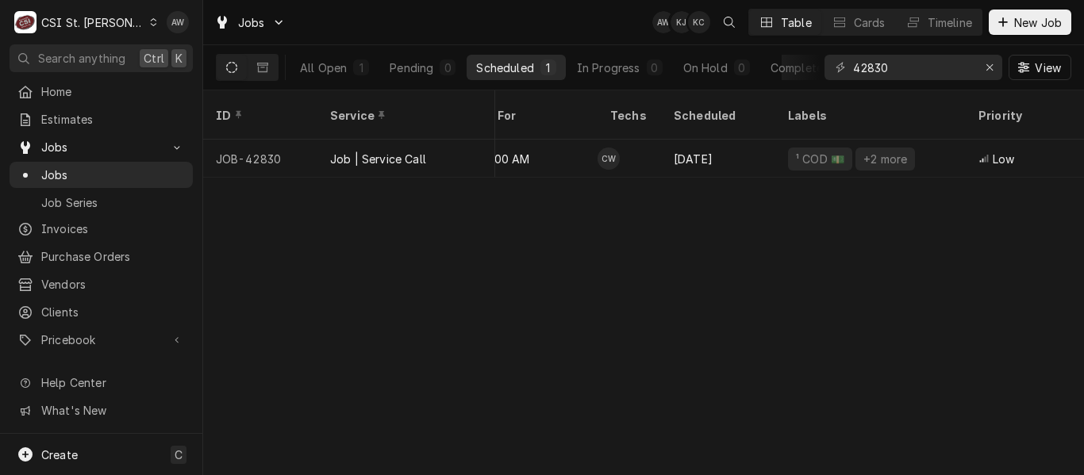
scroll to position [0, 498]
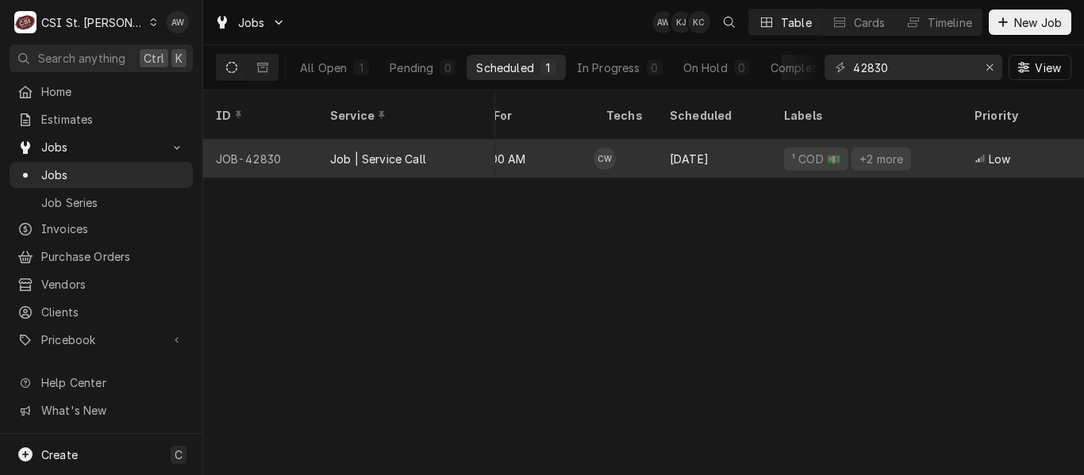
click at [478, 140] on div "Job | Service Call" at bounding box center [406, 159] width 178 height 38
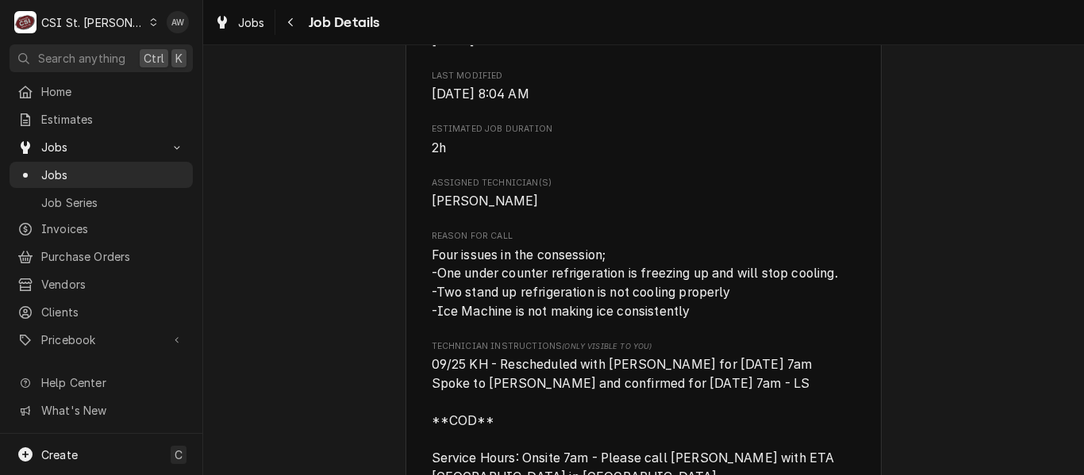
scroll to position [714, 0]
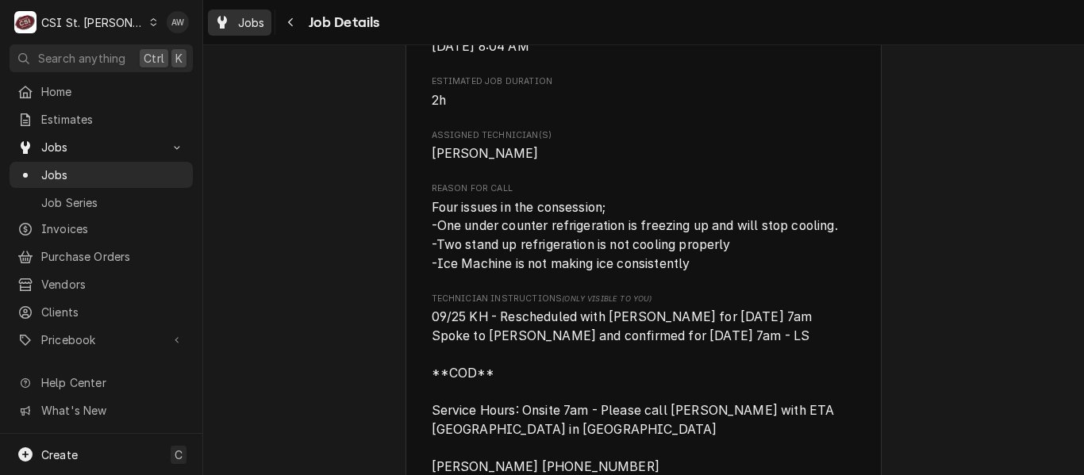
click at [248, 19] on span "Jobs" at bounding box center [251, 22] width 27 height 17
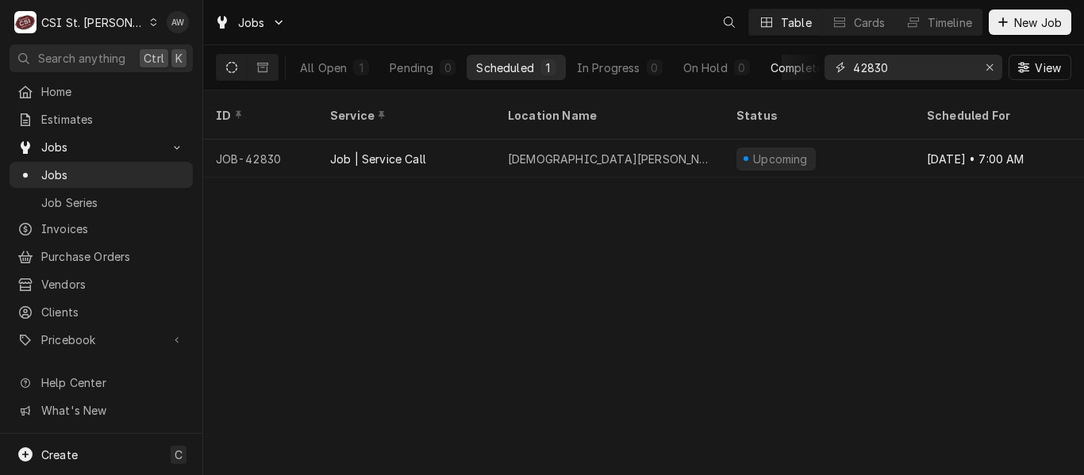
drag, startPoint x: 913, startPoint y: 66, endPoint x: 792, endPoint y: 71, distance: 121.5
click at [792, 71] on div "All Open 1 Pending 0 Scheduled 1 In Progress 0 On Hold 0 Completed 0 42830 View" at bounding box center [643, 67] width 855 height 44
paste input "919"
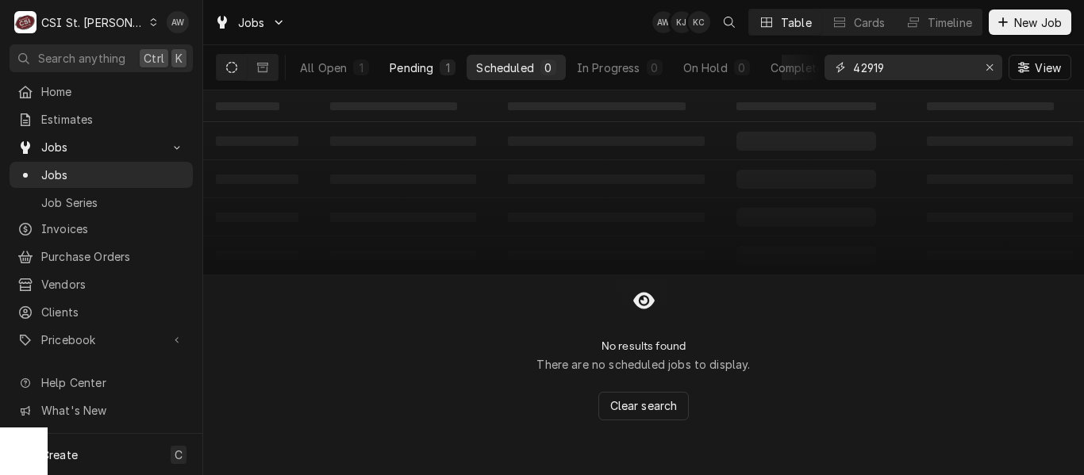
type input "42919"
click at [422, 69] on div "Pending" at bounding box center [412, 68] width 44 height 17
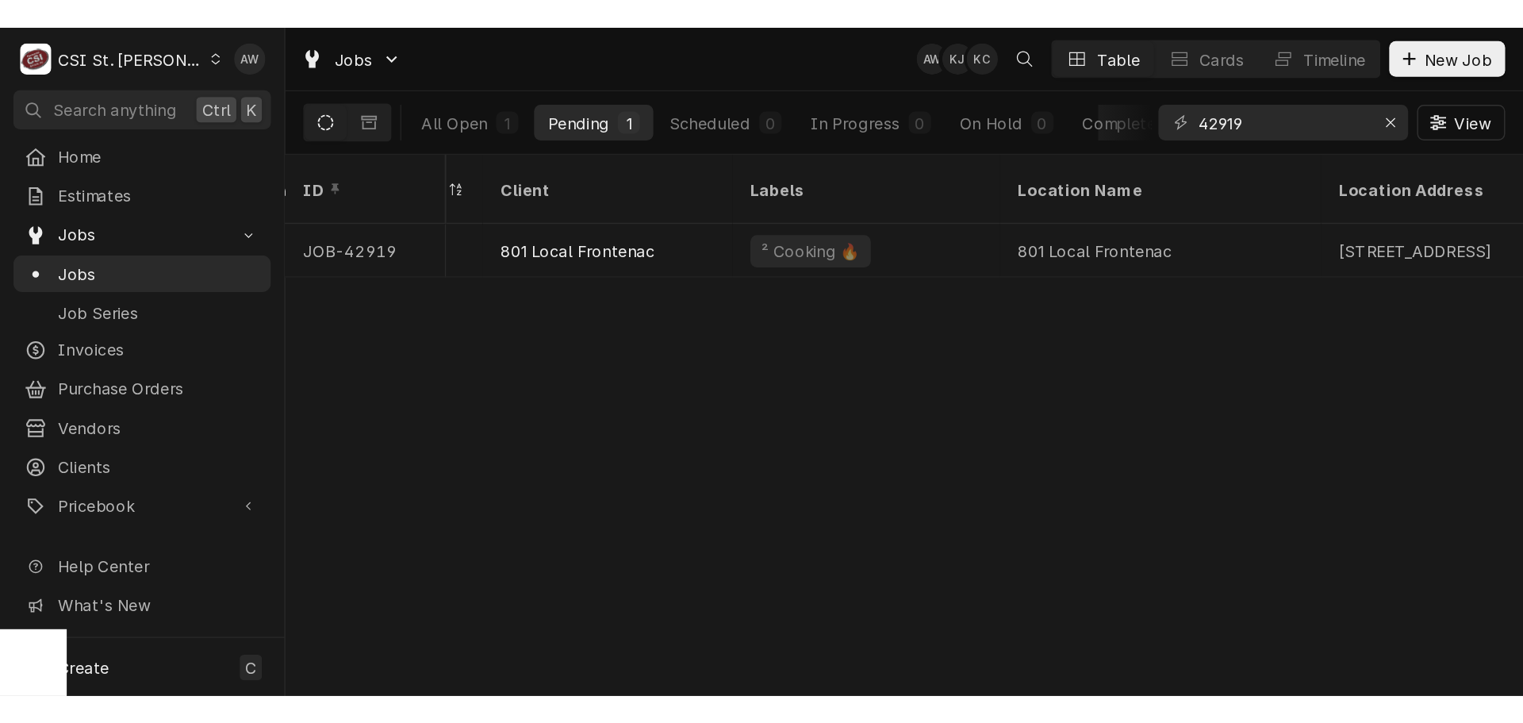
scroll to position [0, 382]
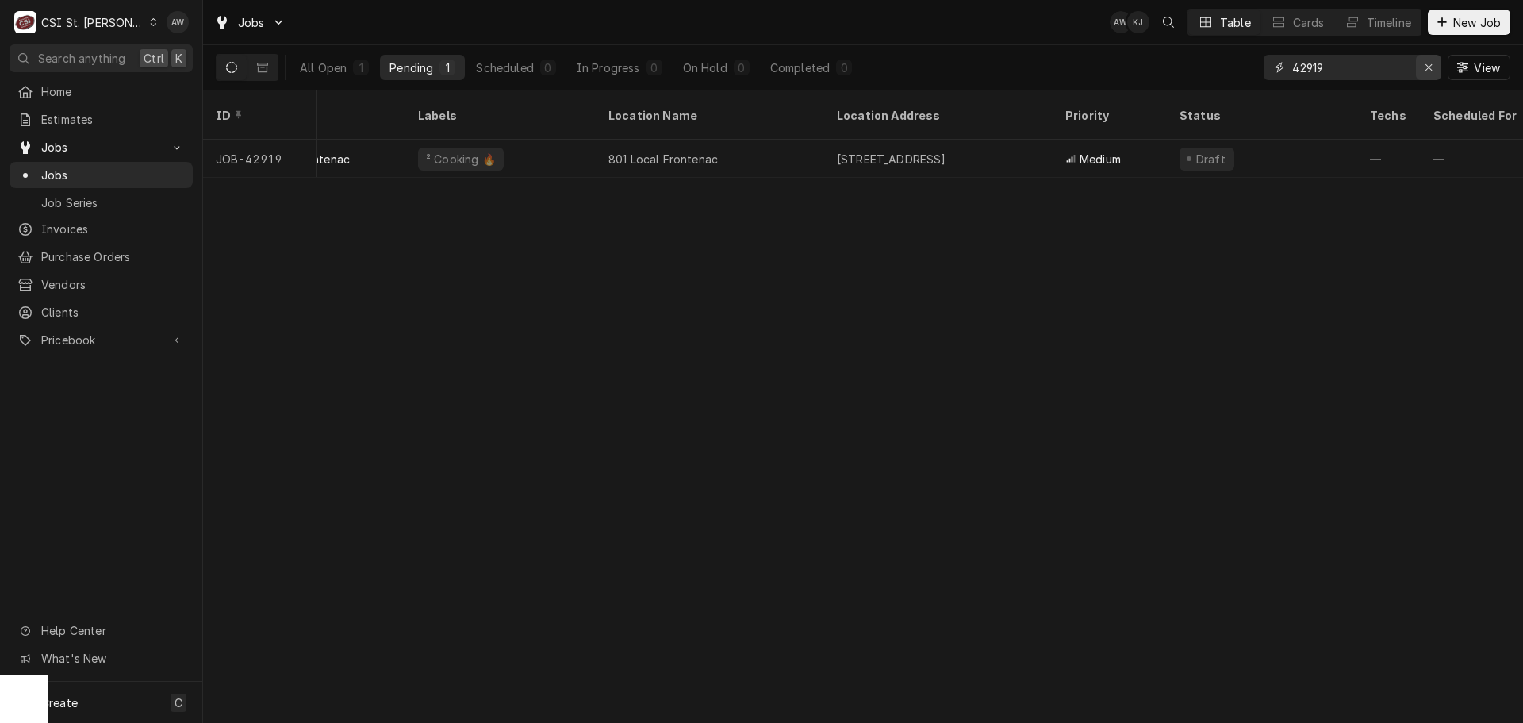
click at [1083, 63] on div "Erase input" at bounding box center [1429, 68] width 16 height 16
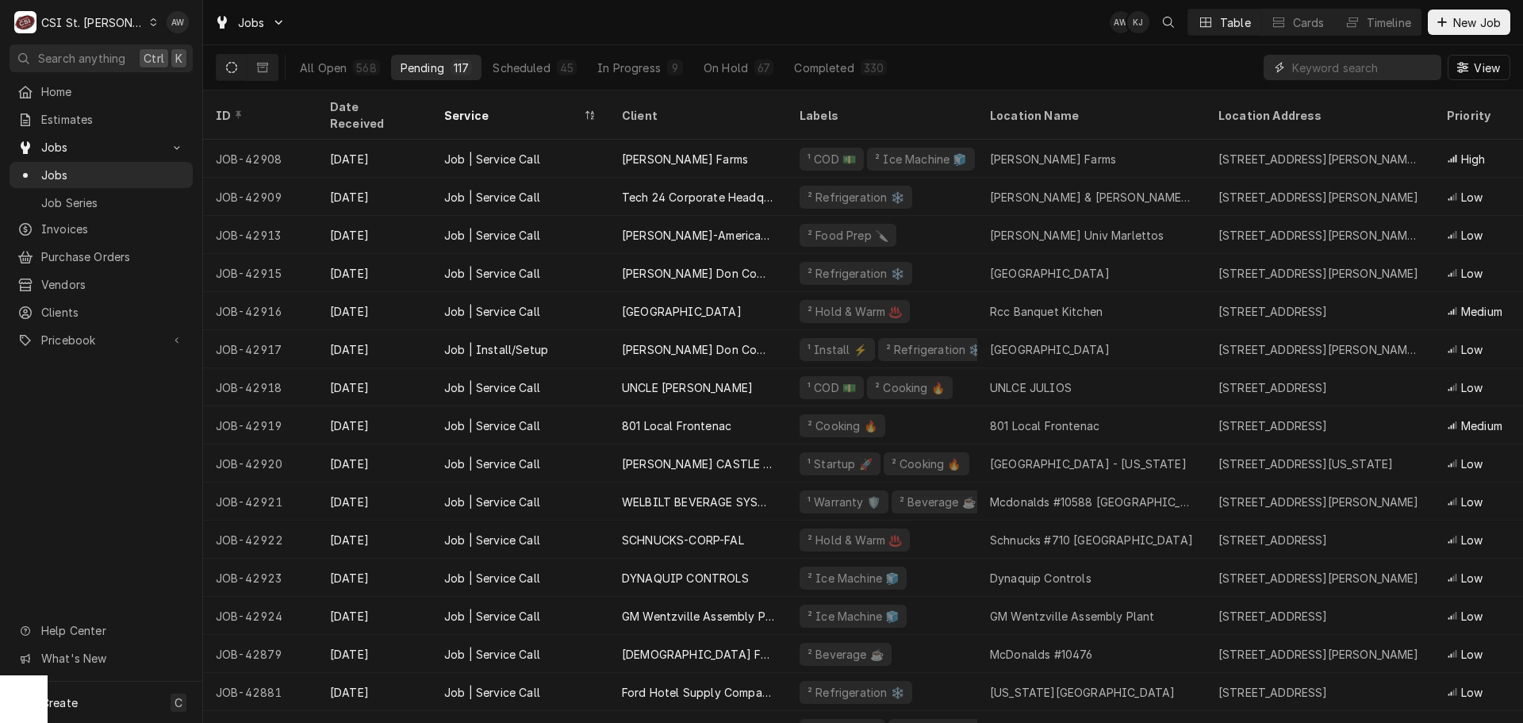
click at [1083, 65] on input "Dynamic Content Wrapper" at bounding box center [1363, 67] width 141 height 25
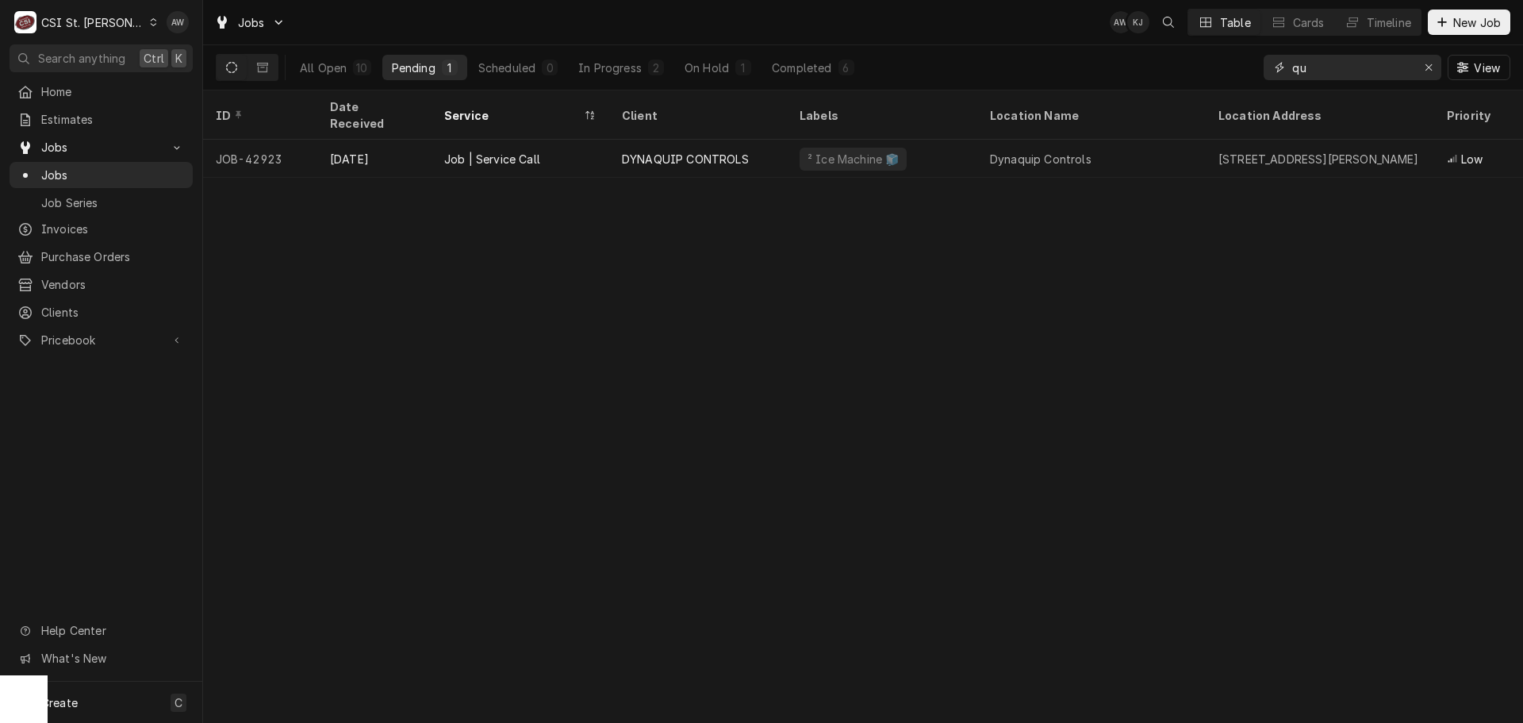
type input "q"
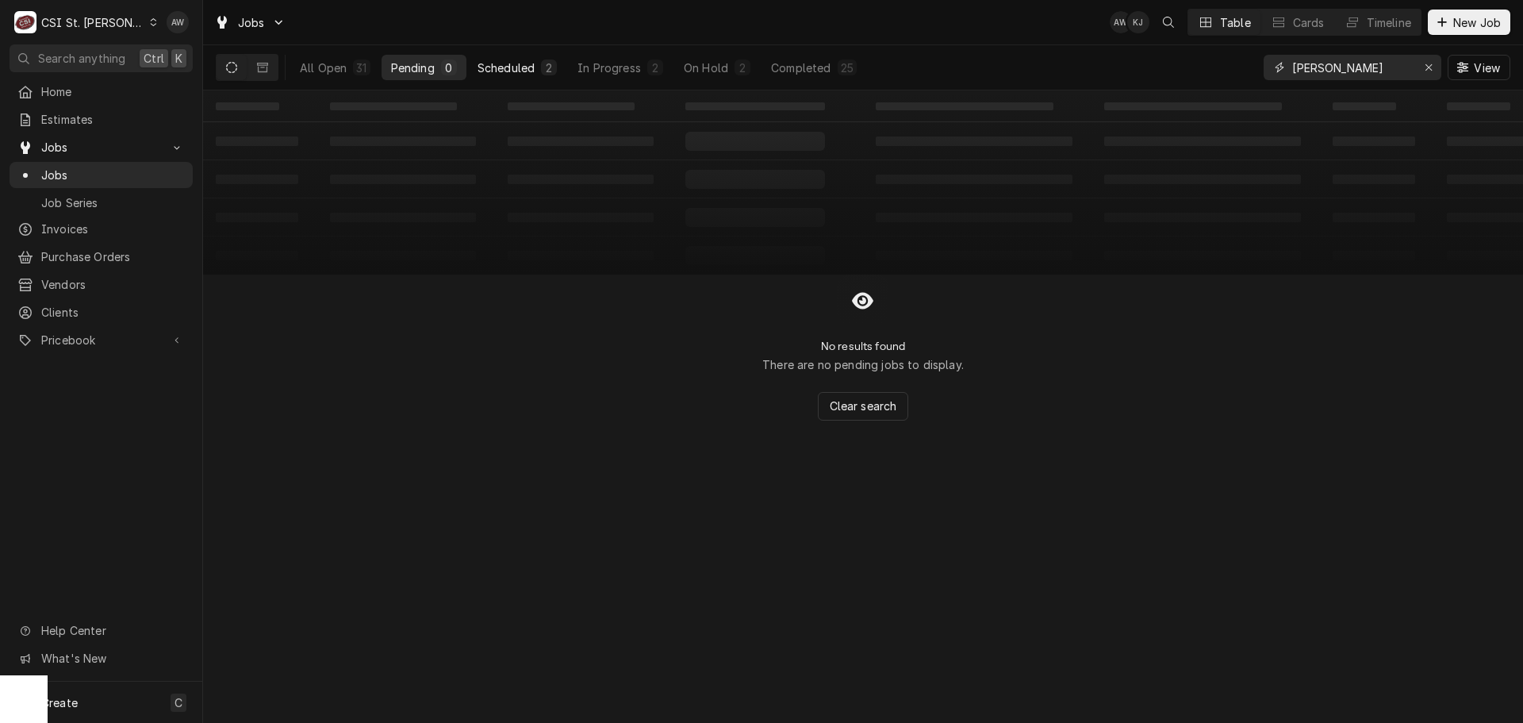
type input "tom"
click at [481, 61] on div "Scheduled" at bounding box center [506, 68] width 57 height 17
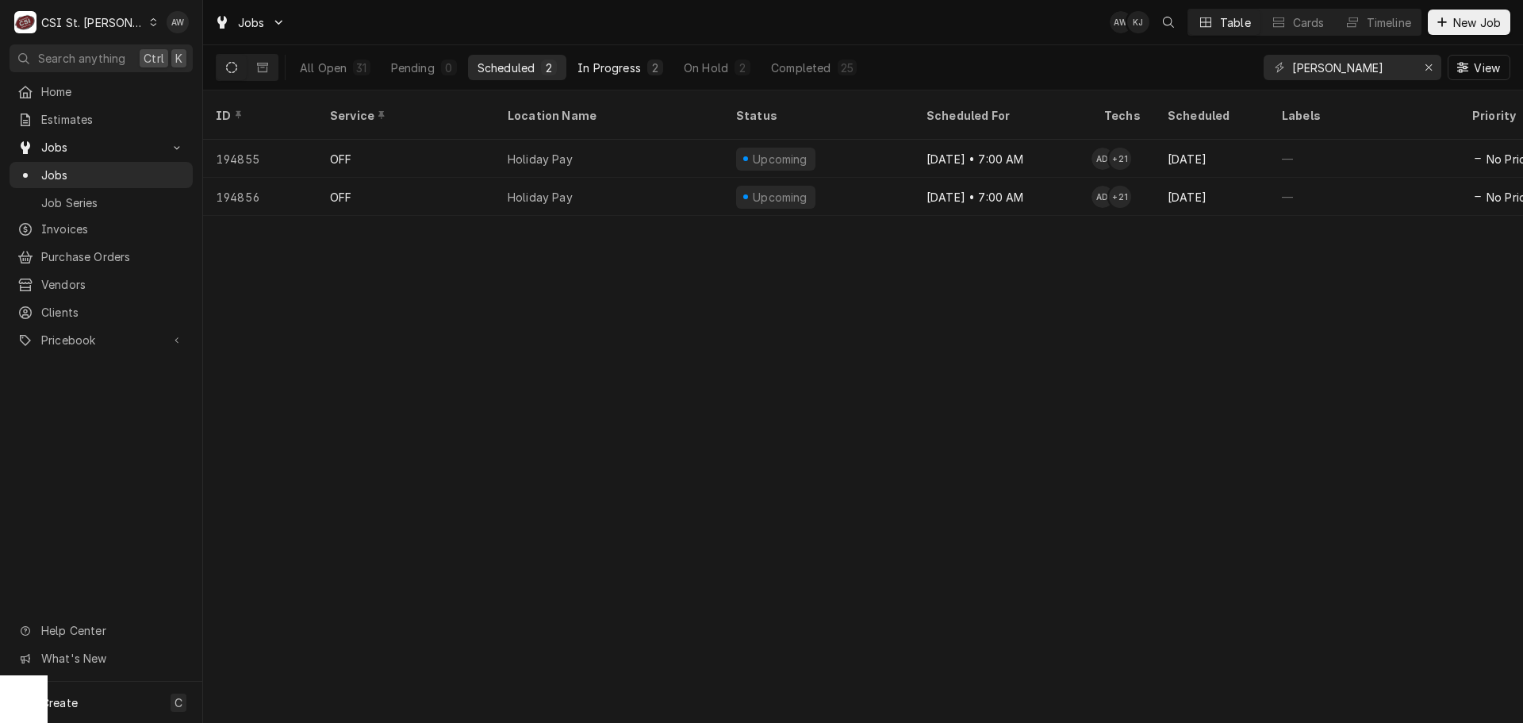
click at [605, 65] on div "In Progress" at bounding box center [609, 68] width 63 height 17
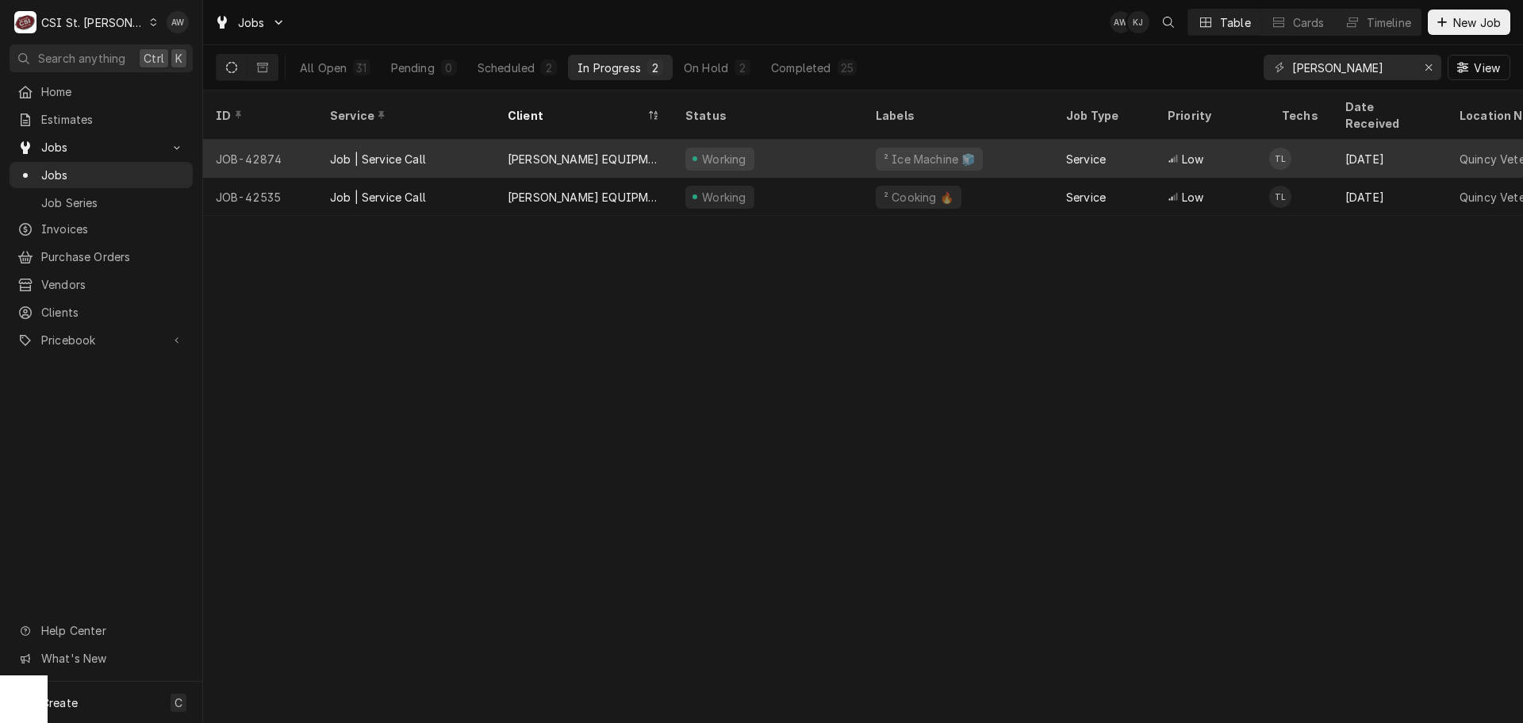
click at [618, 150] on div "KESSENICH'S EQUIPMENT & SUPPLIES" at bounding box center [584, 159] width 178 height 38
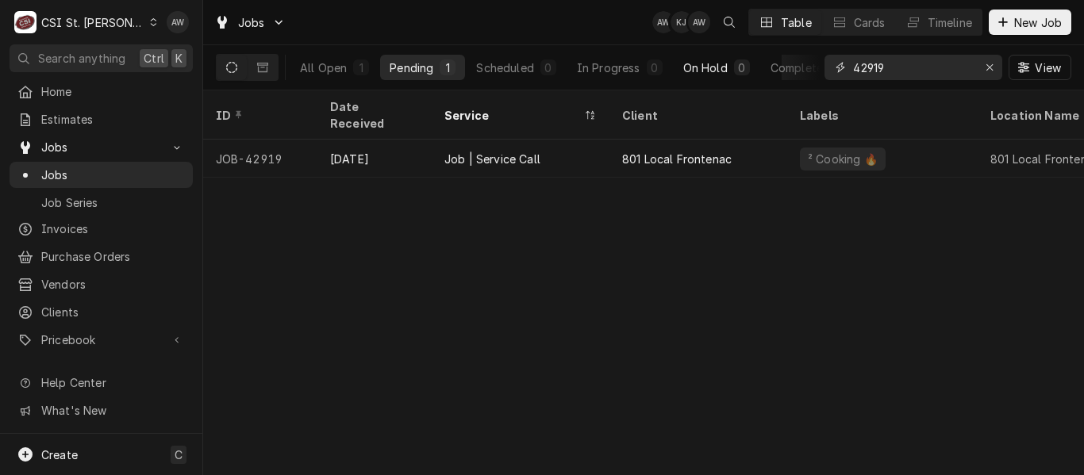
drag, startPoint x: 893, startPoint y: 65, endPoint x: 722, endPoint y: 67, distance: 170.6
click at [718, 68] on div "All Open 1 Pending 1 Scheduled 0 In Progress 0 On Hold 0 Completed 0 42919 View" at bounding box center [643, 67] width 855 height 44
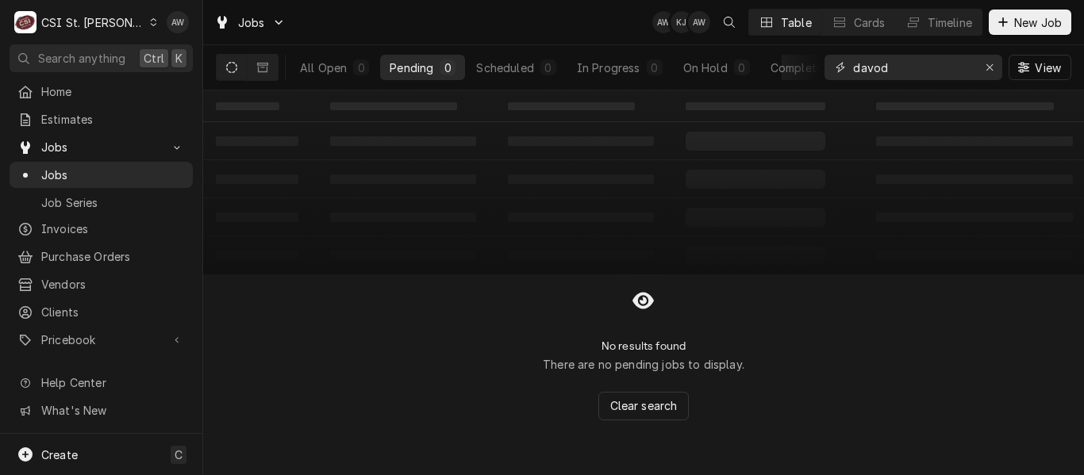
click at [879, 67] on input "davod" at bounding box center [912, 67] width 119 height 25
type input "david"
click at [737, 69] on div "4" at bounding box center [745, 68] width 16 height 16
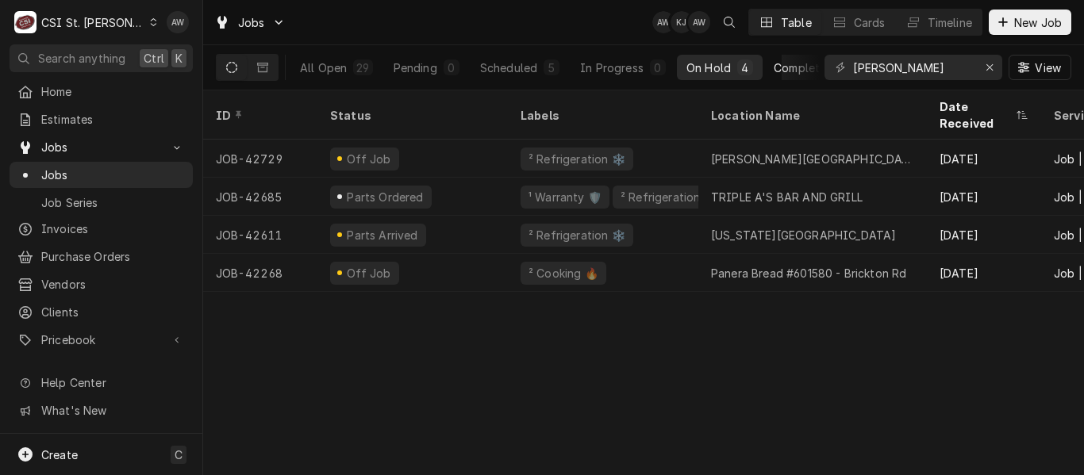
click at [769, 66] on button "Completed 20" at bounding box center [817, 67] width 106 height 25
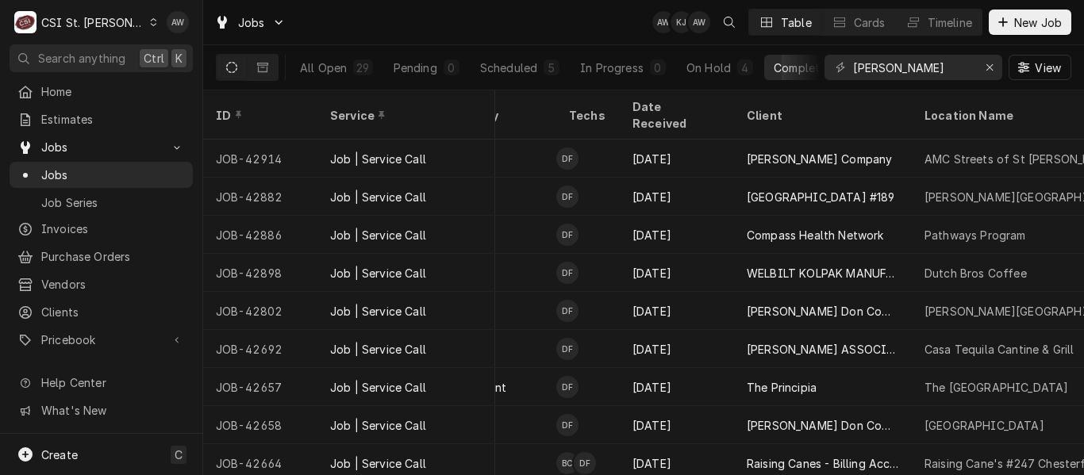
scroll to position [0, 738]
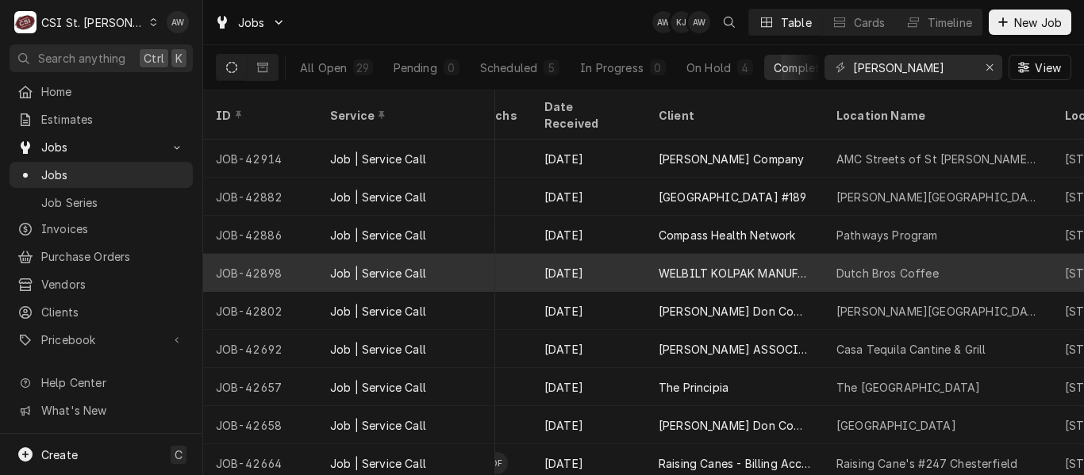
click at [734, 265] on div "WELBILT KOLPAK MANUFACTURING" at bounding box center [735, 273] width 178 height 38
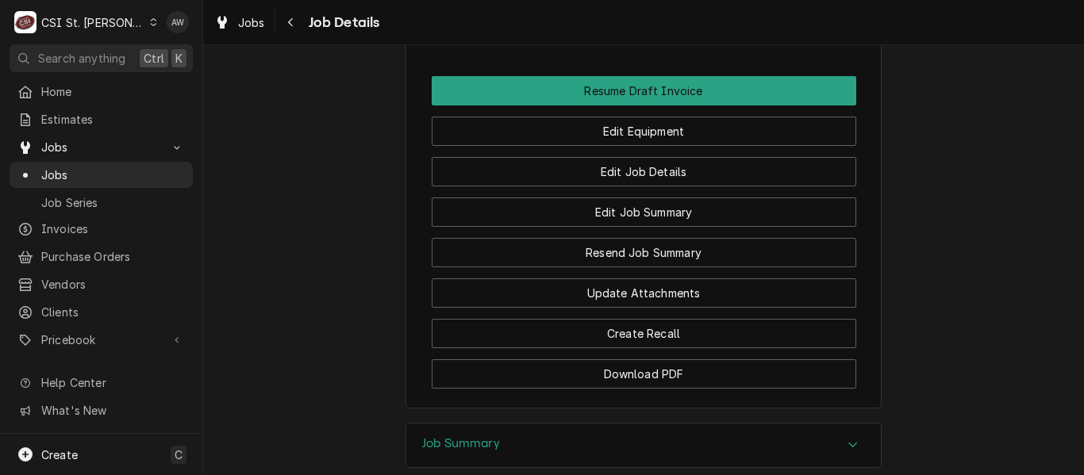
scroll to position [1698, 0]
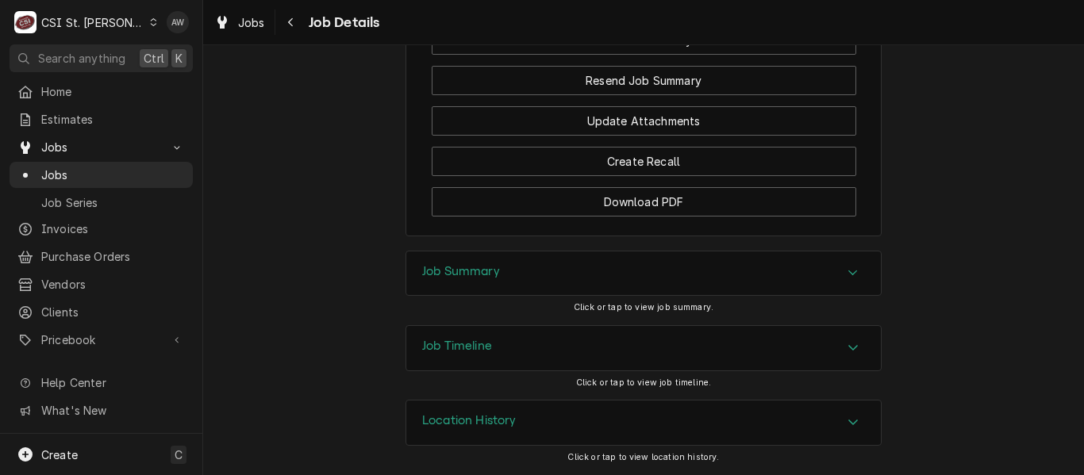
click at [620, 348] on div "Job Timeline" at bounding box center [643, 348] width 475 height 44
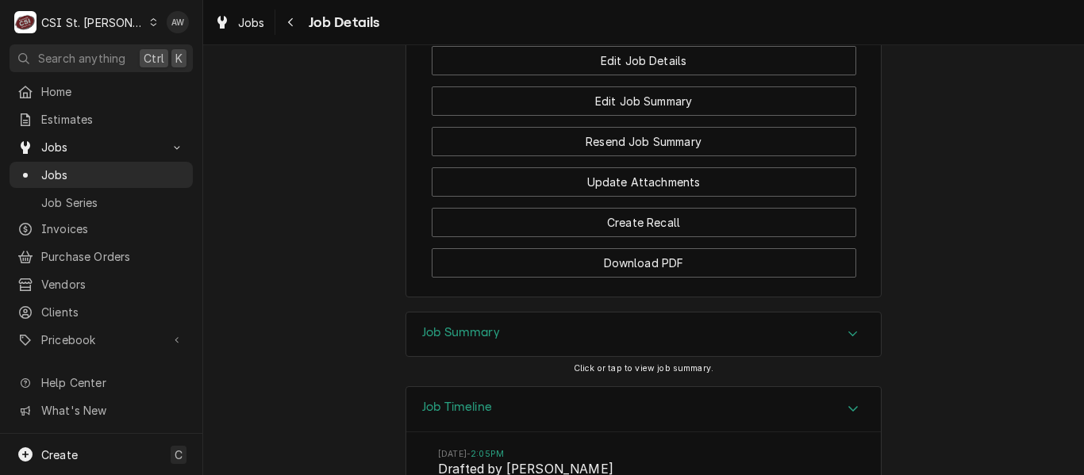
click at [651, 357] on div "Job Summary" at bounding box center [643, 335] width 475 height 44
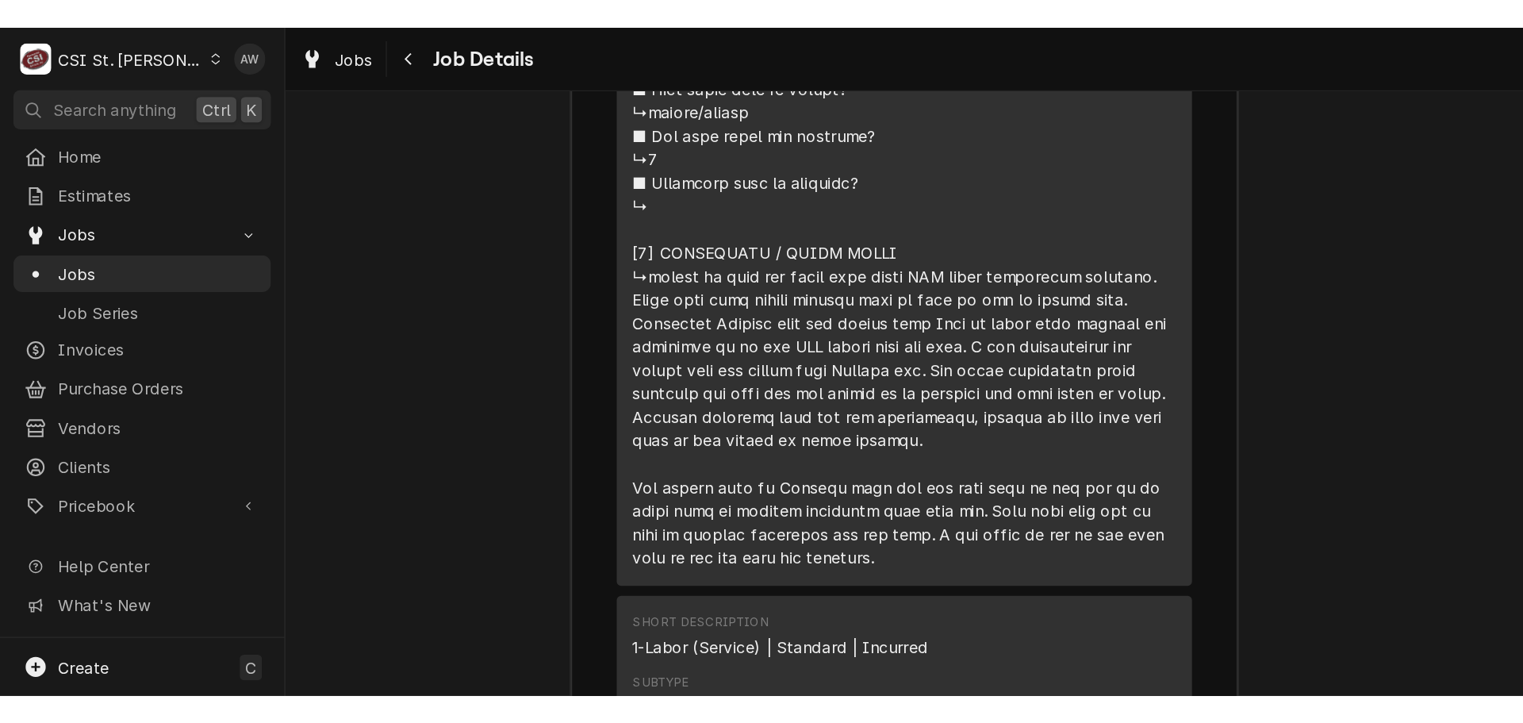
scroll to position [3126, 0]
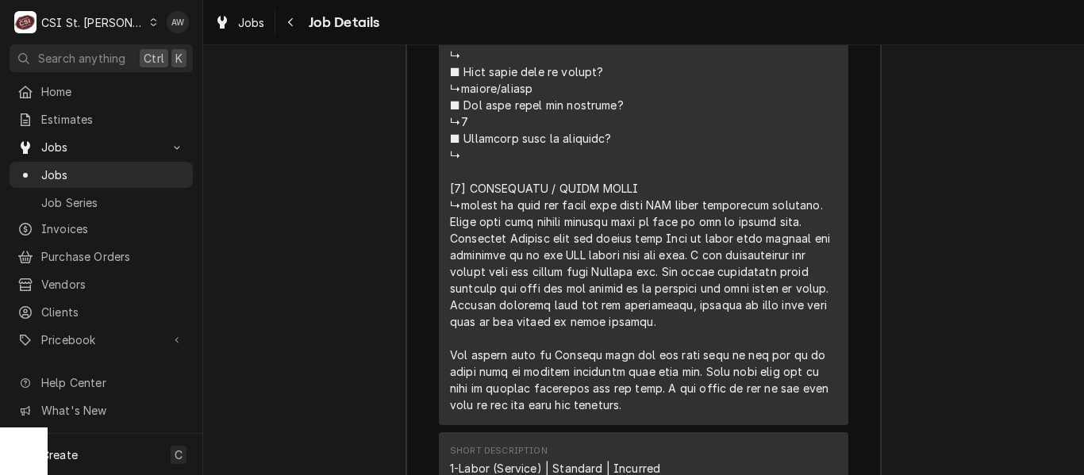
drag, startPoint x: 647, startPoint y: 340, endPoint x: 439, endPoint y: 237, distance: 232.1
copy div "s and the part. I was asked to not do any more work as too not void the warrant…"
drag, startPoint x: 635, startPoint y: 433, endPoint x: 439, endPoint y: 244, distance: 272.7
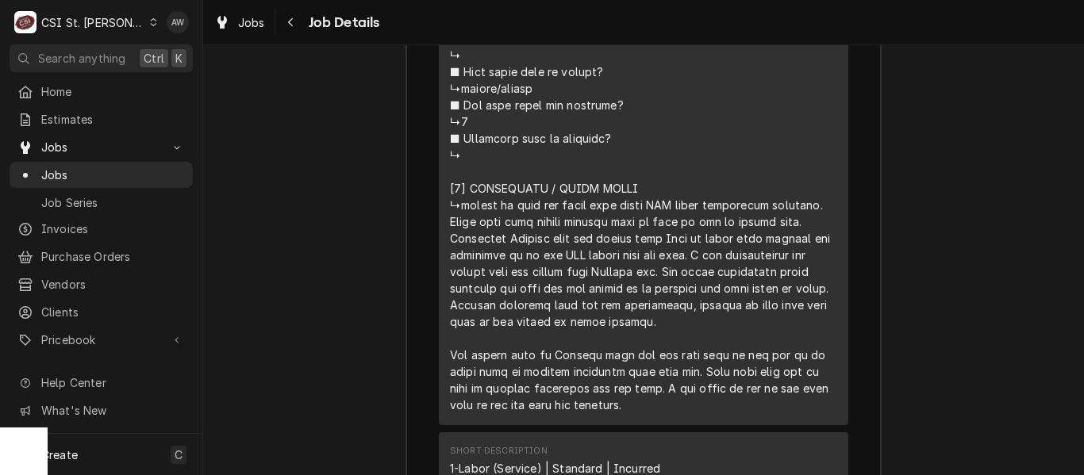
copy div "s and the part. I was asked to not do any more work as too not void the warrant…"
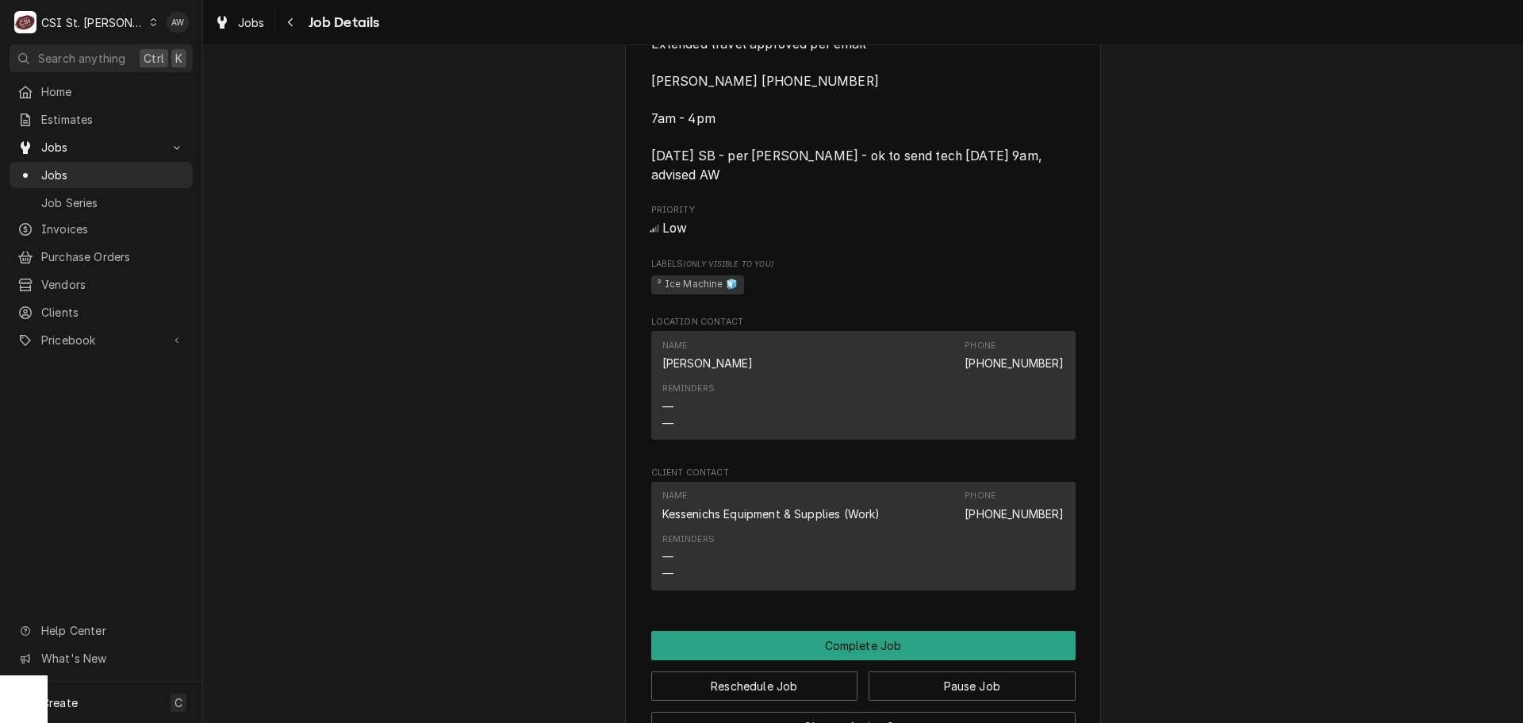
scroll to position [1587, 0]
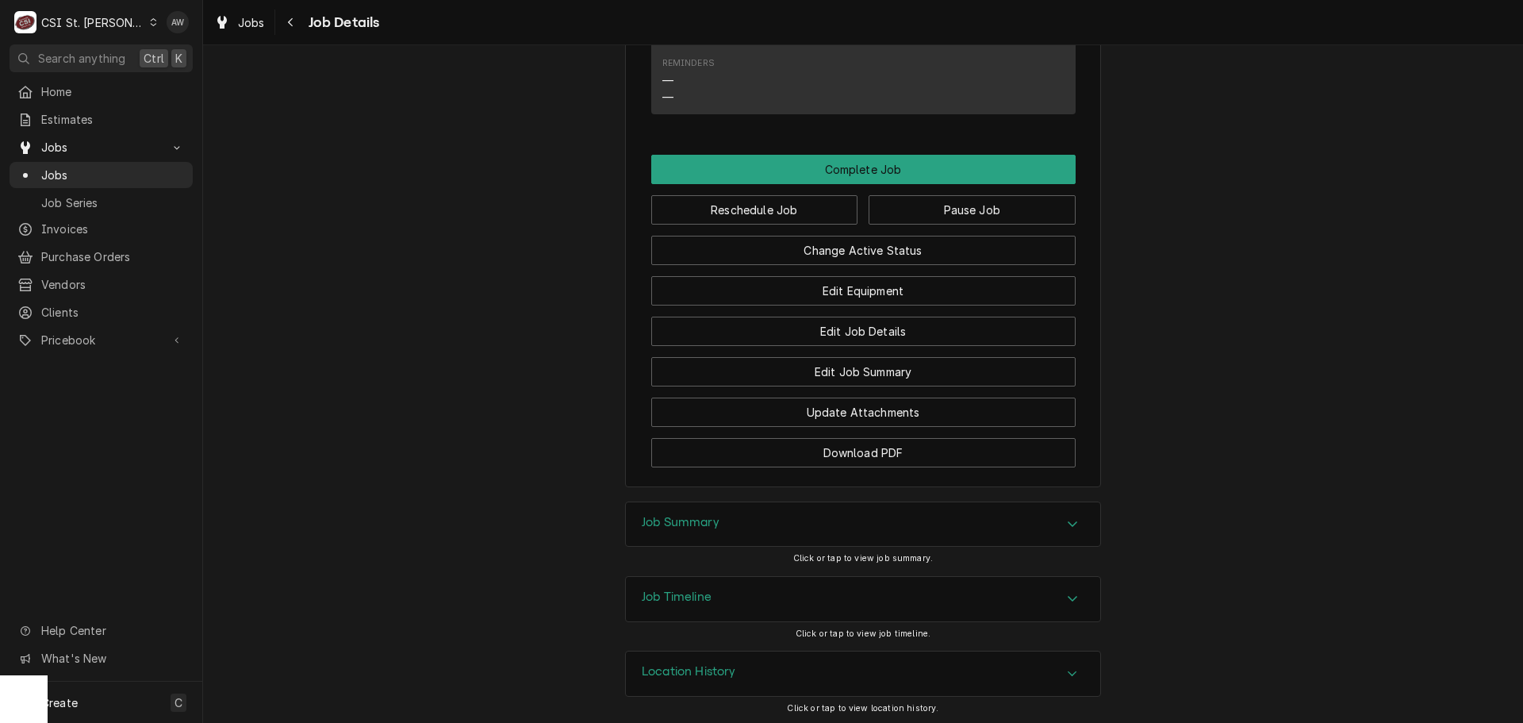
click at [755, 584] on div "Job Timeline" at bounding box center [863, 599] width 475 height 44
click at [762, 529] on div "Job Summary" at bounding box center [863, 524] width 475 height 44
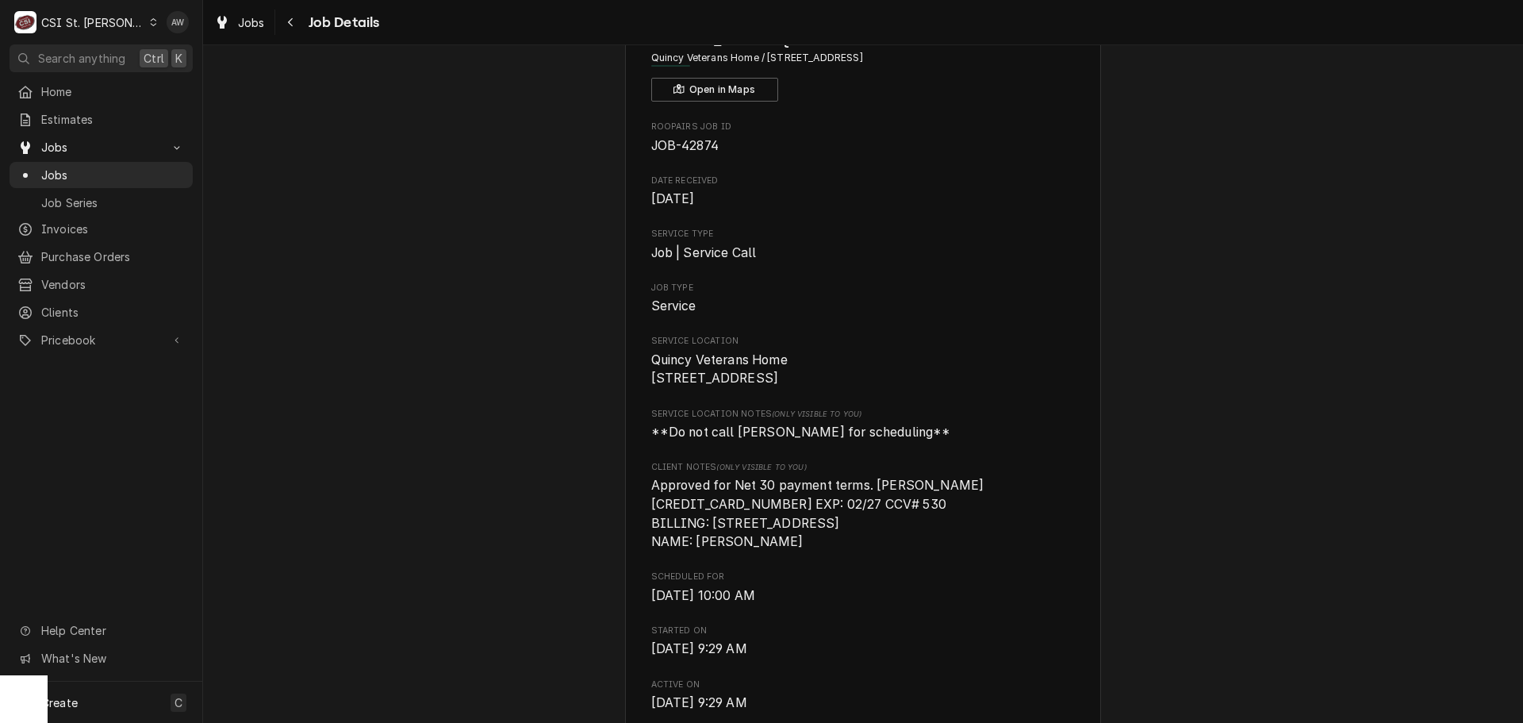
scroll to position [0, 0]
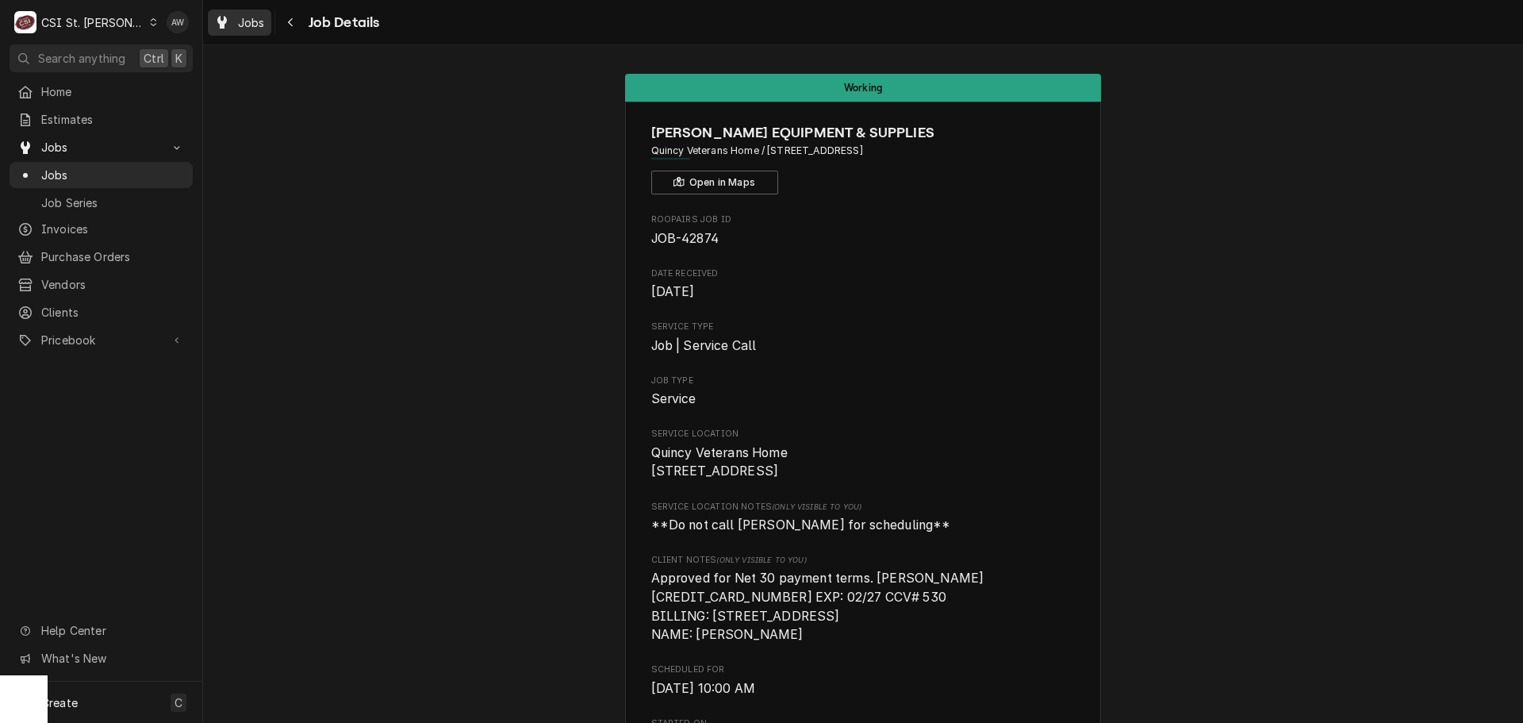
click at [228, 18] on div "Dynamic Content Wrapper" at bounding box center [222, 22] width 16 height 19
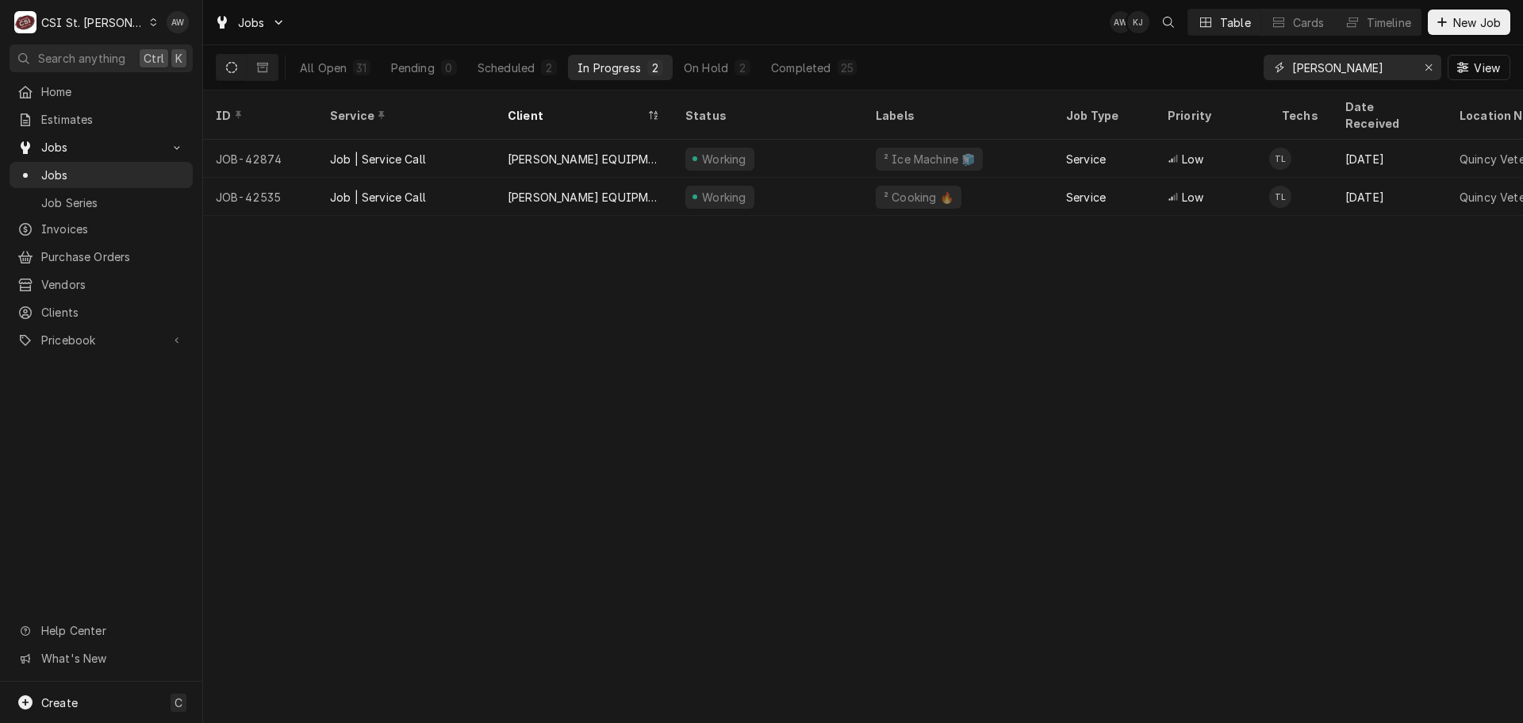
drag, startPoint x: 1323, startPoint y: 72, endPoint x: 1286, endPoint y: 71, distance: 36.5
click at [1286, 71] on div "[PERSON_NAME]" at bounding box center [1353, 67] width 178 height 25
type input "7711"
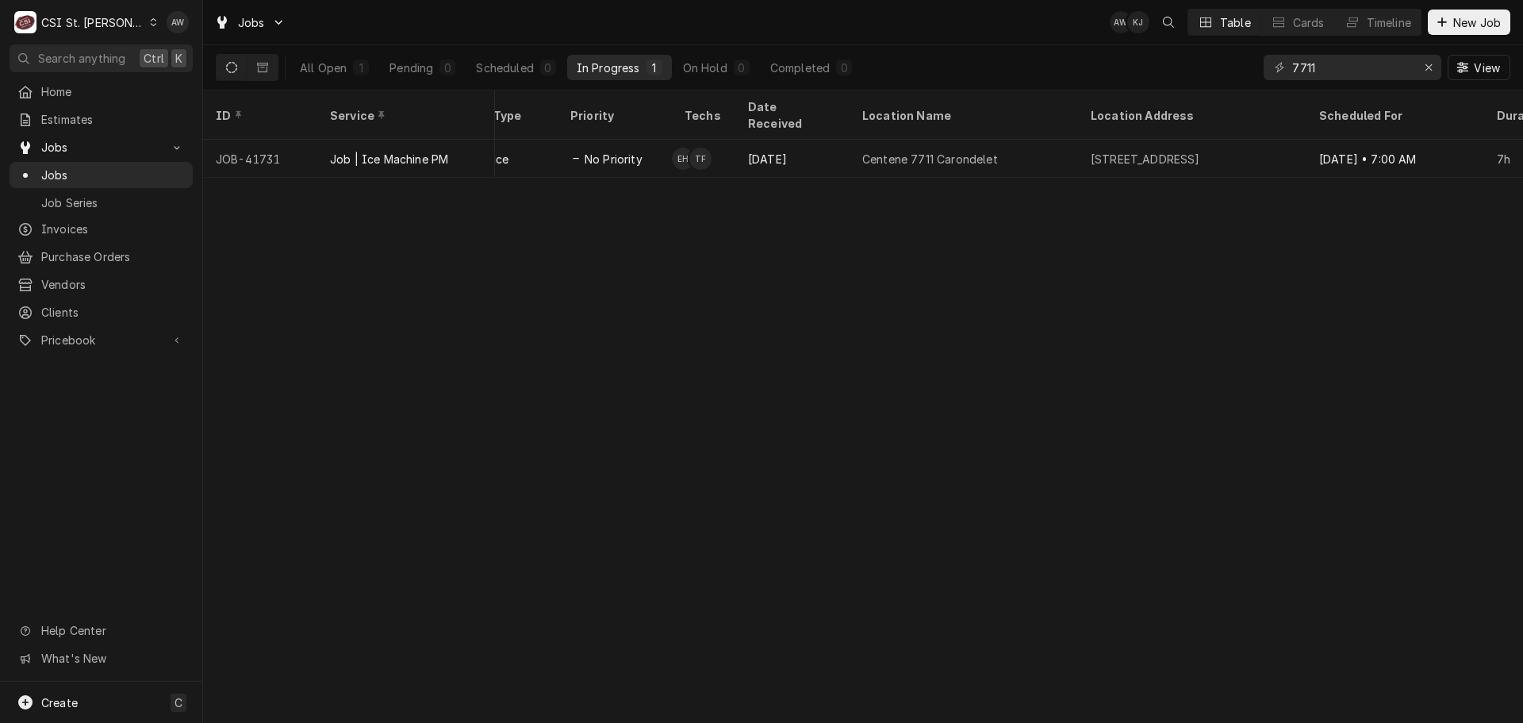
scroll to position [0, 653]
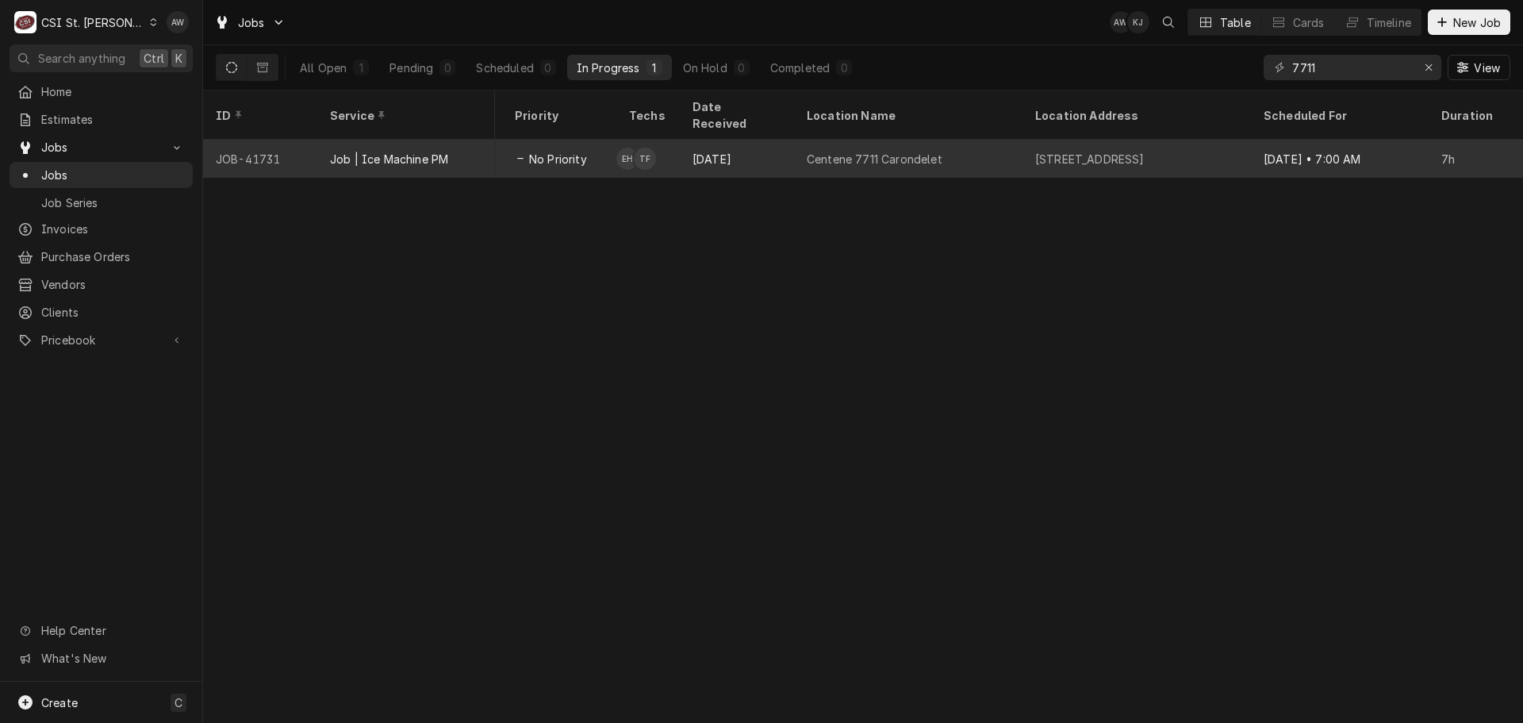
click at [927, 140] on div "Centene 7711 Carondelet" at bounding box center [908, 159] width 229 height 38
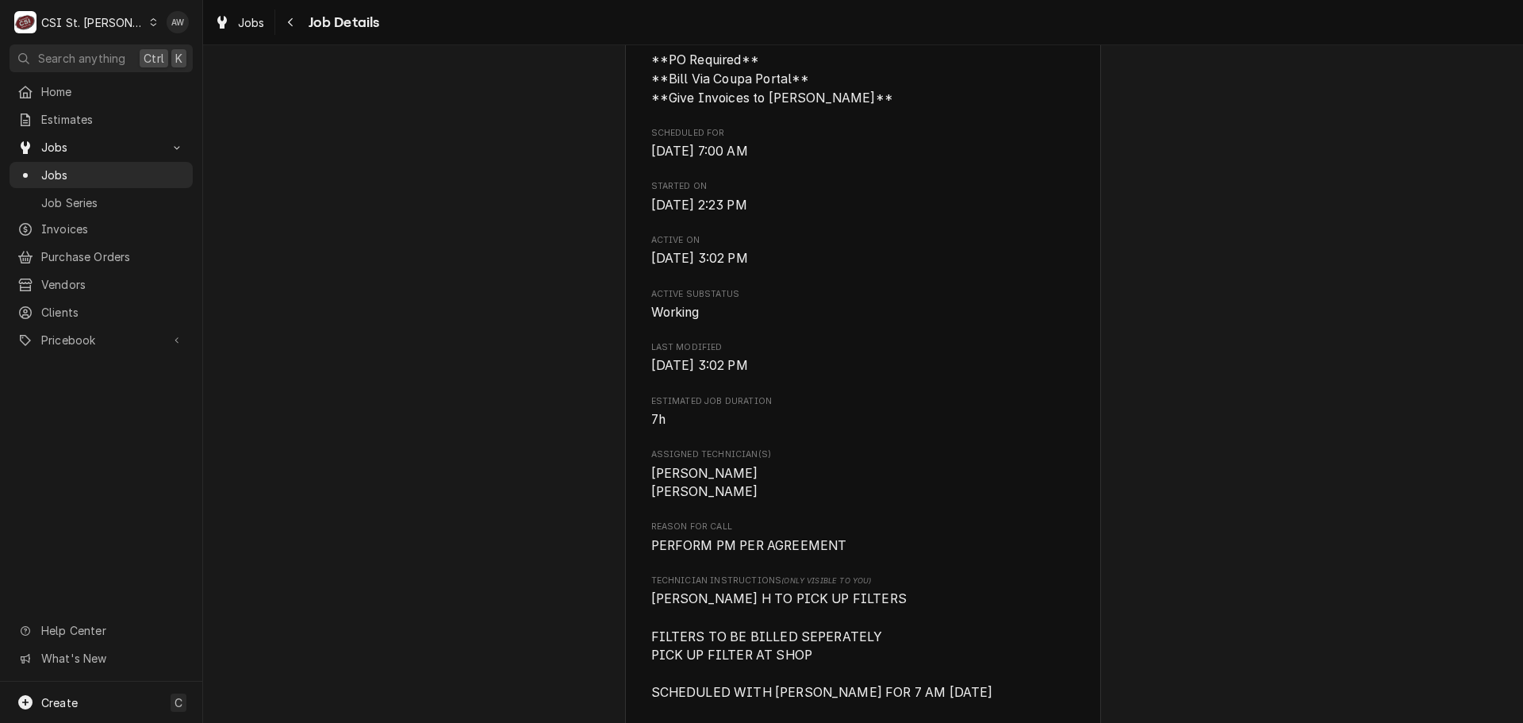
scroll to position [635, 0]
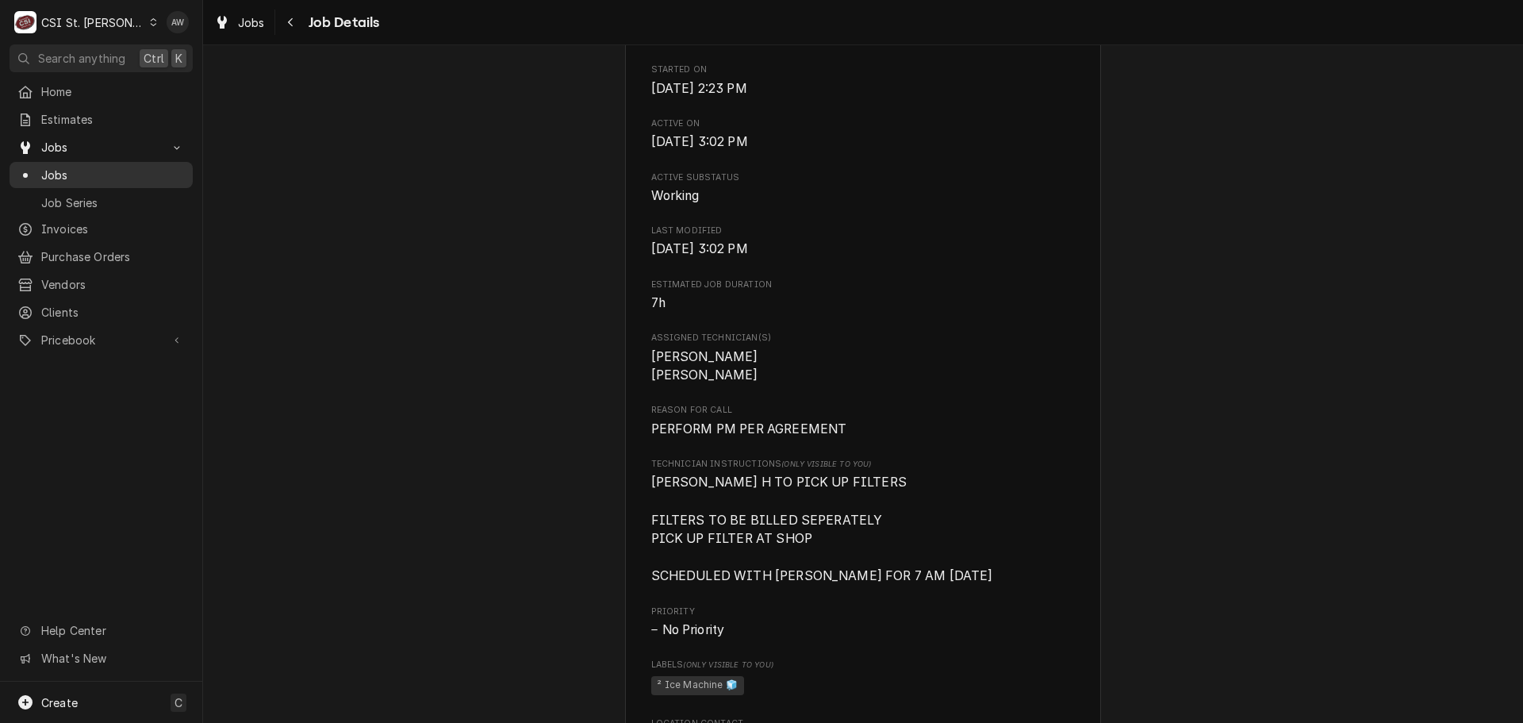
click at [100, 170] on span "Jobs" at bounding box center [113, 175] width 144 height 17
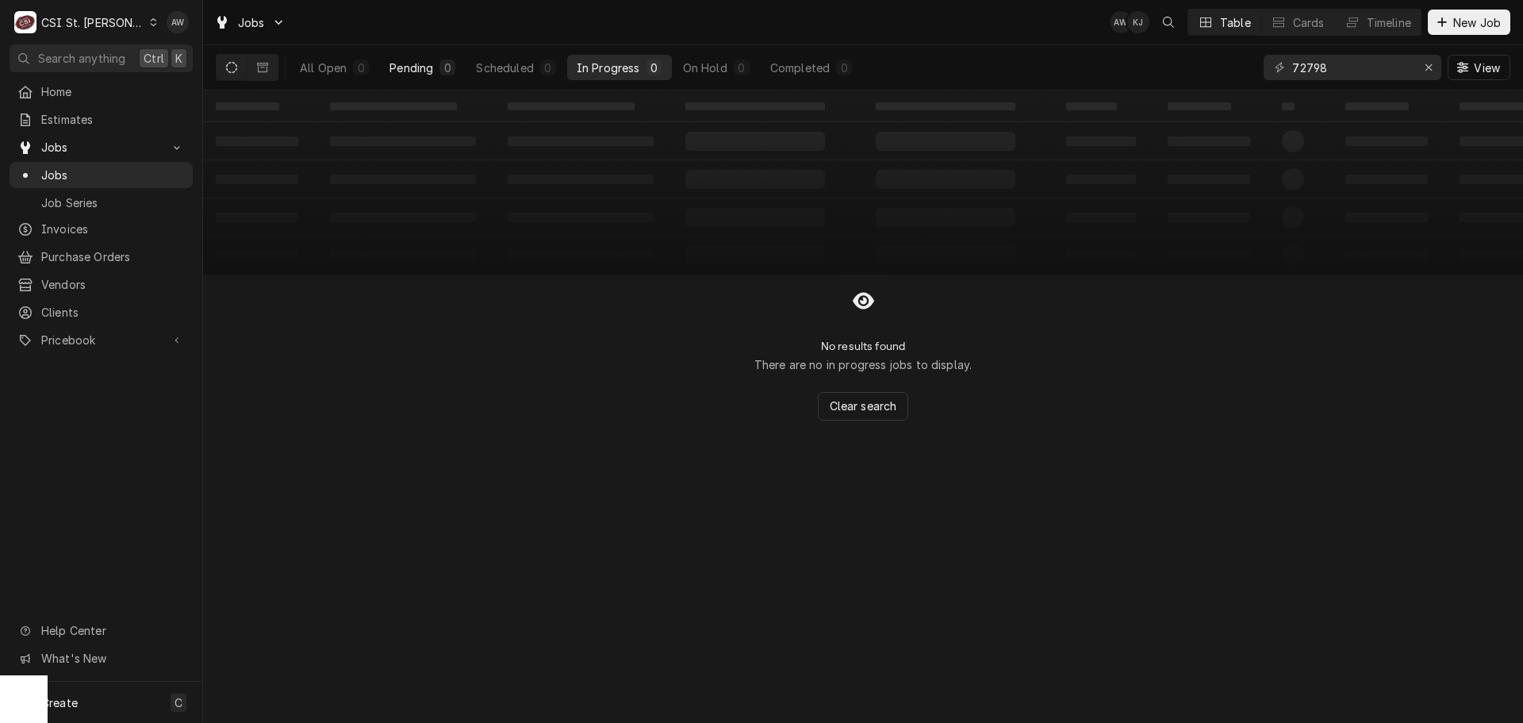
click at [418, 63] on div "Pending" at bounding box center [412, 68] width 44 height 17
drag, startPoint x: 1358, startPoint y: 68, endPoint x: 1151, endPoint y: 58, distance: 207.4
click at [1151, 58] on div "All Open 0 Pending 0 Scheduled 0 In Progress 0 On Hold 0 Completed 0 72798 View" at bounding box center [863, 67] width 1295 height 44
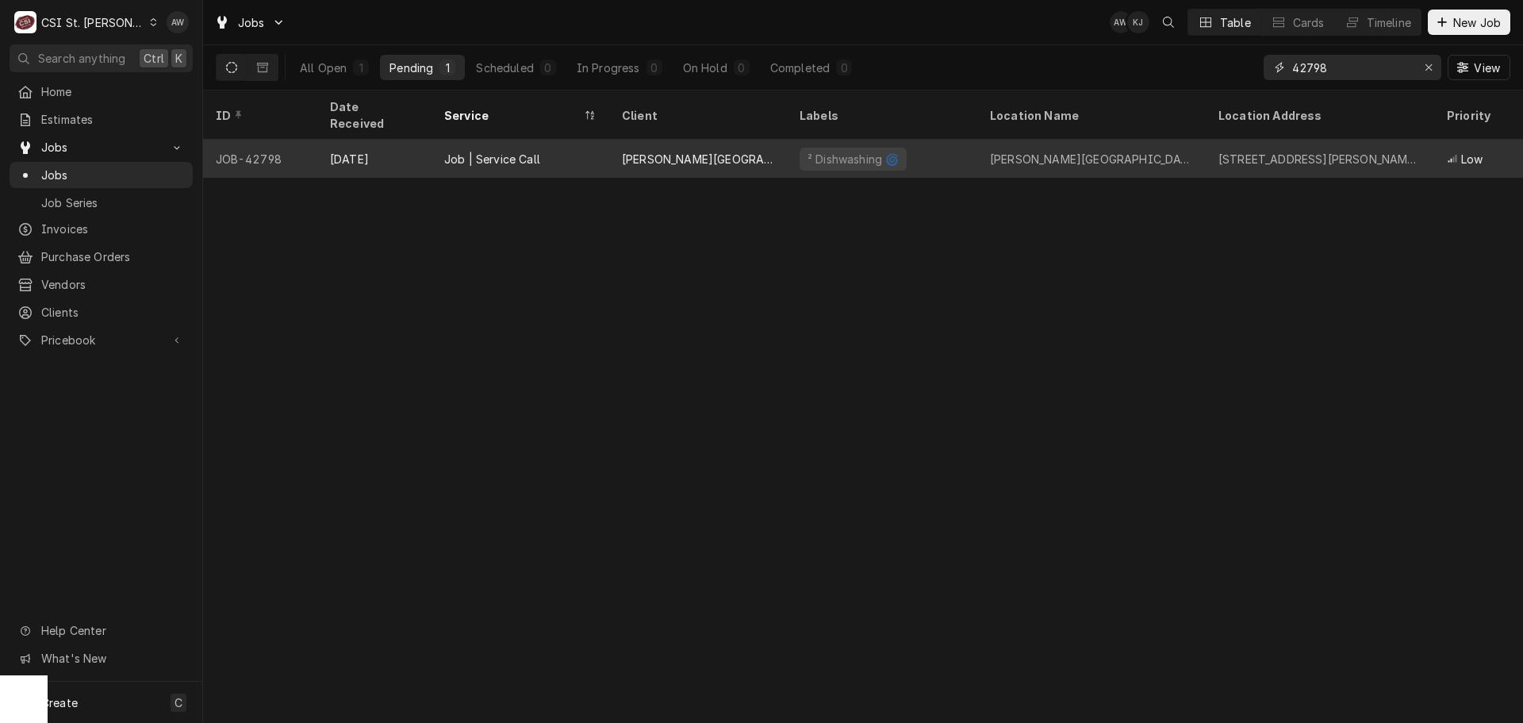
type input "42798"
click at [737, 154] on div "DANFORTH PLANT SCIENCE CENTER" at bounding box center [698, 159] width 178 height 38
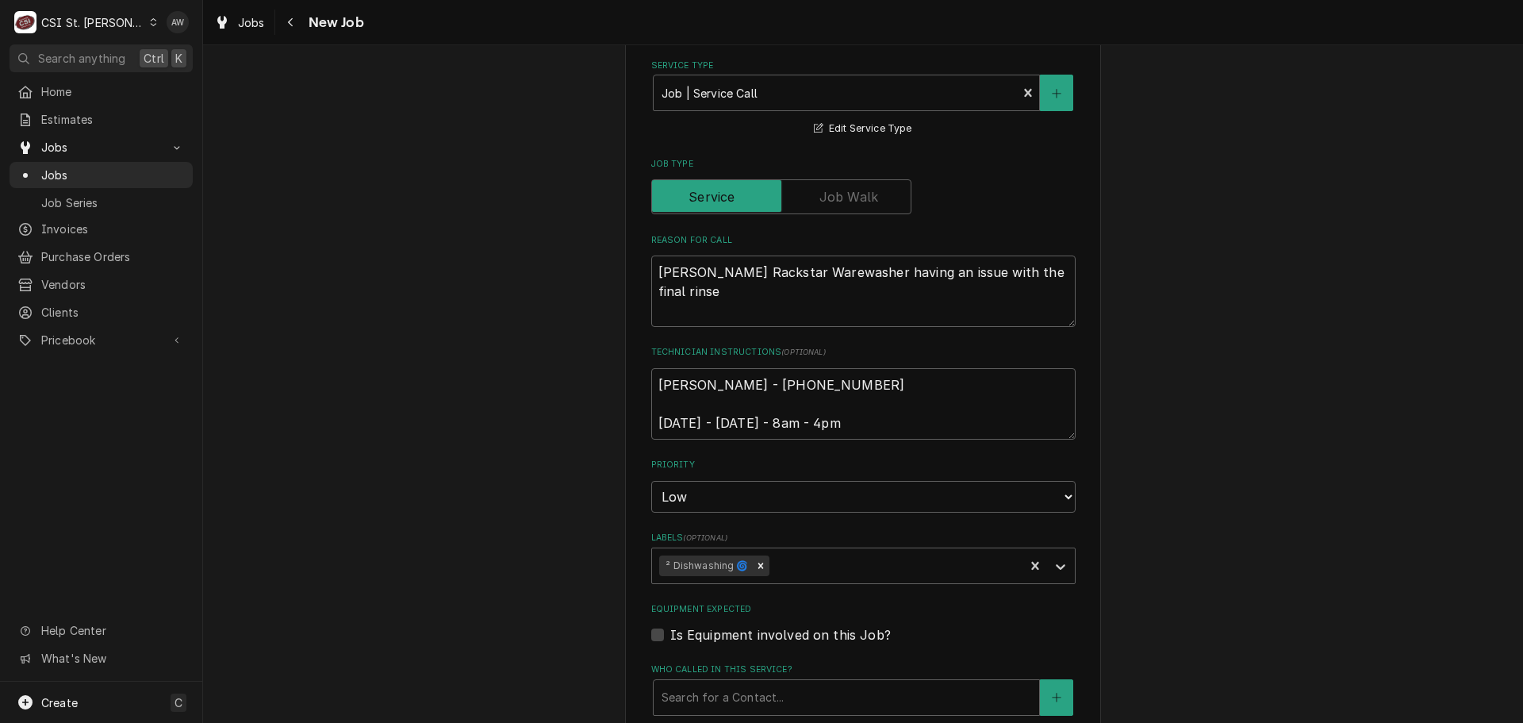
scroll to position [635, 0]
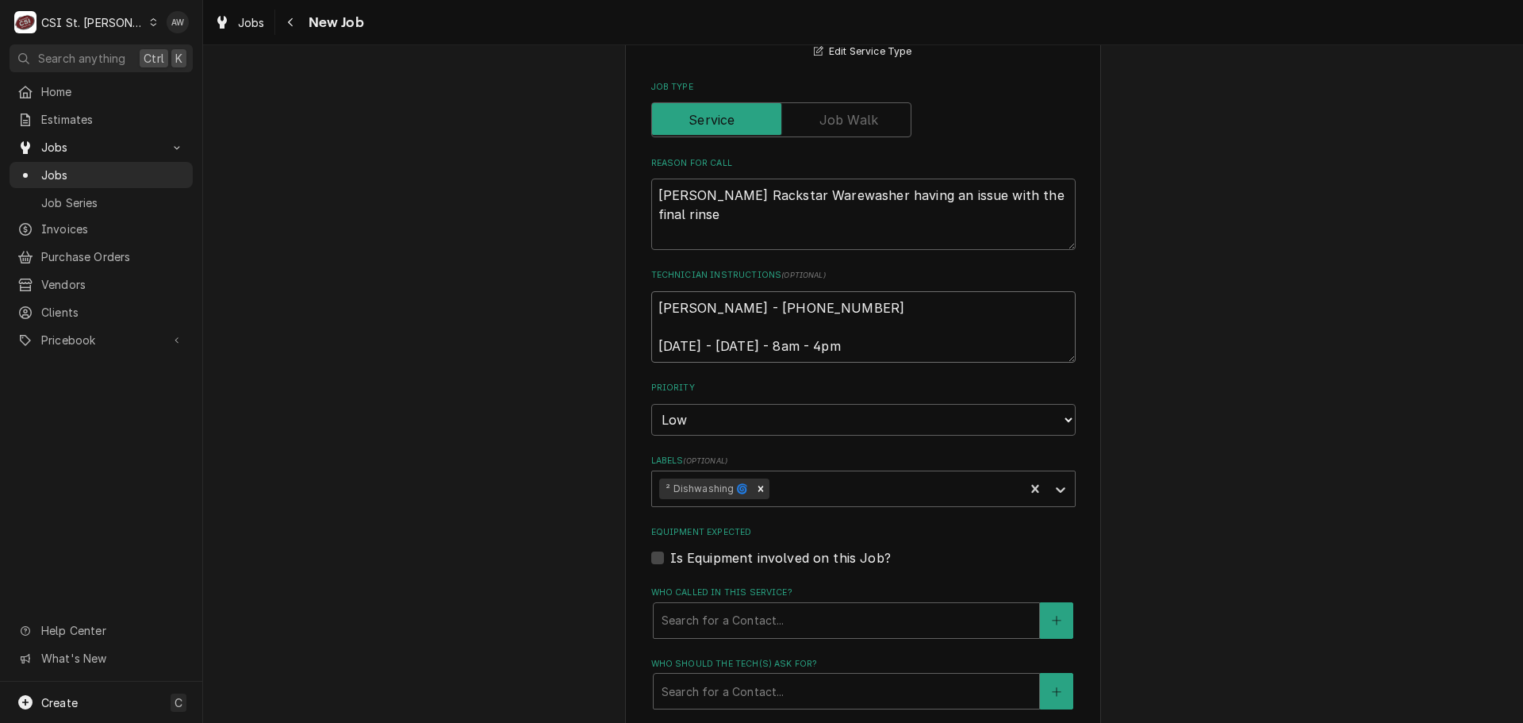
click at [655, 305] on textarea "Tara - 618 541-8263 Monday - Friday - 8am - 4pm" at bounding box center [863, 326] width 425 height 71
type textarea "x"
type textarea "Tara - 618 541-8263 Monday - Friday - 8am - 4pm"
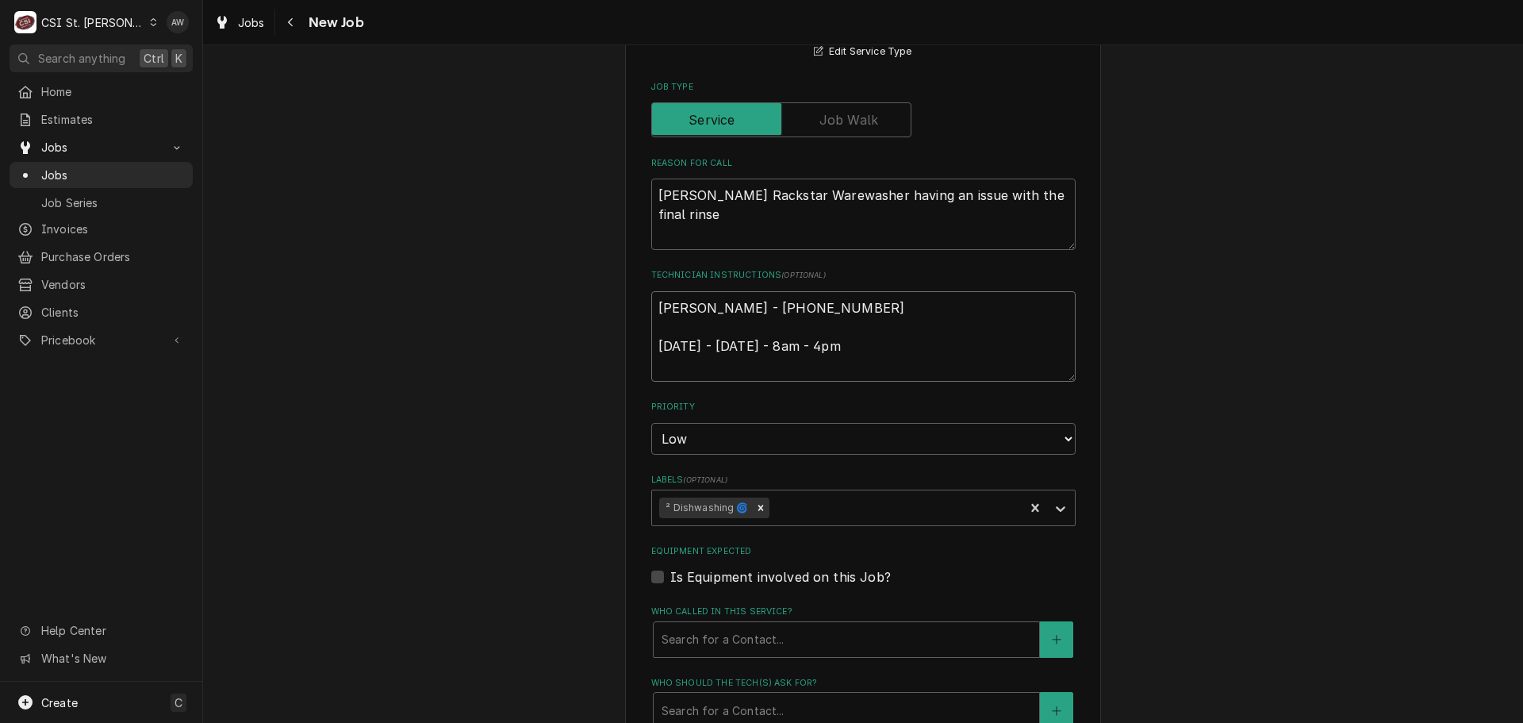
type textarea "x"
type textarea "s Tara - 618 541-8263 Monday - Friday - 8am - 4pm"
type textarea "x"
type textarea "Tara - 618 541-8263 Monday - Friday - 8am - 4pm"
type textarea "x"
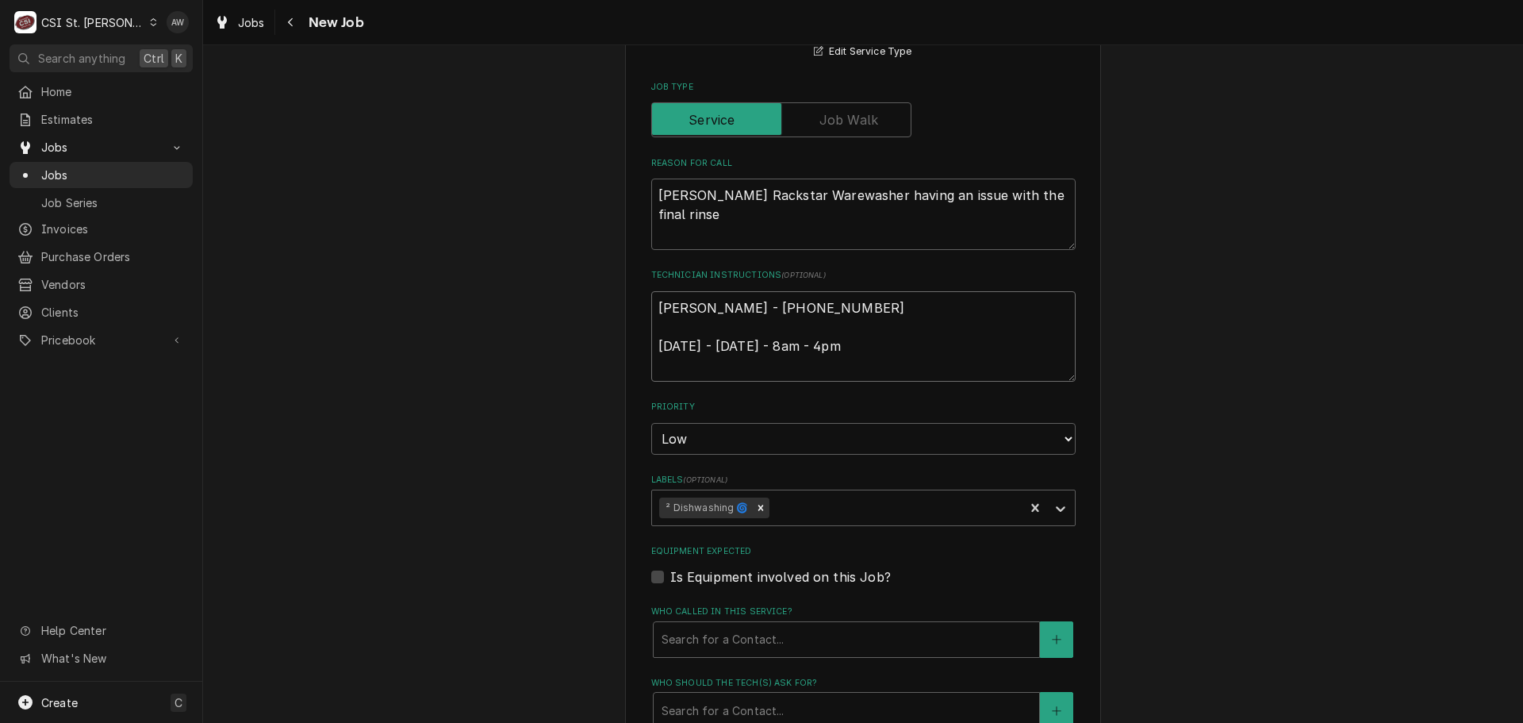
type textarea "s Tara - 618 541-8263 Monday - Friday - 8am - 4pm"
type textarea "x"
type textarea "sc Tara - 618 541-8263 Monday - Friday - 8am - 4pm"
type textarea "x"
type textarea "sch Tara - 618 541-8263 Monday - Friday - 8am - 4pm"
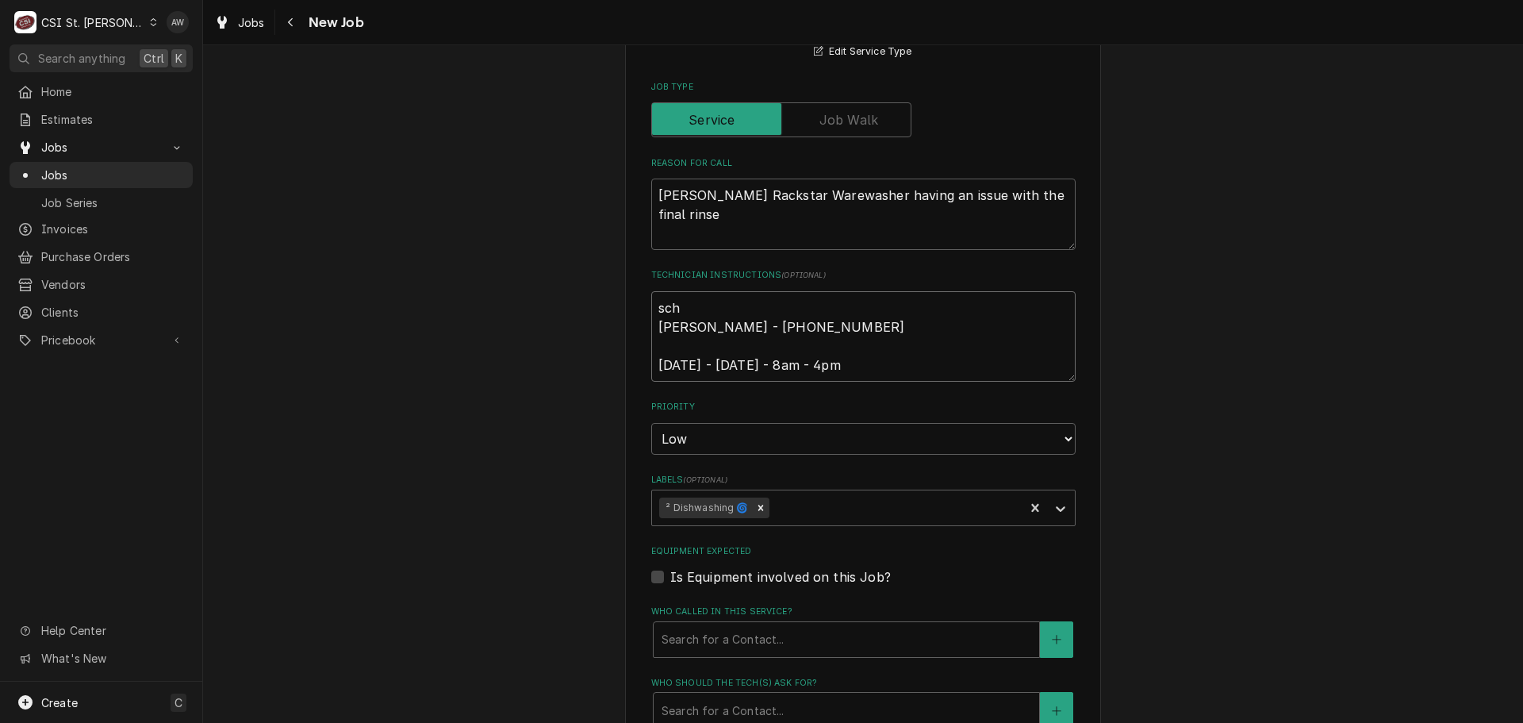
type textarea "x"
type textarea "sche Tara - 618 541-8263 Monday - Friday - 8am - 4pm"
type textarea "x"
type textarea "sched Tara - 618 541-8263 Monday - Friday - 8am - 4pm"
type textarea "x"
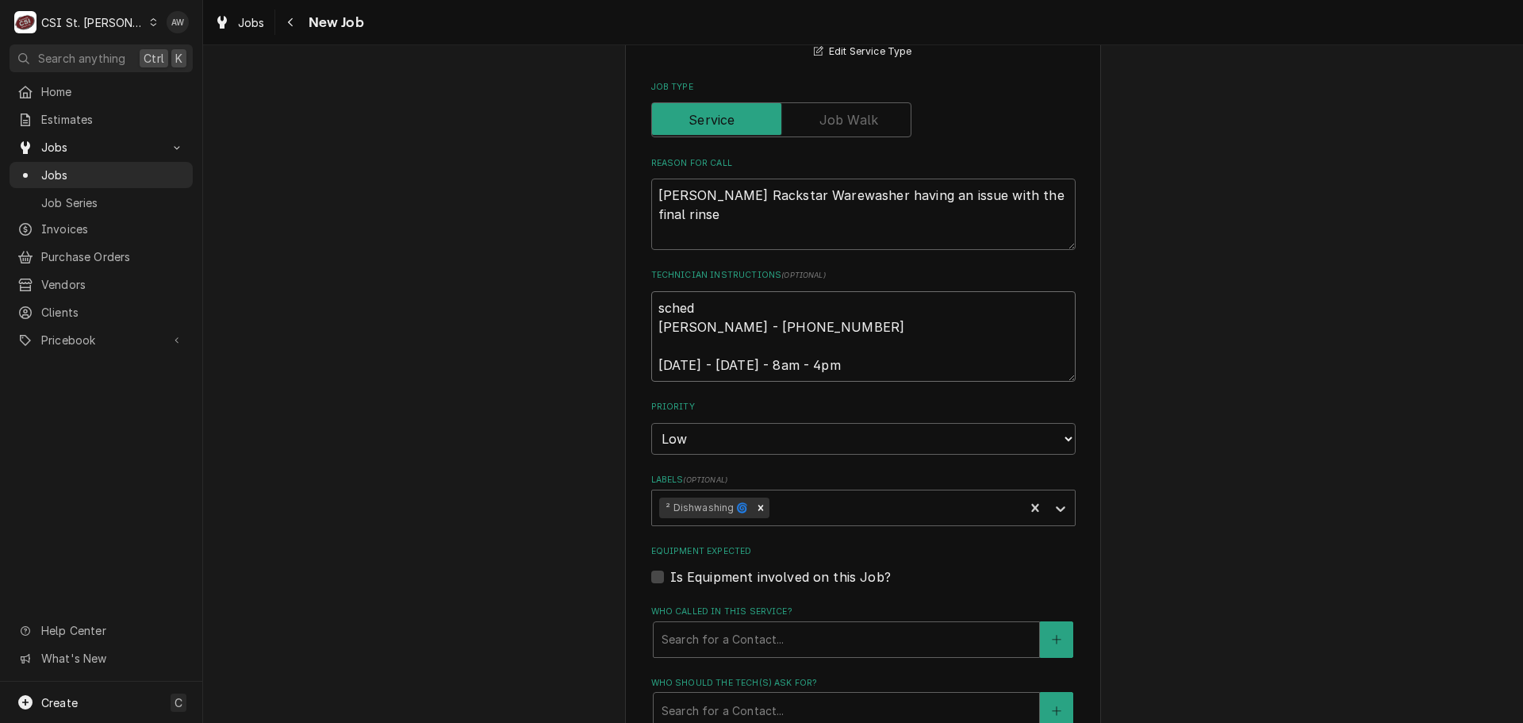
type textarea "schedu Tara - 618 541-8263 Monday - Friday - 8am - 4pm"
type textarea "x"
type textarea "schedul Tara - 618 541-8263 Monday - Friday - 8am - 4pm"
type textarea "x"
type textarea "schedule Tara - 618 541-8263 Monday - Friday - 8am - 4pm"
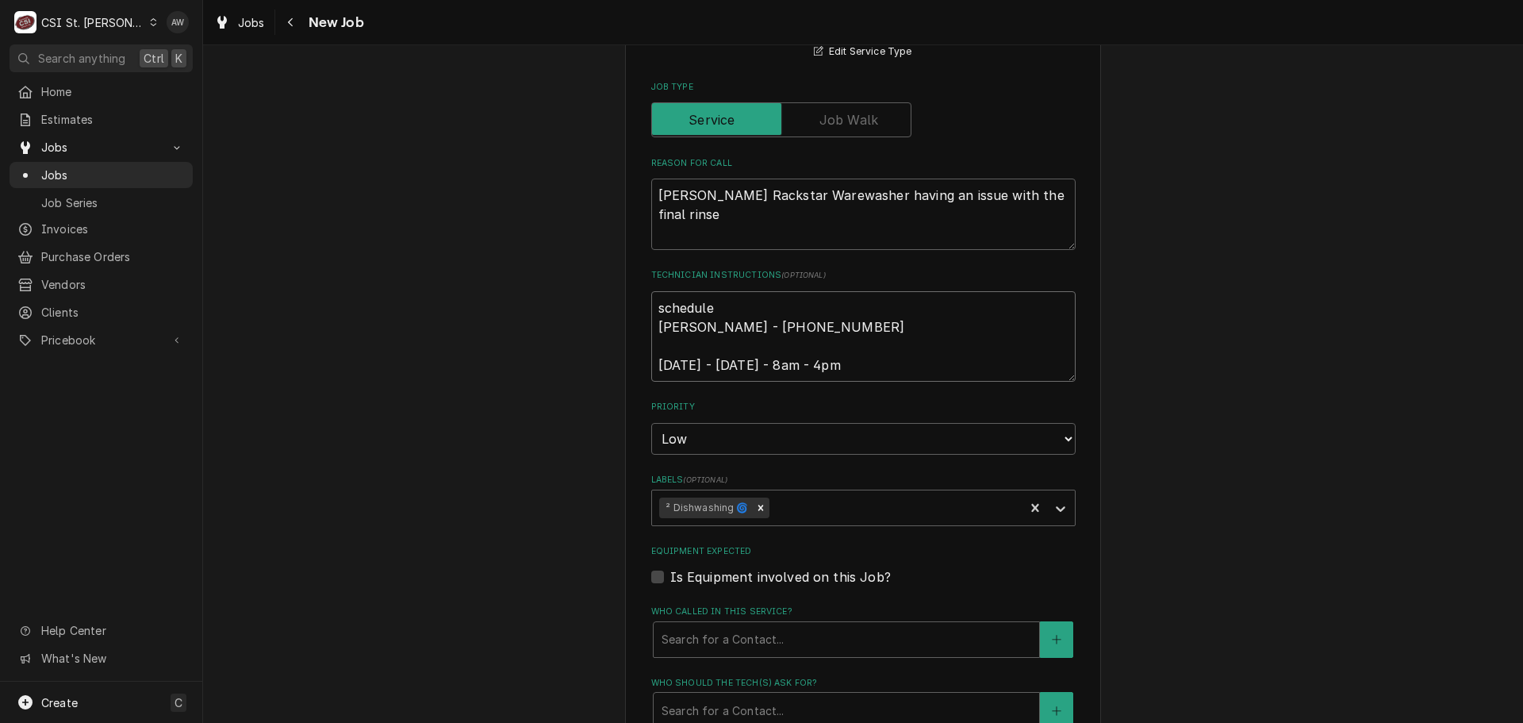
type textarea "x"
type textarea "scheduled Tara - 618 541-8263 Monday - Friday - 8am - 4pm"
type textarea "x"
type textarea "scheduled Tara - 618 541-8263 Monday - Friday - 8am - 4pm"
type textarea "x"
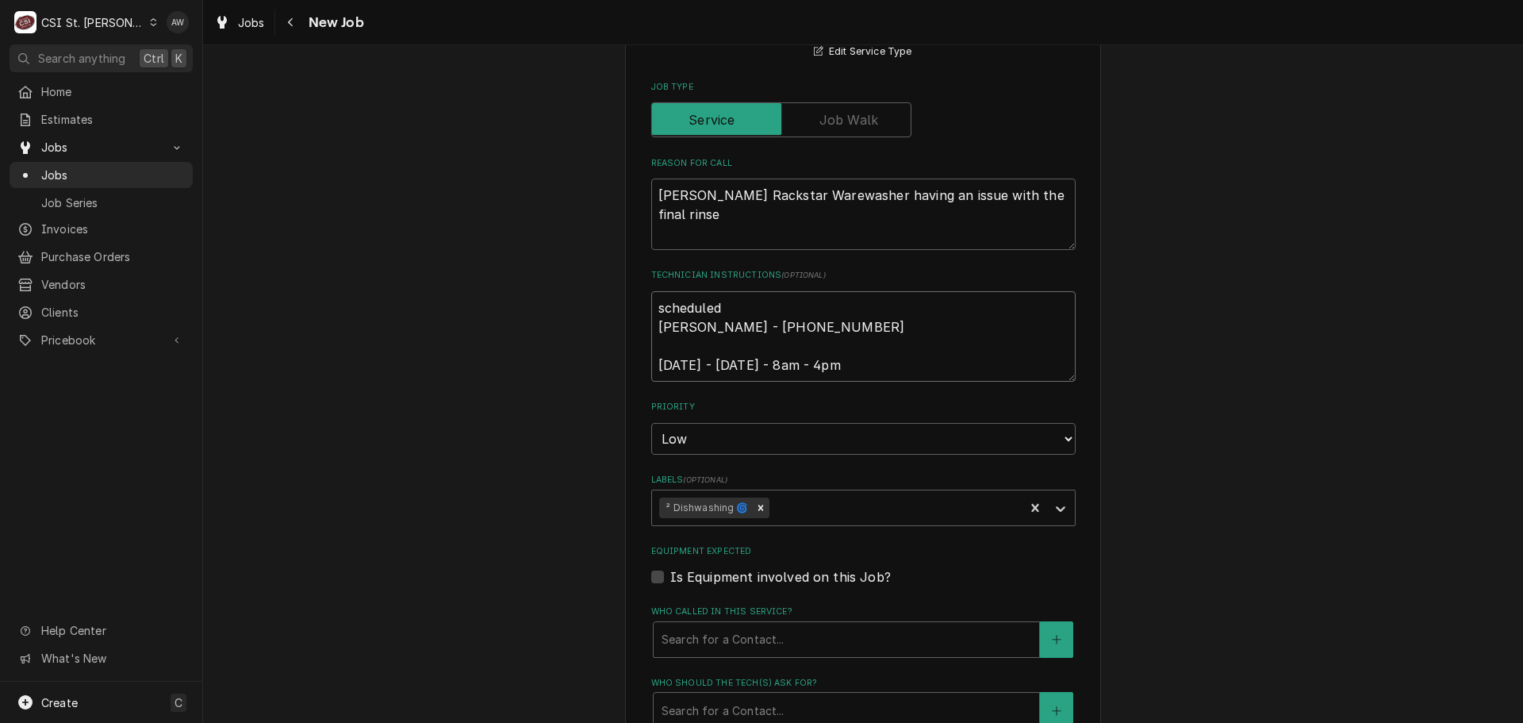
type textarea "scheduled w Tara - 618 541-8263 Monday - Friday - 8am - 4pm"
type textarea "x"
type textarea "scheduled wi Tara - 618 541-8263 Monday - Friday - 8am - 4pm"
type textarea "x"
type textarea "scheduled wit Tara - 618 541-8263 Monday - Friday - 8am - 4pm"
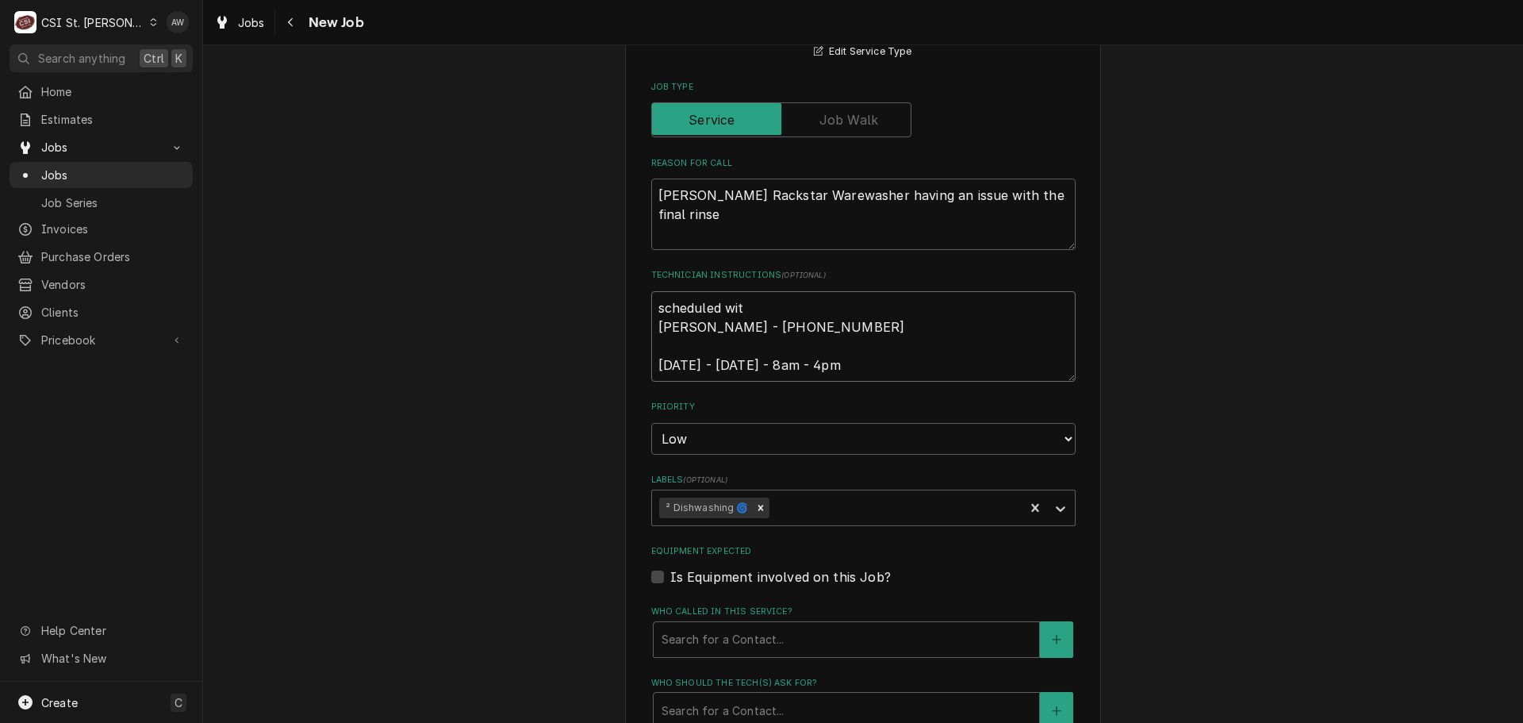
type textarea "x"
type textarea "scheduled with Tara - 618 541-8263 Monday - Friday - 8am - 4pm"
type textarea "x"
type textarea "scheduled with Tara - 618 541-8263 Monday - Friday - 8am - 4pm"
type textarea "x"
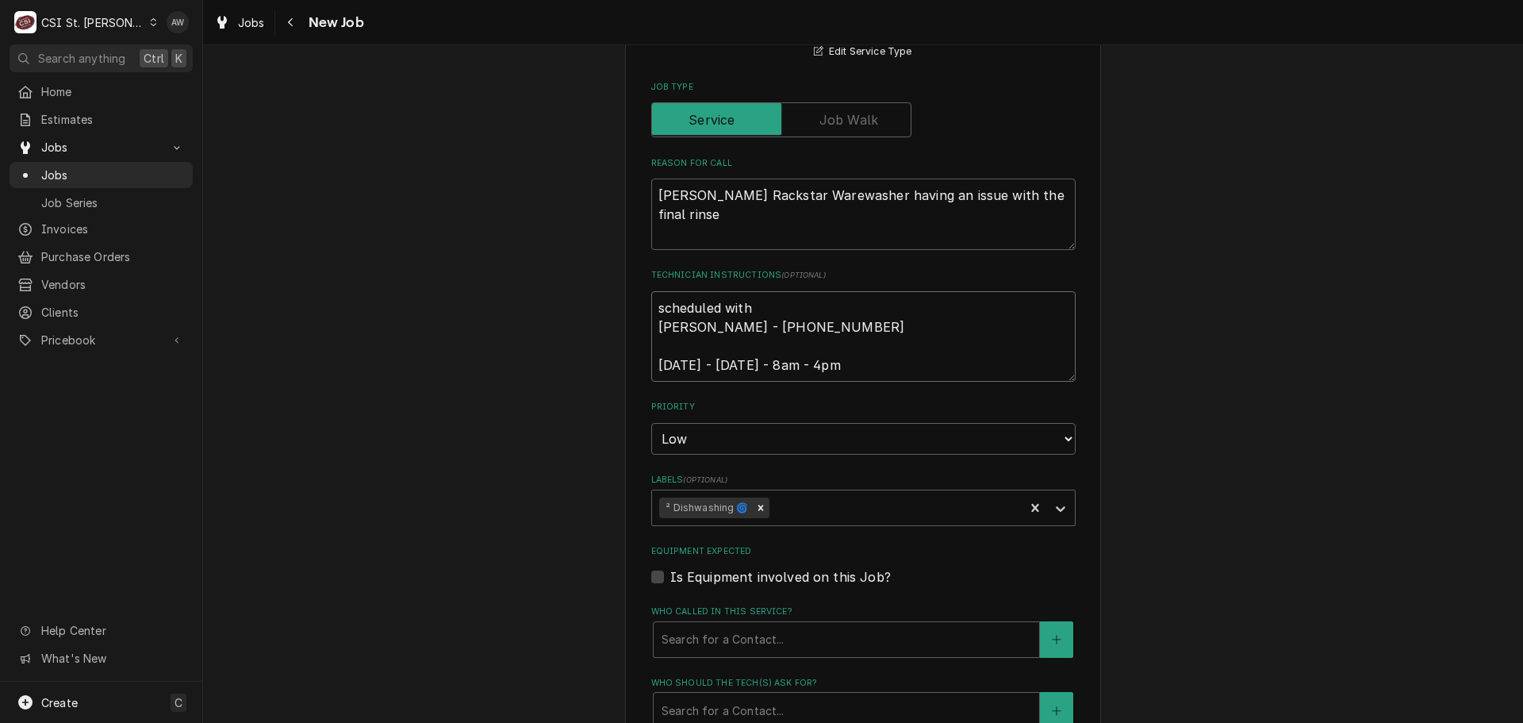
type textarea "scheduled with T Tara - 618 541-8263 Monday - Friday - 8am - 4pm"
type textarea "x"
type textarea "scheduled with Ta Tara - 618 541-8263 Monday - Friday - 8am - 4pm"
type textarea "x"
type textarea "scheduled with Tar Tara - 618 541-8263 Monday - Friday - 8am - 4pm"
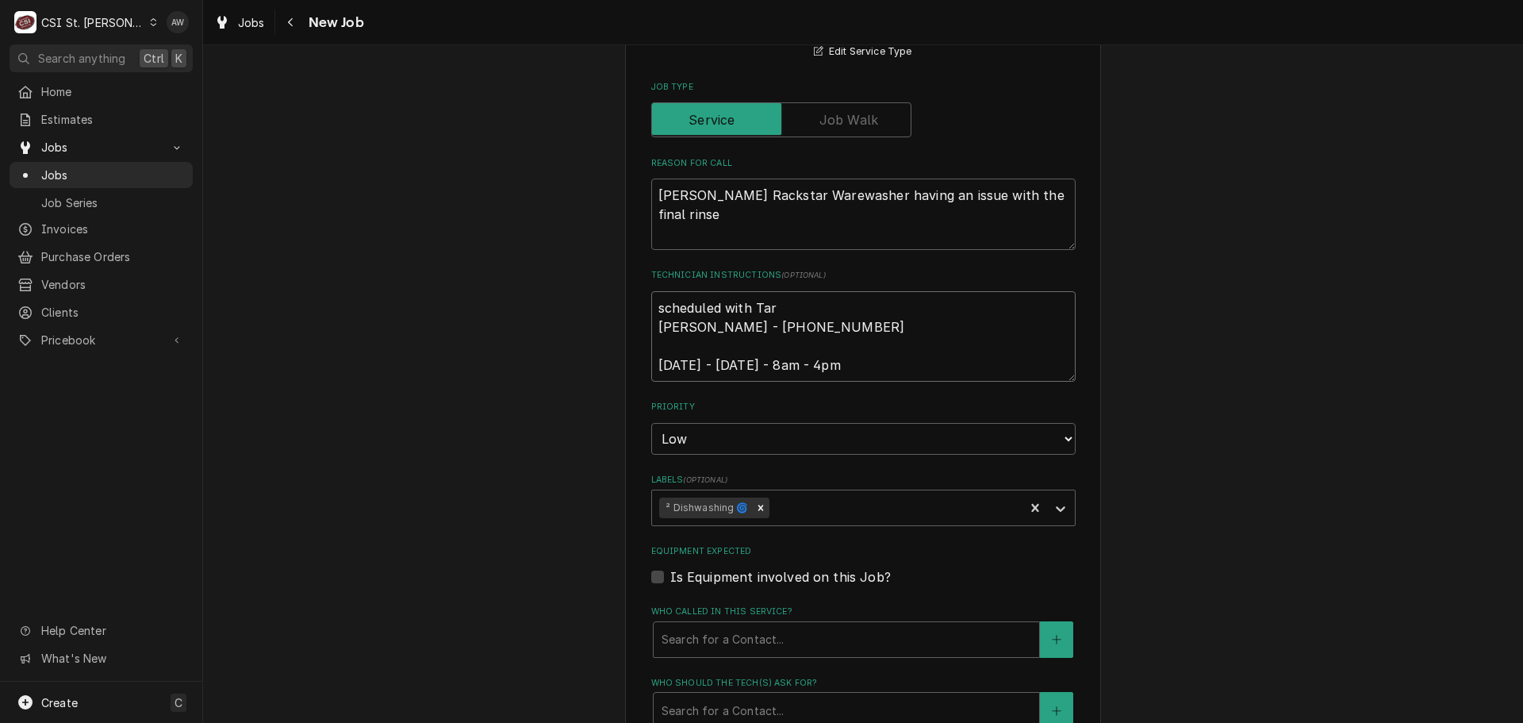
type textarea "x"
type textarea "scheduled with Tara Tara - 618 541-8263 Monday - Friday - 8am - 4pm"
type textarea "x"
type textarea "scheduled with Tara Tara - 618 541-8263 Monday - Friday - 8am - 4pm"
type textarea "x"
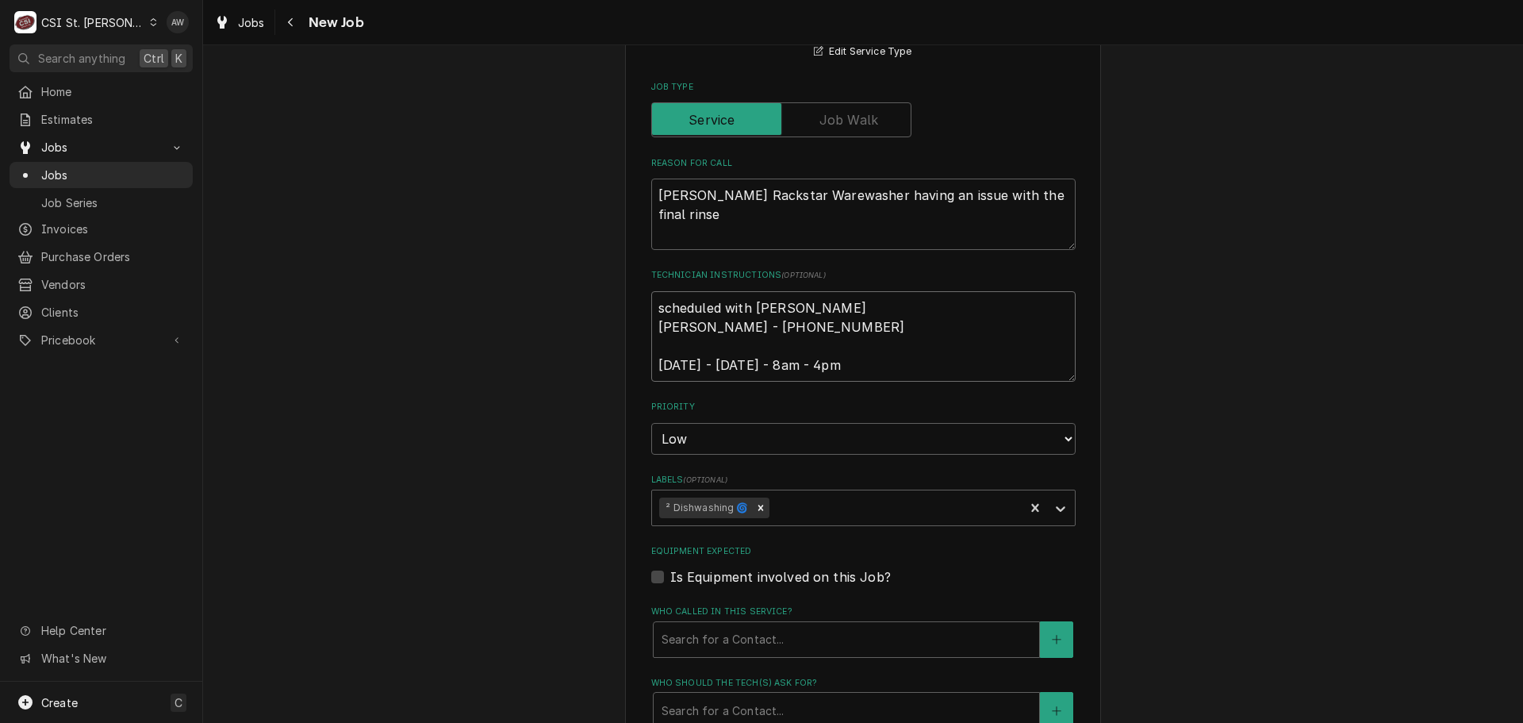
type textarea "scheduled with Tara f Tara - 618 541-8263 Monday - Friday - 8am - 4pm"
type textarea "x"
type textarea "scheduled with Tara fo Tara - 618 541-8263 Monday - Friday - 8am - 4pm"
type textarea "x"
type textarea "scheduled with Tara for Tara - 618 541-8263 Monday - Friday - 8am - 4pm"
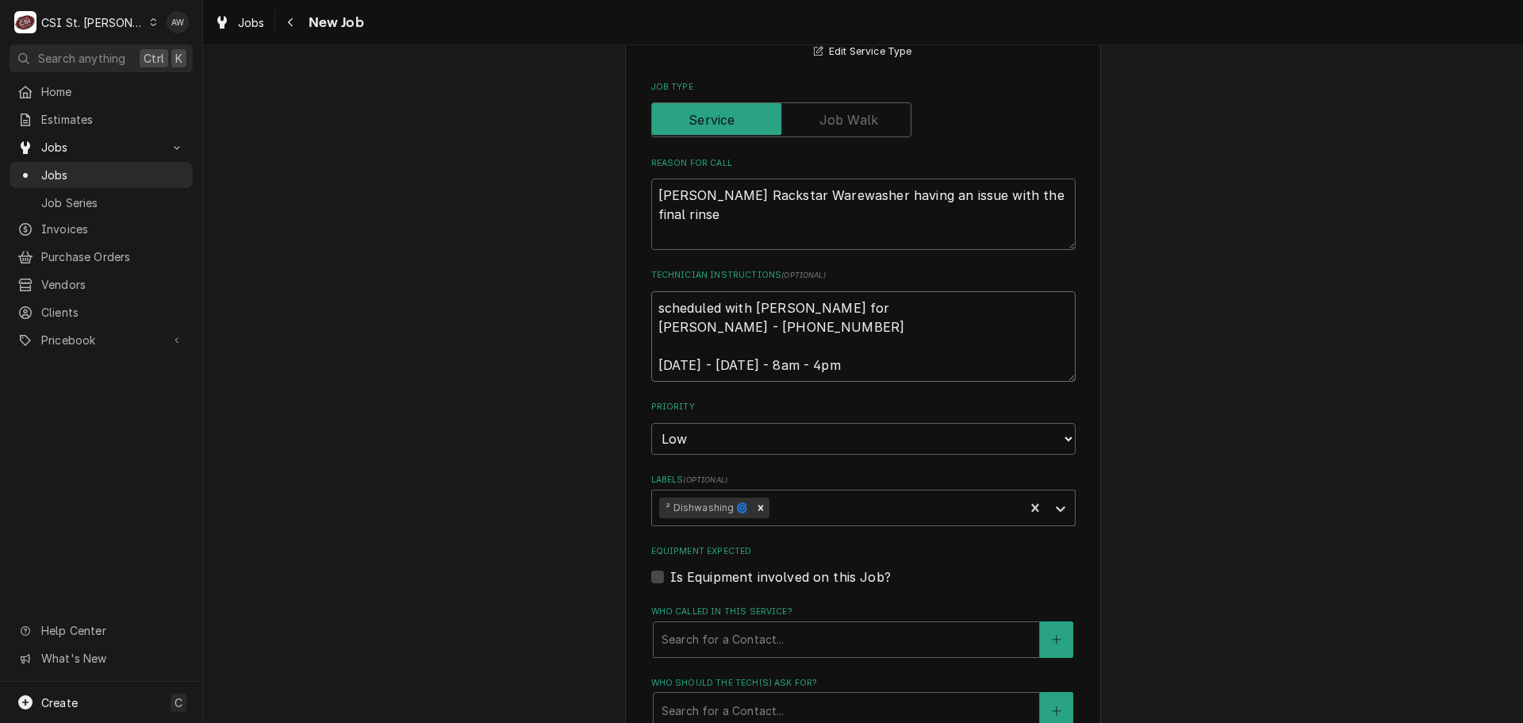
type textarea "x"
type textarea "scheduled with Tara for Tara - 618 541-8263 Monday - Friday - 8am - 4pm"
type textarea "x"
type textarea "scheduled with Tara for m Tara - 618 541-8263 Monday - Friday - 8am - 4pm"
type textarea "x"
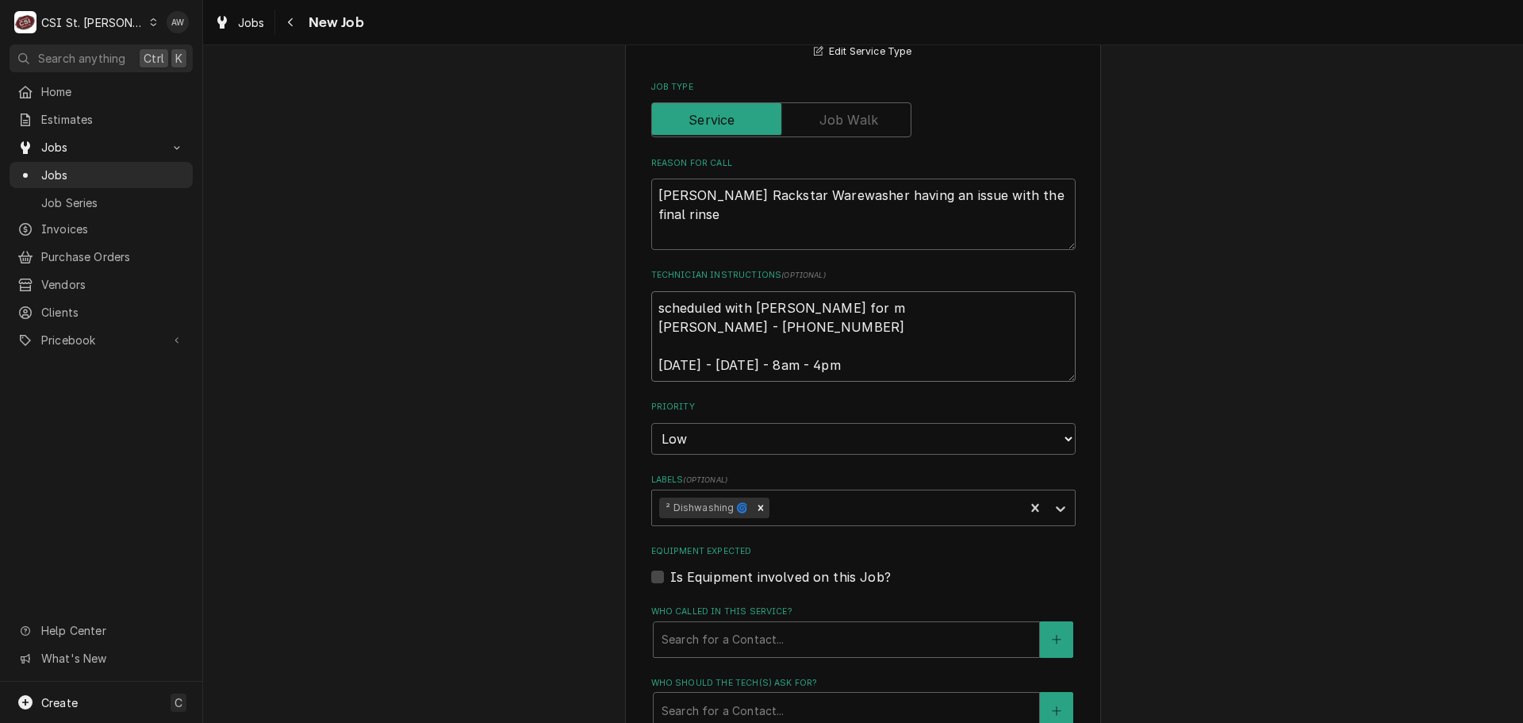
type textarea "scheduled with Tara for mO Tara - 618 541-8263 Monday - Friday - 8am - 4pm"
type textarea "x"
type textarea "scheduled with Tara for mOn Tara - 618 541-8263 Monday - Friday - 8am - 4pm"
type textarea "x"
type textarea "scheduled with Tara for mOnd Tara - 618 541-8263 Monday - Friday - 8am - 4pm"
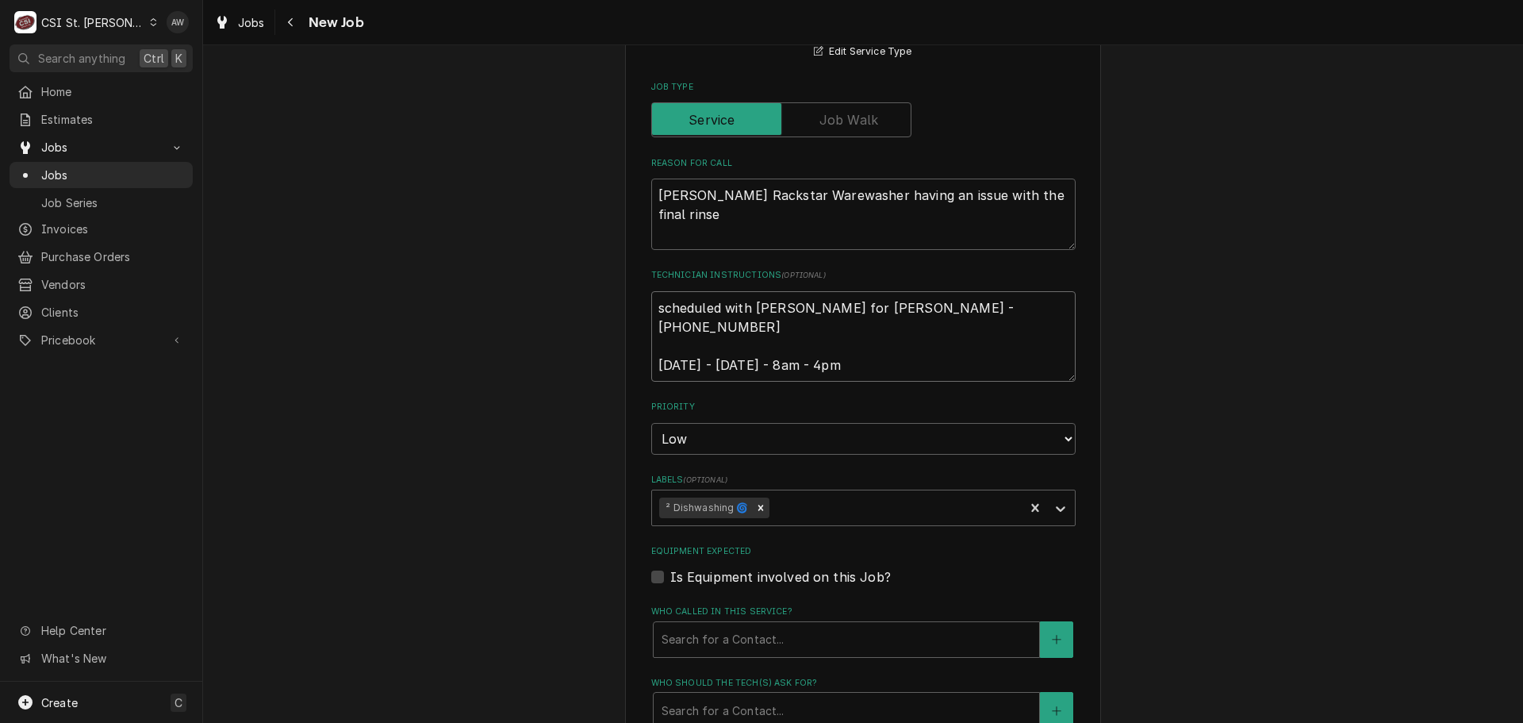
type textarea "x"
type textarea "scheduled with Tara for mOnda Tara - 618 541-8263 Monday - Friday - 8am - 4pm"
type textarea "x"
type textarea "scheduled with Tara for mOnday Tara - 618 541-8263 Monday - Friday - 8am - 4pm"
type textarea "x"
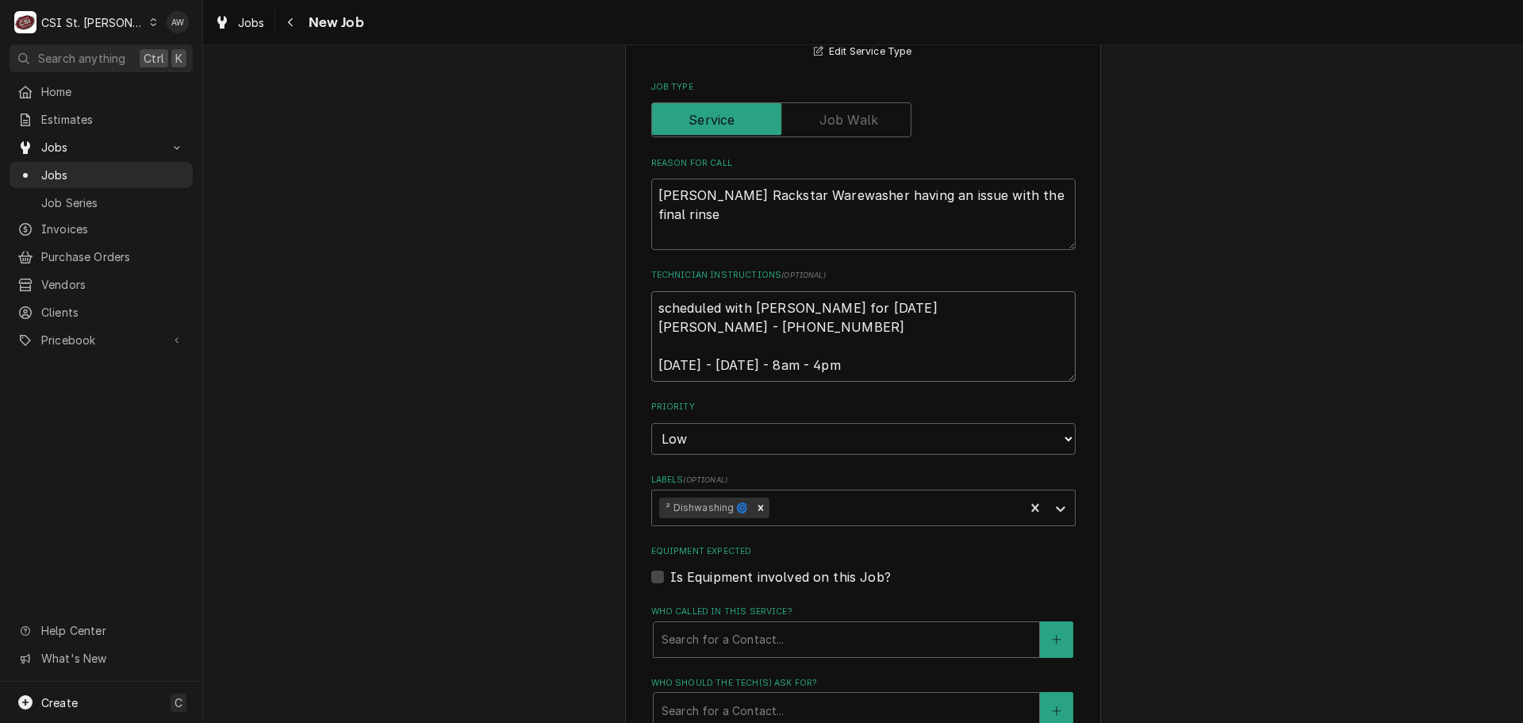
type textarea "scheduled with Tara for mOnday Tara - 618 541-8263 Monday - Friday - 8am - 4pm"
type textarea "x"
type textarea "scheduled with Tara for mOnday 9 Tara - 618 541-8263 Monday - Friday - 8am - 4pm"
type textarea "x"
type textarea "scheduled with Tara for mOnday 9/ Tara - 618 541-8263 Monday - Friday - 8am - 4…"
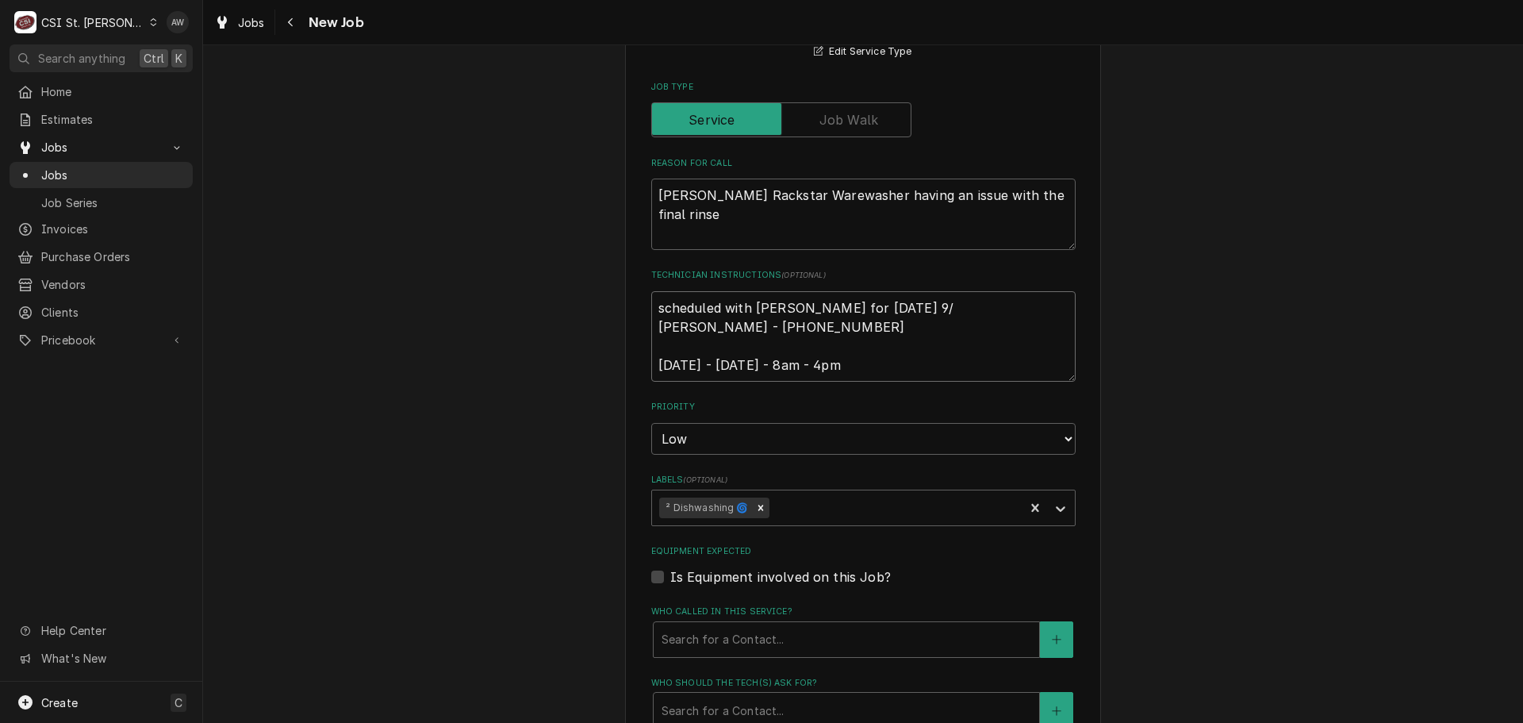
type textarea "x"
type textarea "scheduled with Tara for mOnday 9/2 Tara - 618 541-8263 Monday - Friday - 8am - …"
type textarea "x"
type textarea "scheduled with Tara for mOnday 9/29 Tara - 618 541-8263 Monday - Friday - 8am -…"
type textarea "x"
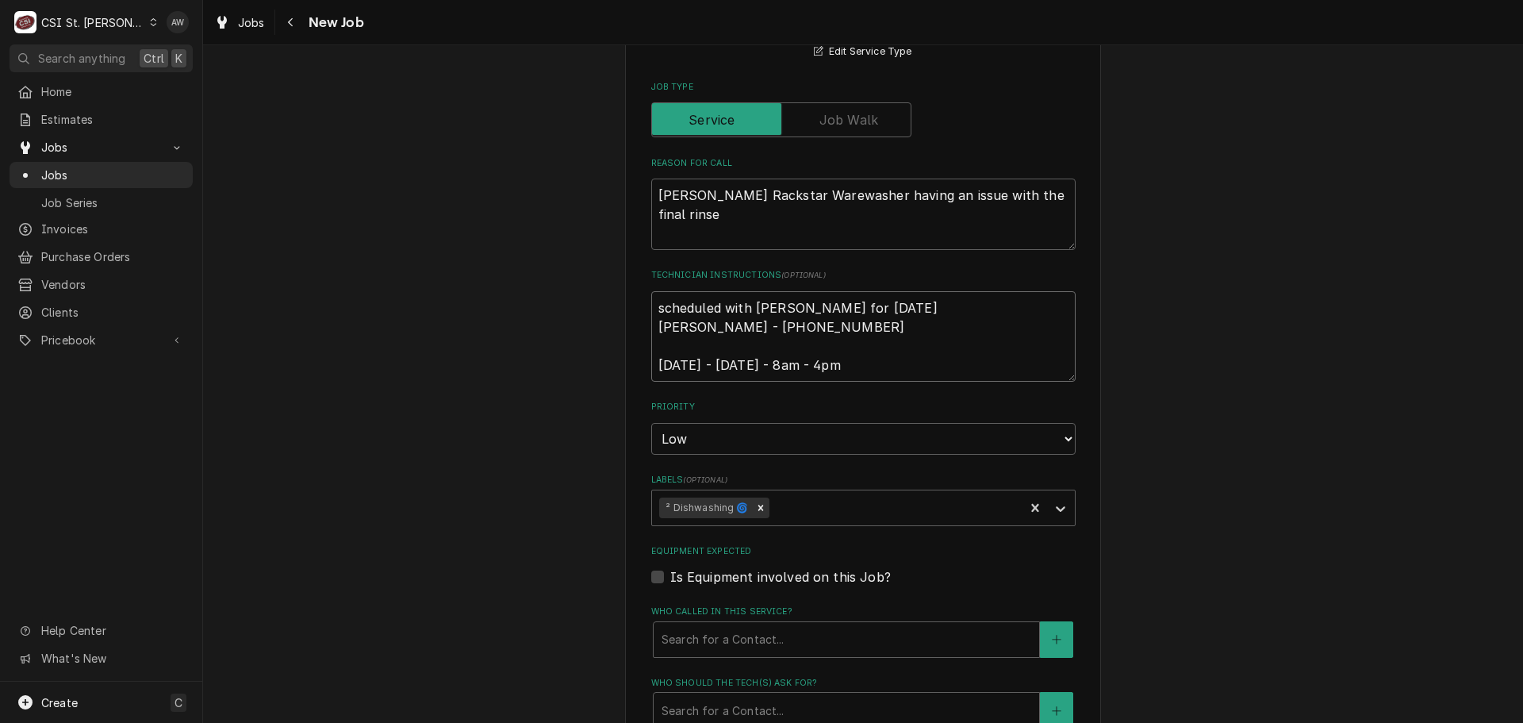
type textarea "scheduled with Tara for mOnday 9/29 Tara - 618 541-8263 Monday - Friday - 8am -…"
type textarea "x"
type textarea "scheduled with Tara for mOnday 9/29 a Tara - 618 541-8263 Monday - Friday - 8am…"
type textarea "x"
type textarea "scheduled with Tara for mOnday 9/29 at Tara - 618 541-8263 Monday - Friday - 8a…"
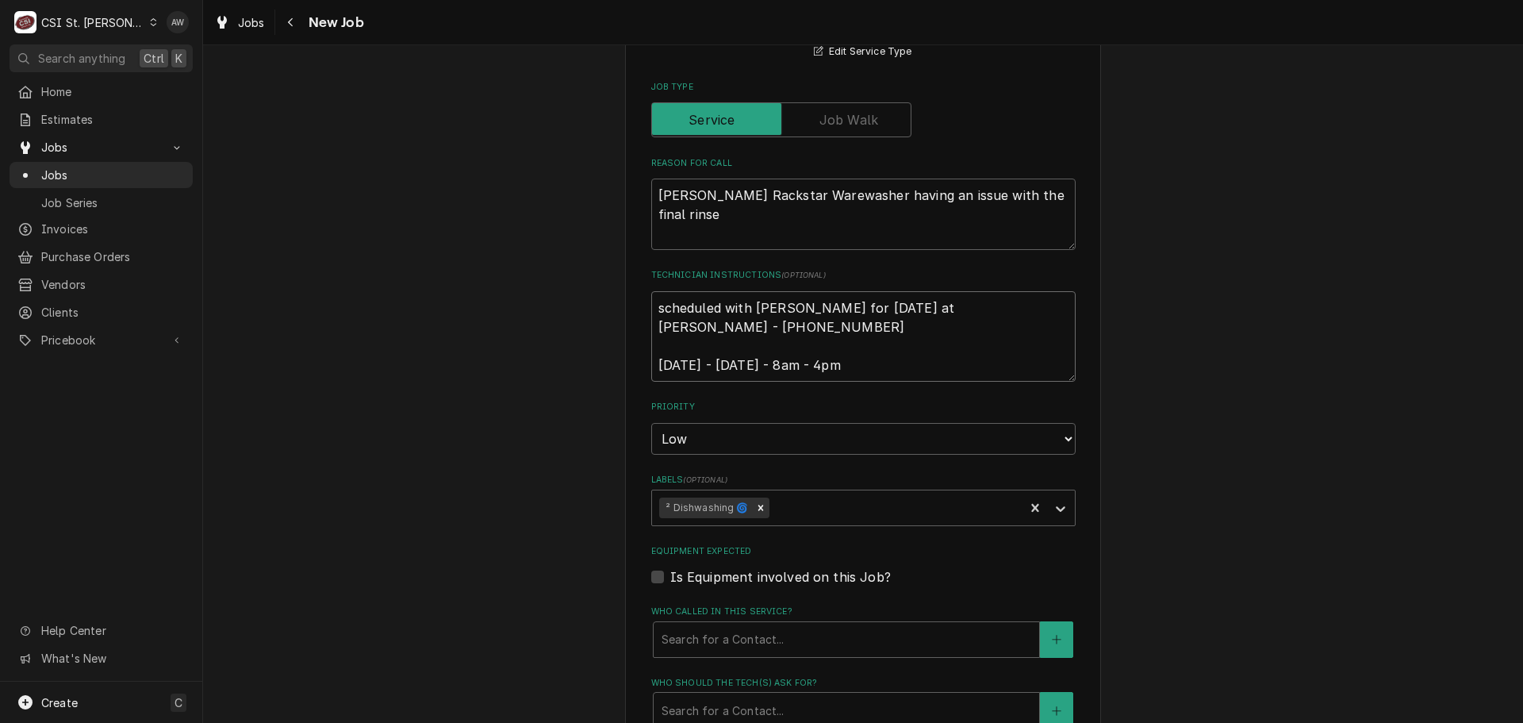
type textarea "x"
type textarea "scheduled with Tara for mOnday 9/29 at Tara - 618 541-8263 Monday - Friday - 8a…"
type textarea "x"
type textarea "scheduled with Tara for mOnday 9/29 at 7 Tara - 618 541-8263 Monday - Friday - …"
type textarea "x"
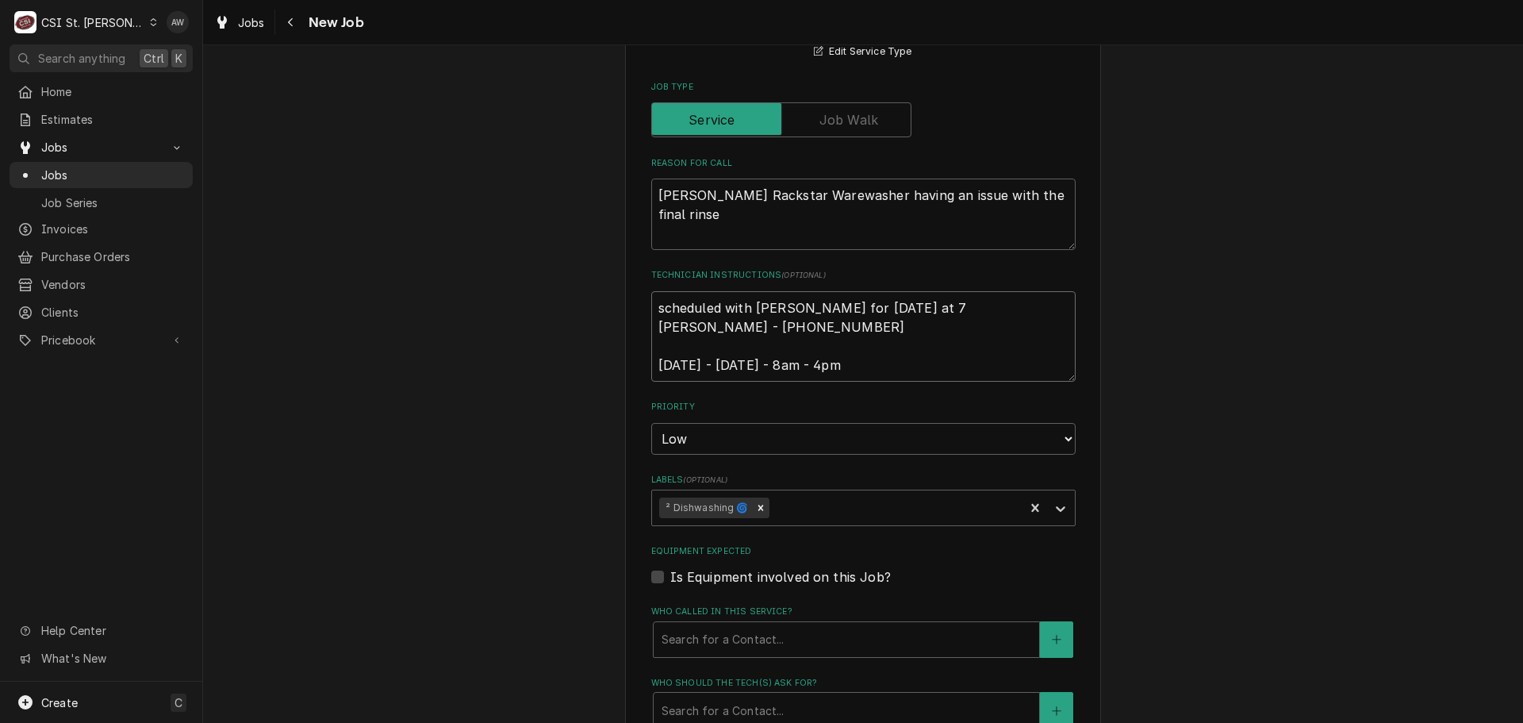
type textarea "scheduled with Tara for mOnday 9/29 at 7 Tara - 618 541-8263 Monday - Friday - …"
type textarea "x"
type textarea "scheduled with Tara for mOnday 9/29 at 7 a Tara - 618 541-8263 Monday - Friday …"
type textarea "x"
type textarea "scheduled with Tara for mOnday 9/29 at 7 am Tara - 618 541-8263 Monday - Friday…"
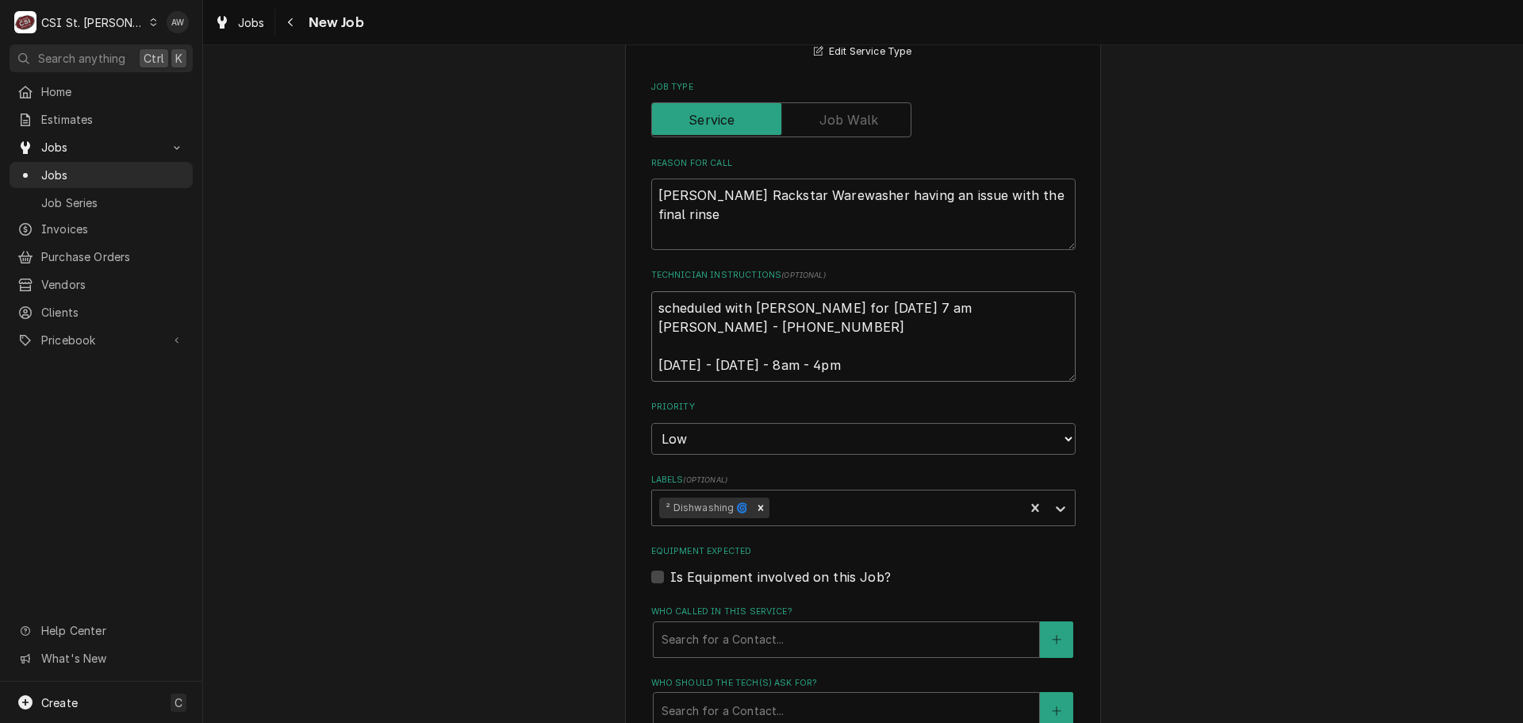
type textarea "x"
type textarea "scheduled with Tara for mOnday 9/29 at 7 am Tara - 618 541-8263 Monday - Friday…"
click at [816, 304] on textarea "scheduled with Tara for mOnday 9/29 at 7 am Tara - 618 541-8263 Monday - Friday…" at bounding box center [863, 336] width 425 height 90
click at [823, 304] on textarea "scheduled with Tara for mOnday 9/29 at 7 am Tara - 618 541-8263 Monday - Friday…" at bounding box center [863, 336] width 425 height 90
type textarea "x"
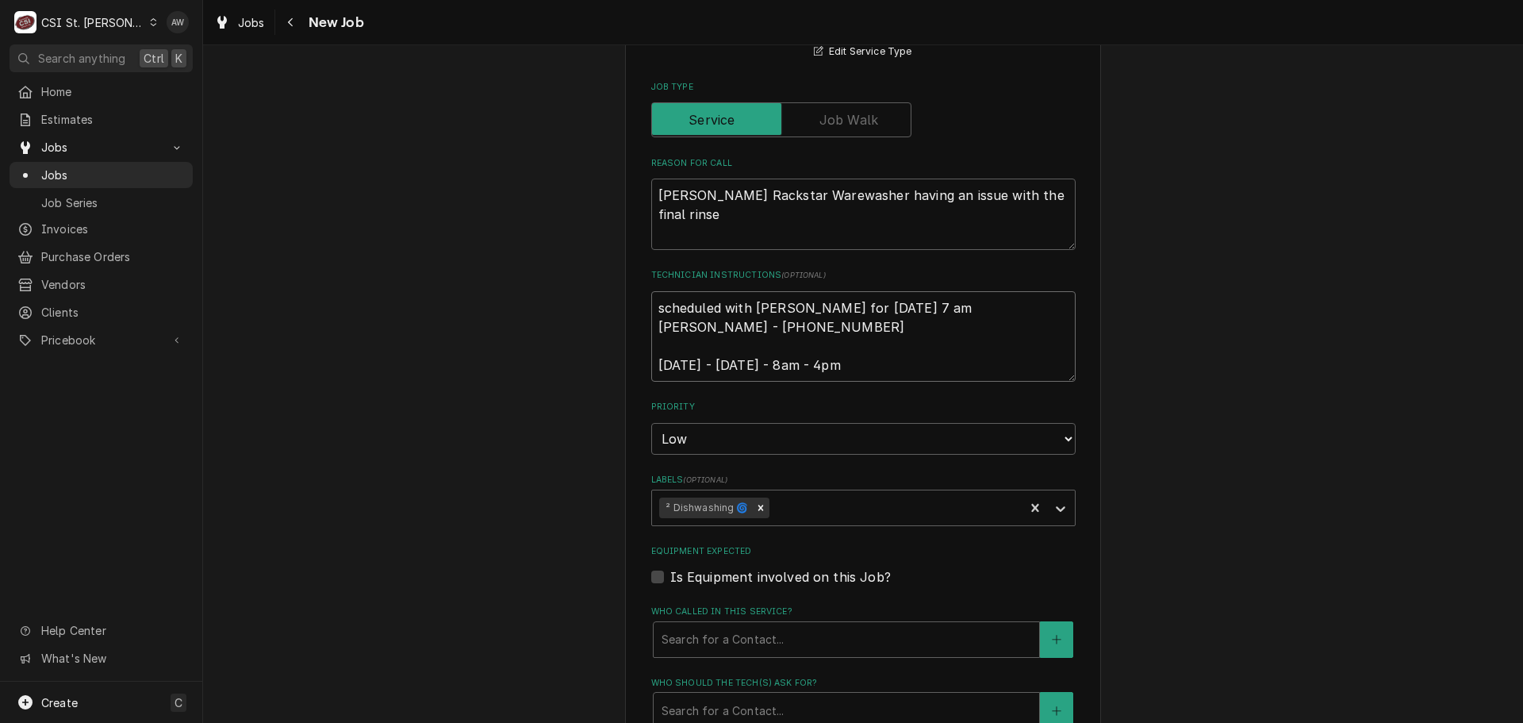
type textarea "scheduled with Tara for mnday 9/29 at 7 am Tara - 618 541-8263 Monday - Friday …"
type textarea "x"
type textarea "scheduled with Tara for nday 9/29 at 7 am Tara - 618 541-8263 Monday - Friday -…"
type textarea "x"
type textarea "scheduled with Tara for Mnday 9/29 at 7 am Tara - 618 541-8263 Monday - Friday …"
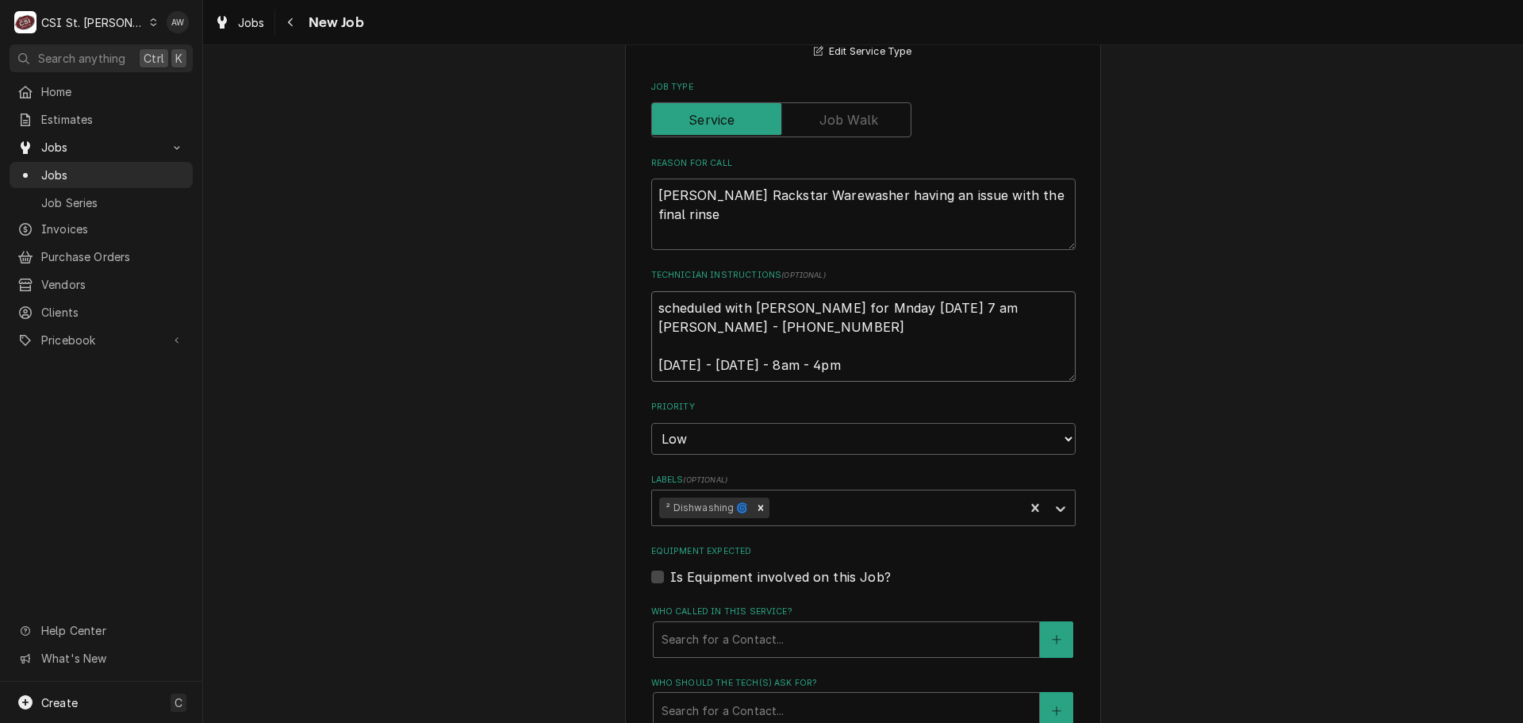
type textarea "x"
type textarea "scheduled with Tara for Monday 9/29 at 7 am Tara - 618 541-8263 Monday - Friday…"
type textarea "x"
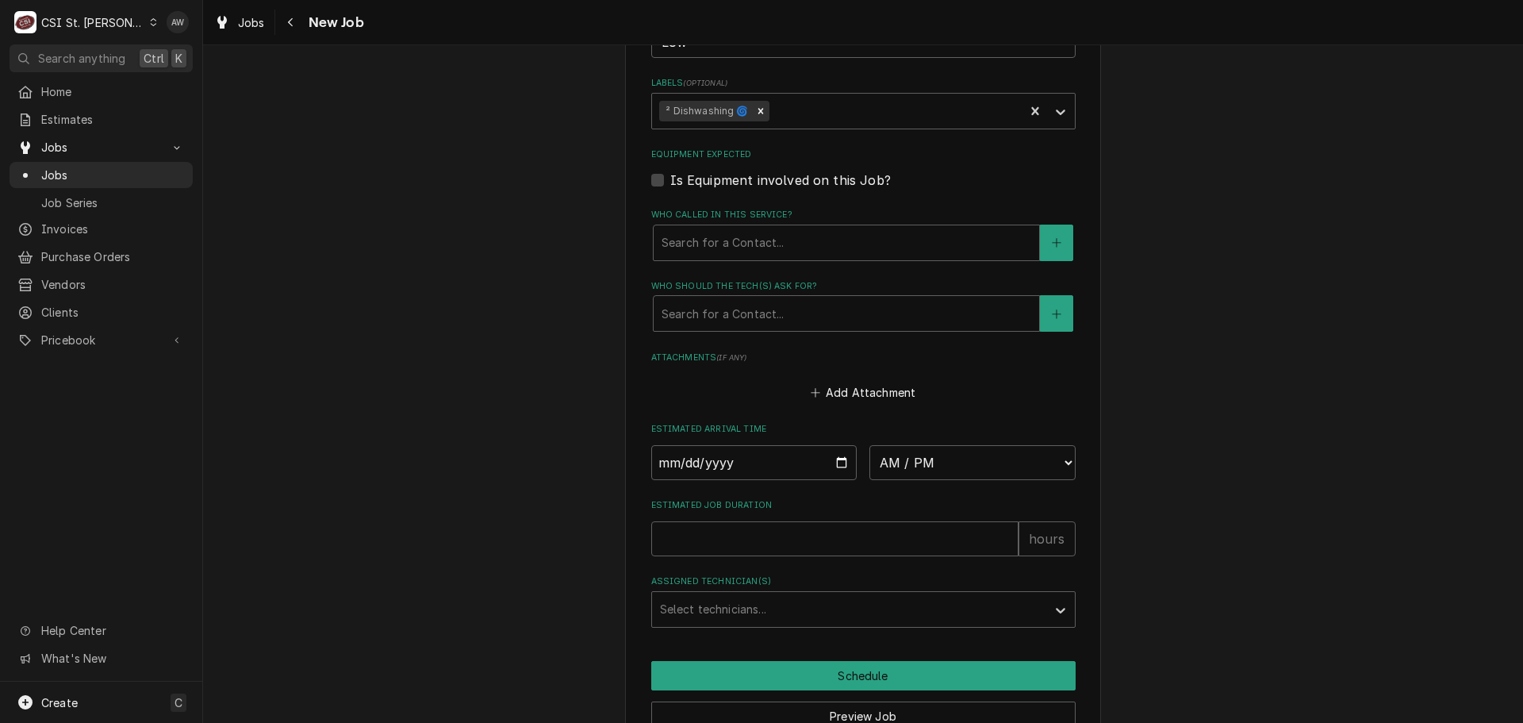
scroll to position [1114, 0]
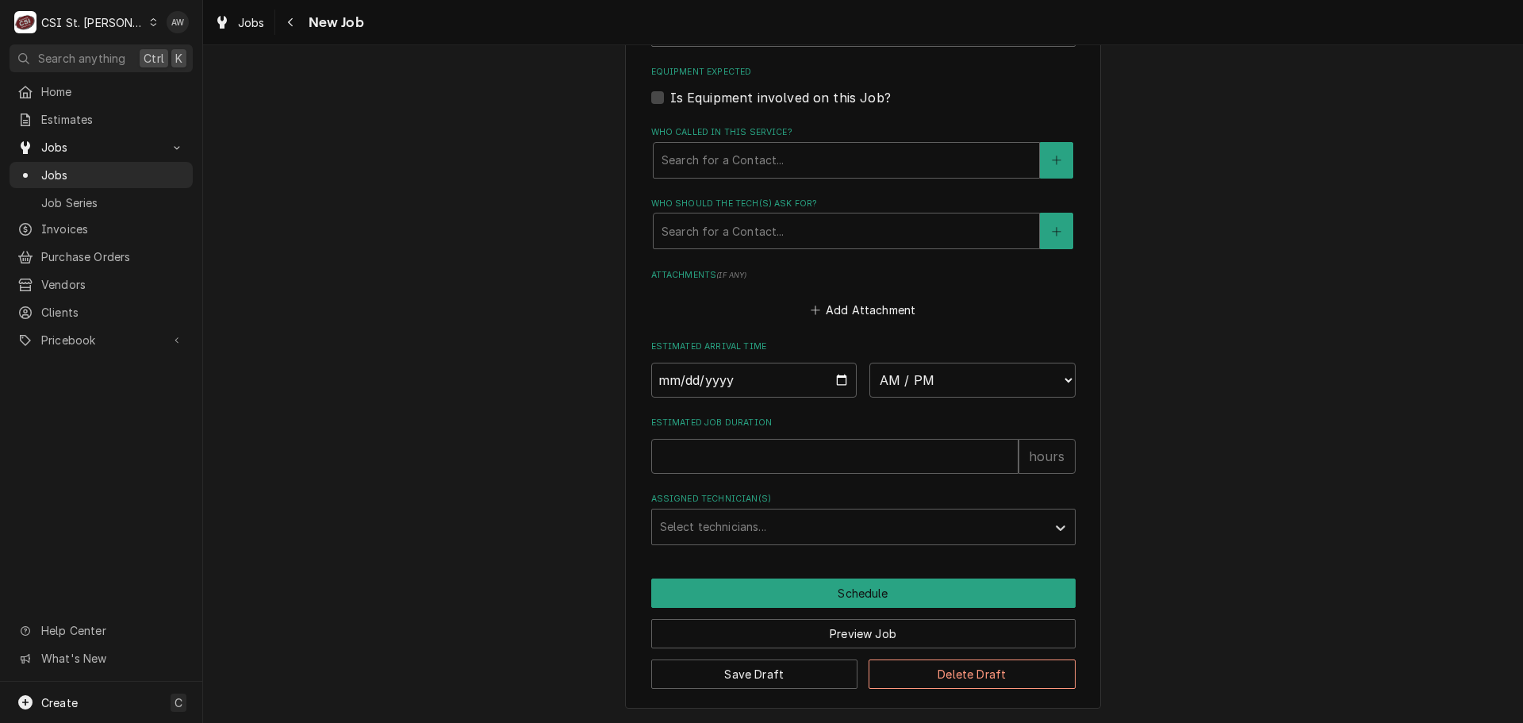
type textarea "scheduled with Tara for Monday 9/29 at 7 am Tara - 618 541-8263 Monday - Friday…"
click at [925, 382] on select "AM / PM 6:00 AM 6:15 AM 6:30 AM 6:45 AM 7:00 AM 7:15 AM 7:30 AM 7:45 AM 8:00 AM…" at bounding box center [973, 380] width 206 height 35
select select "07:00:00"
click at [870, 363] on select "AM / PM 6:00 AM 6:15 AM 6:30 AM 6:45 AM 7:00 AM 7:15 AM 7:30 AM 7:45 AM 8:00 AM…" at bounding box center [973, 380] width 206 height 35
type textarea "x"
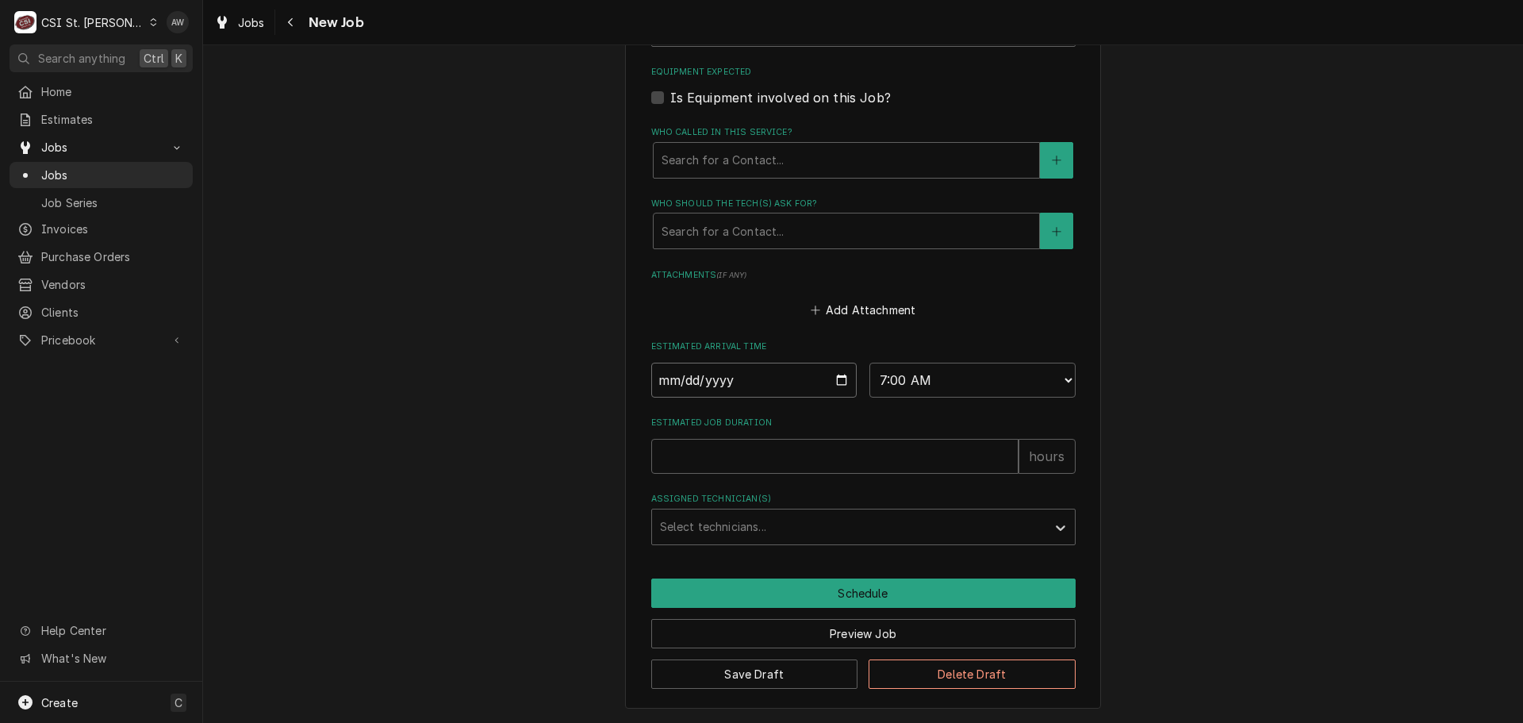
click at [833, 376] on input "Date" at bounding box center [754, 380] width 206 height 35
type input "2025-09-29"
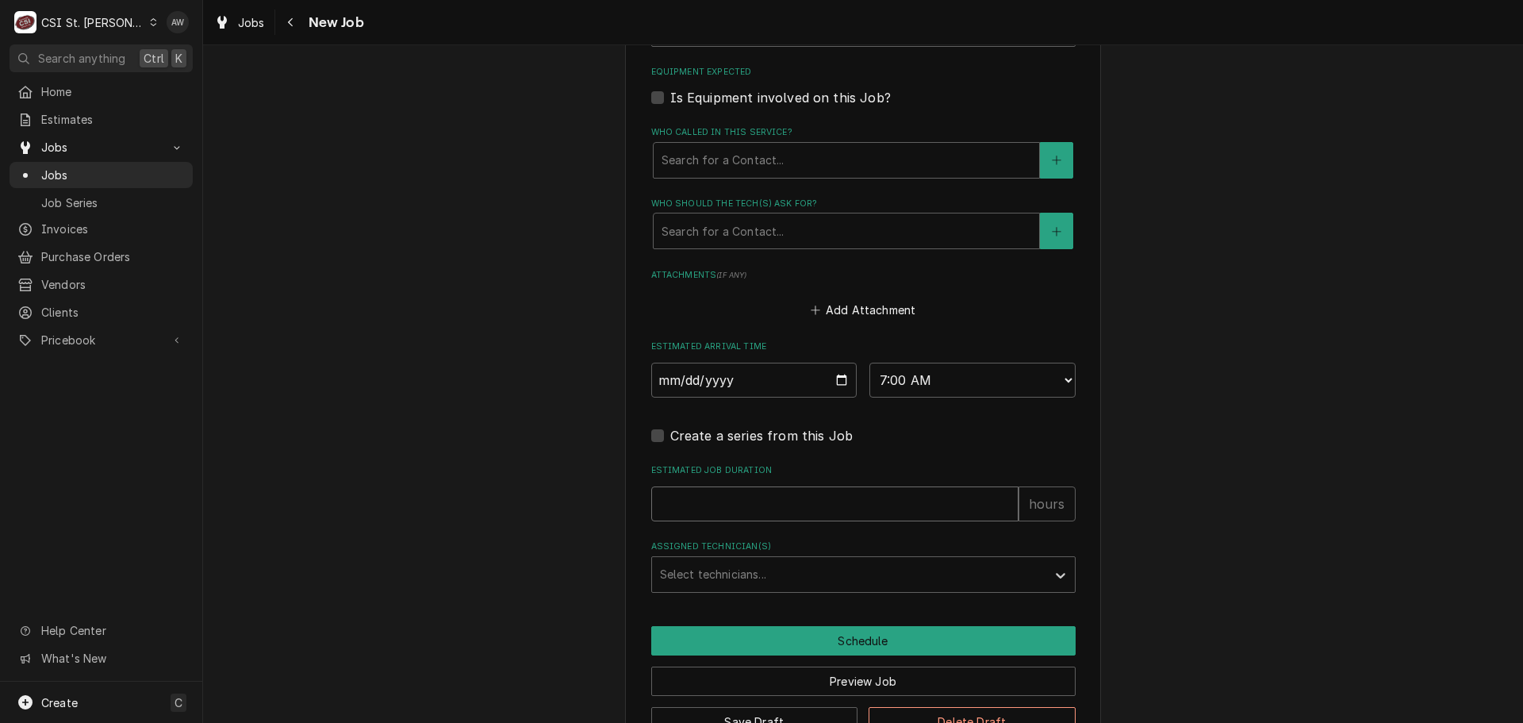
click at [698, 503] on input "Estimated Job Duration" at bounding box center [834, 503] width 367 height 35
type textarea "x"
type input "2"
type textarea "x"
type input "2"
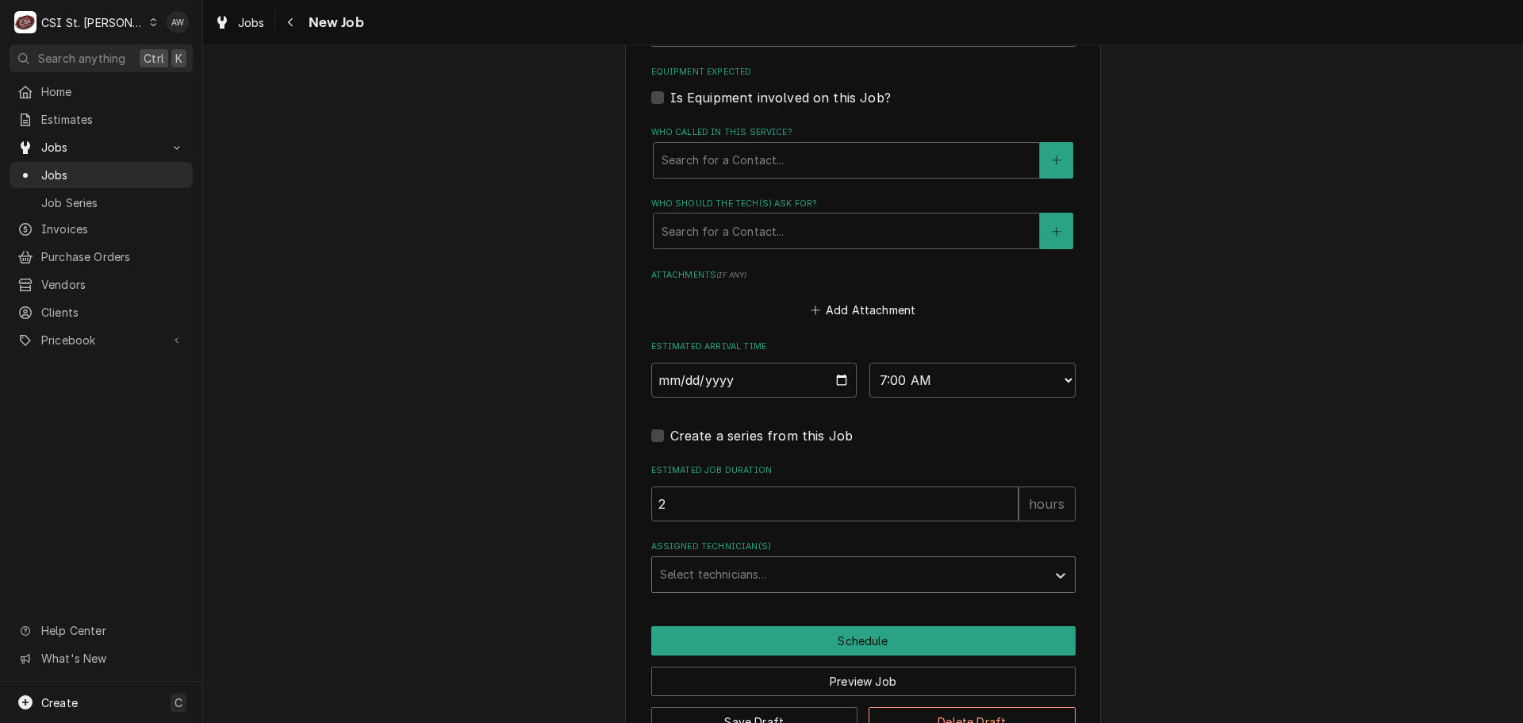
click at [740, 568] on div "Assigned Technician(s)" at bounding box center [849, 574] width 378 height 29
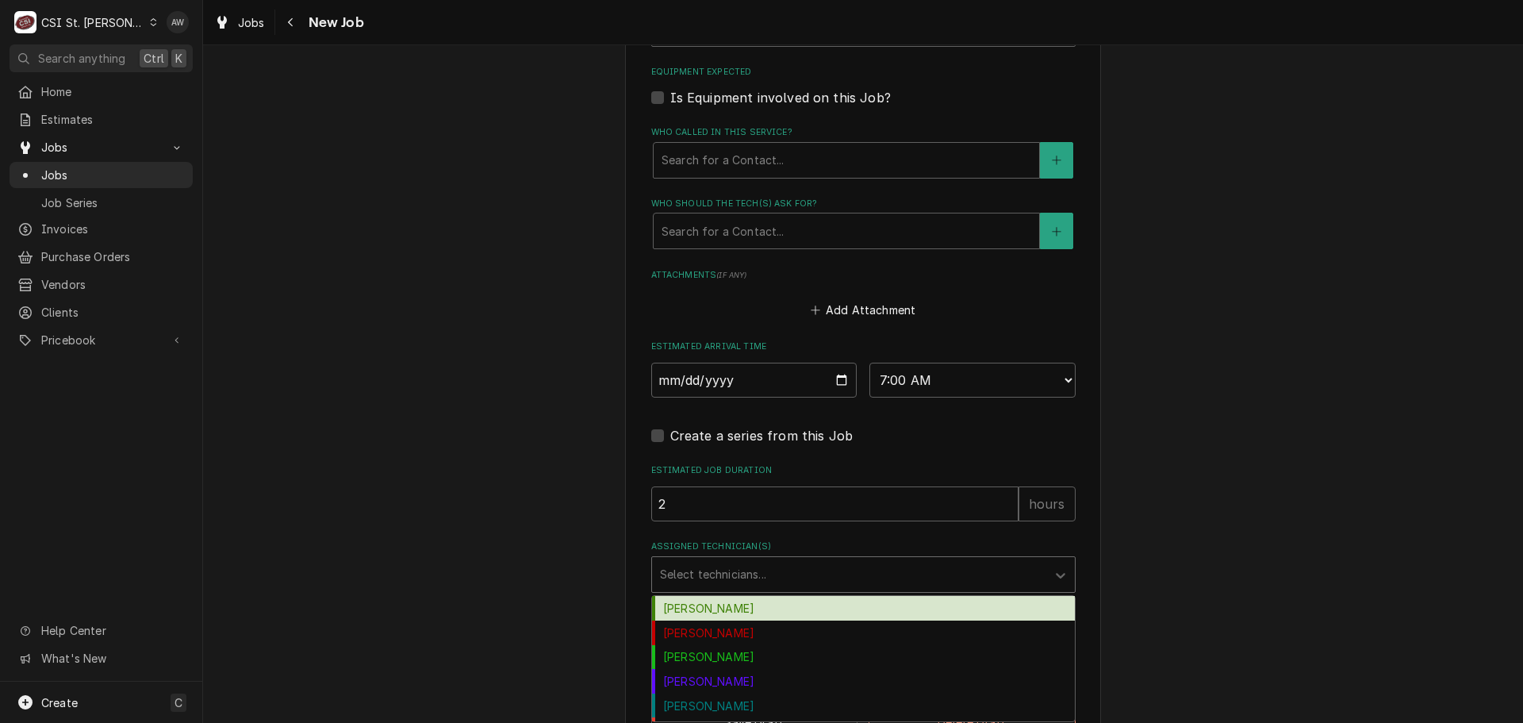
type input "z"
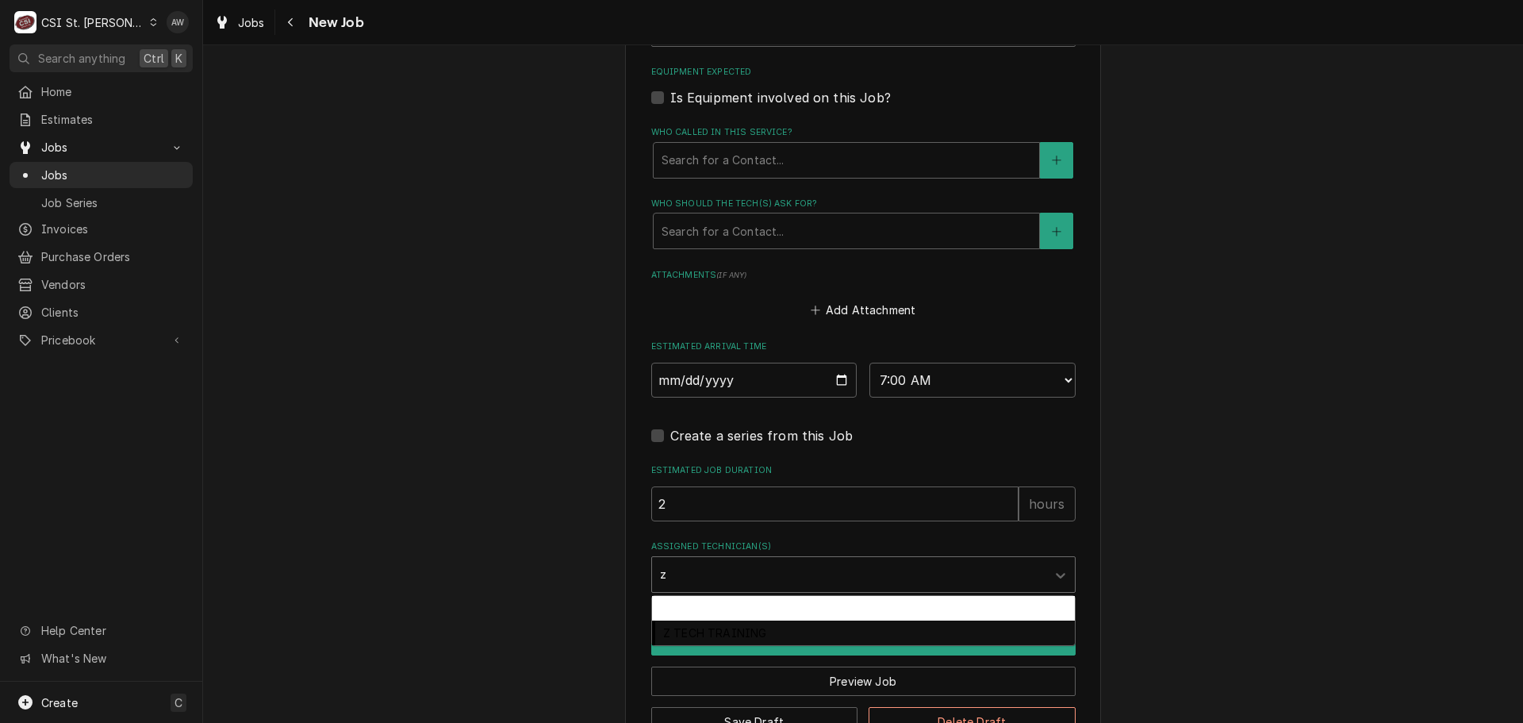
click at [732, 607] on div "Z Legacy Tech" at bounding box center [863, 608] width 423 height 25
type textarea "x"
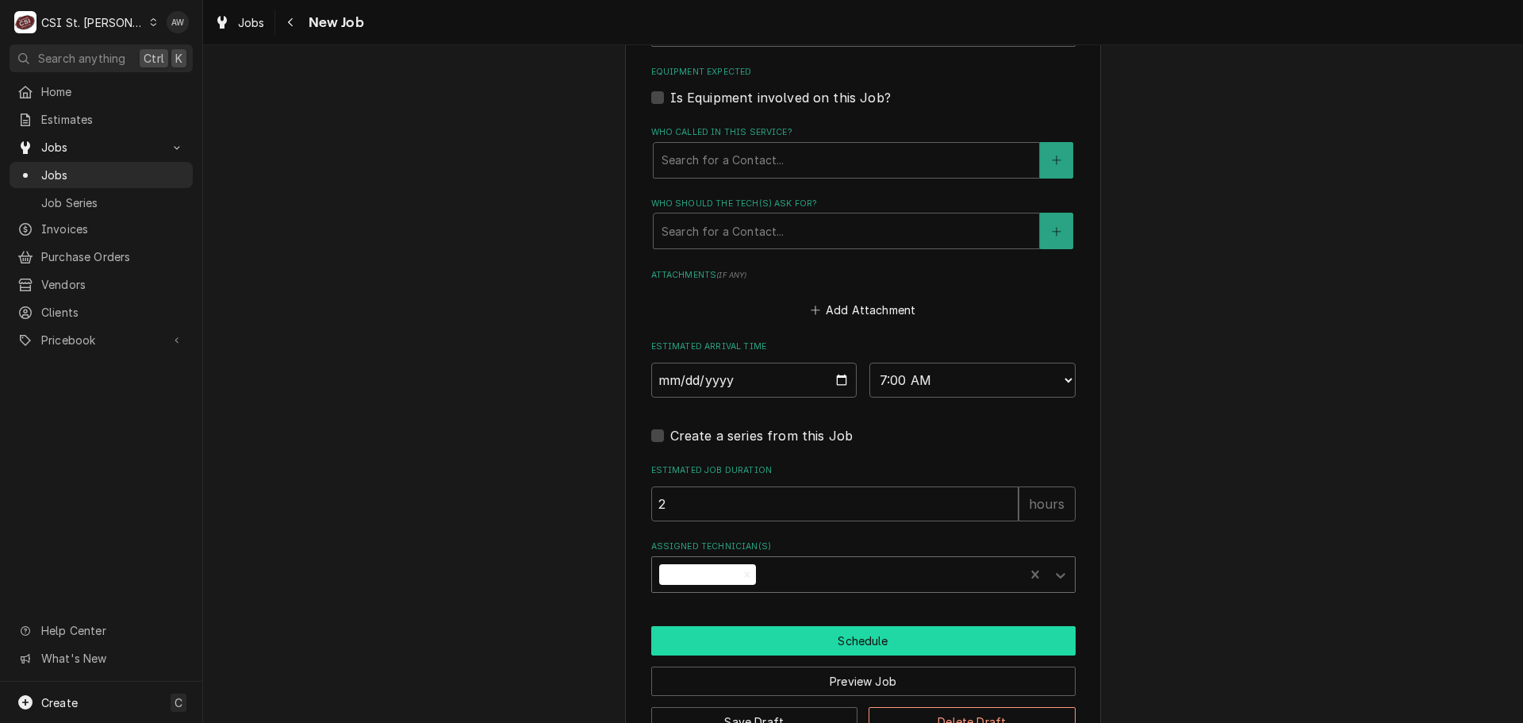
click at [726, 636] on button "Schedule" at bounding box center [863, 640] width 425 height 29
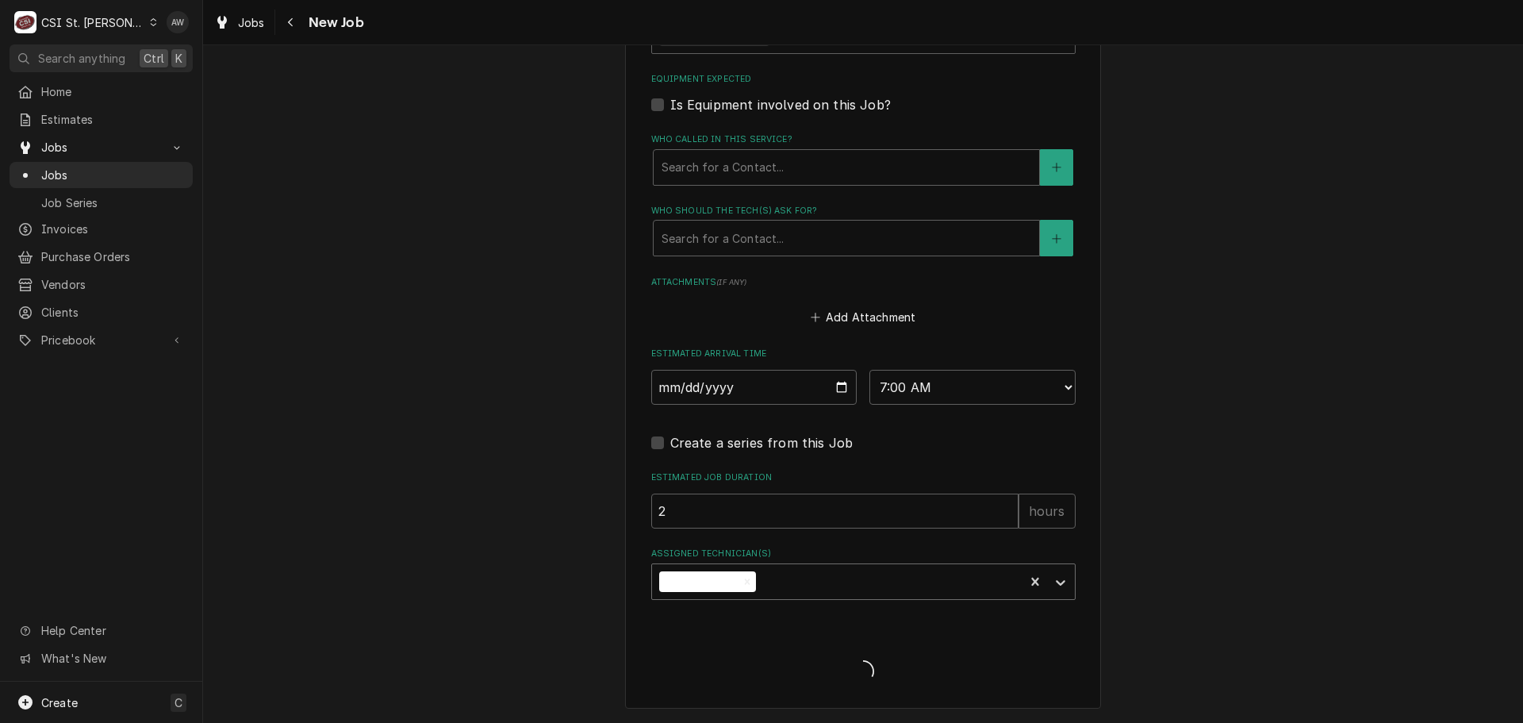
scroll to position [1107, 0]
type textarea "x"
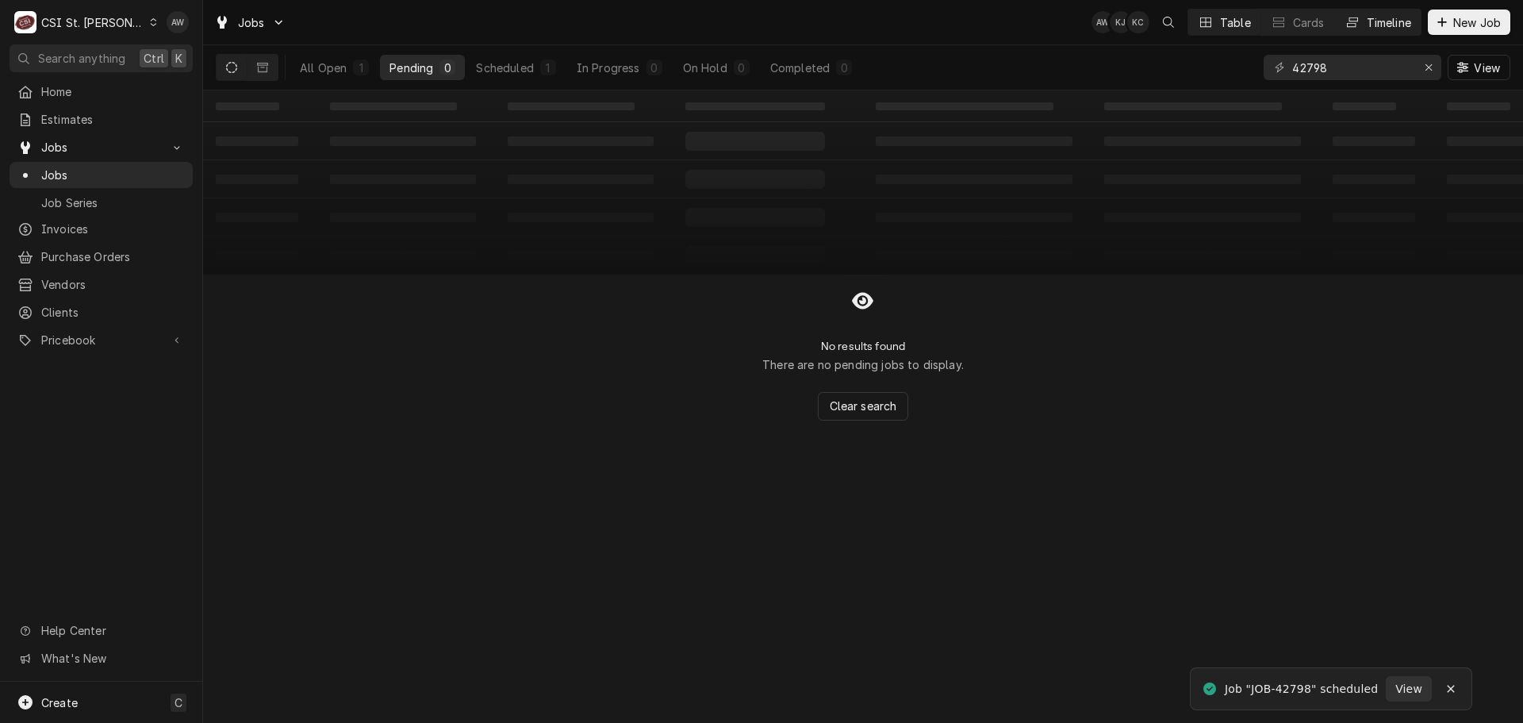
click at [1363, 30] on button "Timeline" at bounding box center [1378, 22] width 86 height 25
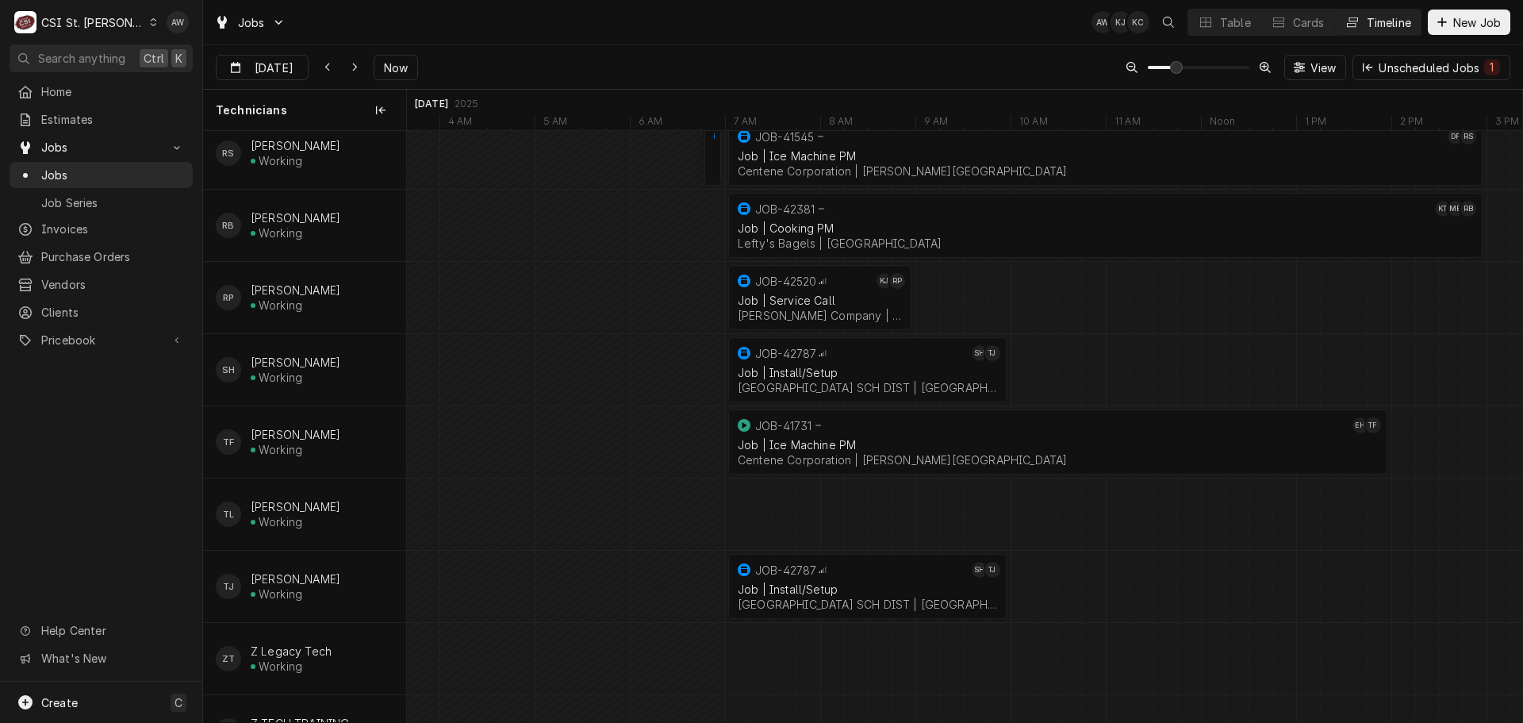
scroll to position [1370, 0]
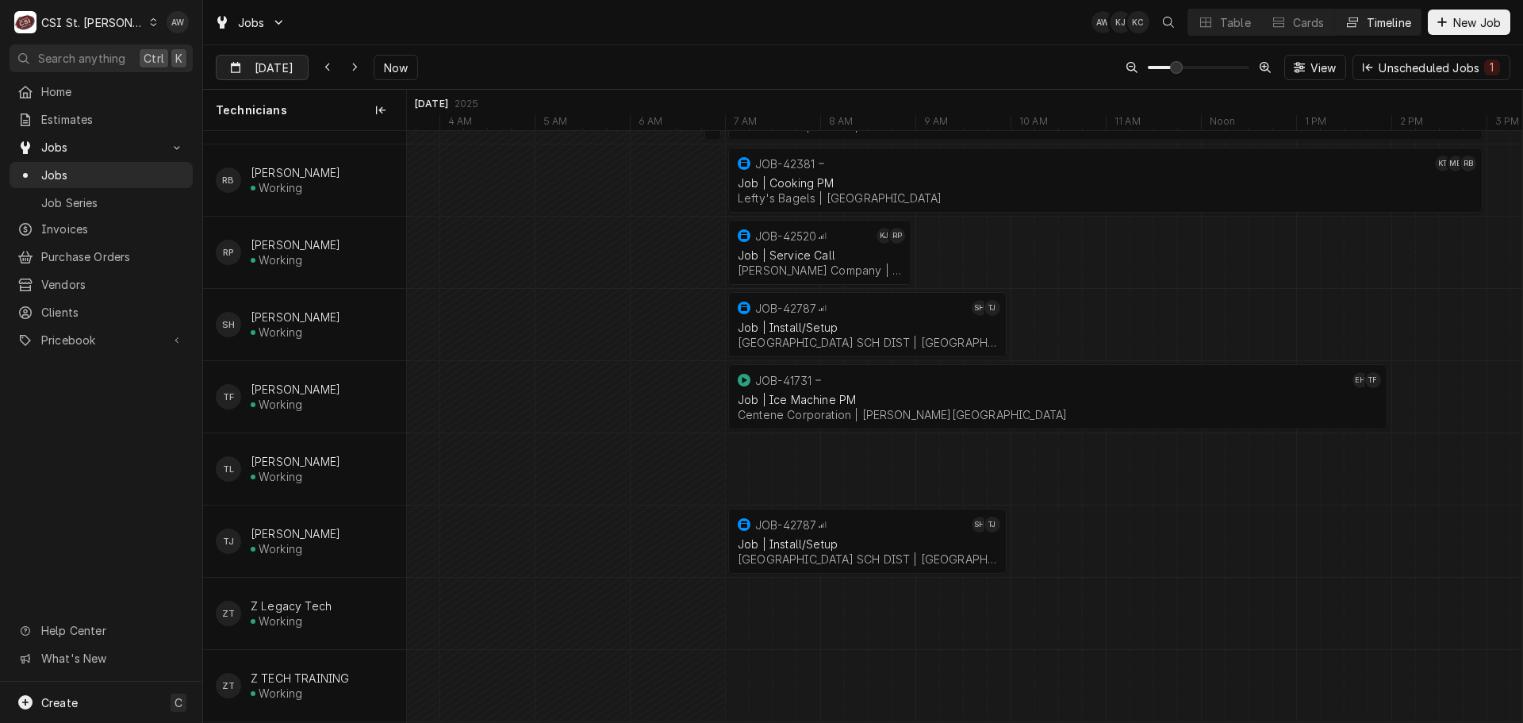
click at [286, 72] on div "Dynamic Content Wrapper" at bounding box center [297, 68] width 22 height 25
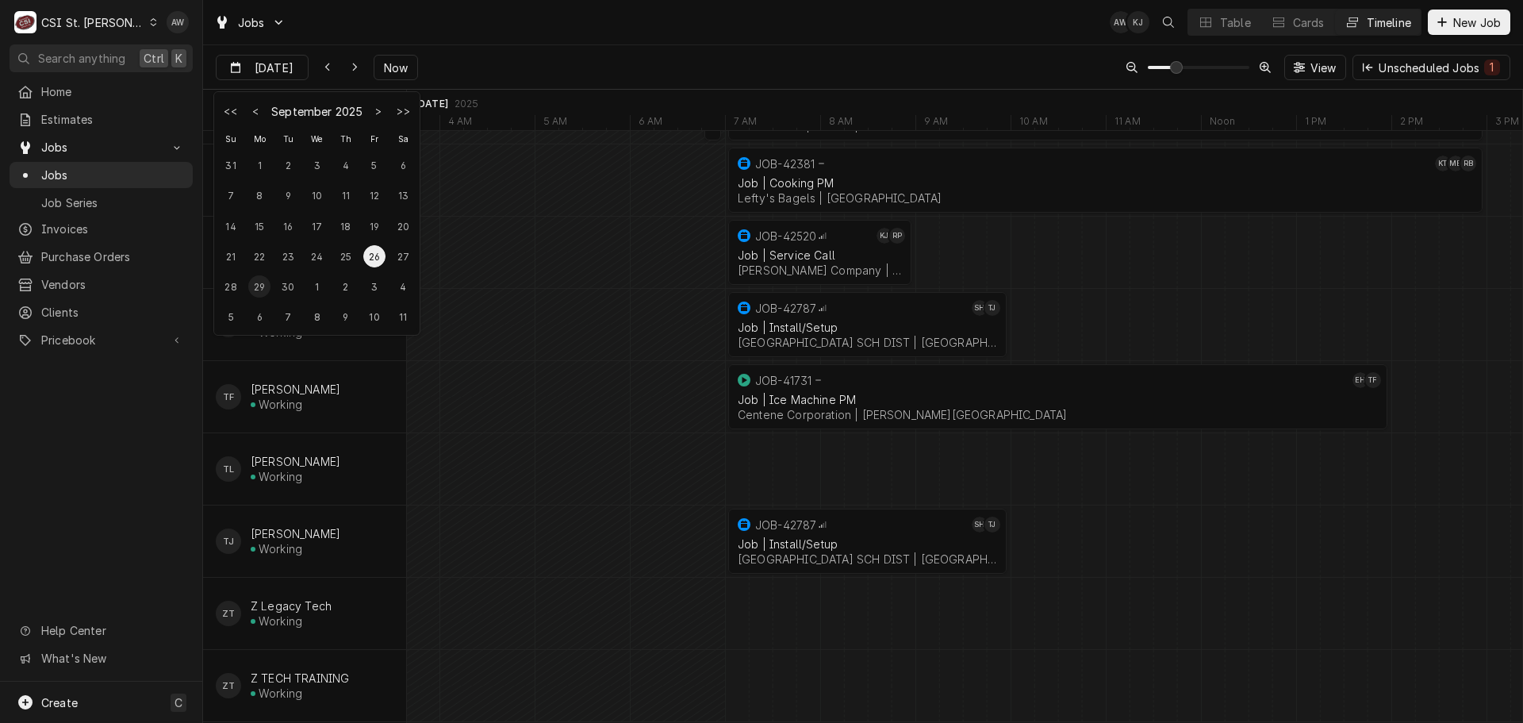
click at [261, 283] on div "29" at bounding box center [259, 286] width 22 height 22
type input "[DATE]"
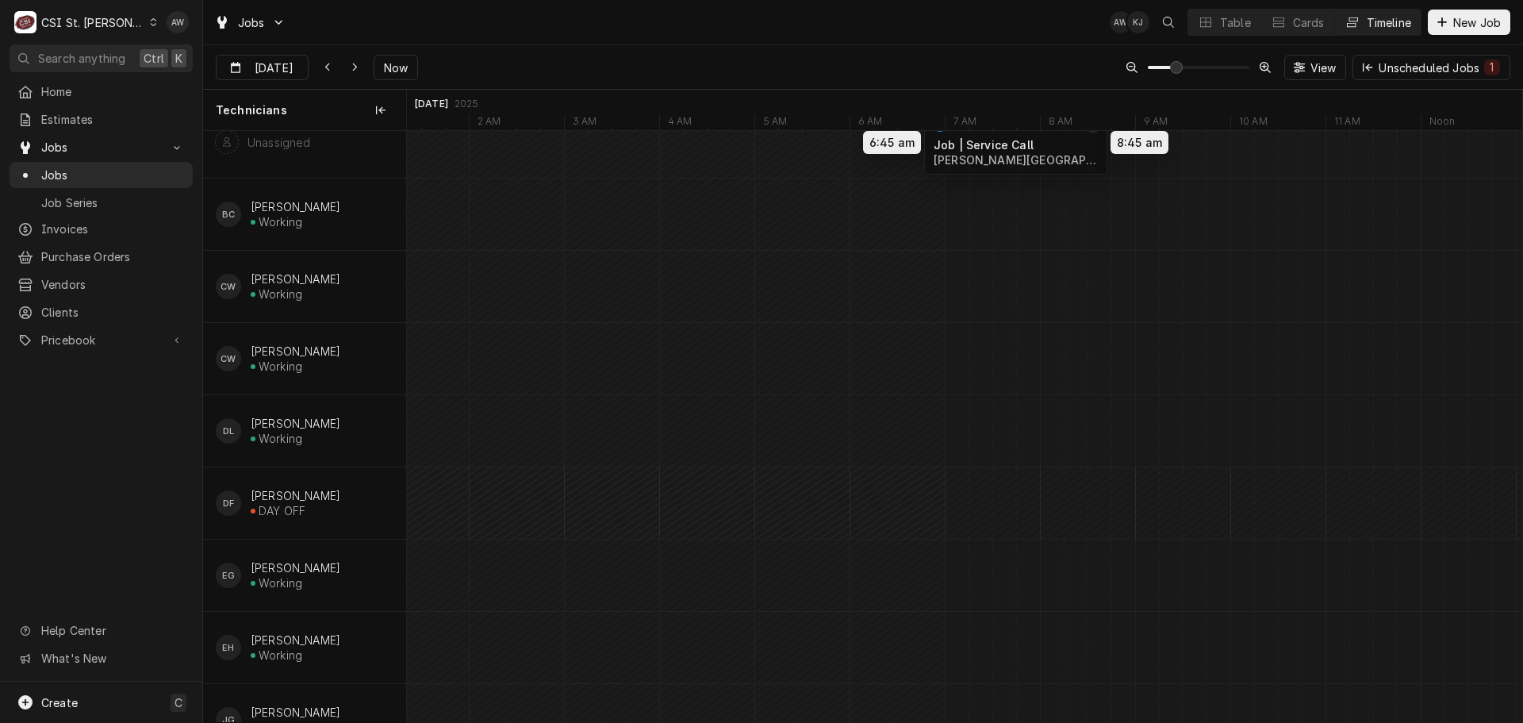
scroll to position [0, 0]
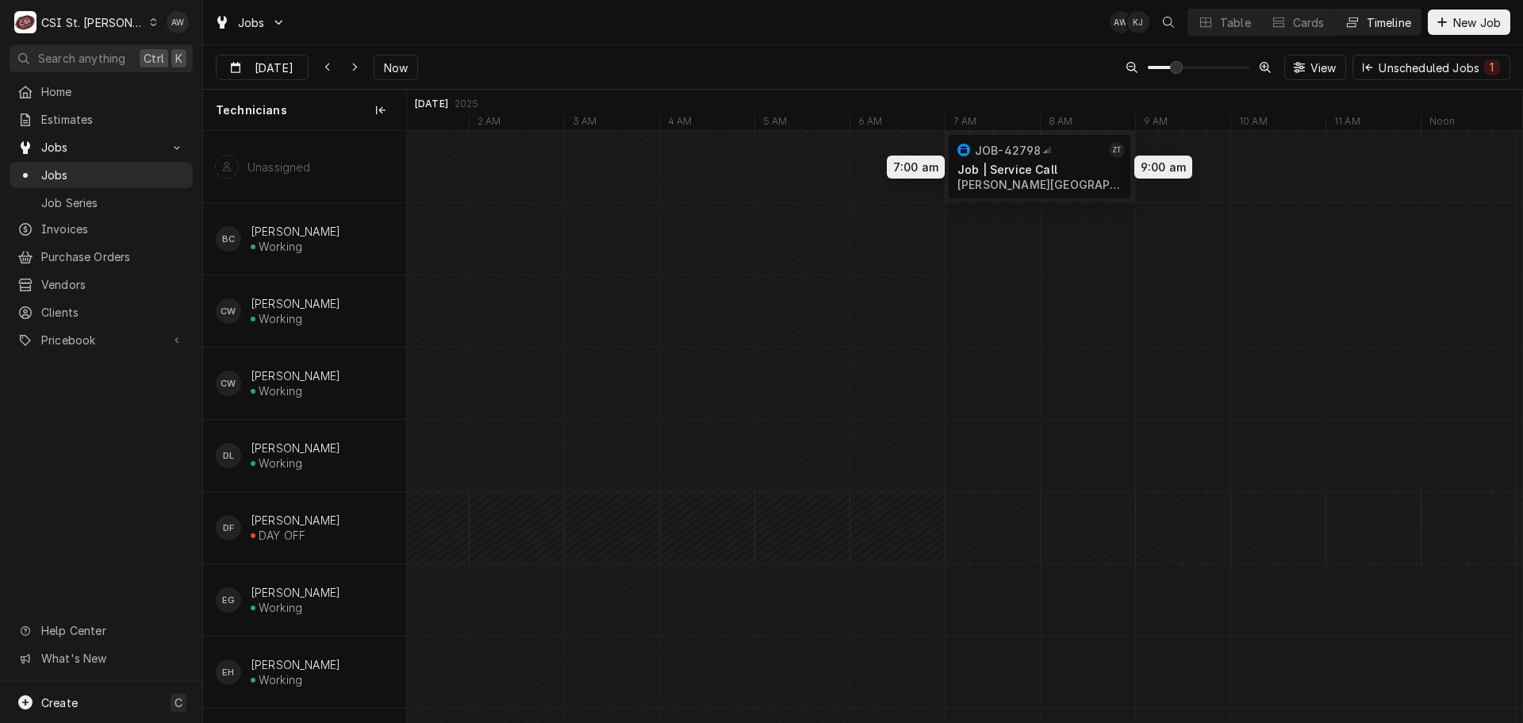
drag, startPoint x: 1007, startPoint y: 600, endPoint x: 1001, endPoint y: 129, distance: 471.4
click at [1001, 129] on div "Technicians [DATE] [DATE] 8 AM 9 AM 10 AM 11 AM Noon 2 AM 3 AM 4 AM 5 AM 6 AM 7…" at bounding box center [863, 406] width 1320 height 633
drag, startPoint x: 1028, startPoint y: 590, endPoint x: 1024, endPoint y: 159, distance: 430.9
drag, startPoint x: 1207, startPoint y: 29, endPoint x: 1162, endPoint y: 21, distance: 45.1
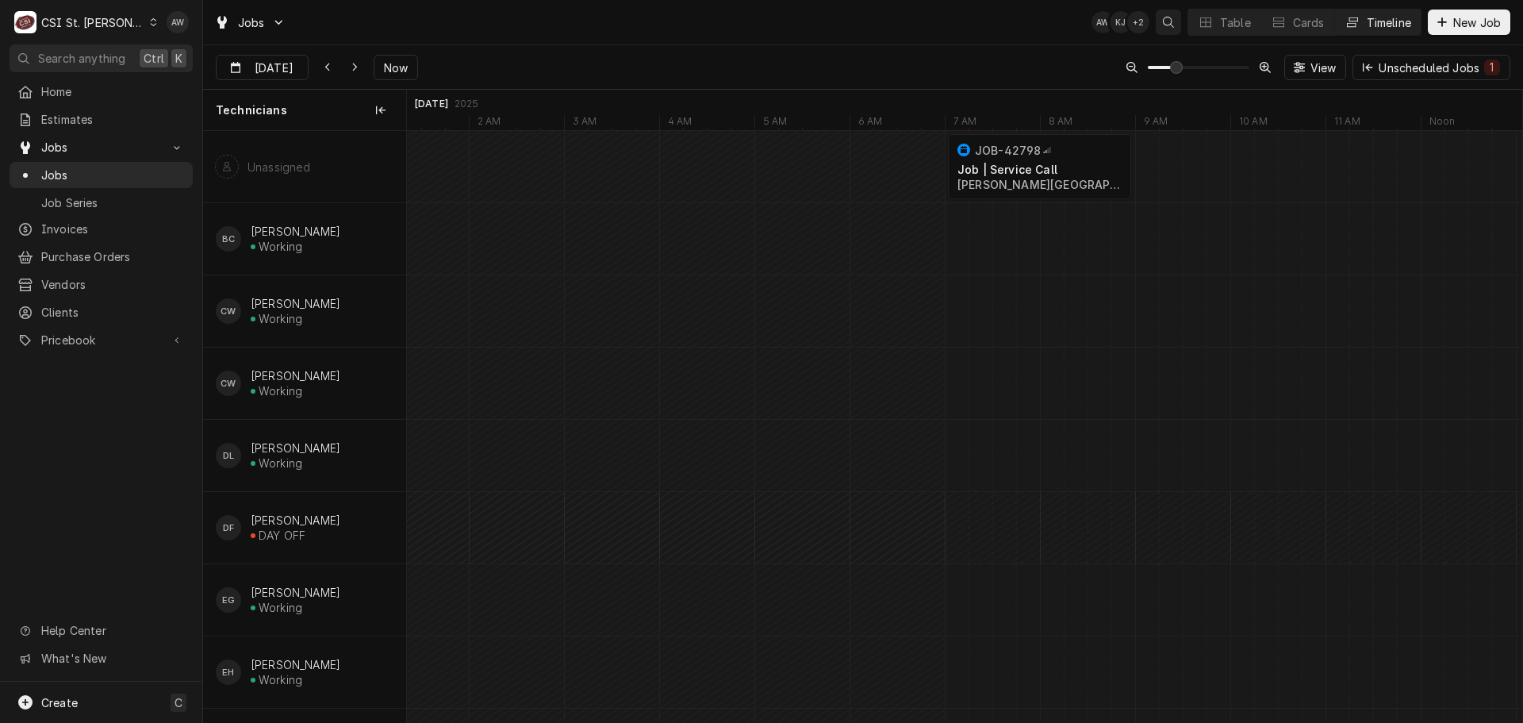
click at [1207, 29] on div "Dynamic Content Wrapper" at bounding box center [1206, 22] width 16 height 16
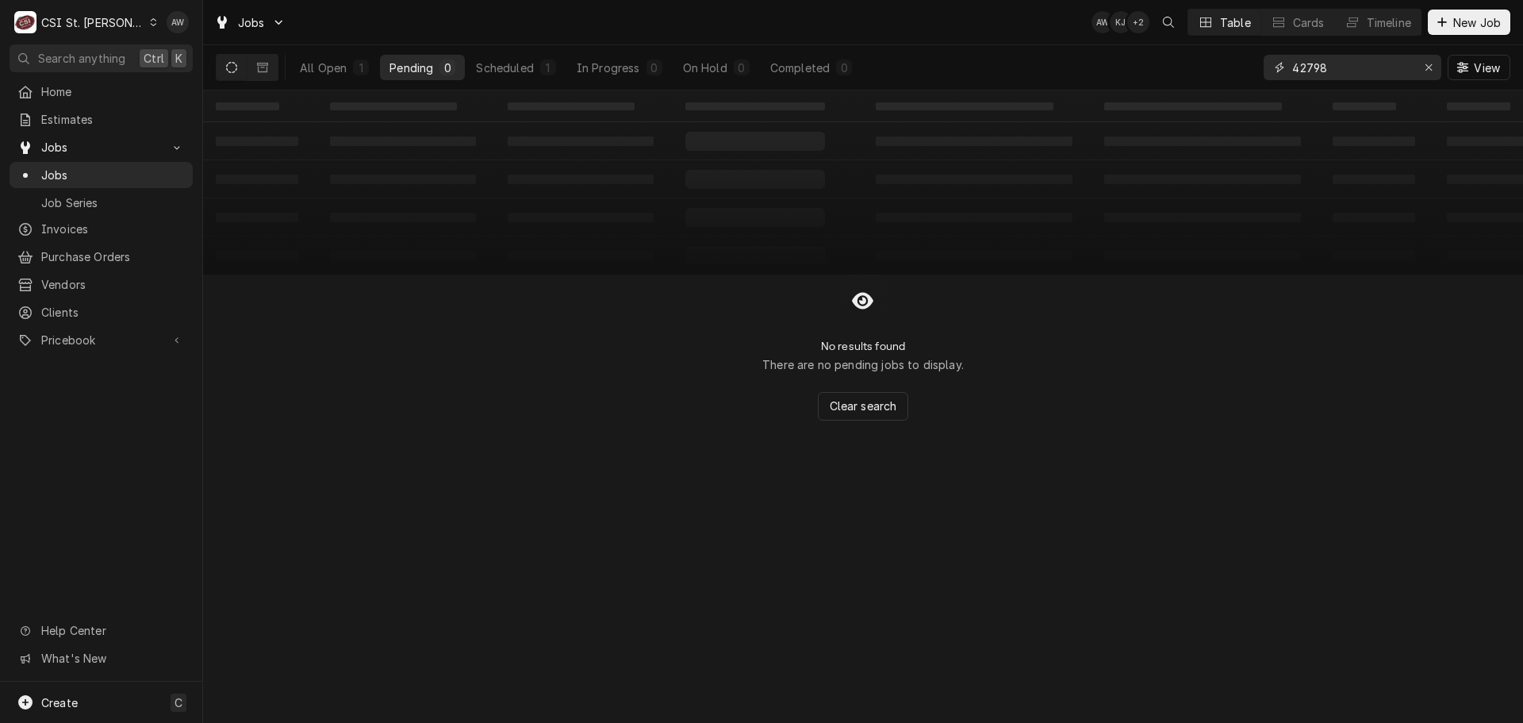
drag, startPoint x: 1333, startPoint y: 63, endPoint x: 1277, endPoint y: 60, distance: 56.4
click at [1277, 60] on div "42798" at bounding box center [1353, 67] width 178 height 25
type input "42520"
click at [555, 57] on button "Scheduled 1" at bounding box center [516, 67] width 98 height 25
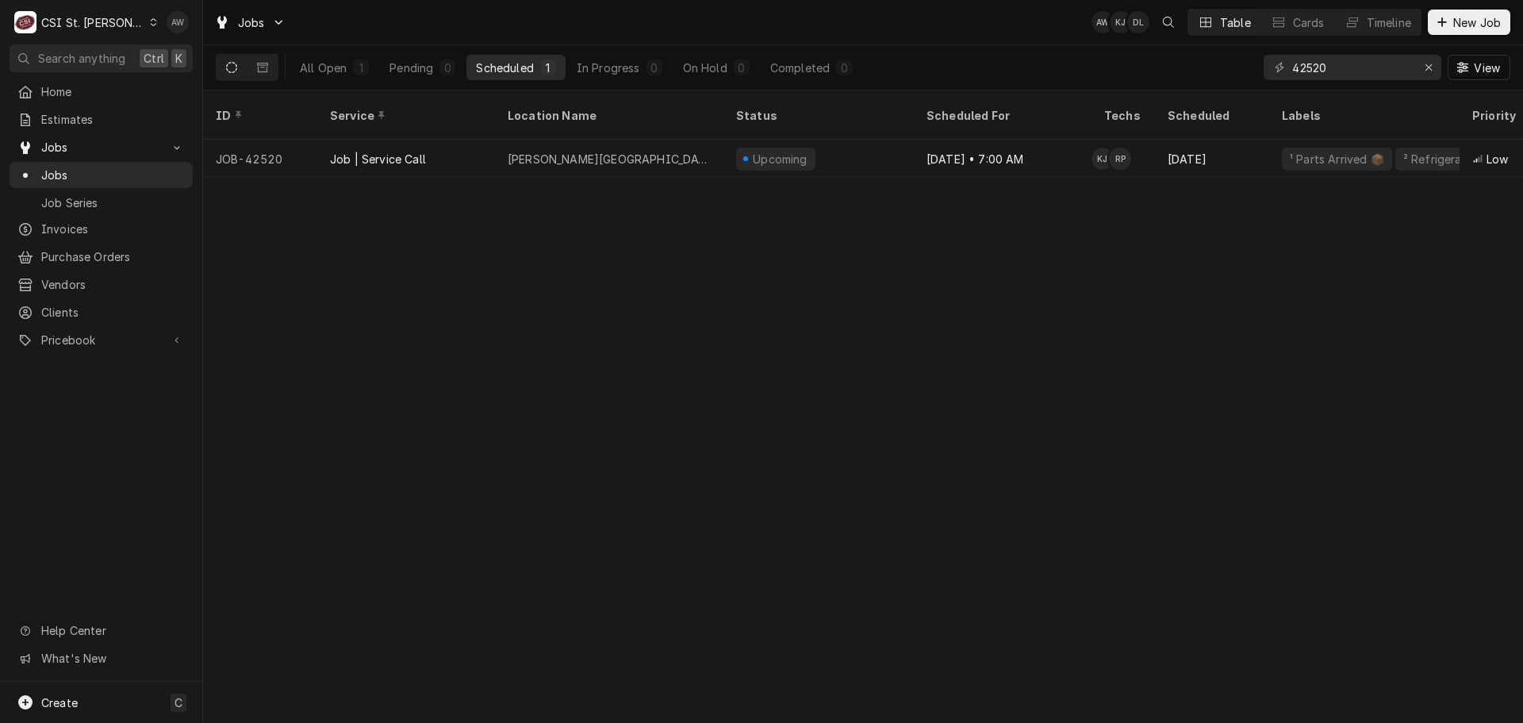
drag, startPoint x: 175, startPoint y: 16, endPoint x: 167, endPoint y: 34, distance: 19.6
click at [175, 16] on div "Alexandria Wilp's Avatar" at bounding box center [178, 22] width 22 height 22
click at [208, 56] on div "Settings" at bounding box center [253, 55] width 119 height 17
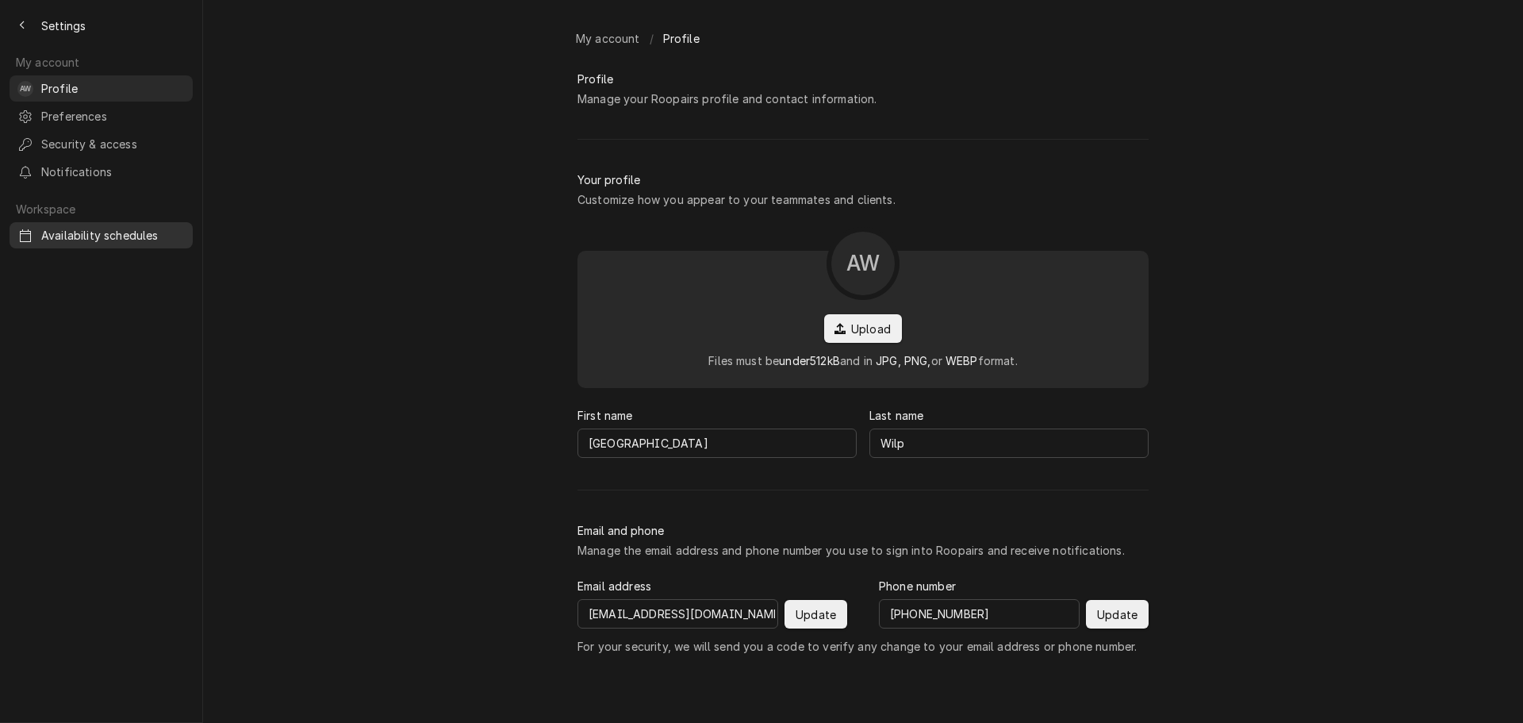
click at [121, 225] on div "Availability schedules" at bounding box center [101, 235] width 177 height 20
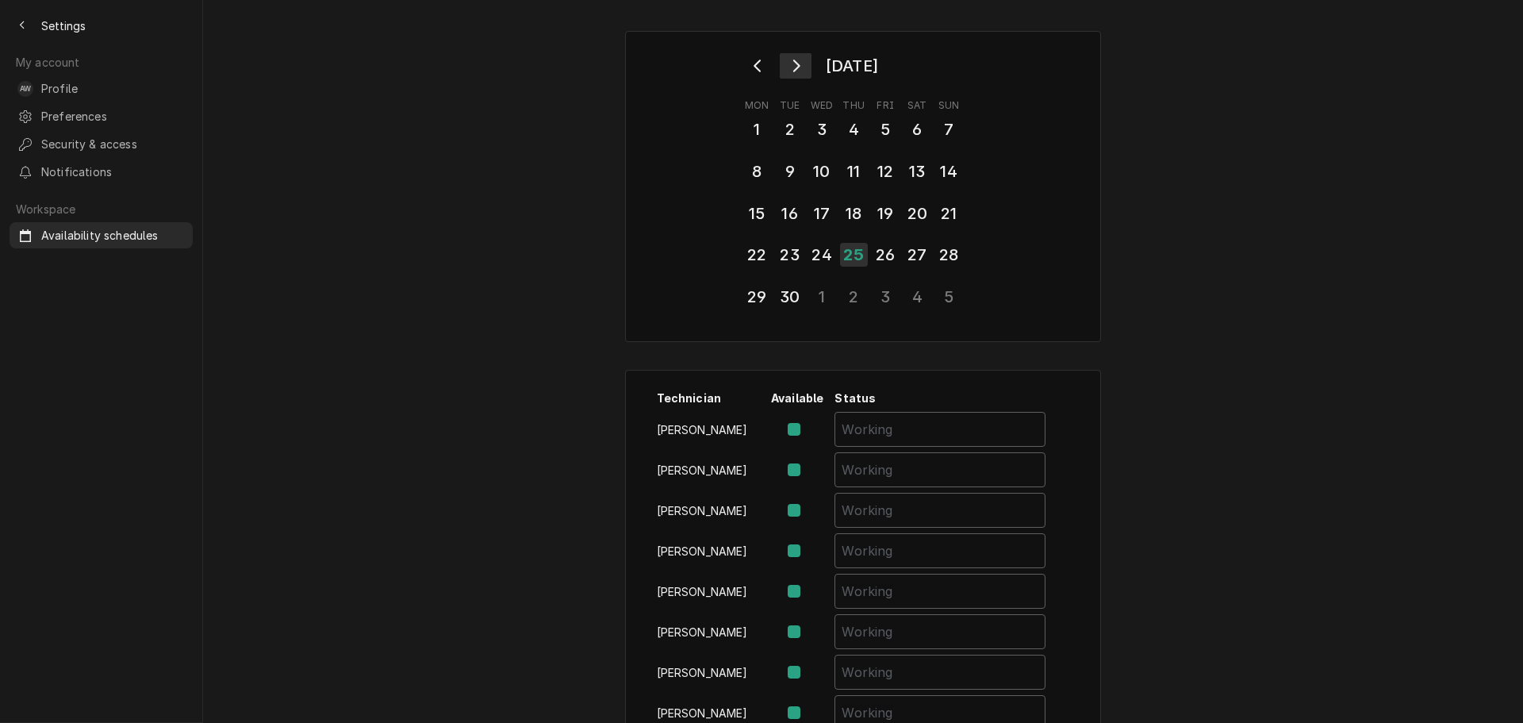
click at [797, 61] on button "Go to next month" at bounding box center [796, 65] width 32 height 25
click at [821, 128] on div "1" at bounding box center [822, 129] width 28 height 27
click at [16, 17] on div "Back to previous page" at bounding box center [22, 25] width 16 height 16
